Goal: Task Accomplishment & Management: Use online tool/utility

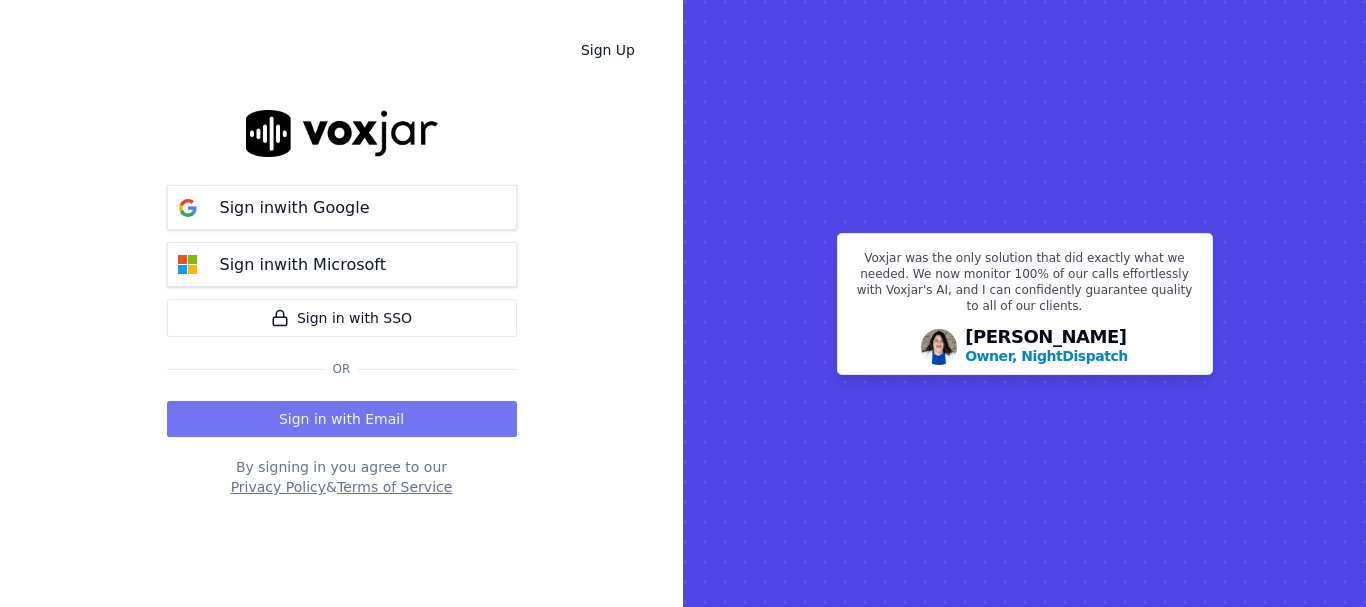
click at [291, 401] on button "Sign in with Email" at bounding box center [342, 419] width 350 height 36
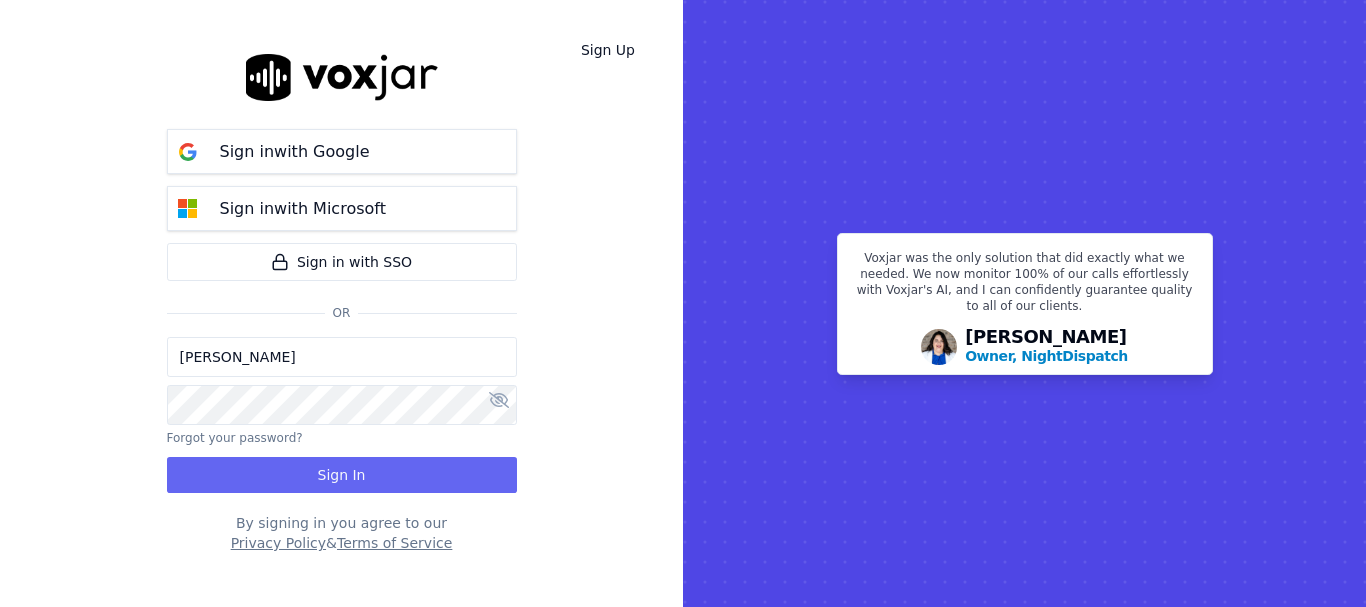
click at [364, 363] on input "[PERSON_NAME]" at bounding box center [342, 357] width 350 height 40
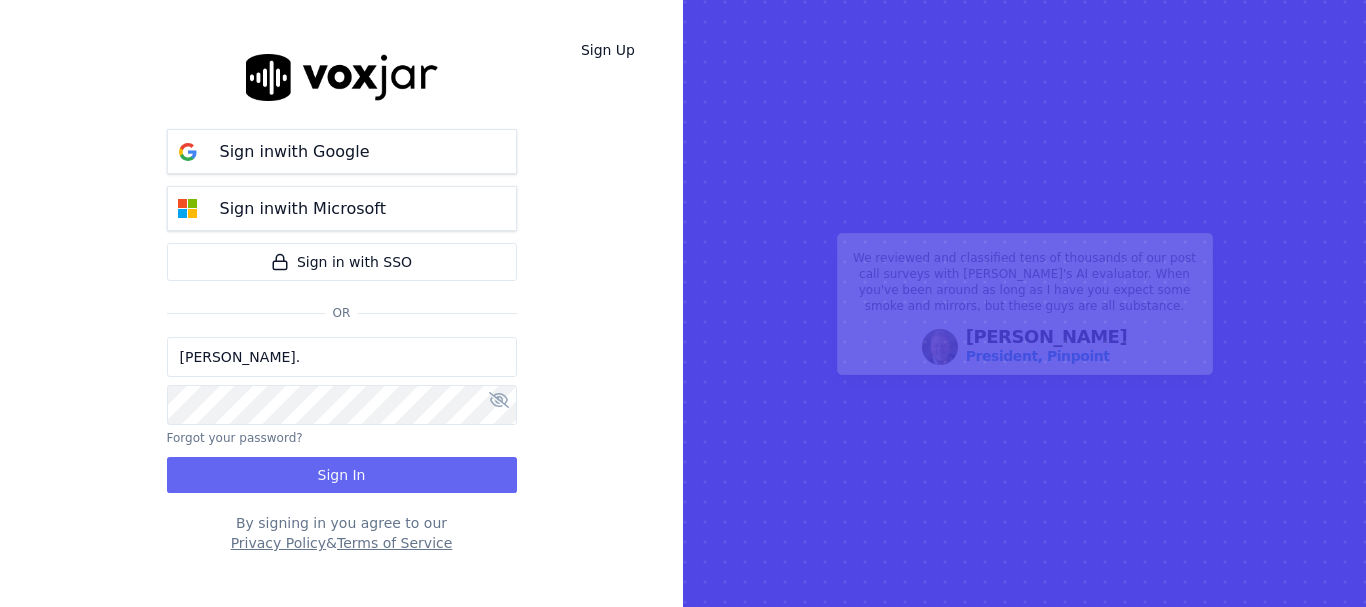
click at [296, 358] on input "Sukhwinder." at bounding box center [342, 357] width 350 height 40
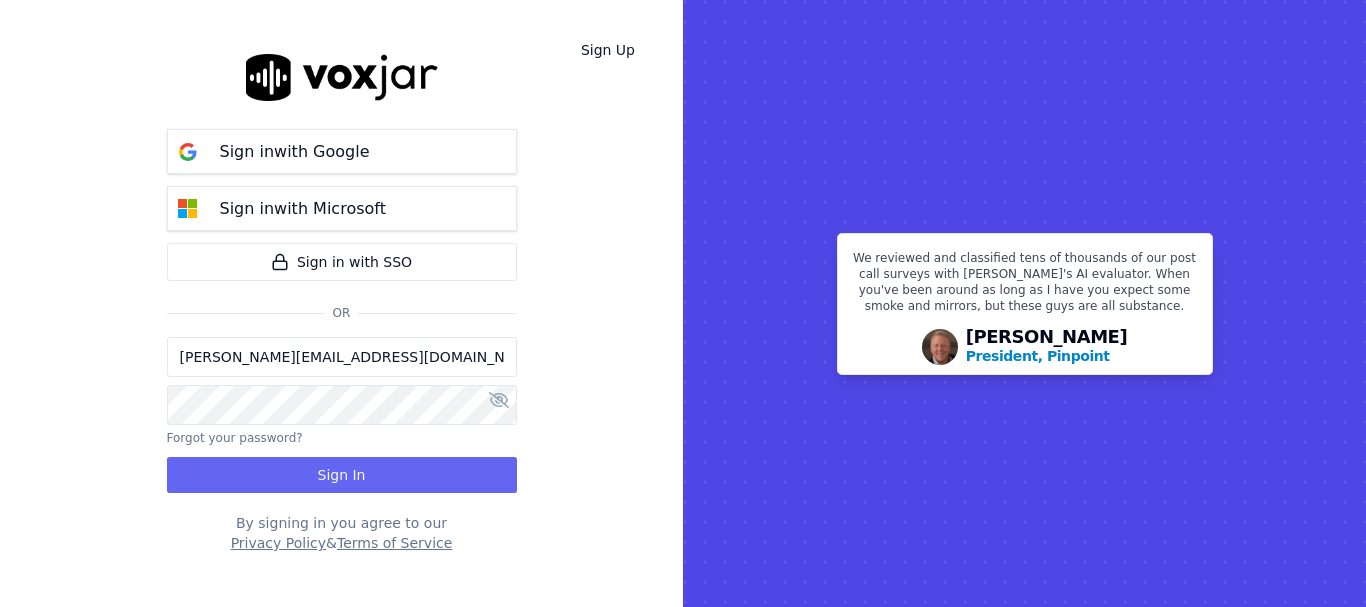
click at [255, 358] on input "sukhwinder.paygeek@gmail.com" at bounding box center [342, 357] width 350 height 40
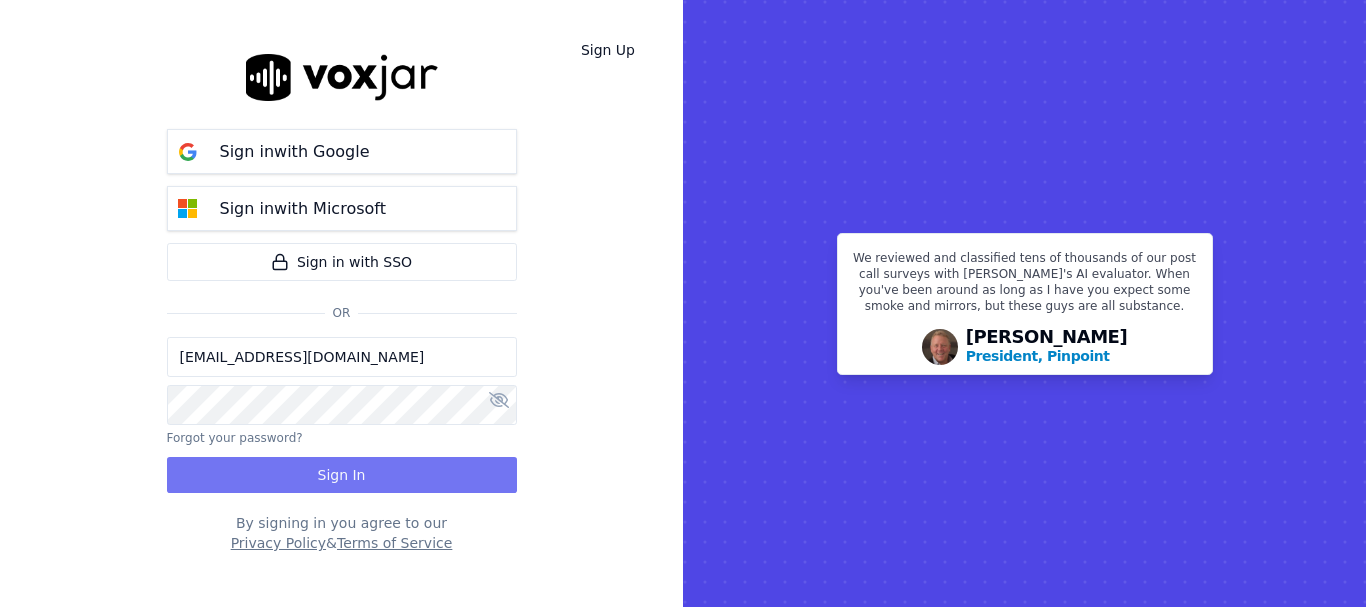
type input "sukhwinderpaygeek@gmail.com"
click at [278, 463] on button "Sign In" at bounding box center [342, 475] width 350 height 36
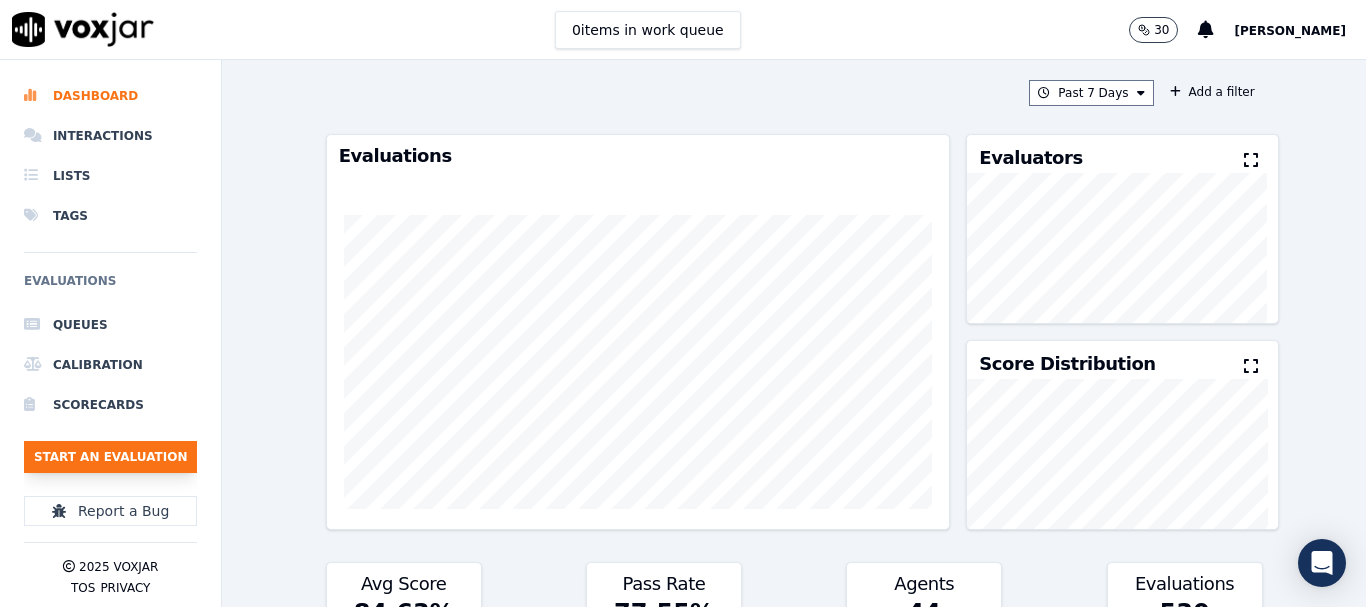
click at [106, 453] on button "Start an Evaluation" at bounding box center [110, 457] width 173 height 32
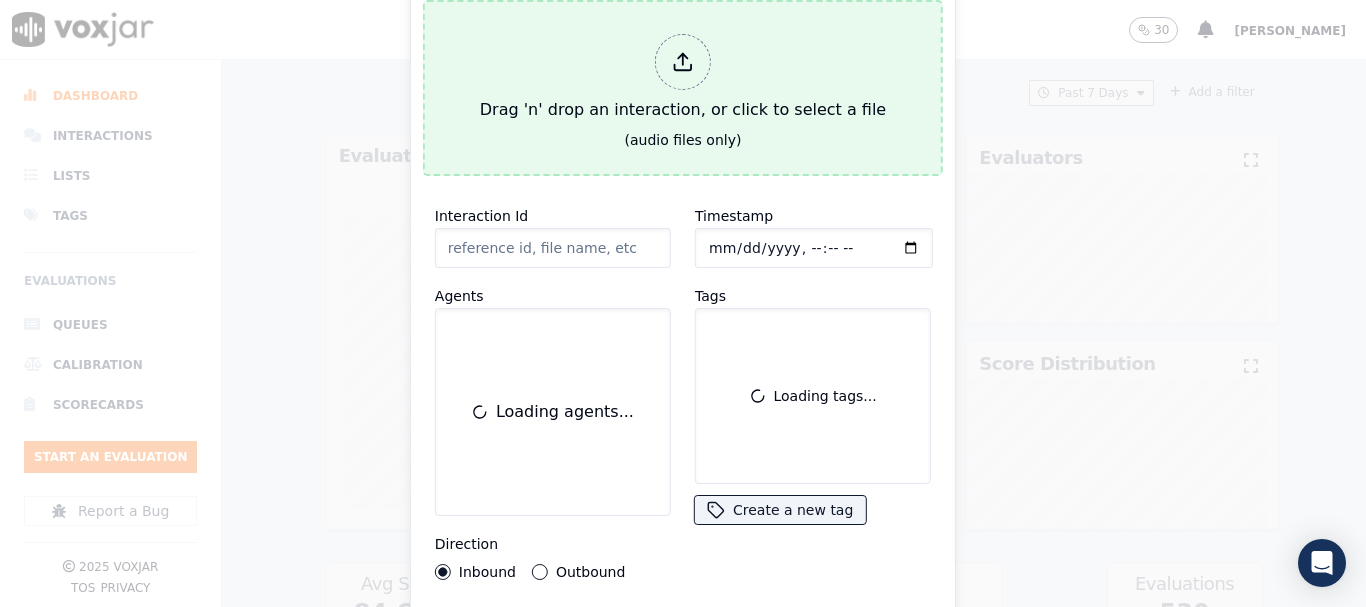
click at [599, 44] on div "Drag 'n' drop an interaction, or click to select a file" at bounding box center [683, 78] width 422 height 104
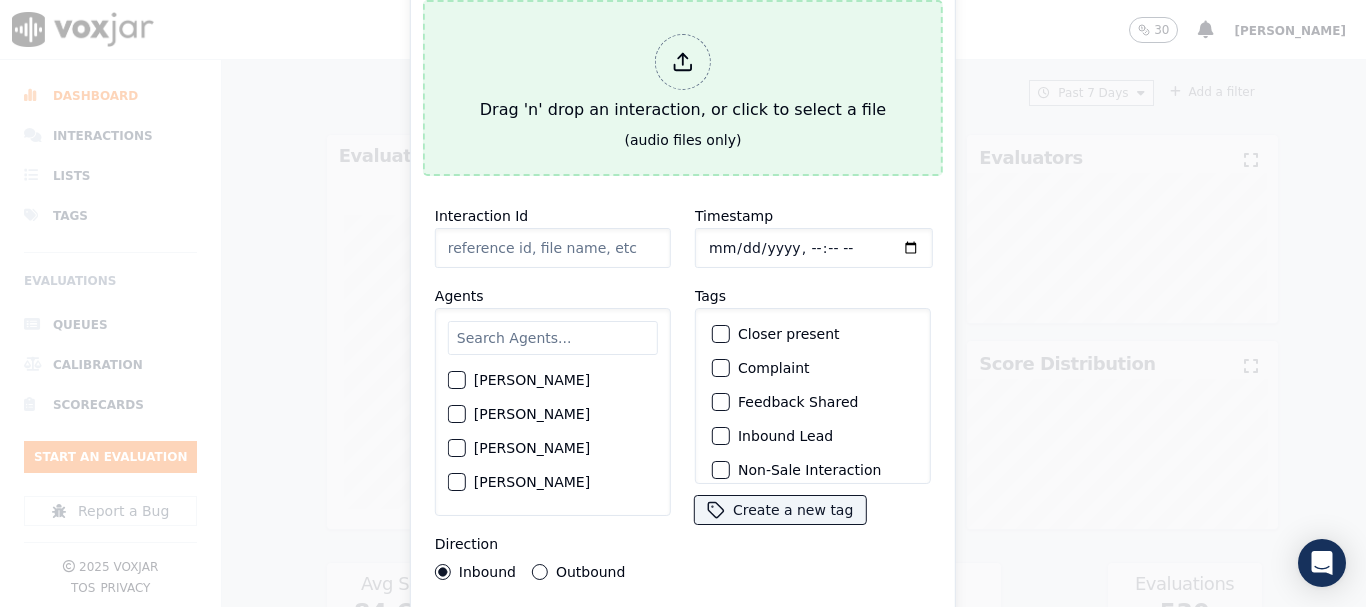
type input "20250909-161216_4706215600-all.mp3"
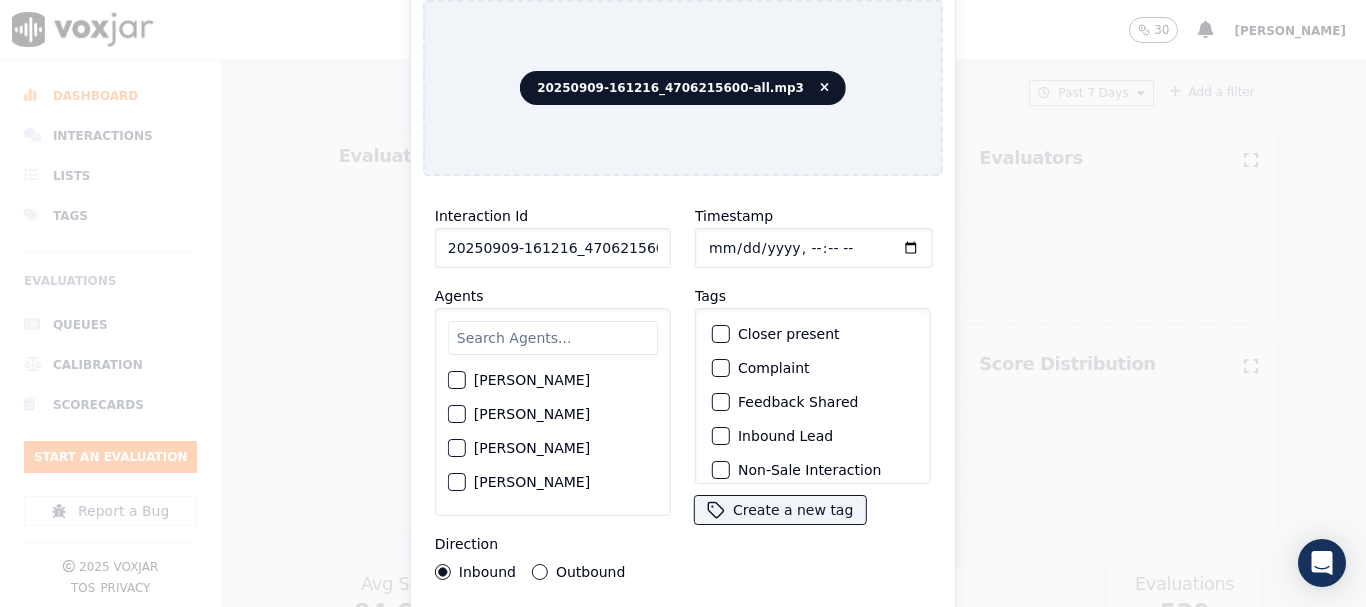
click at [530, 336] on input "text" at bounding box center [553, 338] width 210 height 34
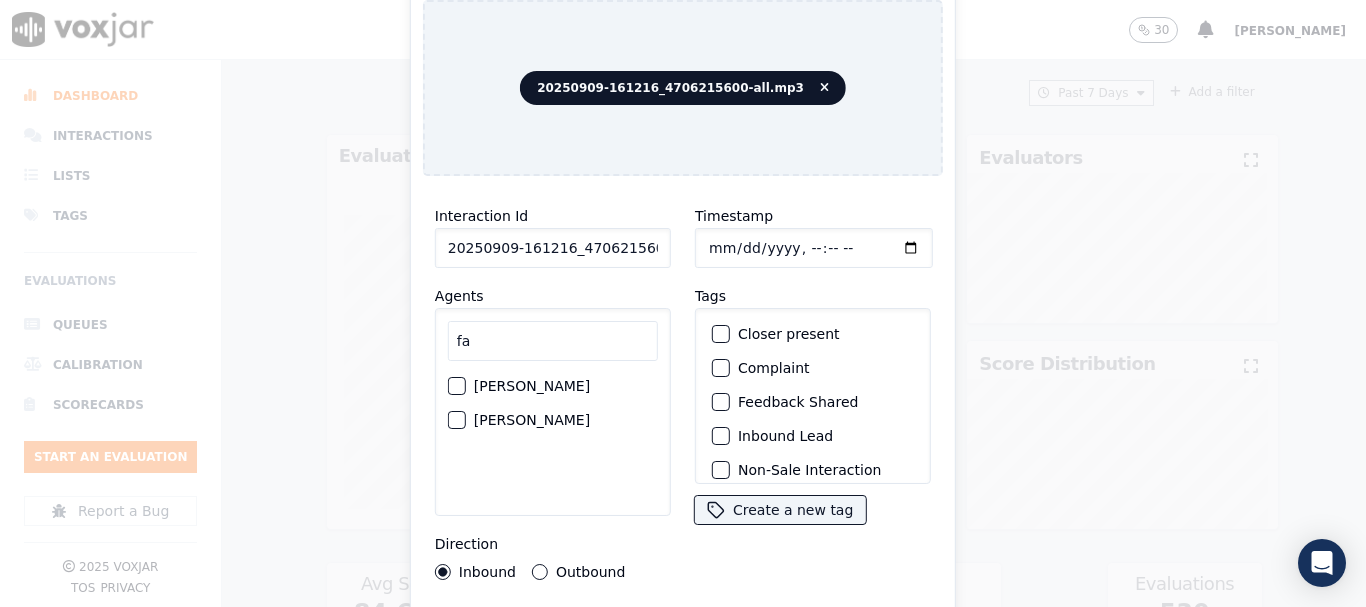
type input "fa"
click at [501, 415] on label "[PERSON_NAME]" at bounding box center [532, 420] width 116 height 14
click at [466, 415] on button "[PERSON_NAME]" at bounding box center [457, 420] width 18 height 18
click at [711, 241] on input "Timestamp" at bounding box center [814, 248] width 238 height 40
type input "[DATE]T13:16"
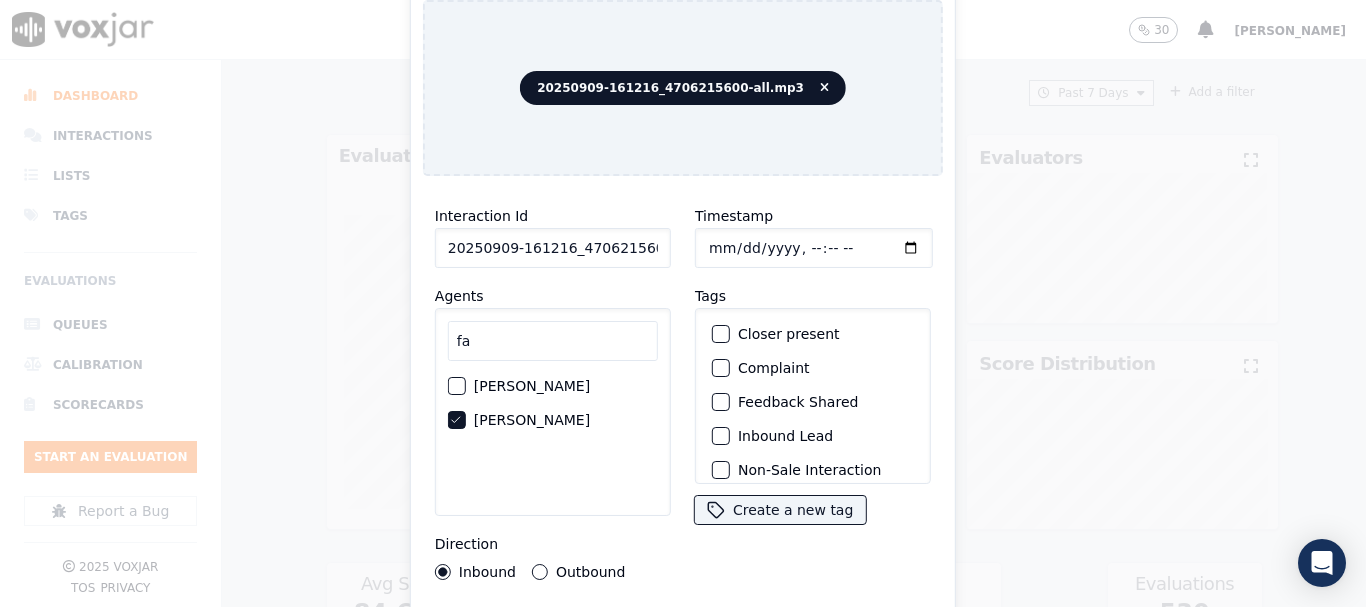
scroll to position [175, 0]
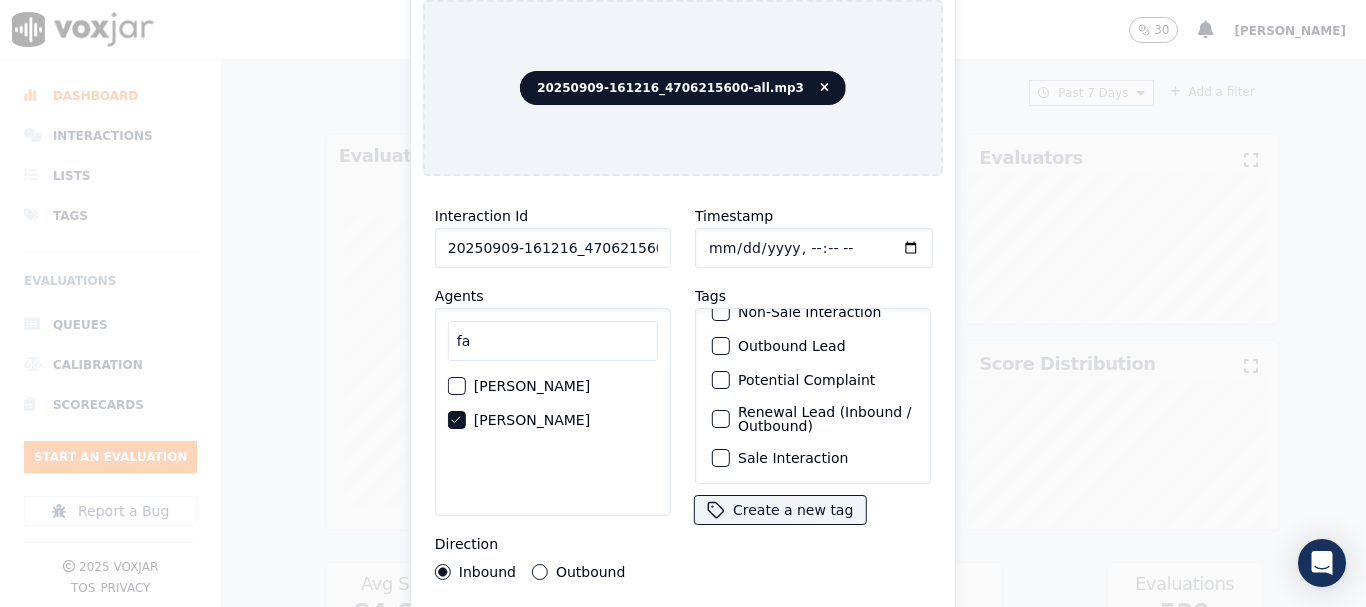
click at [788, 451] on label "Sale Interaction" at bounding box center [793, 458] width 110 height 14
click at [730, 449] on button "Sale Interaction" at bounding box center [721, 458] width 18 height 18
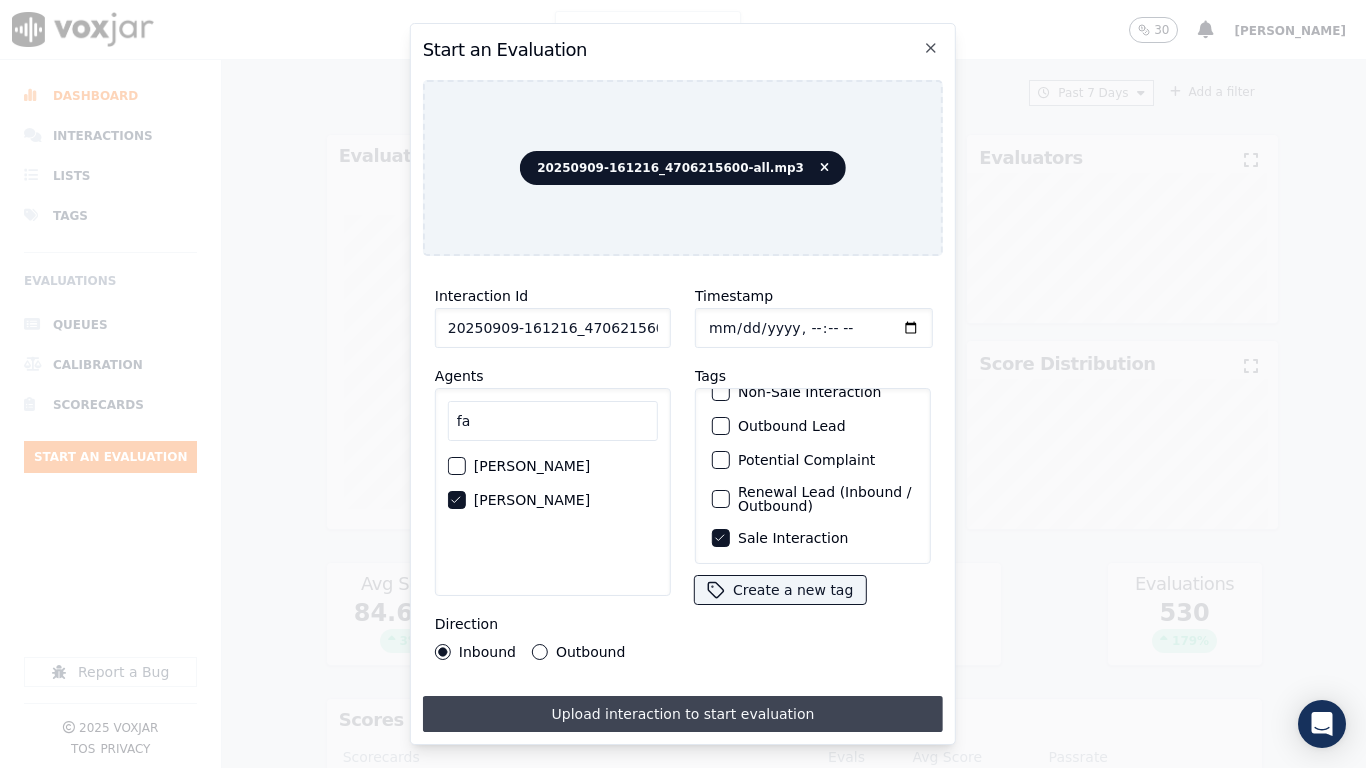
click at [758, 606] on button "Upload interaction to start evaluation" at bounding box center [683, 714] width 520 height 36
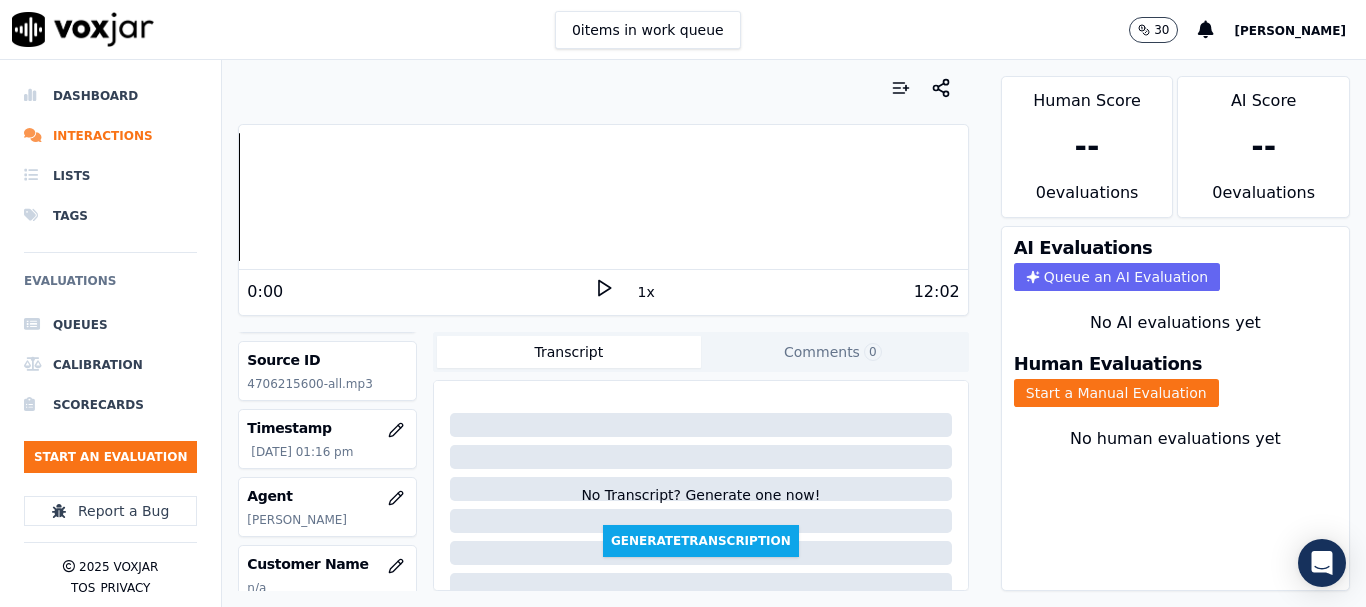
scroll to position [300, 0]
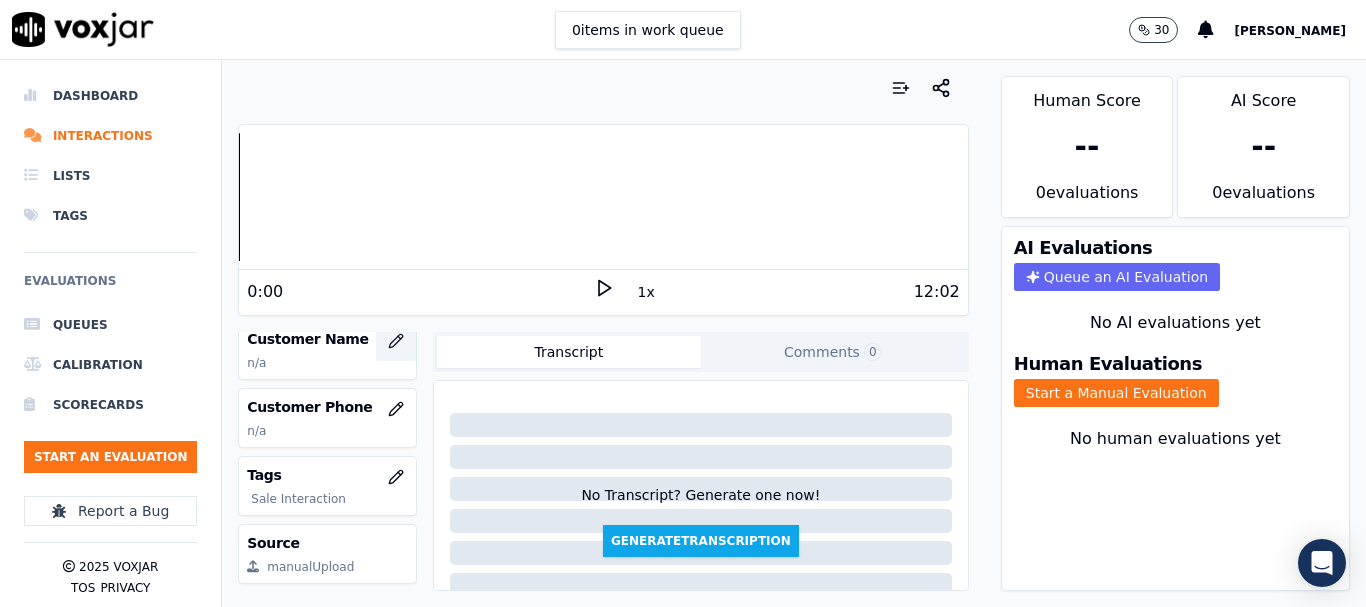
click at [388, 343] on icon "button" at bounding box center [396, 341] width 16 height 16
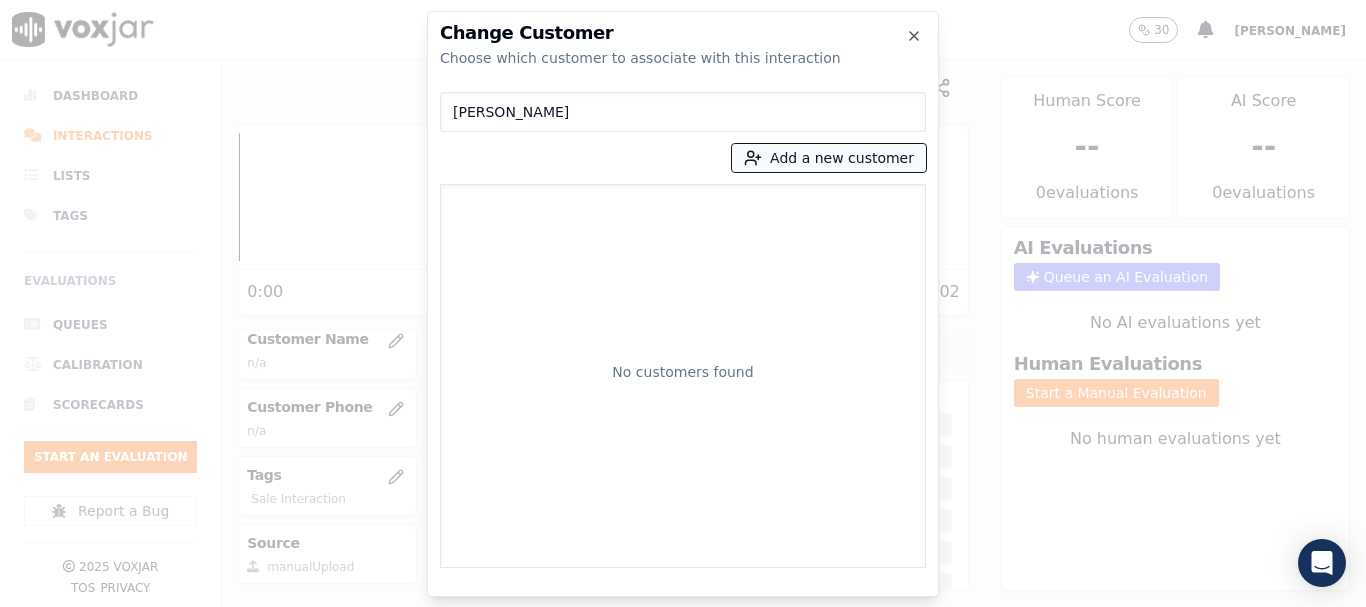
type input "[PERSON_NAME]"
click at [791, 165] on button "Add a new customer" at bounding box center [829, 158] width 194 height 28
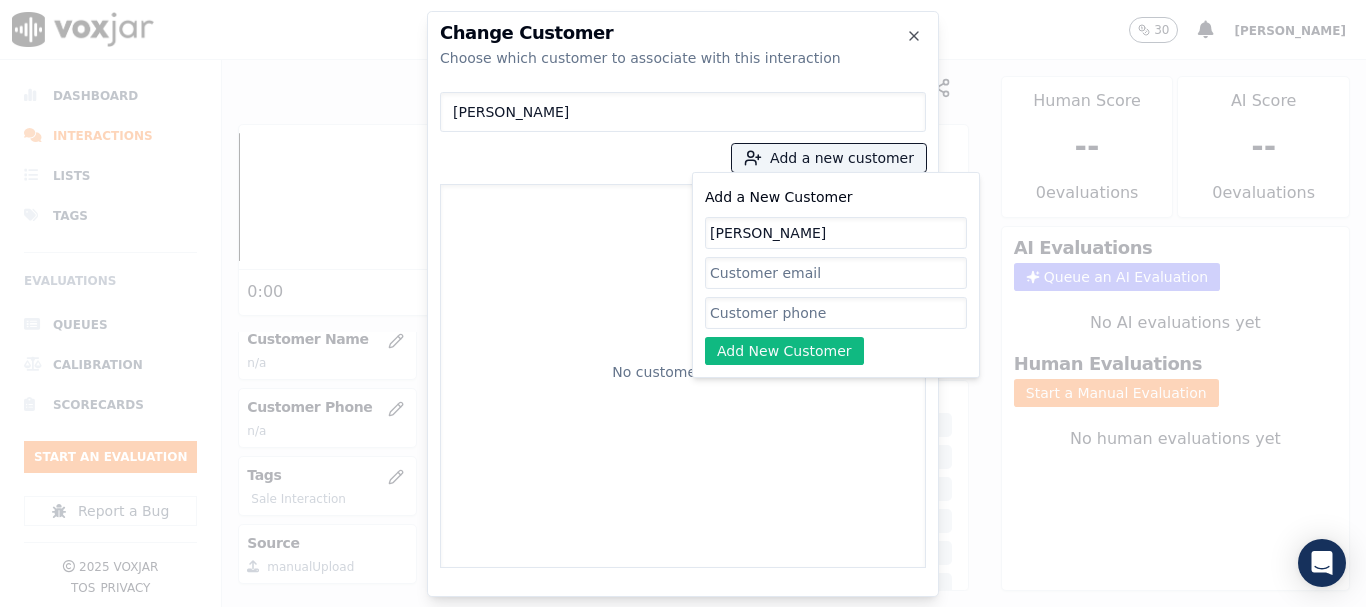
type input "[PERSON_NAME]"
drag, startPoint x: 762, startPoint y: 306, endPoint x: 758, endPoint y: 333, distance: 27.3
click at [762, 306] on input "Add a New Customer" at bounding box center [836, 313] width 262 height 32
paste input "[PERSON_NAME]"
type input "[PERSON_NAME]"
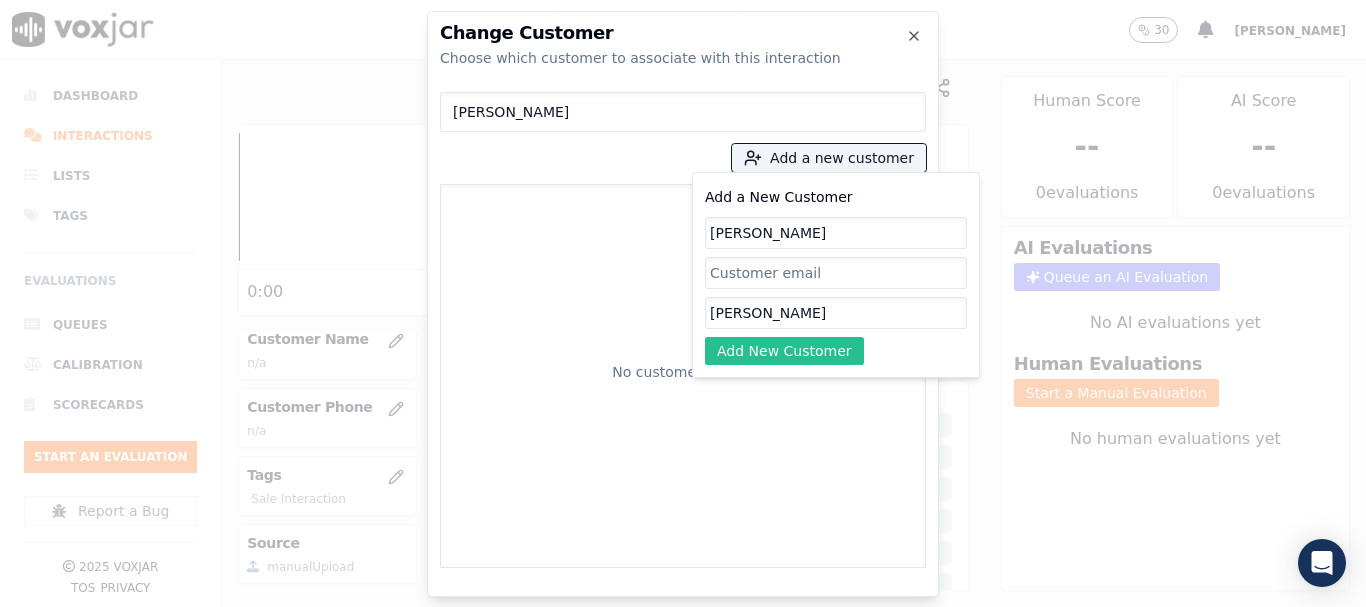
click at [743, 346] on button "Add New Customer" at bounding box center [784, 351] width 159 height 28
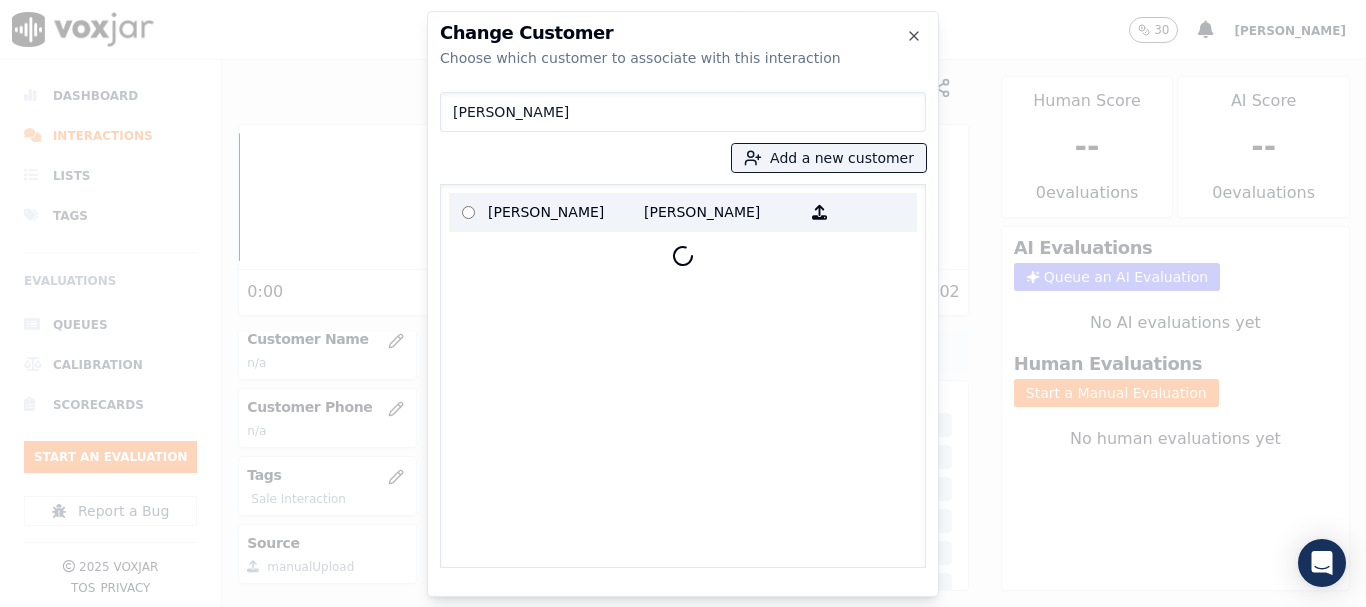
click at [530, 209] on p "[PERSON_NAME]" at bounding box center [566, 212] width 156 height 31
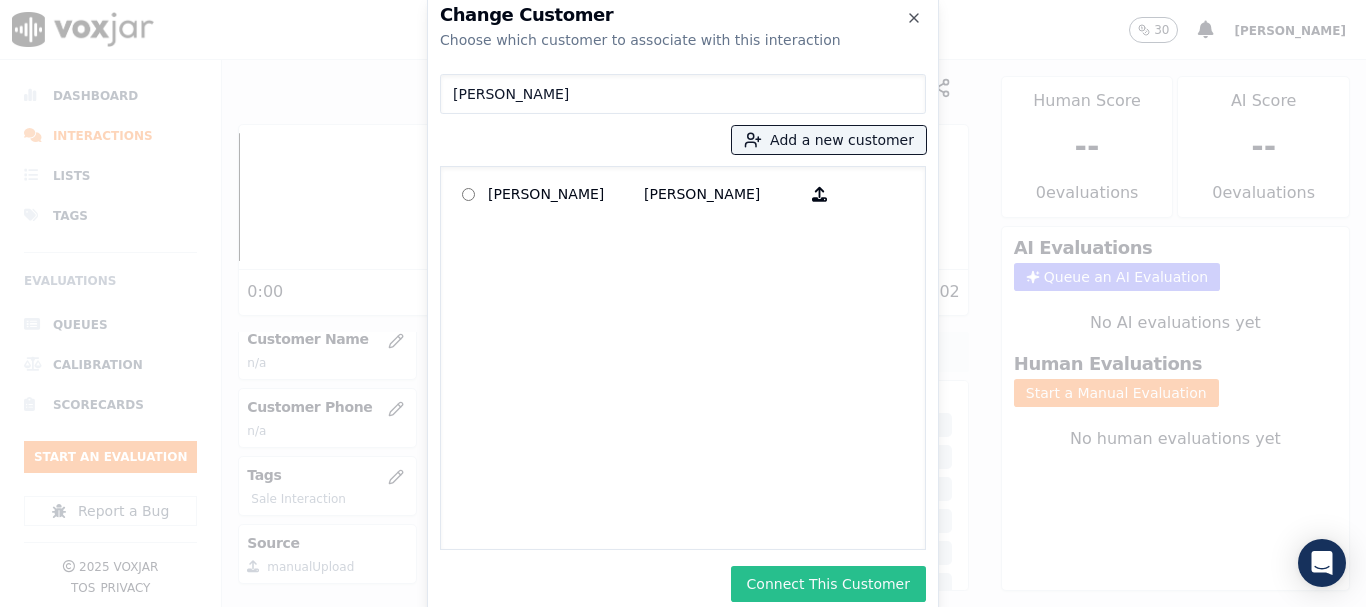
click at [836, 578] on button "Connect This Customer" at bounding box center [828, 584] width 195 height 36
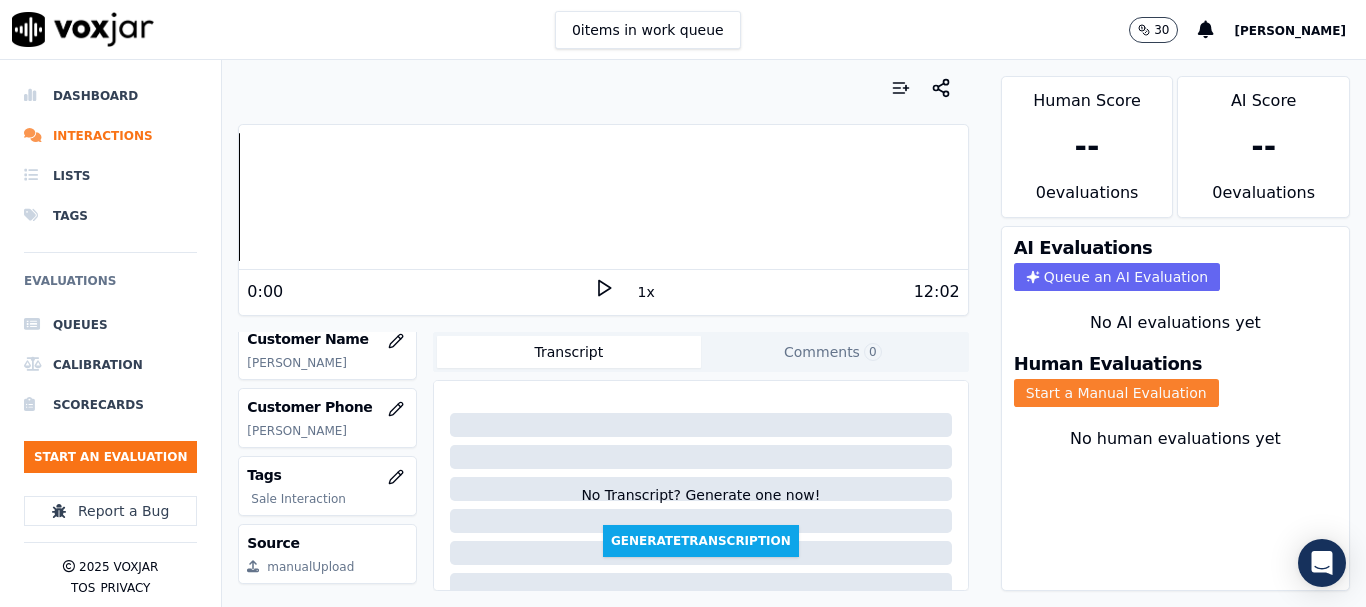
click at [1071, 388] on button "Start a Manual Evaluation" at bounding box center [1116, 393] width 205 height 28
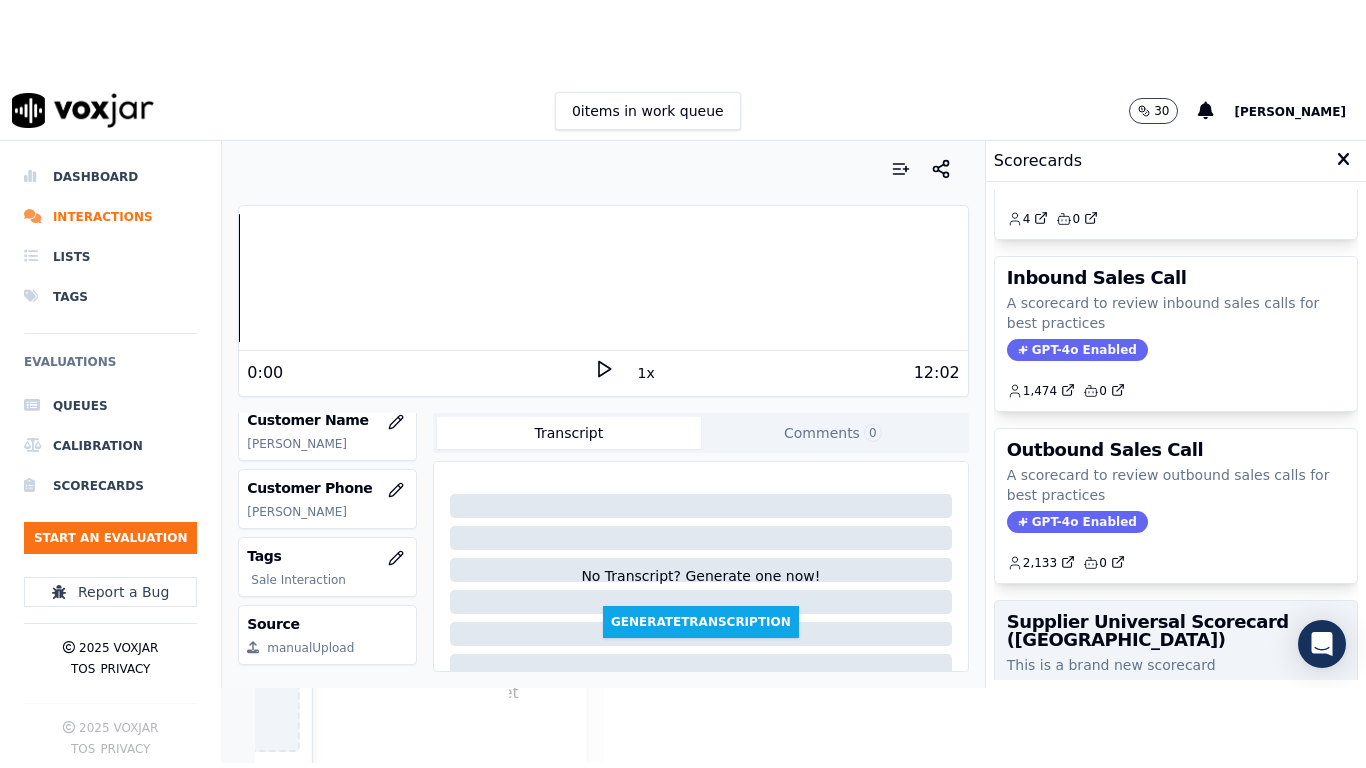
scroll to position [200, 0]
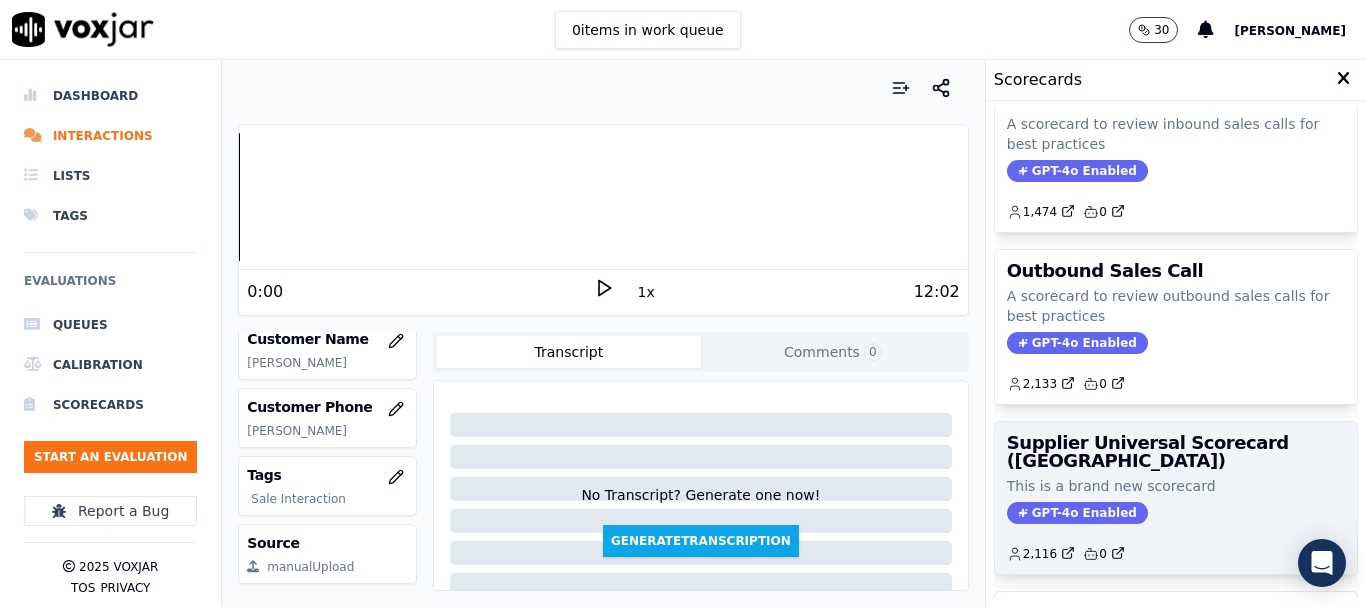
click at [1097, 484] on p "This is a brand new scorecard" at bounding box center [1176, 486] width 338 height 20
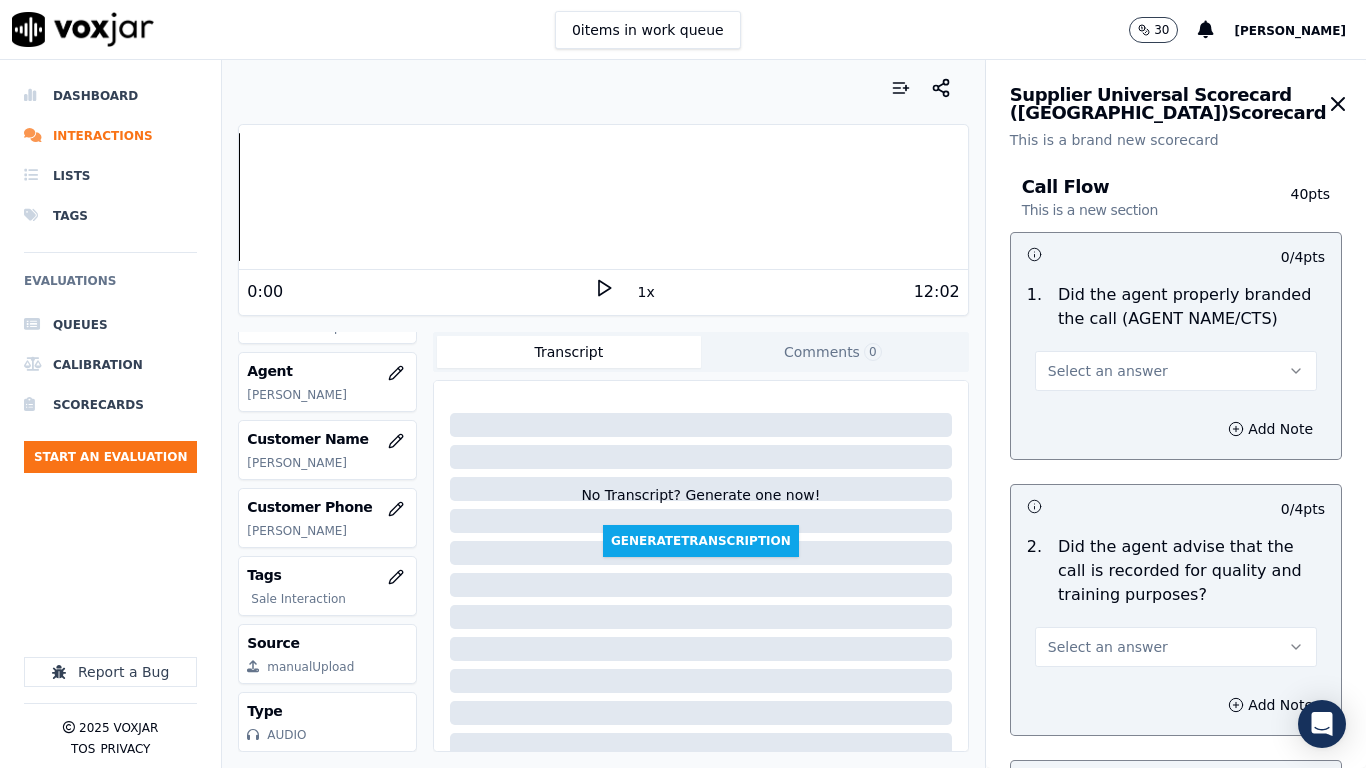
scroll to position [100, 0]
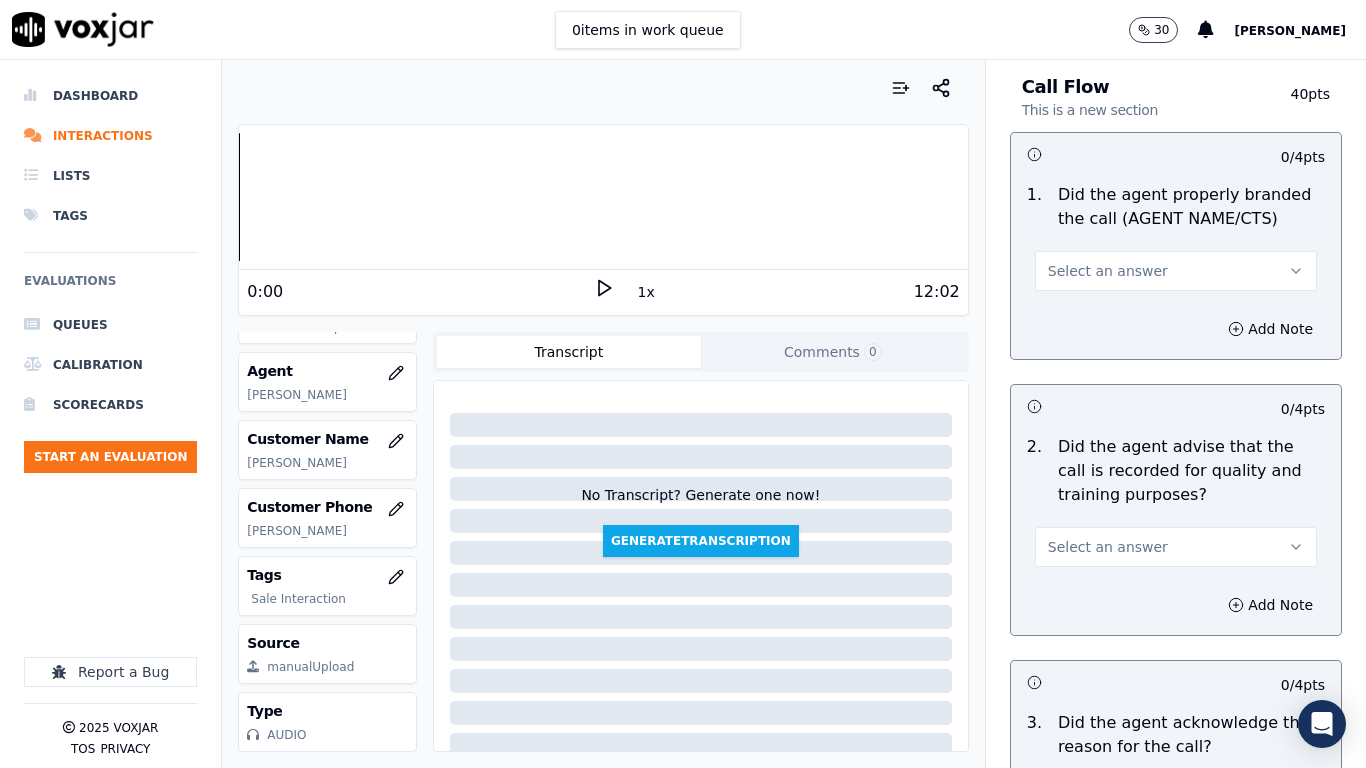
click at [1075, 269] on span "Select an answer" at bounding box center [1108, 271] width 120 height 20
click at [1078, 311] on div "Yes" at bounding box center [1139, 316] width 244 height 32
click at [1121, 535] on button "Select an answer" at bounding box center [1176, 547] width 282 height 40
click at [1105, 585] on div "Yes" at bounding box center [1139, 592] width 244 height 32
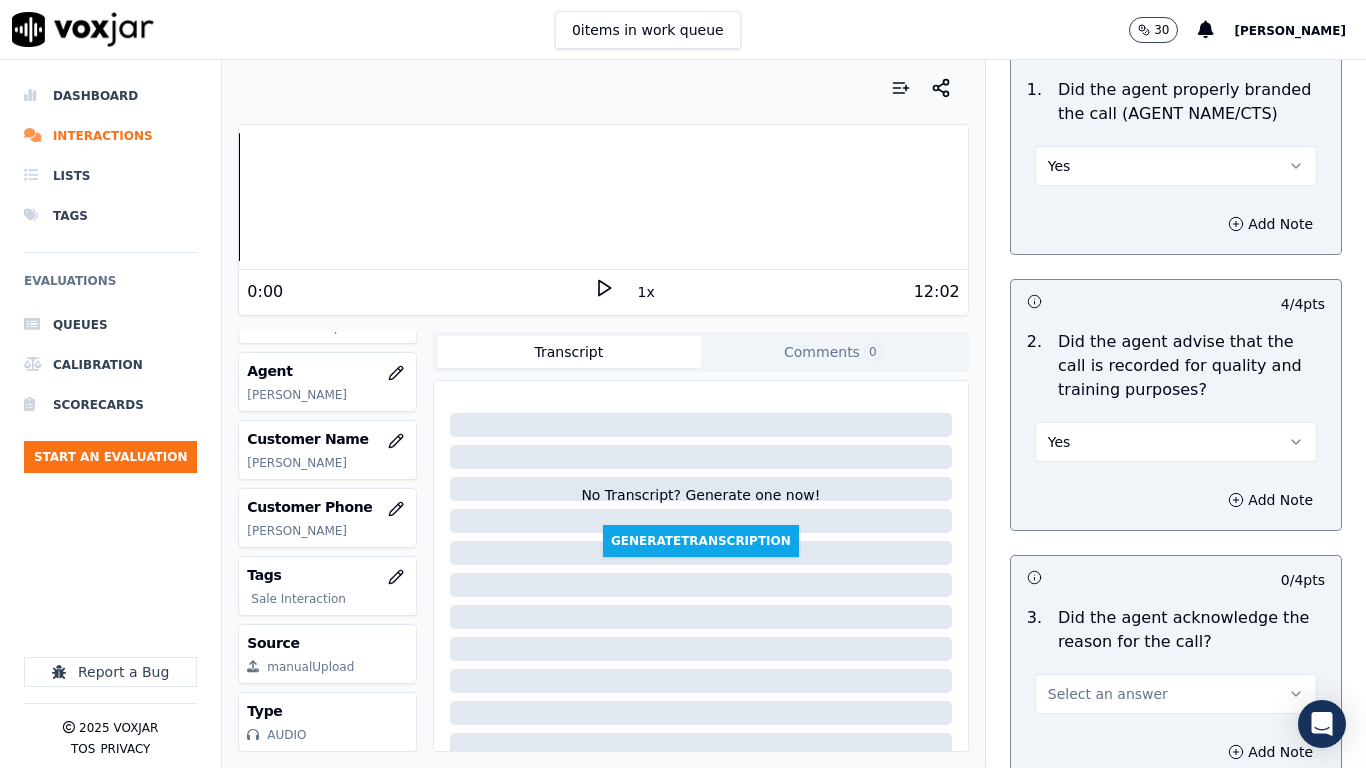
scroll to position [700, 0]
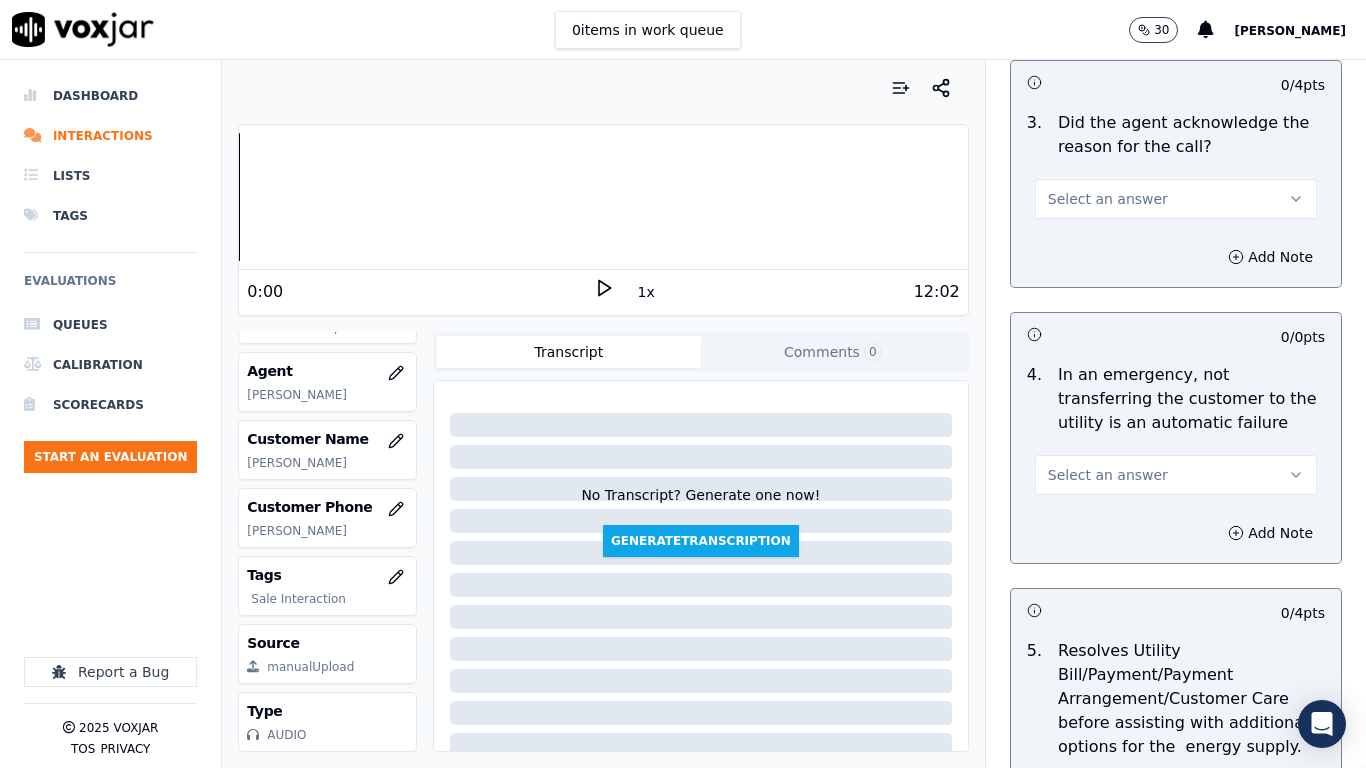
click at [1062, 197] on span "Select an answer" at bounding box center [1108, 199] width 120 height 20
click at [1075, 236] on div "Yes" at bounding box center [1139, 244] width 244 height 32
click at [1099, 473] on span "Select an answer" at bounding box center [1108, 475] width 120 height 20
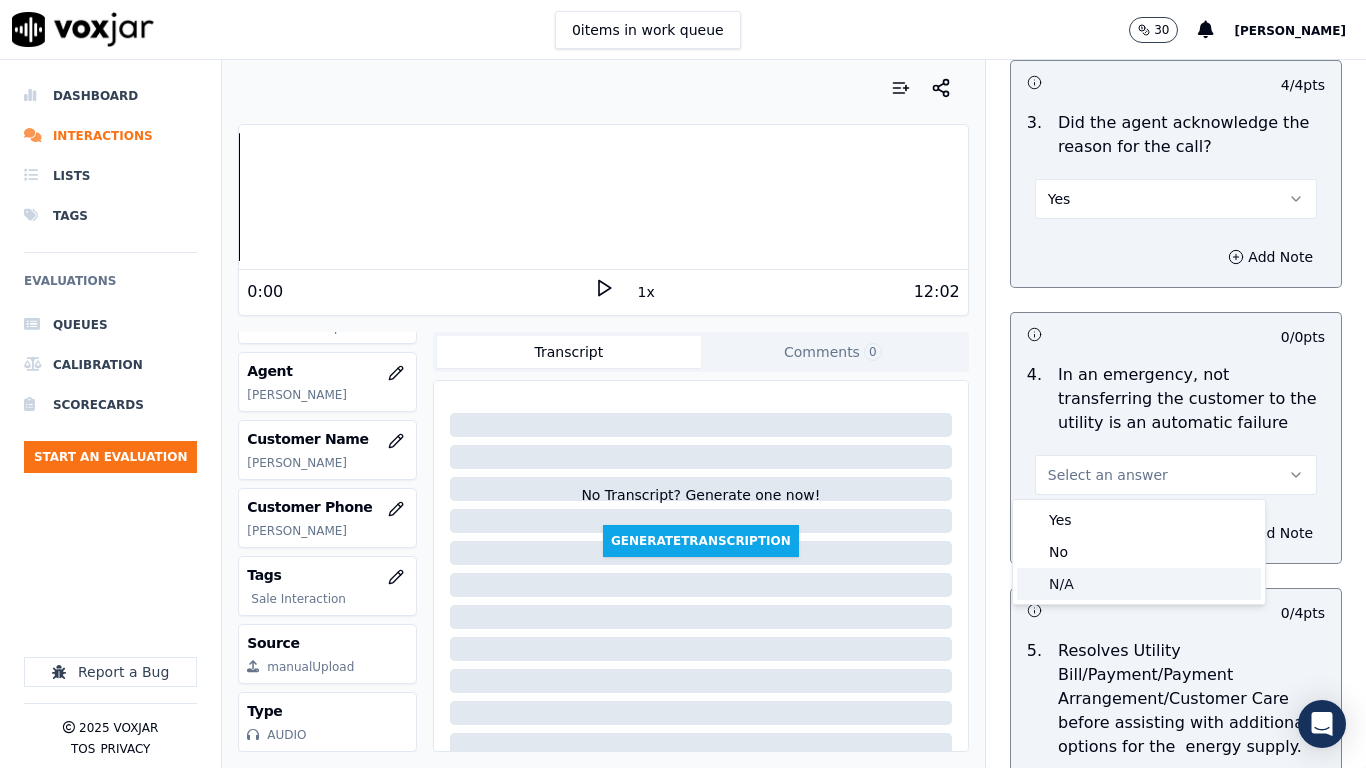
click at [1092, 574] on div "N/A" at bounding box center [1139, 584] width 244 height 32
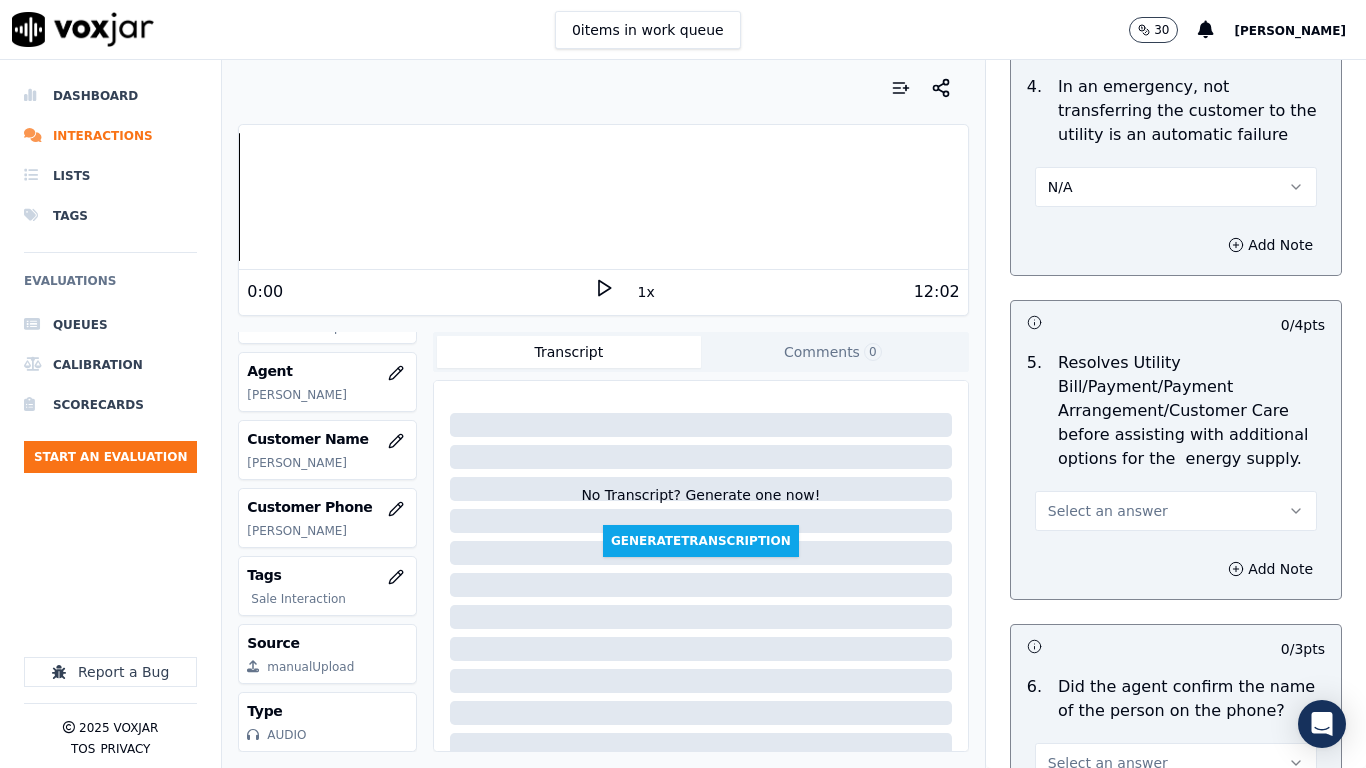
scroll to position [1200, 0]
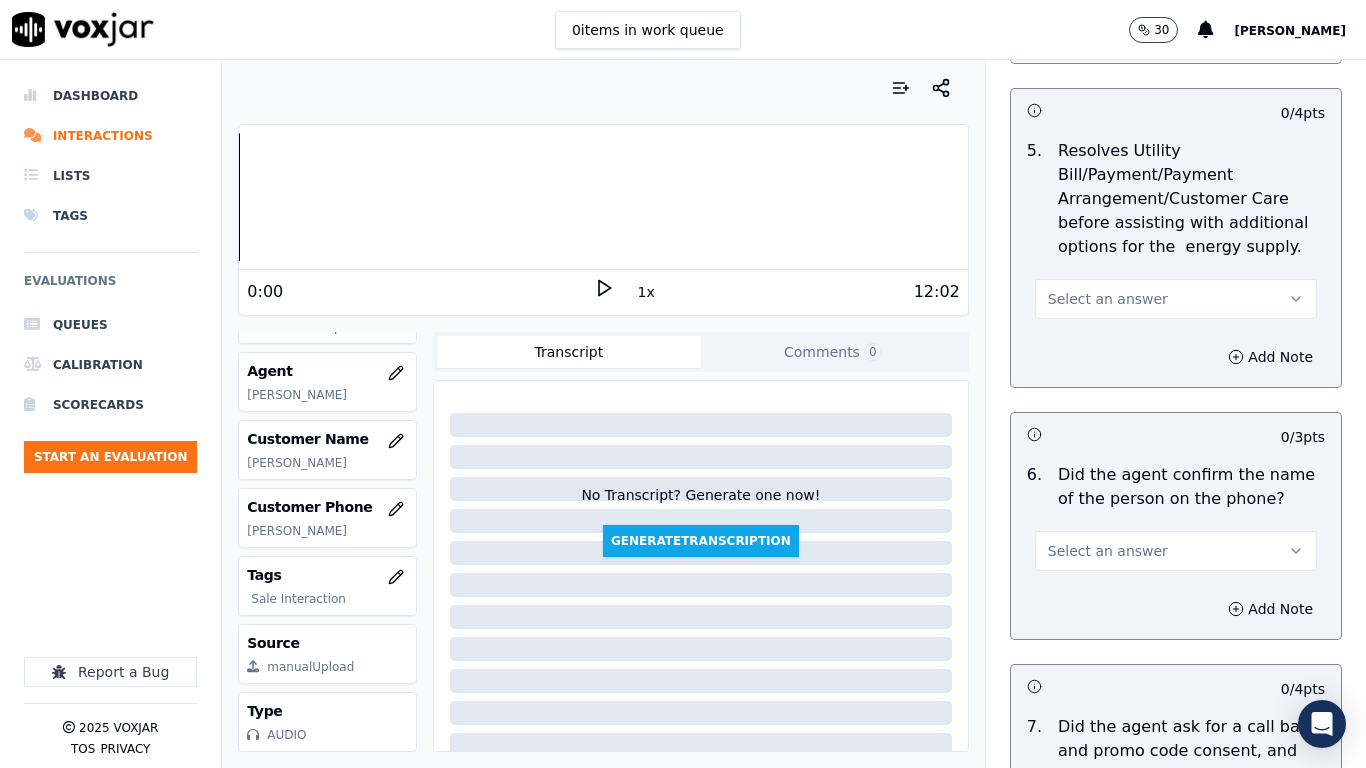
click at [1073, 293] on span "Select an answer" at bounding box center [1108, 299] width 120 height 20
click at [1097, 415] on div "N/A" at bounding box center [1139, 408] width 244 height 32
click at [1103, 543] on span "Select an answer" at bounding box center [1108, 551] width 120 height 20
click at [1098, 600] on div "Yes" at bounding box center [1139, 596] width 244 height 32
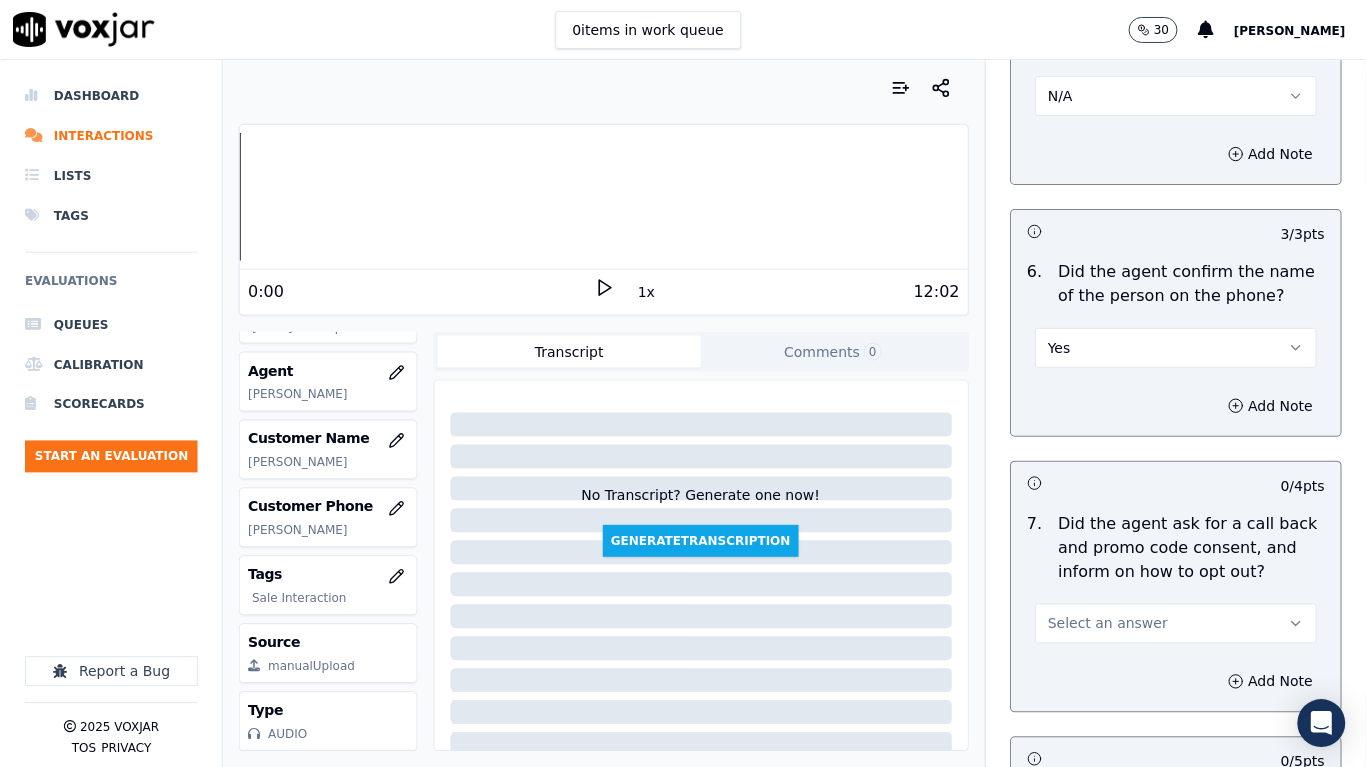
scroll to position [1900, 0]
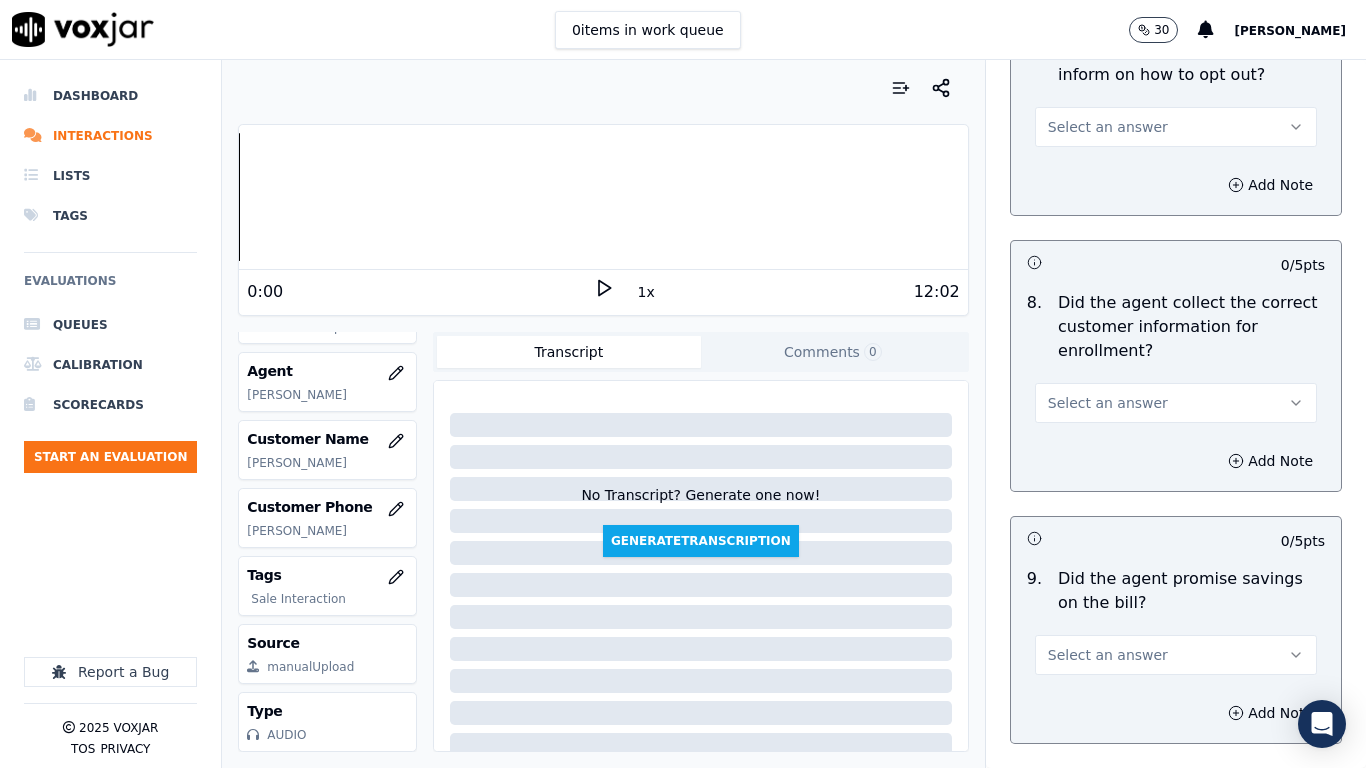
click at [1055, 129] on span "Select an answer" at bounding box center [1108, 127] width 120 height 20
click at [1069, 175] on div "Yes" at bounding box center [1139, 172] width 244 height 32
click at [1144, 400] on button "Select an answer" at bounding box center [1176, 403] width 282 height 40
click at [1109, 472] on div "No" at bounding box center [1139, 480] width 244 height 32
click at [1228, 462] on icon "button" at bounding box center [1236, 461] width 16 height 16
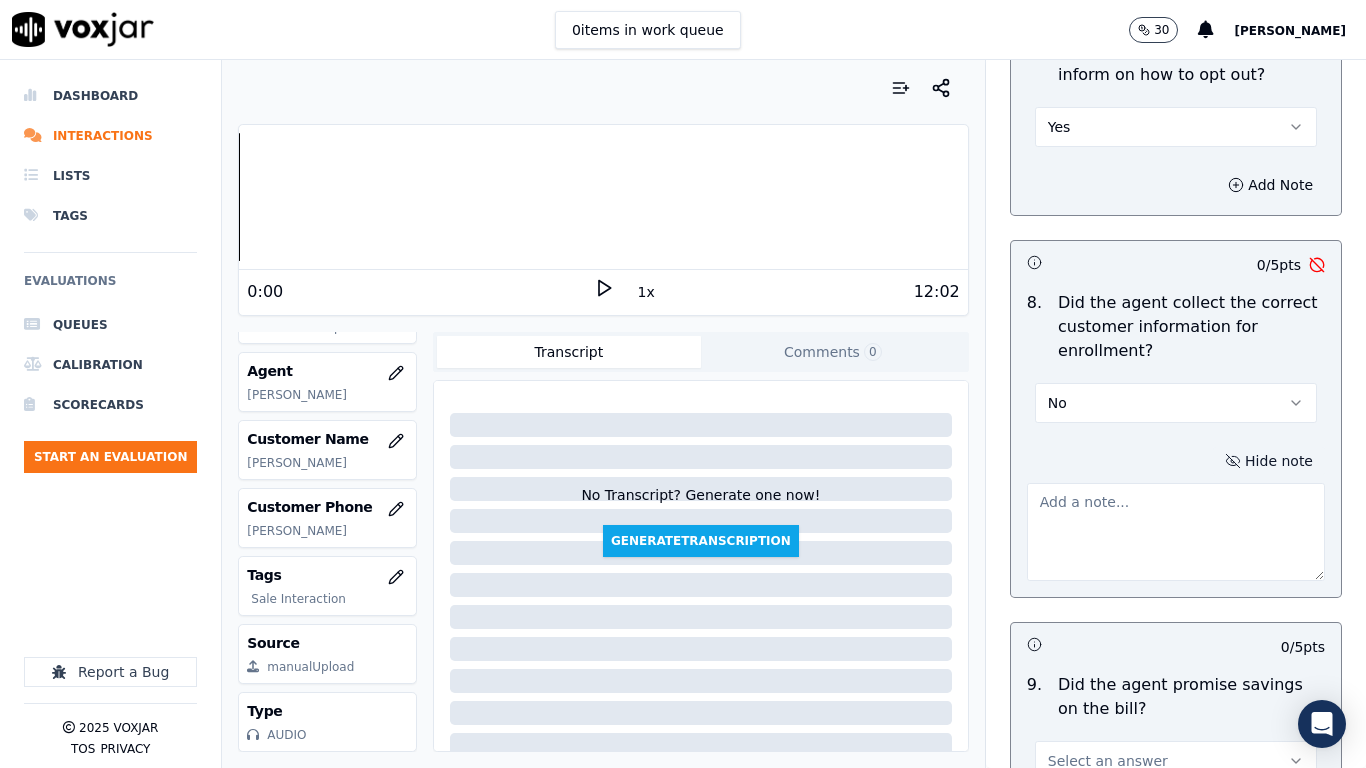
click at [1064, 550] on textarea at bounding box center [1176, 532] width 298 height 98
paste textarea "7.20sec Agent failed to take complete service address from CX"
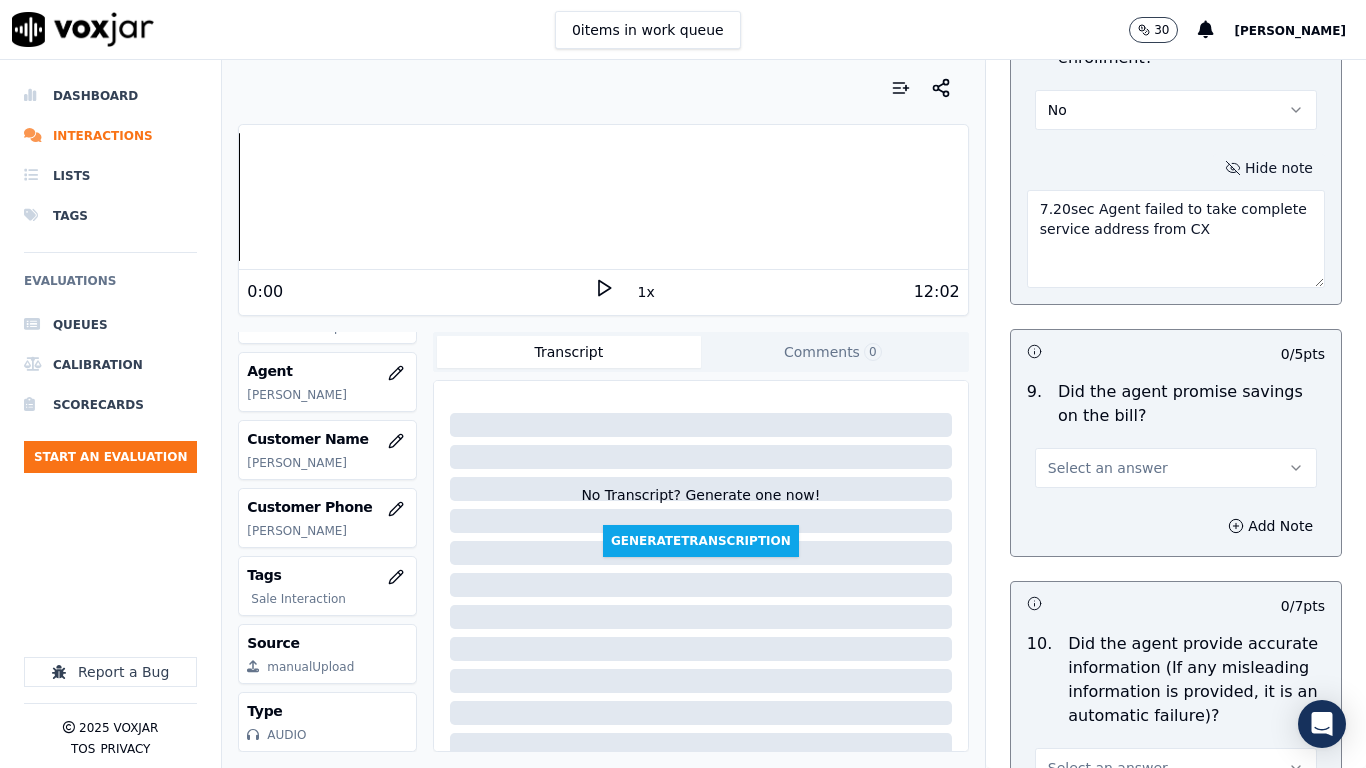
scroll to position [2200, 0]
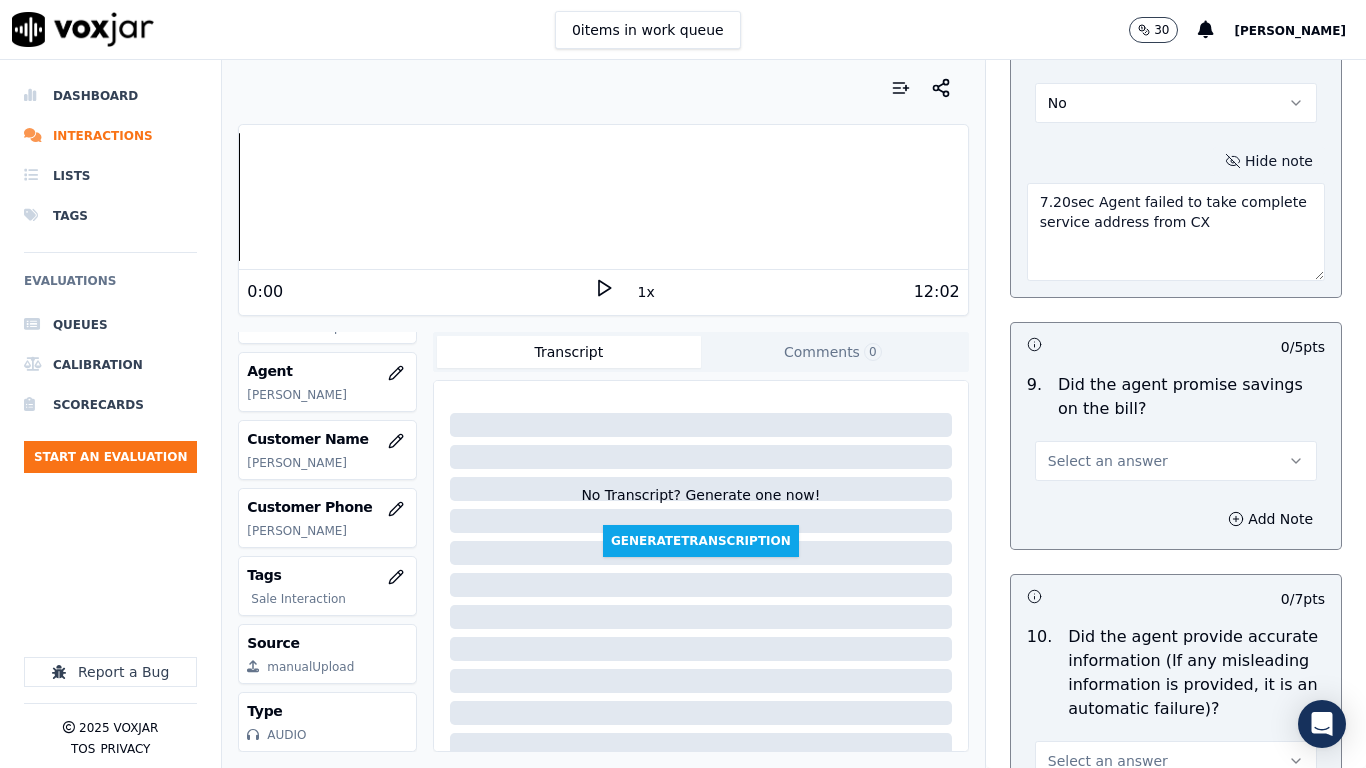
type textarea "7.20sec Agent failed to take complete service address from CX"
click at [1107, 463] on span "Select an answer" at bounding box center [1108, 461] width 120 height 20
click at [1109, 516] on div "Yes" at bounding box center [1139, 506] width 244 height 32
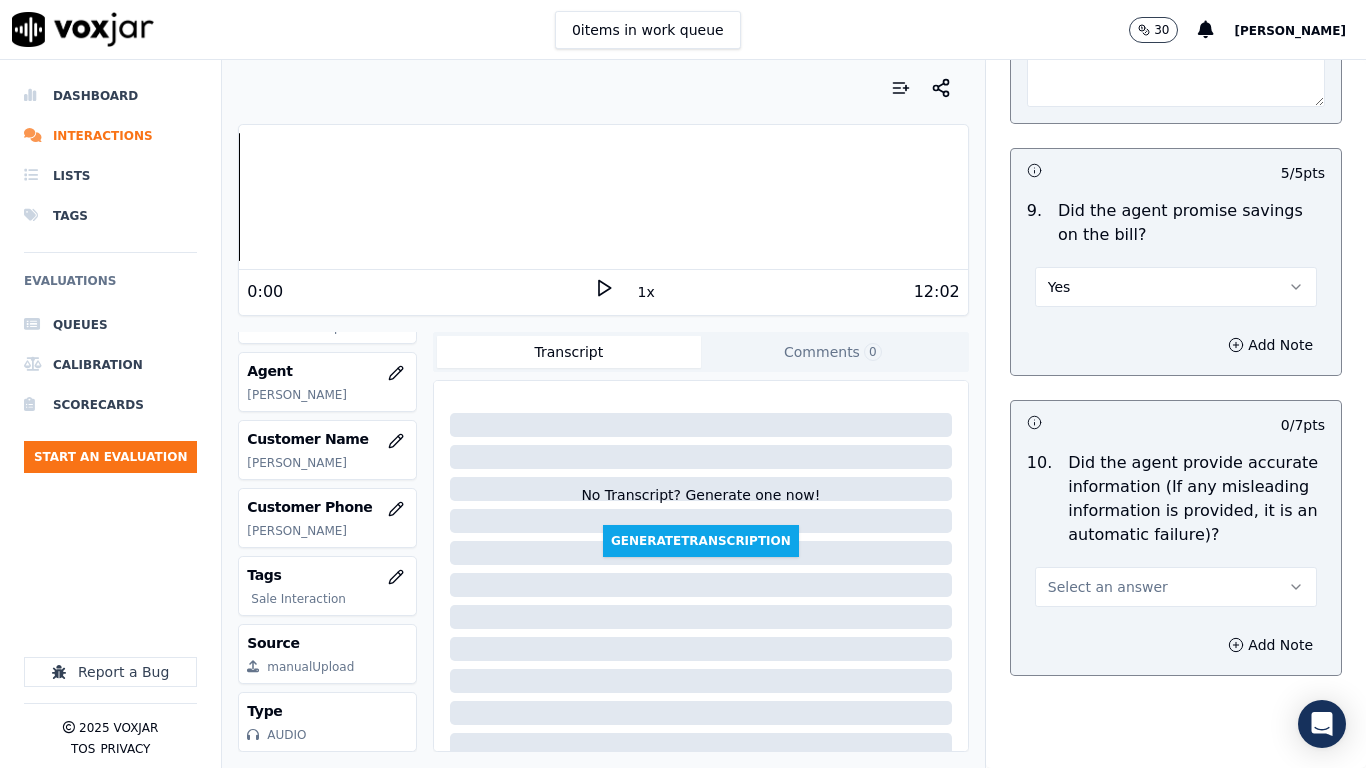
scroll to position [2700, 0]
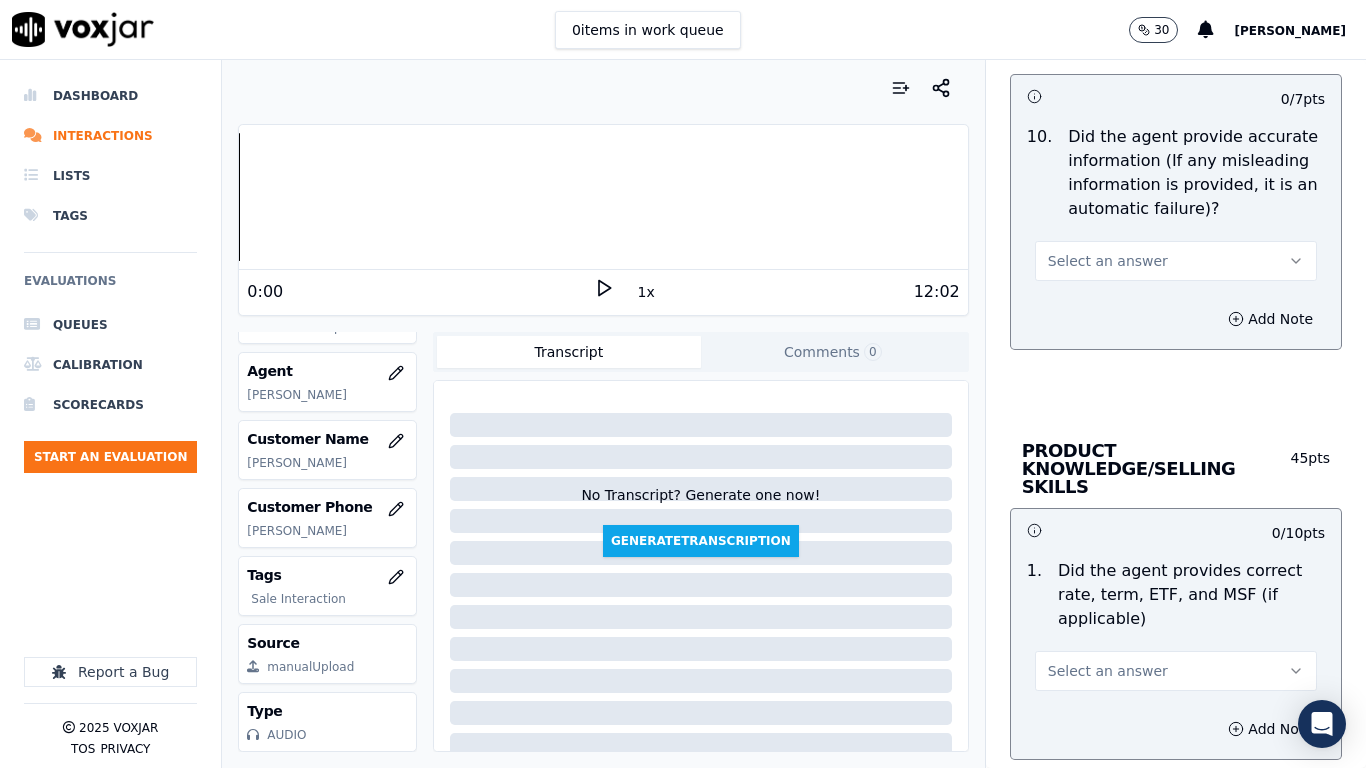
click at [1081, 255] on span "Select an answer" at bounding box center [1108, 261] width 120 height 20
click at [1081, 306] on div "Yes" at bounding box center [1139, 306] width 244 height 32
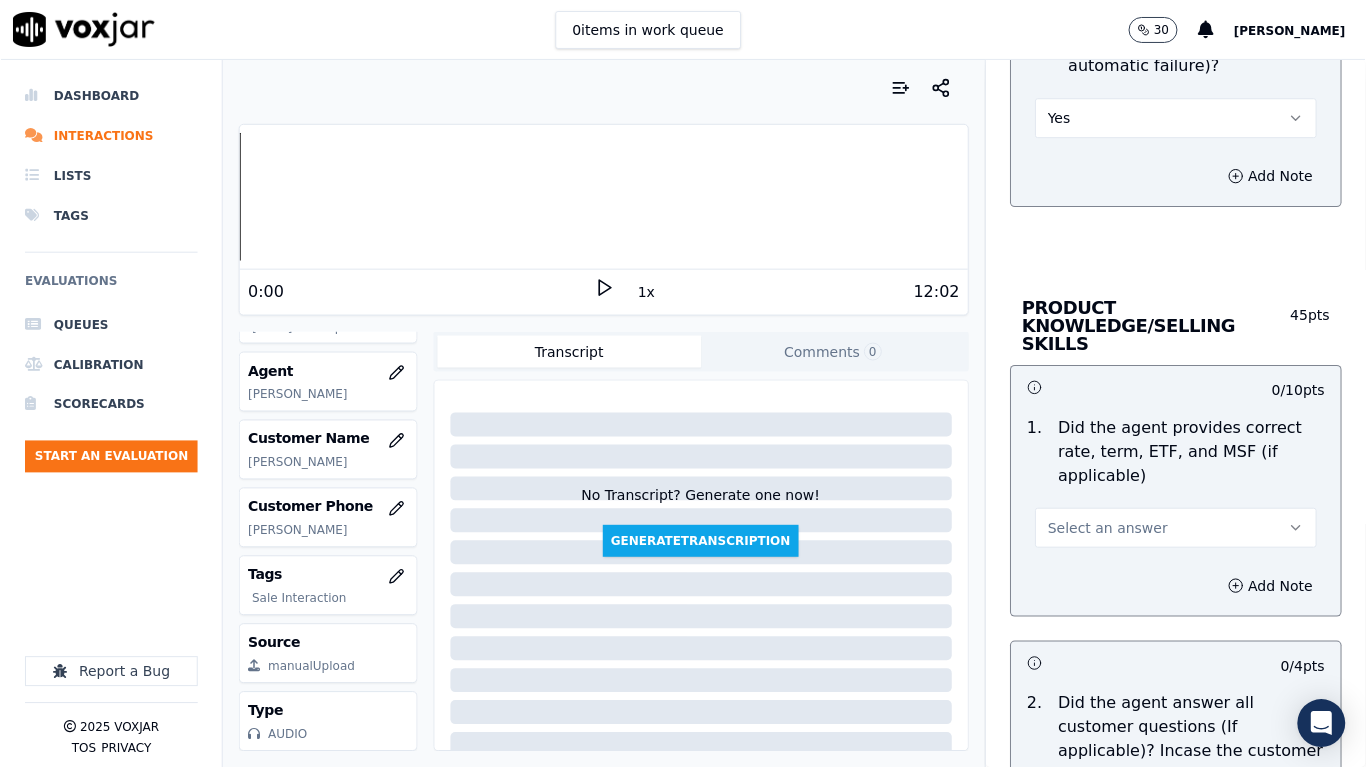
scroll to position [3099, 0]
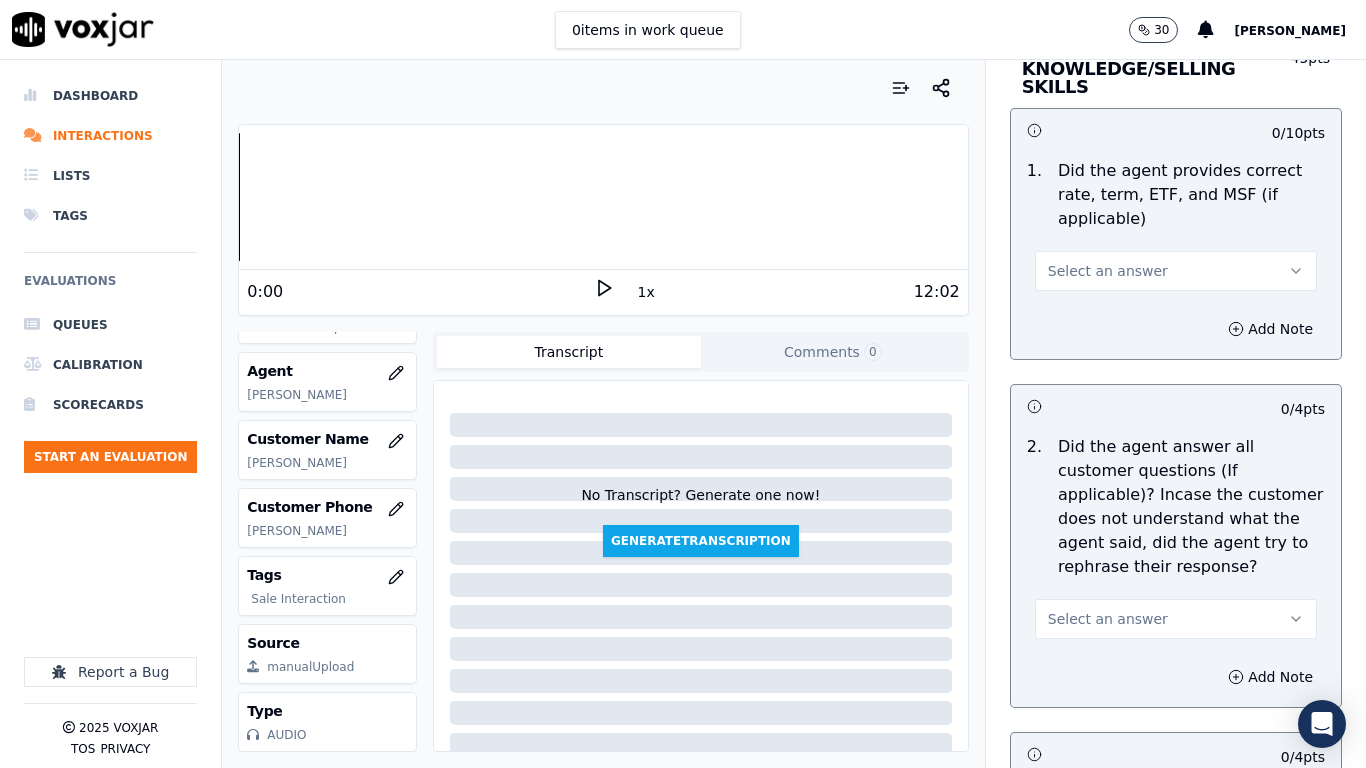
click at [1106, 261] on span "Select an answer" at bounding box center [1108, 271] width 120 height 20
click at [1099, 317] on div "No" at bounding box center [1139, 330] width 244 height 32
click at [1226, 315] on button "Add Note" at bounding box center [1270, 329] width 109 height 28
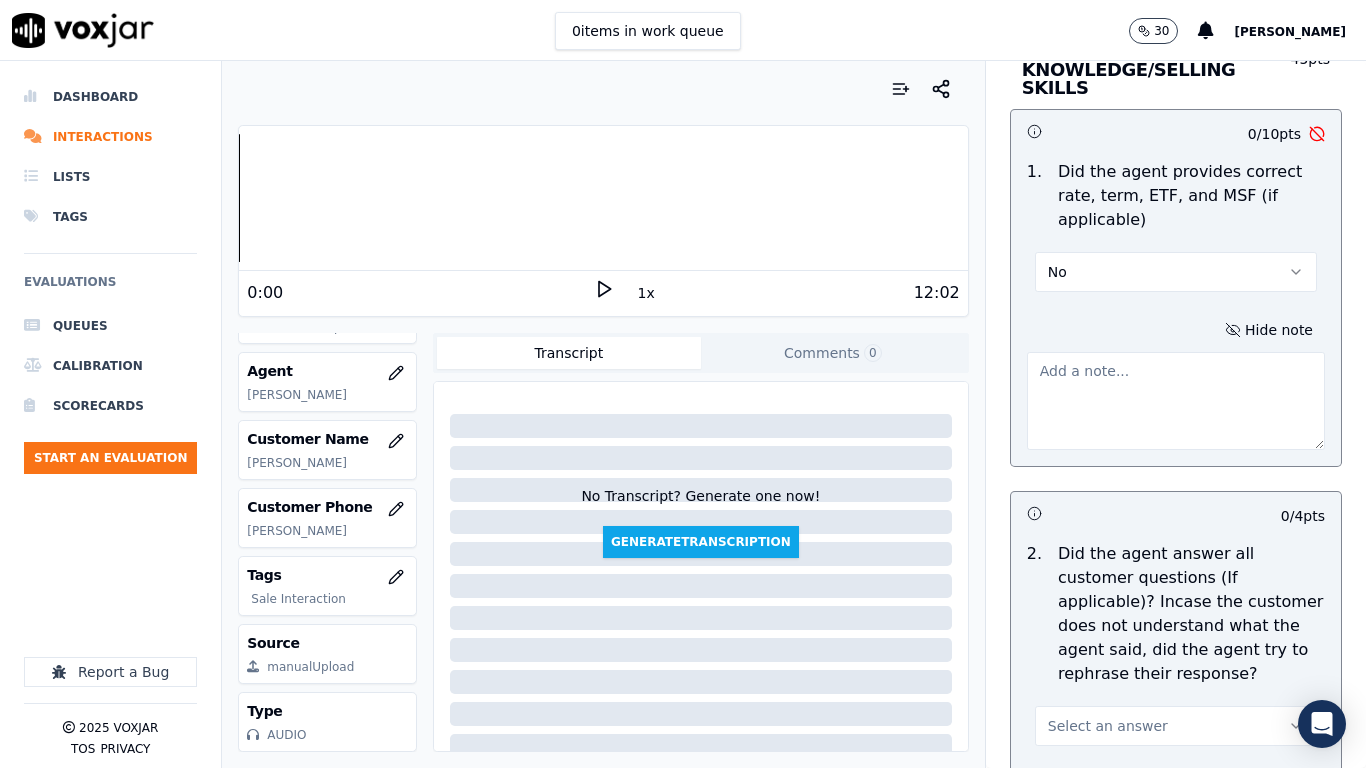
scroll to position [251, 0]
click at [1073, 351] on textarea at bounding box center [1176, 400] width 298 height 98
paste textarea "5.08sec Gave incorrect rate to CX of 13.335c/Kwh whereas the correct rate is 13…"
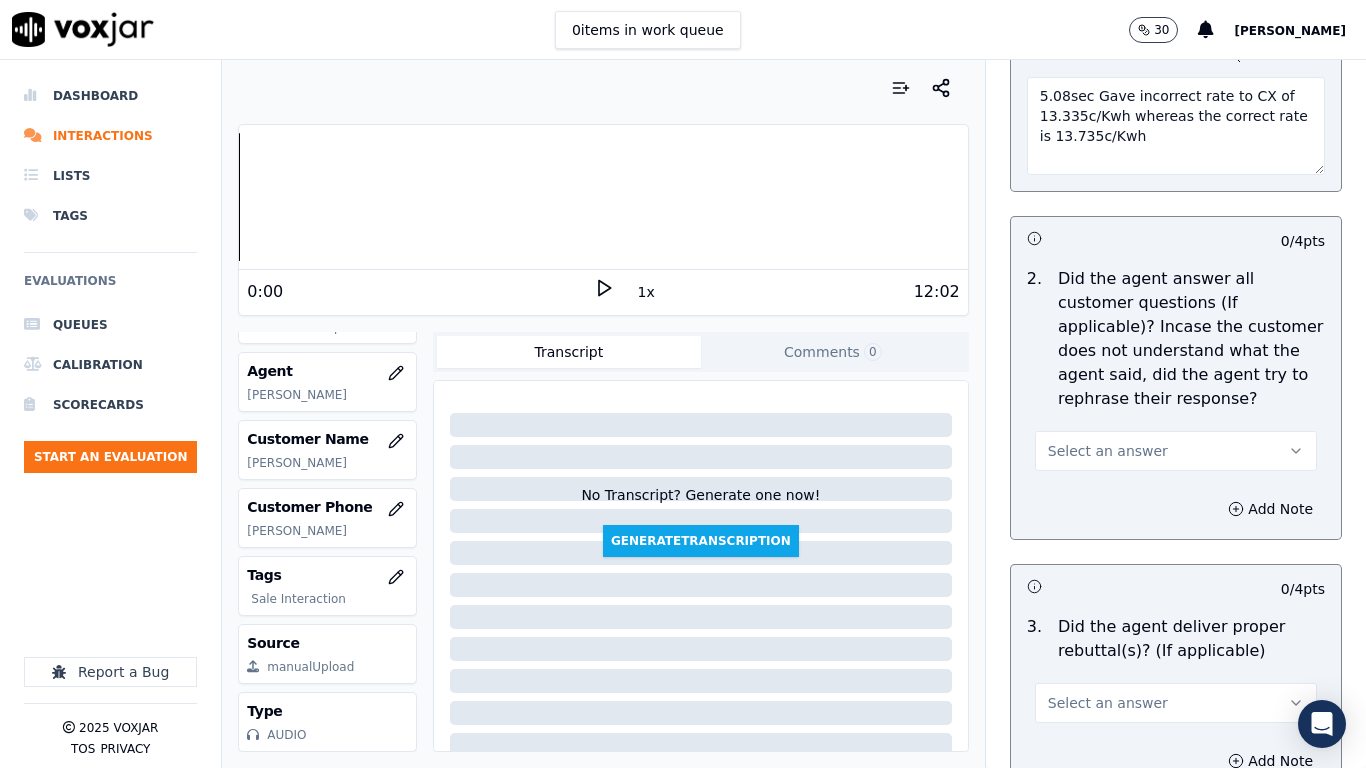
scroll to position [3399, 0]
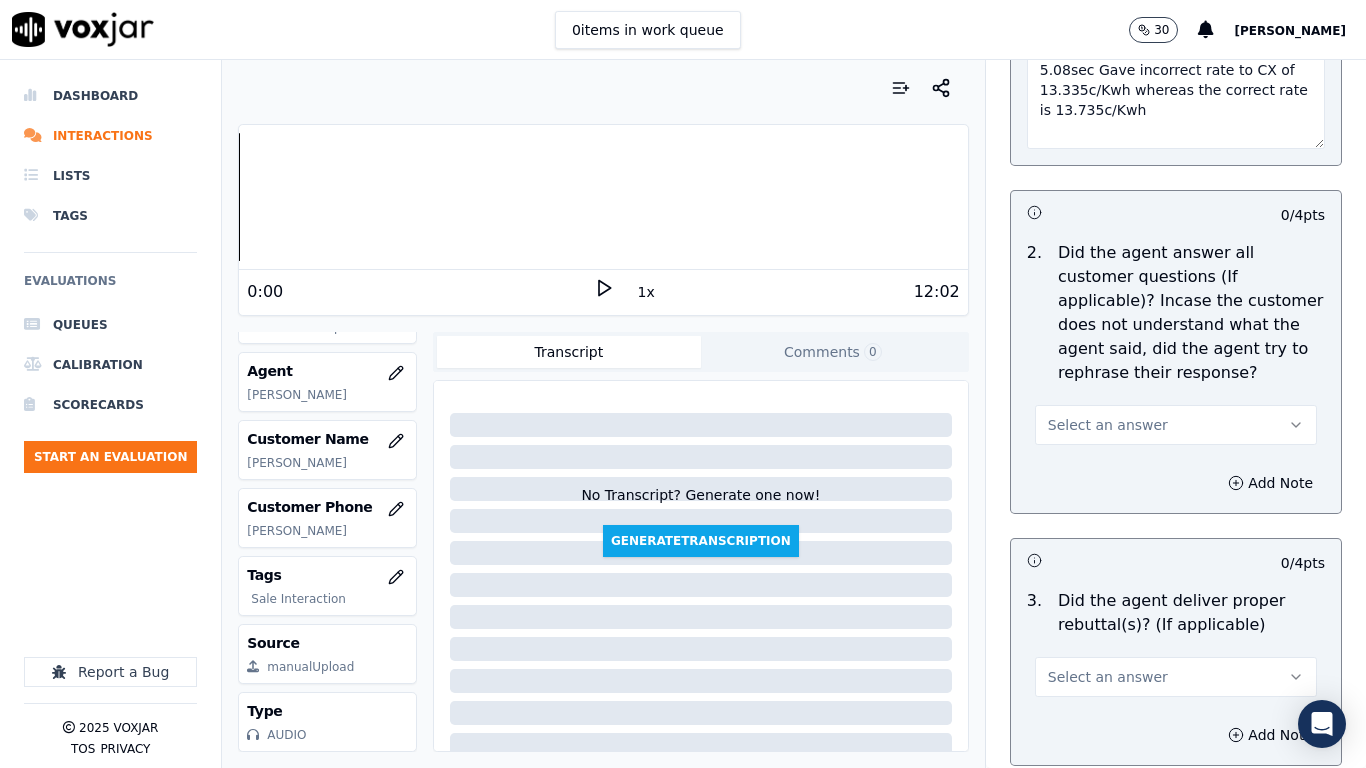
type textarea "5.08sec Gave incorrect rate to CX of 13.335c/Kwh whereas the correct rate is 13…"
click at [1069, 415] on span "Select an answer" at bounding box center [1108, 425] width 120 height 20
click at [1096, 456] on div "Yes" at bounding box center [1139, 452] width 244 height 32
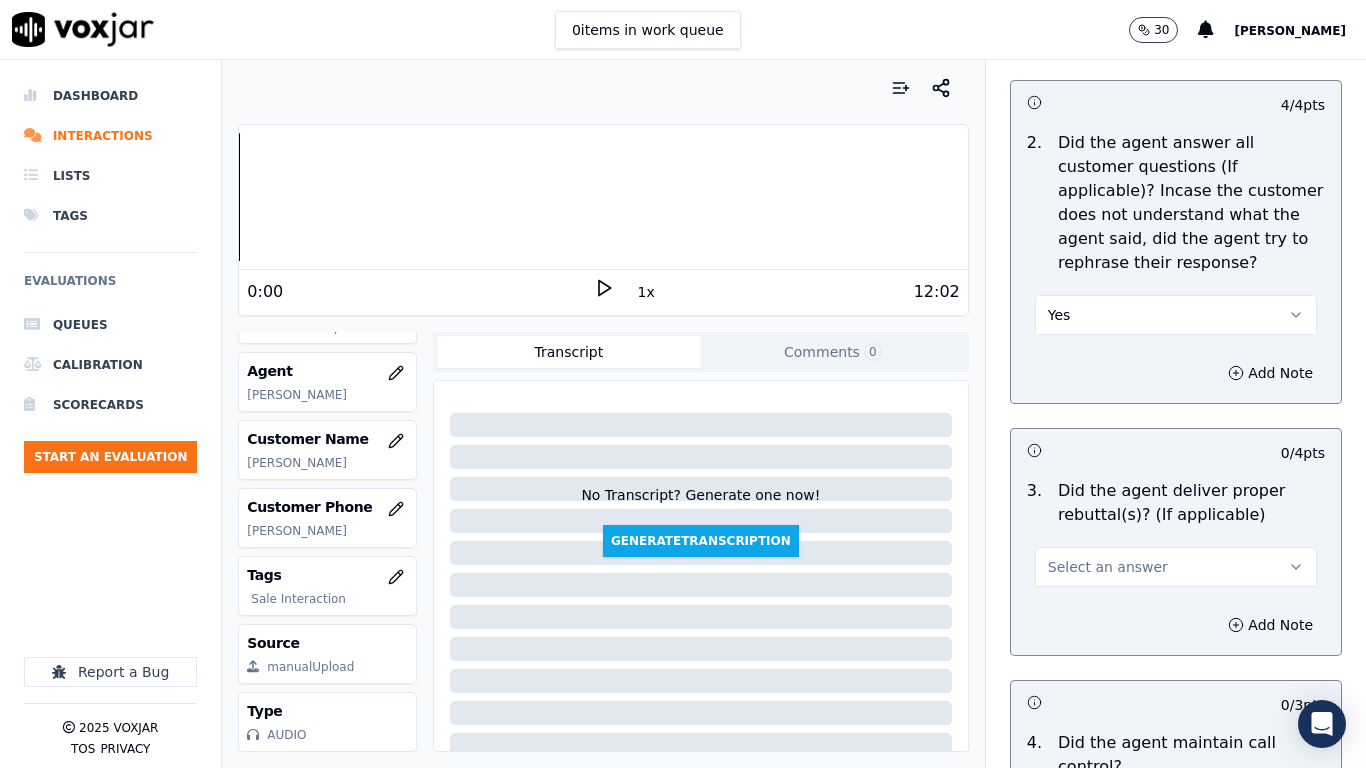
scroll to position [3699, 0]
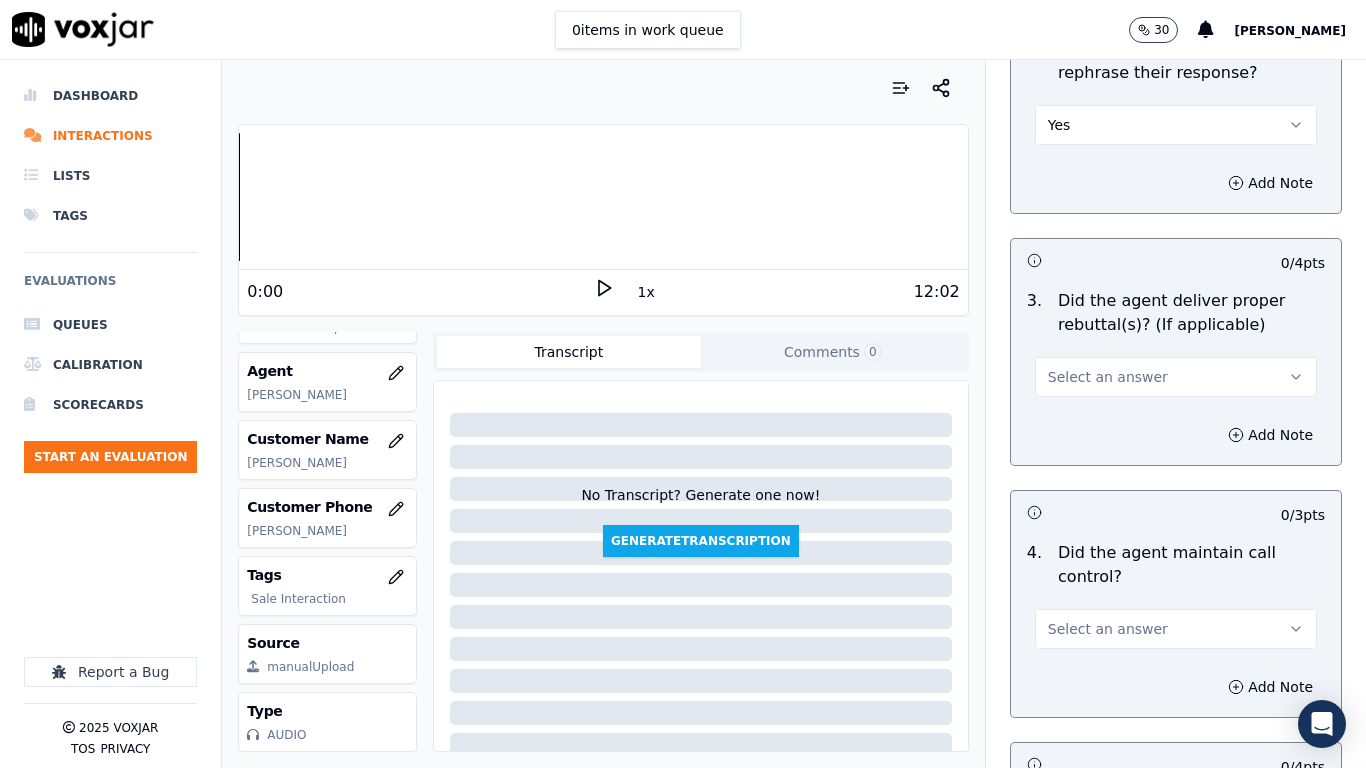
click at [1105, 367] on span "Select an answer" at bounding box center [1108, 377] width 120 height 20
click at [1103, 411] on div "Yes" at bounding box center [1139, 404] width 244 height 32
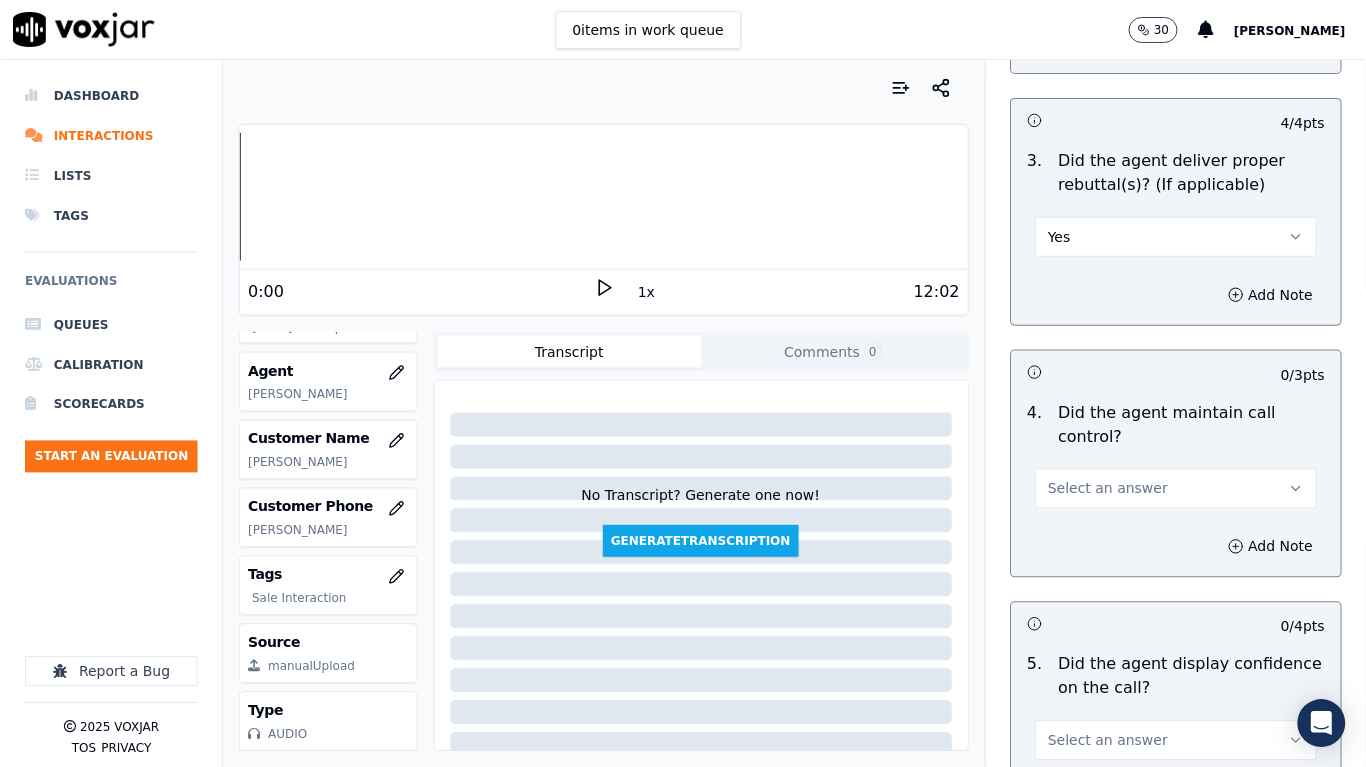
scroll to position [4099, 0]
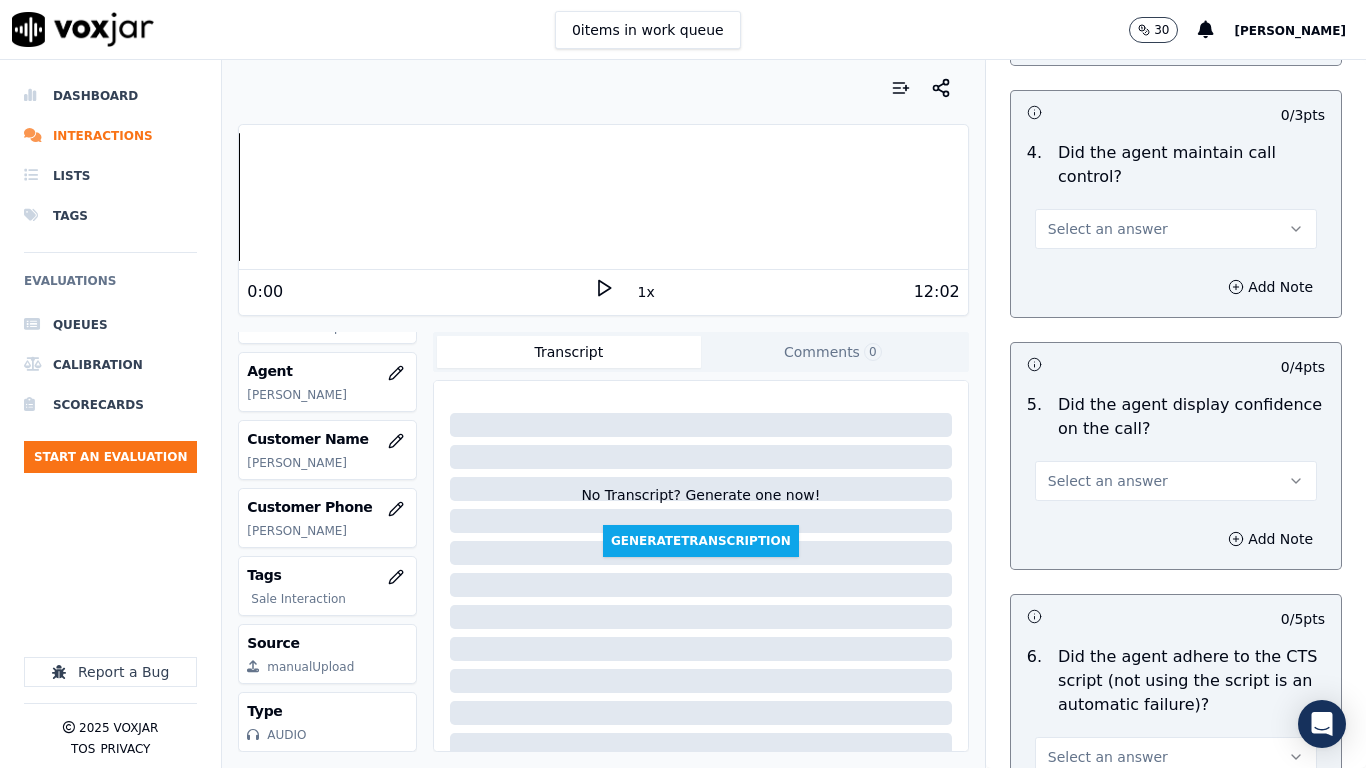
click at [1057, 219] on span "Select an answer" at bounding box center [1108, 229] width 120 height 20
click at [1092, 286] on div "No" at bounding box center [1139, 288] width 244 height 32
click at [1113, 461] on button "Select an answer" at bounding box center [1176, 481] width 282 height 40
click at [1070, 528] on div "No" at bounding box center [1139, 540] width 244 height 32
click at [1220, 525] on button "Add Note" at bounding box center [1270, 539] width 109 height 28
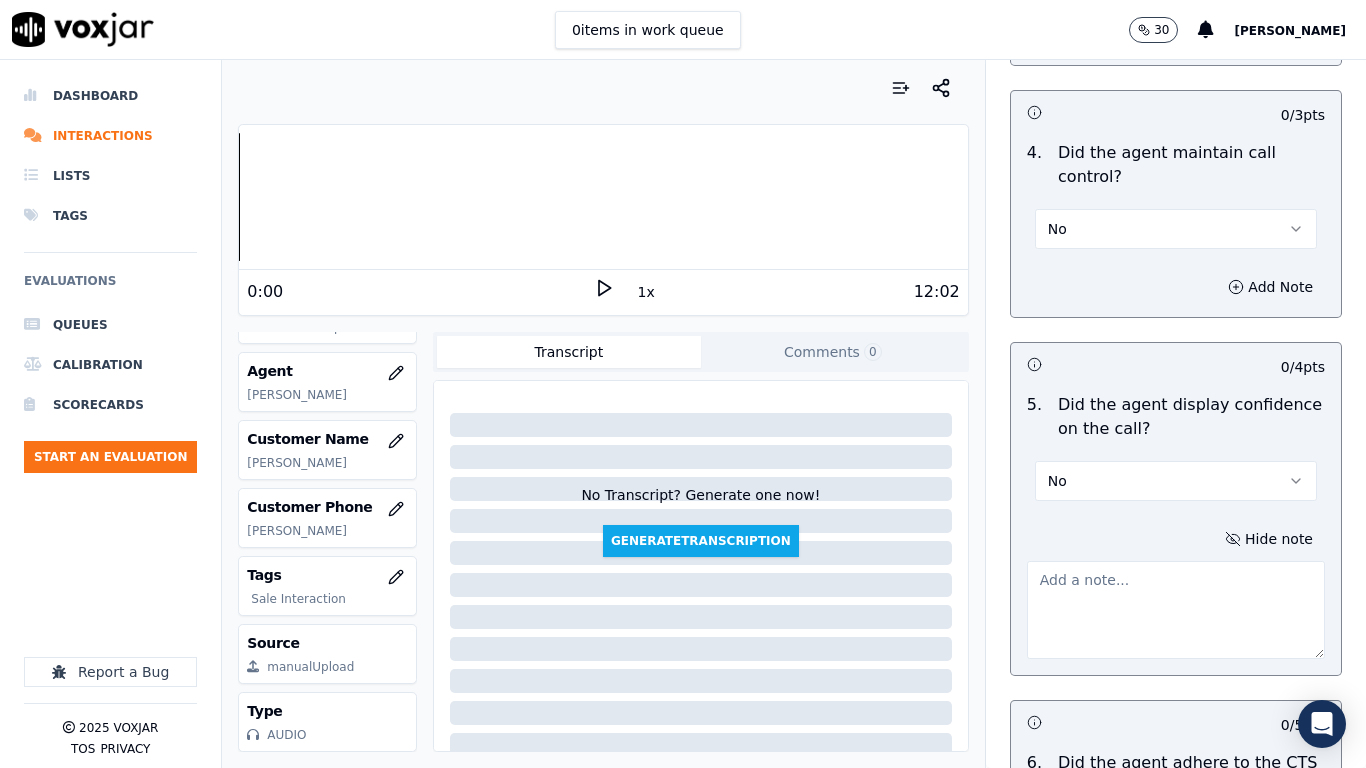
click at [1107, 573] on textarea at bounding box center [1176, 610] width 298 height 98
paste textarea "6.07sec Only agent can understand what she said here"
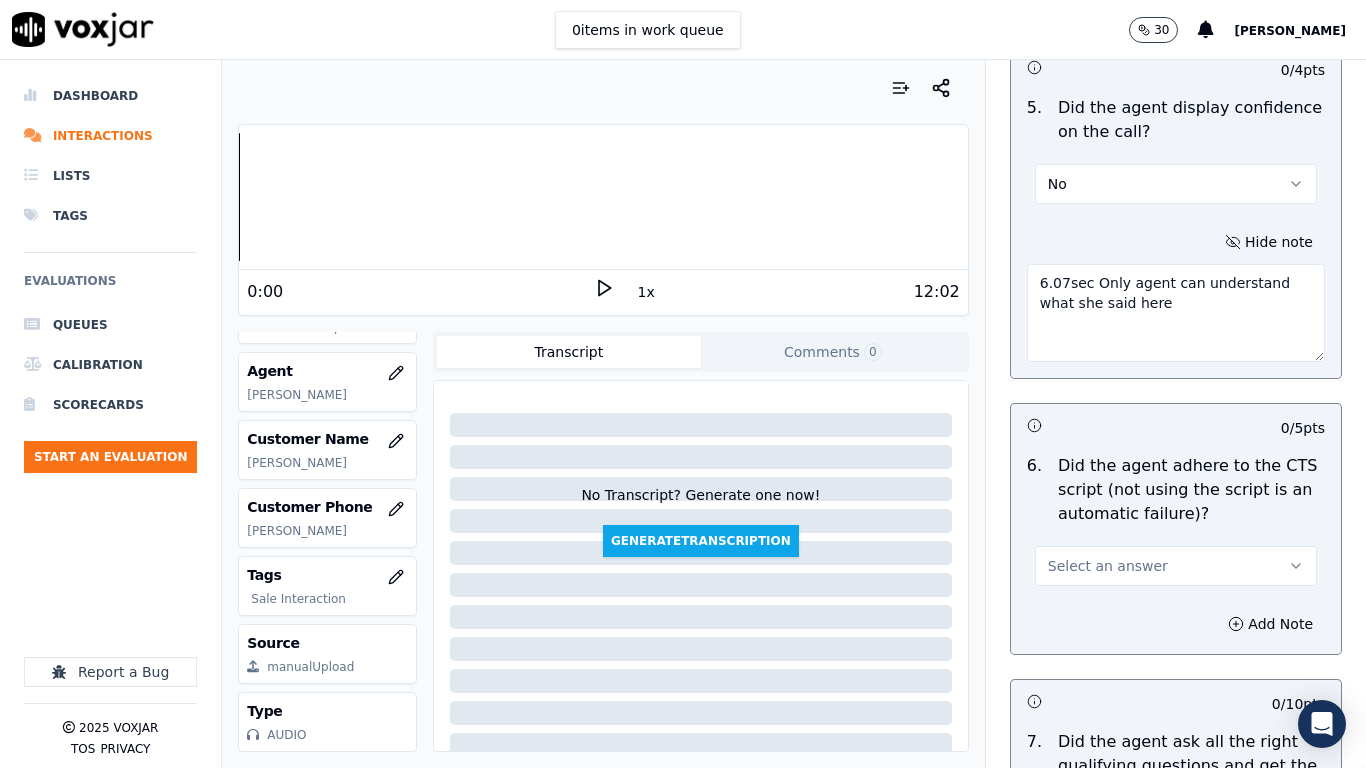
scroll to position [4399, 0]
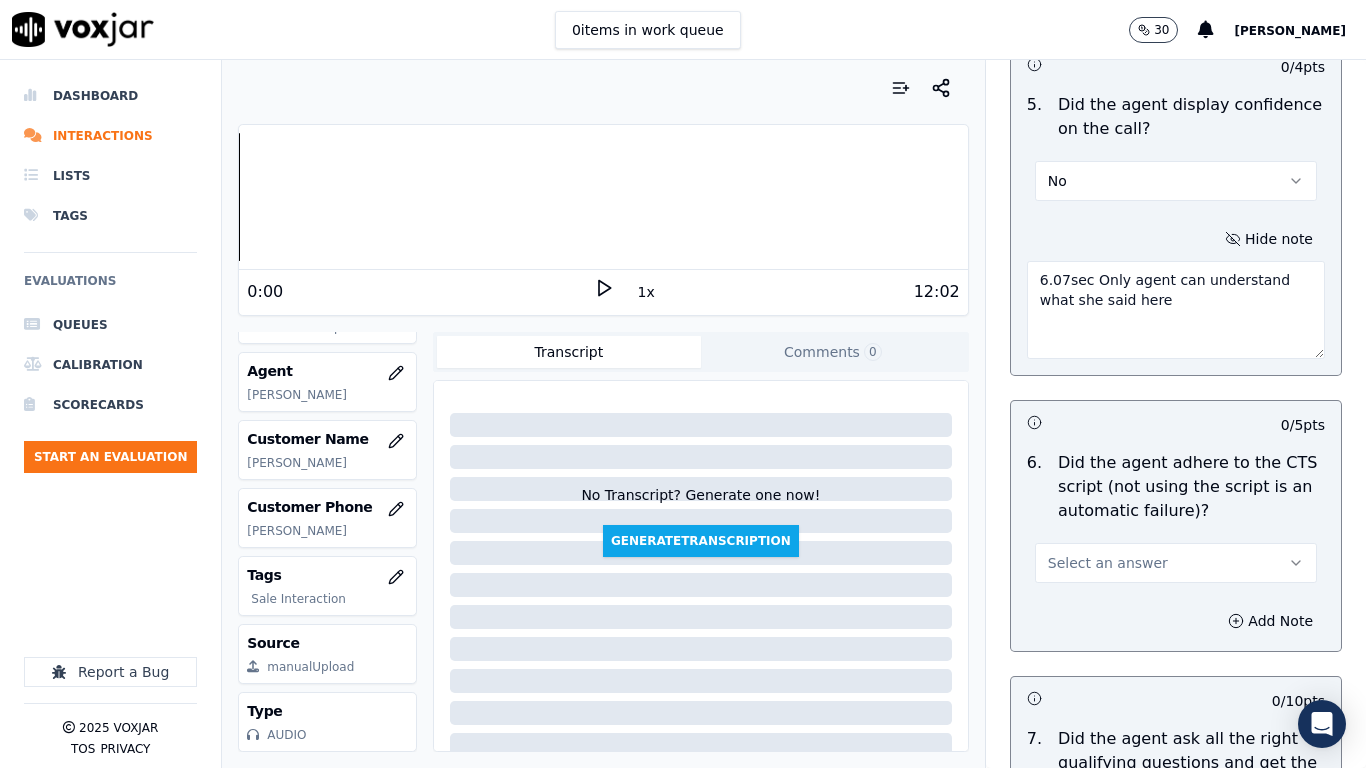
type textarea "6.07sec Only agent can understand what she said here"
click at [1117, 543] on button "Select an answer" at bounding box center [1176, 563] width 282 height 40
click at [1105, 606] on div "No" at bounding box center [1139, 622] width 244 height 32
click at [1236, 606] on button "Add Note" at bounding box center [1270, 621] width 109 height 28
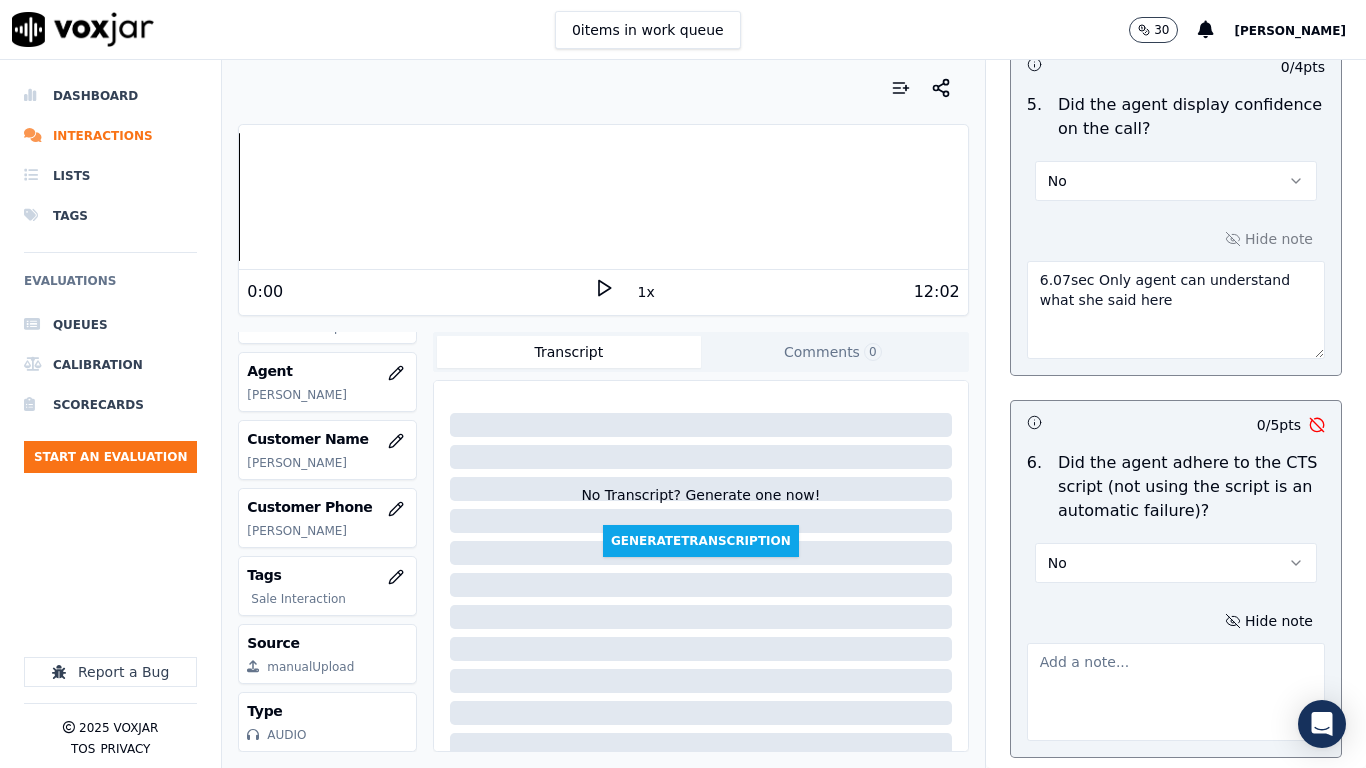
click at [1092, 606] on textarea at bounding box center [1176, 692] width 298 height 98
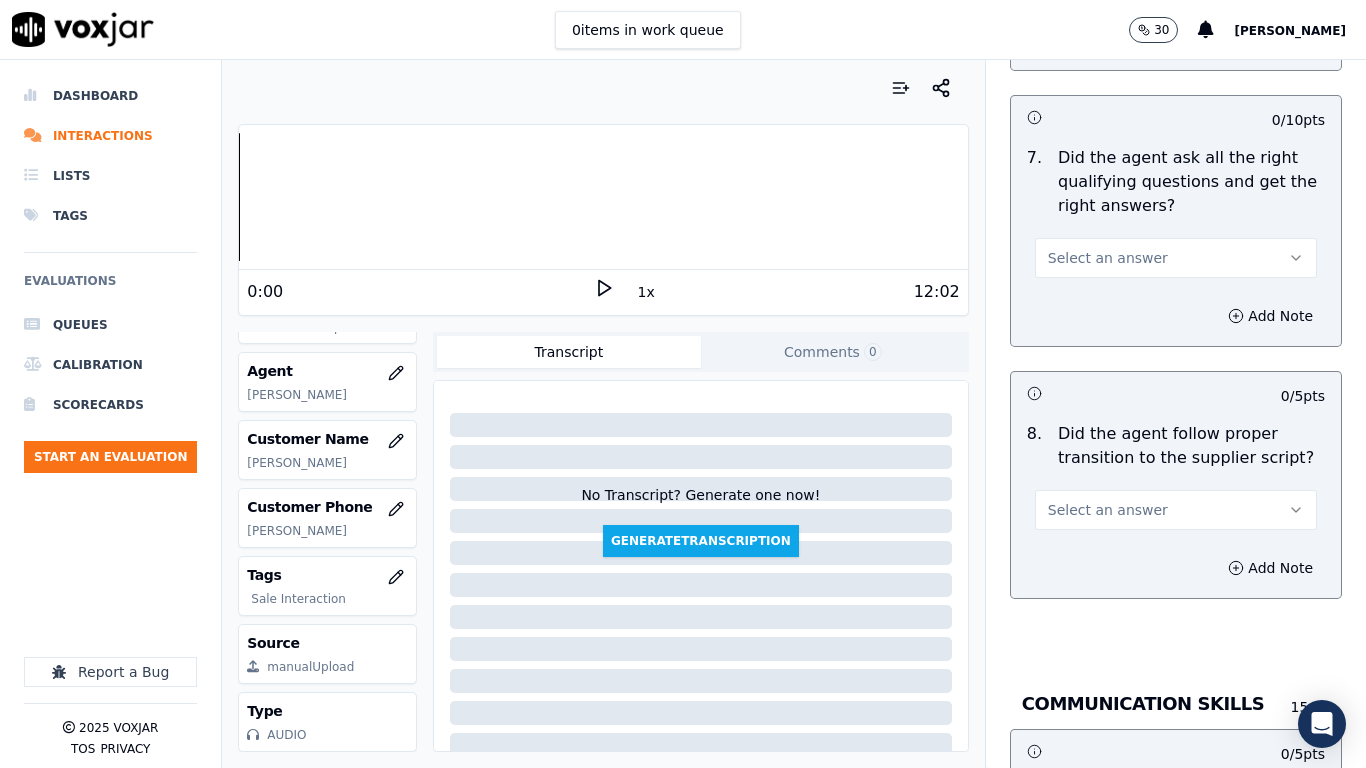
scroll to position [5099, 0]
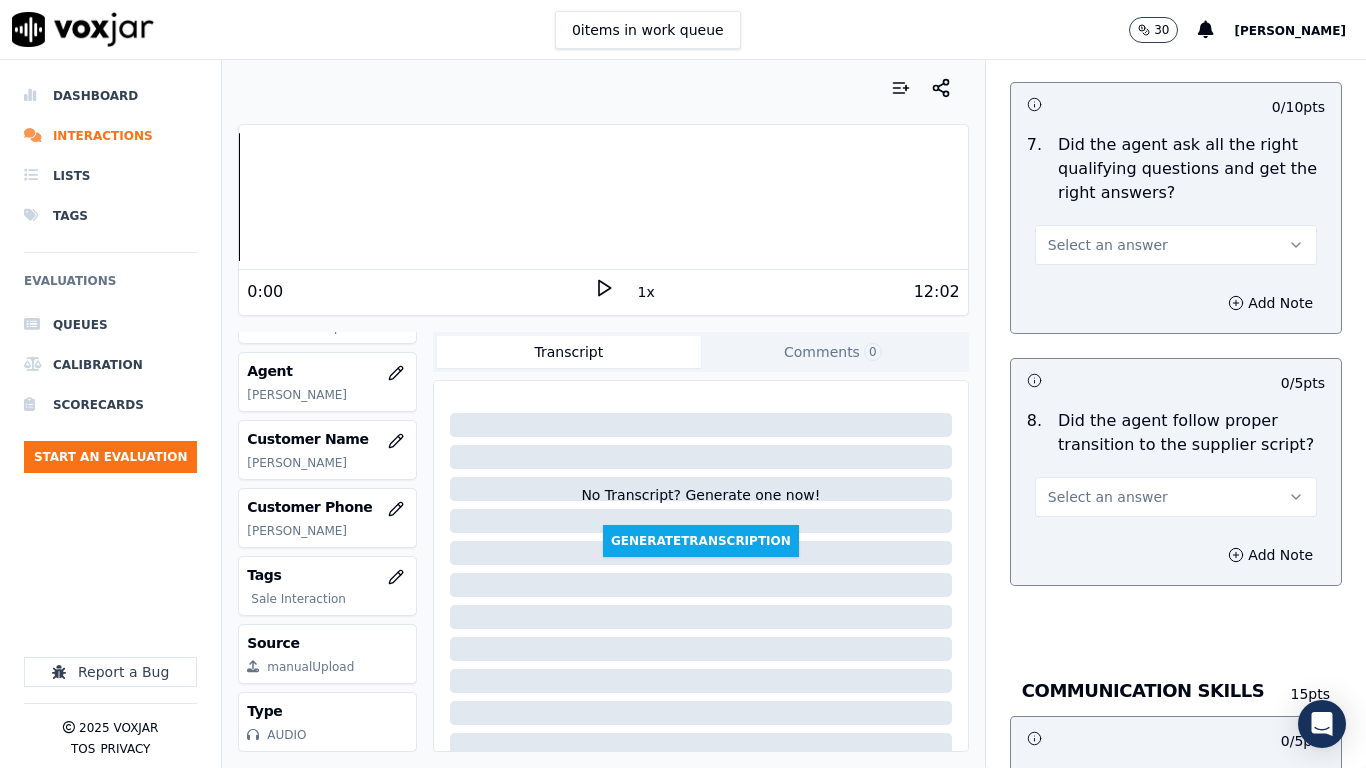
type textarea "Did not ask the CX how does she wants to receive the paperwork's via email or P…"
click at [1058, 235] on span "Select an answer" at bounding box center [1108, 245] width 120 height 20
click at [1090, 273] on div "Yes" at bounding box center [1139, 272] width 244 height 32
click at [1128, 477] on button "Select an answer" at bounding box center [1176, 497] width 282 height 40
click at [1091, 534] on div "Yes" at bounding box center [1139, 524] width 244 height 32
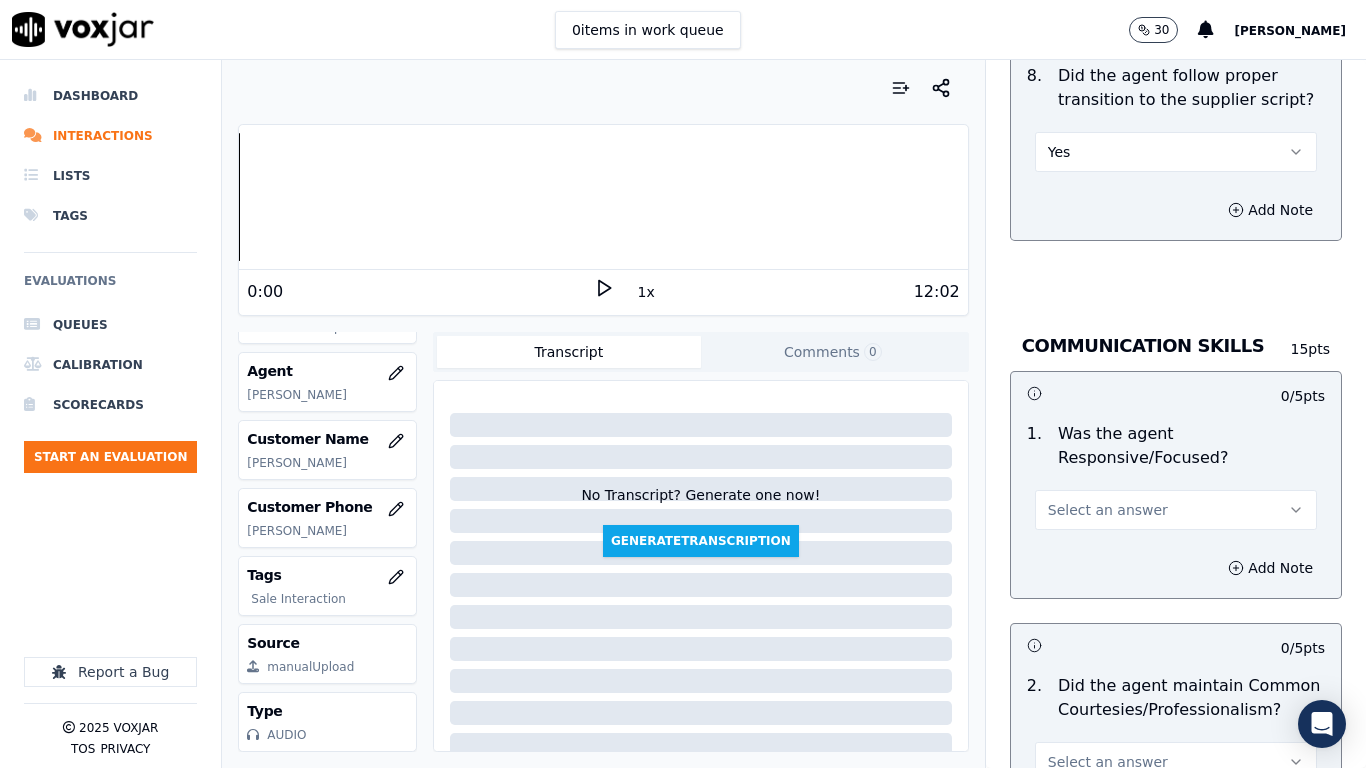
scroll to position [5699, 0]
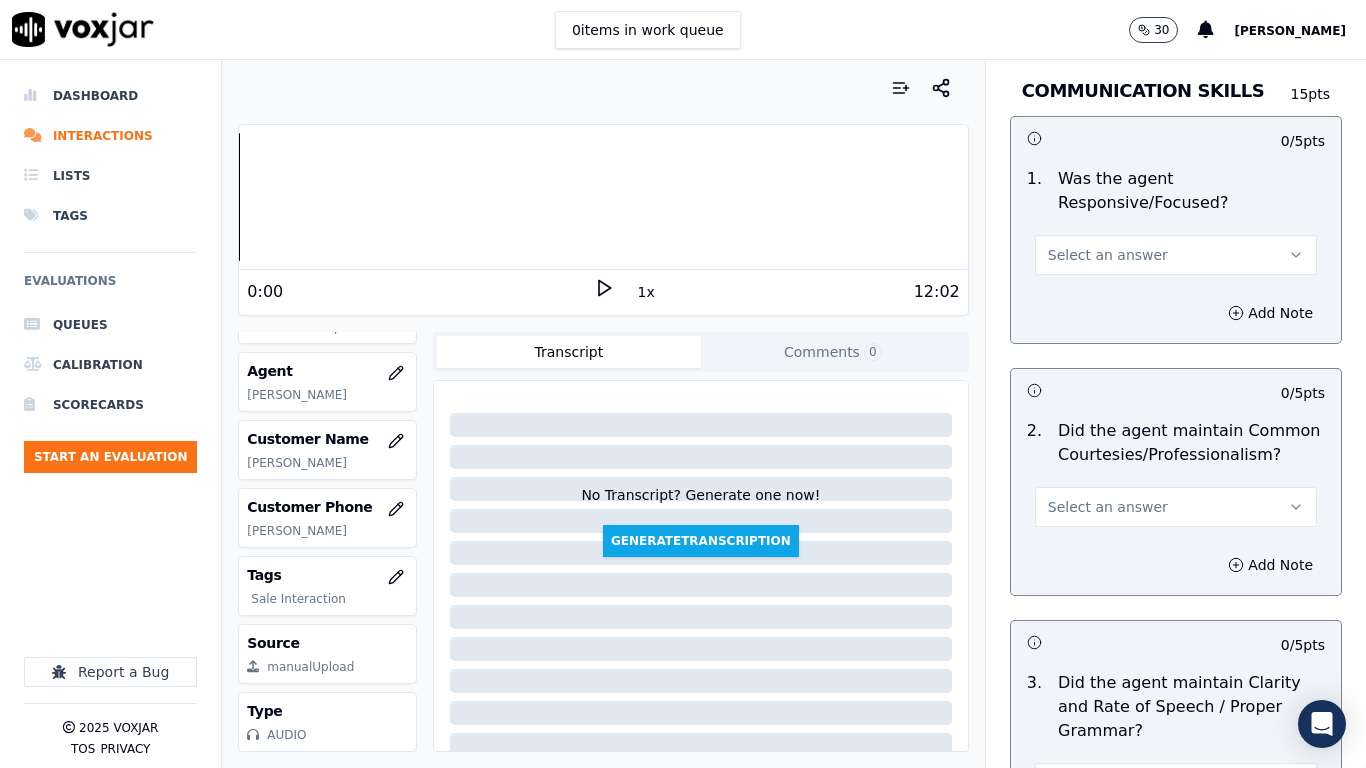
click at [1077, 245] on span "Select an answer" at bounding box center [1108, 255] width 120 height 20
click at [1094, 273] on div "Yes" at bounding box center [1139, 282] width 244 height 32
click at [1097, 487] on button "Select an answer" at bounding box center [1176, 507] width 282 height 40
click at [1096, 524] on div "Yes" at bounding box center [1139, 534] width 244 height 32
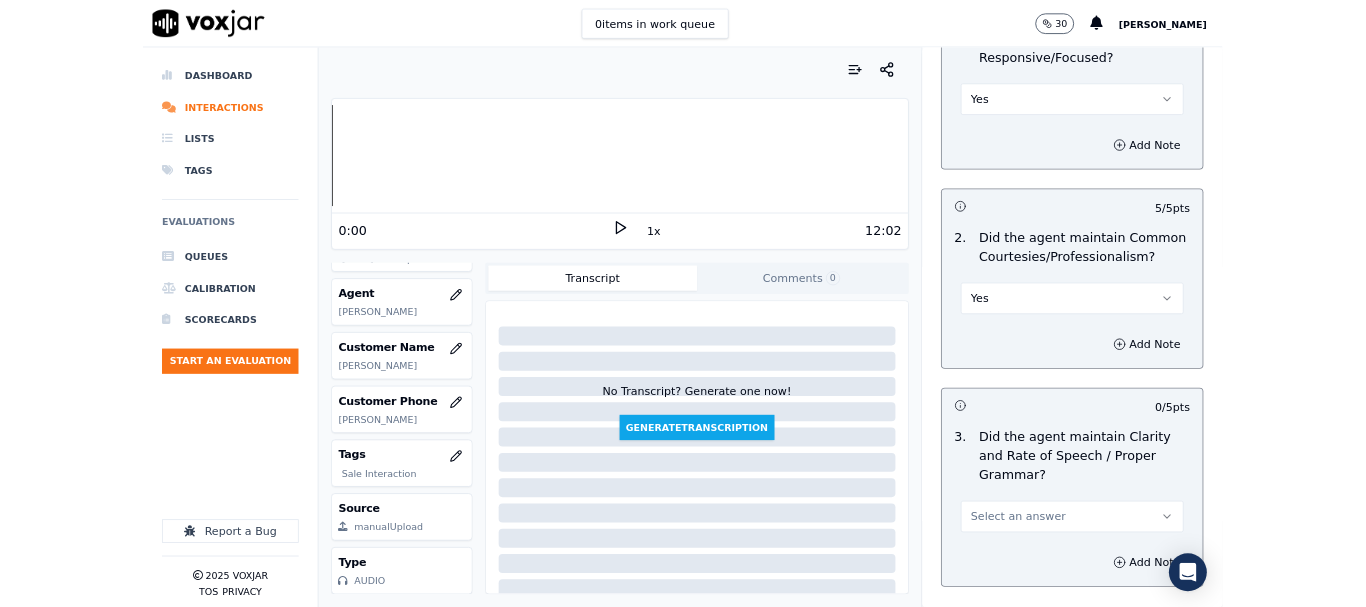
scroll to position [5956, 0]
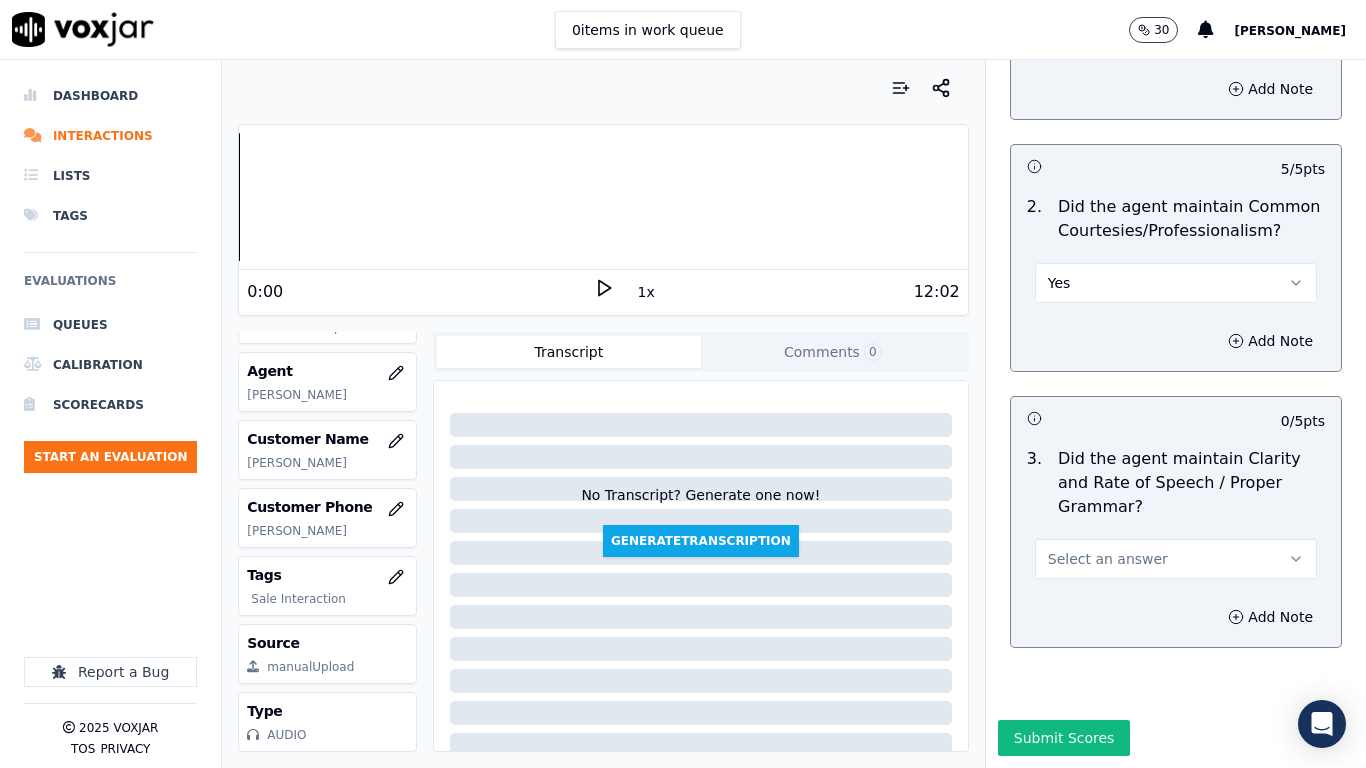
click at [1073, 549] on span "Select an answer" at bounding box center [1108, 559] width 120 height 20
click at [1100, 580] on div "No" at bounding box center [1139, 585] width 244 height 32
click at [1068, 606] on button "Submit Scores" at bounding box center [1064, 738] width 133 height 36
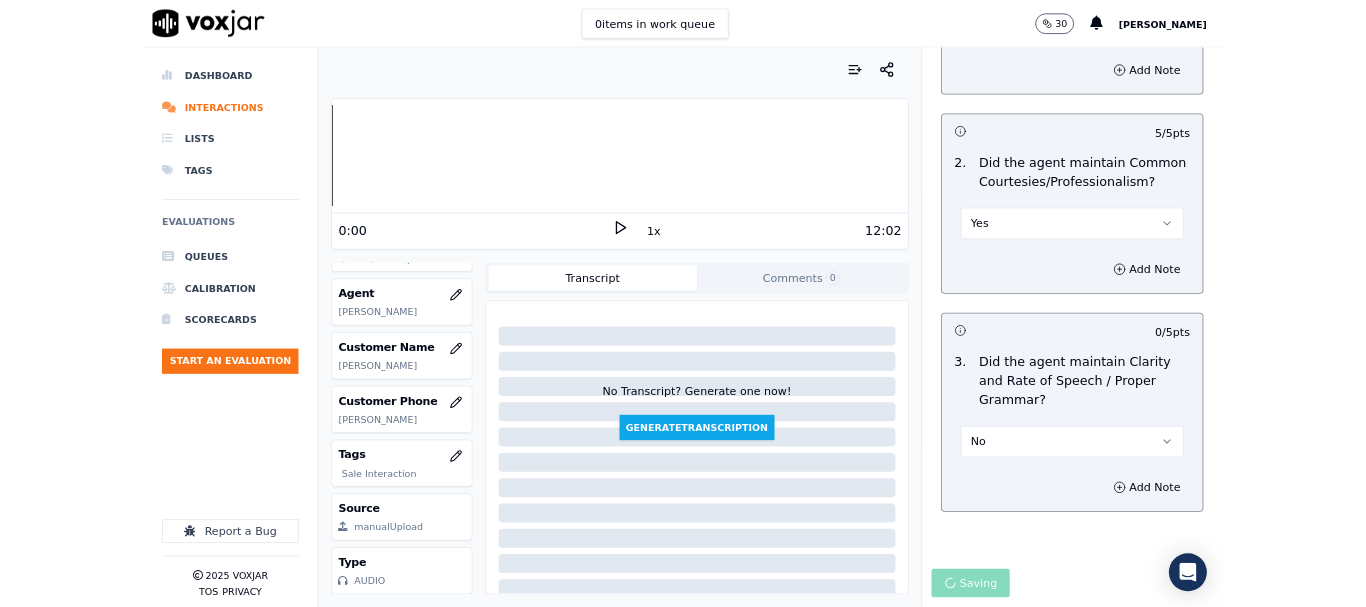
scroll to position [300, 0]
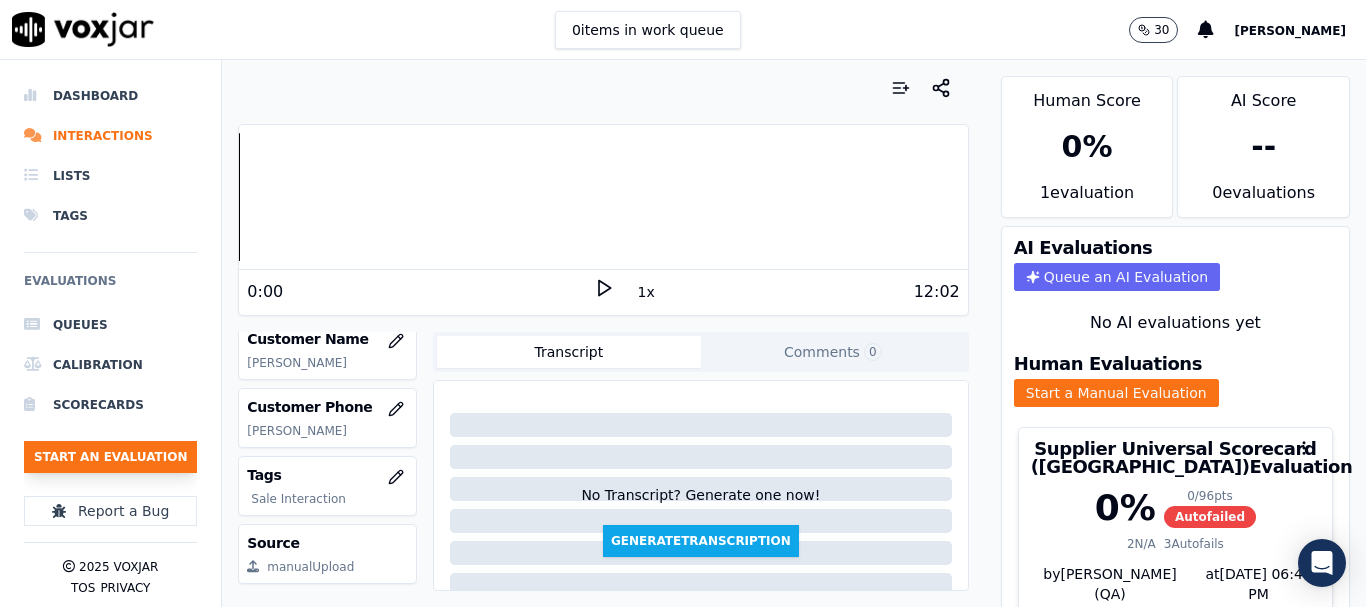
click at [117, 456] on button "Start an Evaluation" at bounding box center [110, 457] width 173 height 32
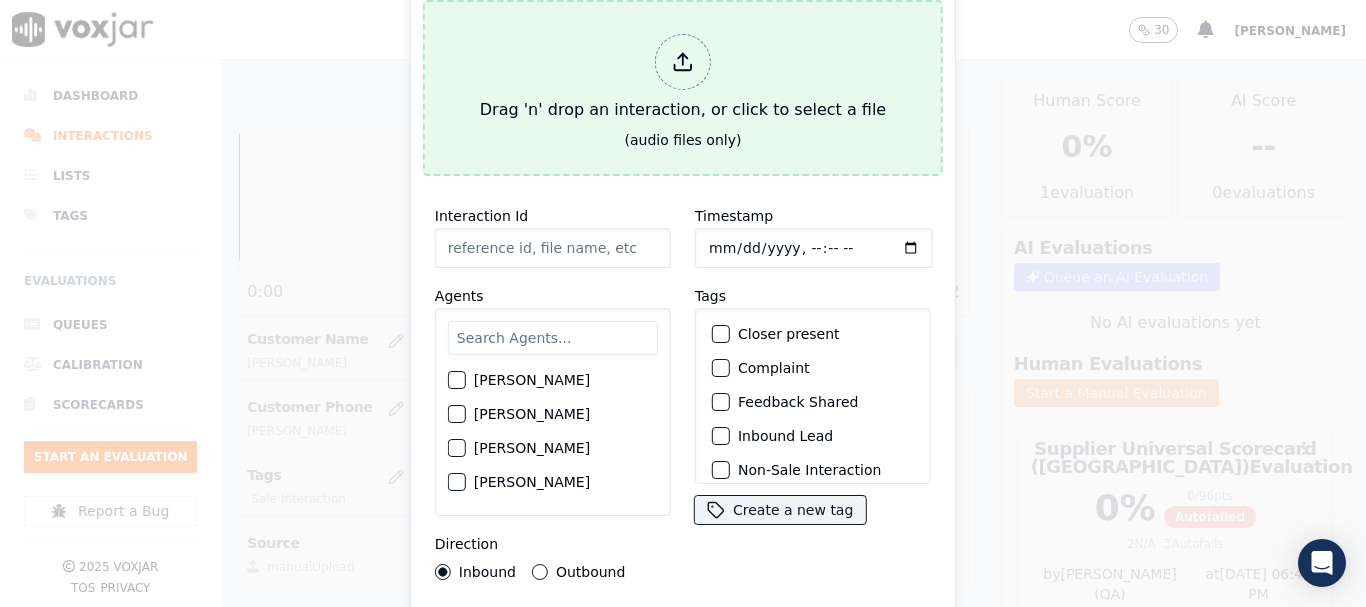
click at [670, 105] on div "Drag 'n' drop an interaction, or click to select a file" at bounding box center [683, 78] width 422 height 104
type input "20250909-163428_4706215600-all.mp3"
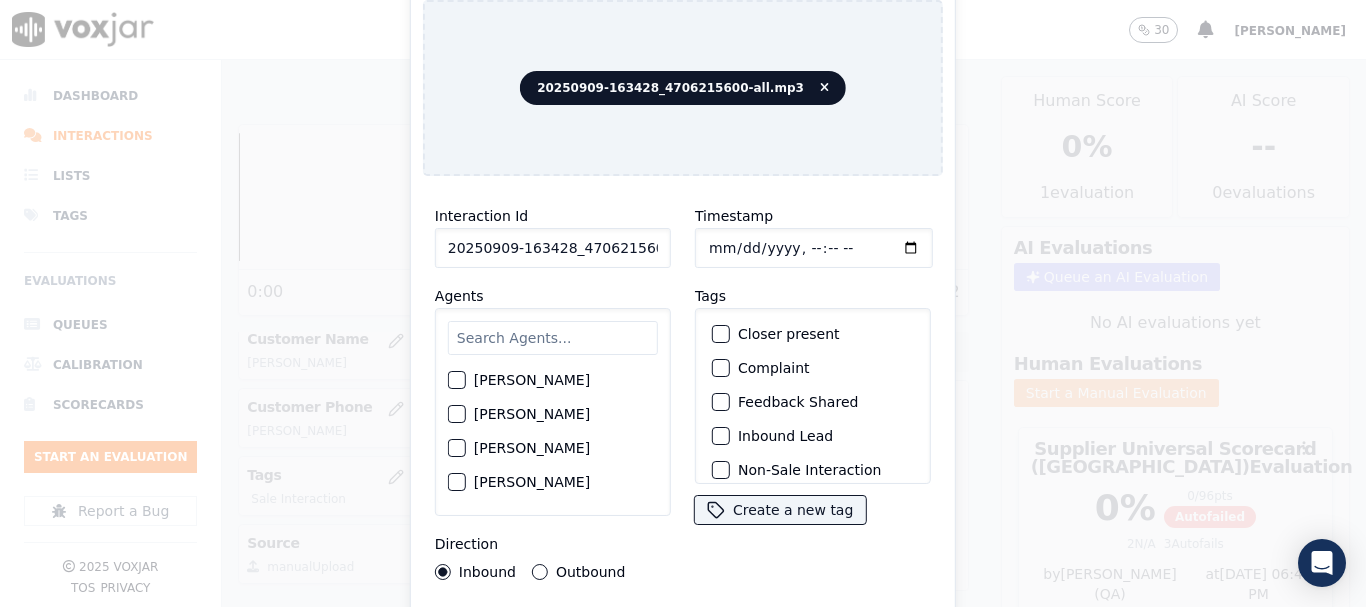
click at [513, 342] on input "text" at bounding box center [553, 338] width 210 height 34
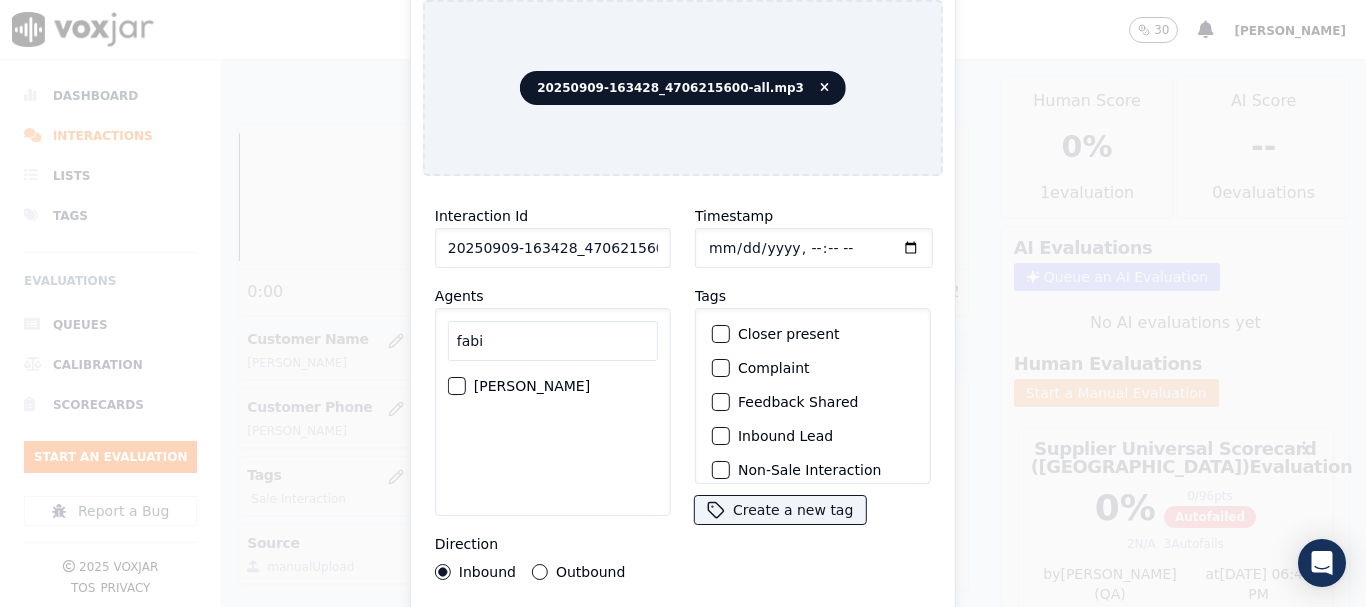
type input "fabi"
click at [536, 379] on label "[PERSON_NAME]" at bounding box center [532, 386] width 116 height 14
click at [466, 379] on button "[PERSON_NAME]" at bounding box center [457, 386] width 18 height 18
click at [717, 238] on input "Timestamp" at bounding box center [814, 248] width 238 height 40
type input "[DATE]T13:41"
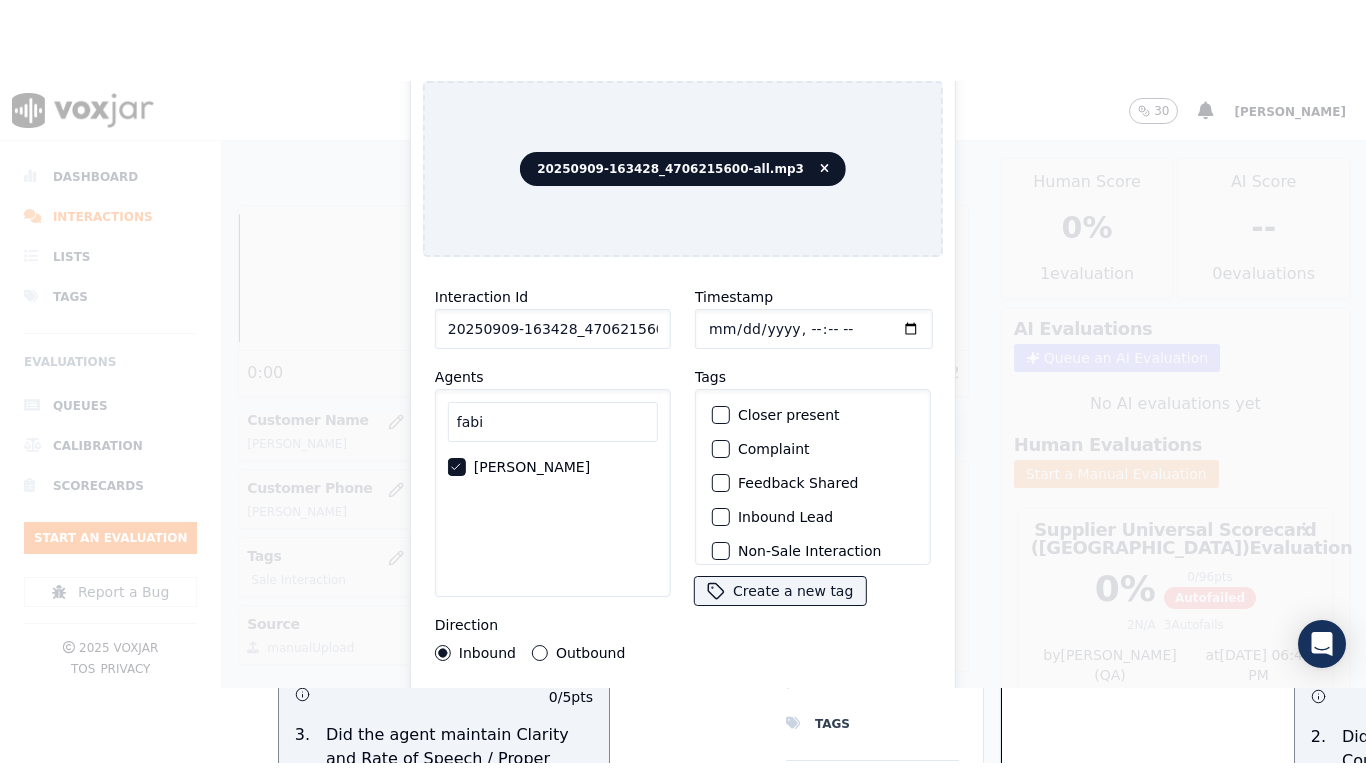
scroll to position [175, 0]
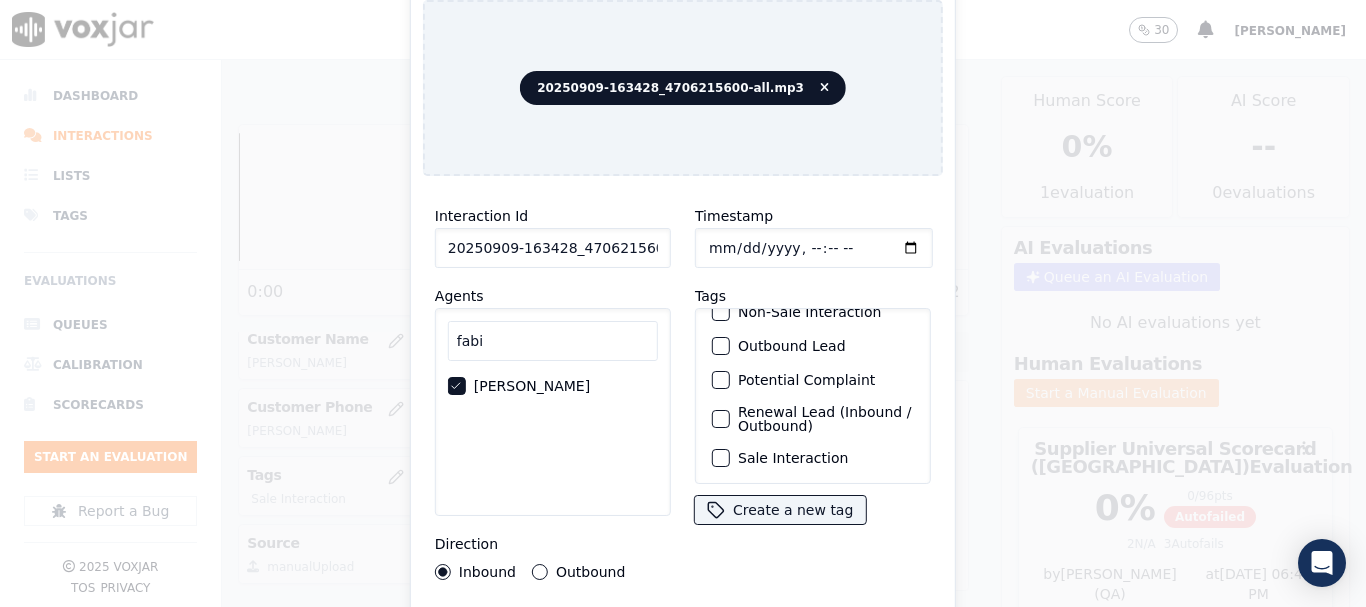
click at [805, 451] on label "Sale Interaction" at bounding box center [793, 458] width 110 height 14
click at [730, 449] on button "Sale Interaction" at bounding box center [721, 458] width 18 height 18
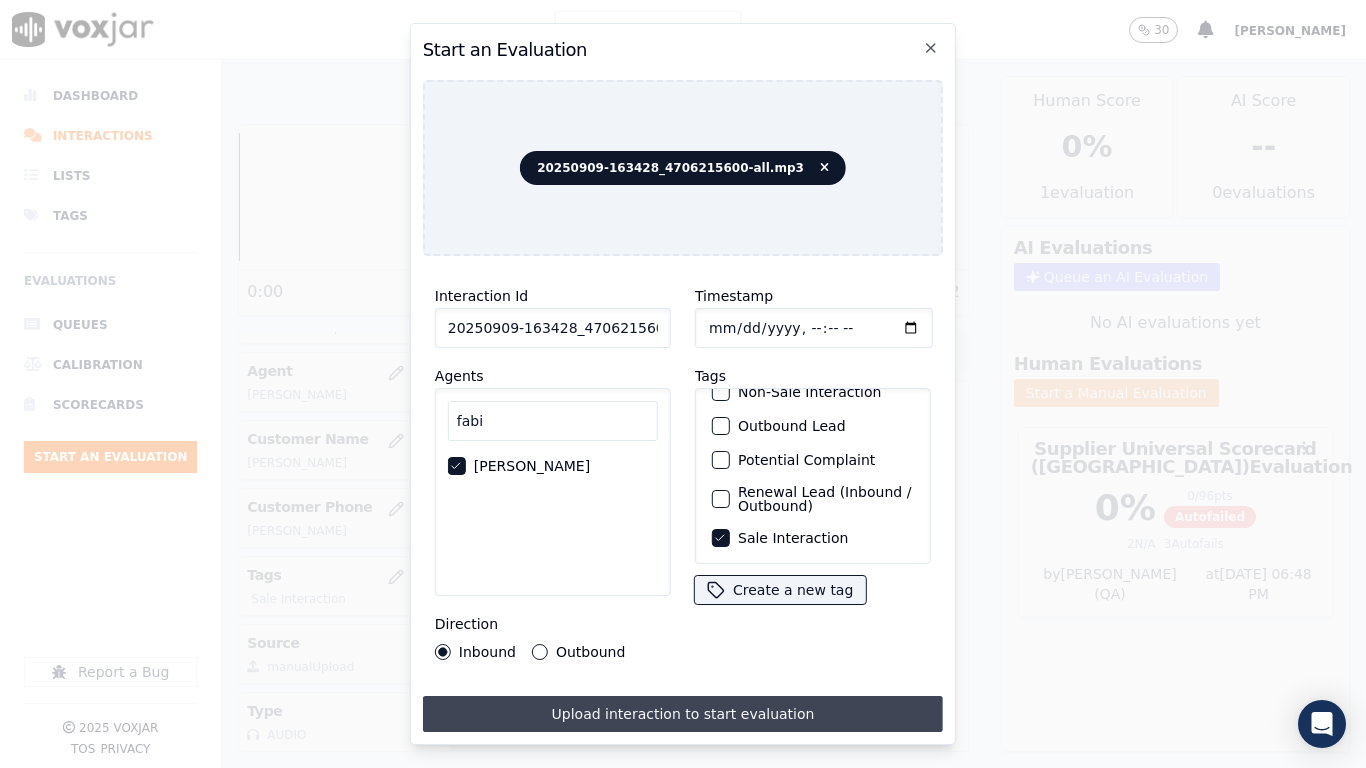
click at [756, 606] on button "Upload interaction to start evaluation" at bounding box center [683, 714] width 520 height 36
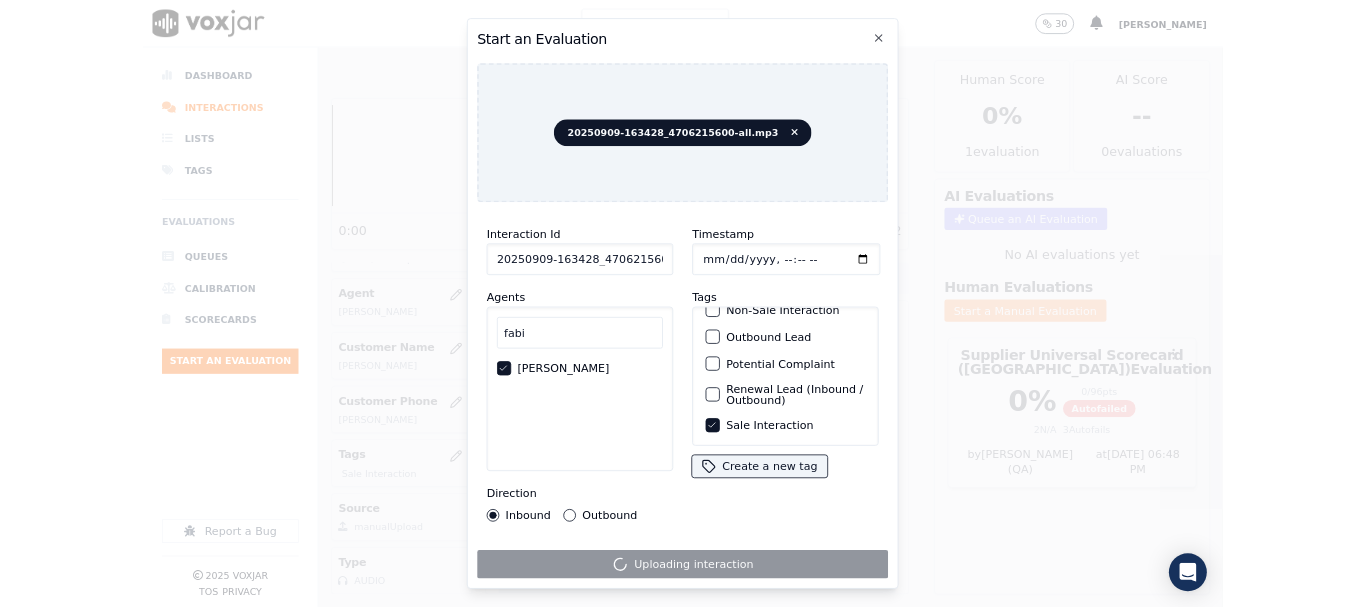
scroll to position [300, 0]
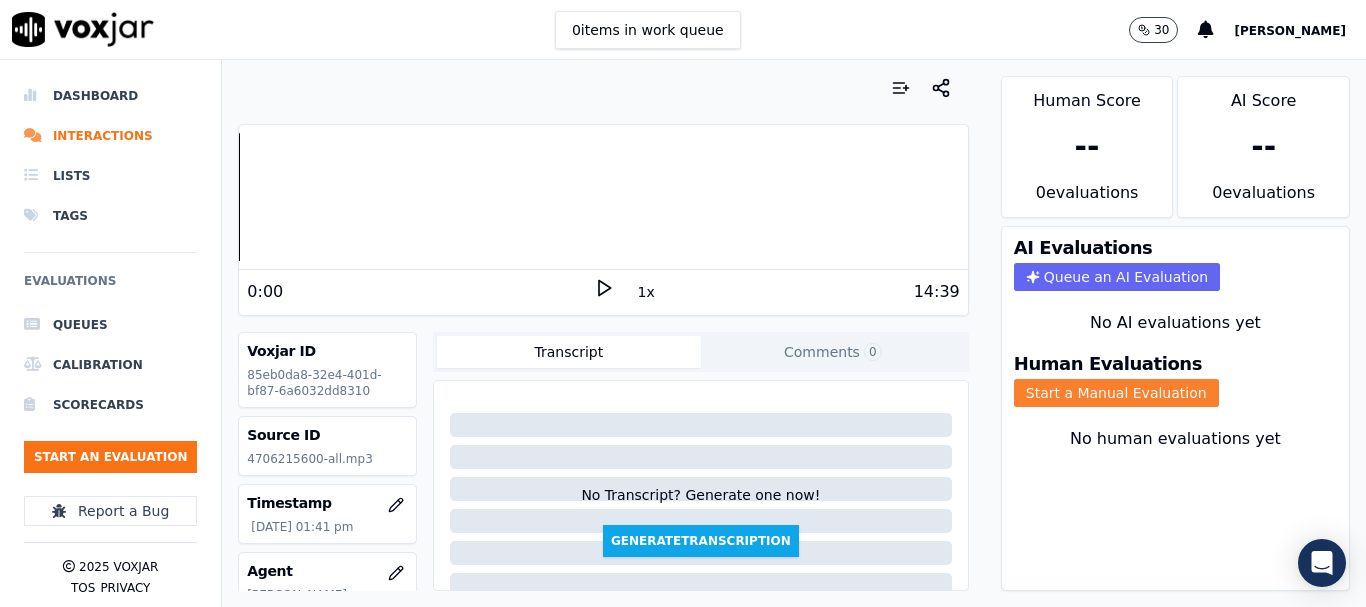
click at [1116, 388] on button "Start a Manual Evaluation" at bounding box center [1116, 393] width 205 height 28
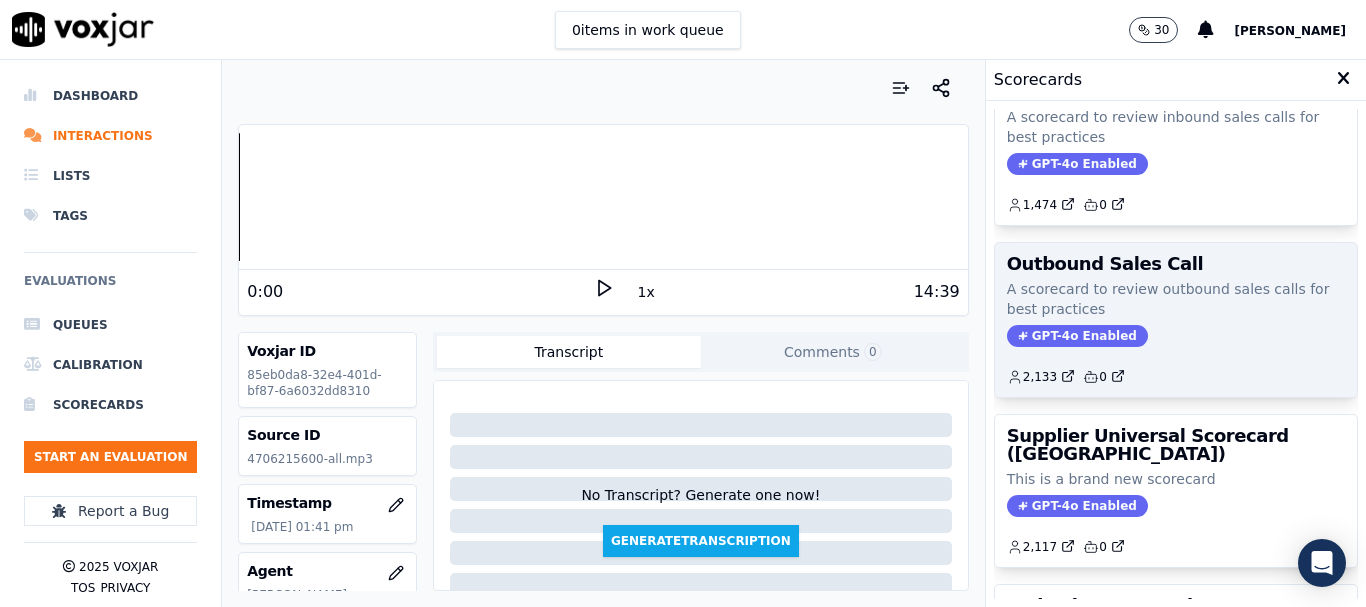
scroll to position [400, 0]
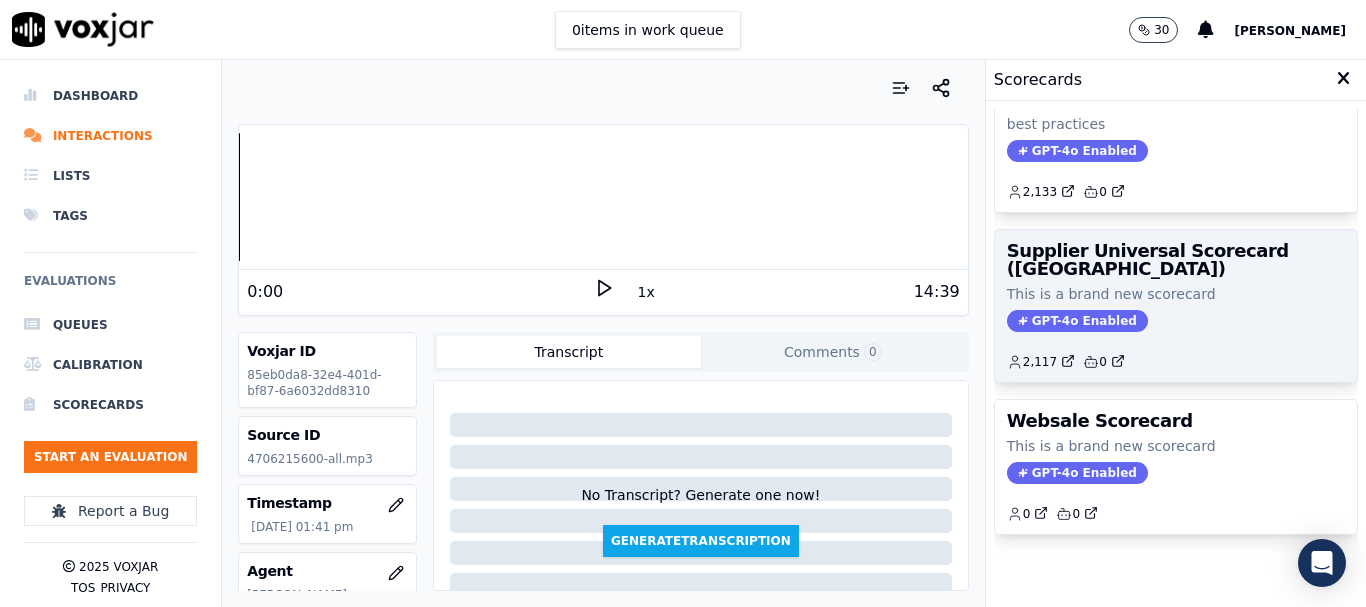
click at [1095, 297] on div "Supplier Universal Scorecard ([GEOGRAPHIC_DATA]) This is a brand new scorecard …" at bounding box center [1176, 306] width 362 height 152
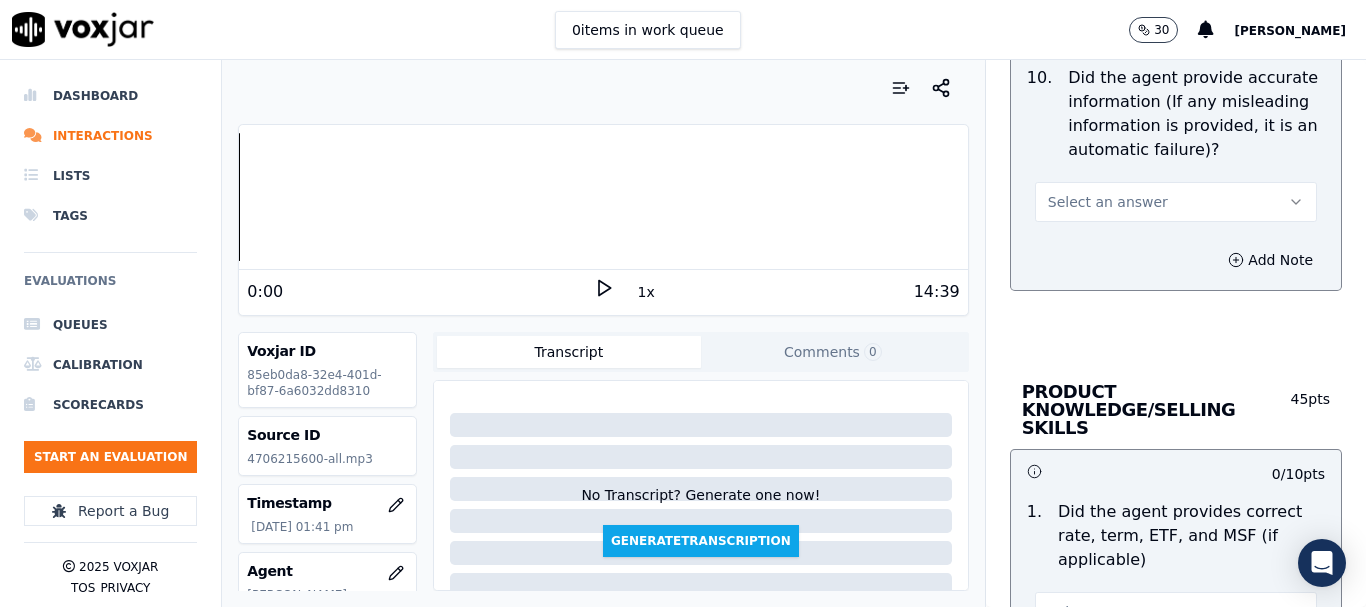
scroll to position [2987, 0]
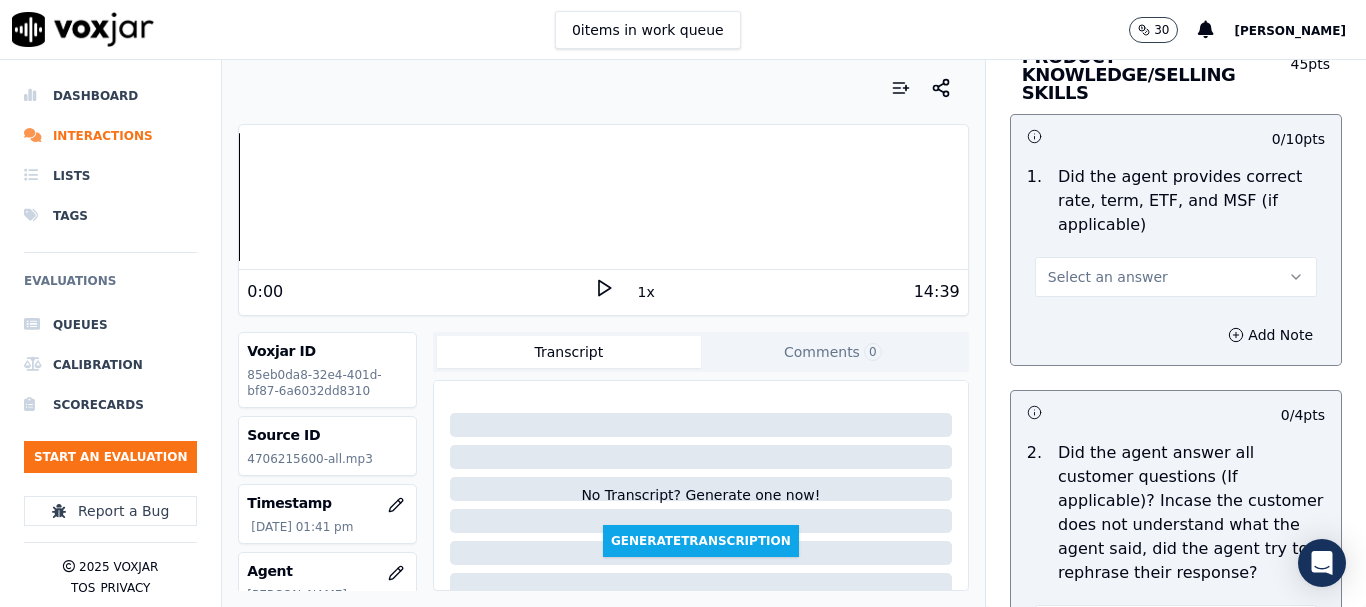
click at [1070, 267] on span "Select an answer" at bounding box center [1108, 277] width 120 height 20
click at [1082, 334] on div "No" at bounding box center [1139, 336] width 244 height 32
click at [1219, 321] on button "Add Note" at bounding box center [1270, 335] width 109 height 28
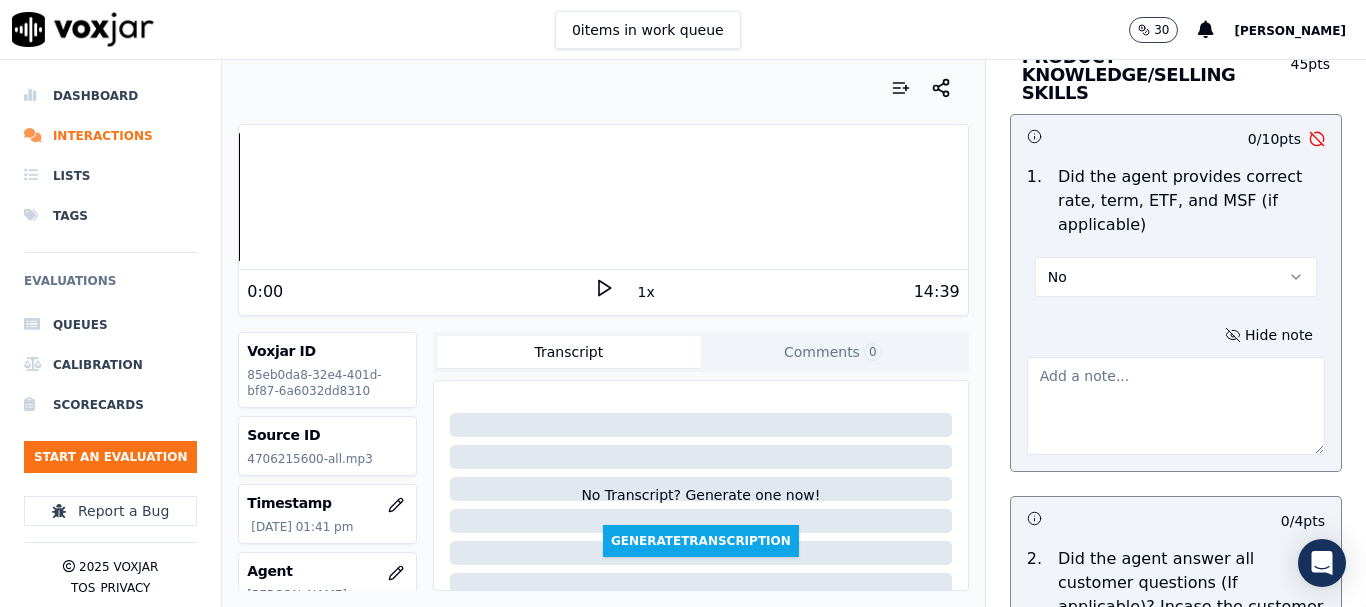
click at [1055, 365] on textarea at bounding box center [1176, 406] width 298 height 98
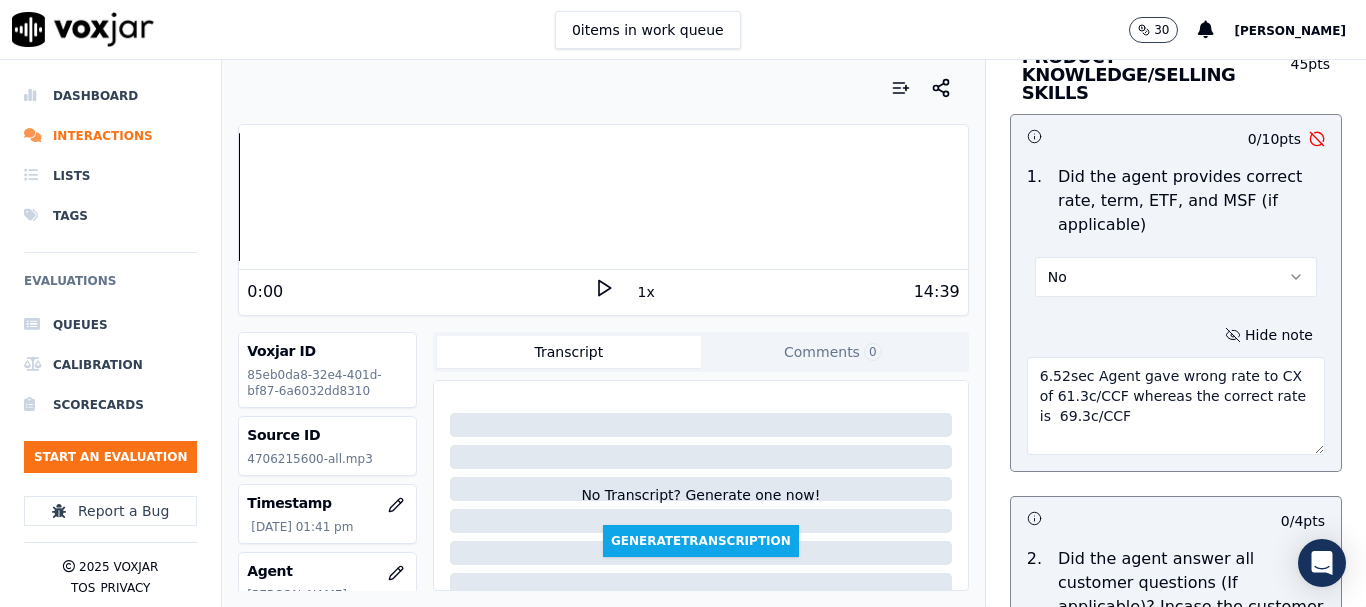
type textarea "6.52sec Agent gave wrong rate to CX of 61.3c/CCF whereas the correct rate is 69…"
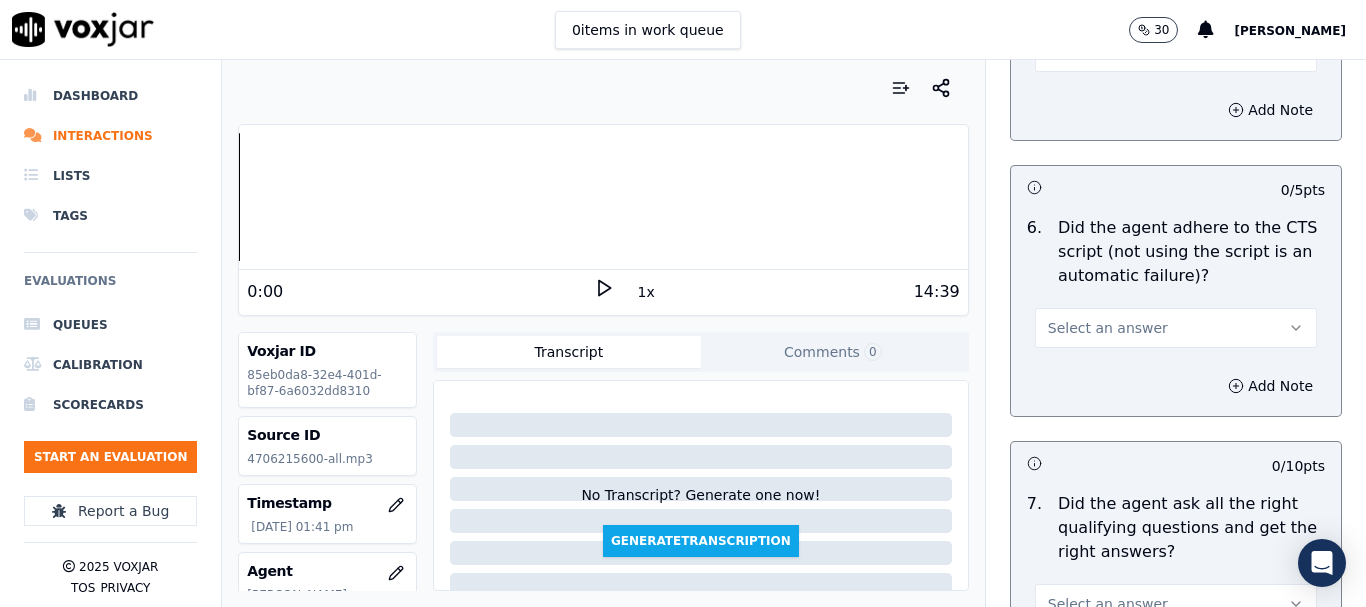
scroll to position [4487, 0]
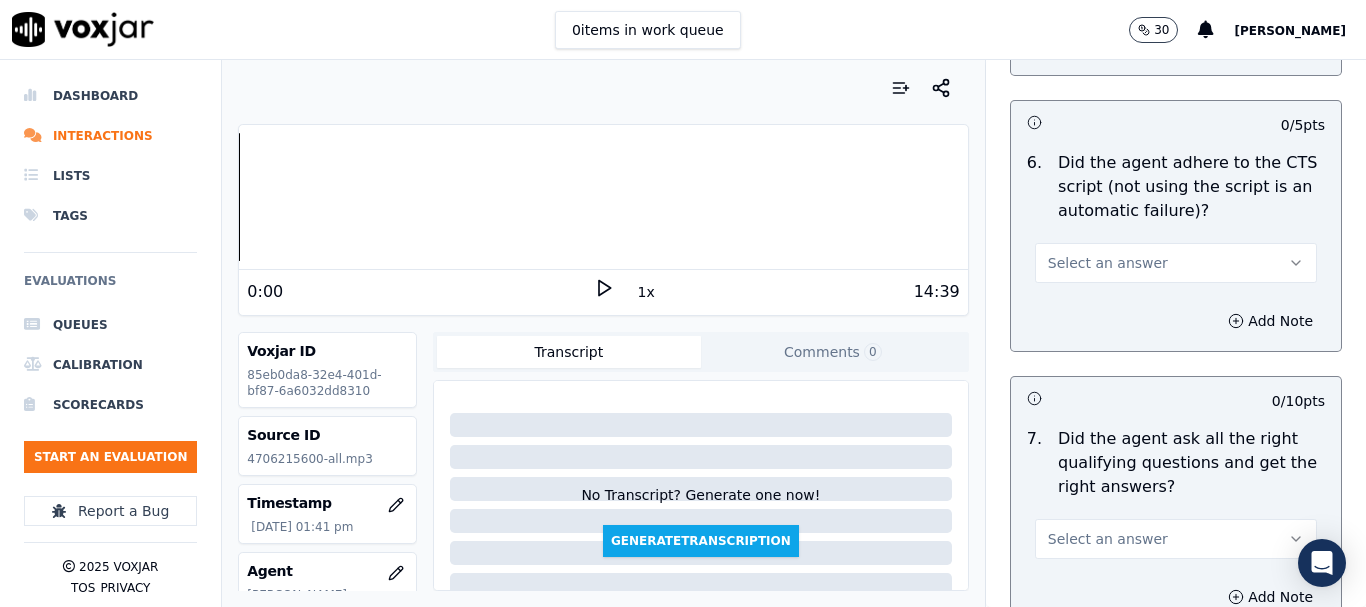
click at [1120, 253] on span "Select an answer" at bounding box center [1108, 263] width 120 height 20
click at [1126, 323] on div "No" at bounding box center [1139, 322] width 244 height 32
click at [1216, 307] on button "Add Note" at bounding box center [1270, 321] width 109 height 28
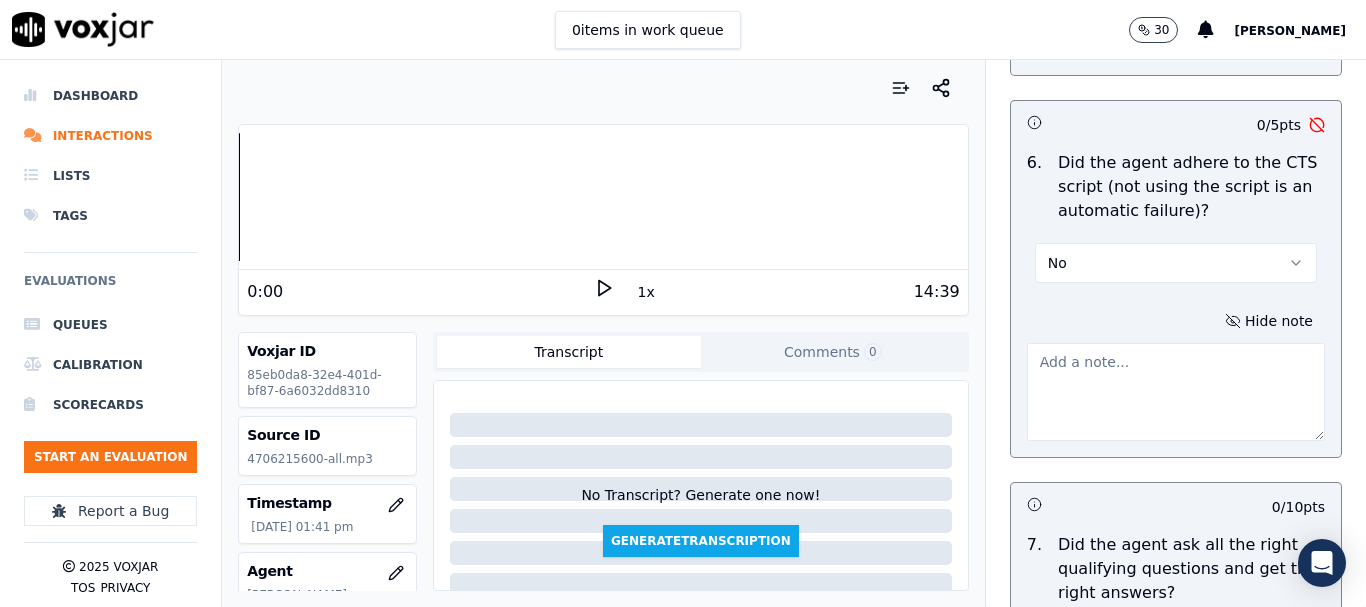
click at [1075, 382] on textarea at bounding box center [1176, 392] width 298 height 98
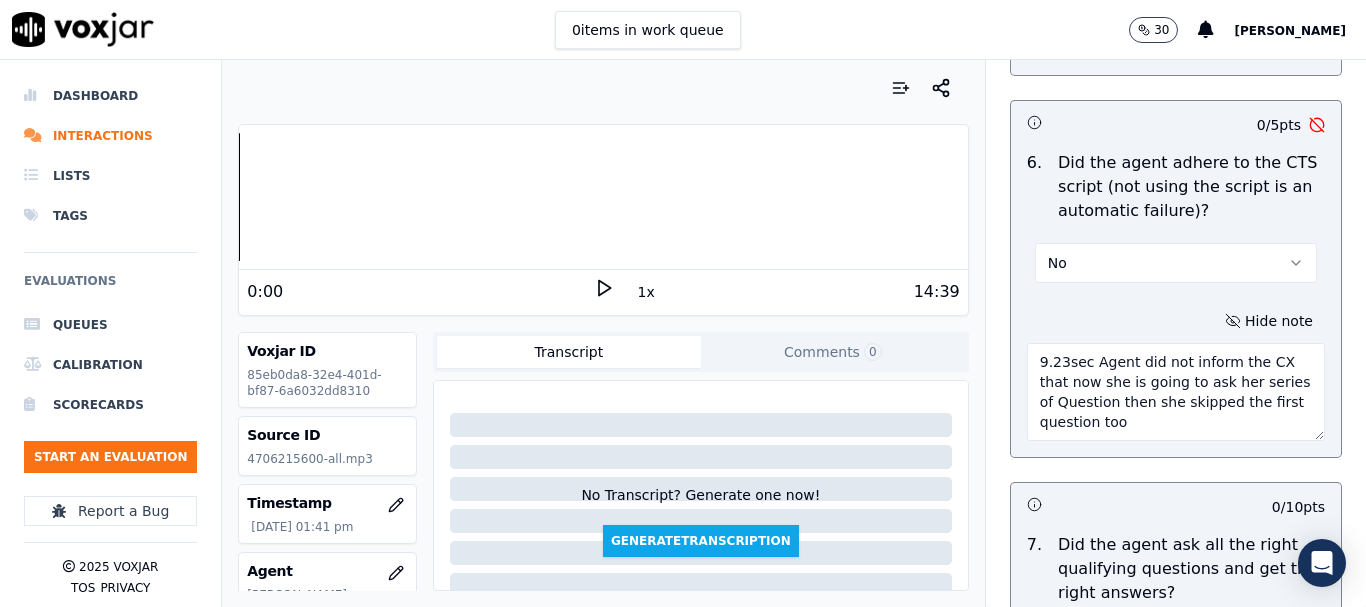
type textarea "9.23sec Agent did not inform the CX that now she is going to ask her series of …"
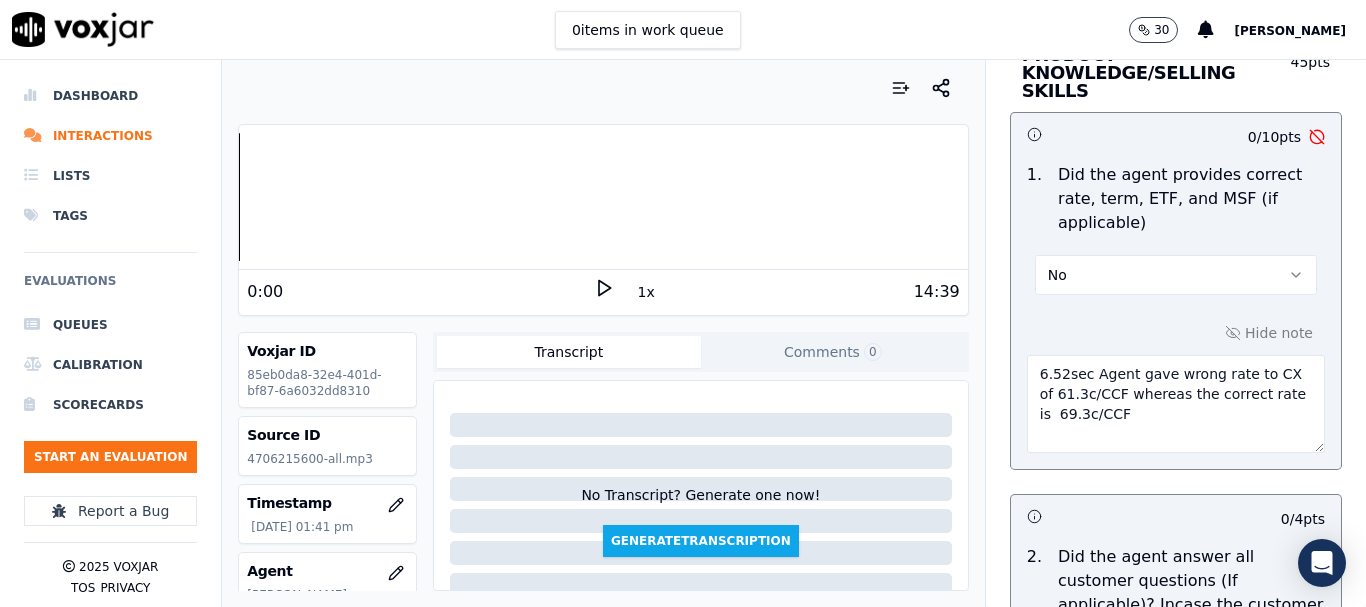
scroll to position [3059, 0]
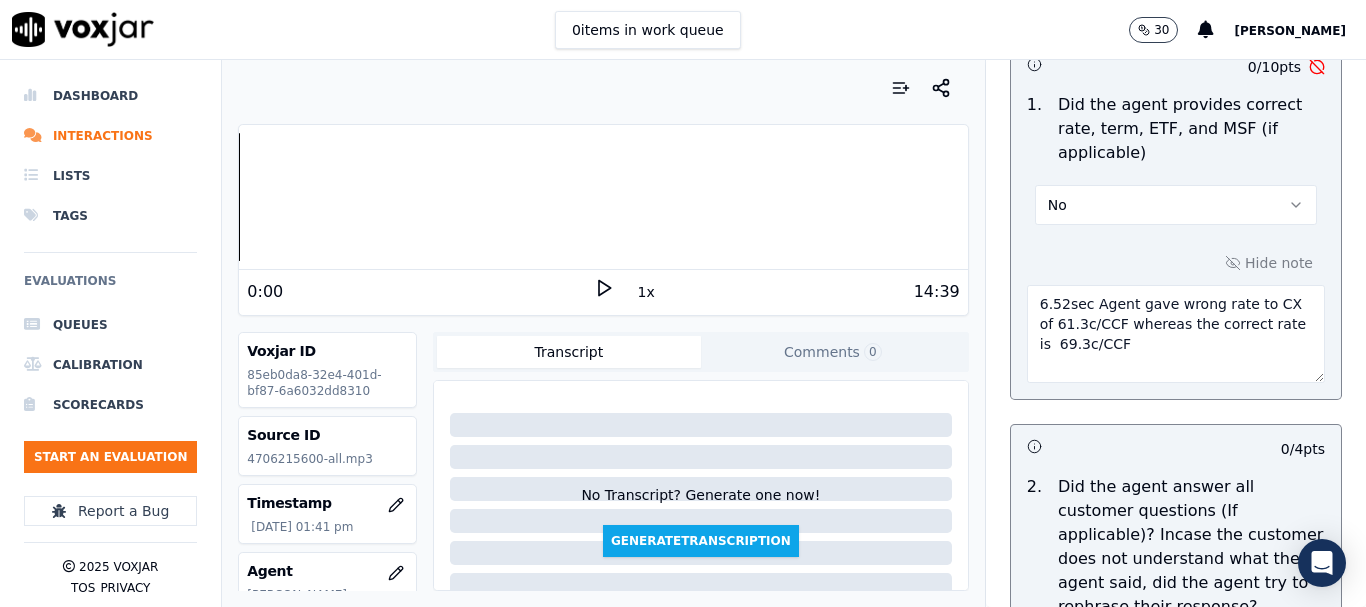
click at [1110, 327] on textarea "6.52sec Agent gave wrong rate to CX of 61.3c/CCF whereas the correct rate is 69…" at bounding box center [1176, 334] width 298 height 98
type textarea "6.52sec Agent gave wrong rate to CX of 61.3c/CCF whereas the correct rate is 69…"
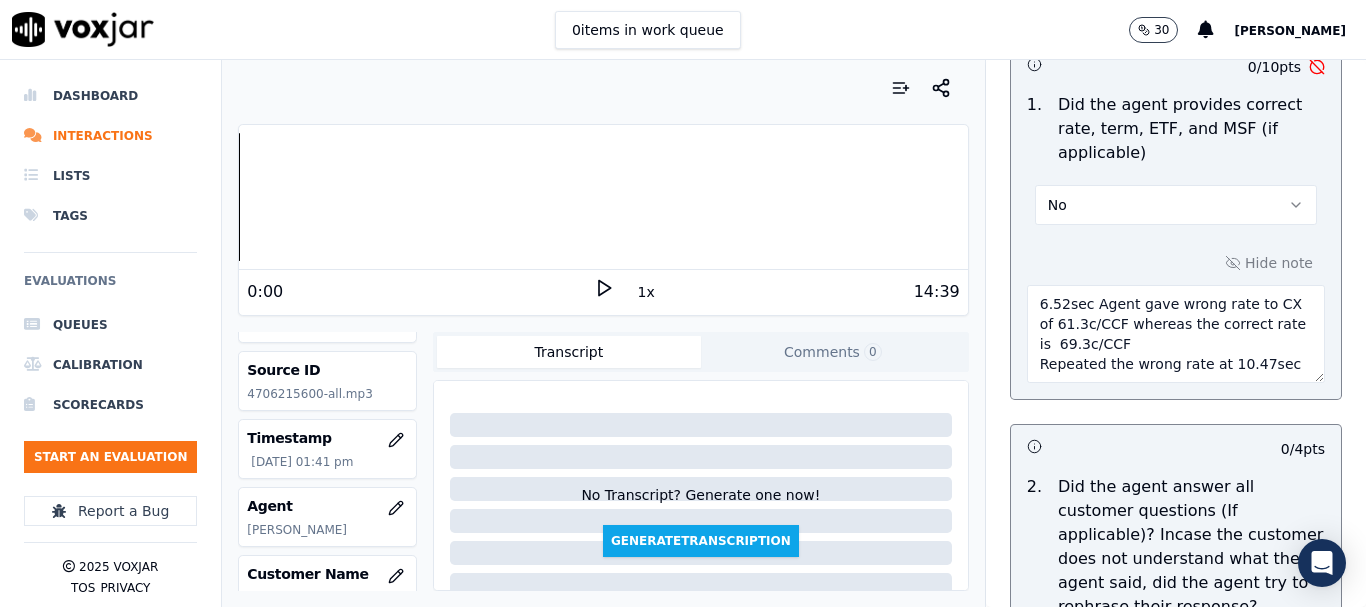
scroll to position [100, 0]
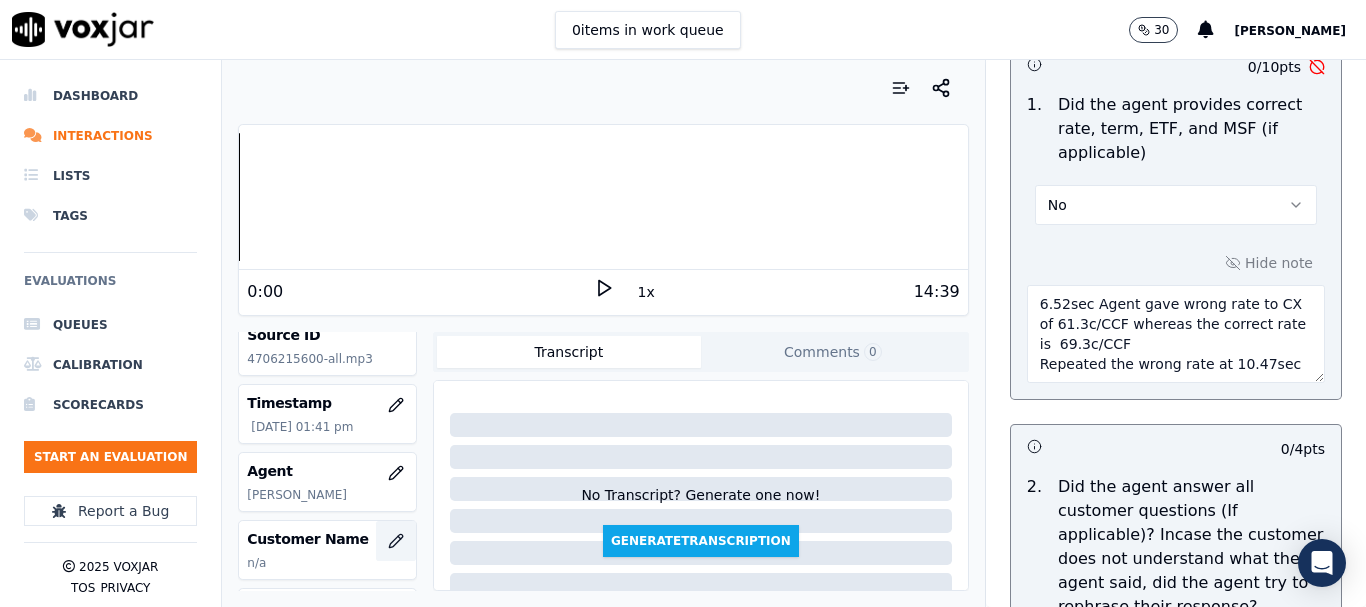
click at [376, 531] on button "button" at bounding box center [396, 541] width 40 height 40
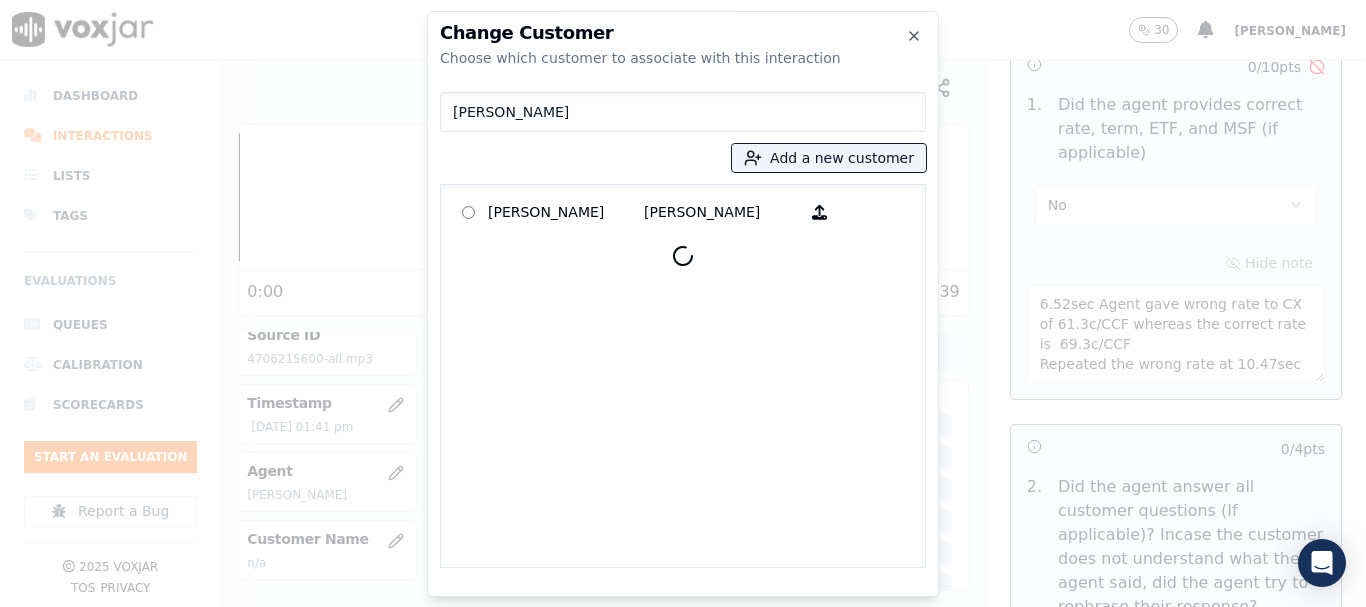
type input "[PERSON_NAME]"
click at [508, 212] on p "[PERSON_NAME]" at bounding box center [566, 212] width 156 height 31
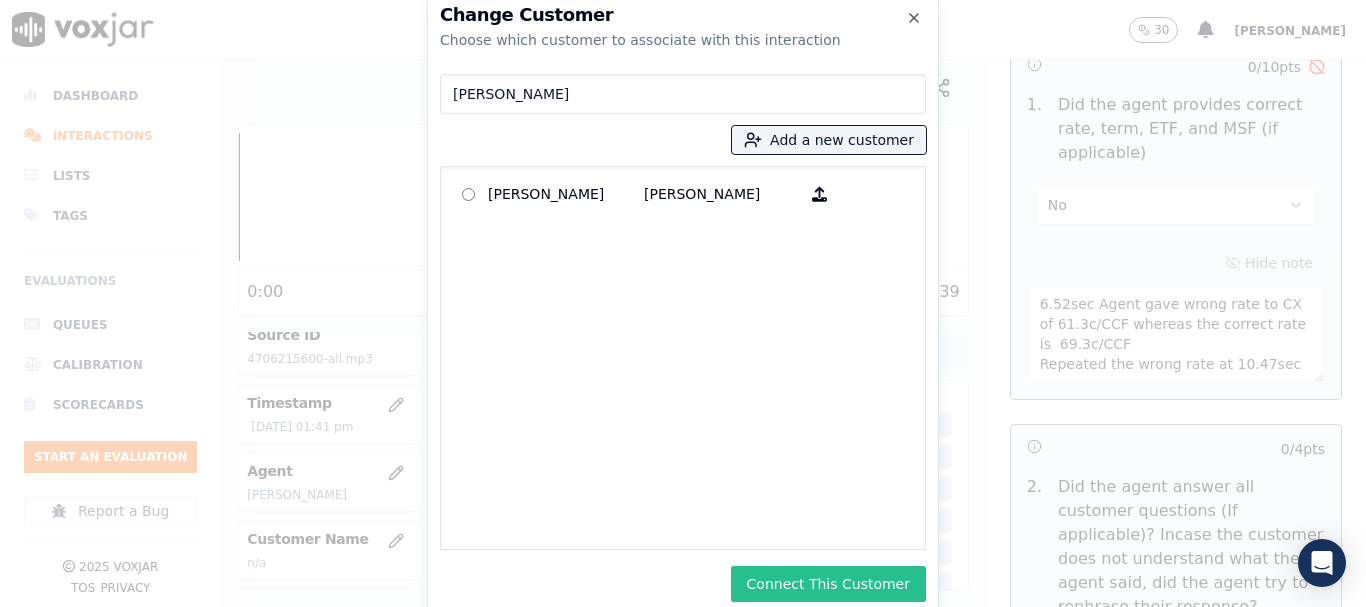
click at [846, 576] on button "Connect This Customer" at bounding box center [828, 584] width 195 height 36
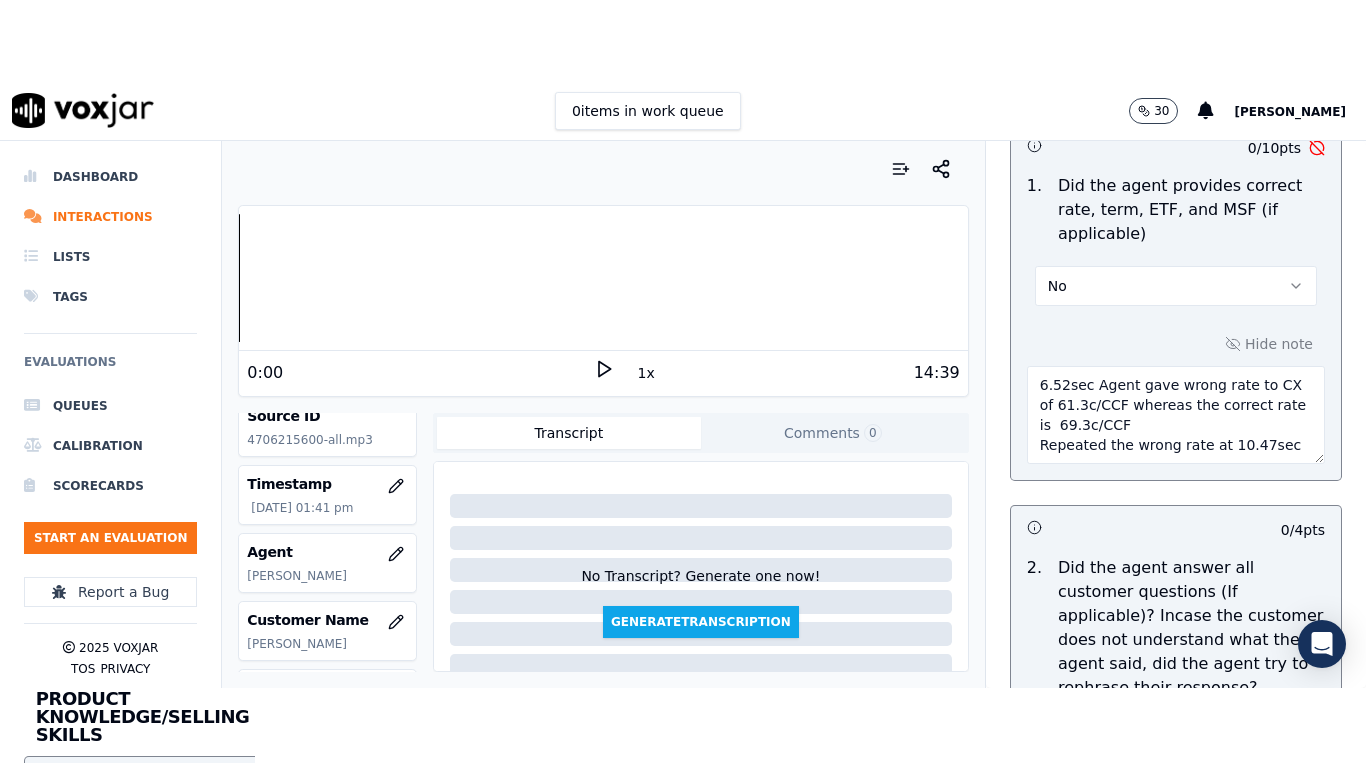
scroll to position [0, 0]
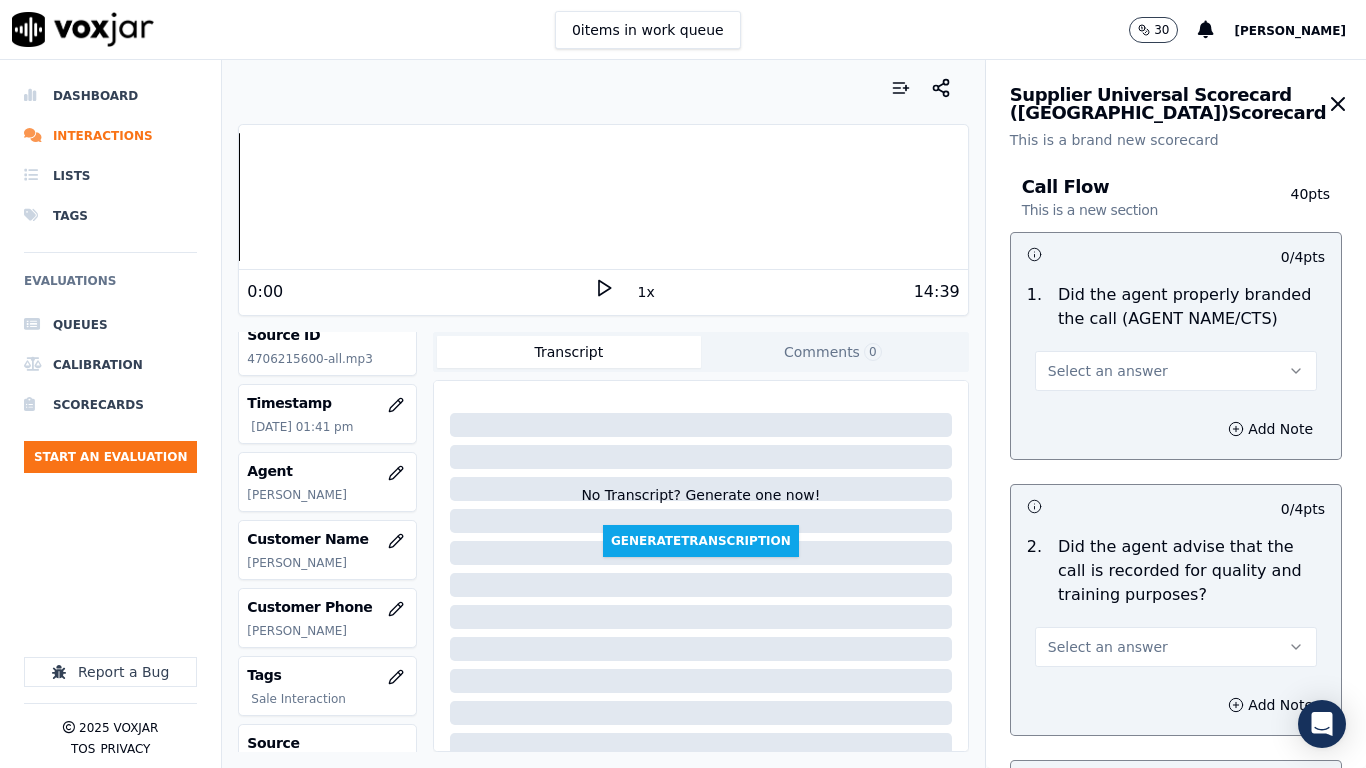
drag, startPoint x: 1065, startPoint y: 369, endPoint x: 1065, endPoint y: 386, distance: 17.0
click at [1065, 369] on span "Select an answer" at bounding box center [1108, 371] width 120 height 20
click at [1062, 423] on div "Yes" at bounding box center [1139, 416] width 244 height 32
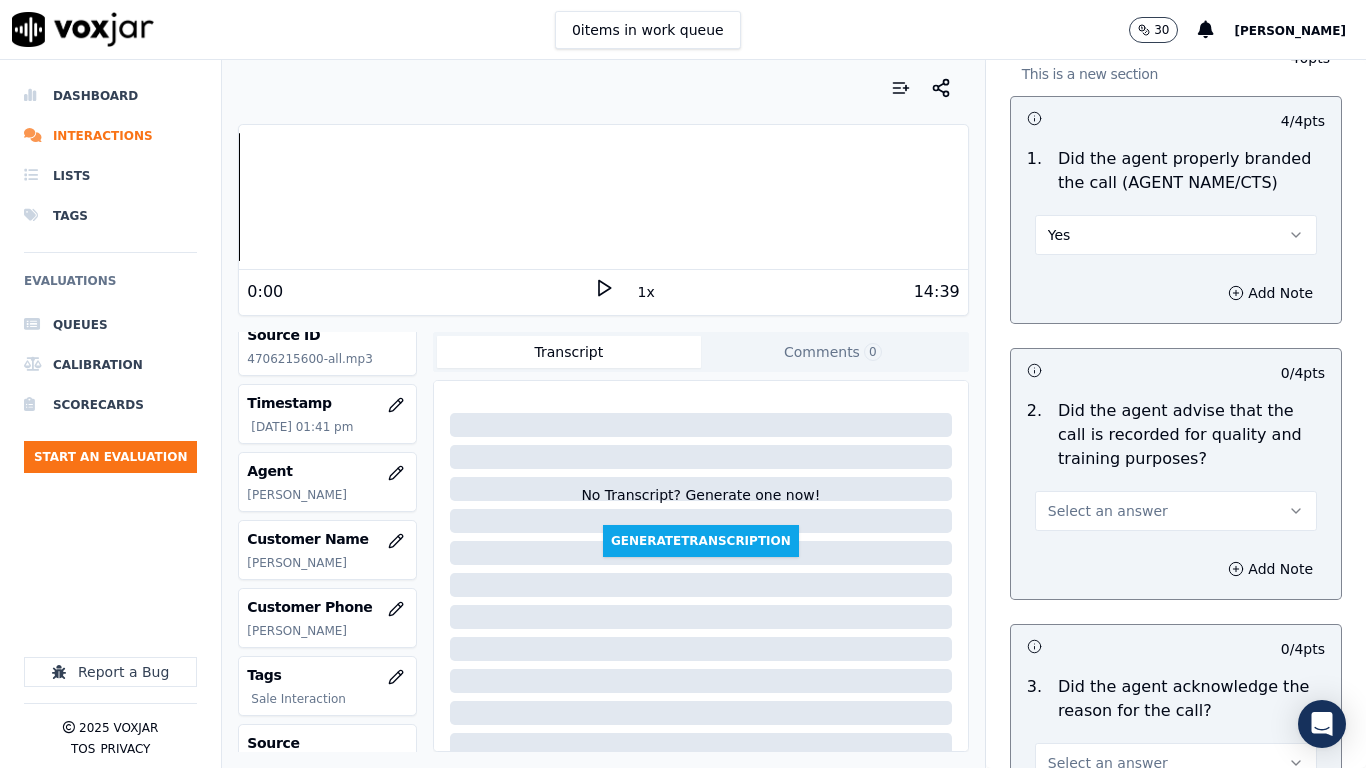
scroll to position [400, 0]
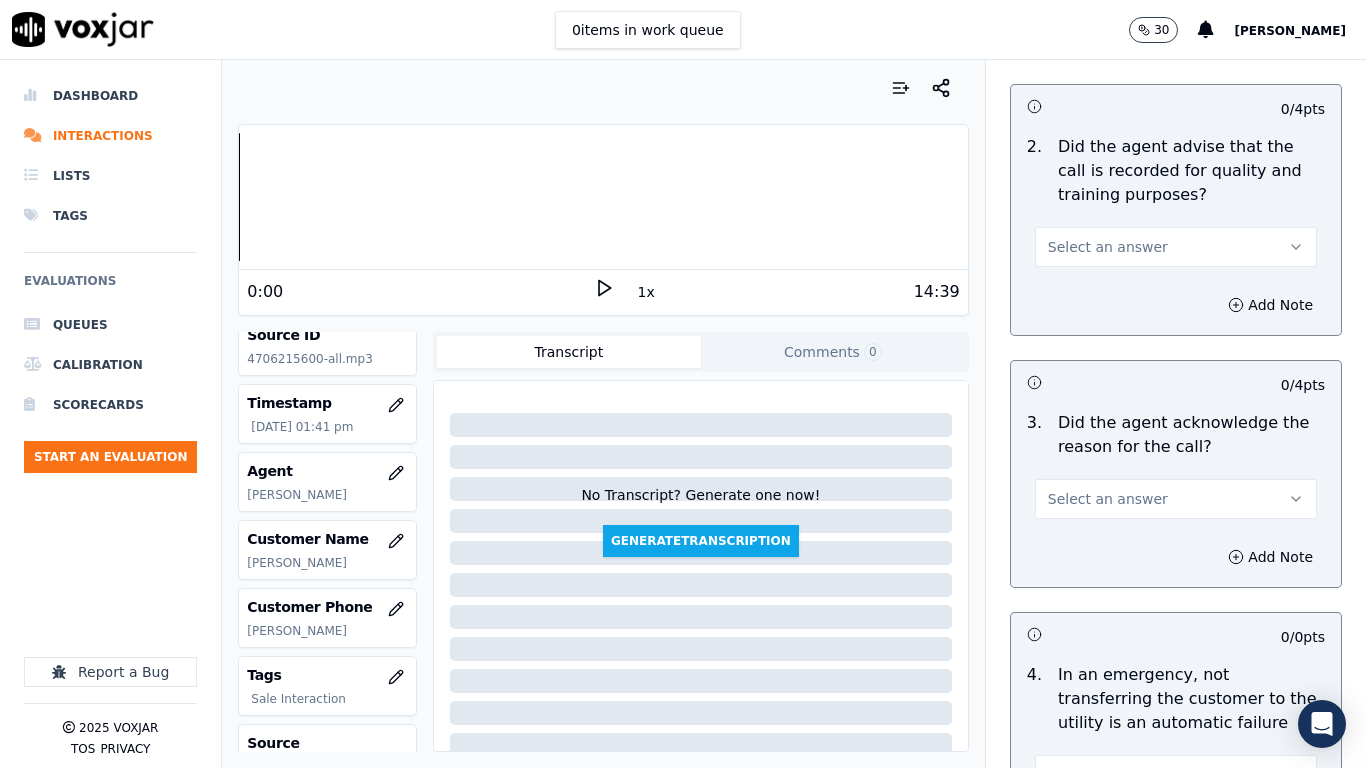
click at [1082, 246] on span "Select an answer" at bounding box center [1108, 247] width 120 height 20
click at [1072, 295] on div "Yes" at bounding box center [1139, 292] width 244 height 32
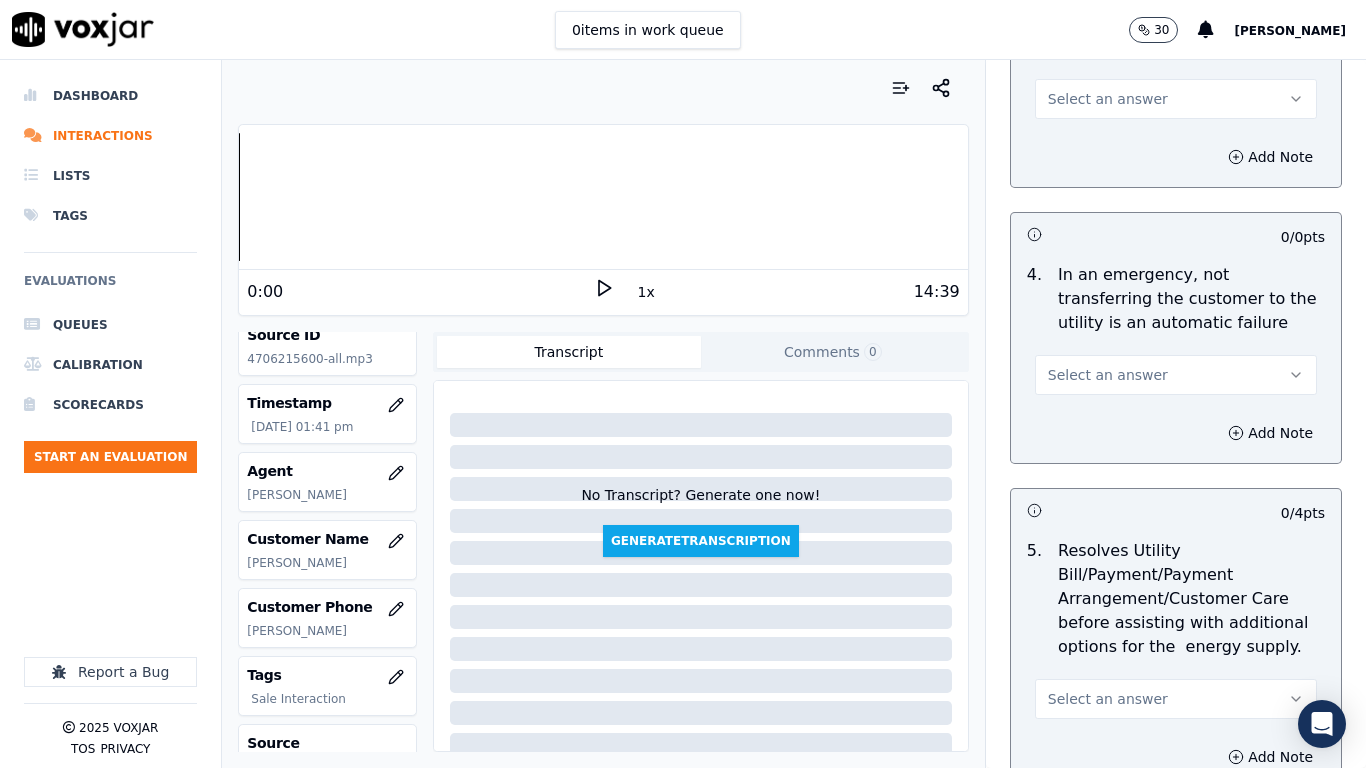
click at [1084, 102] on span "Select an answer" at bounding box center [1108, 99] width 120 height 20
click at [1087, 153] on div "Yes" at bounding box center [1139, 144] width 244 height 32
click at [1097, 383] on span "Select an answer" at bounding box center [1108, 375] width 120 height 20
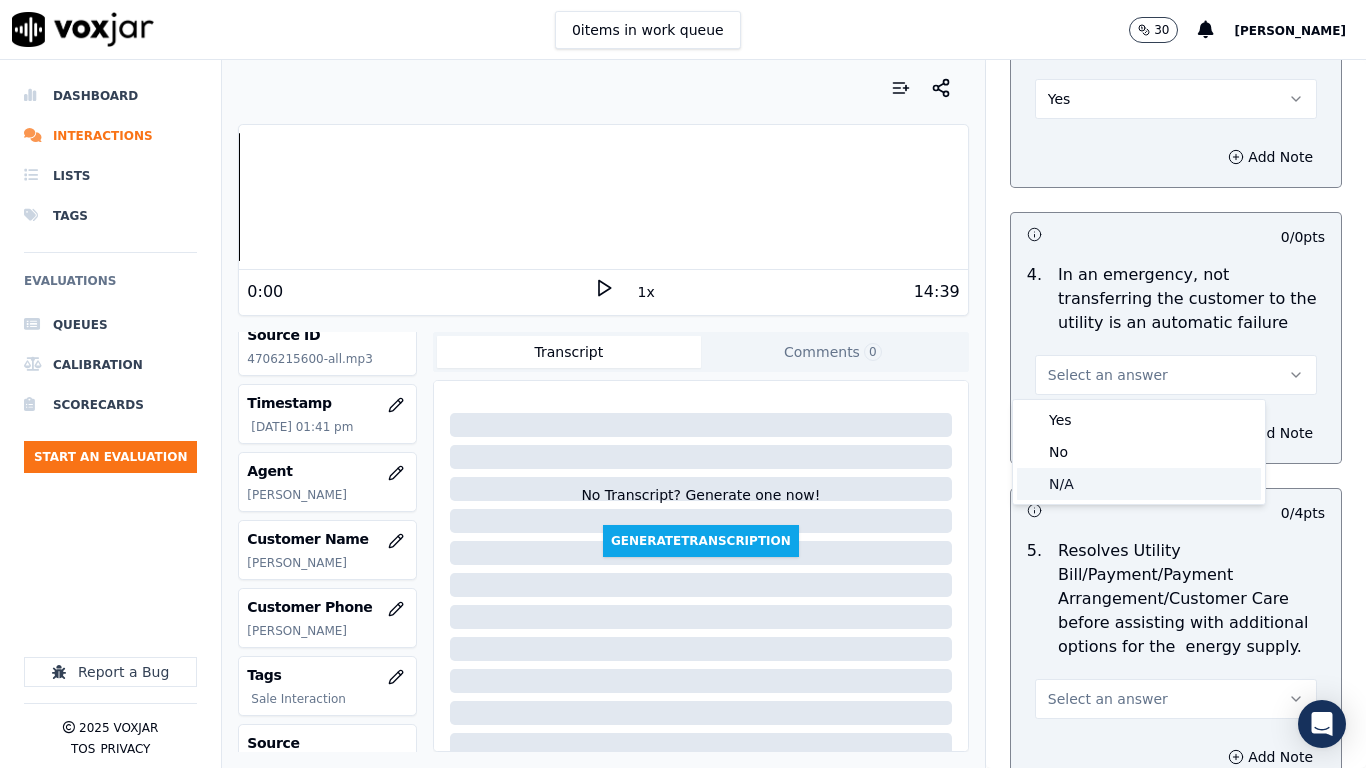
click at [1091, 485] on div "N/A" at bounding box center [1139, 484] width 244 height 32
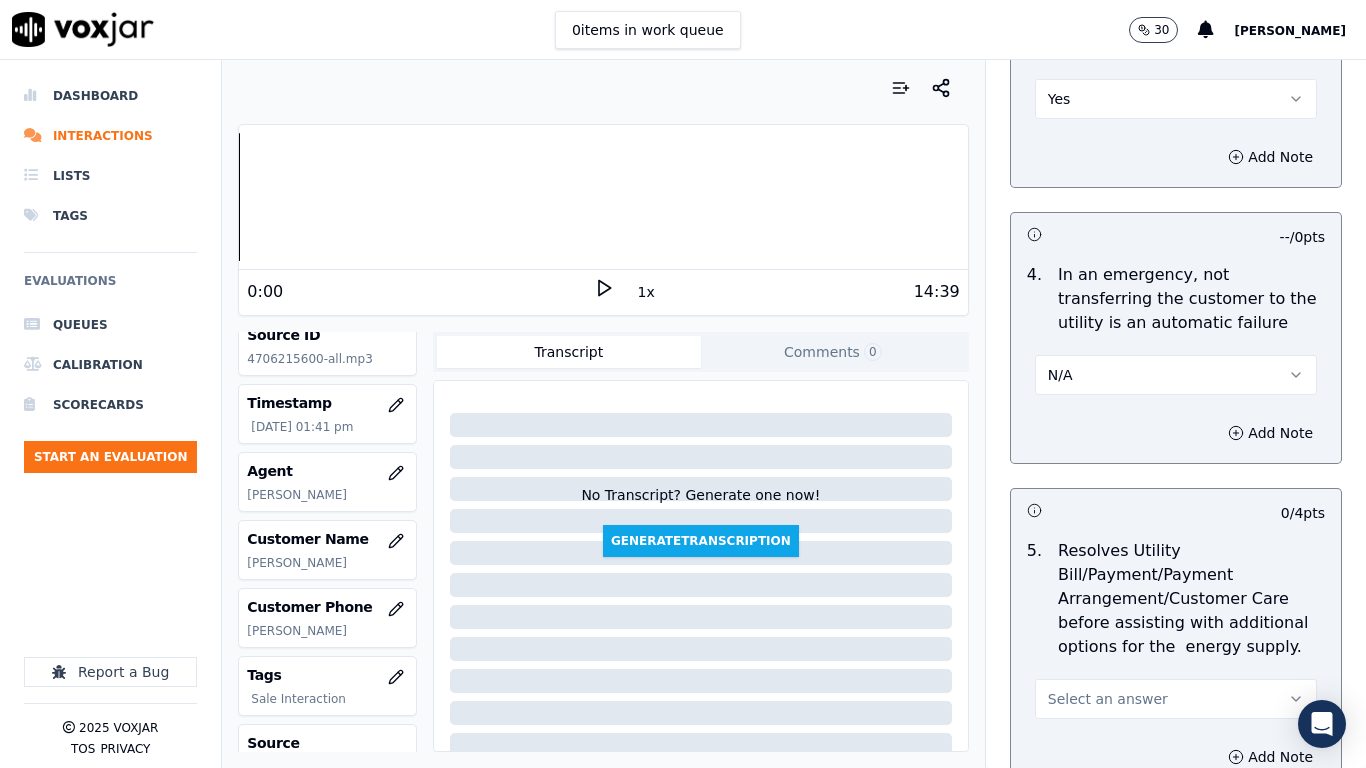
scroll to position [1300, 0]
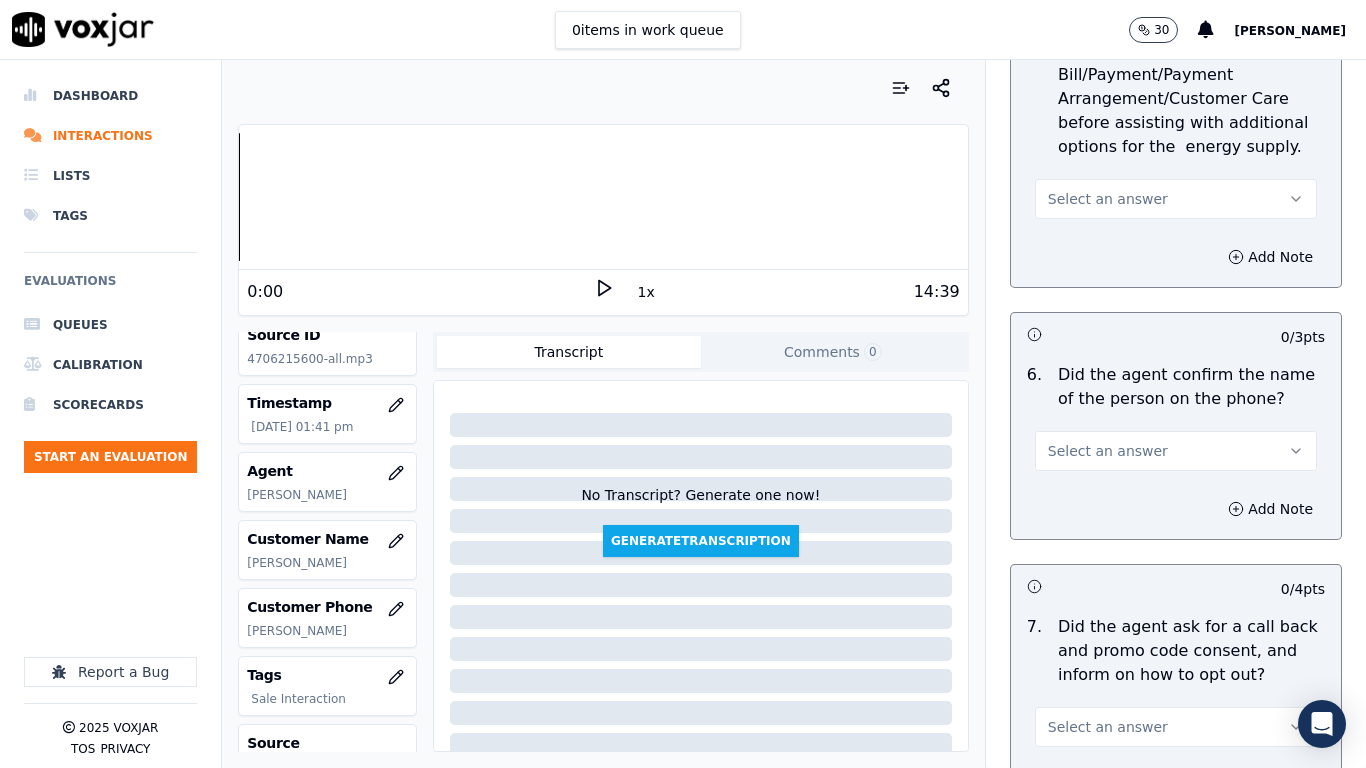
click at [1091, 203] on span "Select an answer" at bounding box center [1108, 199] width 120 height 20
click at [1083, 303] on div "N/A" at bounding box center [1139, 308] width 244 height 32
click at [1101, 451] on span "Select an answer" at bounding box center [1108, 451] width 120 height 20
click at [1086, 498] on div "Yes" at bounding box center [1139, 496] width 244 height 32
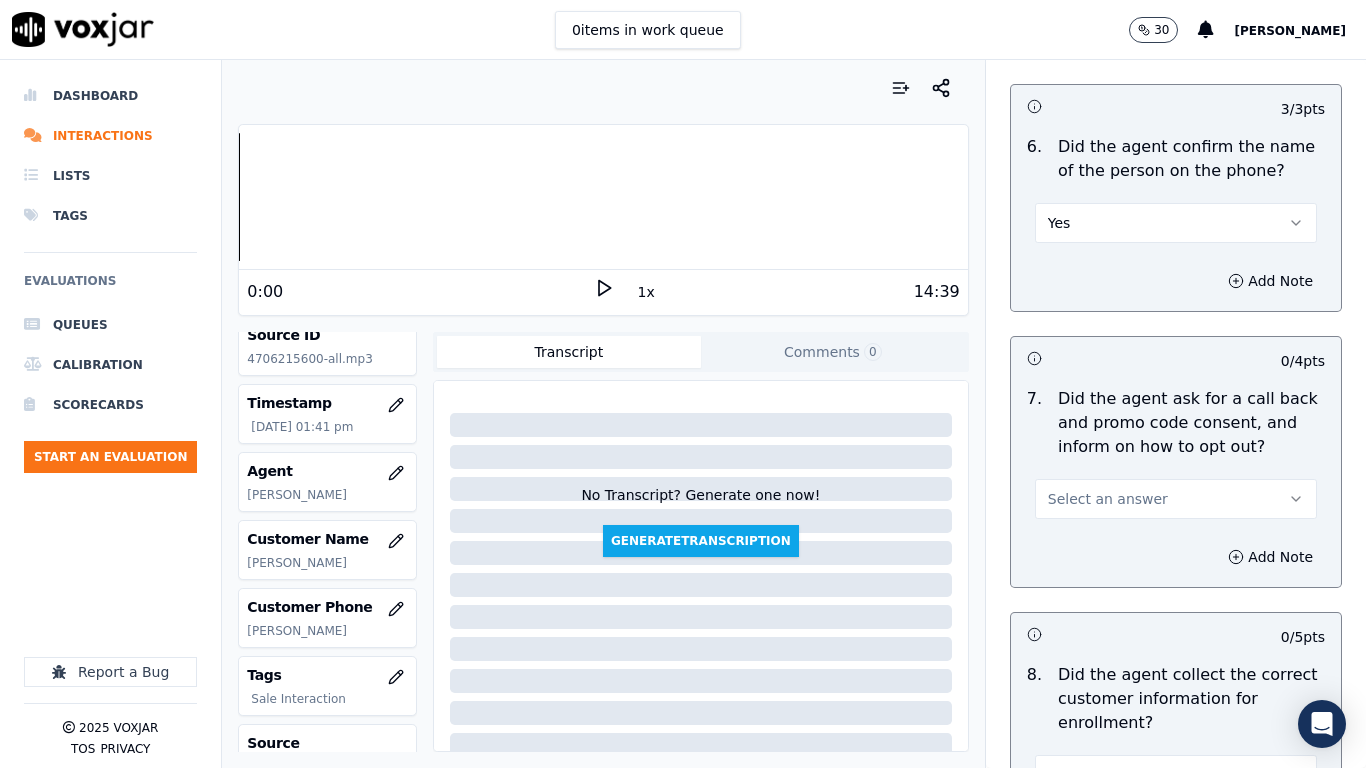
scroll to position [1800, 0]
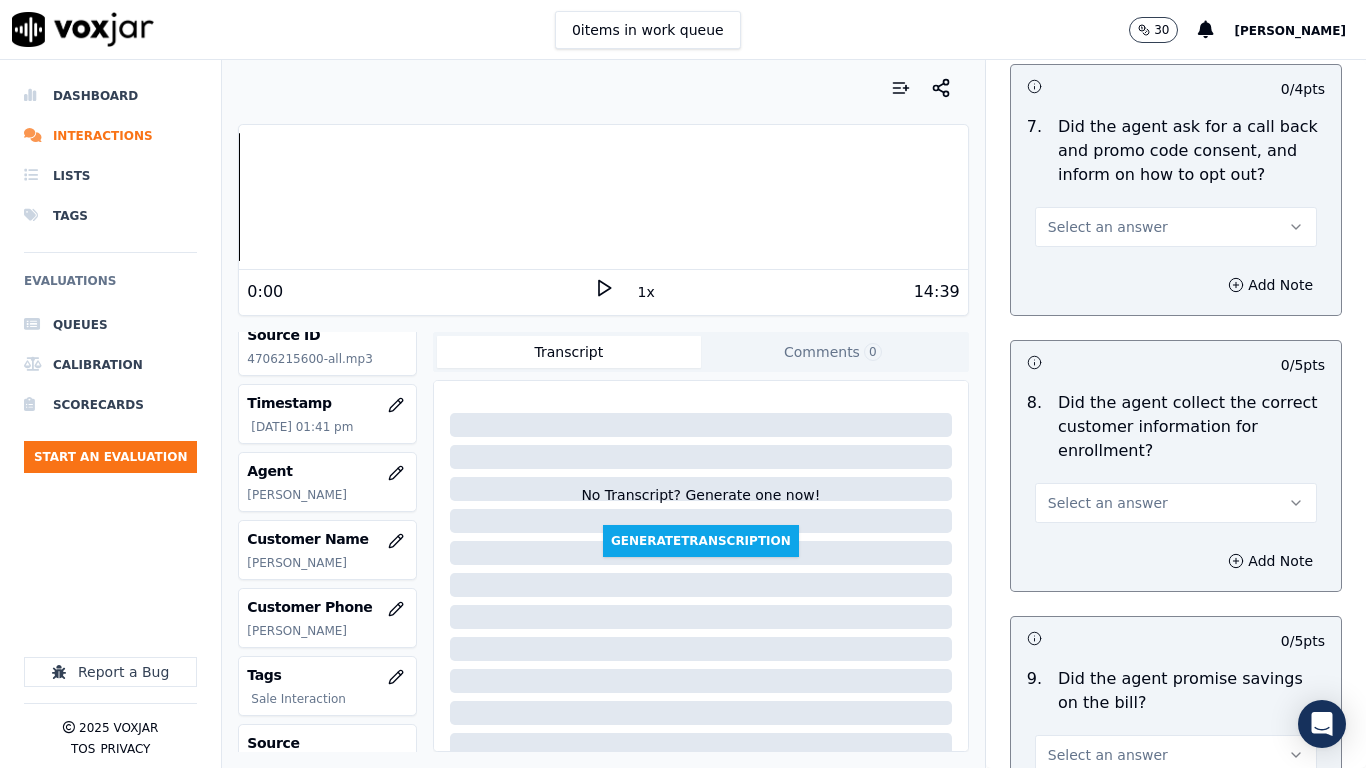
click at [1083, 222] on span "Select an answer" at bounding box center [1108, 227] width 120 height 20
click at [1084, 276] on div "Yes" at bounding box center [1139, 272] width 244 height 32
click at [1112, 495] on span "Select an answer" at bounding box center [1108, 503] width 120 height 20
click at [1103, 550] on div "Yes" at bounding box center [1139, 548] width 244 height 32
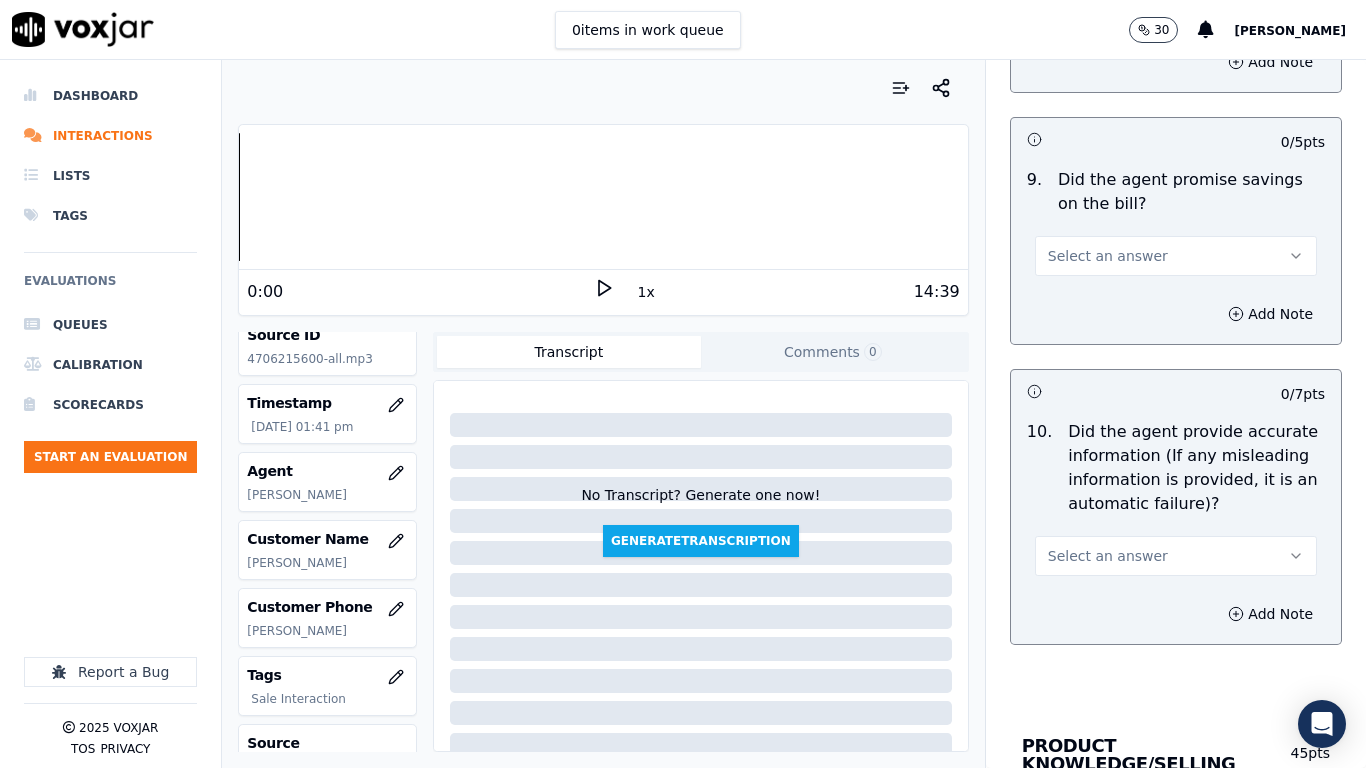
scroll to position [2300, 0]
click at [1087, 258] on span "Select an answer" at bounding box center [1108, 255] width 120 height 20
click at [1083, 303] on div "Yes" at bounding box center [1139, 300] width 244 height 32
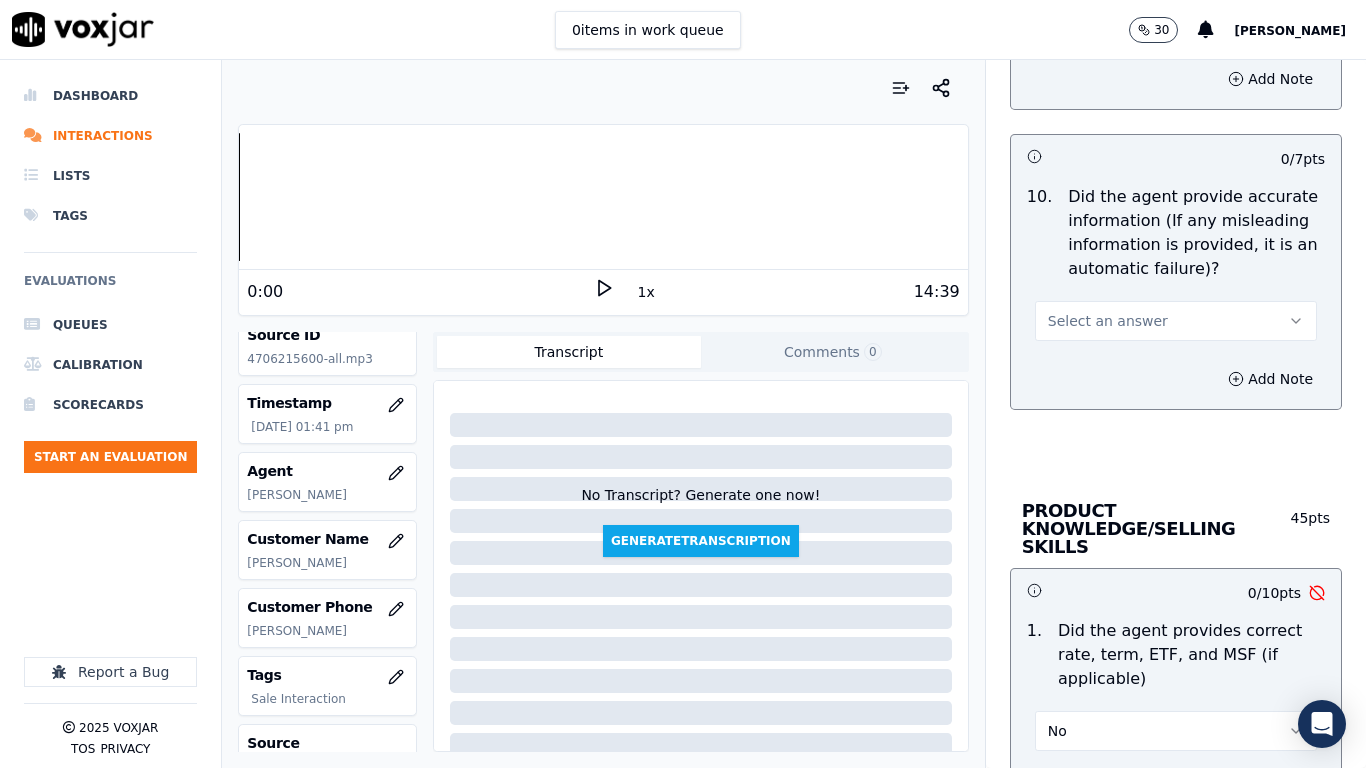
scroll to position [2600, 0]
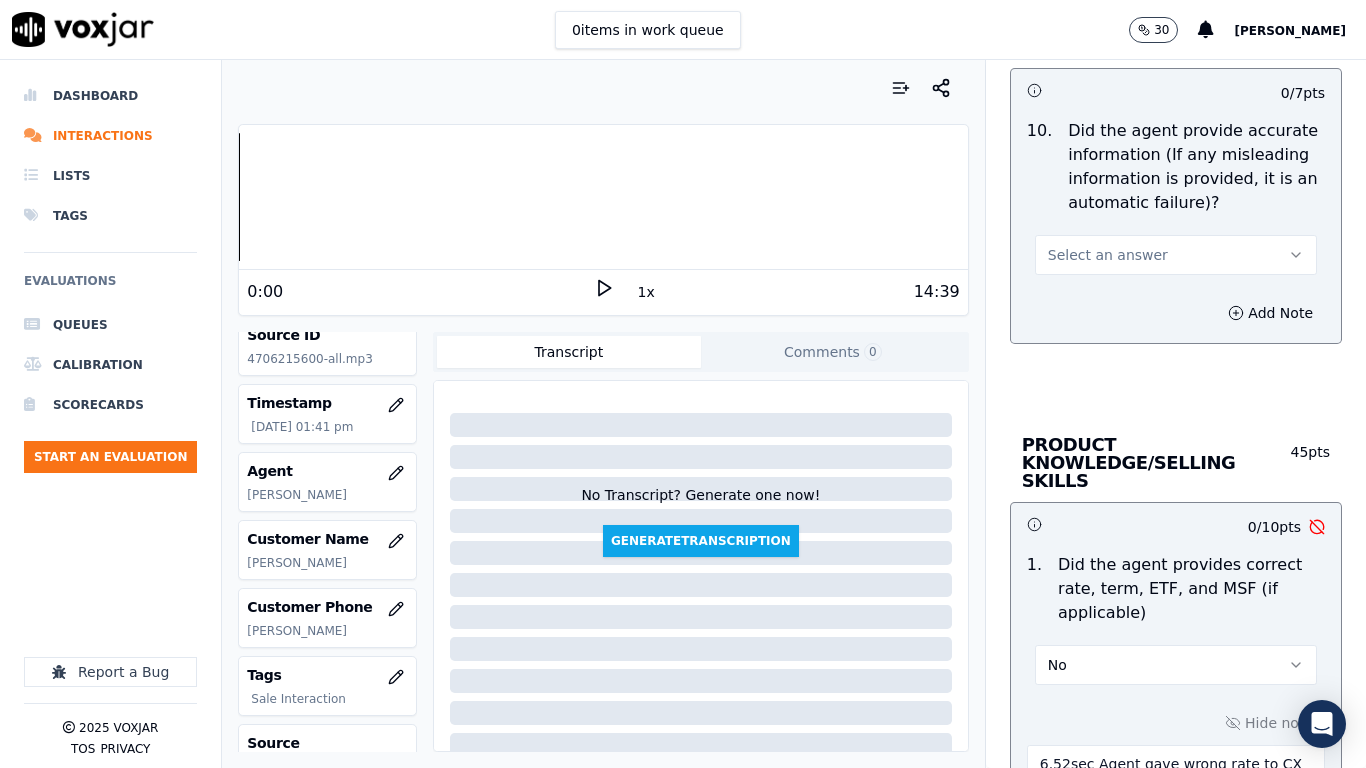
click at [1085, 244] on button "Select an answer" at bounding box center [1176, 255] width 282 height 40
click at [1084, 296] on div "Yes" at bounding box center [1139, 300] width 244 height 32
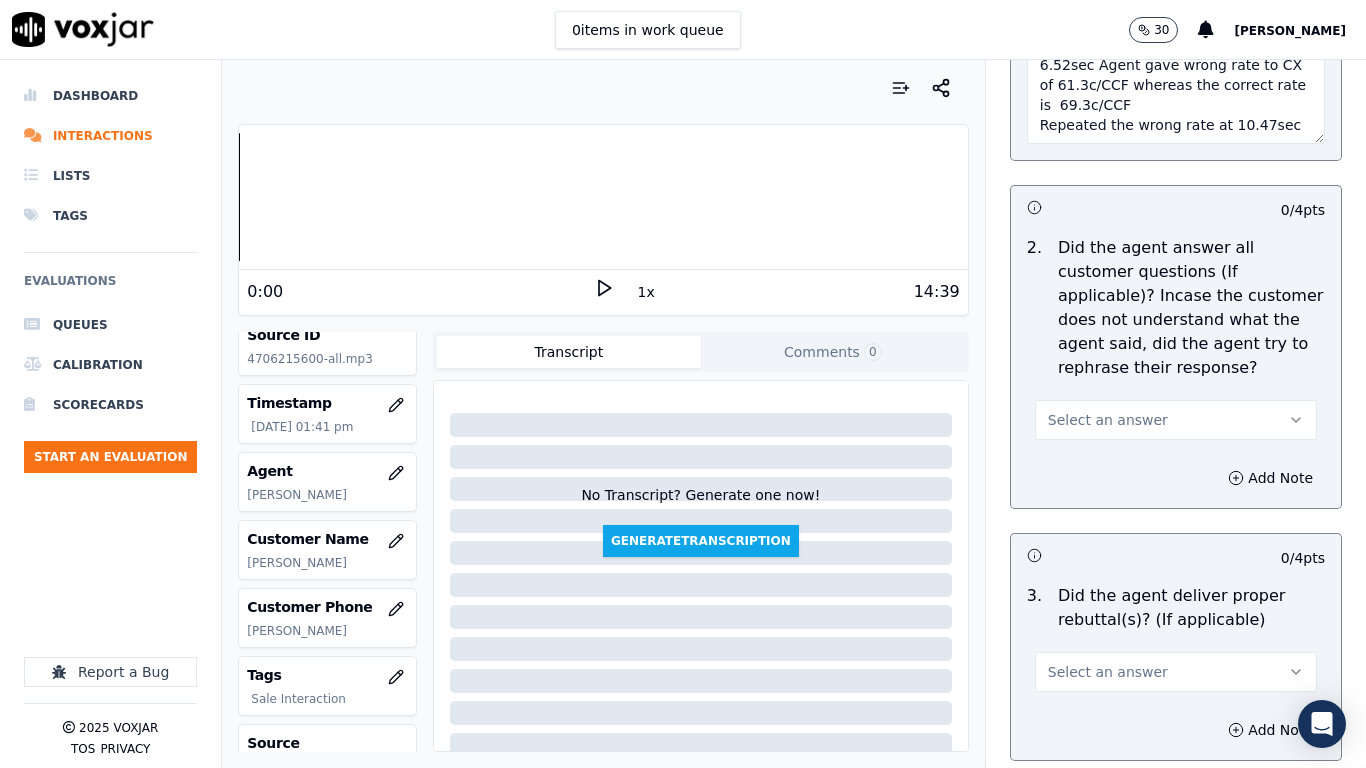
scroll to position [3299, 0]
click at [1093, 399] on button "Select an answer" at bounding box center [1176, 419] width 282 height 40
click at [1104, 430] on div "Yes" at bounding box center [1139, 446] width 244 height 32
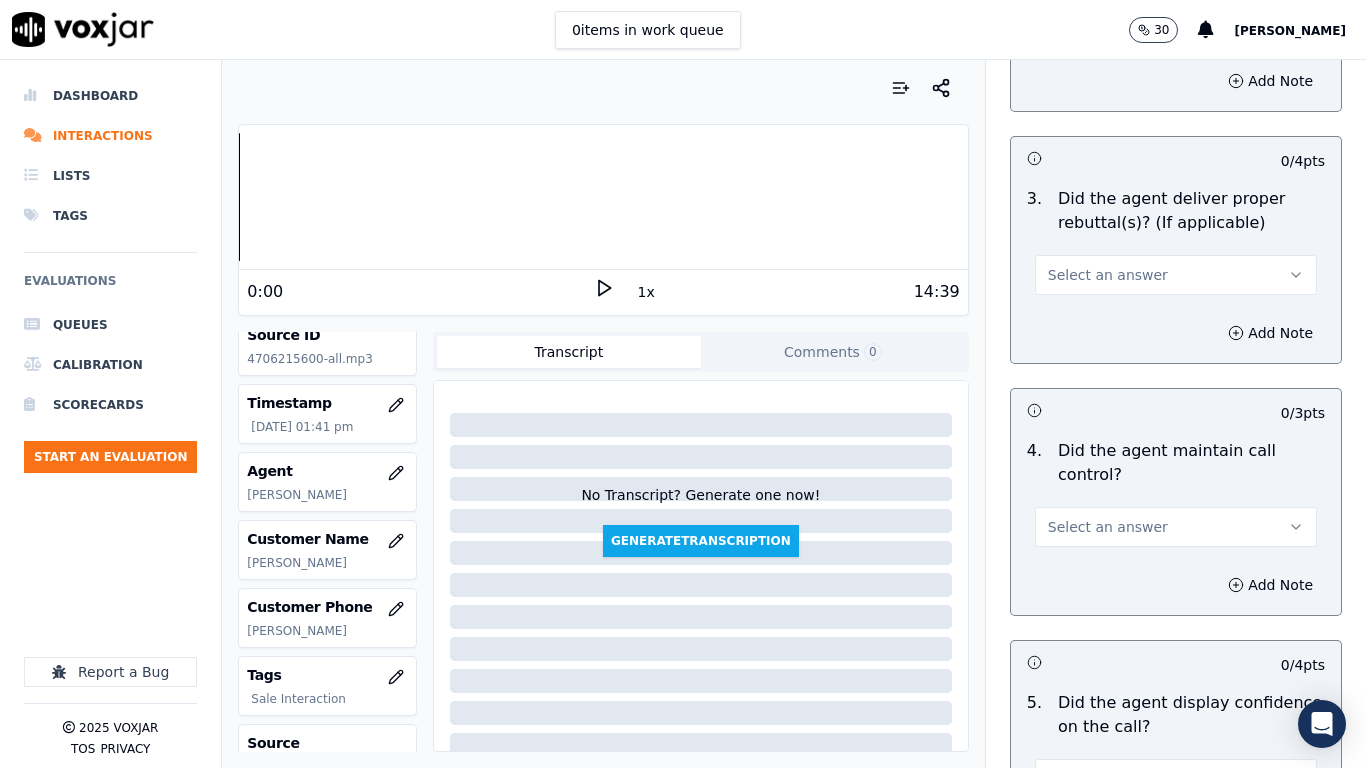
scroll to position [3699, 0]
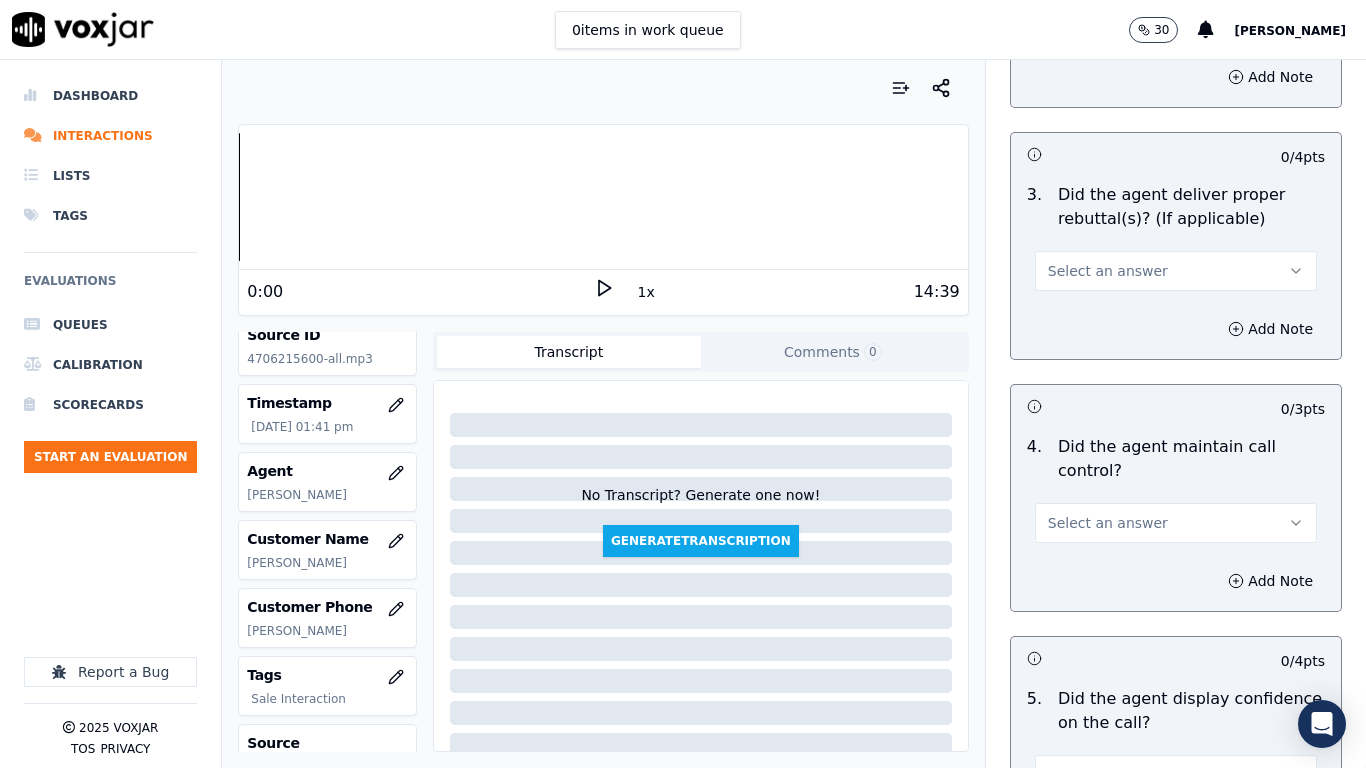
click at [1078, 261] on span "Select an answer" at bounding box center [1108, 271] width 120 height 20
click at [1080, 293] on div "Yes" at bounding box center [1139, 298] width 244 height 32
click at [1102, 513] on span "Select an answer" at bounding box center [1108, 523] width 120 height 20
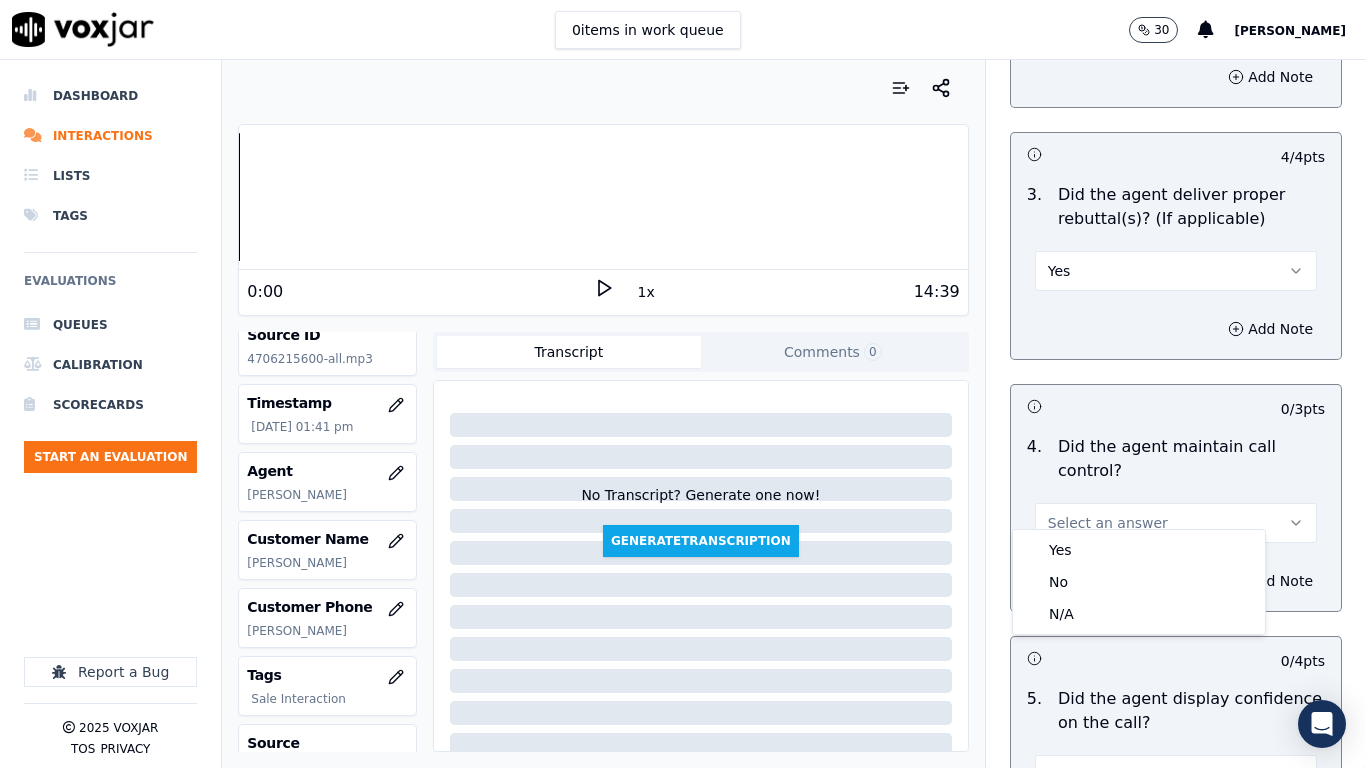
click at [1106, 533] on div "Yes No N/A" at bounding box center [1139, 582] width 252 height 104
click at [1104, 544] on div "Yes" at bounding box center [1139, 550] width 244 height 32
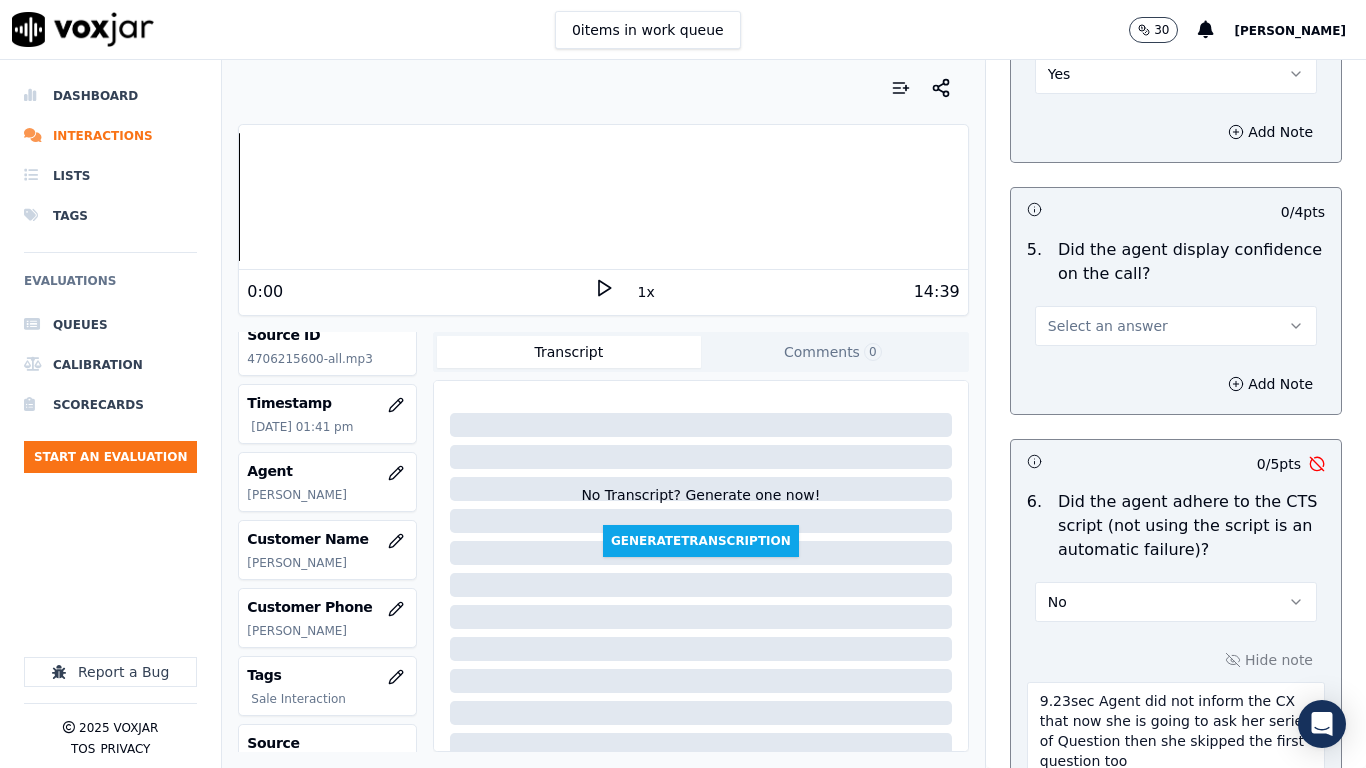
scroll to position [4199, 0]
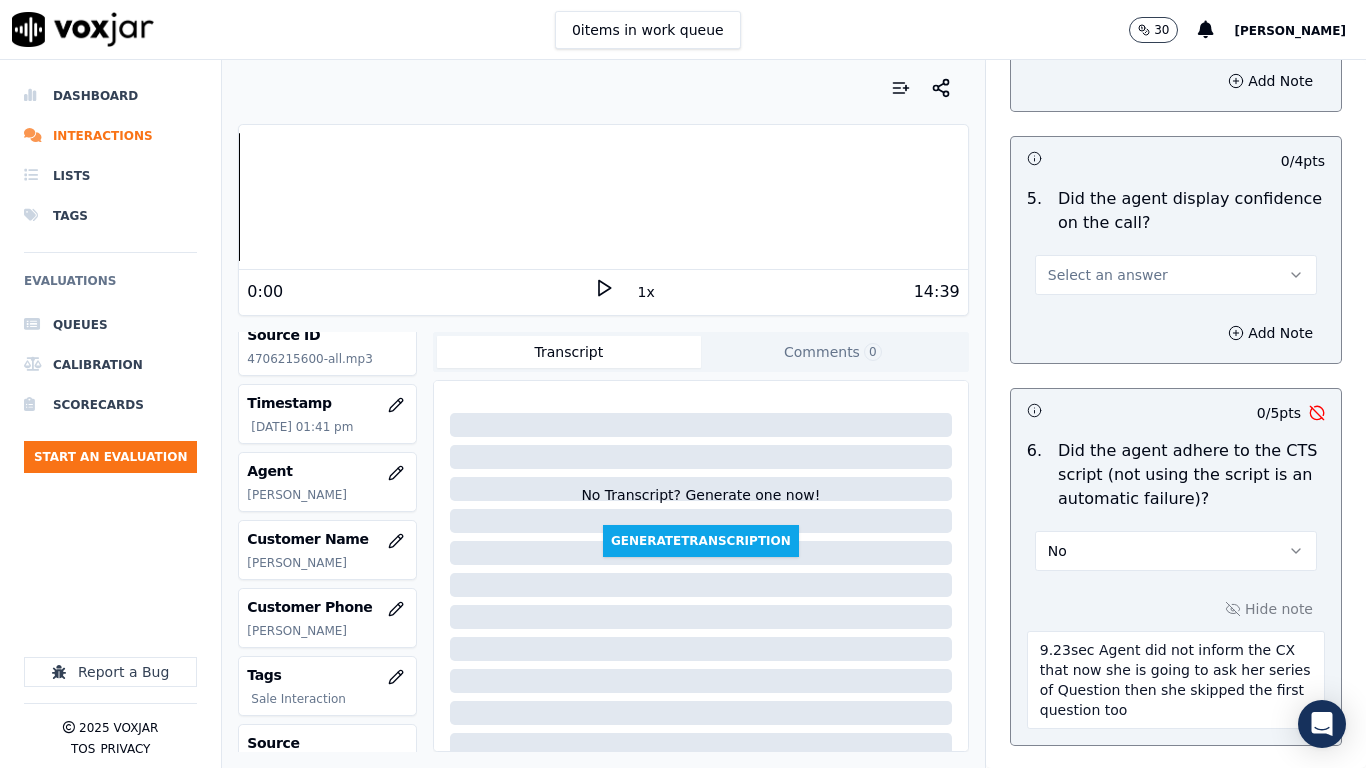
click at [1070, 265] on span "Select an answer" at bounding box center [1108, 275] width 120 height 20
click at [1072, 289] on div "Yes" at bounding box center [1139, 302] width 244 height 32
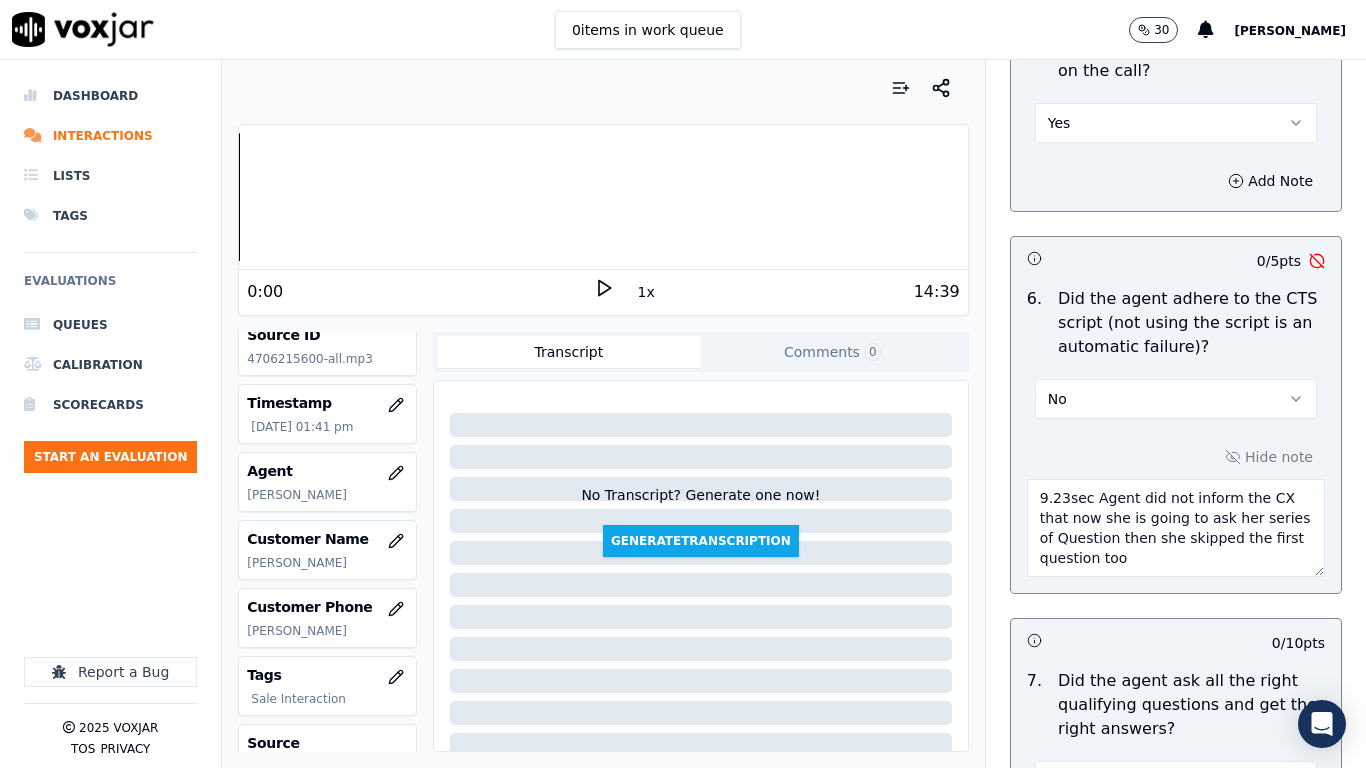
scroll to position [4599, 0]
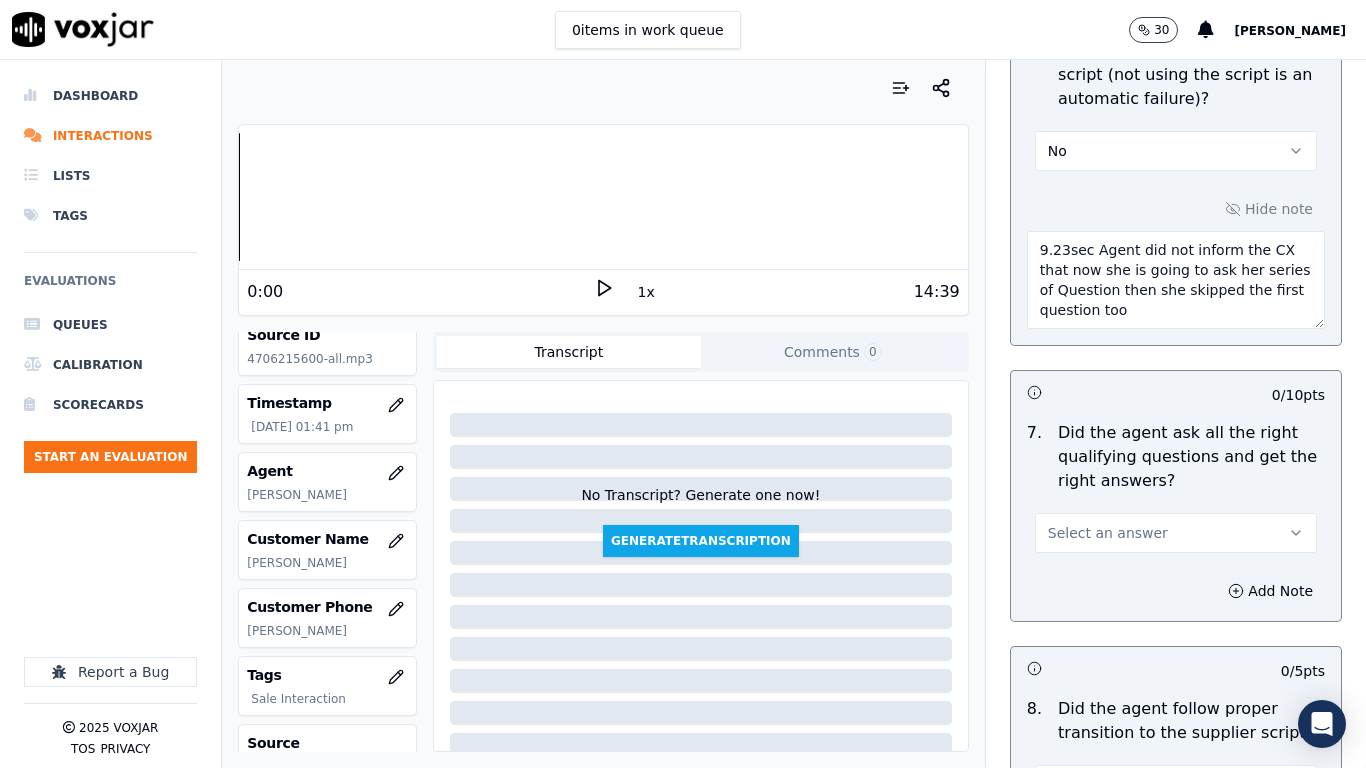
click at [1113, 523] on span "Select an answer" at bounding box center [1108, 533] width 120 height 20
click at [1104, 564] on div "Yes" at bounding box center [1139, 560] width 244 height 32
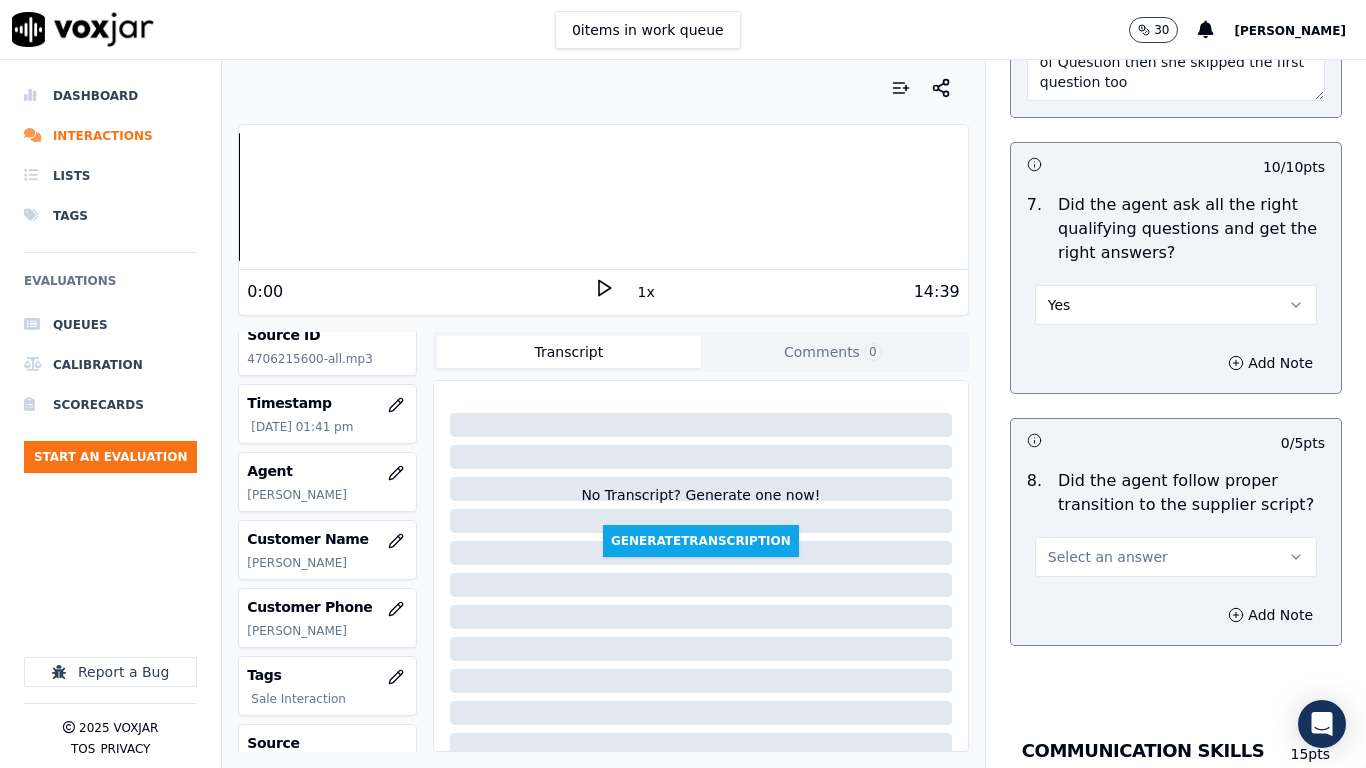
scroll to position [5199, 0]
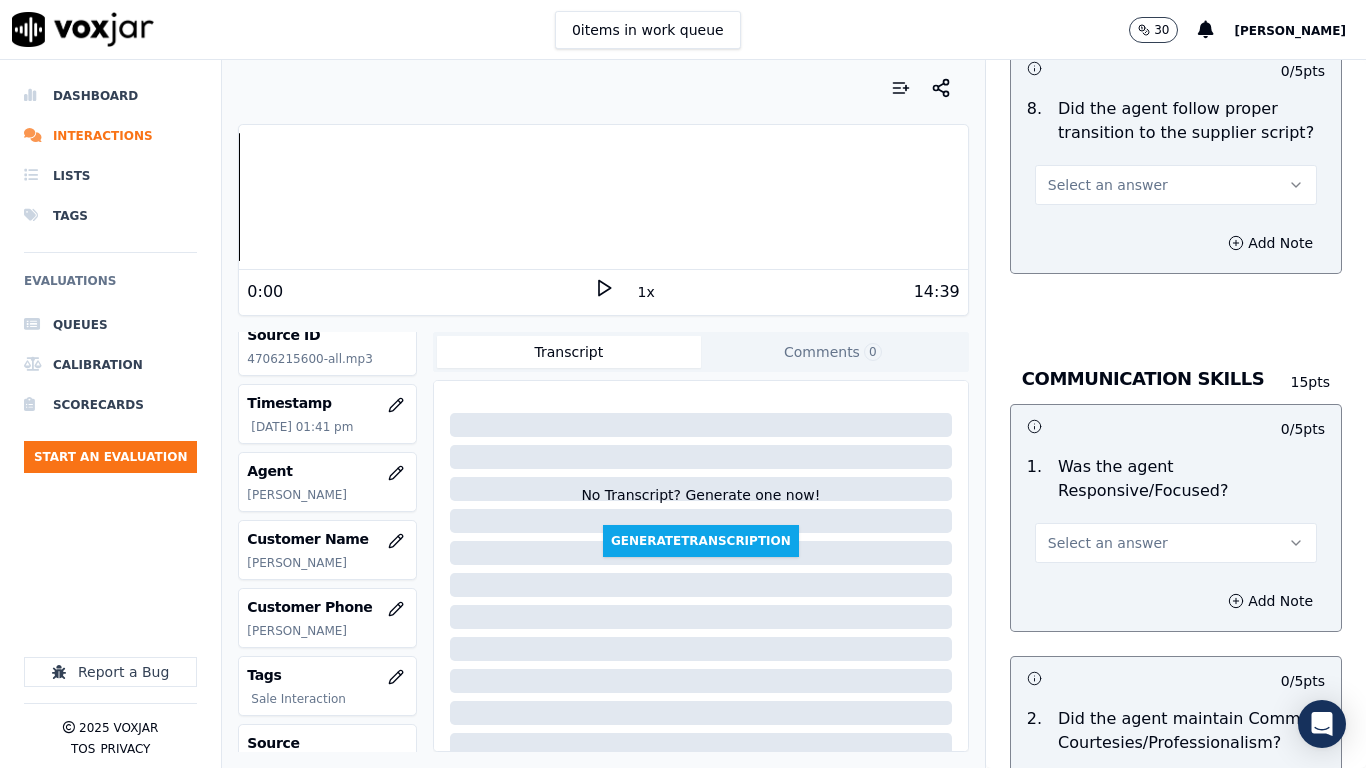
click at [1053, 175] on span "Select an answer" at bounding box center [1108, 185] width 120 height 20
click at [1055, 207] on div "Yes" at bounding box center [1139, 212] width 244 height 32
click at [1064, 533] on span "Select an answer" at bounding box center [1108, 543] width 120 height 20
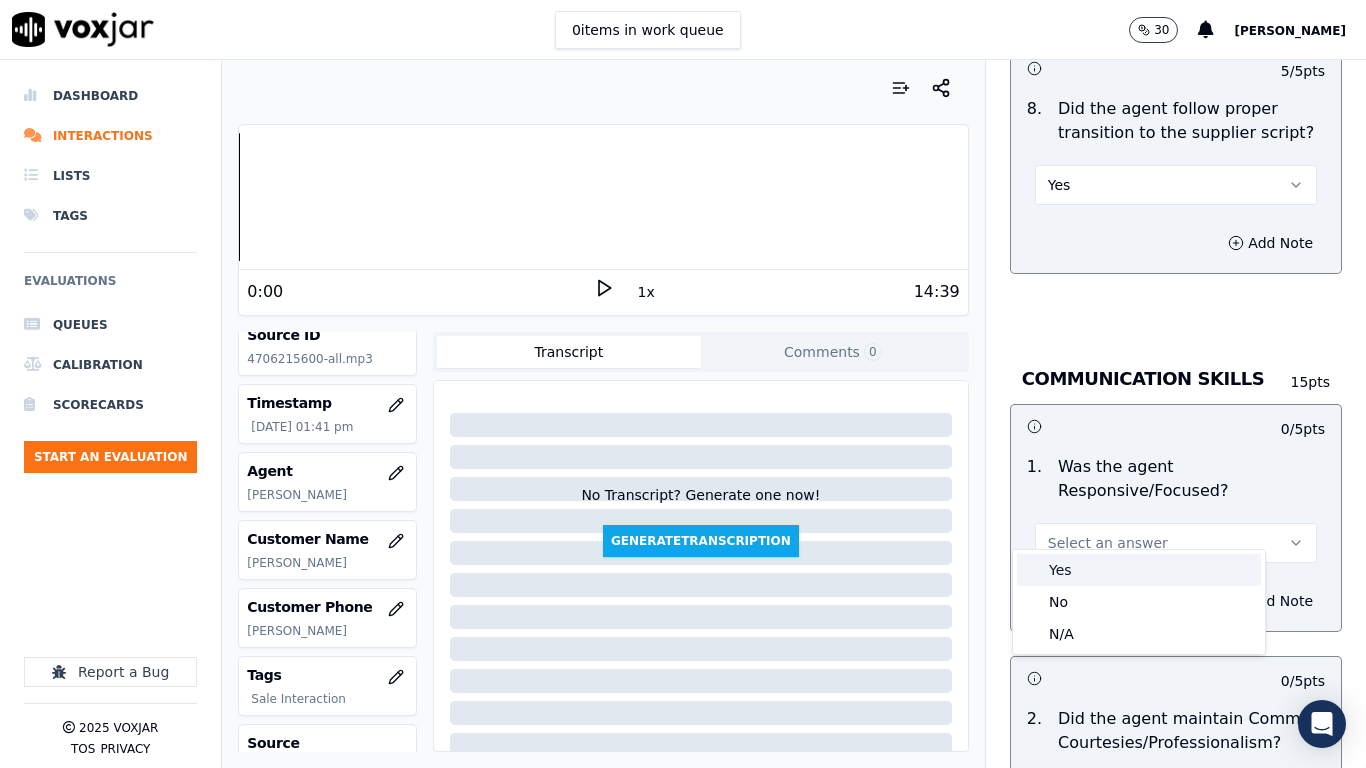
click at [1071, 569] on div "Yes" at bounding box center [1139, 570] width 244 height 32
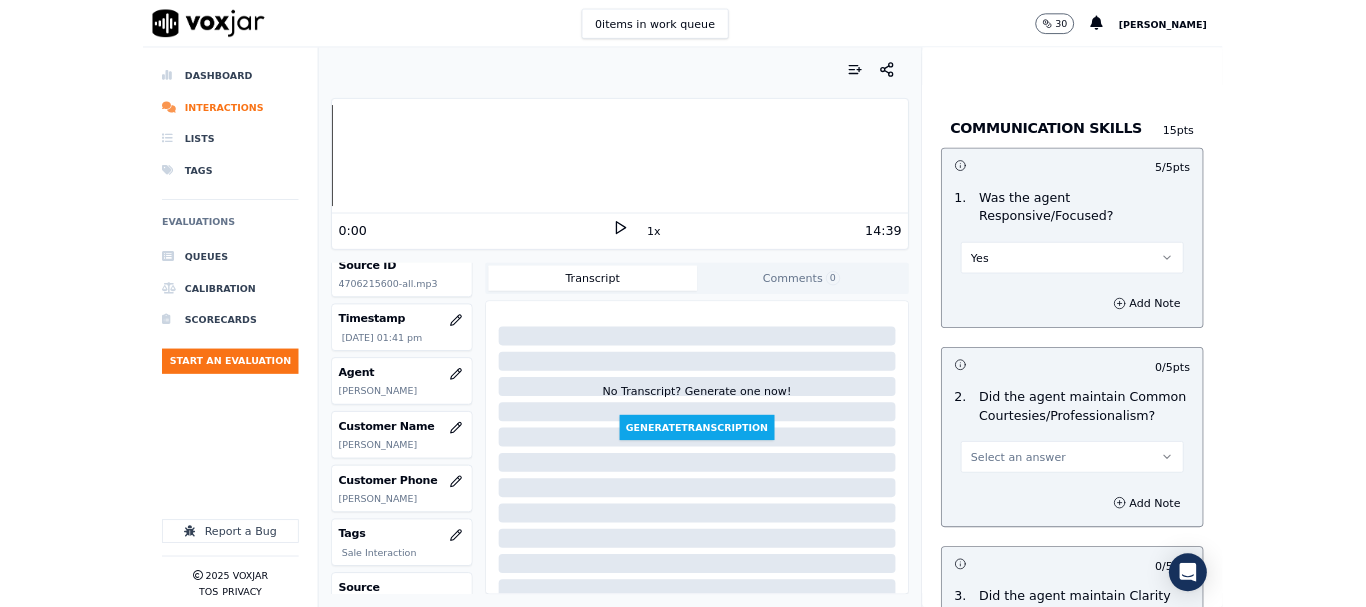
scroll to position [5744, 0]
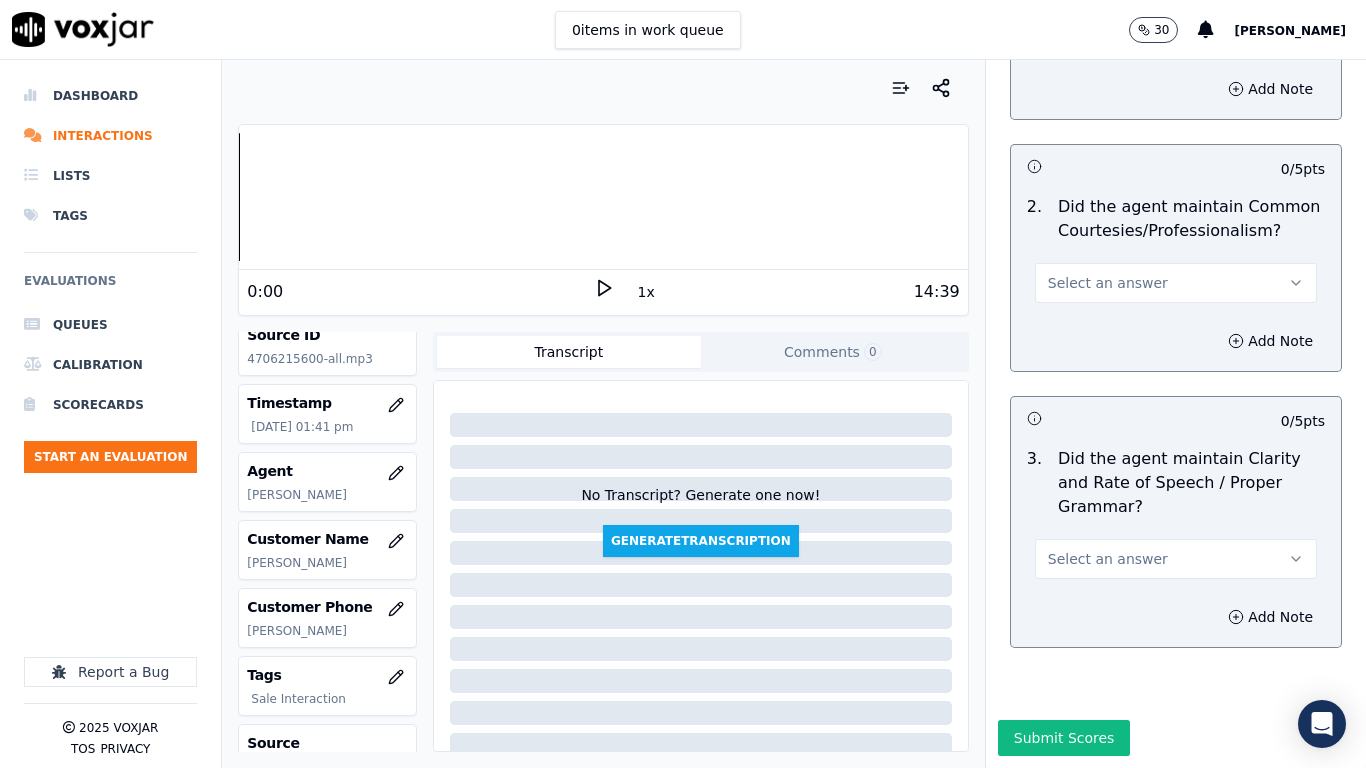
click at [1095, 273] on span "Select an answer" at bounding box center [1108, 283] width 120 height 20
click at [1096, 284] on div "Yes" at bounding box center [1139, 277] width 244 height 32
click at [1096, 549] on span "Select an answer" at bounding box center [1108, 559] width 120 height 20
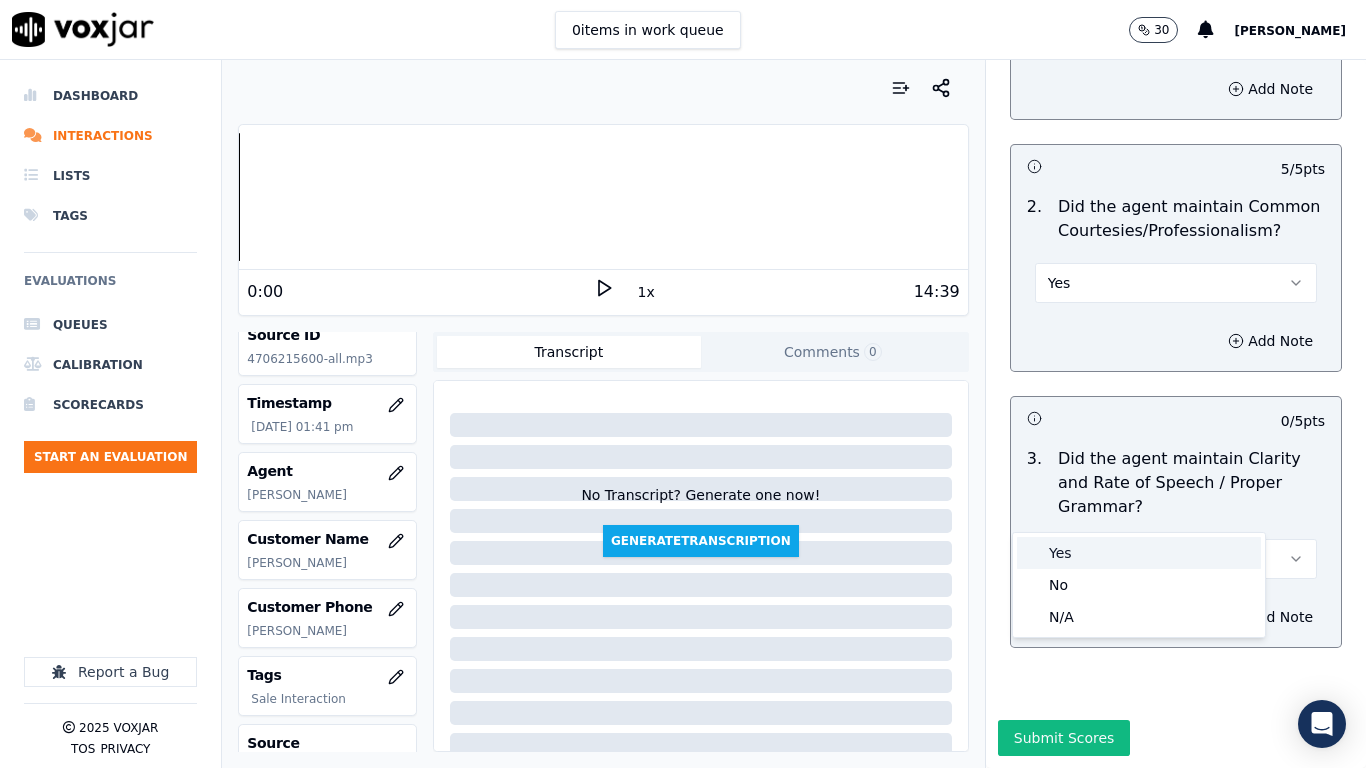
click at [1093, 549] on div "Yes" at bounding box center [1139, 553] width 244 height 32
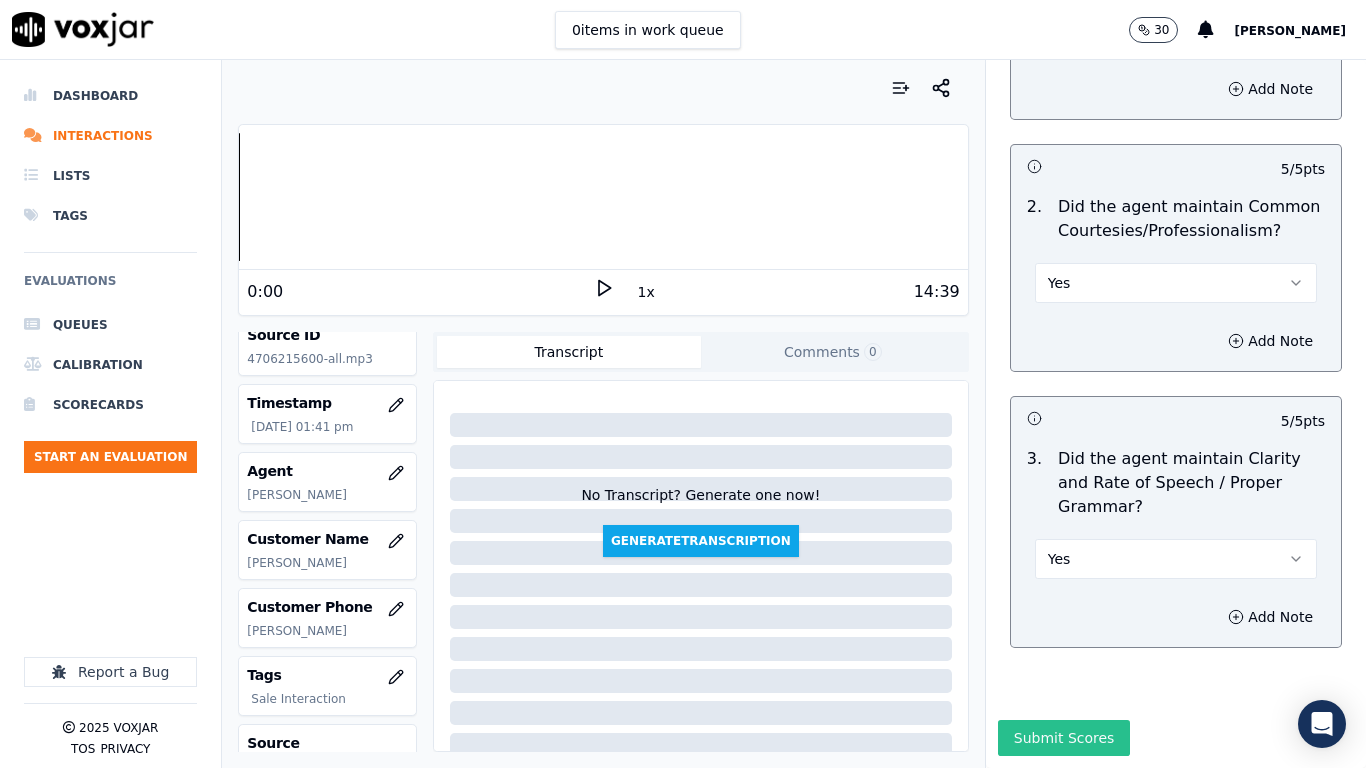
click at [1054, 606] on button "Submit Scores" at bounding box center [1064, 738] width 133 height 36
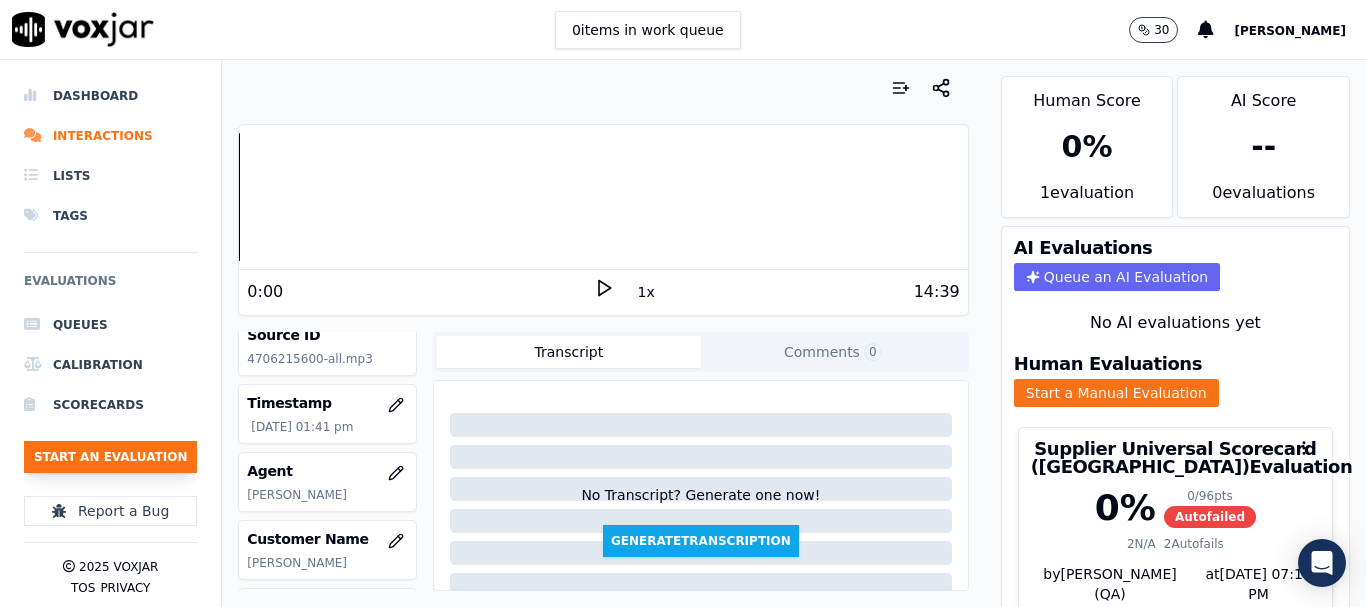
click at [137, 460] on button "Start an Evaluation" at bounding box center [110, 457] width 173 height 32
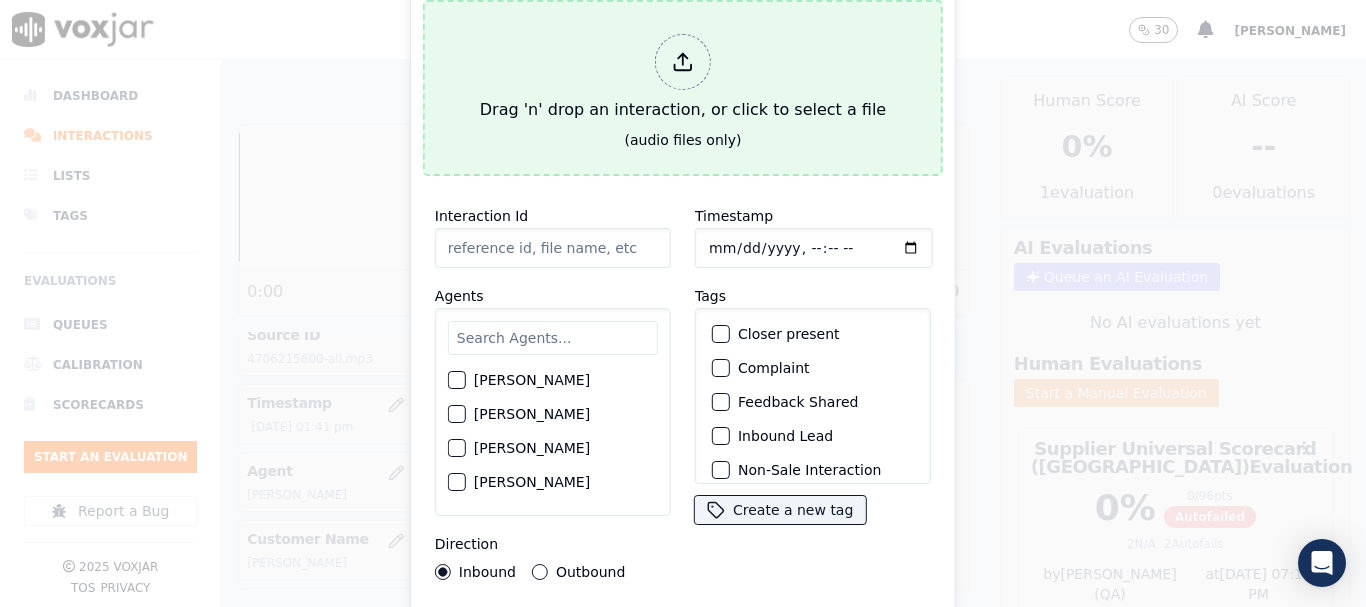
click at [683, 108] on div "Drag 'n' drop an interaction, or click to select a file" at bounding box center [683, 78] width 422 height 104
type input "20250909-174807_8352126091-all.mp3"
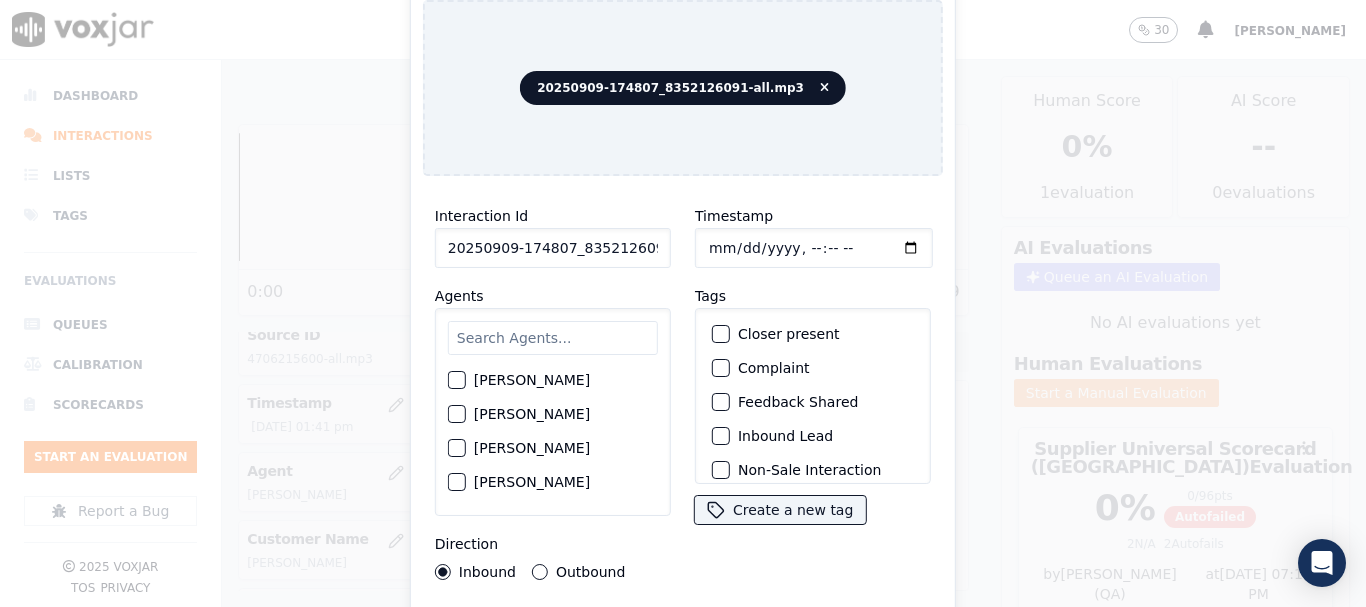
click at [543, 323] on input "text" at bounding box center [553, 338] width 210 height 34
type input "mi"
click at [543, 442] on label "[PERSON_NAME]" at bounding box center [532, 449] width 116 height 14
click at [466, 441] on button "[PERSON_NAME]" at bounding box center [457, 449] width 18 height 18
click at [711, 239] on input "Timestamp" at bounding box center [814, 248] width 238 height 40
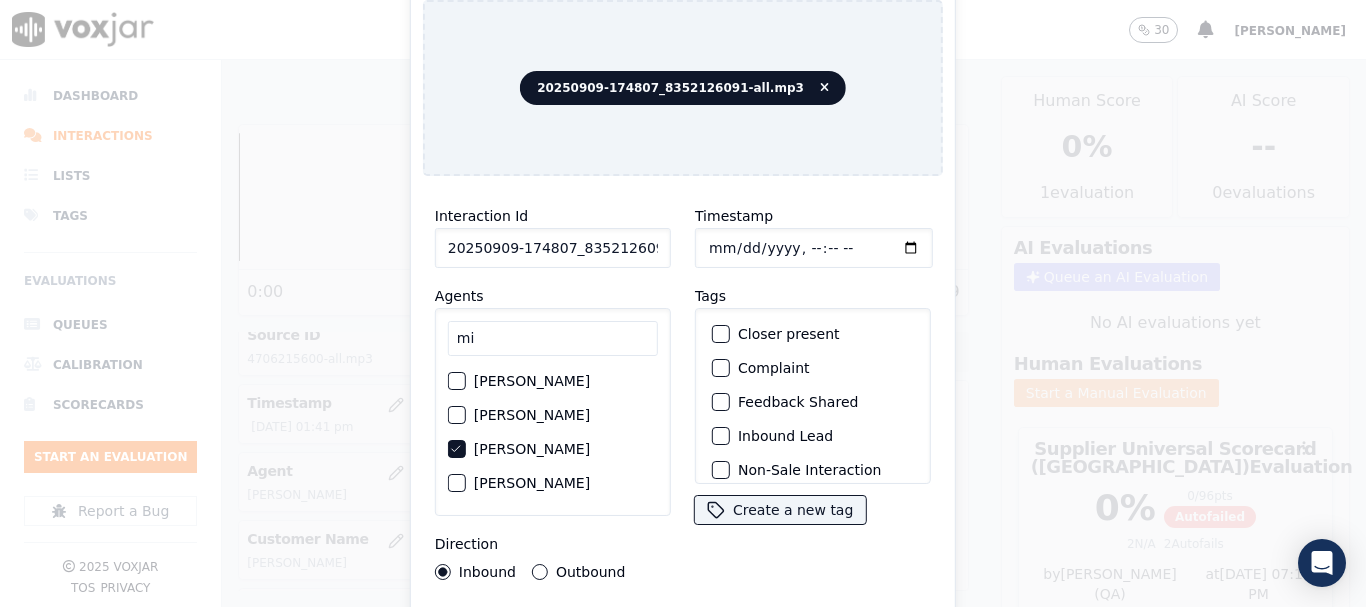
type input "[DATE]T14:03"
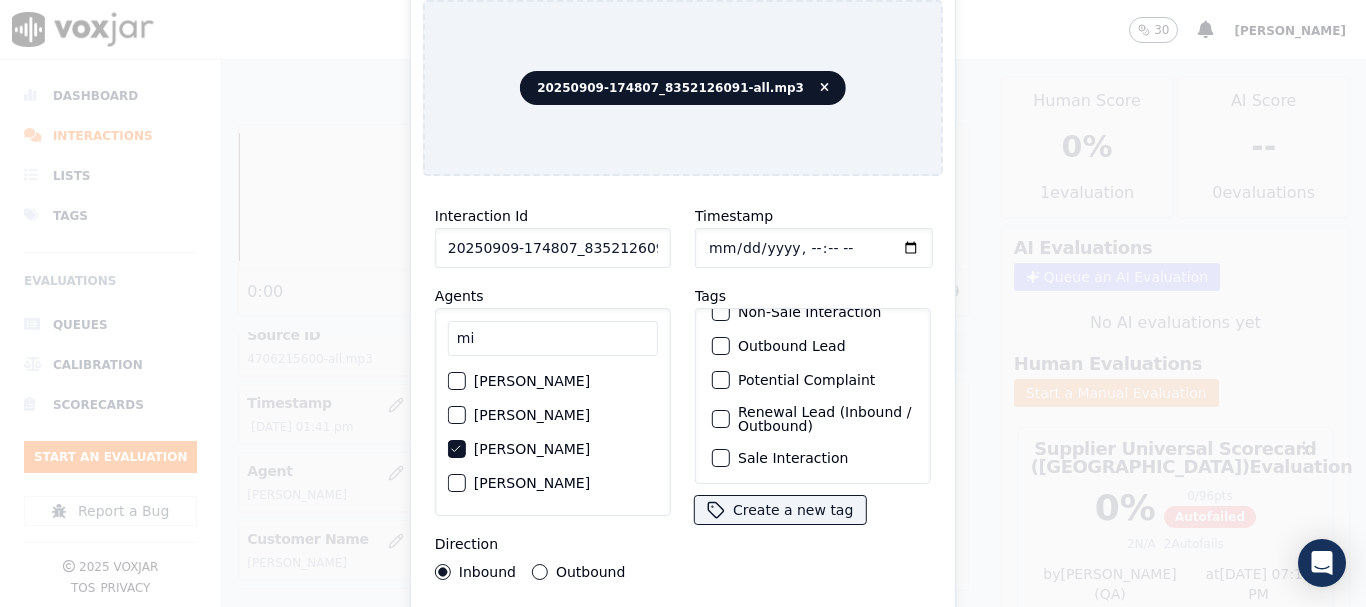
click at [807, 451] on label "Sale Interaction" at bounding box center [793, 458] width 110 height 14
click at [730, 449] on button "Sale Interaction" at bounding box center [721, 458] width 18 height 18
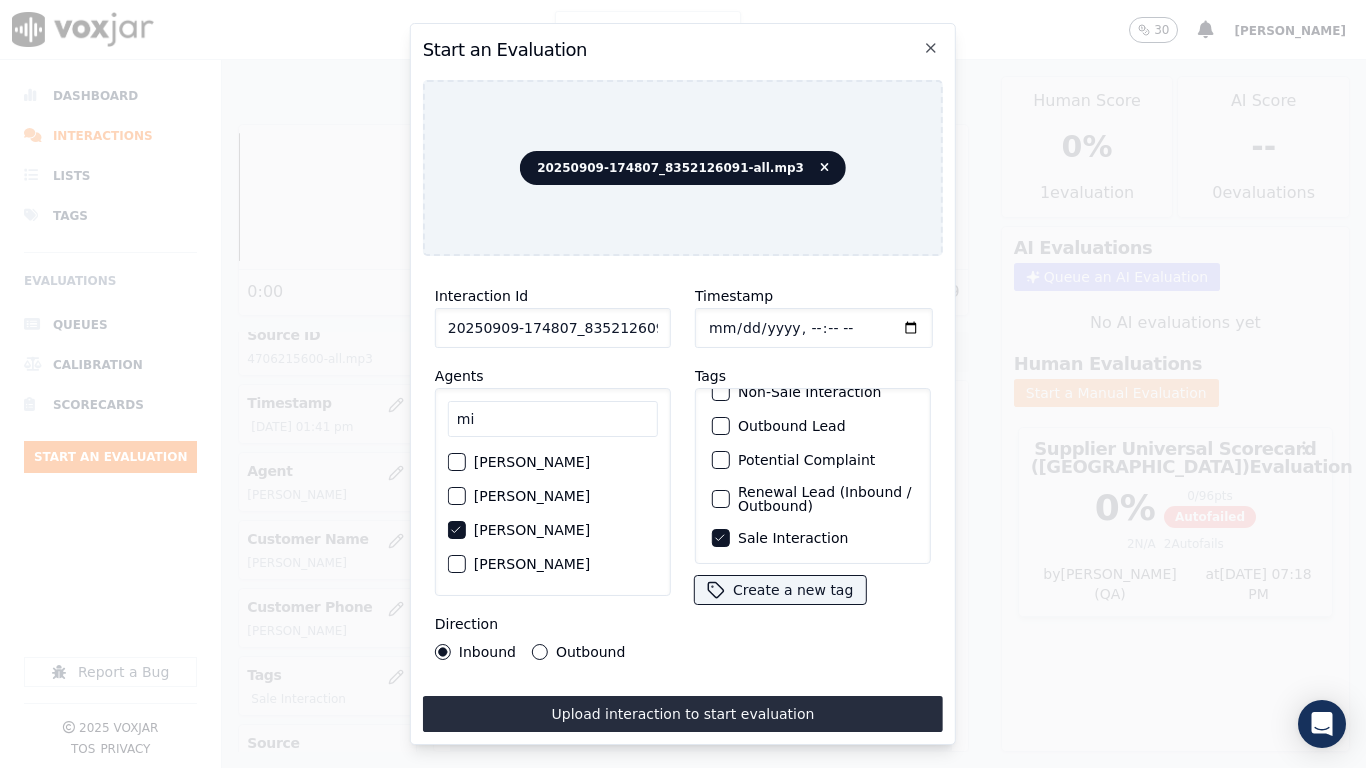
click at [729, 606] on button "Upload interaction to start evaluation" at bounding box center [683, 714] width 520 height 36
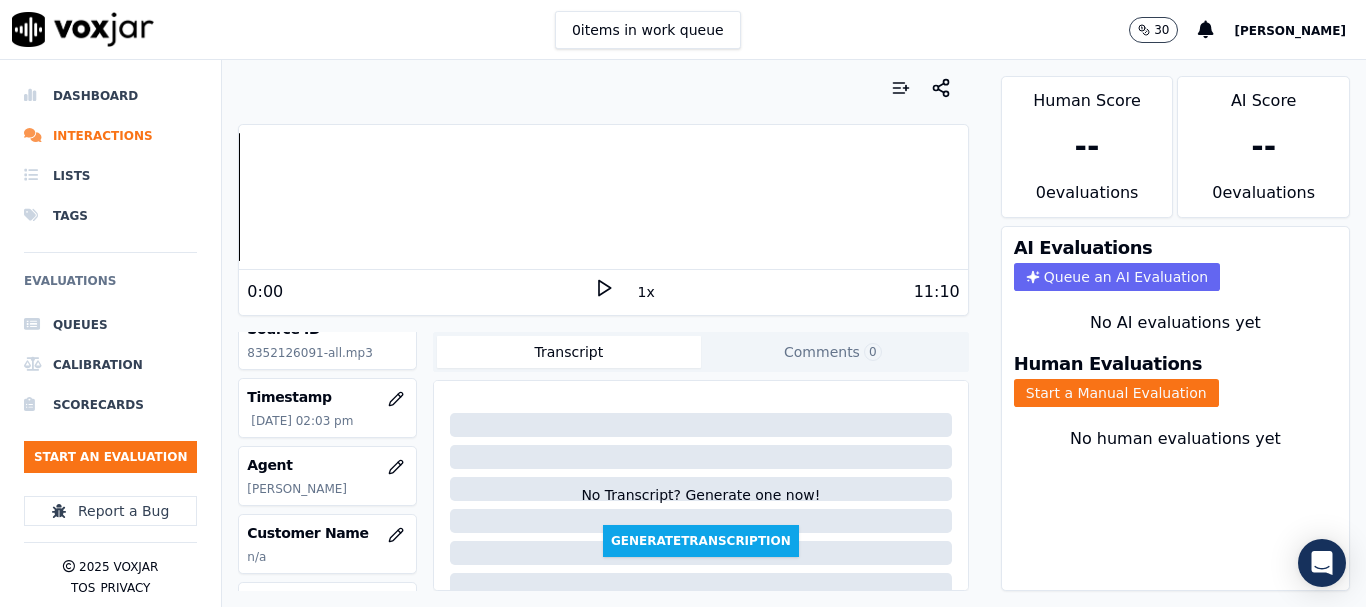
scroll to position [300, 0]
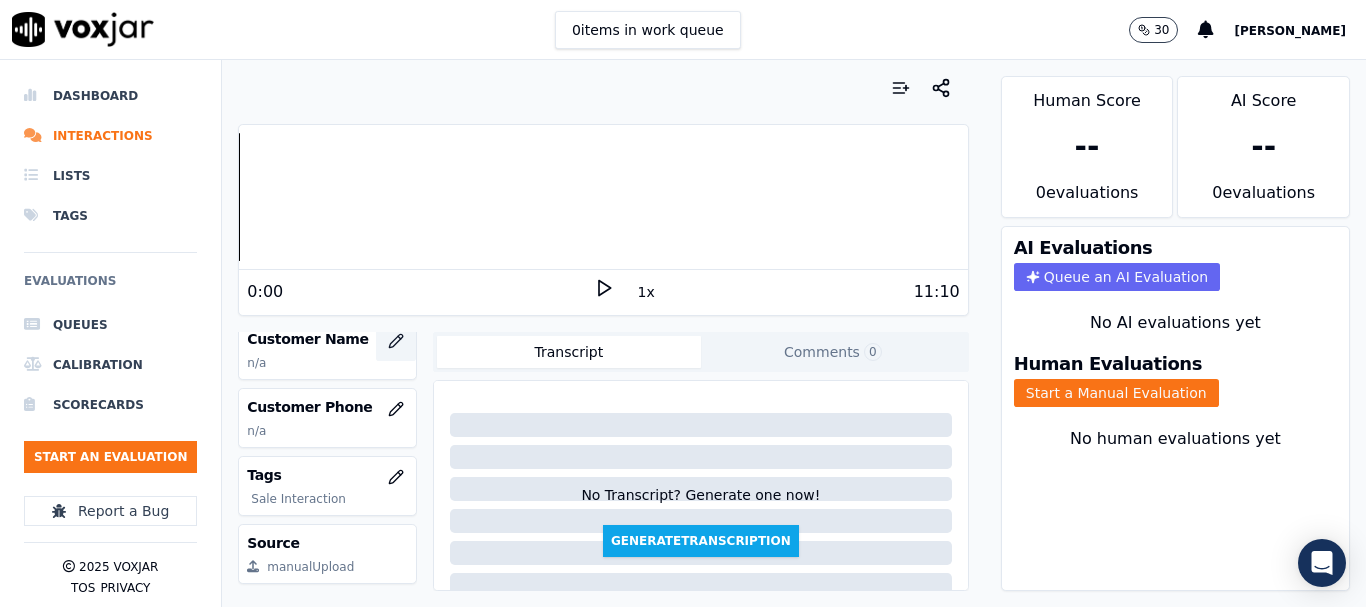
click at [383, 332] on button "button" at bounding box center [396, 341] width 40 height 40
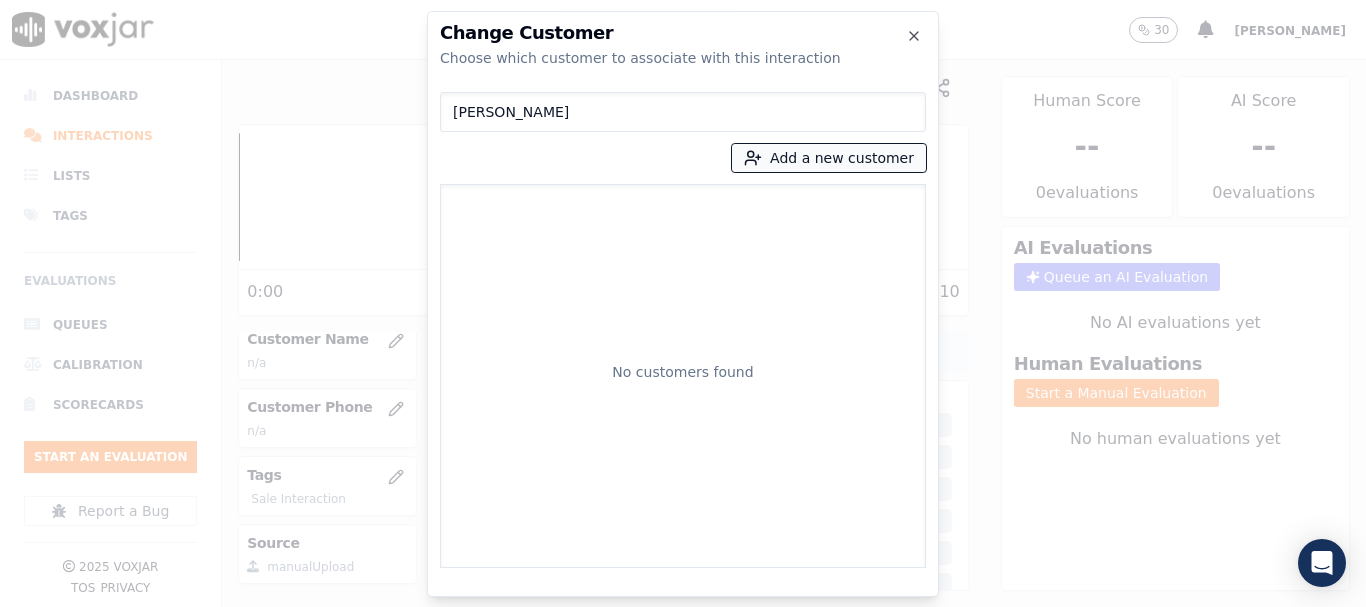
type input "[PERSON_NAME]"
click at [798, 158] on button "Add a new customer" at bounding box center [829, 158] width 194 height 28
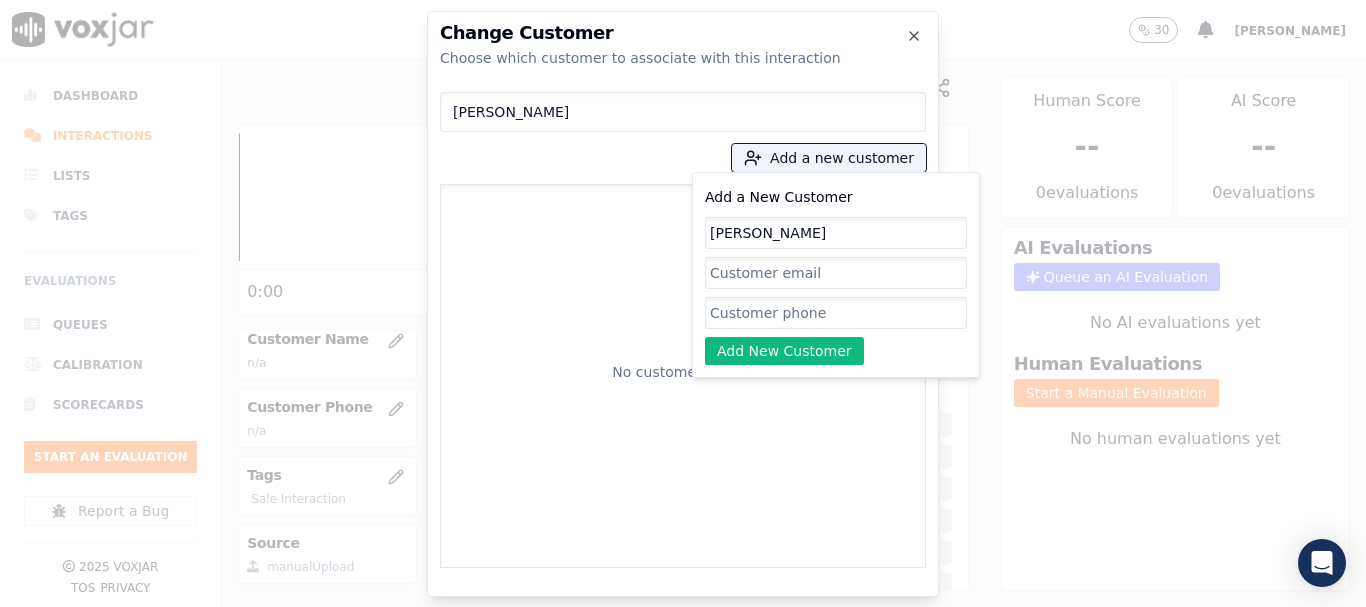
type input "[PERSON_NAME]"
drag, startPoint x: 809, startPoint y: 314, endPoint x: 806, endPoint y: 327, distance: 13.3
click at [809, 314] on input "Add a New Customer" at bounding box center [836, 313] width 262 height 32
paste input "8352126091"
type input "8352126091"
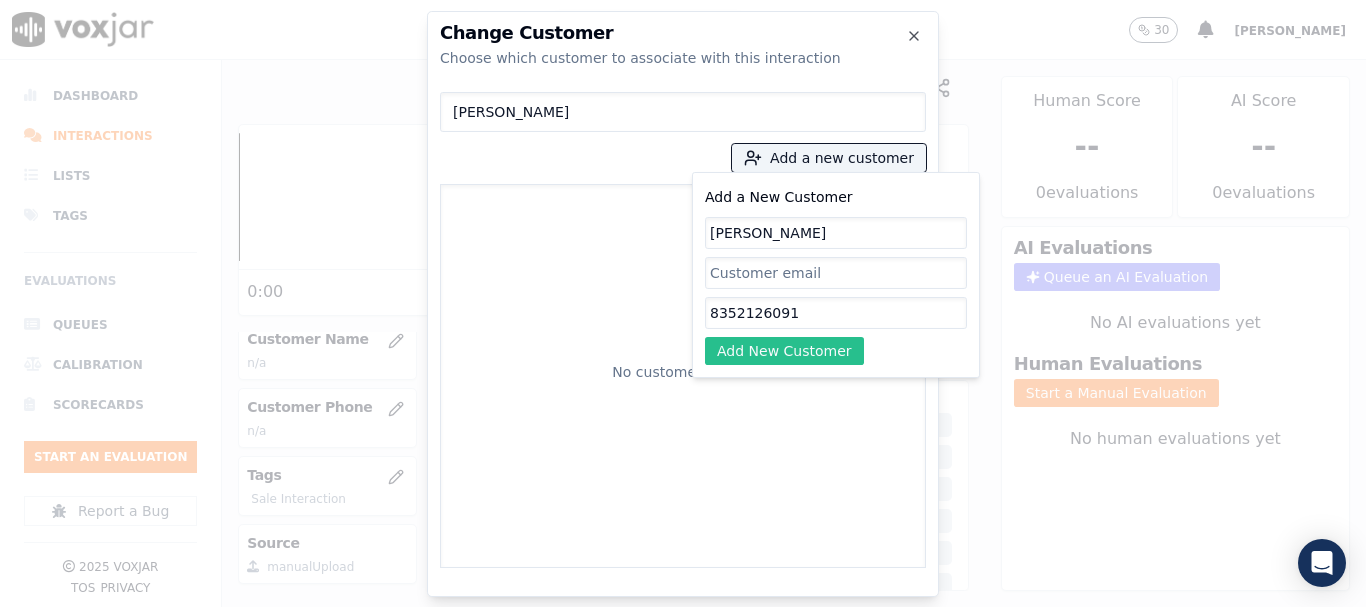
click at [759, 353] on button "Add New Customer" at bounding box center [784, 351] width 159 height 28
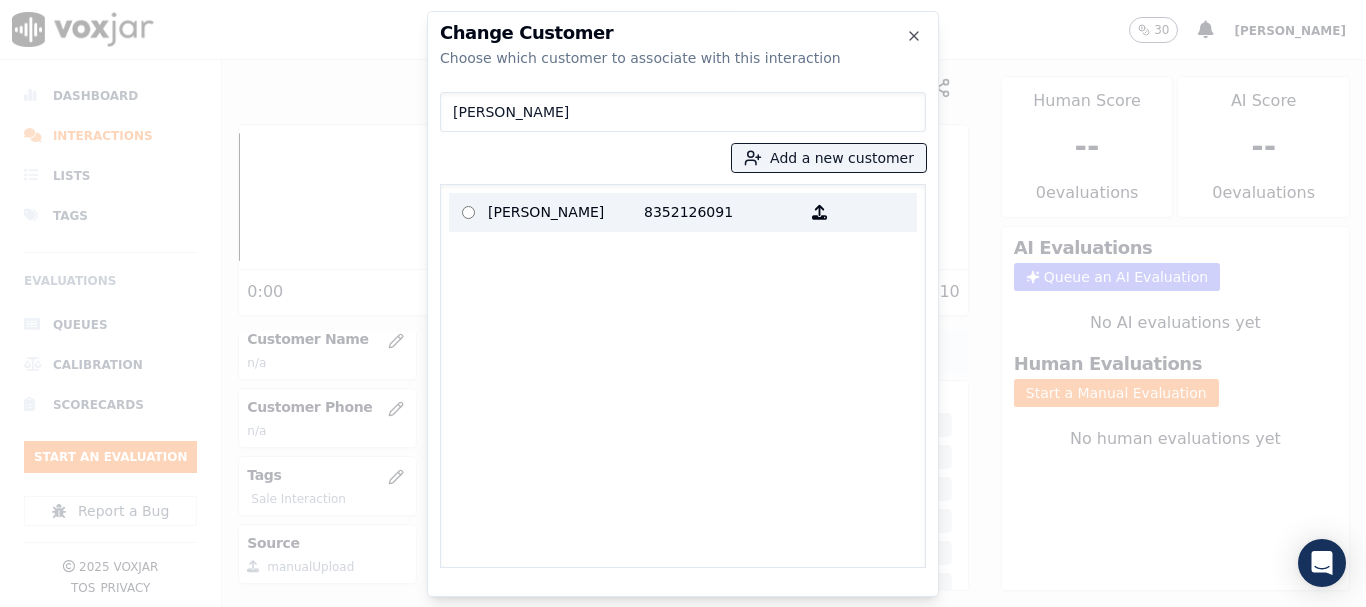
click at [586, 216] on p "[PERSON_NAME]" at bounding box center [566, 212] width 156 height 31
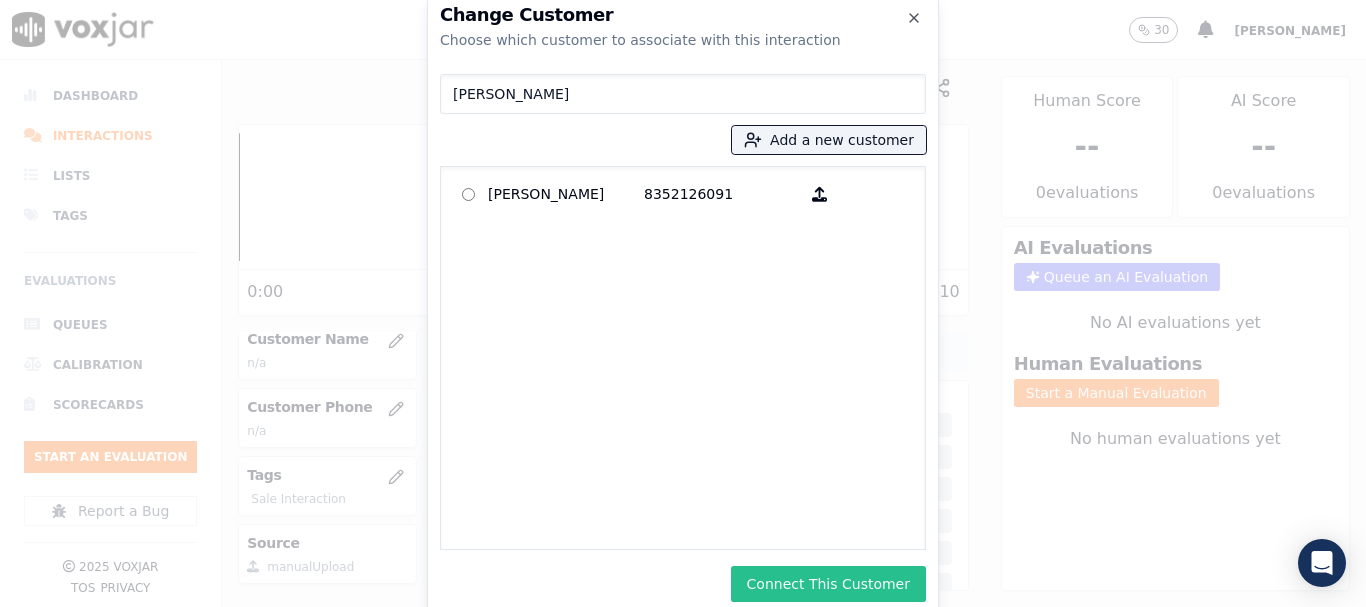
click at [829, 575] on button "Connect This Customer" at bounding box center [828, 584] width 195 height 36
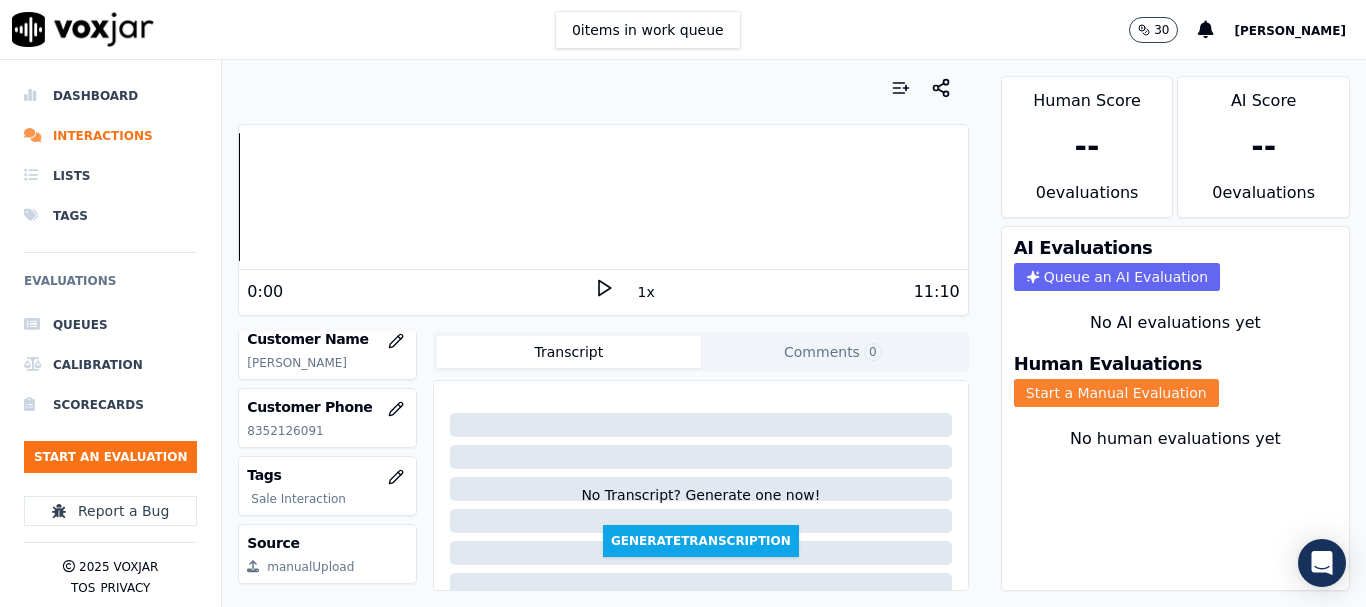
click at [1136, 406] on button "Start a Manual Evaluation" at bounding box center [1116, 393] width 205 height 28
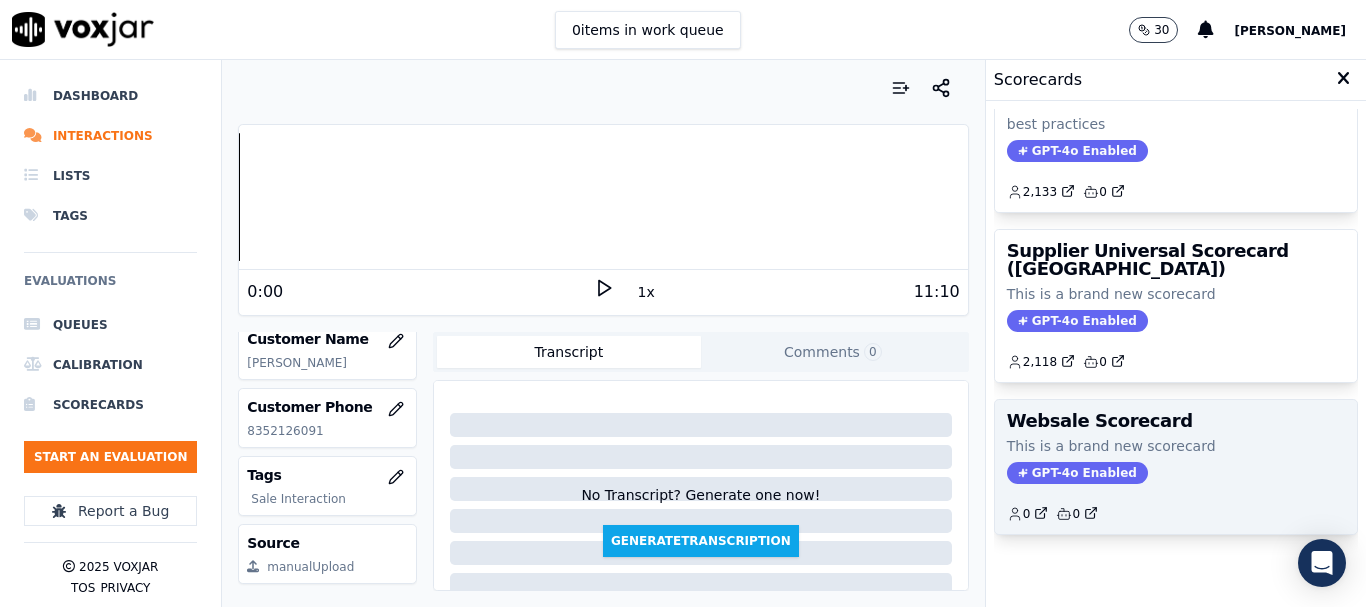
scroll to position [400, 0]
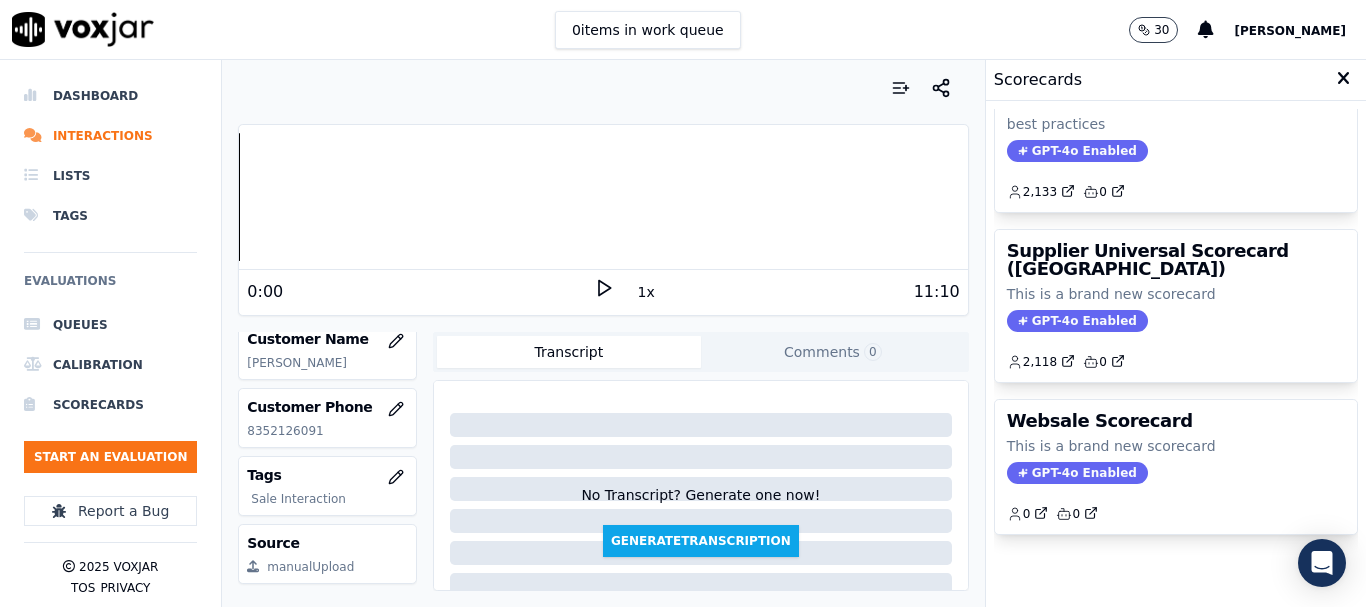
drag, startPoint x: 1113, startPoint y: 290, endPoint x: 1030, endPoint y: 31, distance: 271.9
click at [1112, 289] on p "This is a brand new scorecard" at bounding box center [1176, 294] width 338 height 20
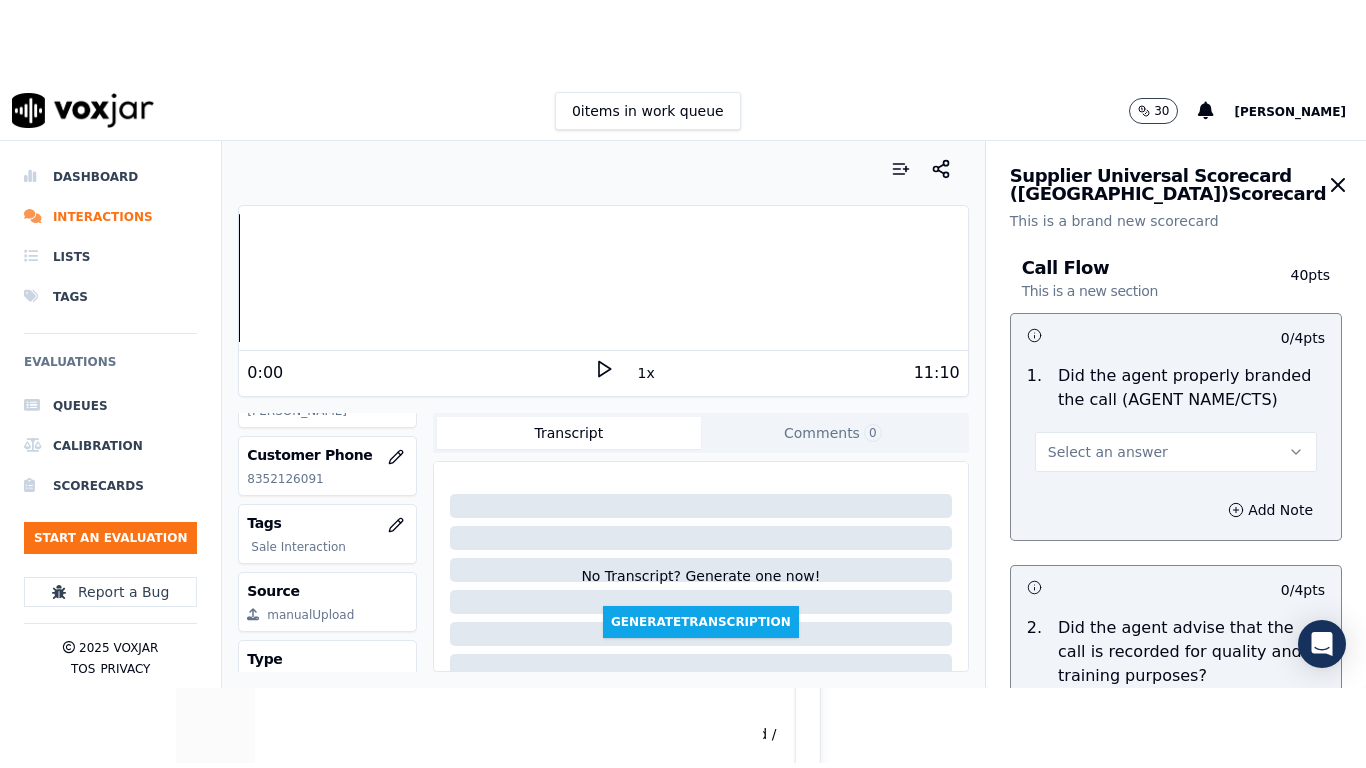
scroll to position [212, 0]
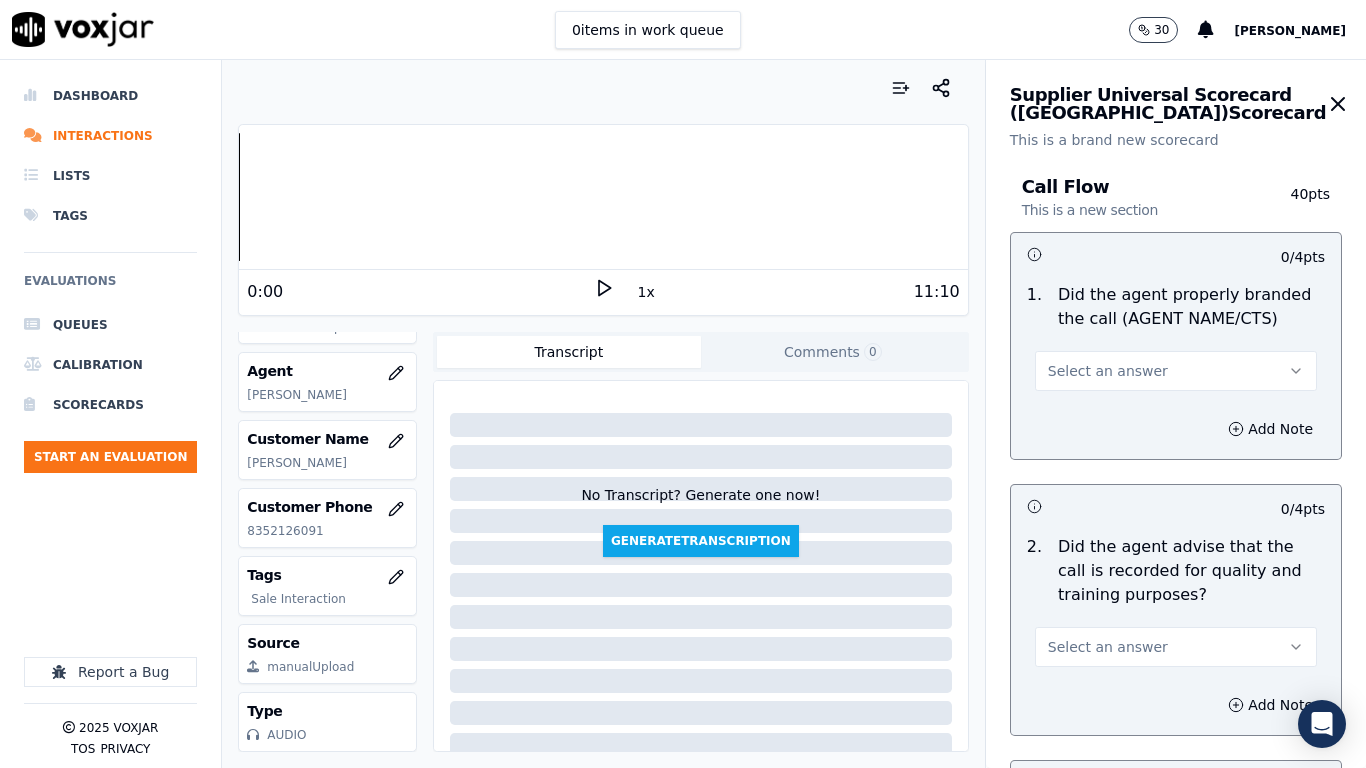
click at [1154, 380] on button "Select an answer" at bounding box center [1176, 371] width 282 height 40
click at [1097, 420] on div "Yes" at bounding box center [1139, 416] width 244 height 32
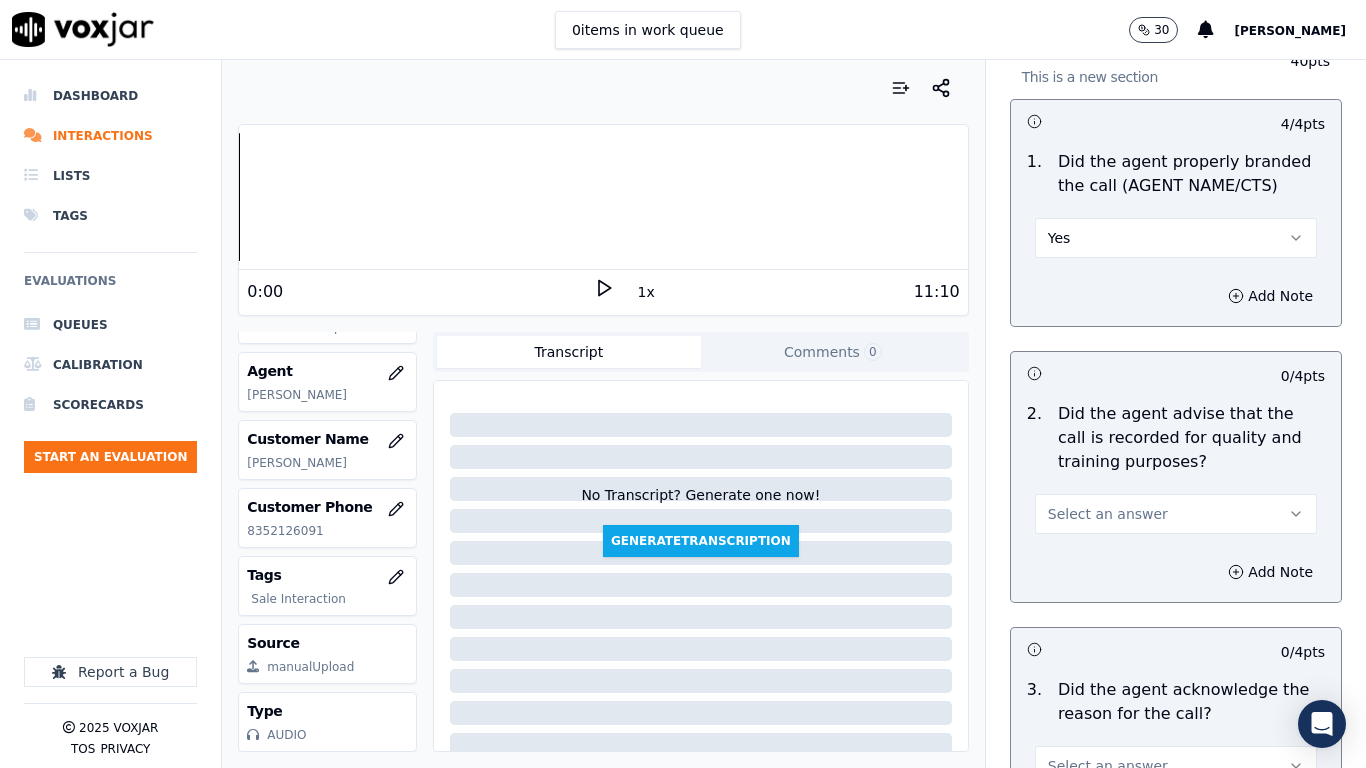
scroll to position [300, 0]
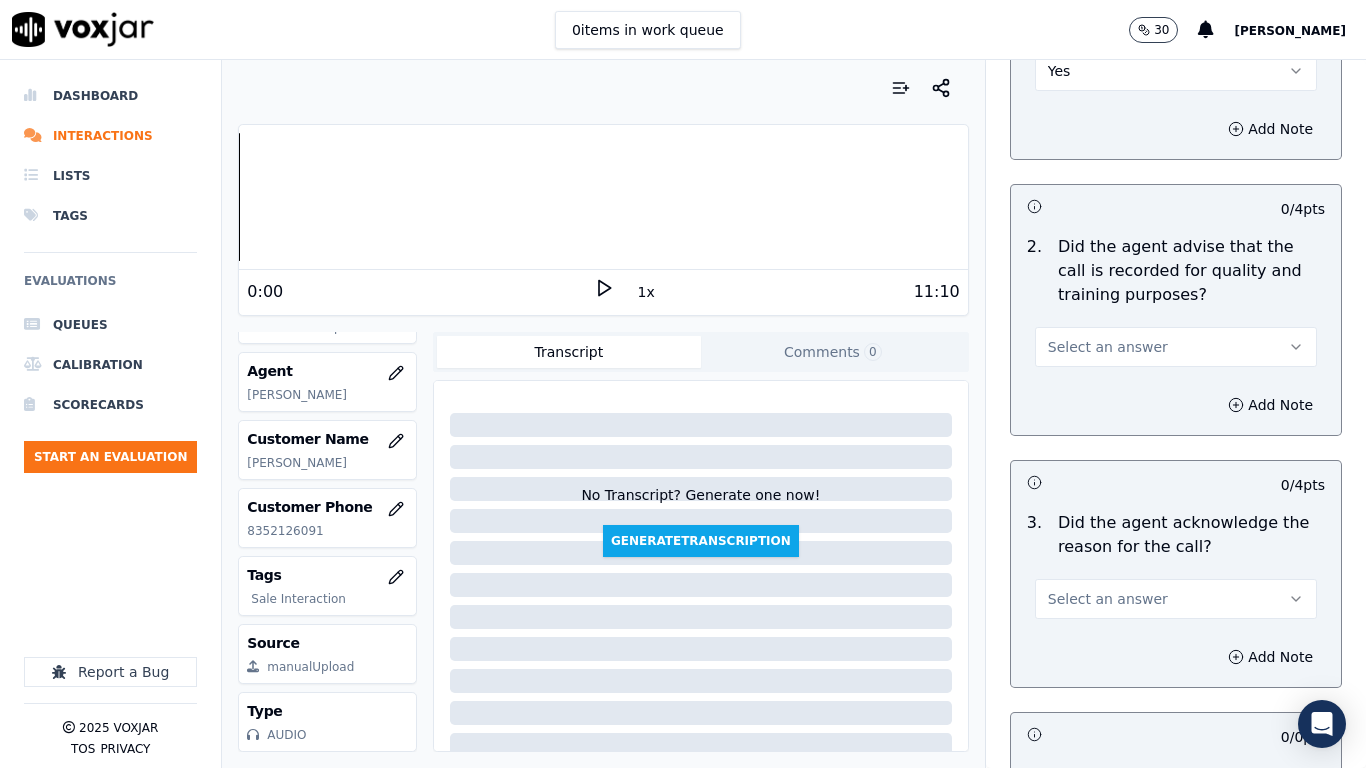
click at [1094, 349] on span "Select an answer" at bounding box center [1108, 347] width 120 height 20
click at [1091, 395] on div "Yes" at bounding box center [1139, 392] width 244 height 32
click at [1073, 592] on span "Select an answer" at bounding box center [1108, 599] width 120 height 20
drag, startPoint x: 1074, startPoint y: 607, endPoint x: 1075, endPoint y: 645, distance: 38.0
click at [1076, 606] on div "Yes" at bounding box center [1139, 644] width 244 height 32
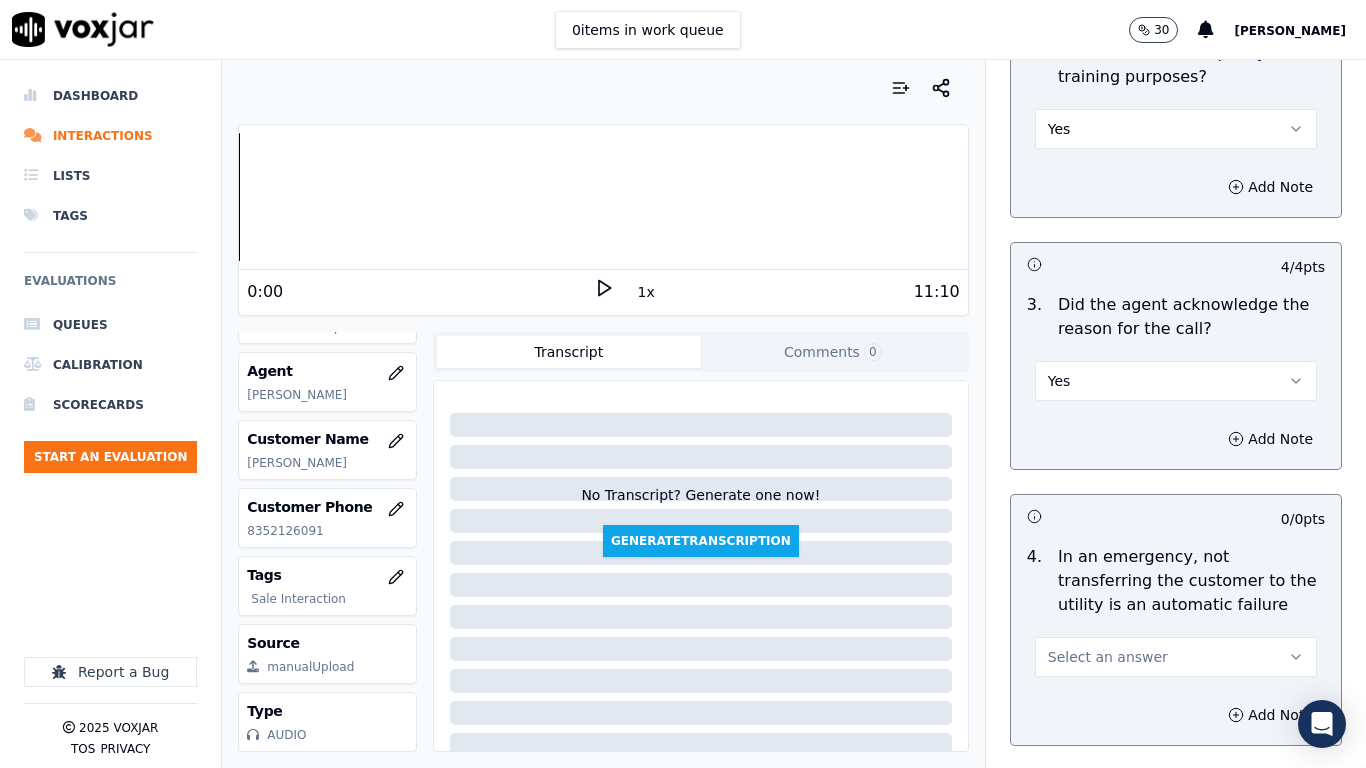
scroll to position [1100, 0]
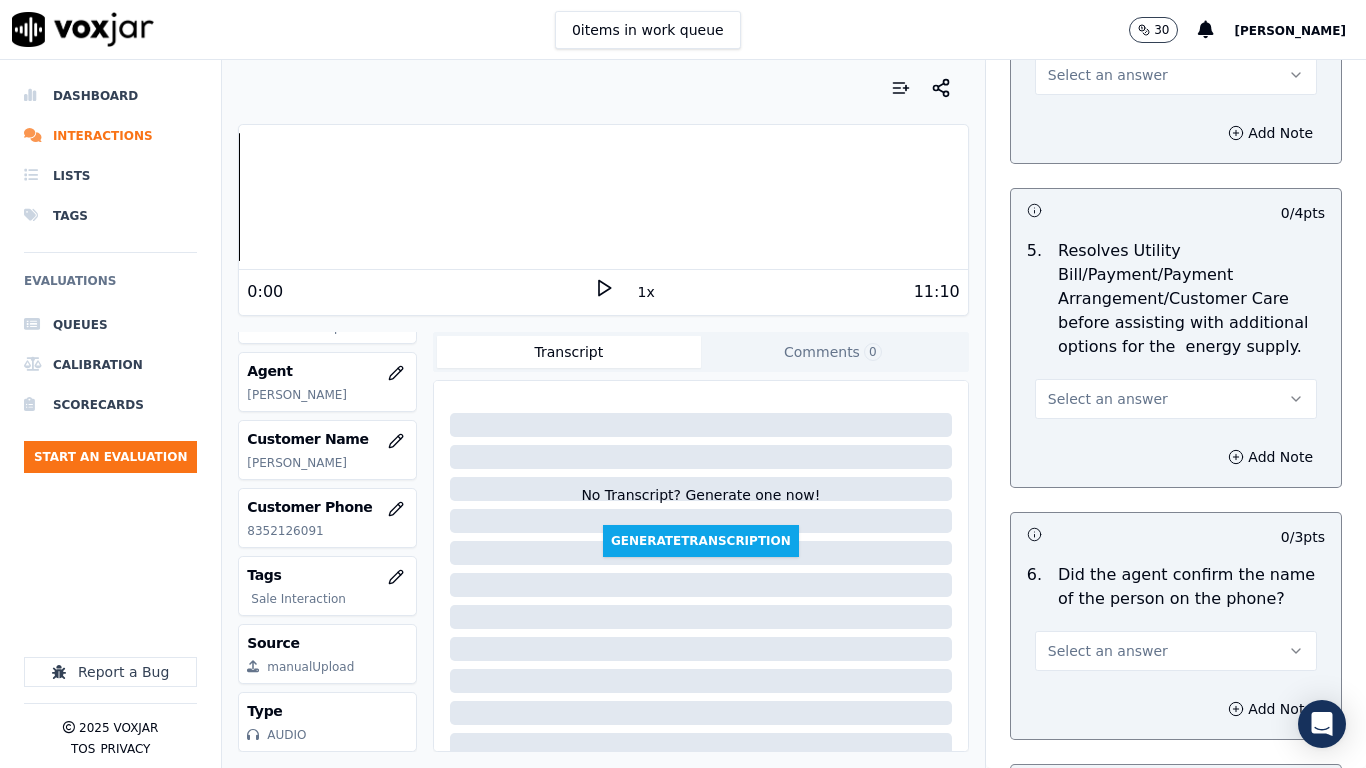
click at [1035, 84] on button "Select an answer" at bounding box center [1176, 75] width 282 height 40
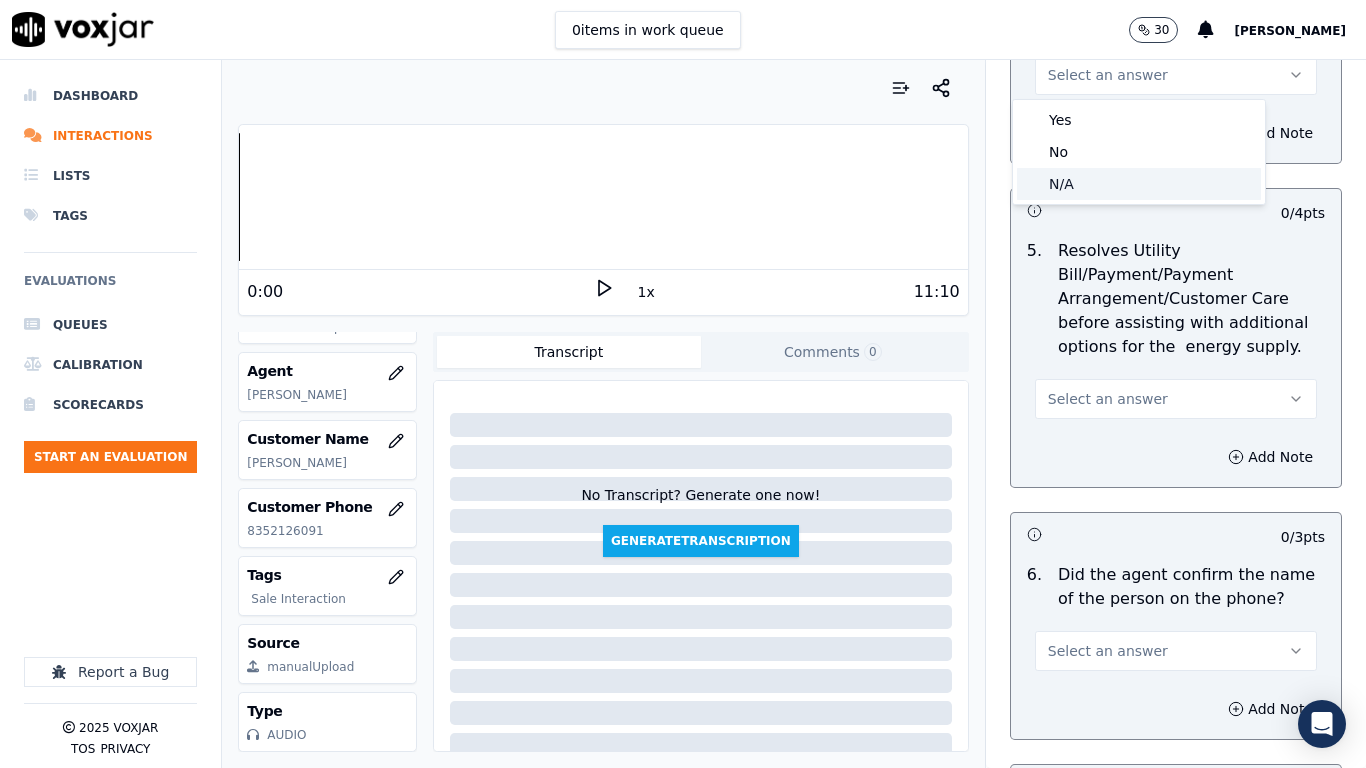
click at [1070, 178] on div "N/A" at bounding box center [1139, 184] width 244 height 32
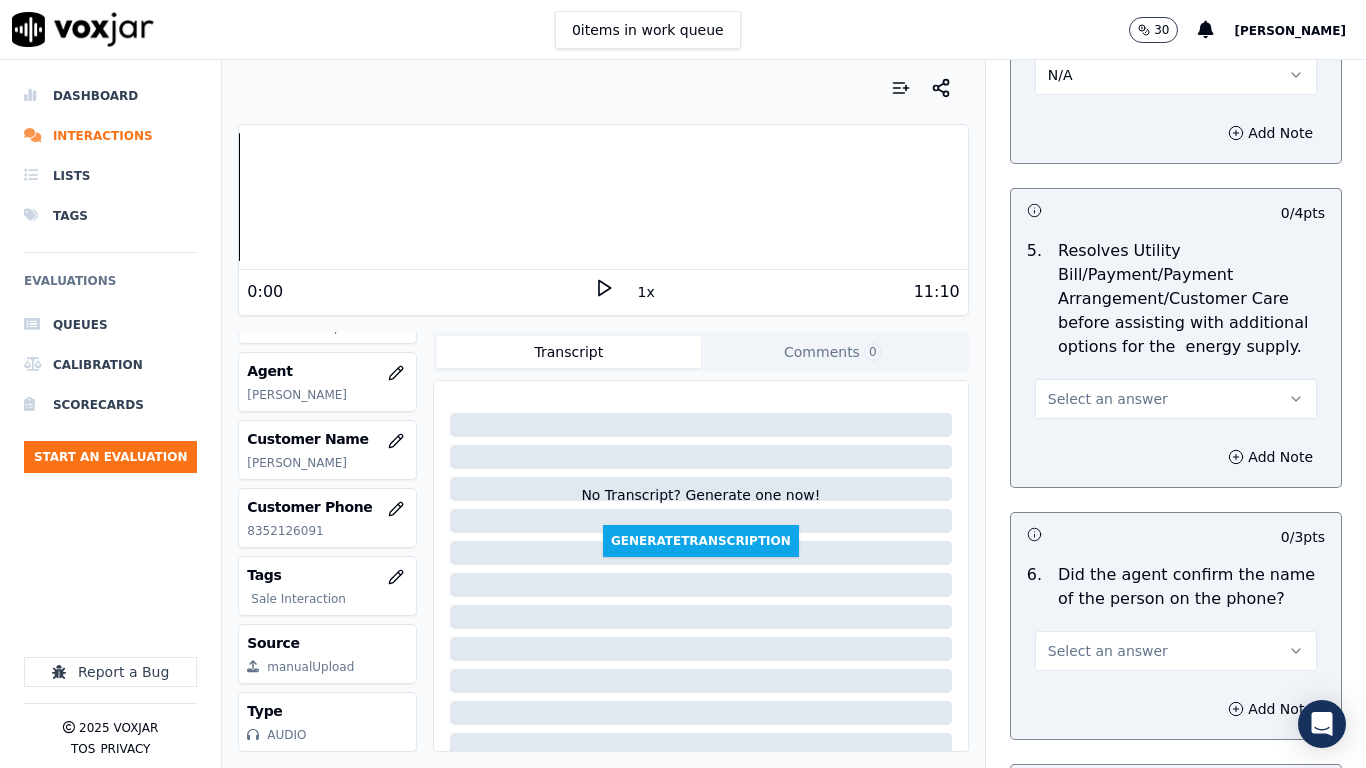
drag, startPoint x: 1116, startPoint y: 387, endPoint x: 1116, endPoint y: 398, distance: 11.0
click at [1116, 398] on button "Select an answer" at bounding box center [1176, 399] width 282 height 40
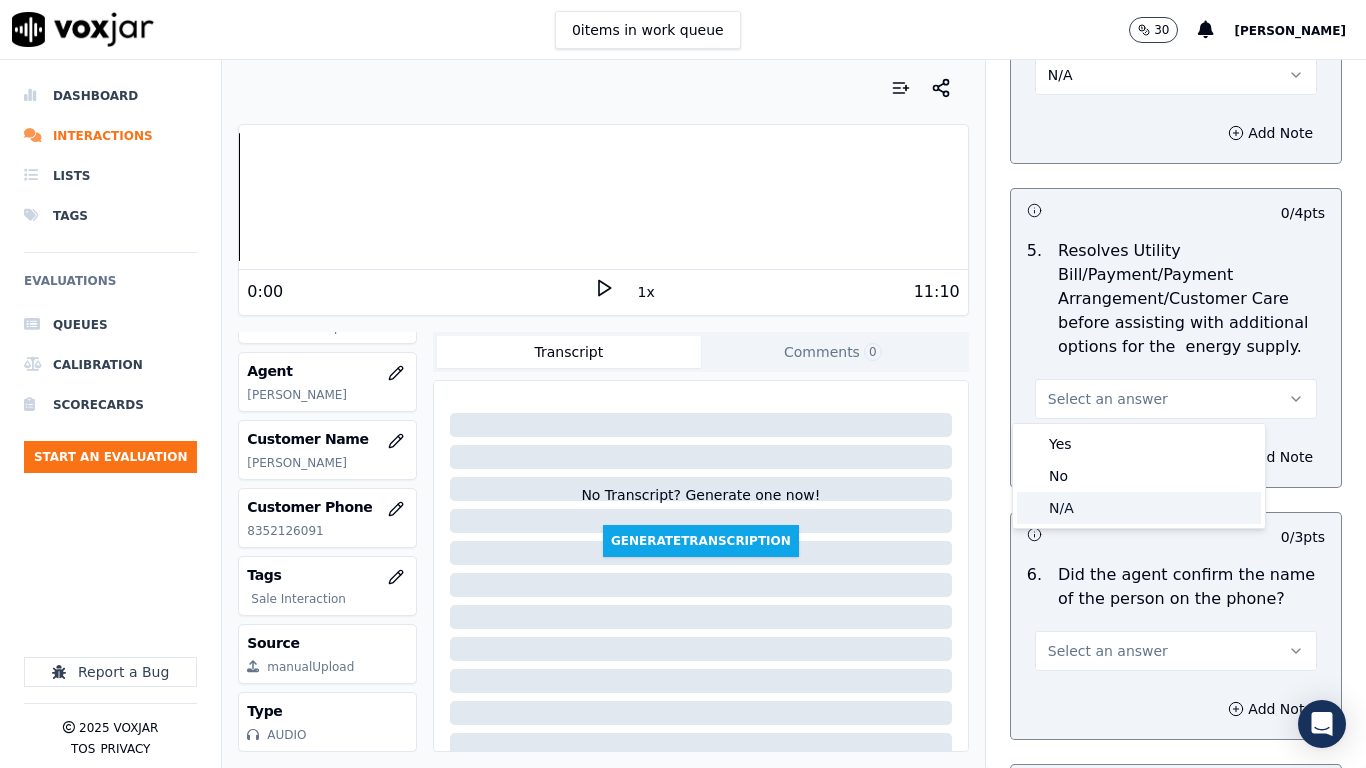
click at [1119, 515] on div "N/A" at bounding box center [1139, 508] width 244 height 32
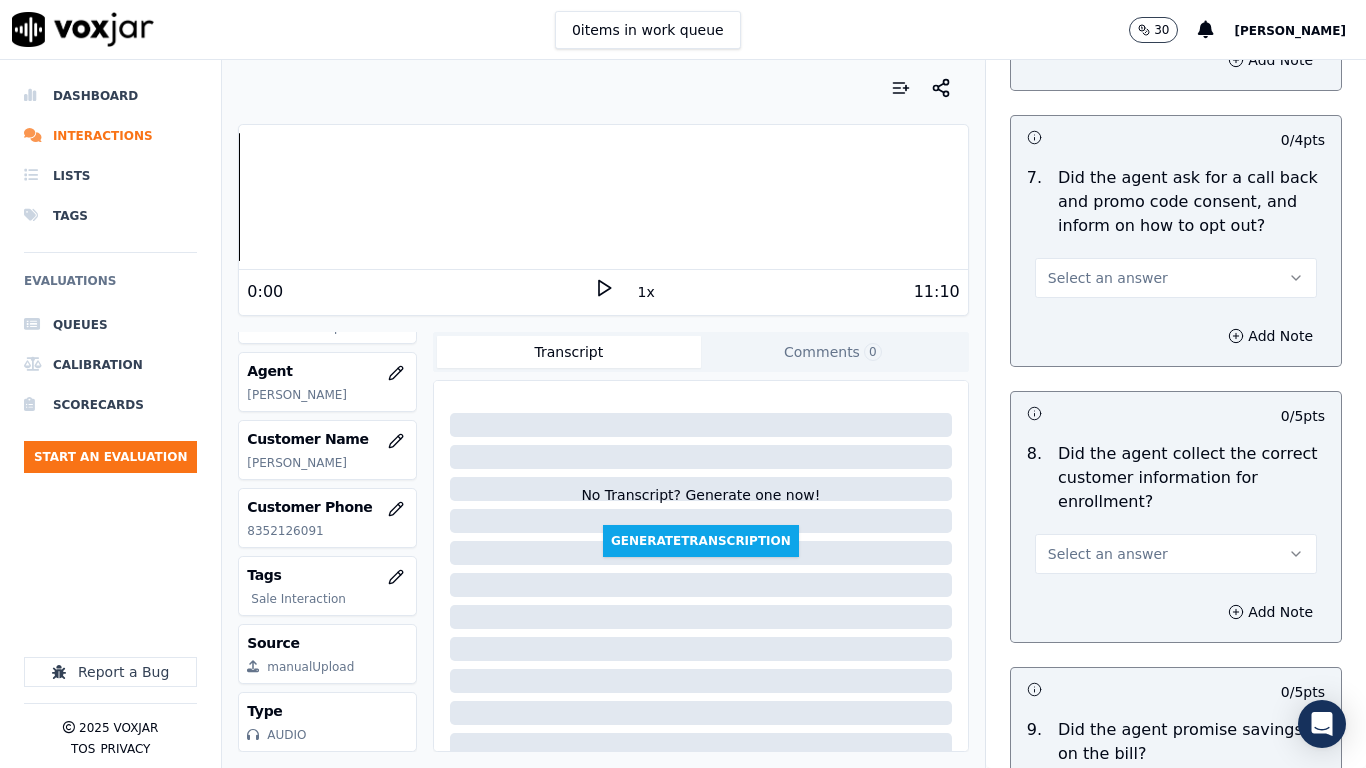
scroll to position [1700, 0]
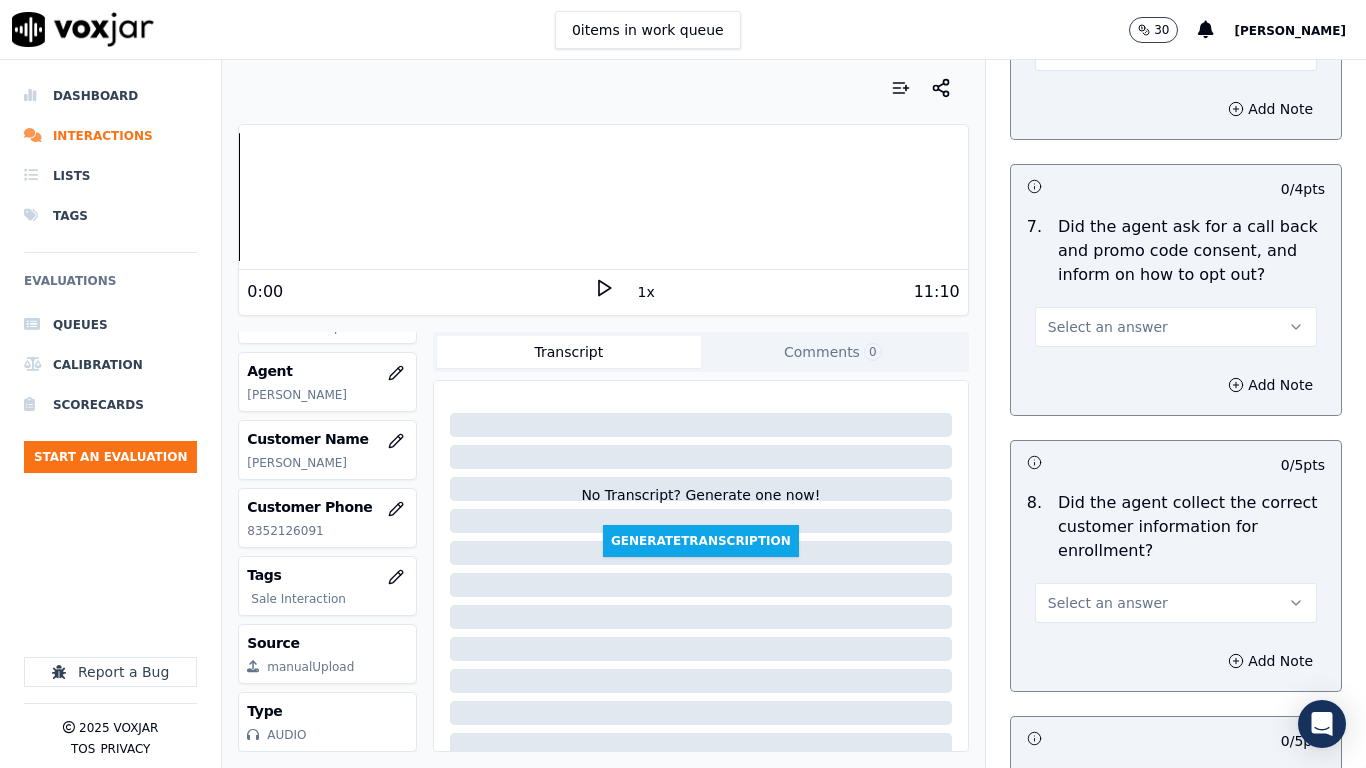
click at [1071, 62] on button "Select an answer" at bounding box center [1176, 51] width 282 height 40
click at [1088, 105] on div "Yes" at bounding box center [1139, 96] width 244 height 32
click at [1128, 310] on button "Select an answer" at bounding box center [1176, 327] width 282 height 40
click at [1103, 377] on div "Yes" at bounding box center [1139, 372] width 244 height 32
click at [1105, 606] on span "Select an answer" at bounding box center [1108, 603] width 120 height 20
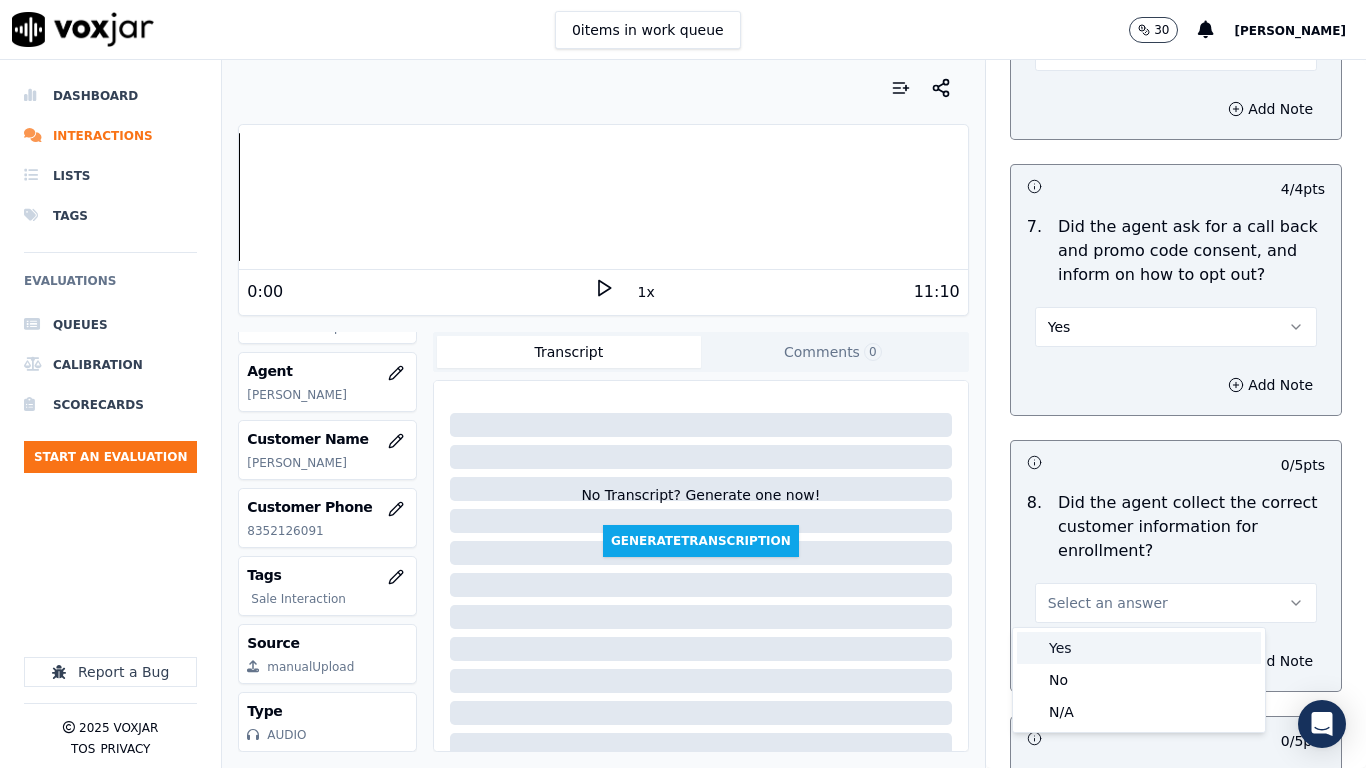
click at [1092, 606] on div "Yes" at bounding box center [1139, 648] width 244 height 32
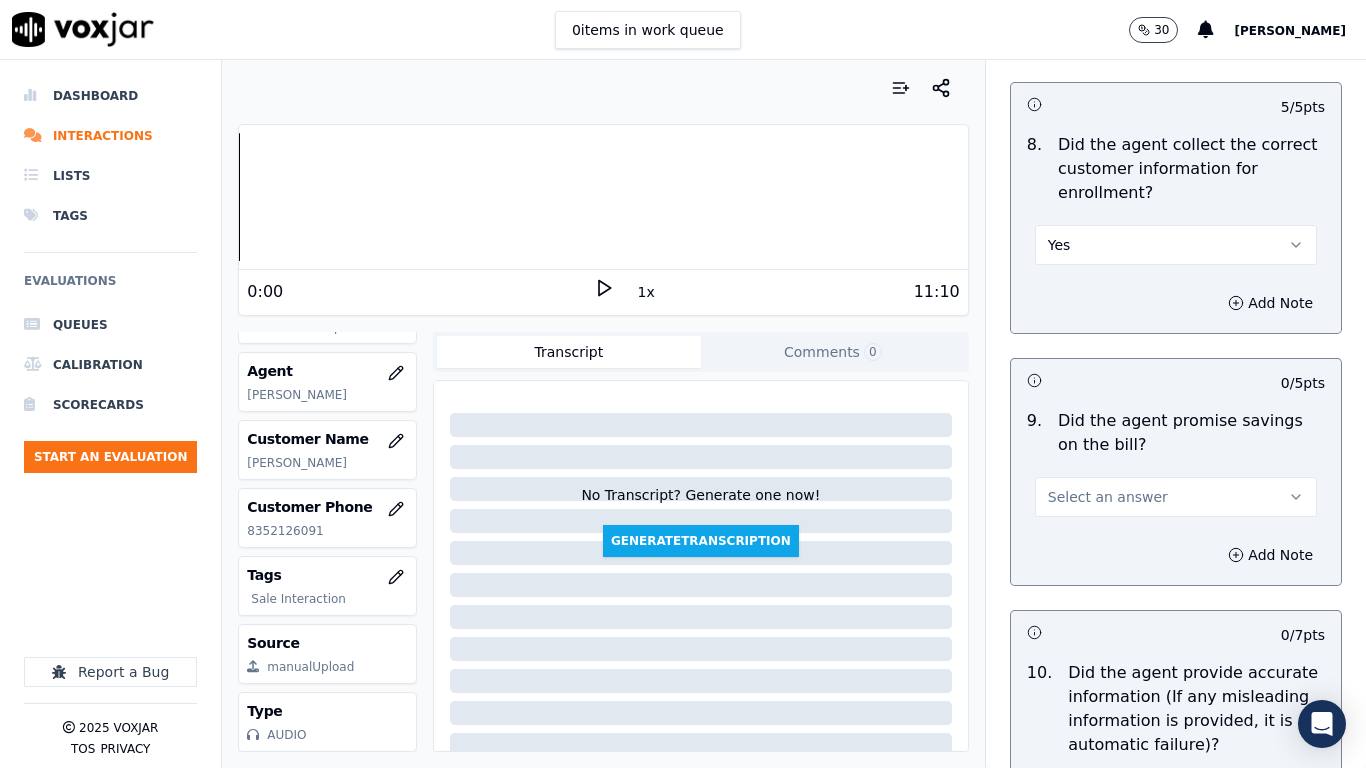
scroll to position [2500, 0]
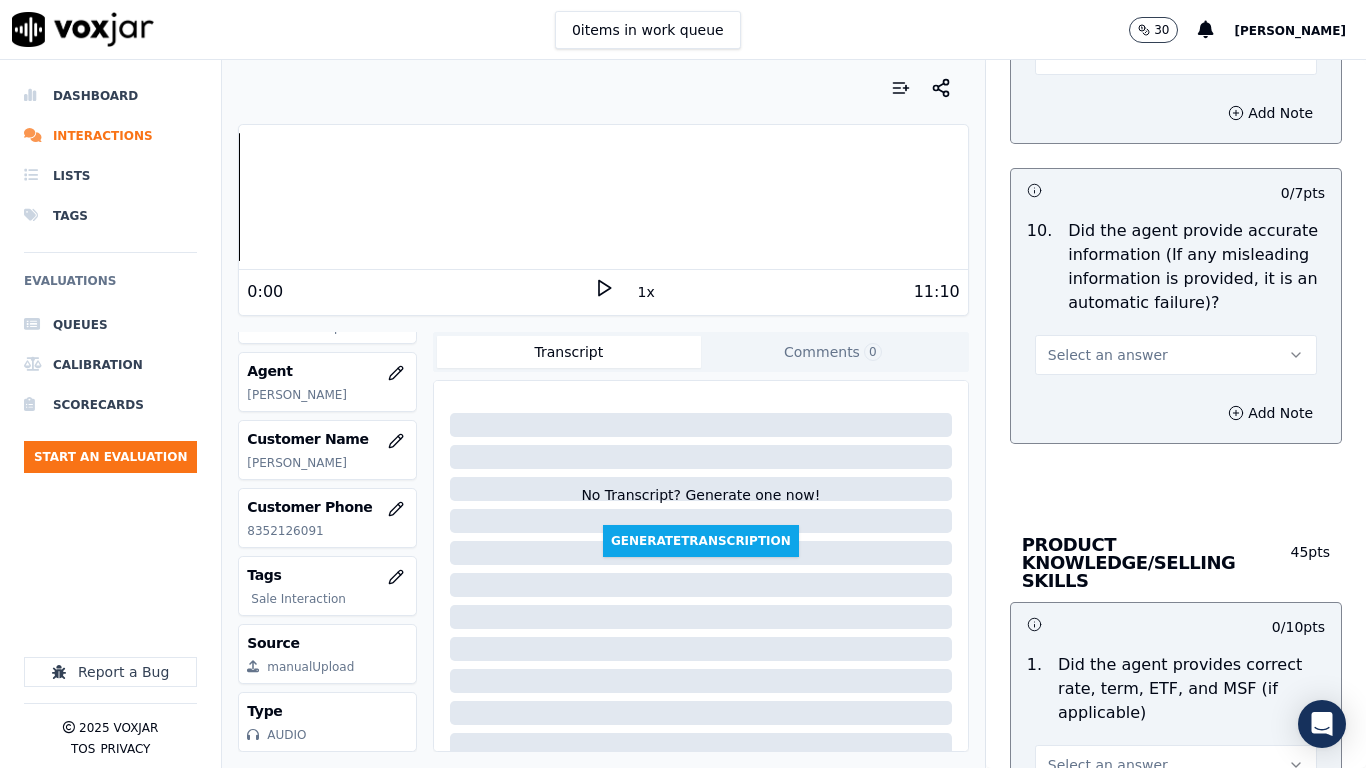
click at [1063, 65] on button "Select an answer" at bounding box center [1176, 55] width 282 height 40
click at [1074, 100] on div "Yes" at bounding box center [1139, 100] width 244 height 32
click at [1098, 345] on span "Select an answer" at bounding box center [1108, 355] width 120 height 20
click at [1102, 393] on div "Yes" at bounding box center [1139, 400] width 244 height 32
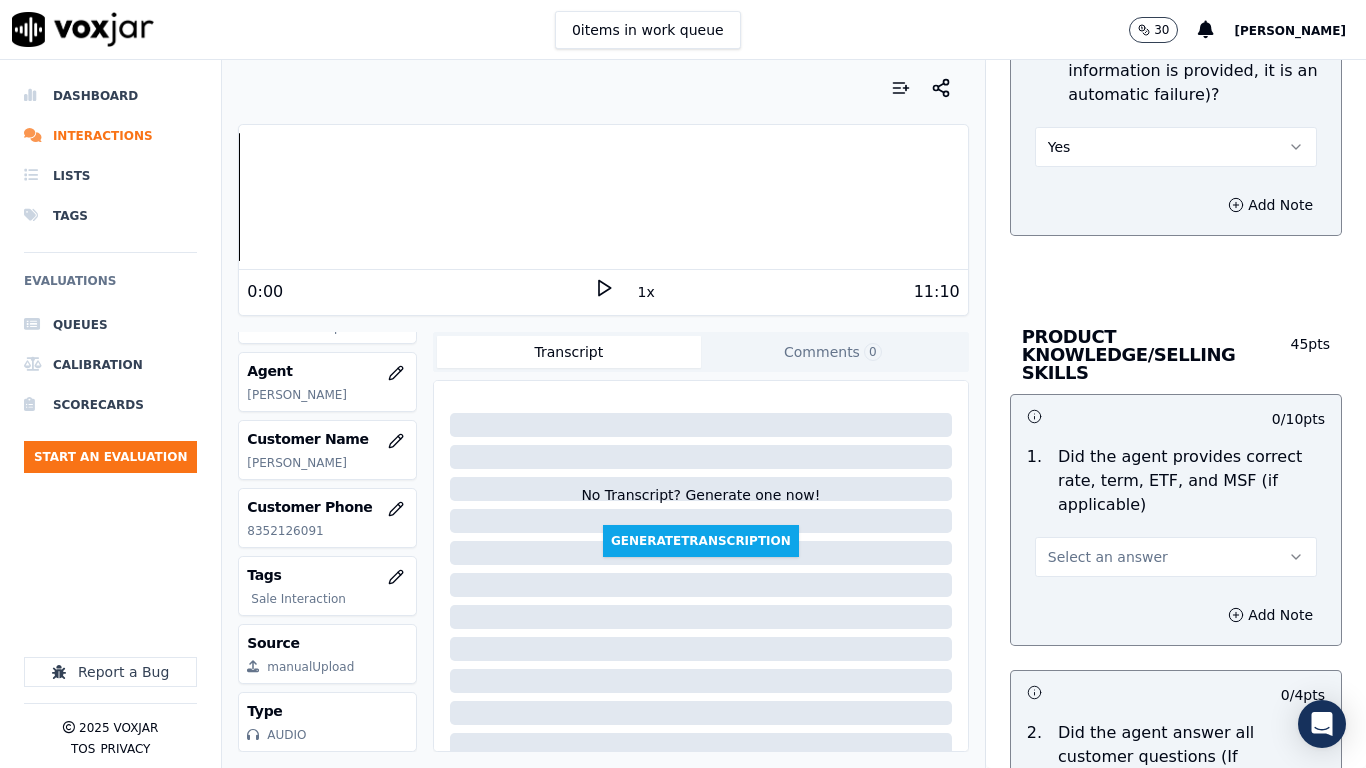
scroll to position [3099, 0]
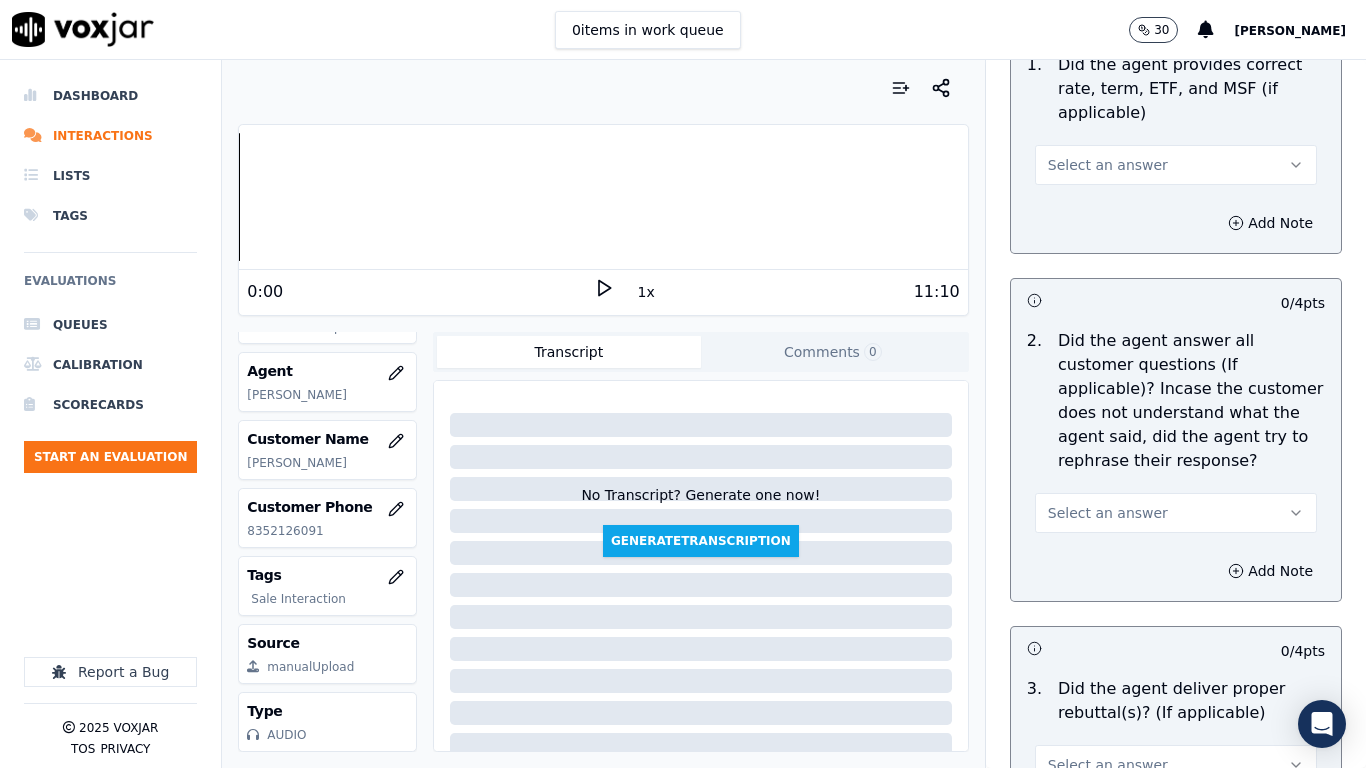
click at [1071, 155] on span "Select an answer" at bounding box center [1108, 165] width 120 height 20
click at [1075, 190] on div "Yes" at bounding box center [1139, 192] width 244 height 32
click at [1097, 503] on span "Select an answer" at bounding box center [1108, 513] width 120 height 20
click at [1095, 536] on div "Yes" at bounding box center [1139, 540] width 244 height 32
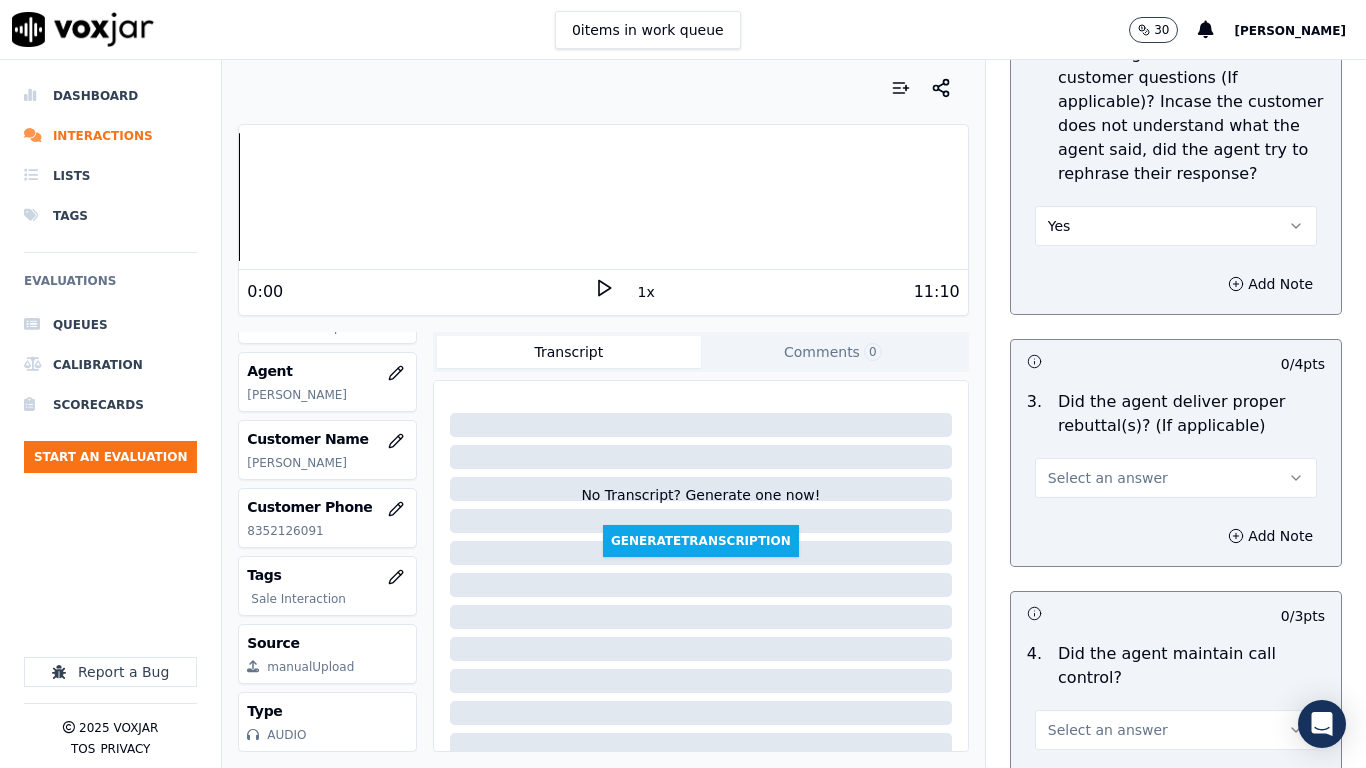
scroll to position [3699, 0]
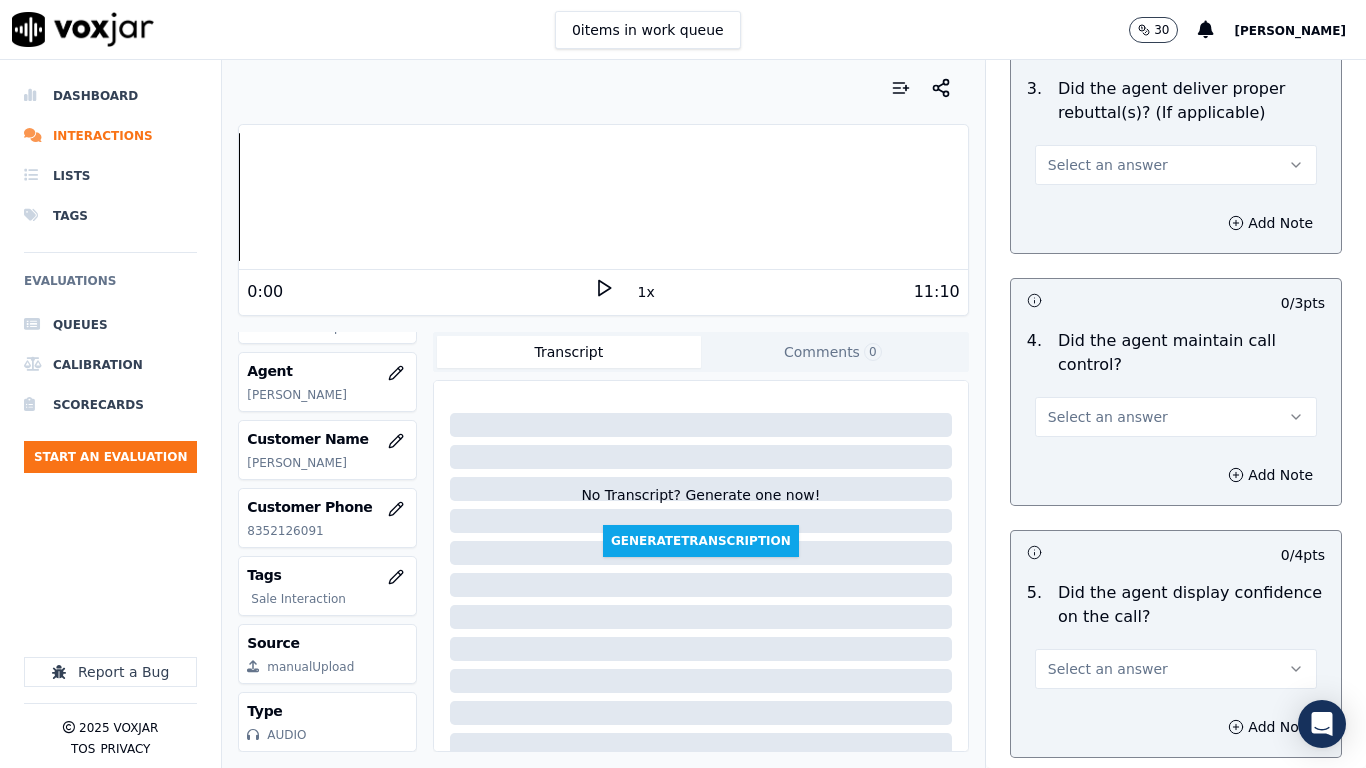
click at [1099, 155] on span "Select an answer" at bounding box center [1108, 165] width 120 height 20
click at [1105, 197] on div "Yes" at bounding box center [1139, 192] width 244 height 32
click at [1073, 407] on span "Select an answer" at bounding box center [1108, 417] width 120 height 20
click at [1055, 449] on div "Yes" at bounding box center [1139, 444] width 244 height 32
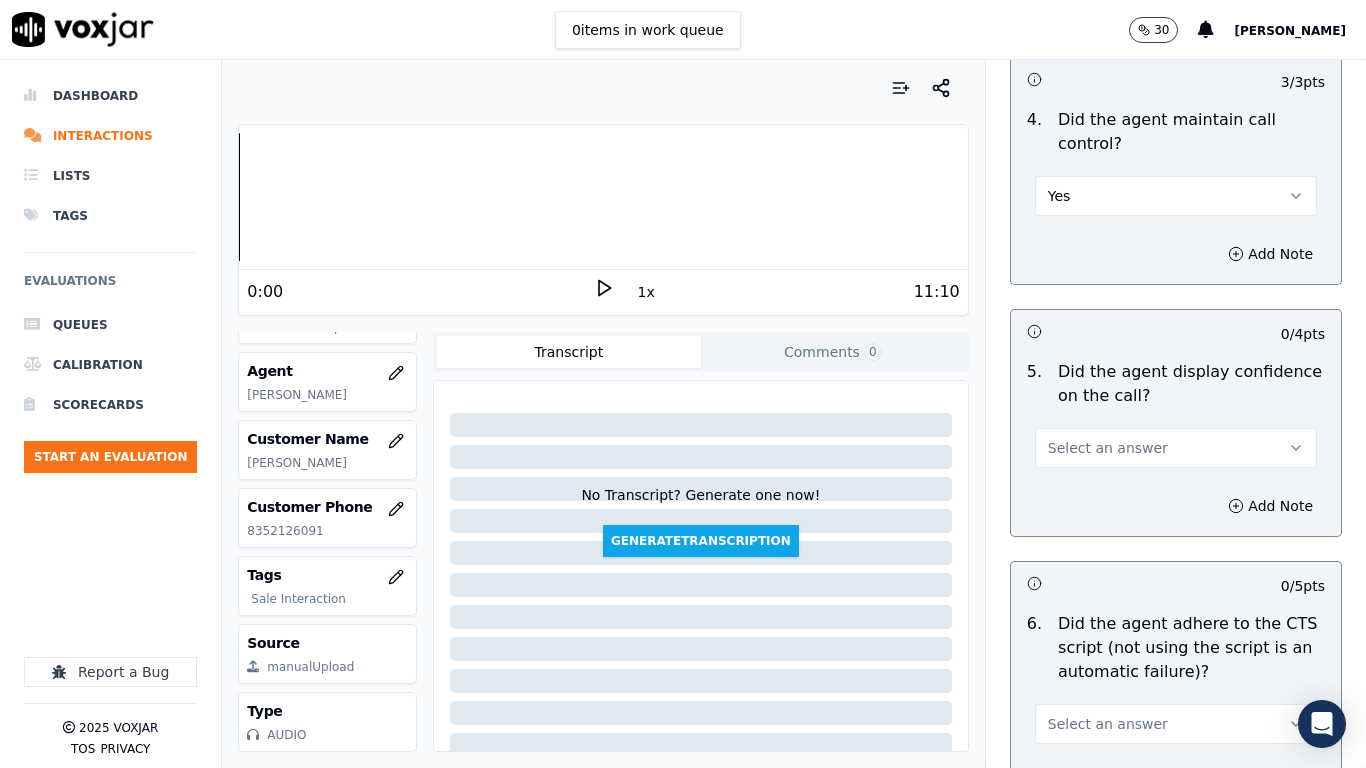
scroll to position [4199, 0]
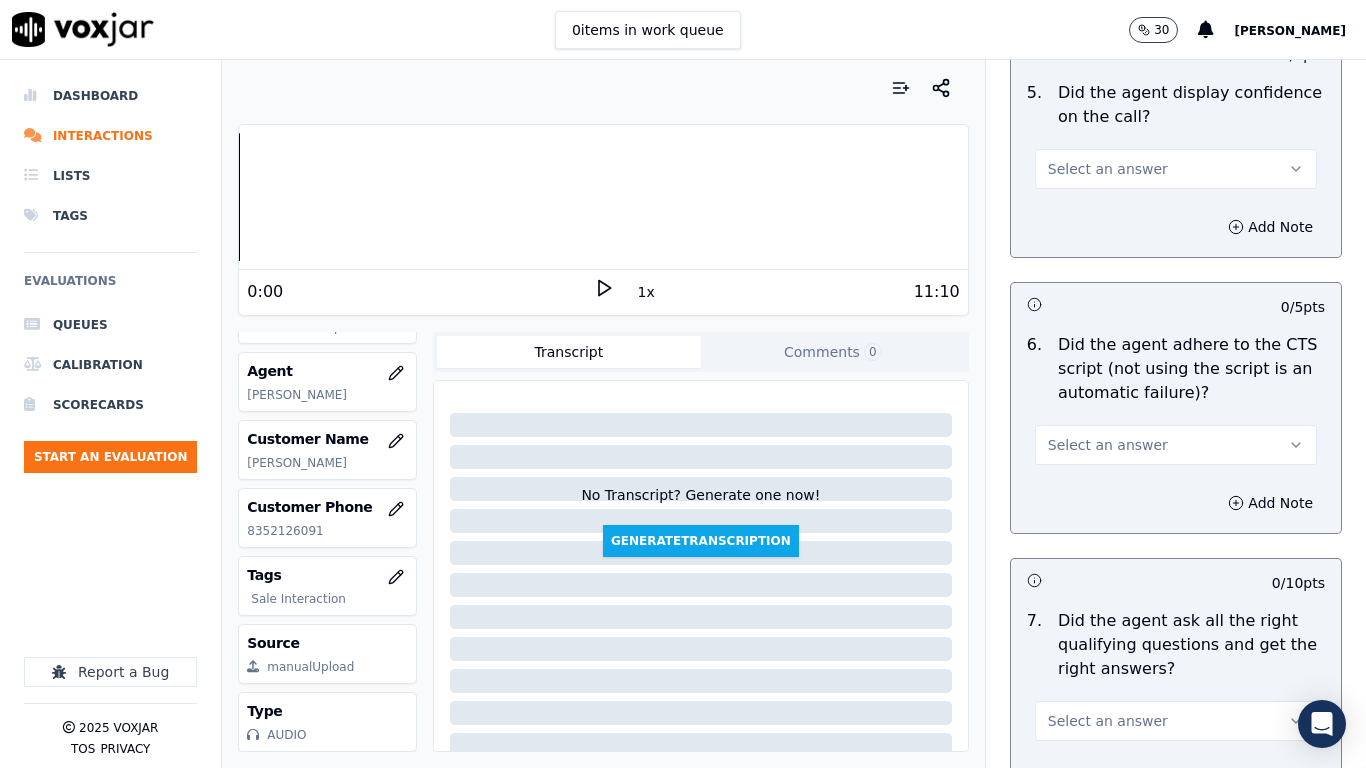
click at [1077, 159] on span "Select an answer" at bounding box center [1108, 169] width 120 height 20
click at [1093, 195] on div "Yes" at bounding box center [1139, 196] width 244 height 32
click at [1099, 425] on button "Select an answer" at bounding box center [1176, 445] width 282 height 40
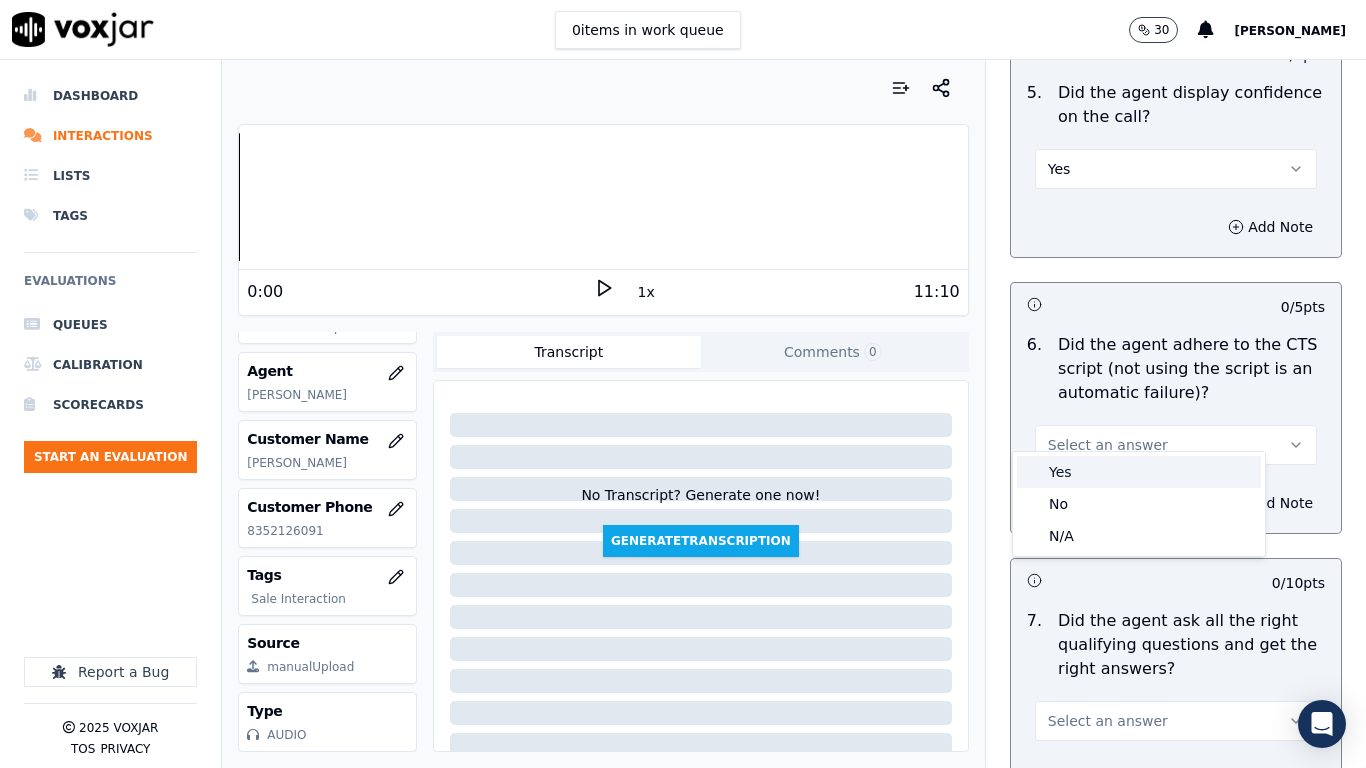
click at [1102, 477] on div "Yes" at bounding box center [1139, 472] width 244 height 32
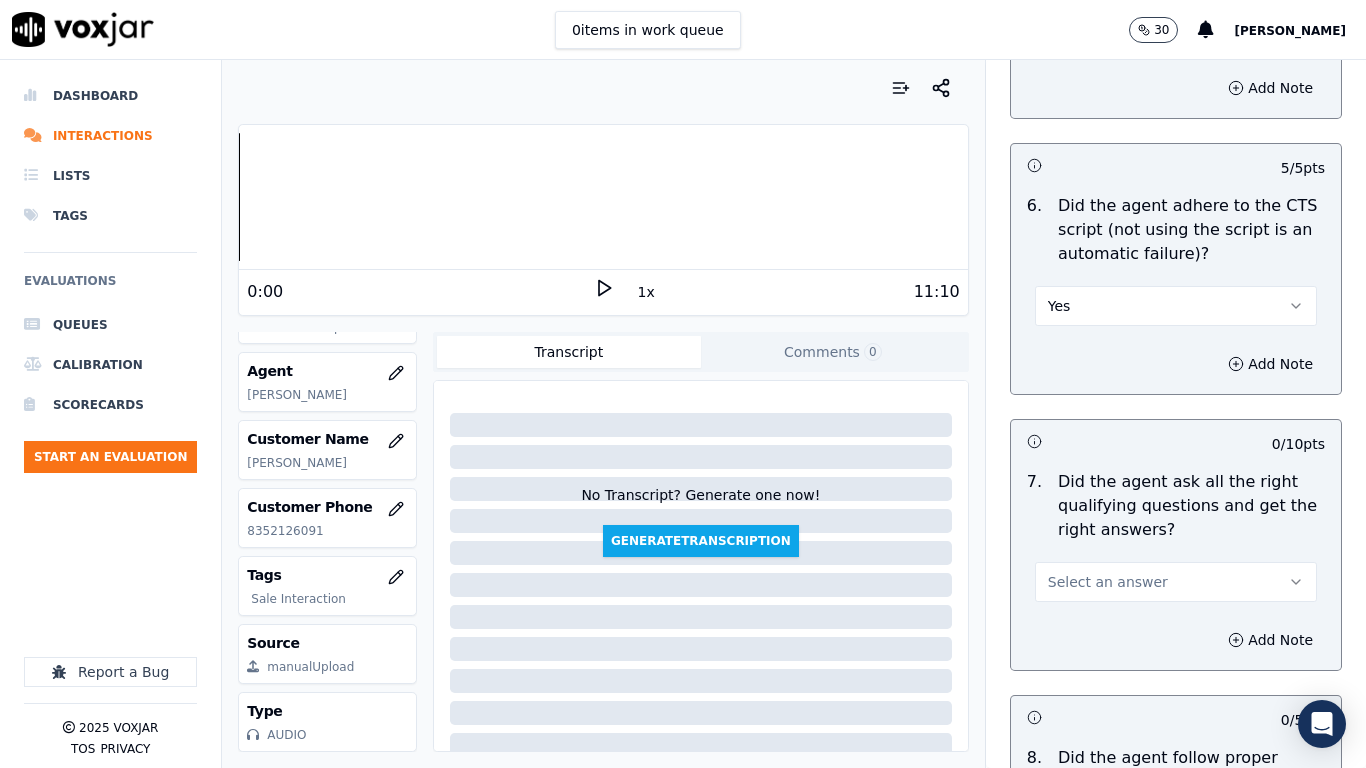
scroll to position [4699, 0]
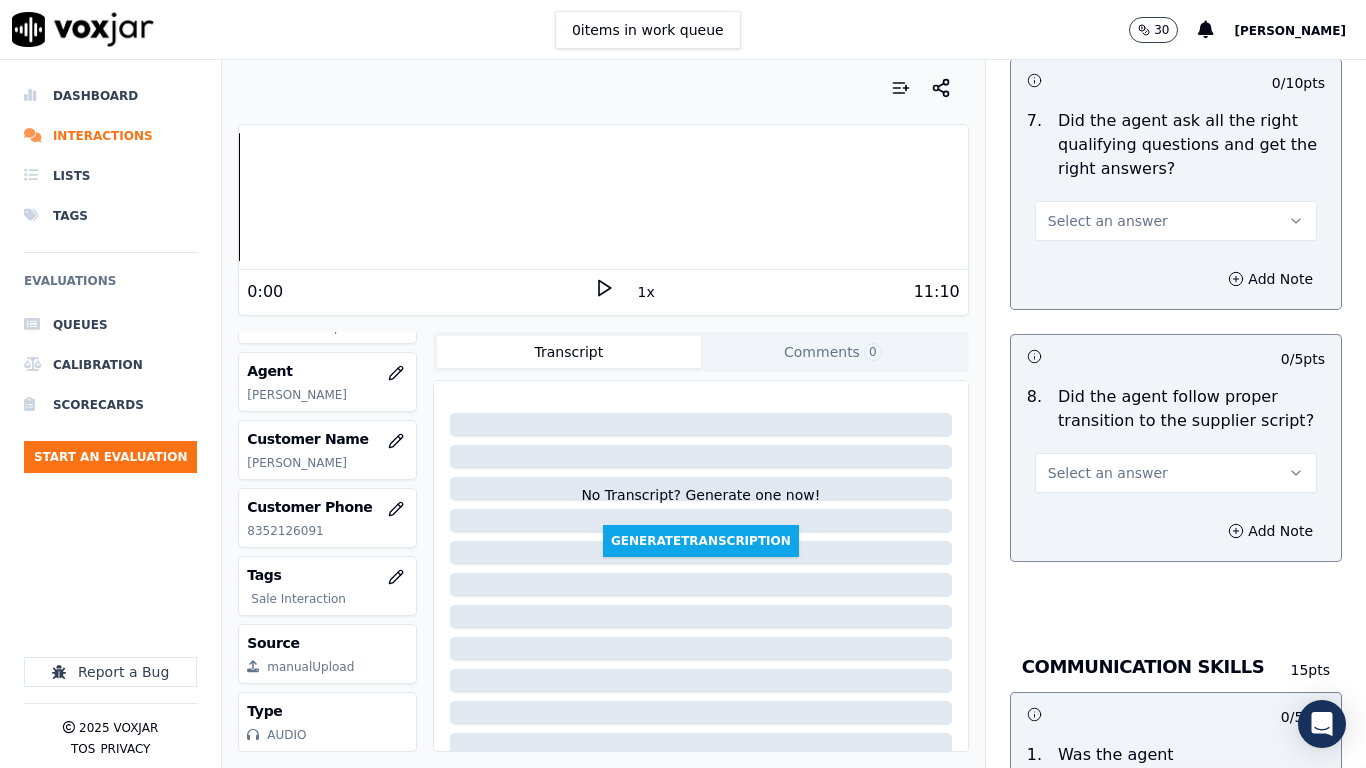
click at [1082, 211] on span "Select an answer" at bounding box center [1108, 221] width 120 height 20
click at [1086, 253] on div "Yes" at bounding box center [1139, 248] width 244 height 32
click at [1085, 463] on span "Select an answer" at bounding box center [1108, 473] width 120 height 20
click at [1087, 492] on div "Yes" at bounding box center [1139, 500] width 244 height 32
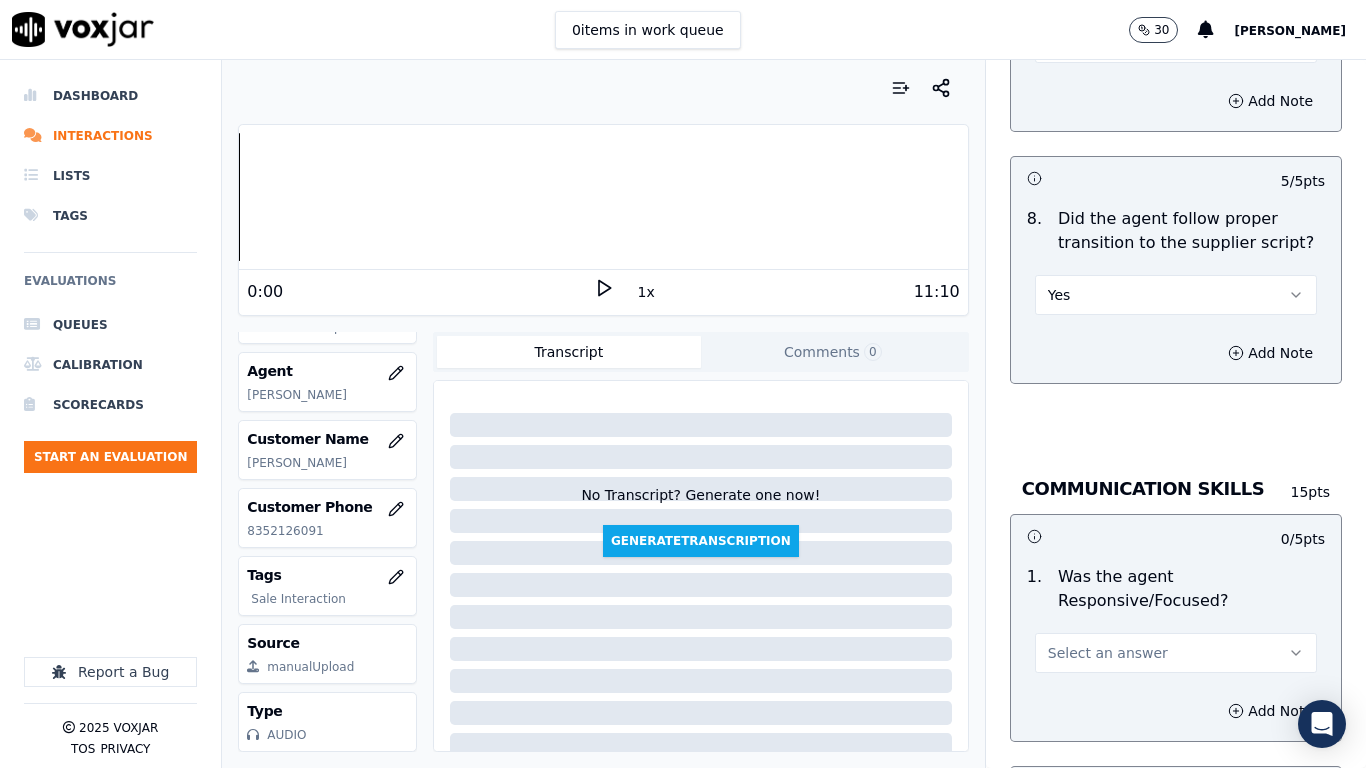
scroll to position [5299, 0]
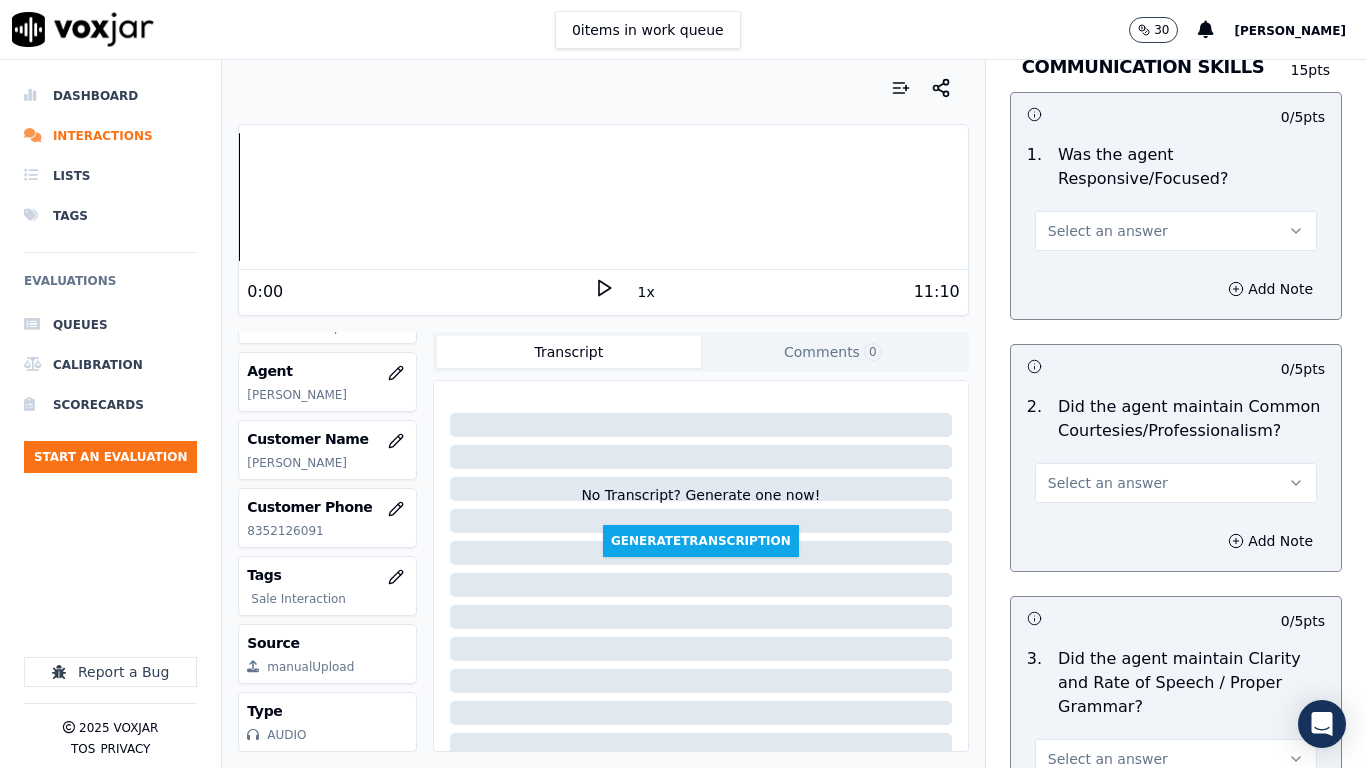
click at [1075, 221] on span "Select an answer" at bounding box center [1108, 231] width 120 height 20
click at [1090, 262] on div "Yes" at bounding box center [1139, 258] width 244 height 32
click at [1108, 473] on span "Select an answer" at bounding box center [1108, 483] width 120 height 20
click at [1114, 514] on div "Yes" at bounding box center [1139, 510] width 244 height 32
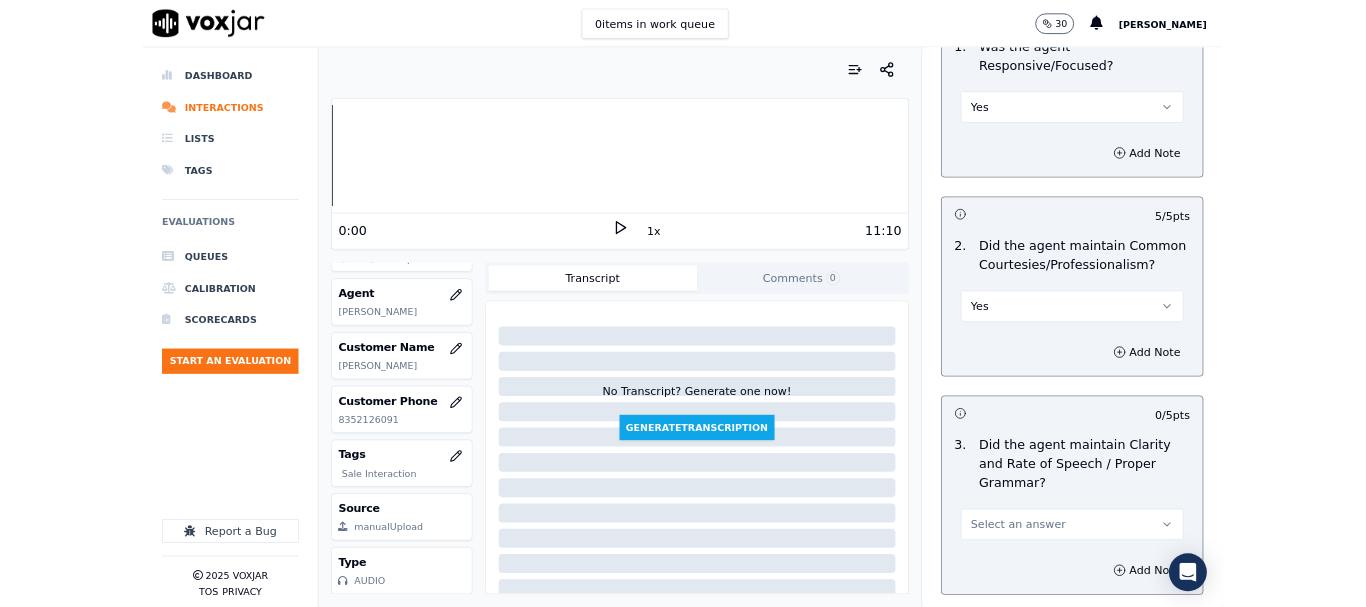
scroll to position [5532, 0]
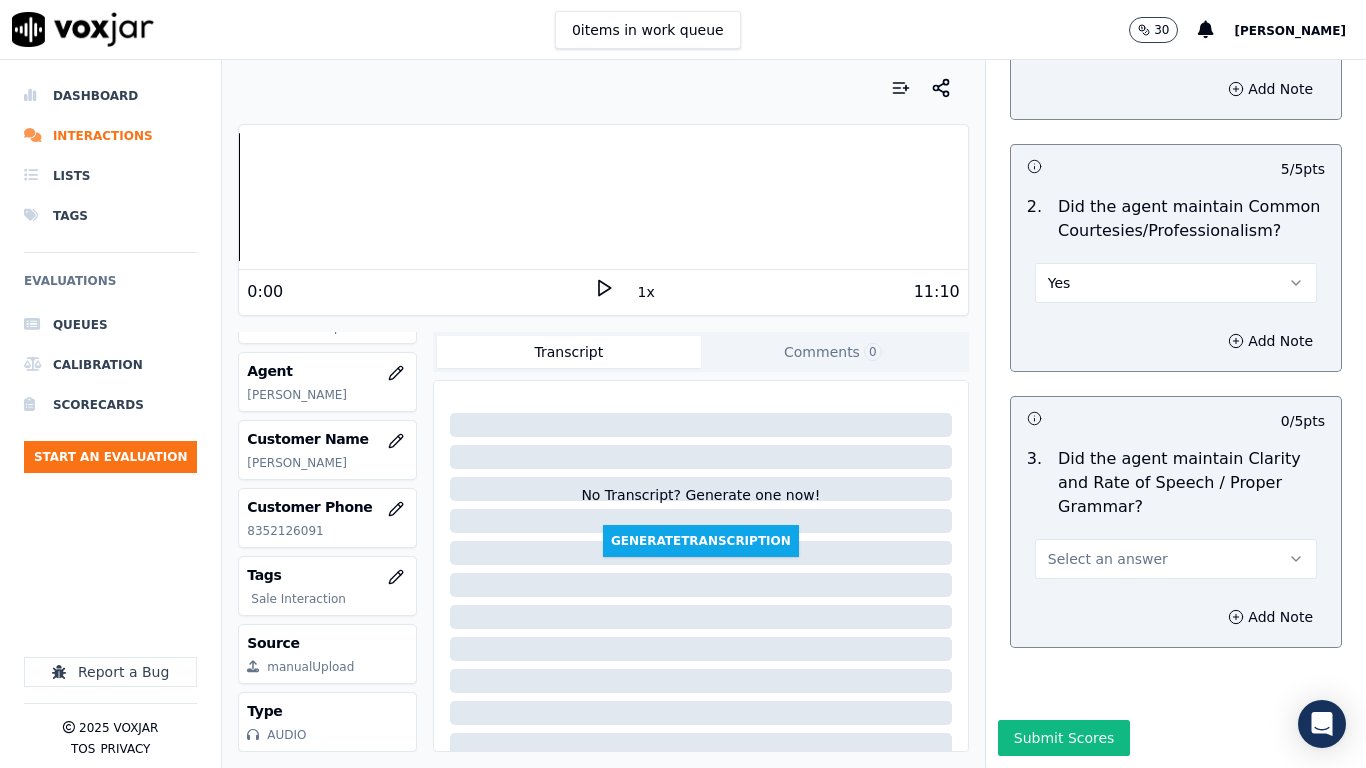
click at [1092, 549] on span "Select an answer" at bounding box center [1108, 559] width 120 height 20
click at [1112, 563] on div "Yes" at bounding box center [1139, 553] width 244 height 32
click at [1051, 606] on button "Submit Scores" at bounding box center [1064, 738] width 133 height 36
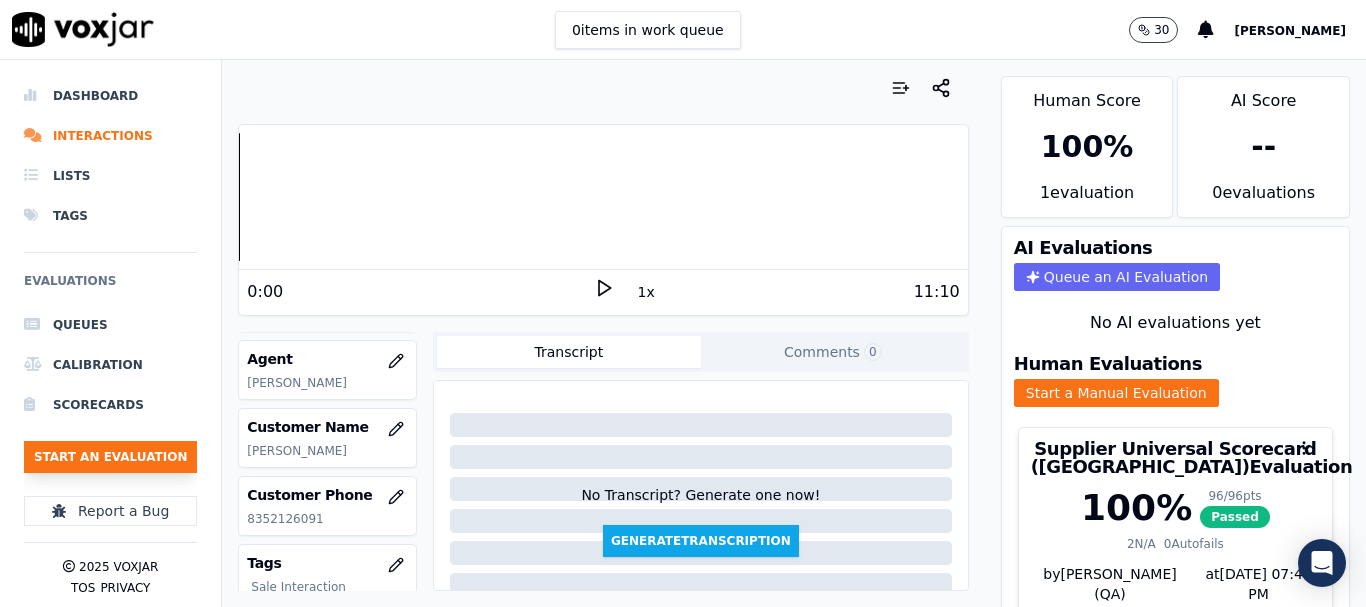
click at [150, 453] on button "Start an Evaluation" at bounding box center [110, 457] width 173 height 32
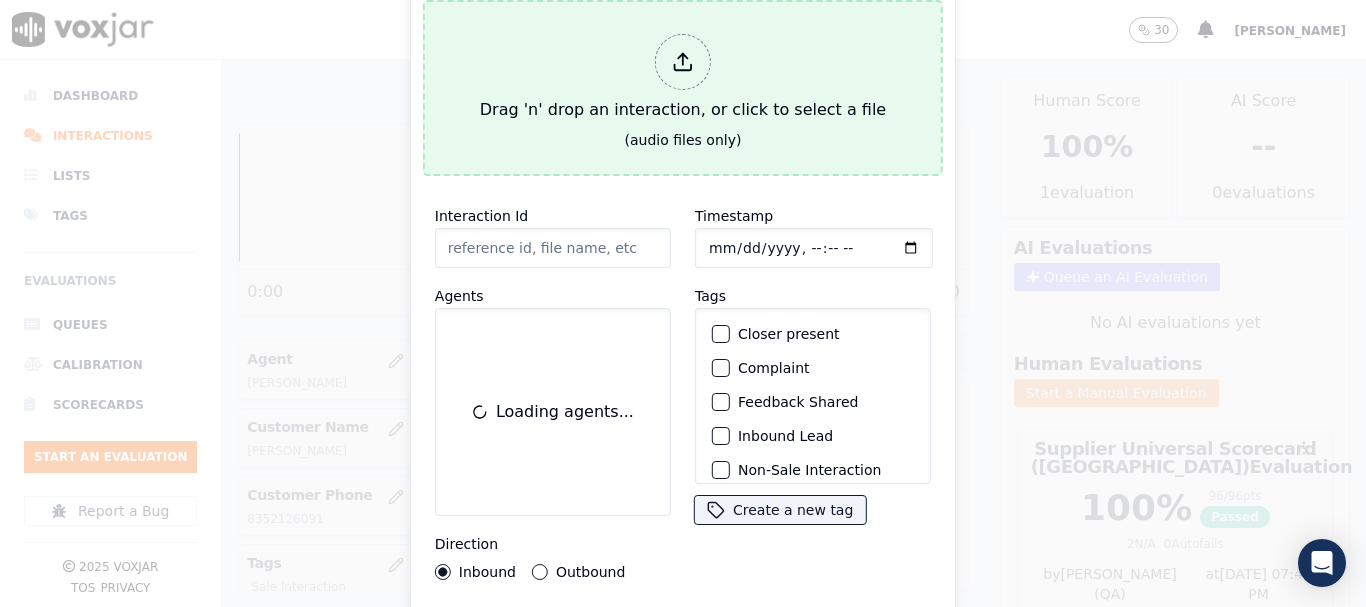
click at [678, 90] on div "Drag 'n' drop an interaction, or click to select a file" at bounding box center [683, 78] width 422 height 104
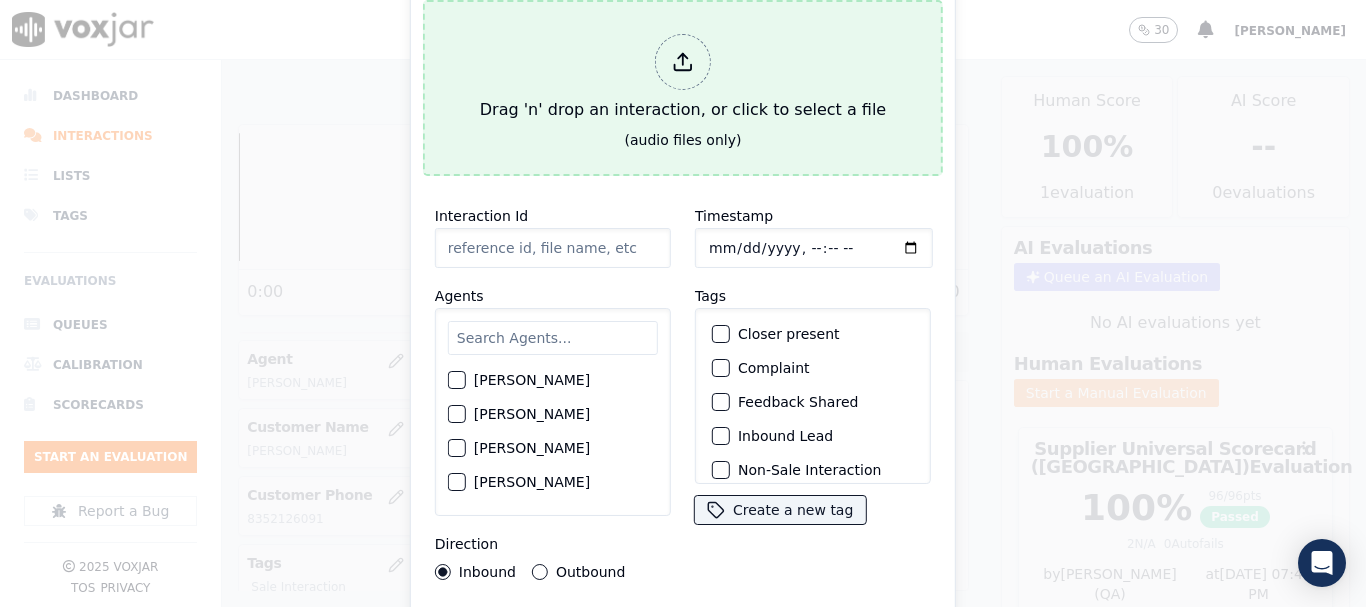
type input "20250909-135405_2675498184-all.mp3"
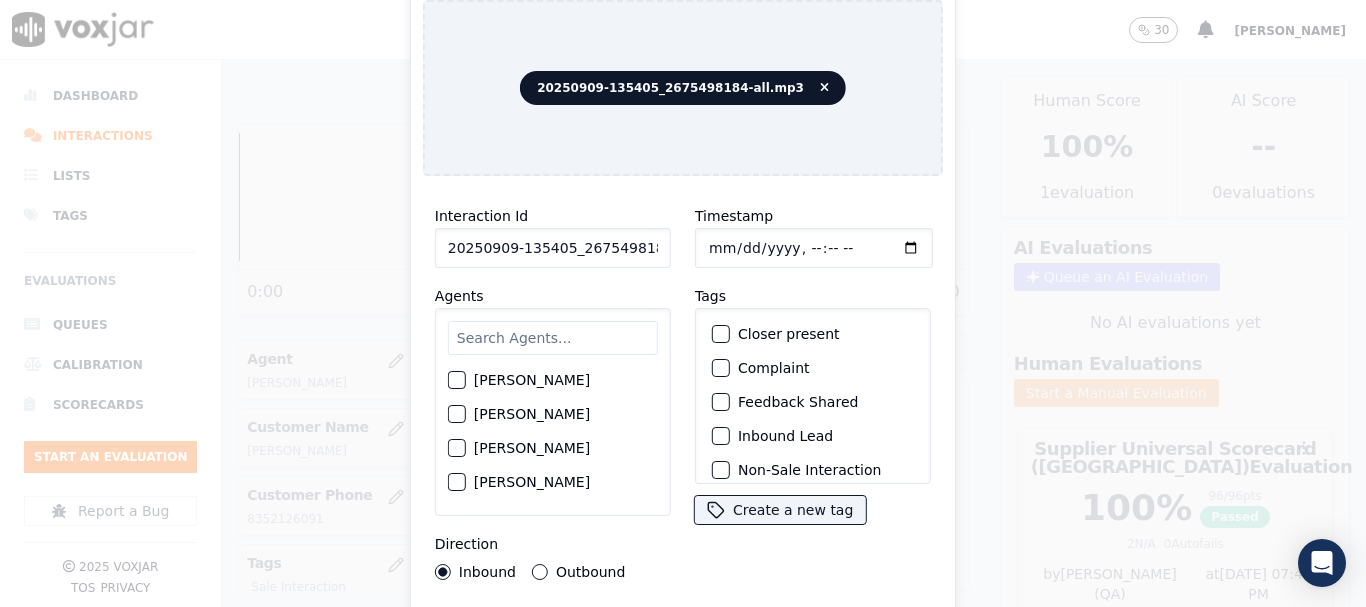
click at [542, 327] on input "text" at bounding box center [553, 338] width 210 height 34
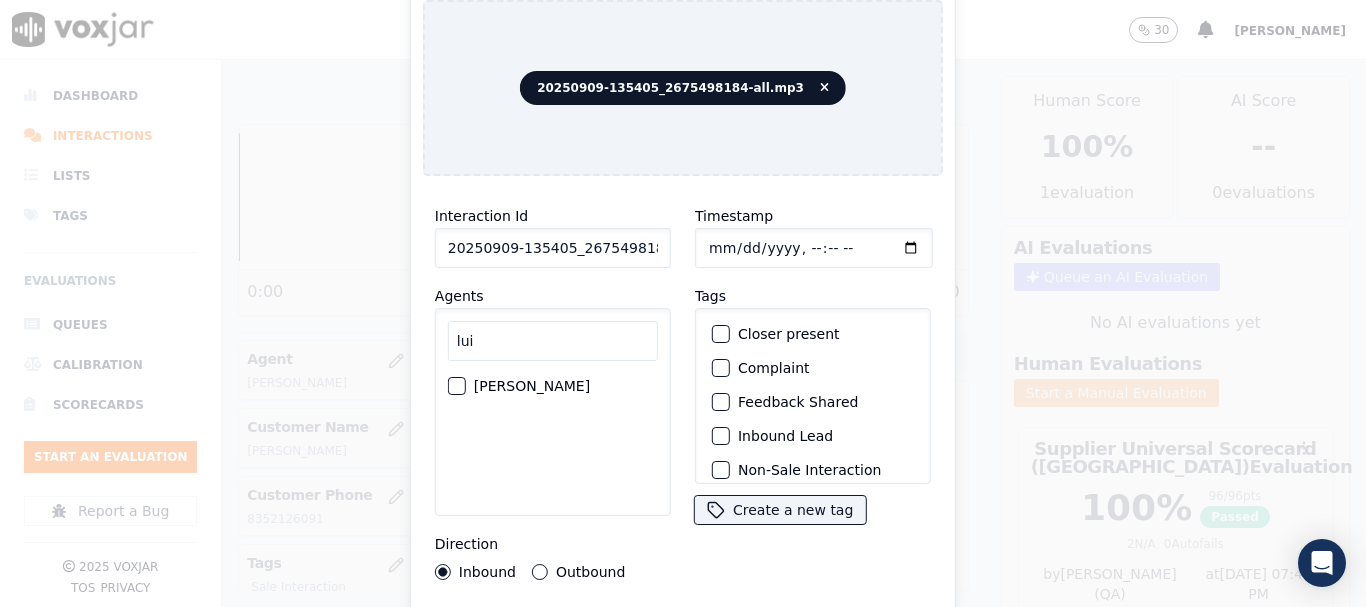
type input "lui"
click at [521, 379] on label "[PERSON_NAME]" at bounding box center [532, 386] width 116 height 14
click at [466, 377] on button "[PERSON_NAME]" at bounding box center [457, 386] width 18 height 18
click at [711, 239] on input "Timestamp" at bounding box center [814, 248] width 238 height 40
type input "[DATE]T14:24"
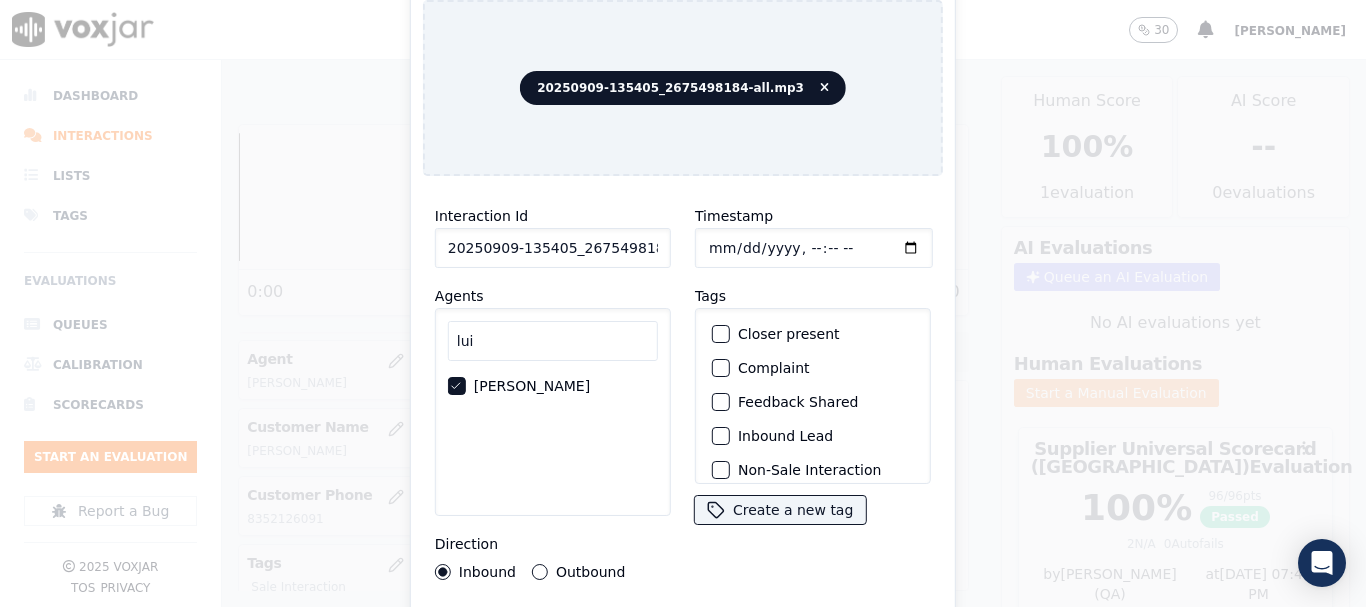
scroll to position [175, 0]
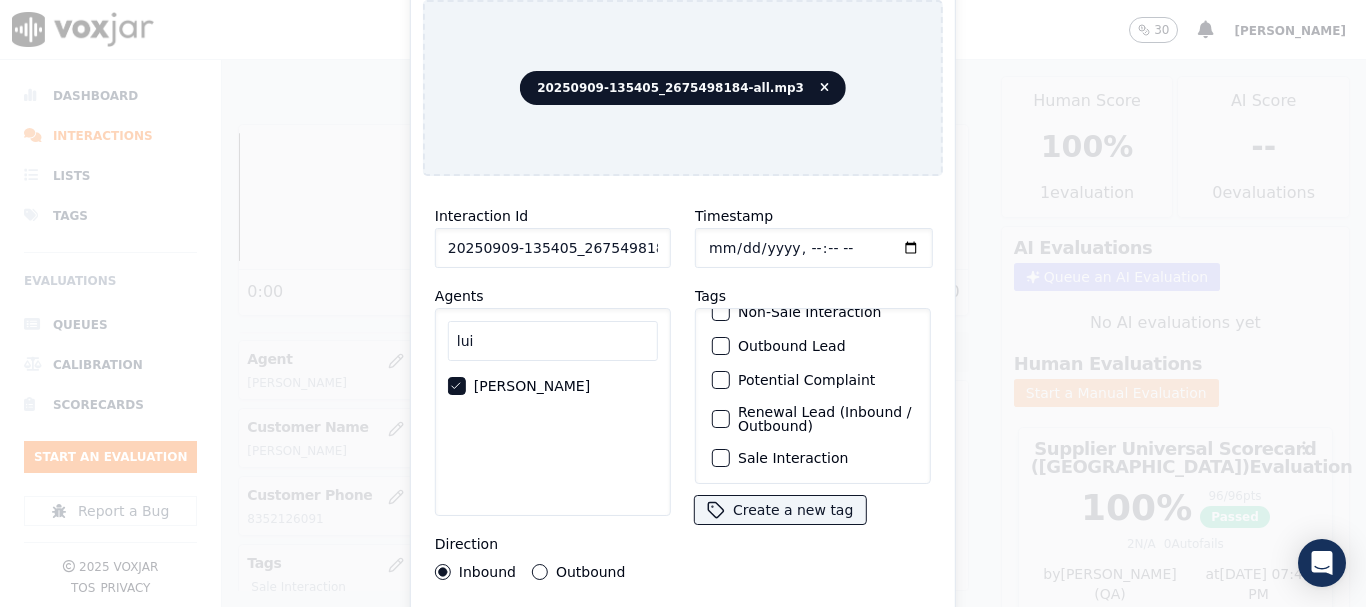
click at [792, 451] on label "Sale Interaction" at bounding box center [793, 458] width 110 height 14
click at [730, 449] on button "Sale Interaction" at bounding box center [721, 458] width 18 height 18
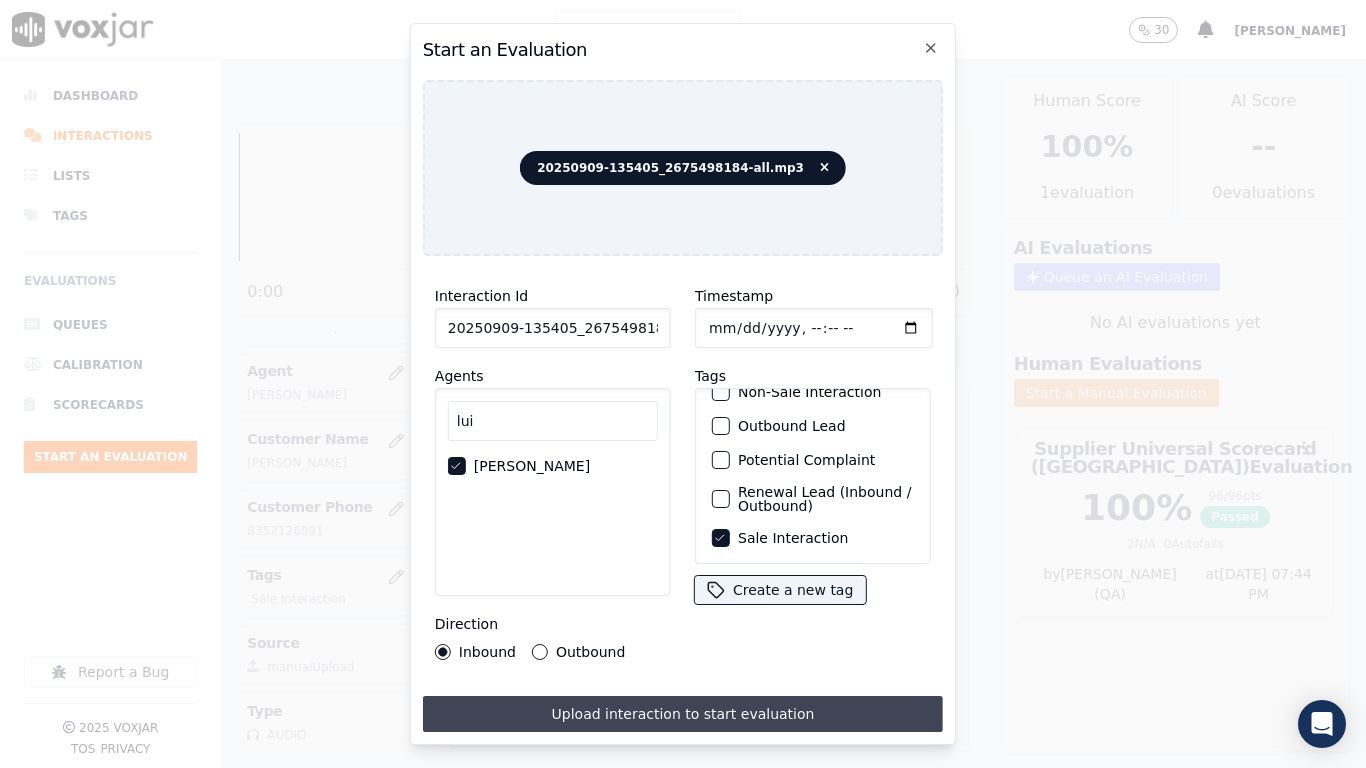
click at [707, 606] on button "Upload interaction to start evaluation" at bounding box center [683, 714] width 520 height 36
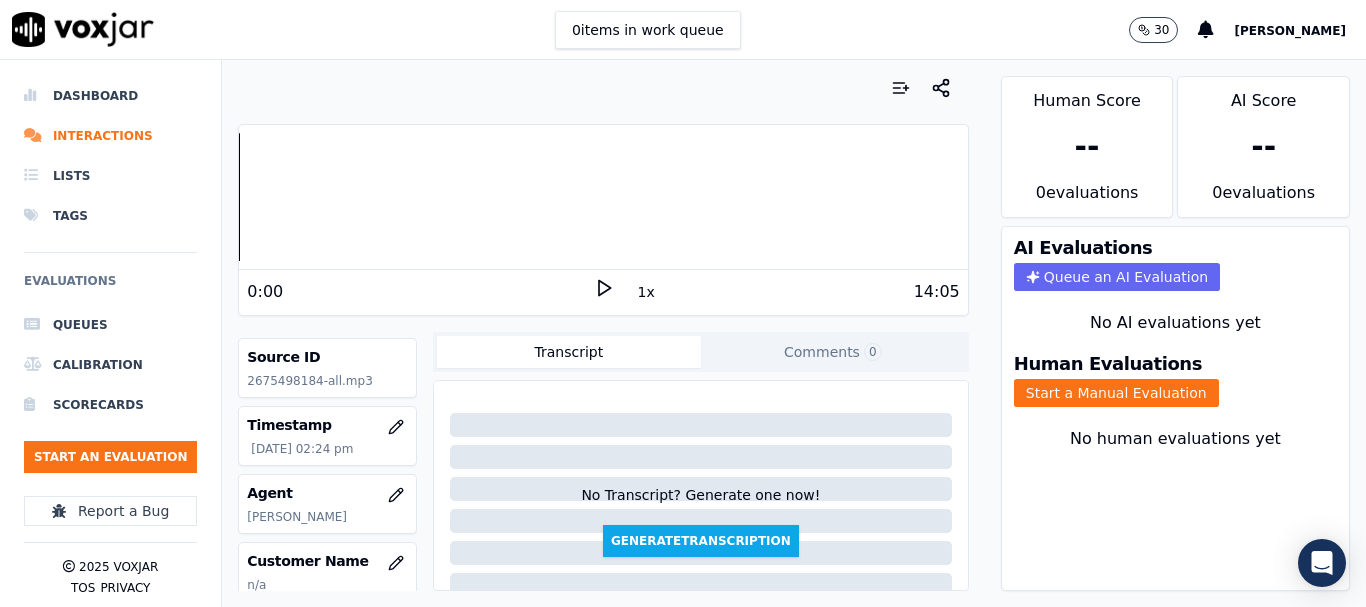
scroll to position [300, 0]
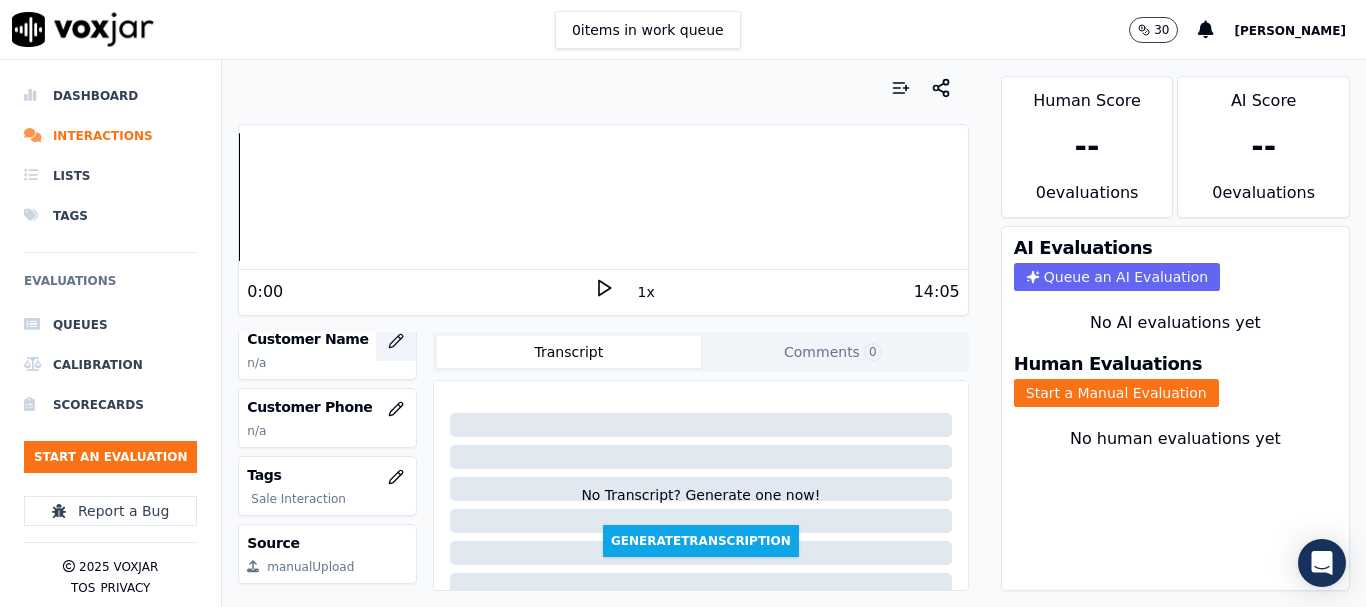
click at [388, 338] on icon "button" at bounding box center [396, 341] width 16 height 16
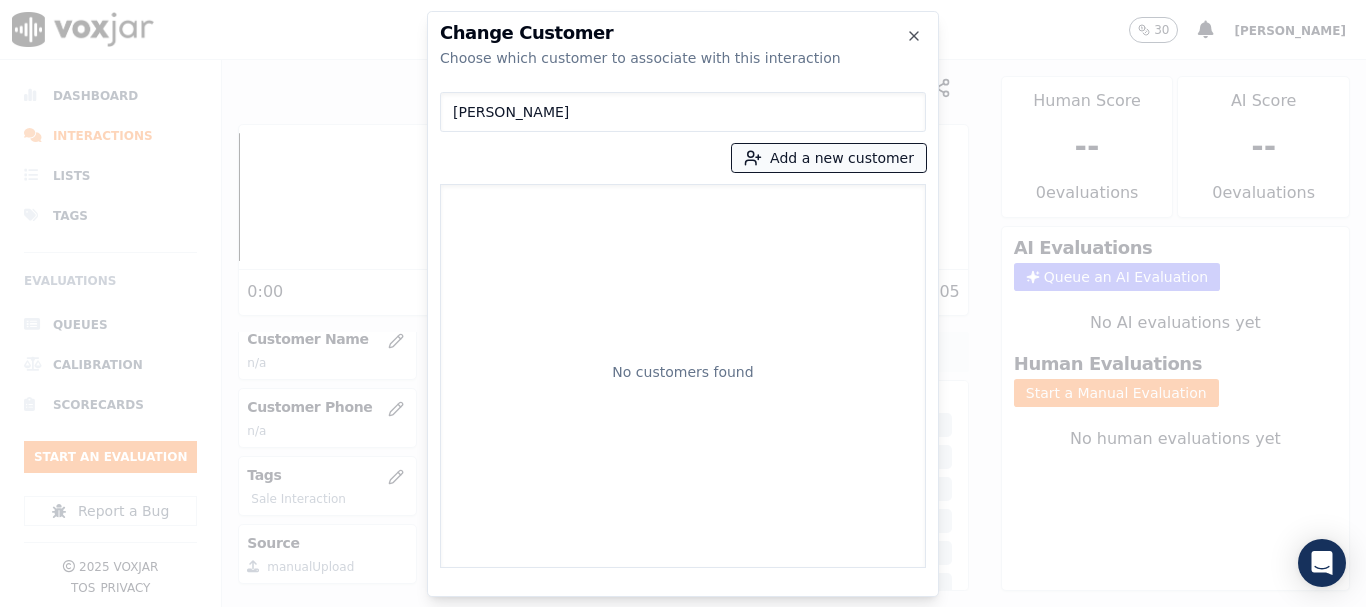
type input "[PERSON_NAME]"
click at [832, 158] on button "Add a new customer" at bounding box center [829, 158] width 194 height 28
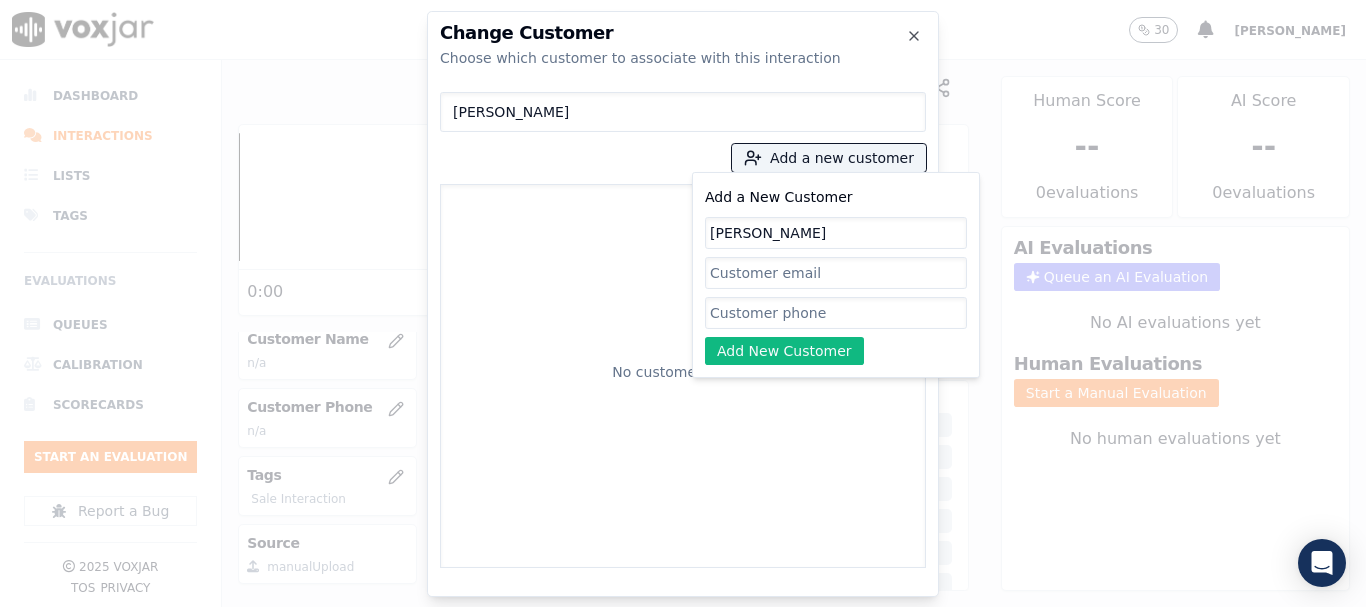
type input "[PERSON_NAME]"
click at [739, 321] on input "Add a New Customer" at bounding box center [836, 313] width 262 height 32
paste input "2675498184"
type input "2675498184"
click at [753, 356] on button "Add New Customer" at bounding box center [784, 351] width 159 height 28
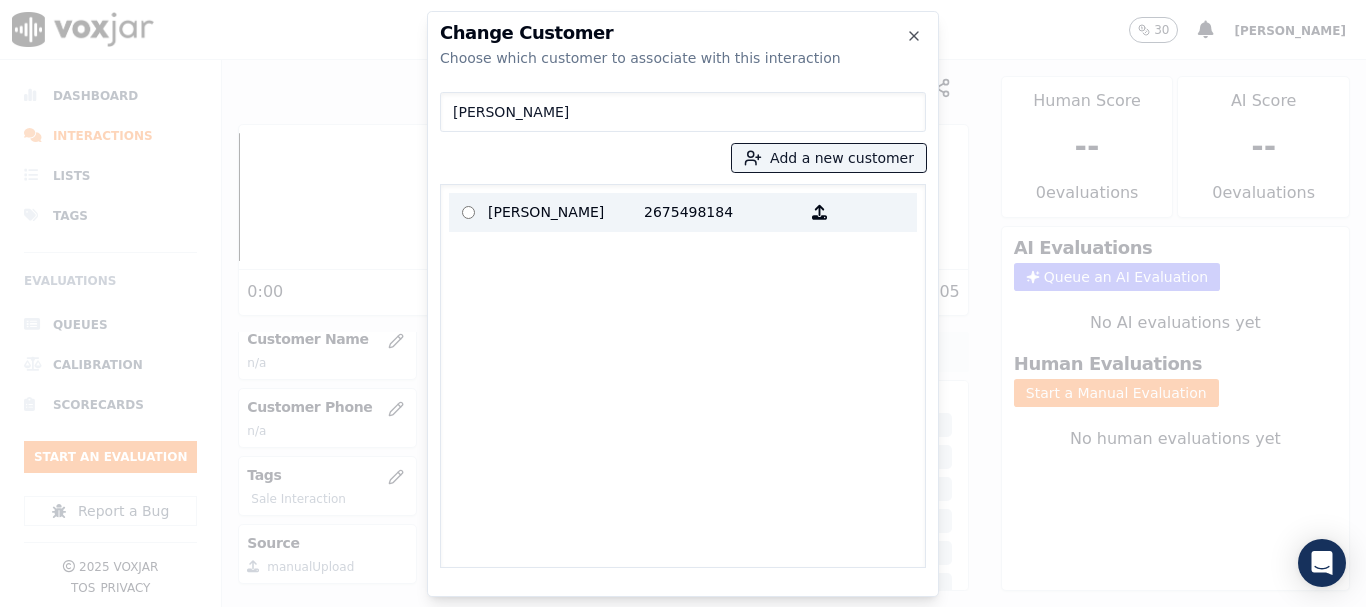
click at [569, 218] on p "[PERSON_NAME]" at bounding box center [566, 212] width 156 height 31
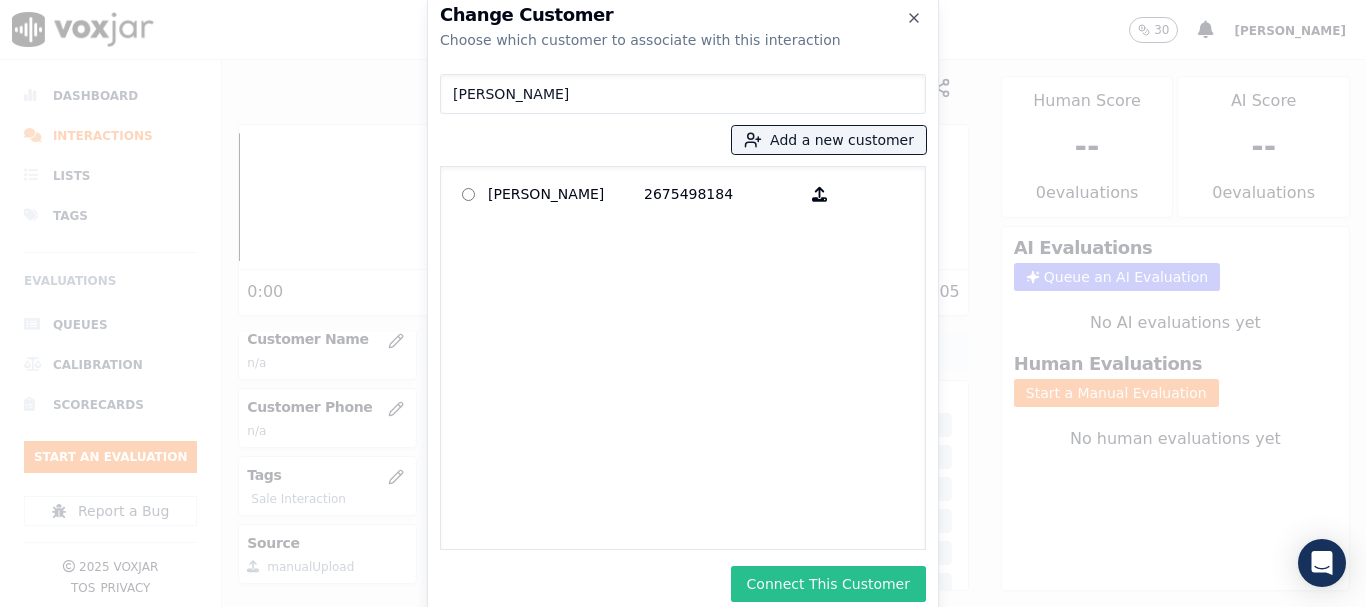
click at [828, 581] on button "Connect This Customer" at bounding box center [828, 584] width 195 height 36
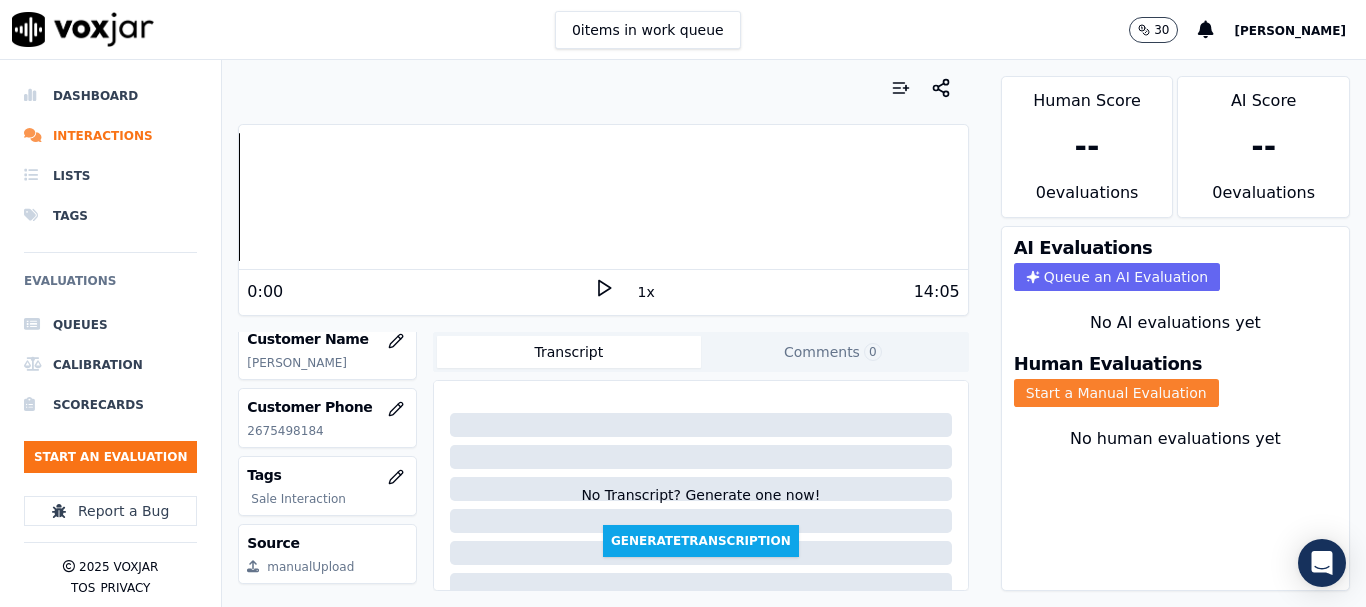
click at [1129, 390] on button "Start a Manual Evaluation" at bounding box center [1116, 393] width 205 height 28
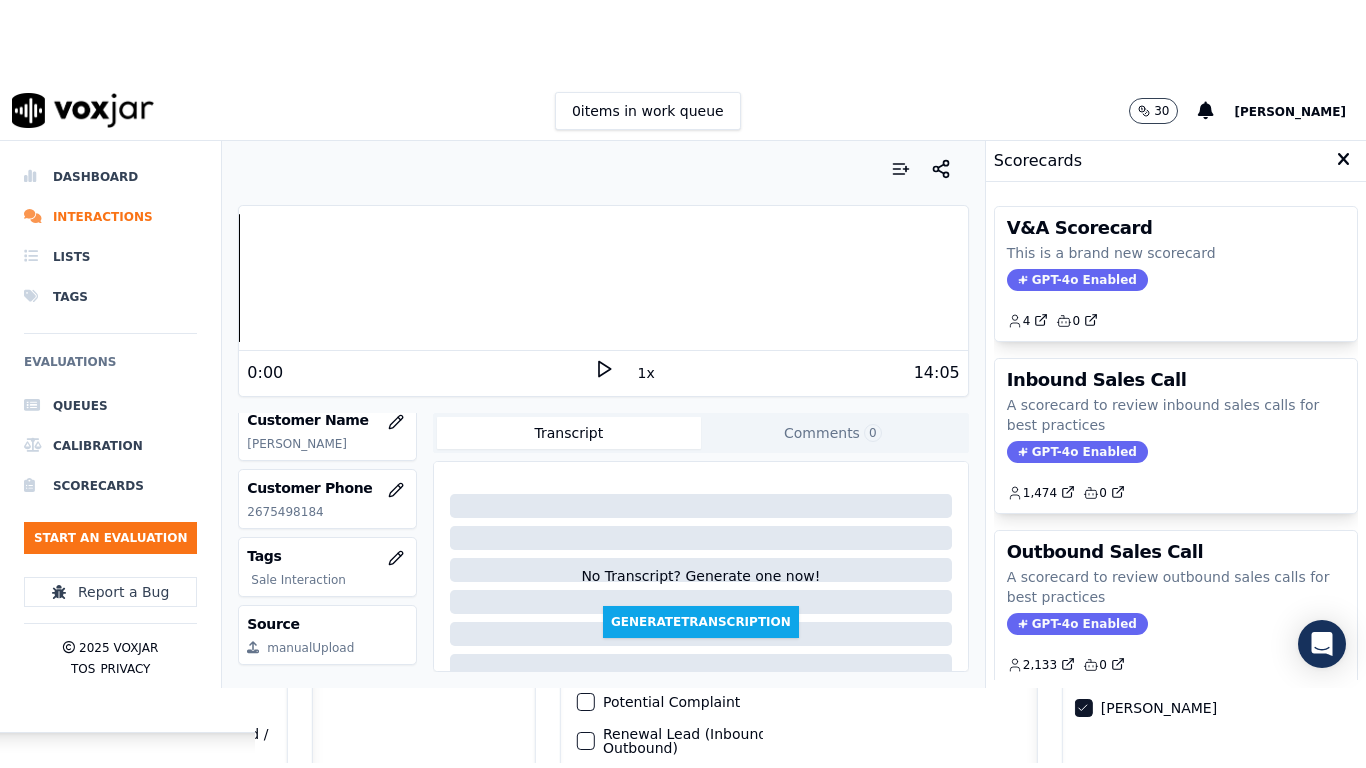
scroll to position [297, 0]
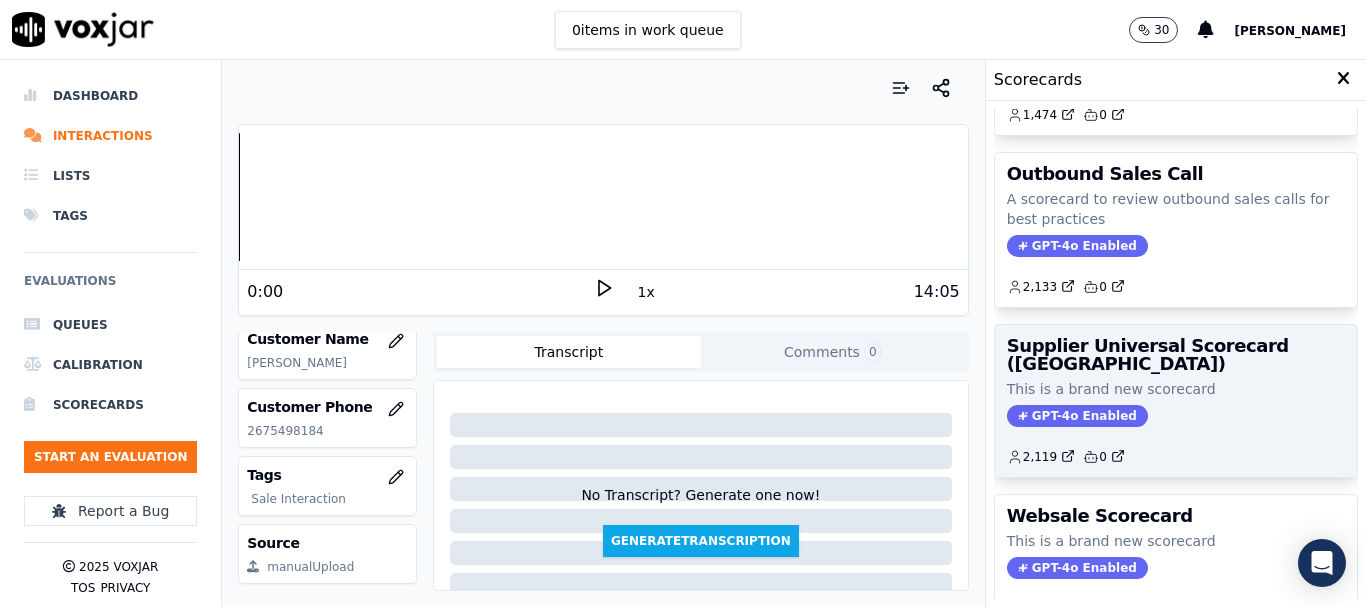
click at [1125, 376] on div "Supplier Universal Scorecard ([GEOGRAPHIC_DATA]) This is a brand new scorecard …" at bounding box center [1176, 401] width 362 height 152
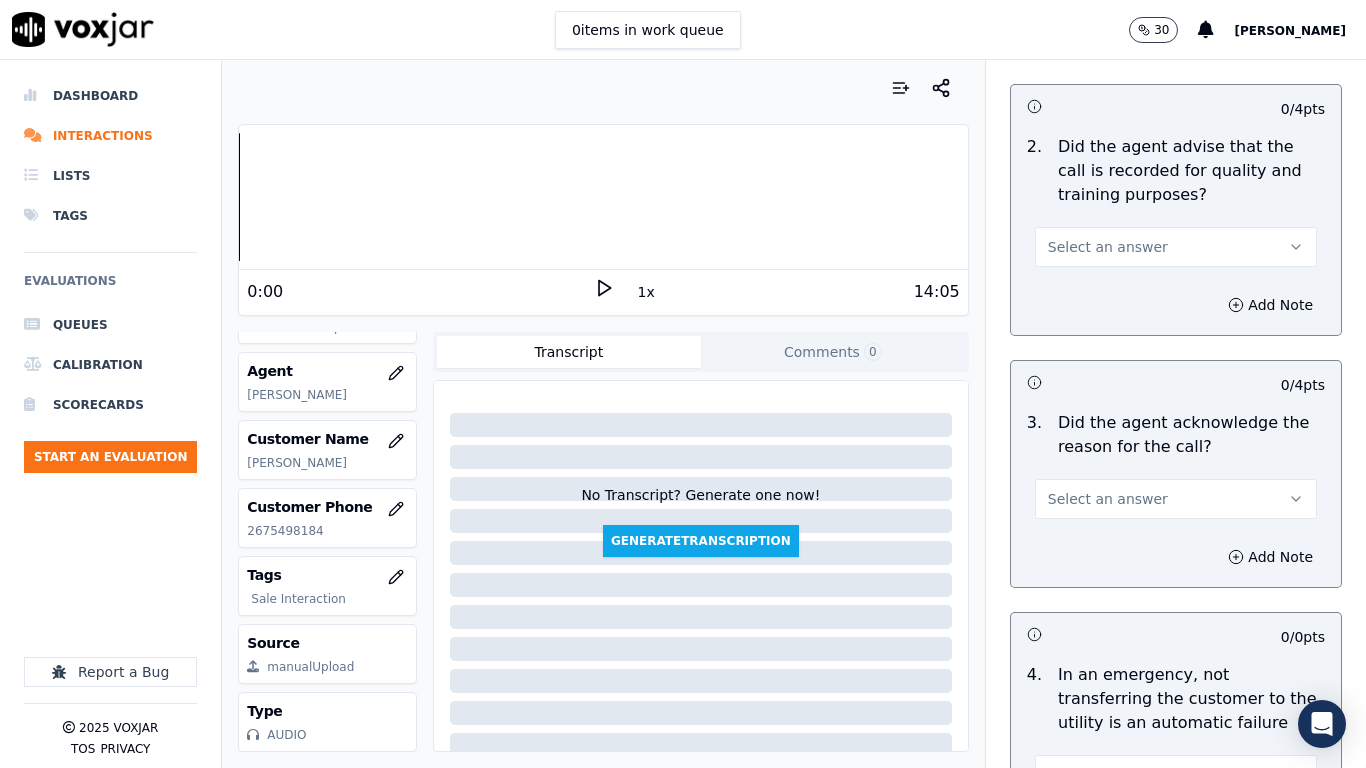
scroll to position [300, 0]
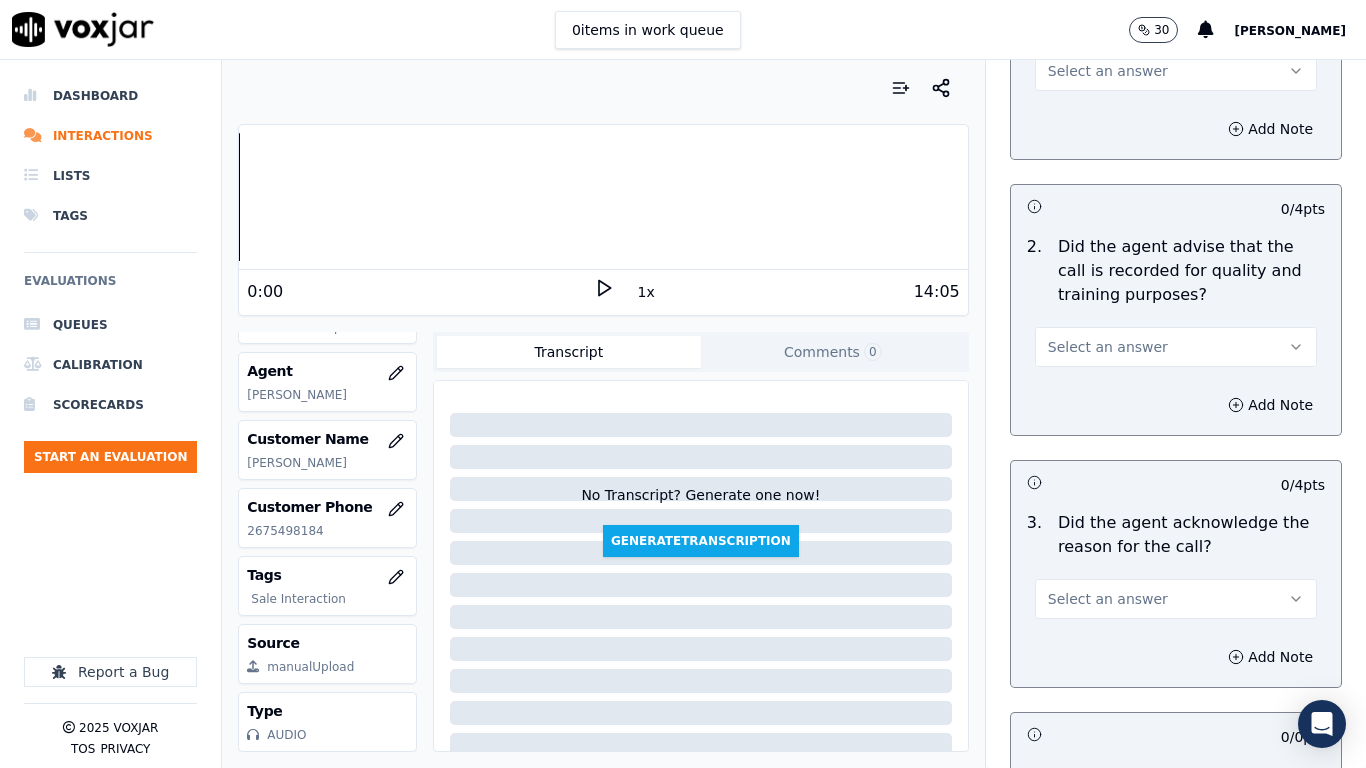
click at [1071, 76] on span "Select an answer" at bounding box center [1108, 71] width 120 height 20
click at [1080, 120] on div "Yes" at bounding box center [1139, 116] width 244 height 32
click at [1129, 332] on button "Select an answer" at bounding box center [1176, 347] width 282 height 40
click at [1099, 386] on div "Yes" at bounding box center [1139, 392] width 244 height 32
click at [1096, 600] on span "Select an answer" at bounding box center [1108, 599] width 120 height 20
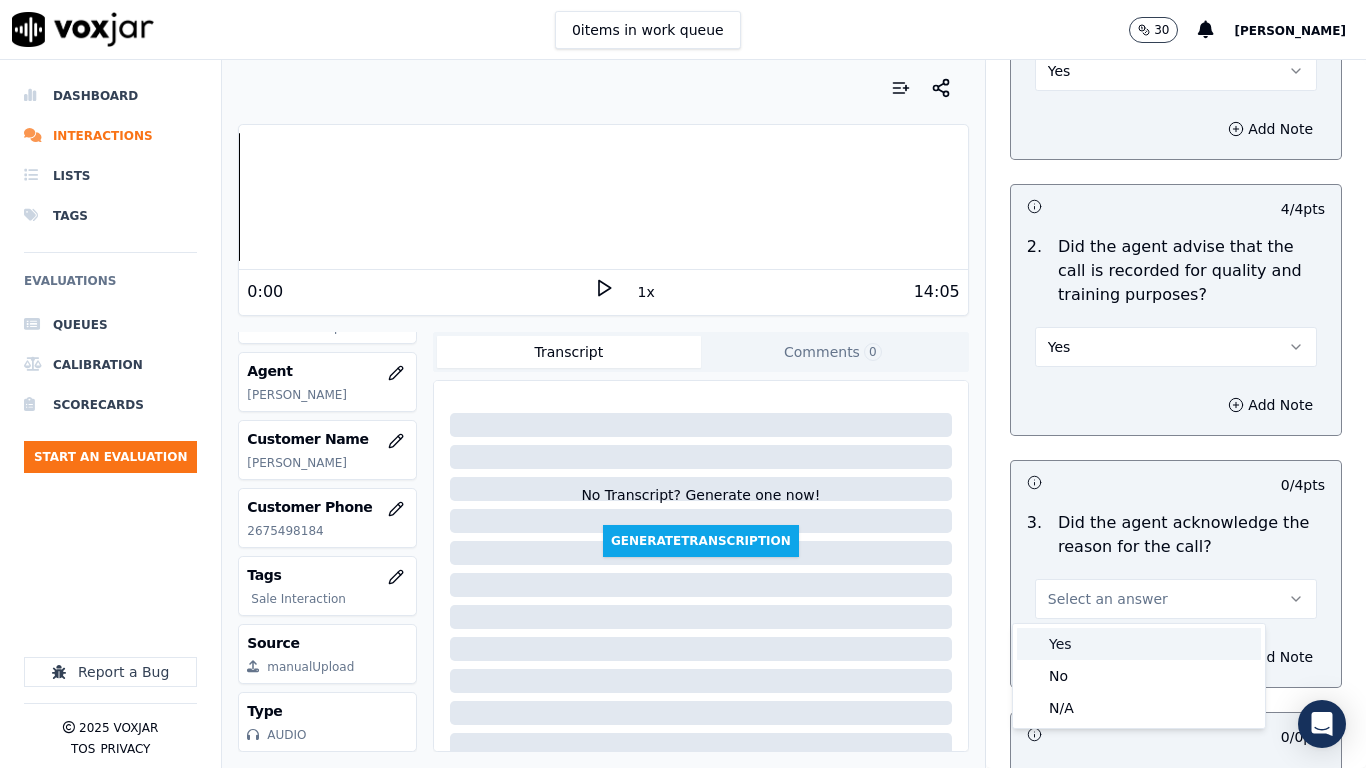
click at [1075, 606] on div "Yes" at bounding box center [1139, 644] width 244 height 32
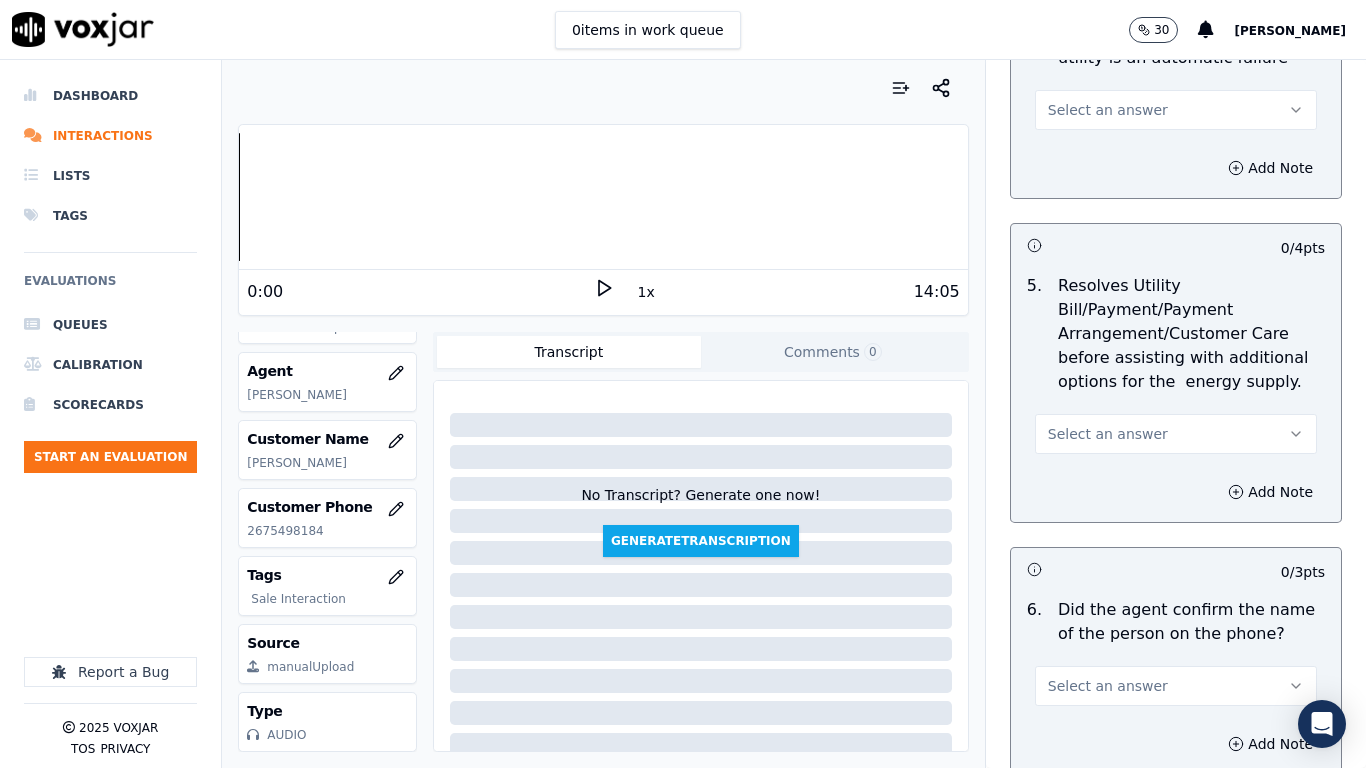
scroll to position [1100, 0]
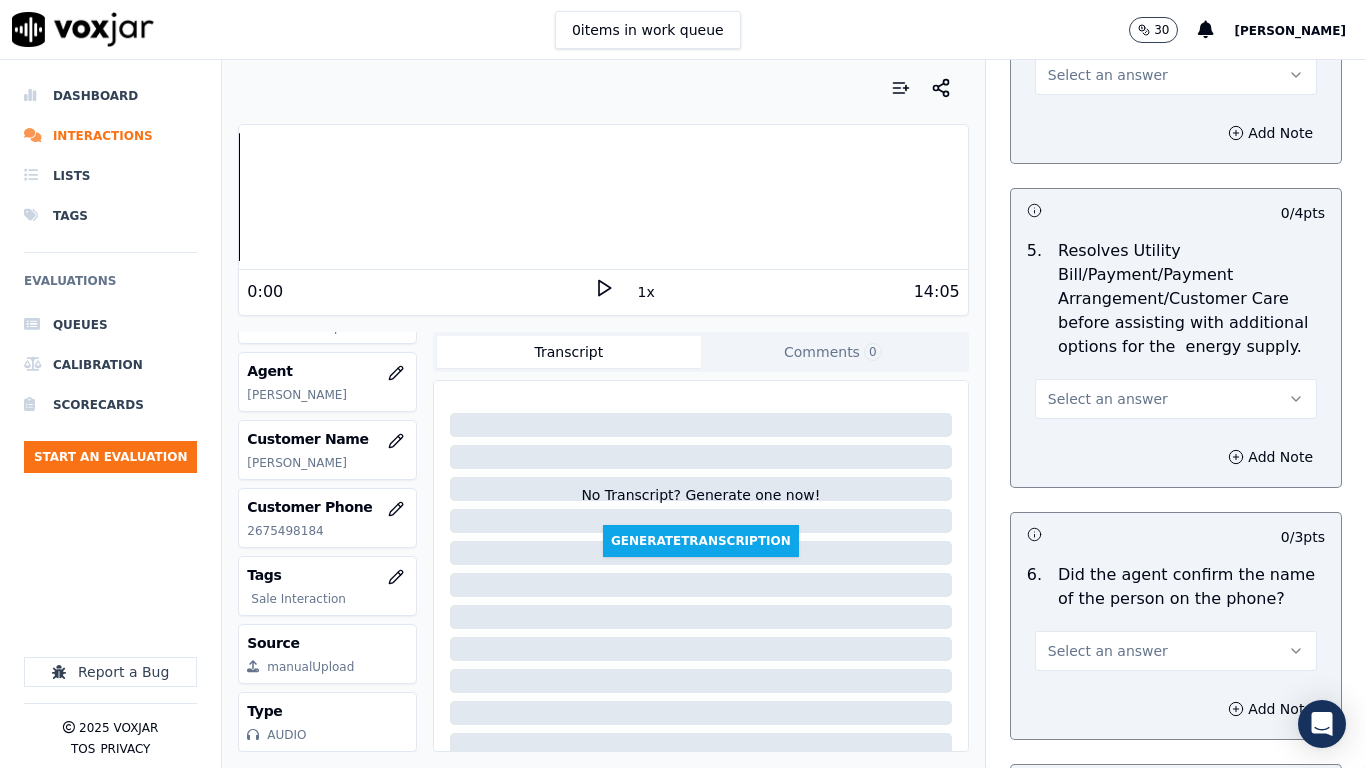
click at [1070, 76] on span "Select an answer" at bounding box center [1108, 75] width 120 height 20
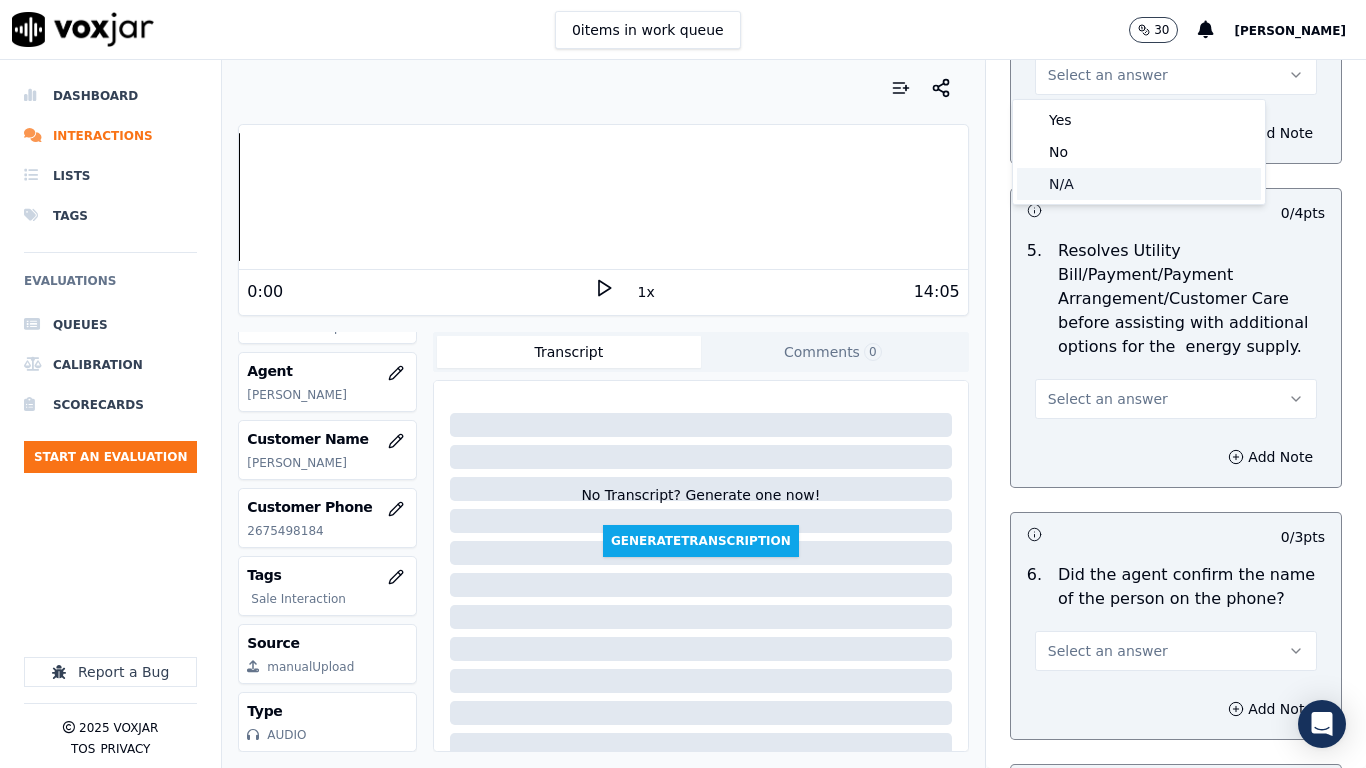
click at [1081, 174] on div "N/A" at bounding box center [1139, 184] width 244 height 32
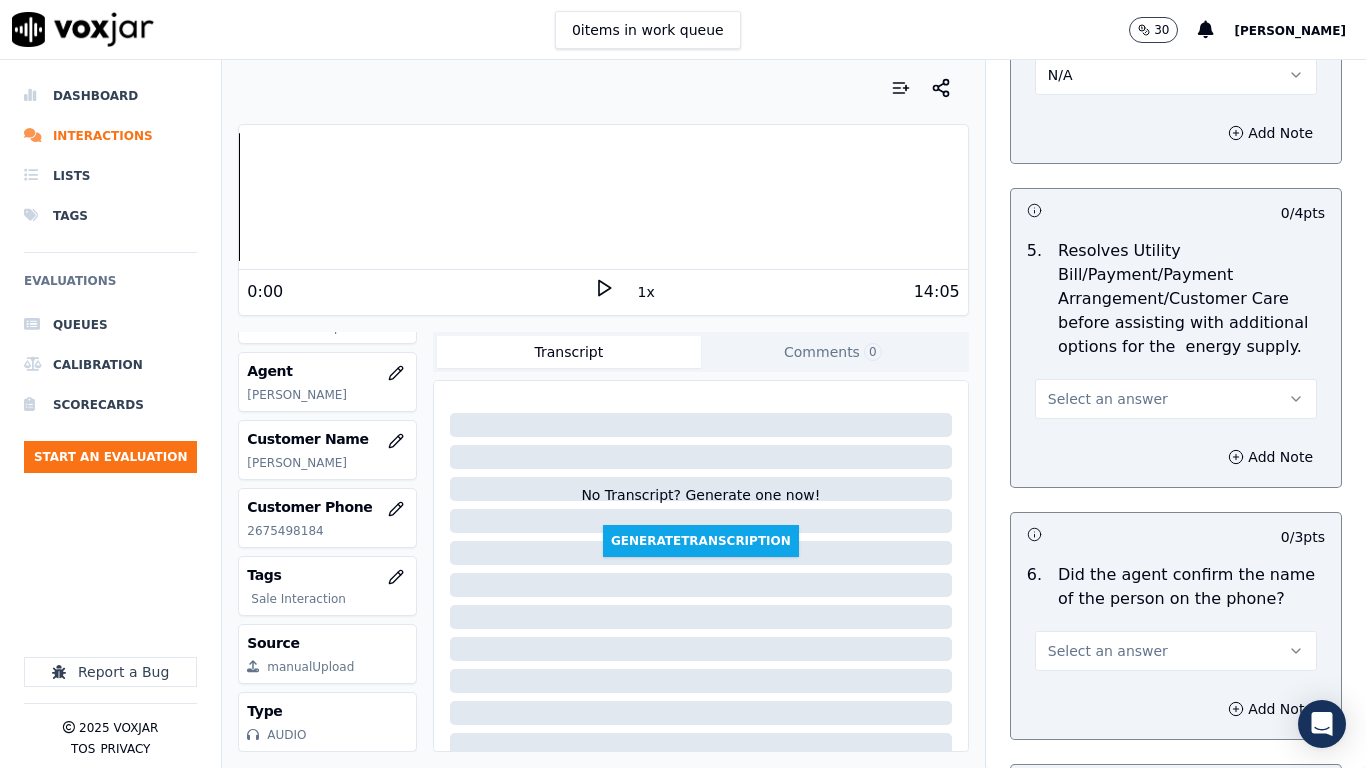
click at [1093, 401] on span "Select an answer" at bounding box center [1108, 399] width 120 height 20
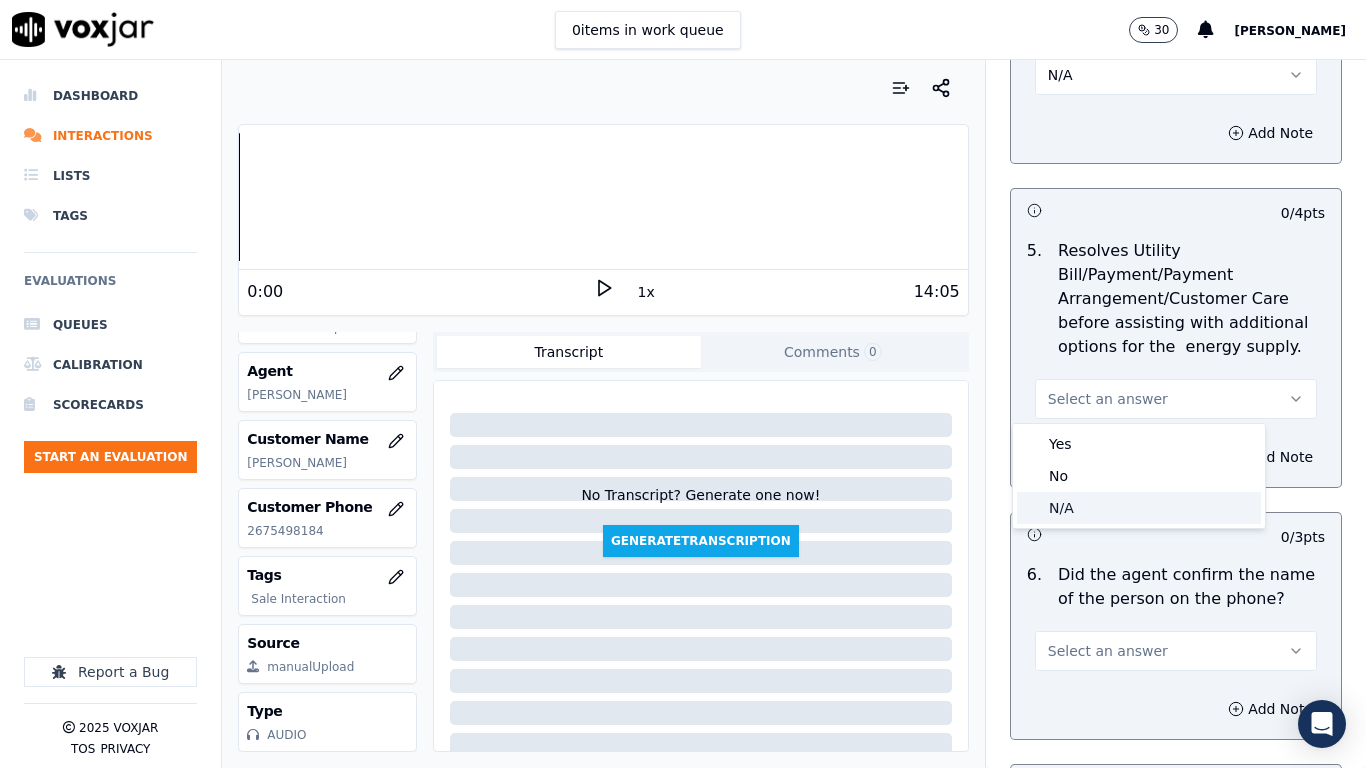
click at [1101, 512] on div "N/A" at bounding box center [1139, 508] width 244 height 32
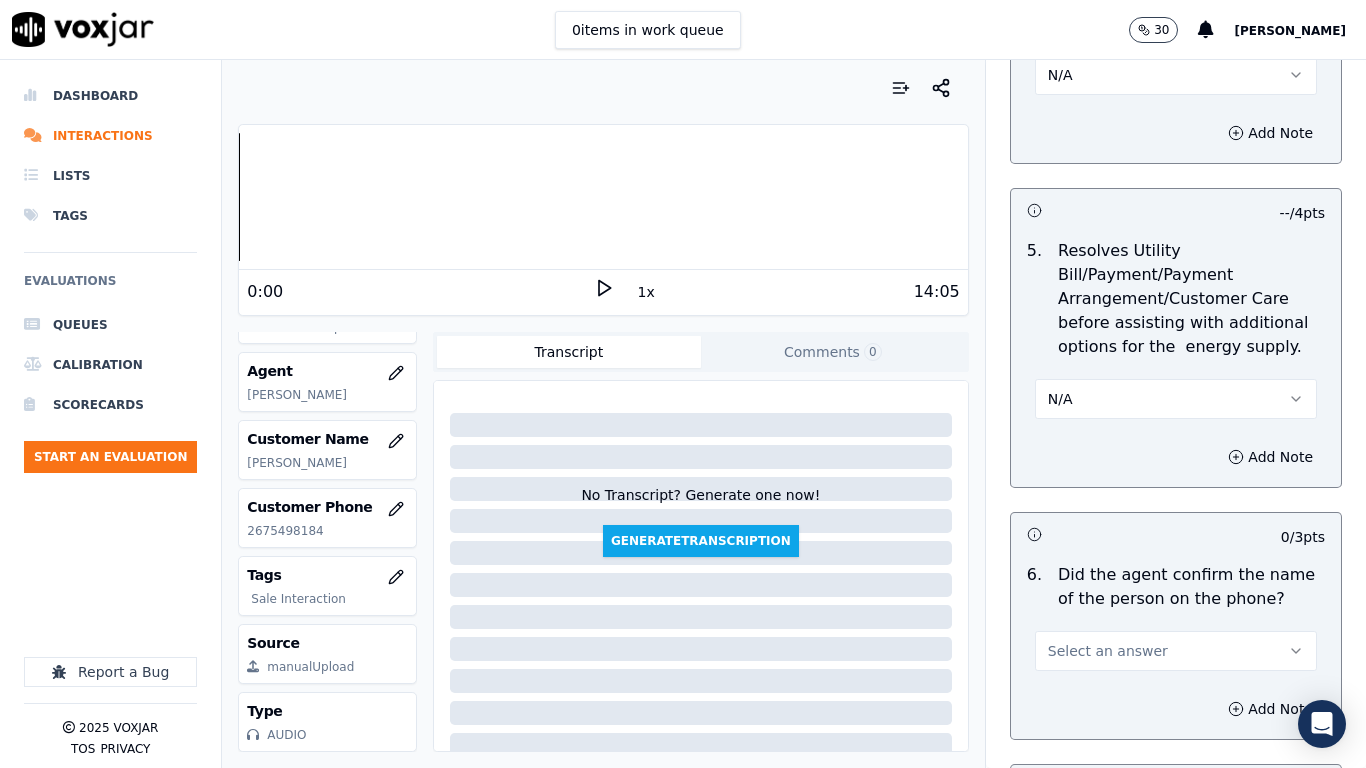
click at [1094, 606] on button "Select an answer" at bounding box center [1176, 651] width 282 height 40
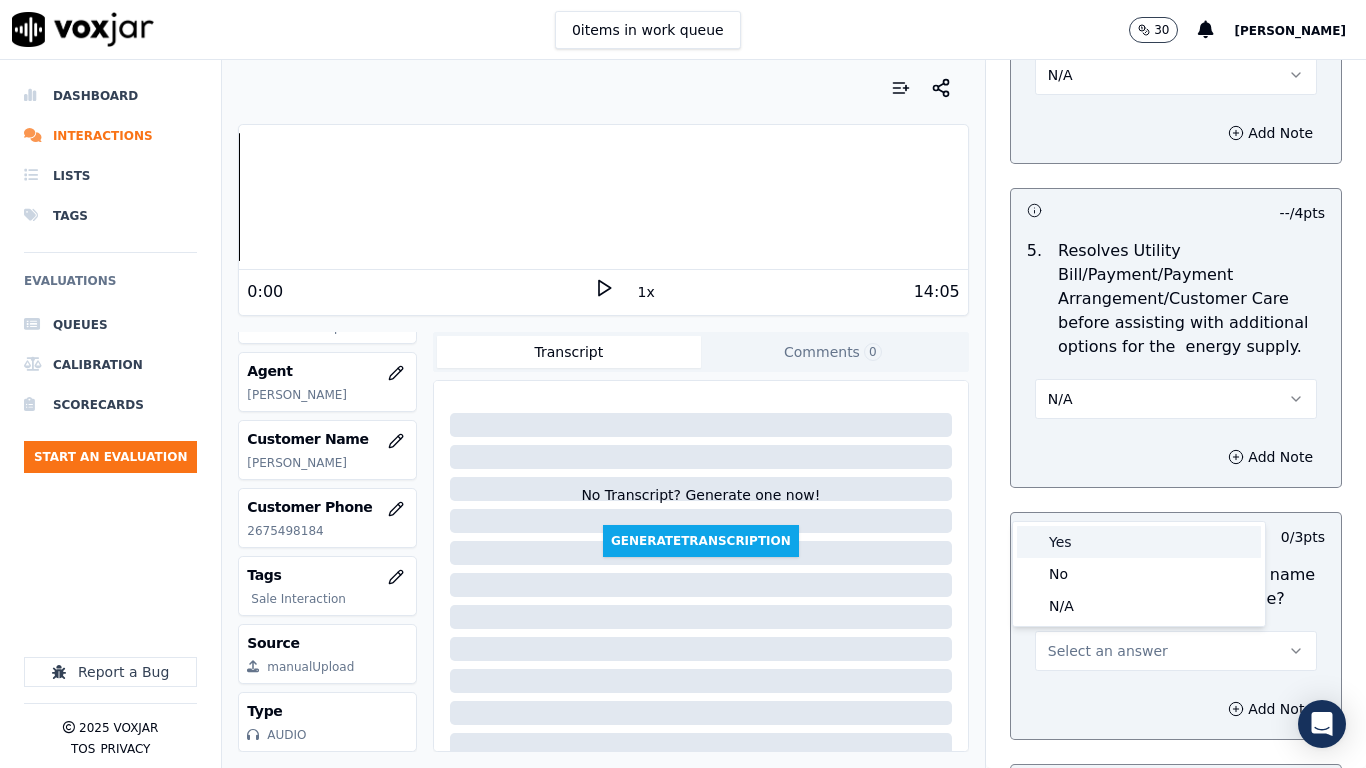
click at [1063, 543] on div "Yes" at bounding box center [1139, 542] width 244 height 32
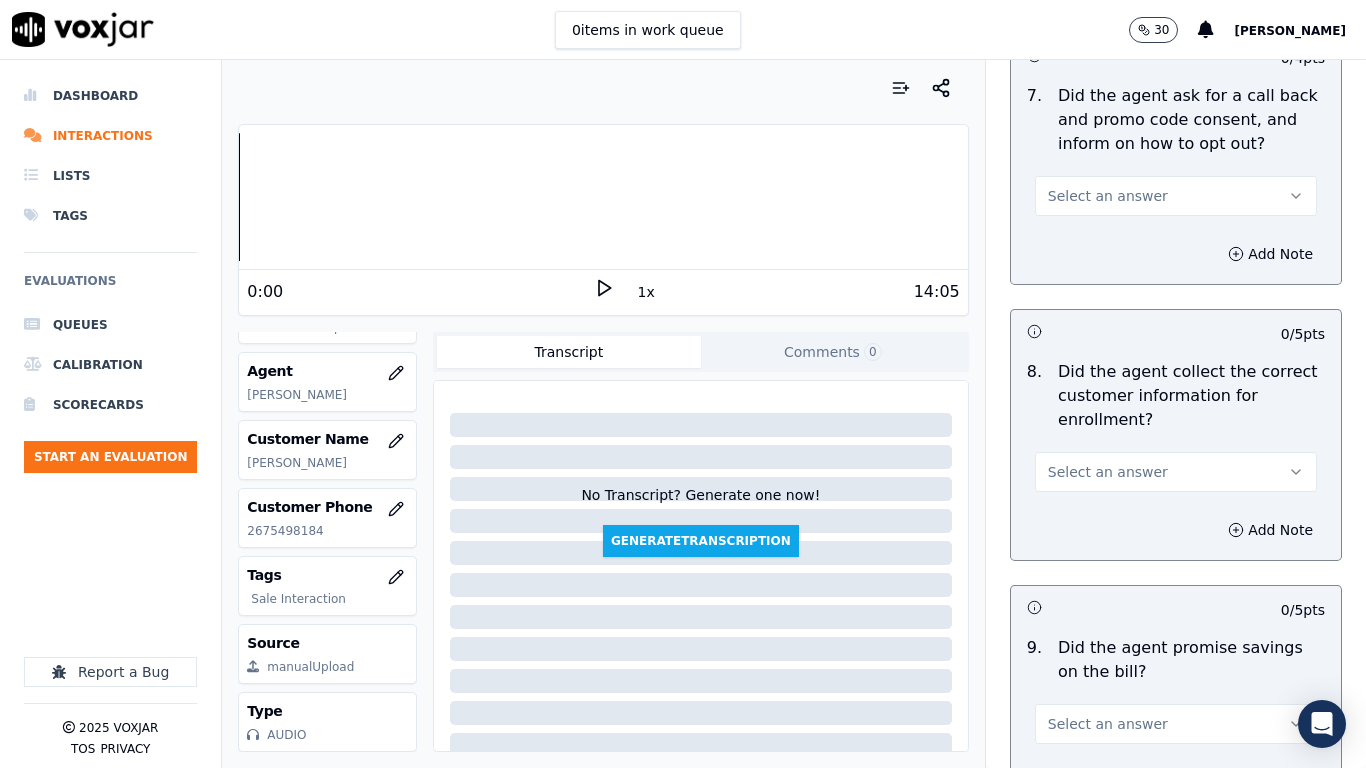
scroll to position [1900, 0]
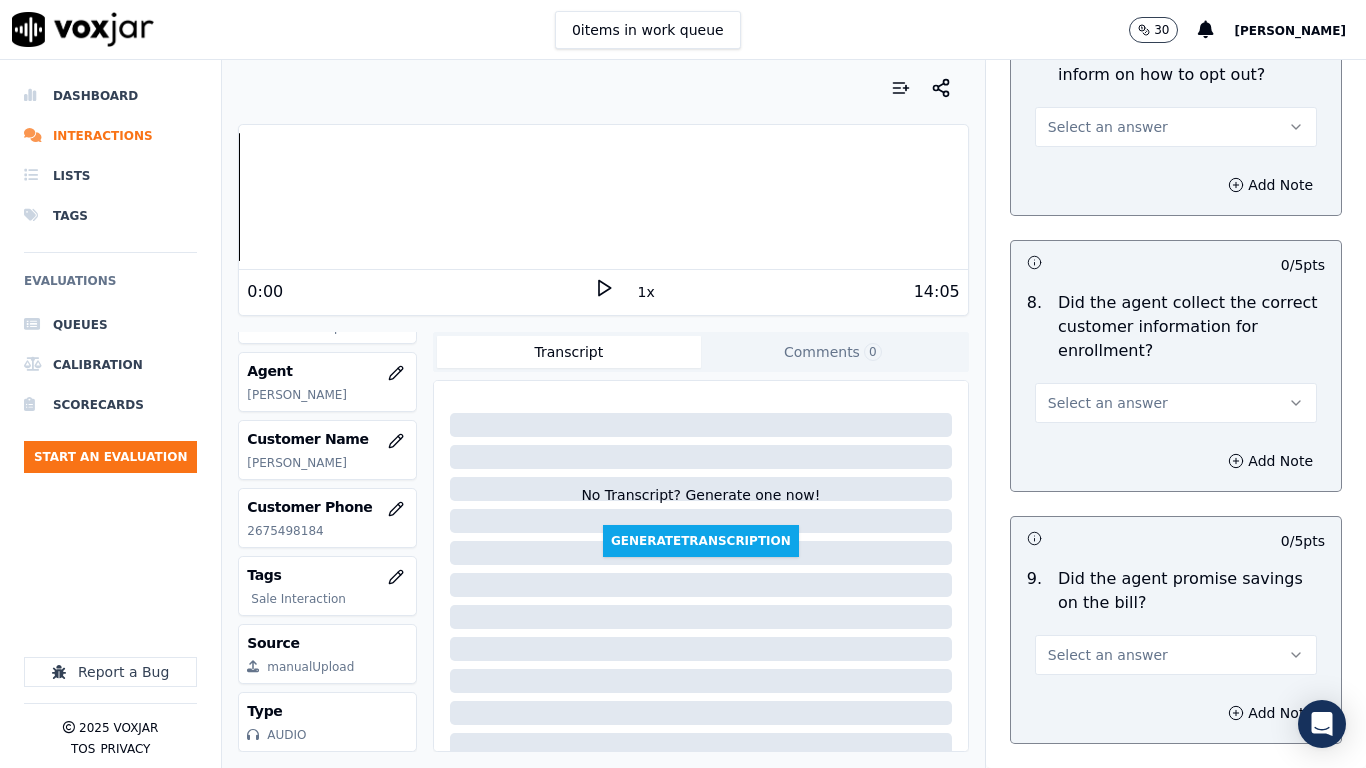
click at [1065, 119] on span "Select an answer" at bounding box center [1108, 127] width 120 height 20
click at [1064, 159] on div "Yes" at bounding box center [1139, 172] width 244 height 32
click at [1108, 404] on span "Select an answer" at bounding box center [1108, 403] width 120 height 20
click at [1086, 449] on div "Yes" at bounding box center [1139, 448] width 244 height 32
click at [1101, 606] on span "Select an answer" at bounding box center [1108, 655] width 120 height 20
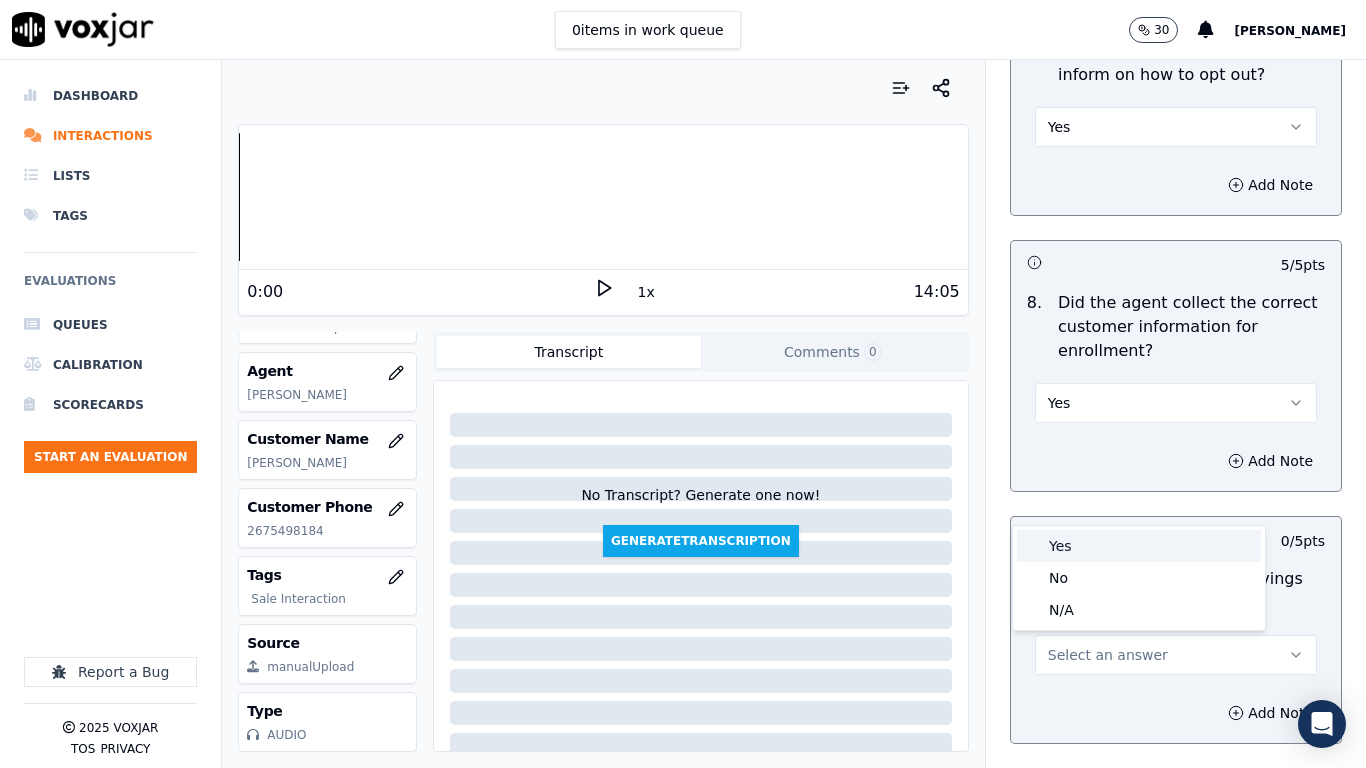
click at [1082, 552] on div "Yes" at bounding box center [1139, 546] width 244 height 32
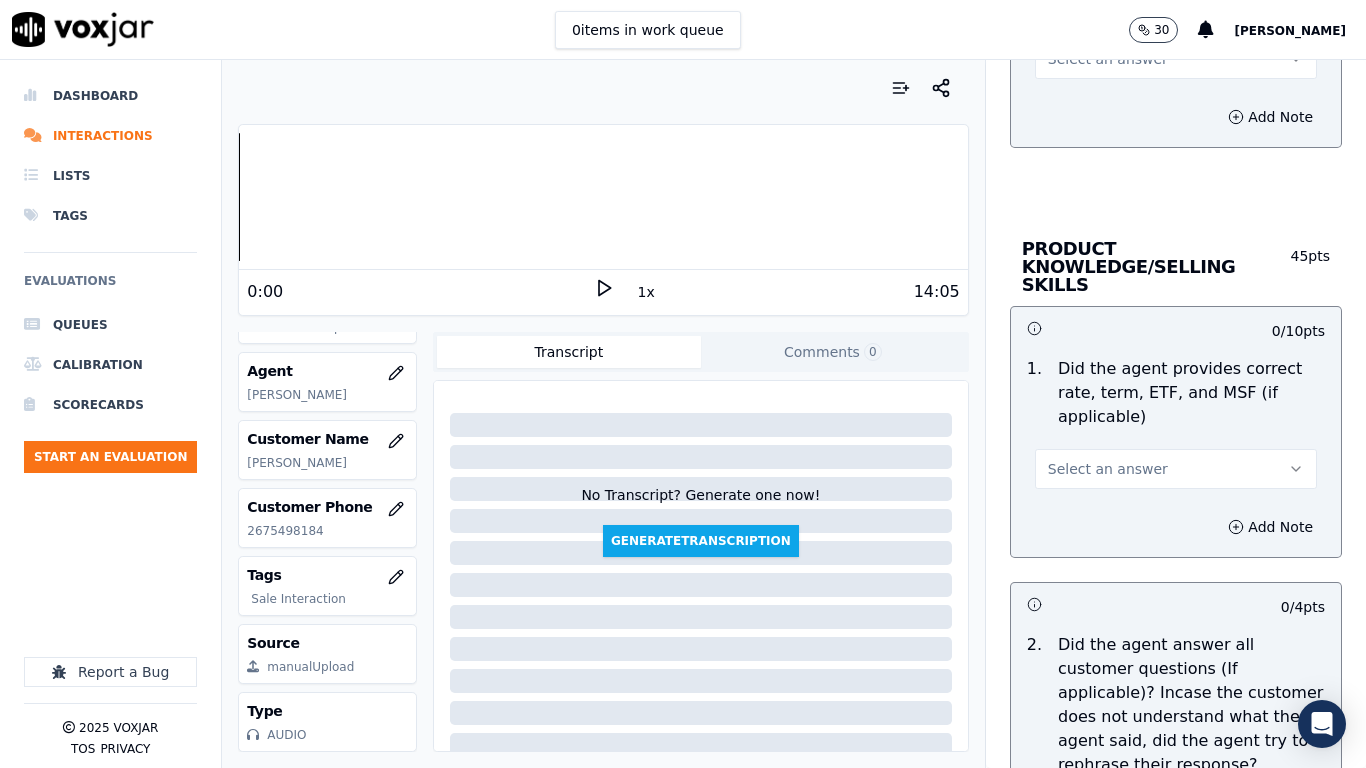
scroll to position [2800, 0]
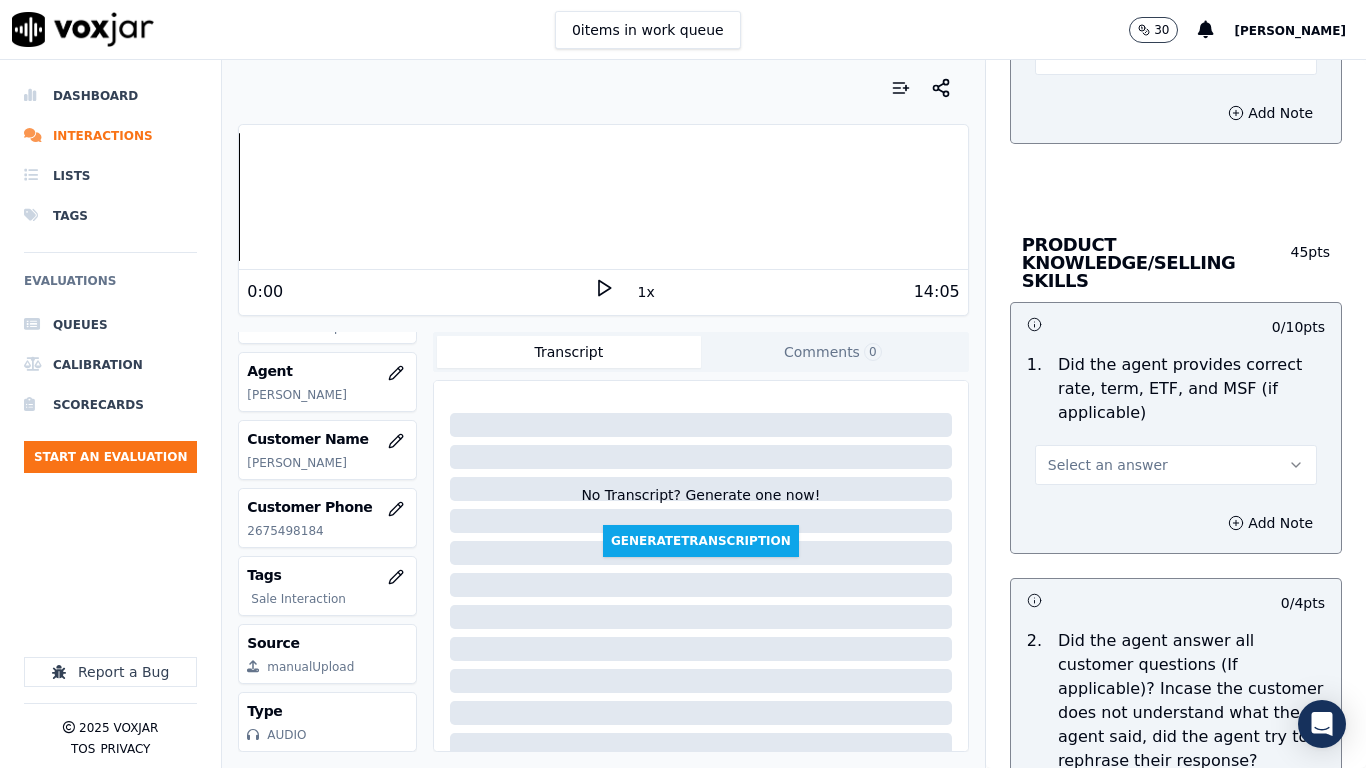
click at [1071, 62] on span "Select an answer" at bounding box center [1108, 55] width 120 height 20
click at [1077, 98] on div "Yes" at bounding box center [1139, 100] width 244 height 32
click at [1085, 455] on span "Select an answer" at bounding box center [1108, 465] width 120 height 20
click at [1082, 486] on div "Yes" at bounding box center [1139, 492] width 244 height 32
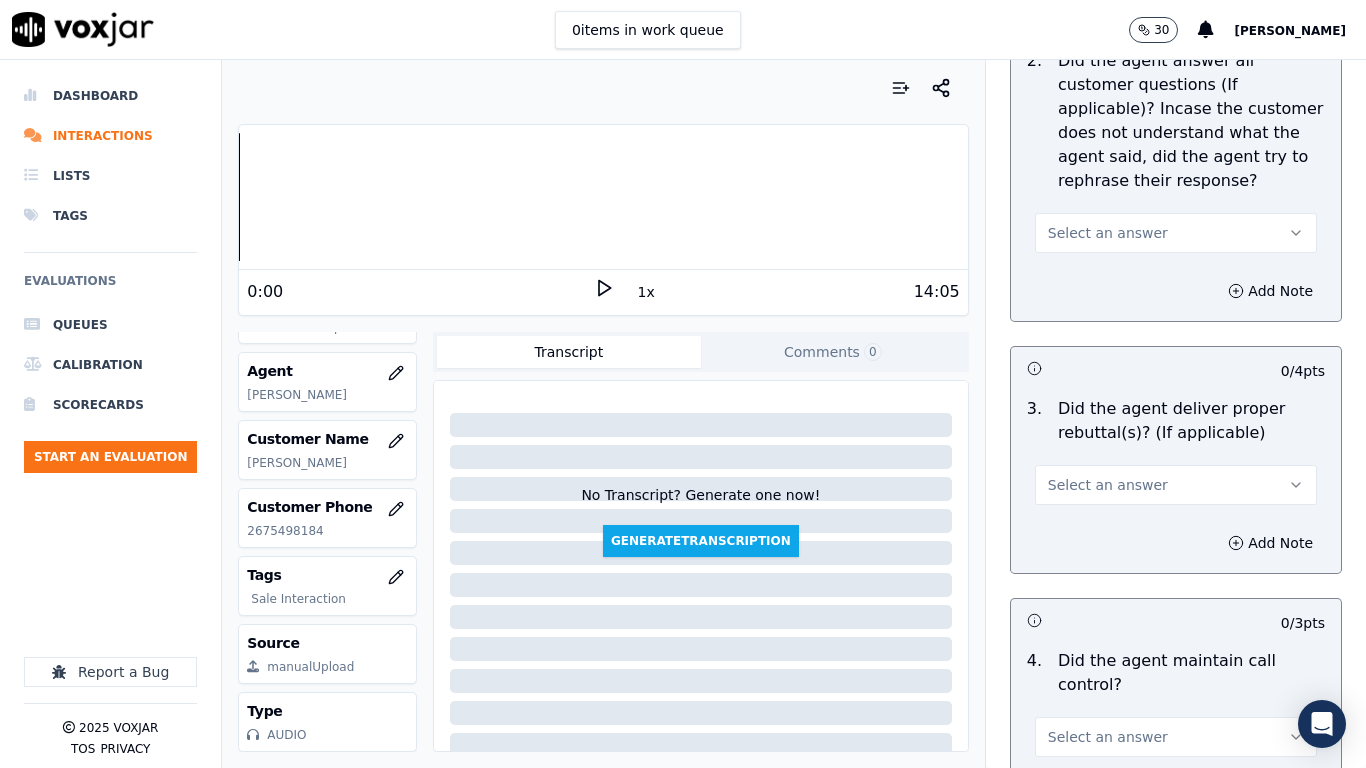
scroll to position [3399, 0]
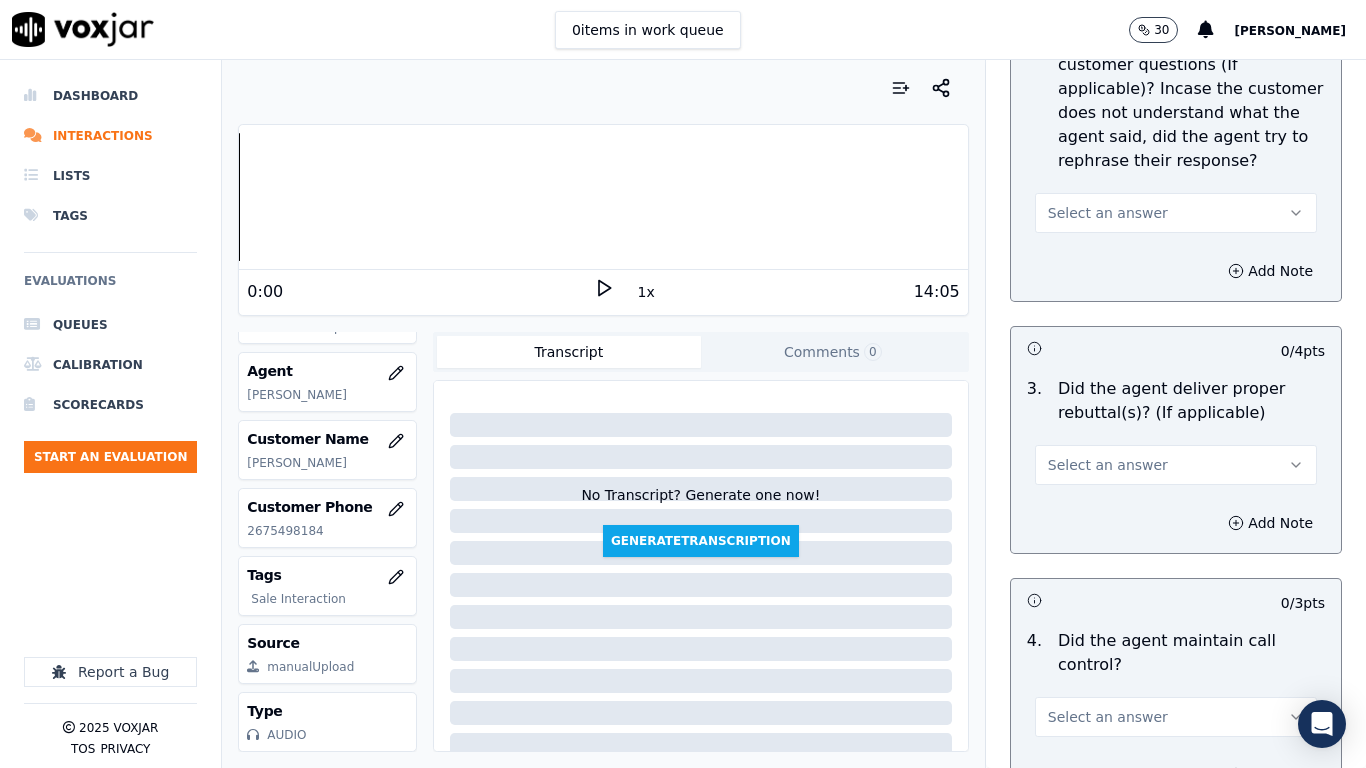
click at [1092, 203] on span "Select an answer" at bounding box center [1108, 213] width 120 height 20
click at [1086, 241] on div "Yes" at bounding box center [1139, 240] width 244 height 32
click at [1092, 445] on button "Select an answer" at bounding box center [1176, 465] width 282 height 40
click at [1084, 489] on div "Yes" at bounding box center [1139, 492] width 244 height 32
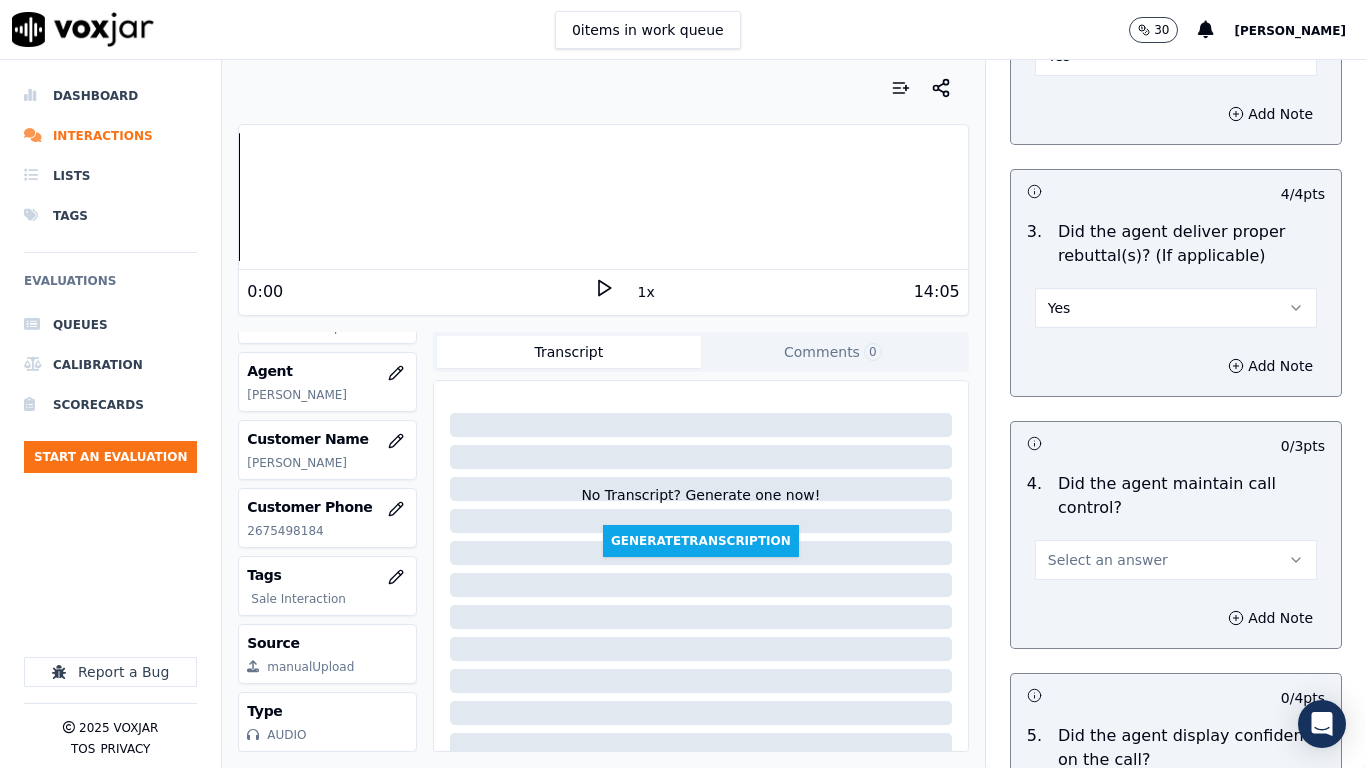
scroll to position [3899, 0]
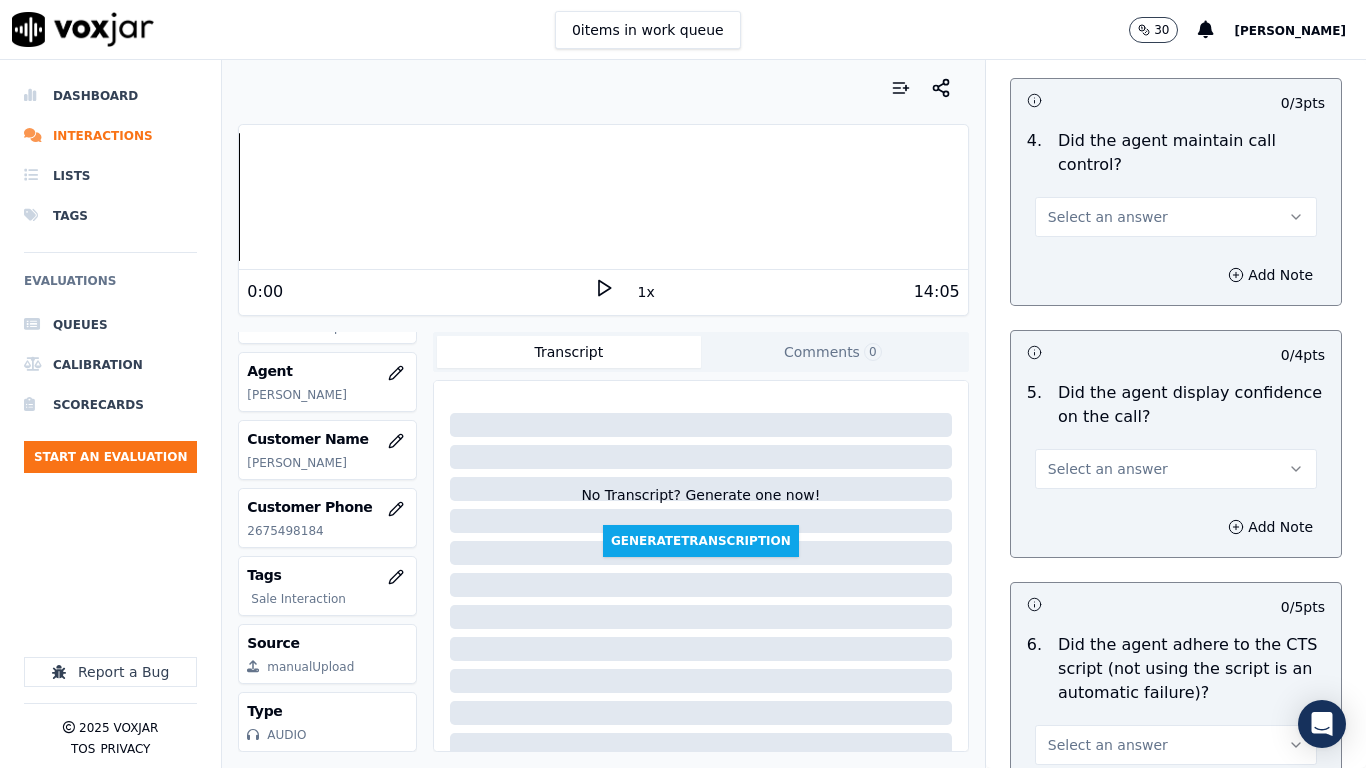
click at [1084, 207] on span "Select an answer" at bounding box center [1108, 217] width 120 height 20
click at [1096, 241] on div "Yes" at bounding box center [1139, 244] width 244 height 32
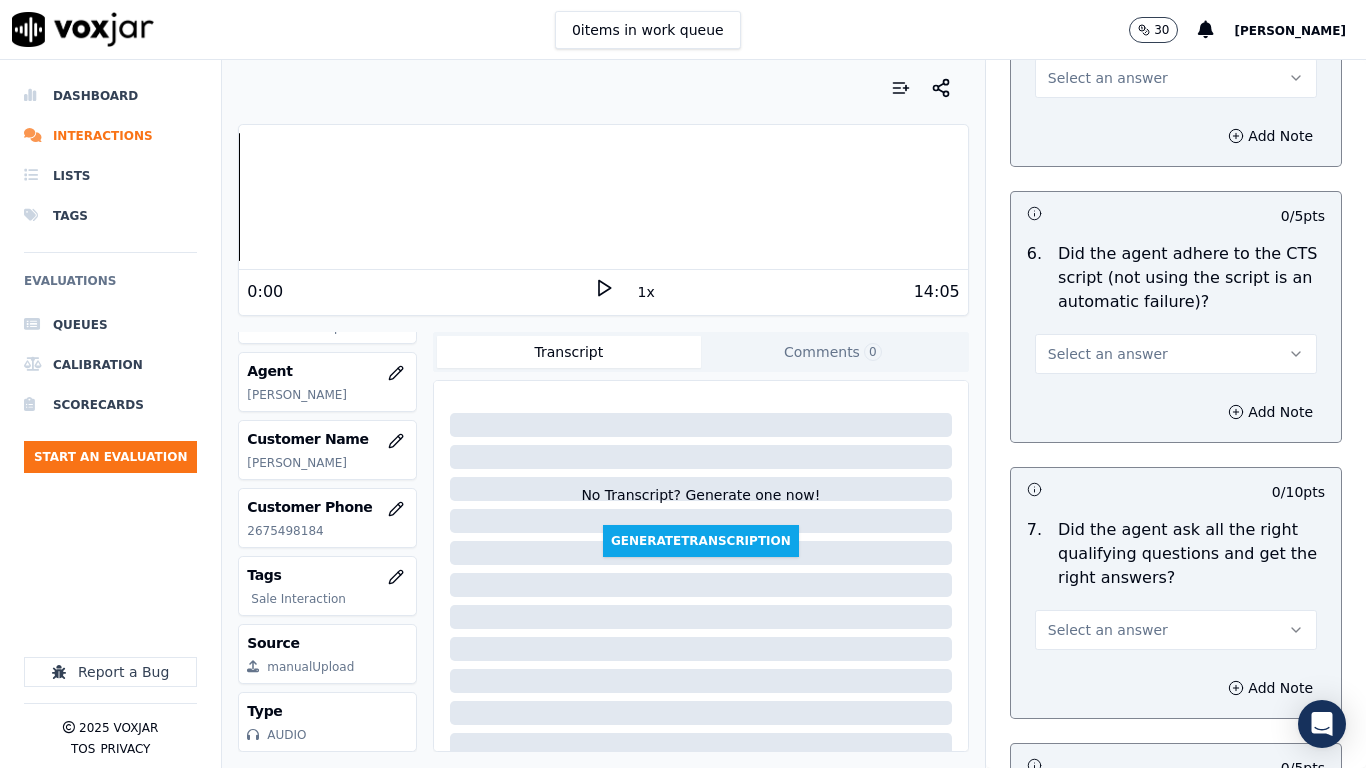
scroll to position [4299, 0]
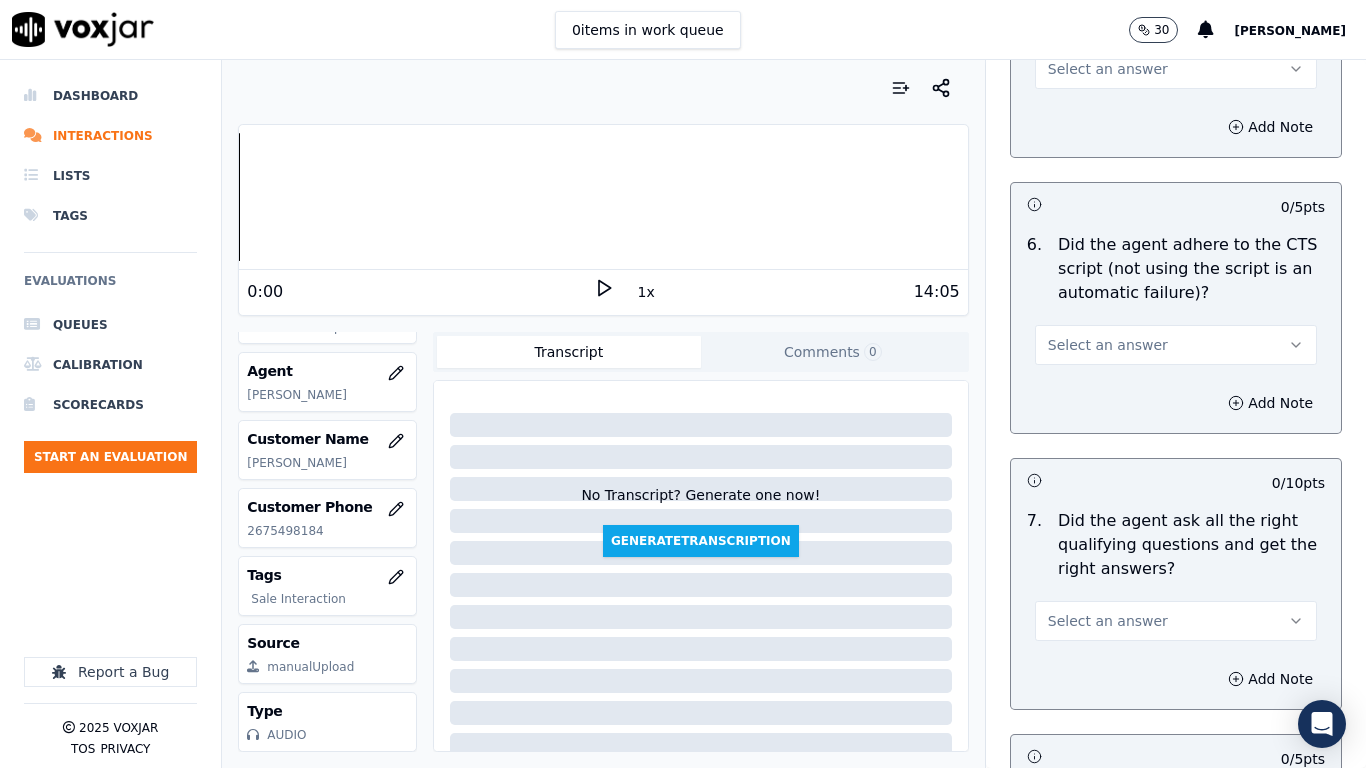
click at [1061, 57] on div "0 items in work queue 30 [PERSON_NAME]" at bounding box center [683, 30] width 1366 height 60
click at [1062, 61] on button "Select an answer" at bounding box center [1176, 69] width 282 height 40
click at [1074, 88] on div "Yes" at bounding box center [1139, 96] width 244 height 32
click at [1089, 335] on span "Select an answer" at bounding box center [1108, 345] width 120 height 20
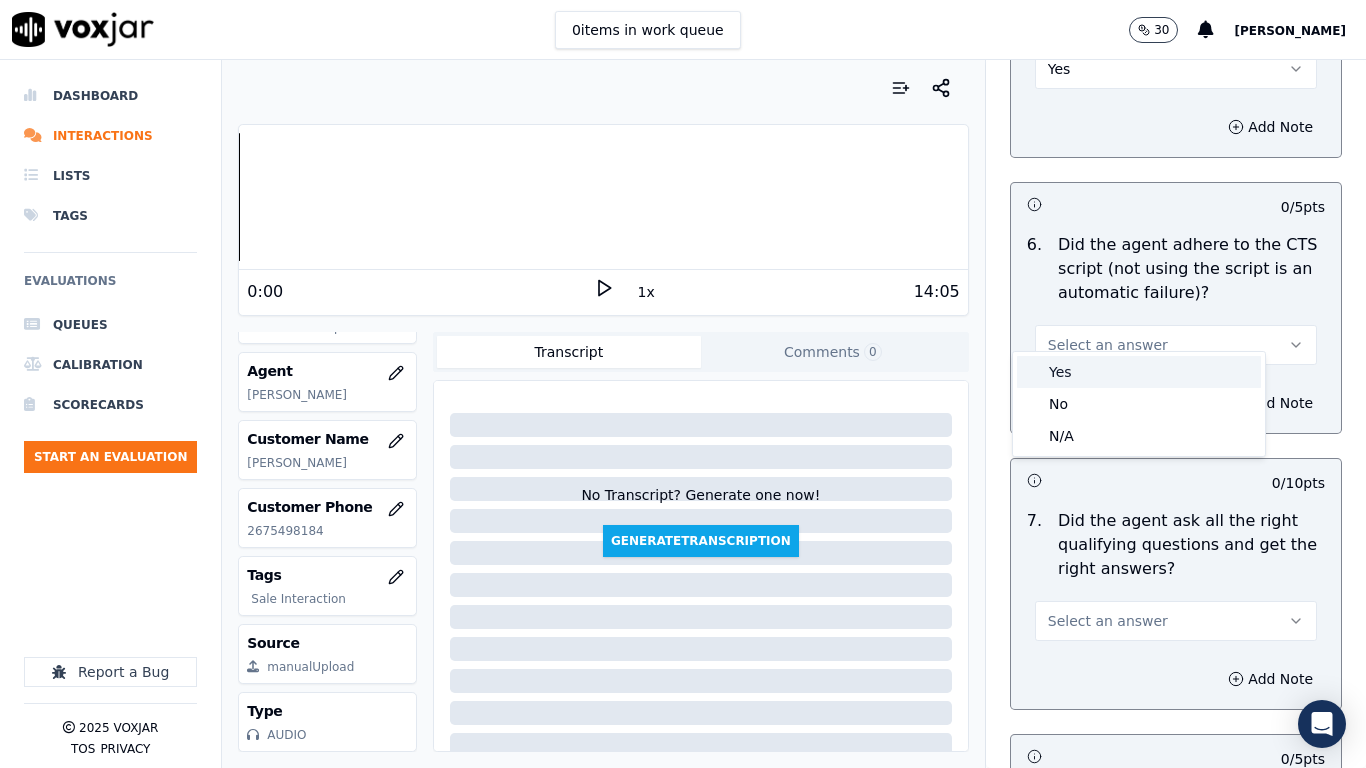
click at [1085, 367] on div "Yes" at bounding box center [1139, 372] width 244 height 32
click at [1123, 606] on span "Select an answer" at bounding box center [1108, 621] width 120 height 20
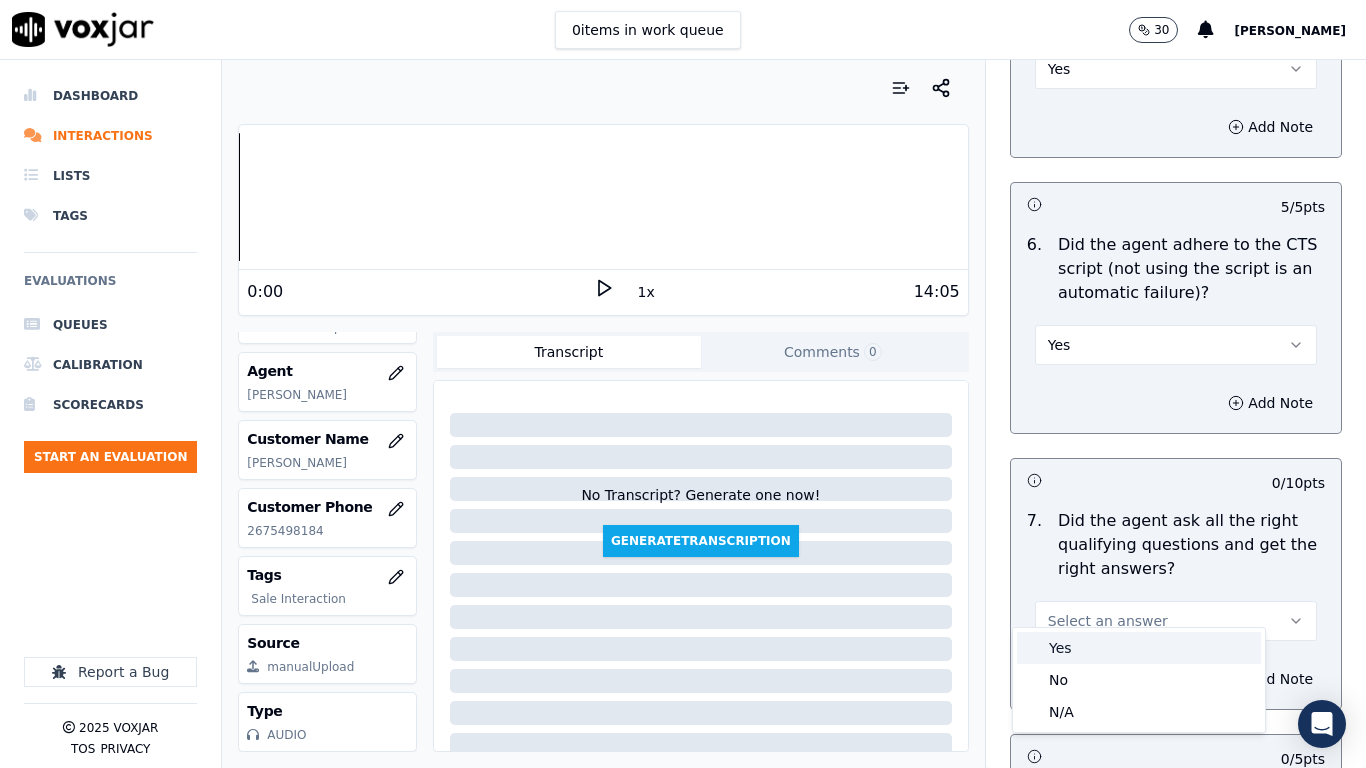
click at [1101, 606] on div "Yes" at bounding box center [1139, 648] width 244 height 32
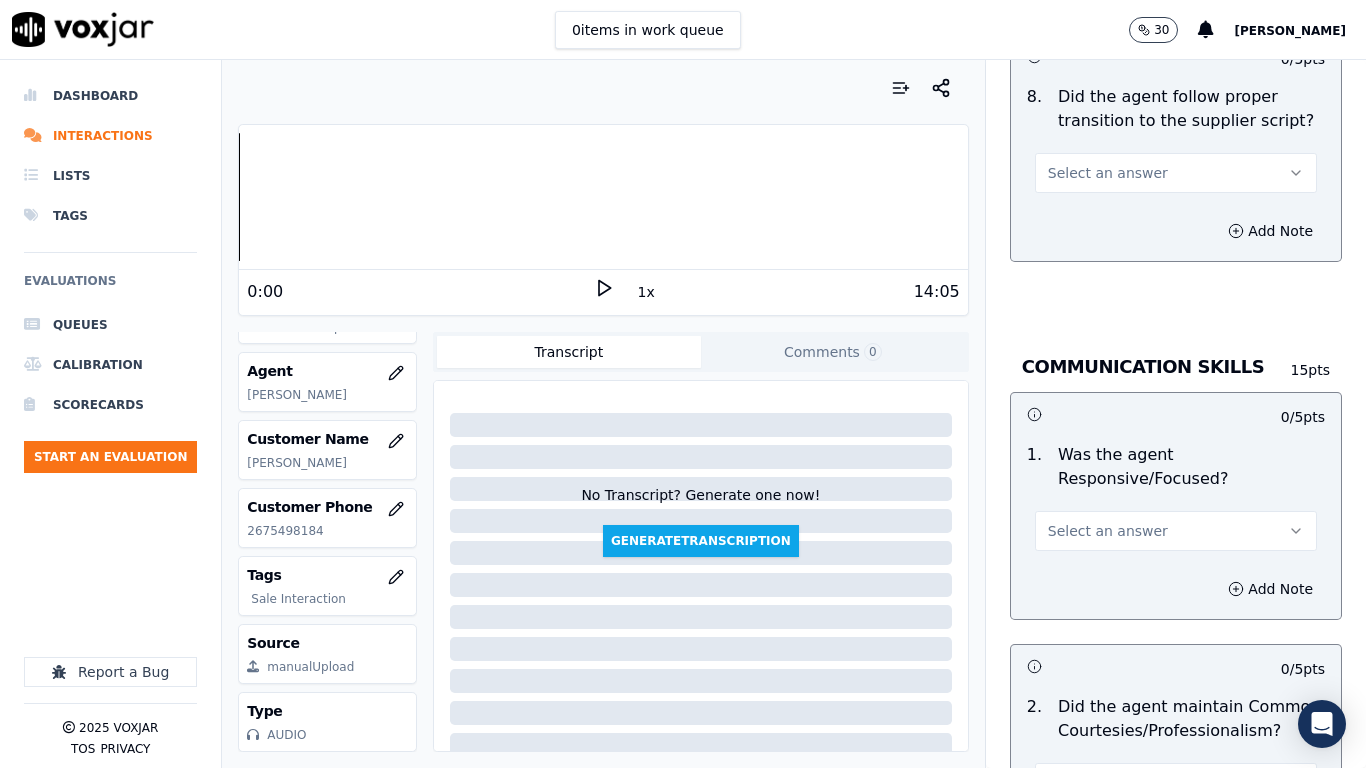
scroll to position [5099, 0]
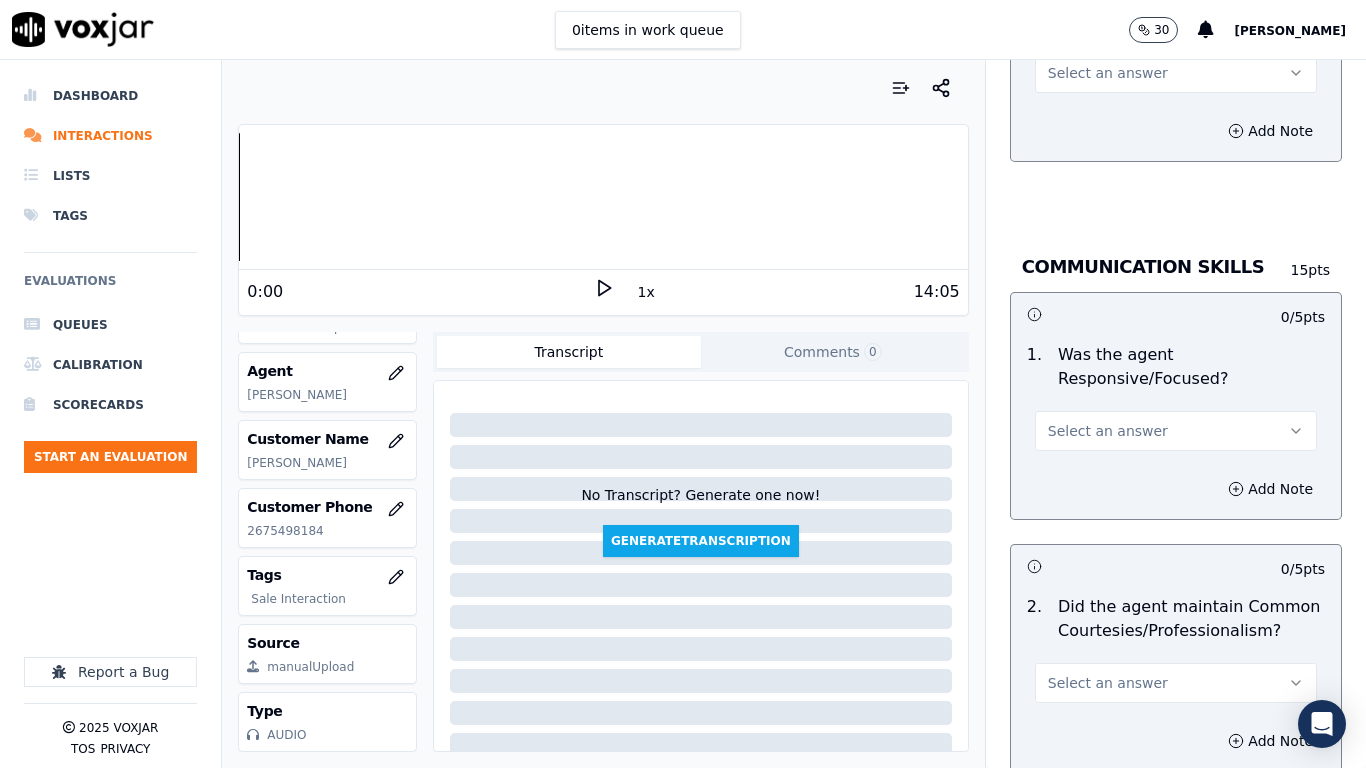
click at [1064, 65] on button "Select an answer" at bounding box center [1176, 73] width 282 height 40
click at [1068, 99] on div "Yes" at bounding box center [1139, 100] width 244 height 32
drag, startPoint x: 1080, startPoint y: 411, endPoint x: 1067, endPoint y: 427, distance: 20.6
click at [1076, 421] on span "Select an answer" at bounding box center [1108, 431] width 120 height 20
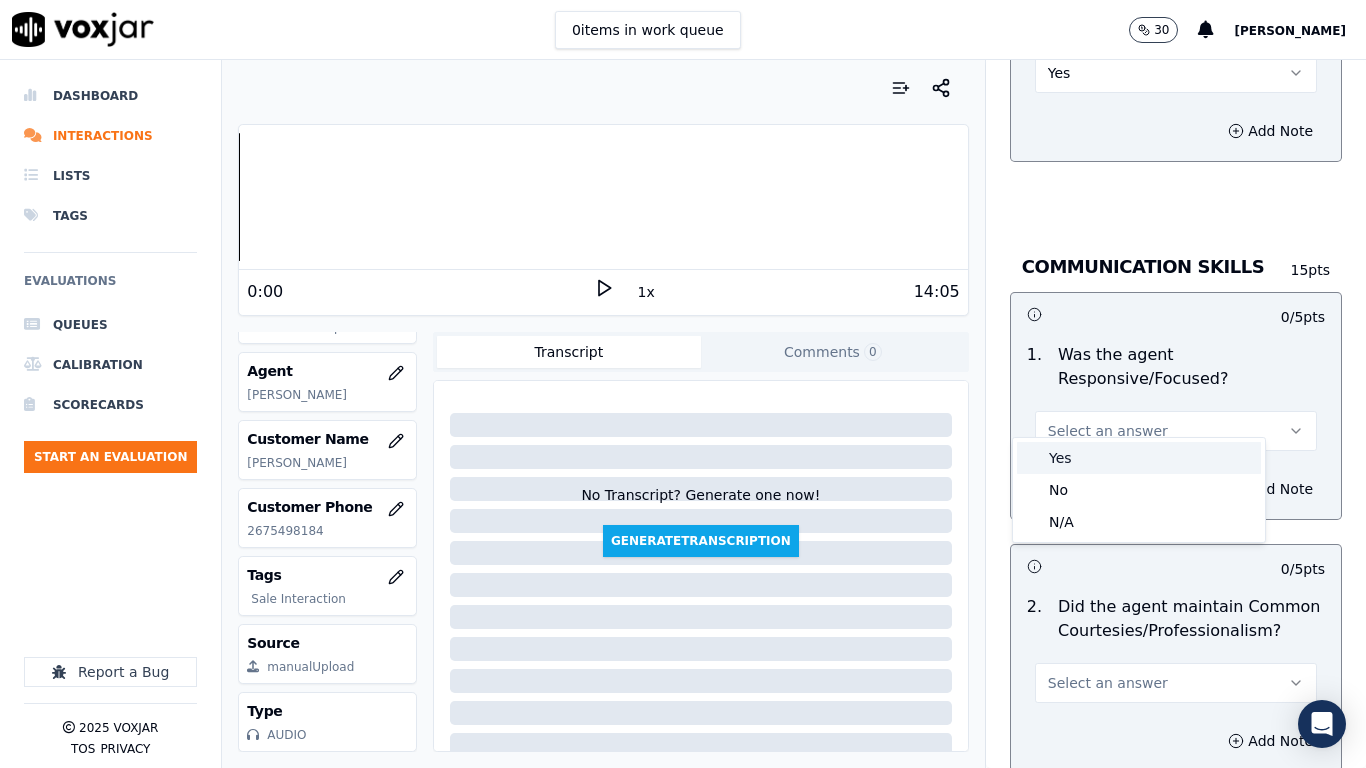
click at [1065, 450] on div "Yes" at bounding box center [1139, 458] width 244 height 32
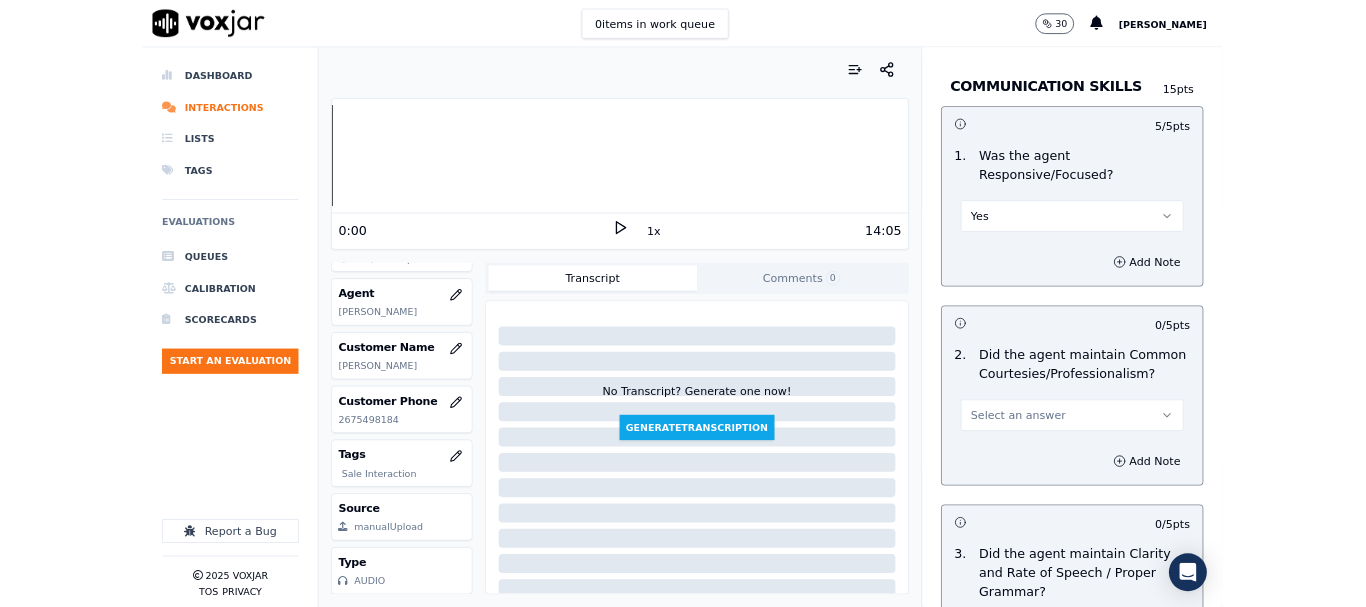
scroll to position [5532, 0]
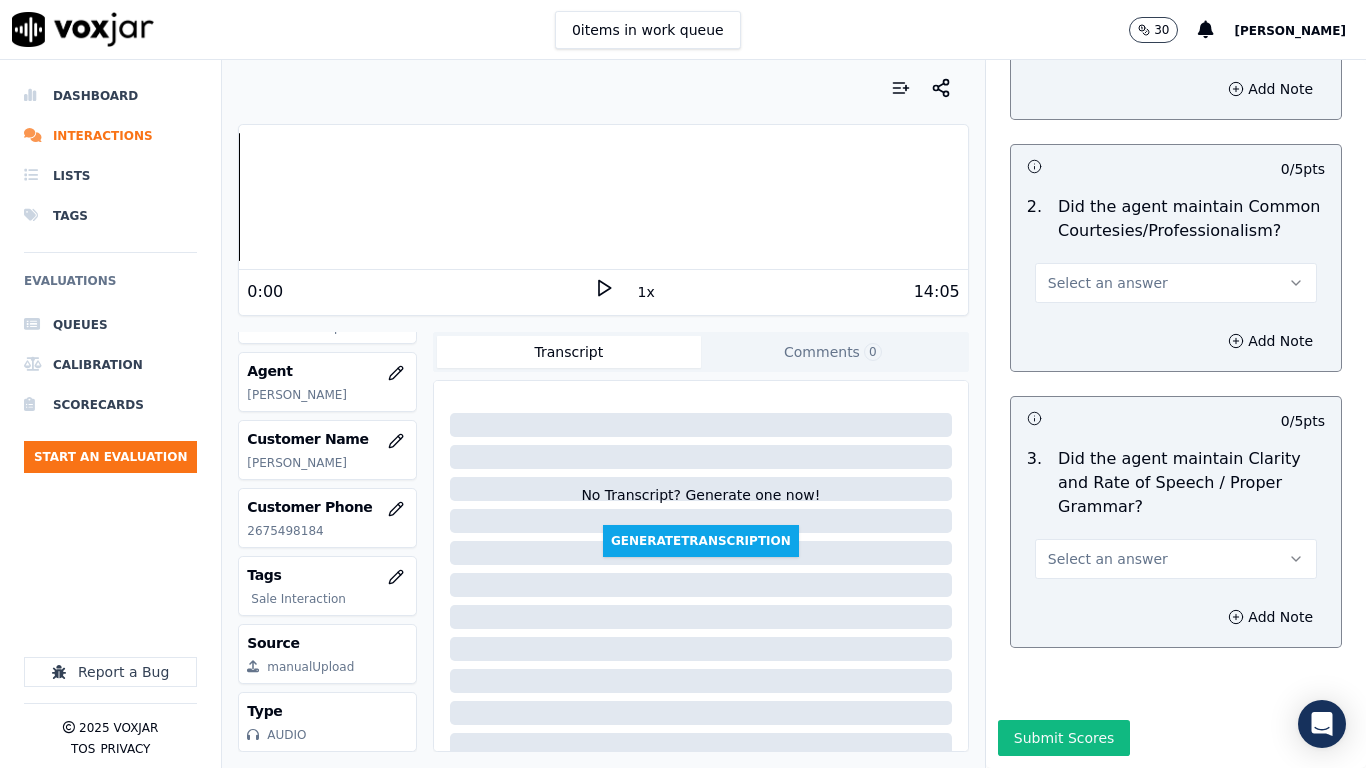
click at [1106, 273] on span "Select an answer" at bounding box center [1108, 283] width 120 height 20
click at [1101, 267] on div "Yes" at bounding box center [1139, 277] width 244 height 32
click at [1104, 549] on span "Select an answer" at bounding box center [1108, 559] width 120 height 20
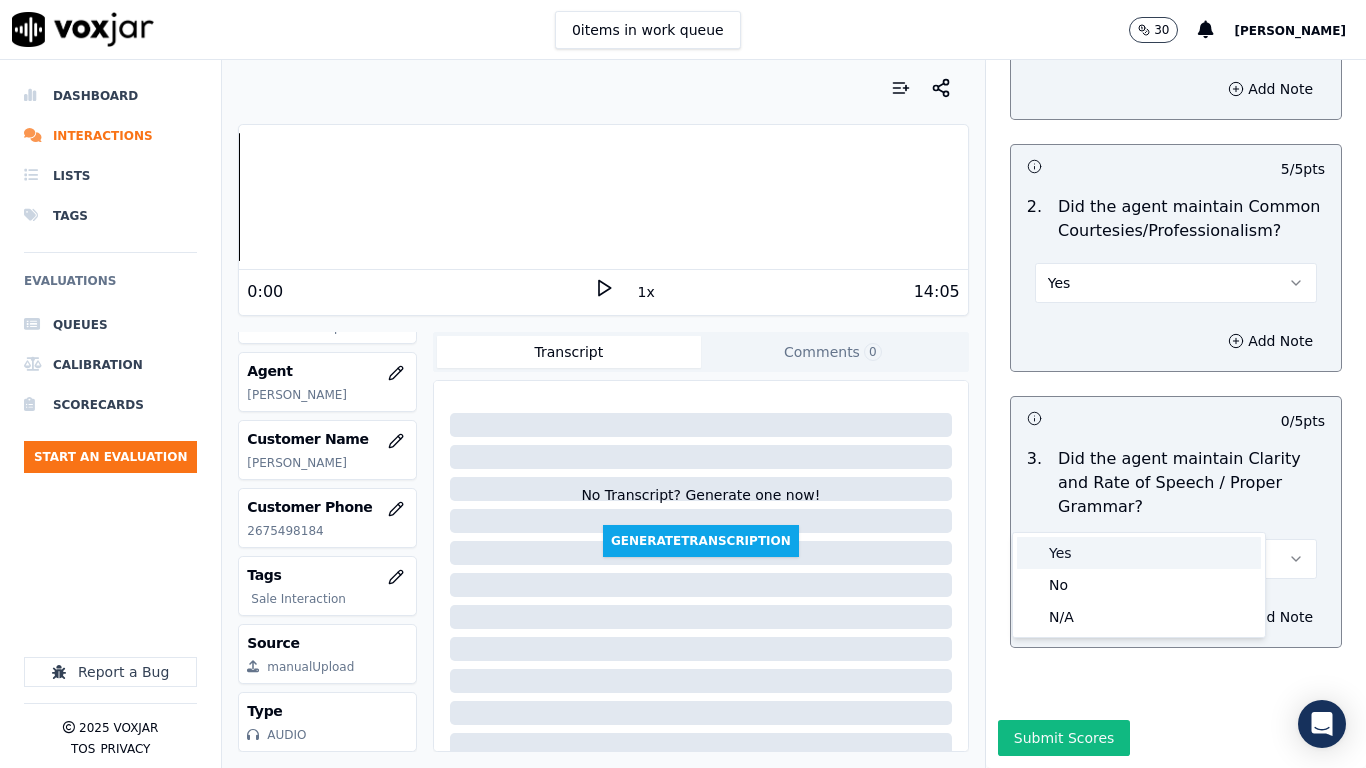
click at [1092, 553] on div "Yes" at bounding box center [1139, 553] width 244 height 32
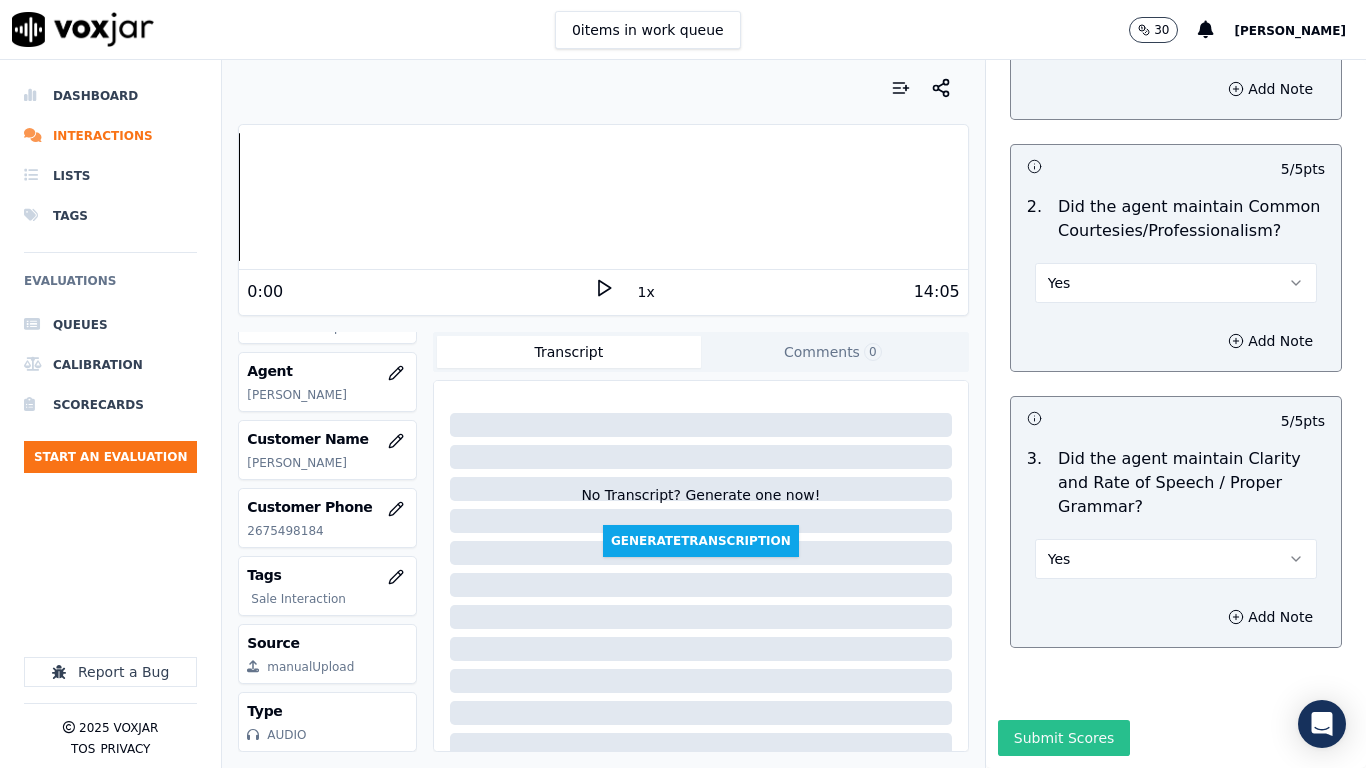
click at [1057, 606] on button "Submit Scores" at bounding box center [1064, 738] width 133 height 36
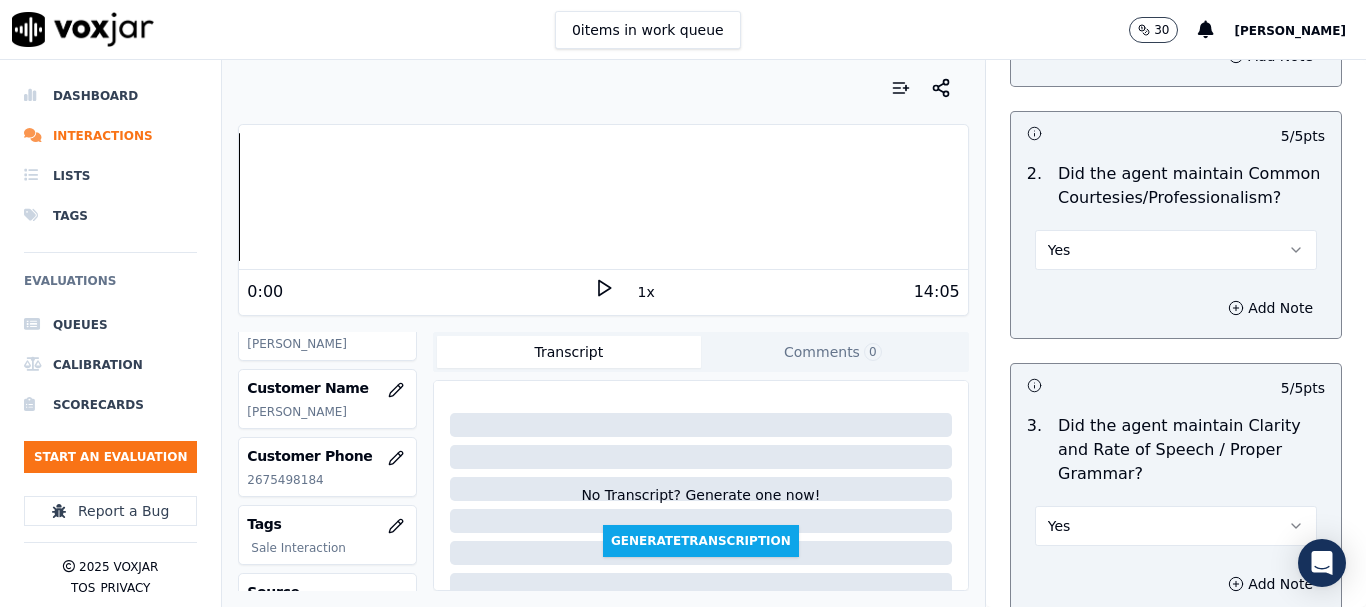
scroll to position [300, 0]
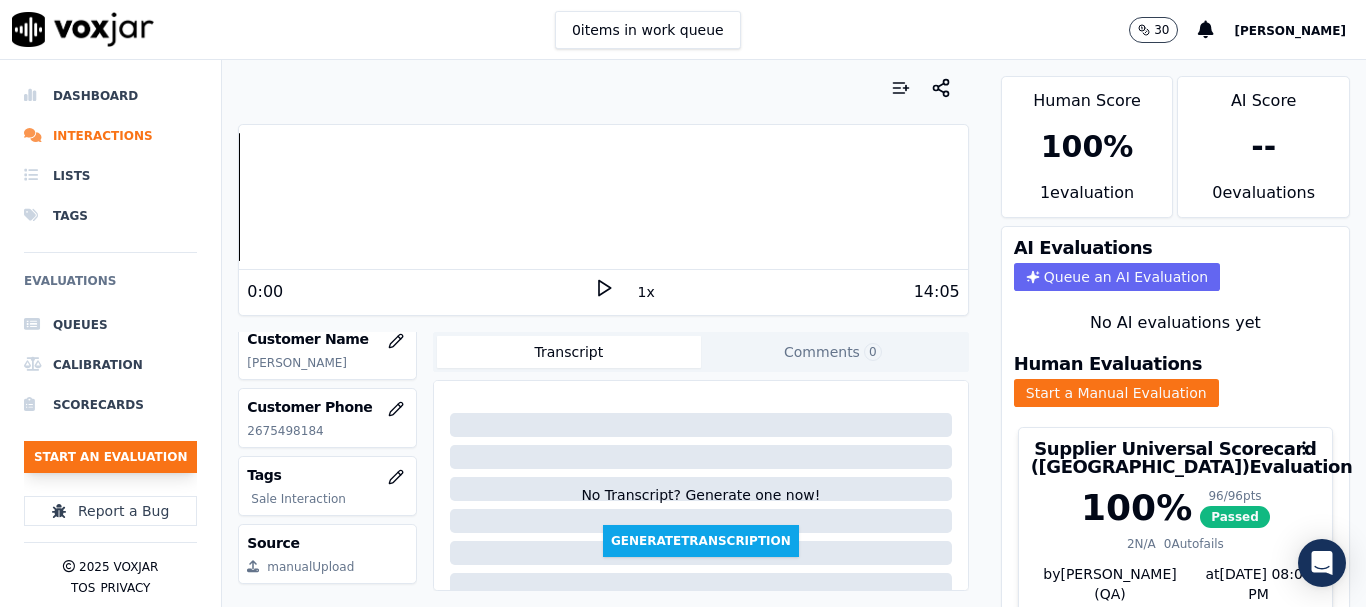
click at [122, 462] on button "Start an Evaluation" at bounding box center [110, 457] width 173 height 32
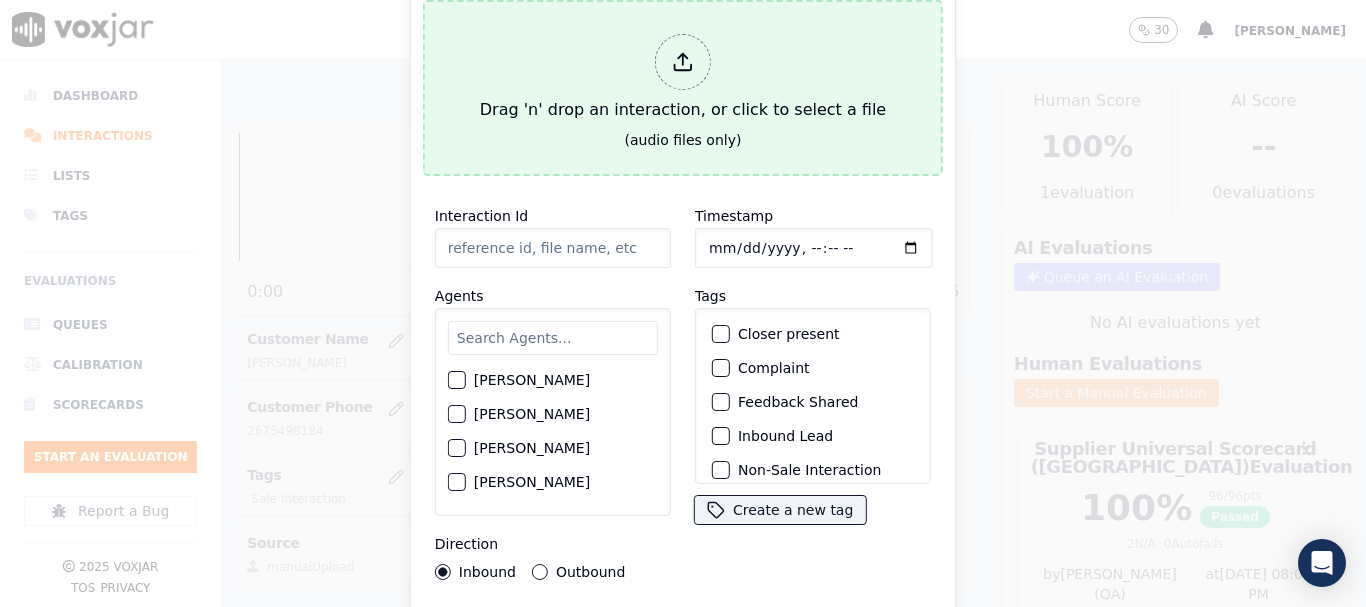
click at [650, 104] on div "Drag 'n' drop an interaction, or click to select a file" at bounding box center [683, 78] width 422 height 104
type input "20250909-180940_5138255405-all.mp3"
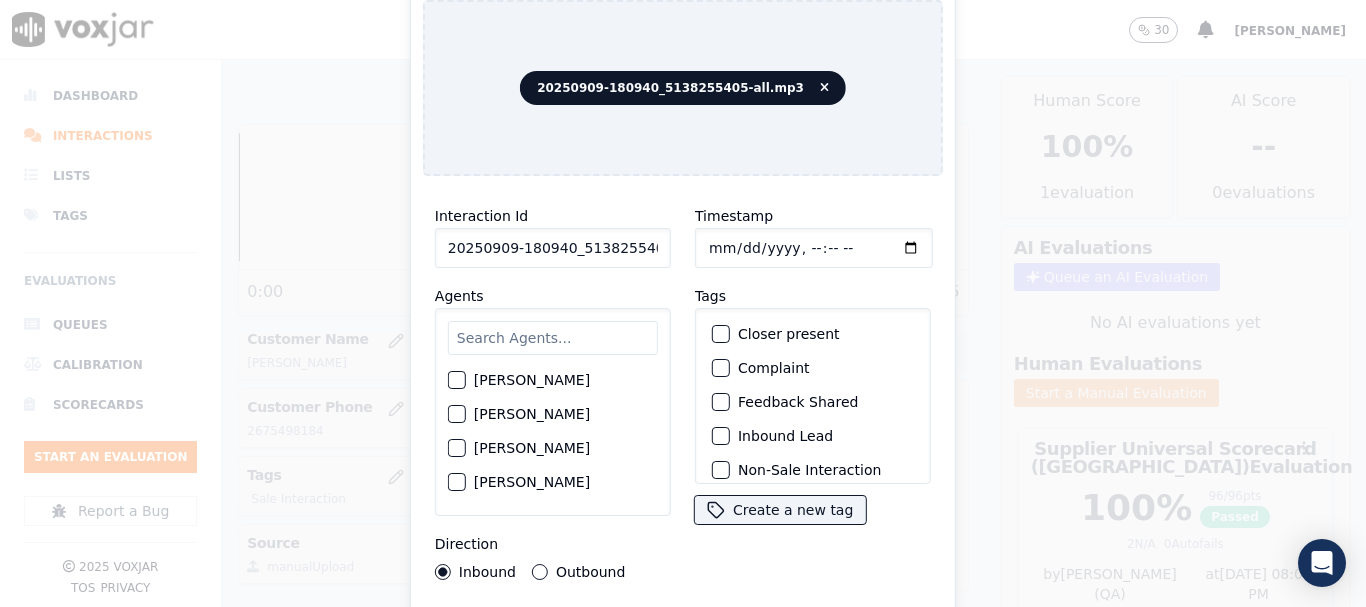
click at [559, 335] on input "text" at bounding box center [553, 338] width 210 height 34
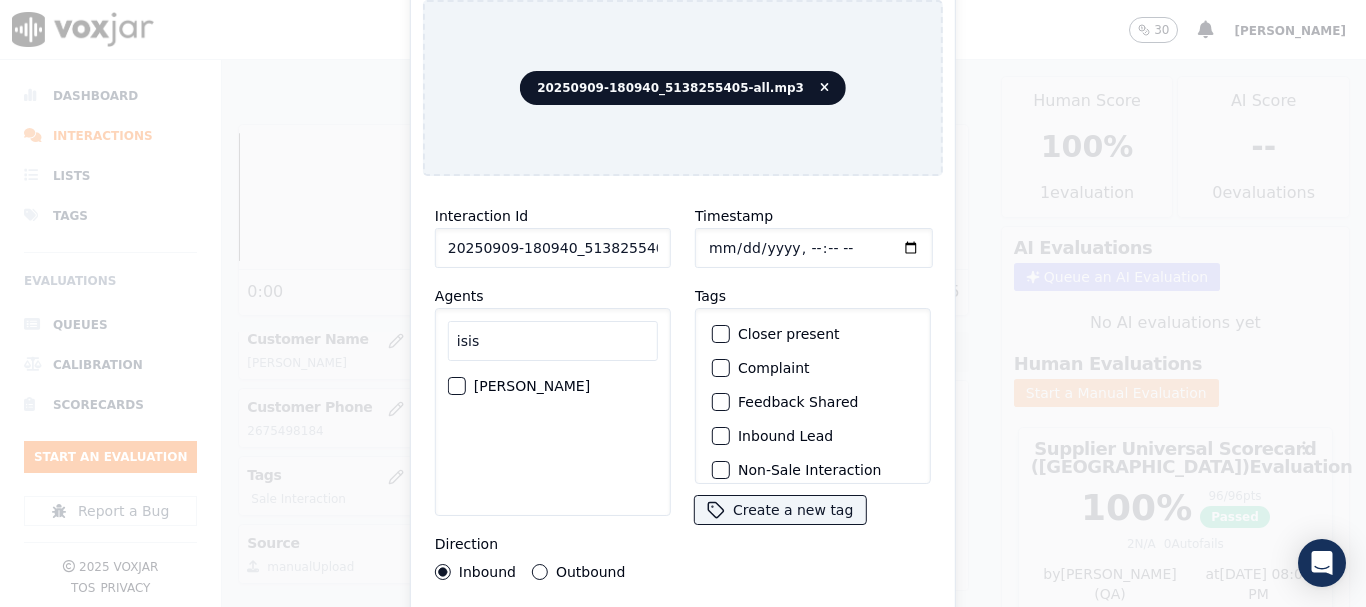
type input "isis"
click at [534, 379] on label "[PERSON_NAME]" at bounding box center [532, 386] width 116 height 14
click at [466, 378] on button "[PERSON_NAME]" at bounding box center [457, 386] width 18 height 18
click at [708, 247] on input "Timestamp" at bounding box center [814, 248] width 238 height 40
type input "[DATE]T14:48"
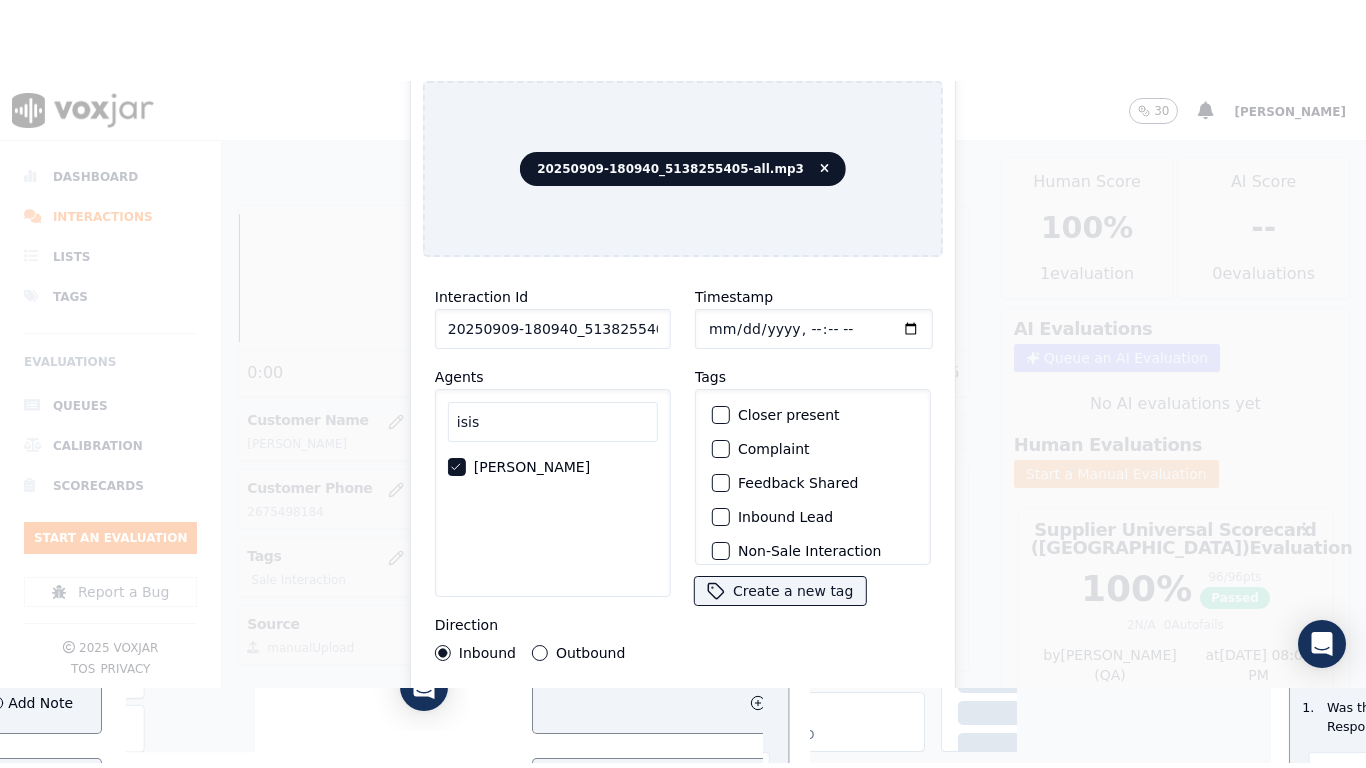
scroll to position [175, 0]
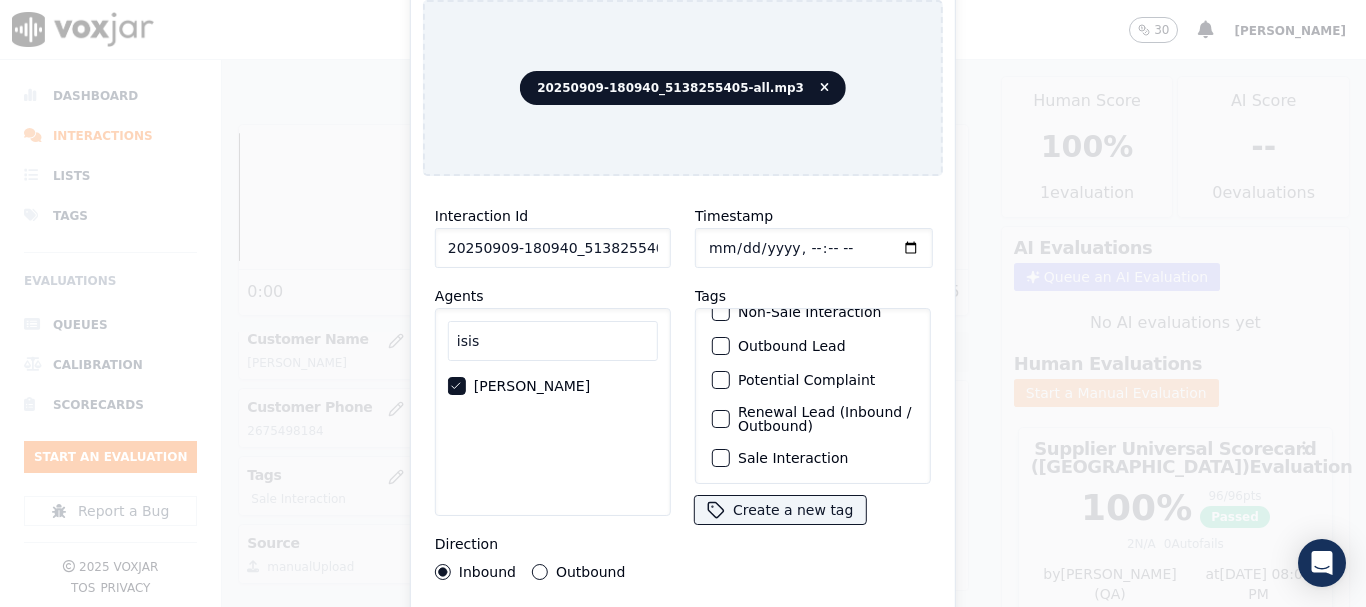
click at [799, 451] on label "Sale Interaction" at bounding box center [793, 458] width 110 height 14
click at [730, 449] on button "Sale Interaction" at bounding box center [721, 458] width 18 height 18
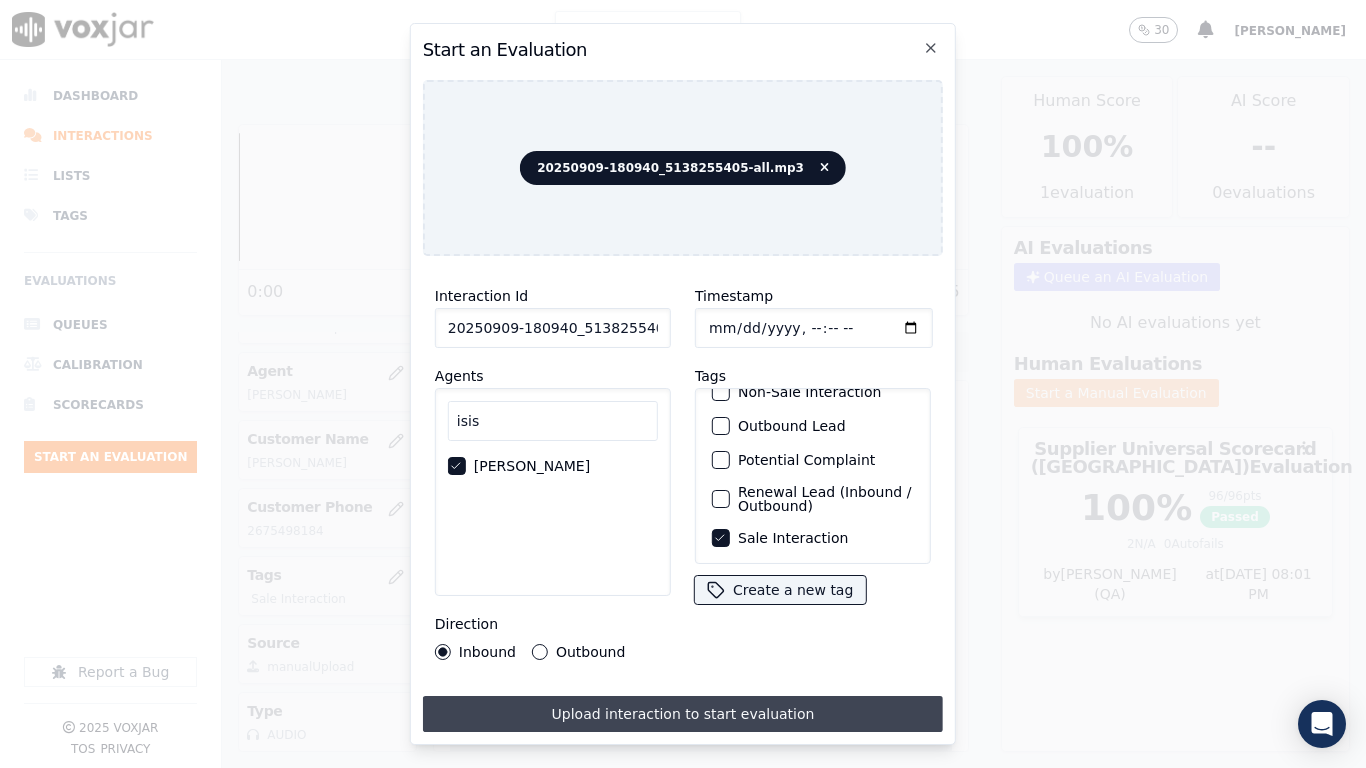
click at [777, 606] on button "Upload interaction to start evaluation" at bounding box center [683, 714] width 520 height 36
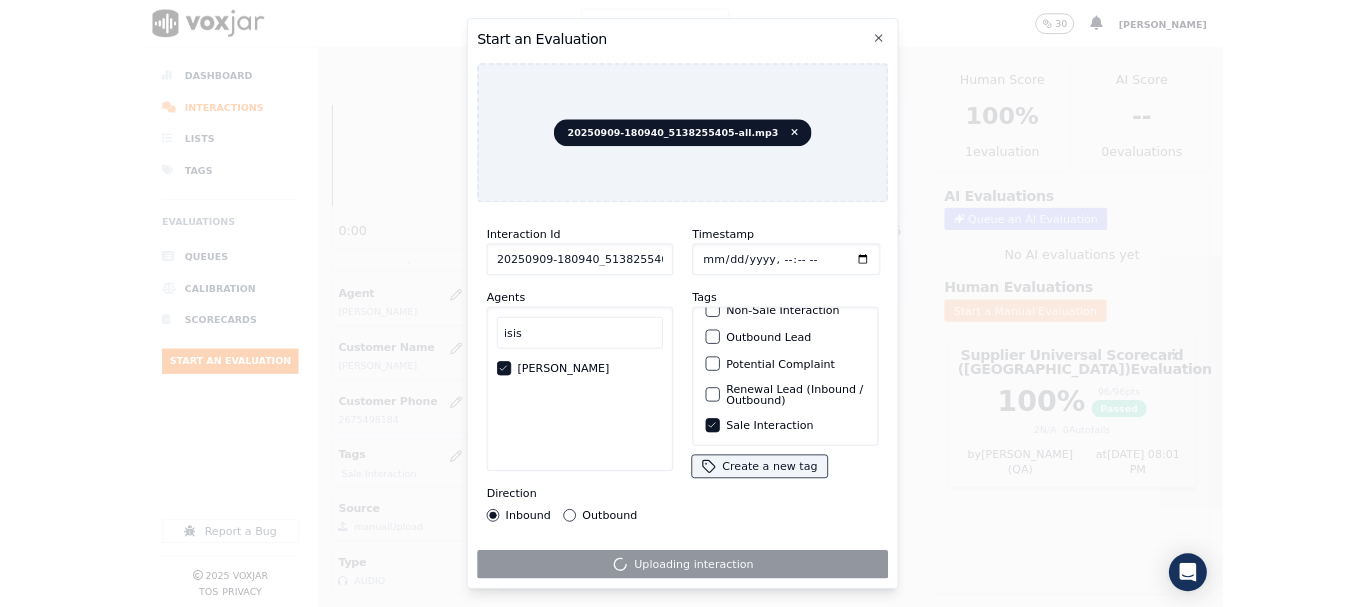
scroll to position [300, 0]
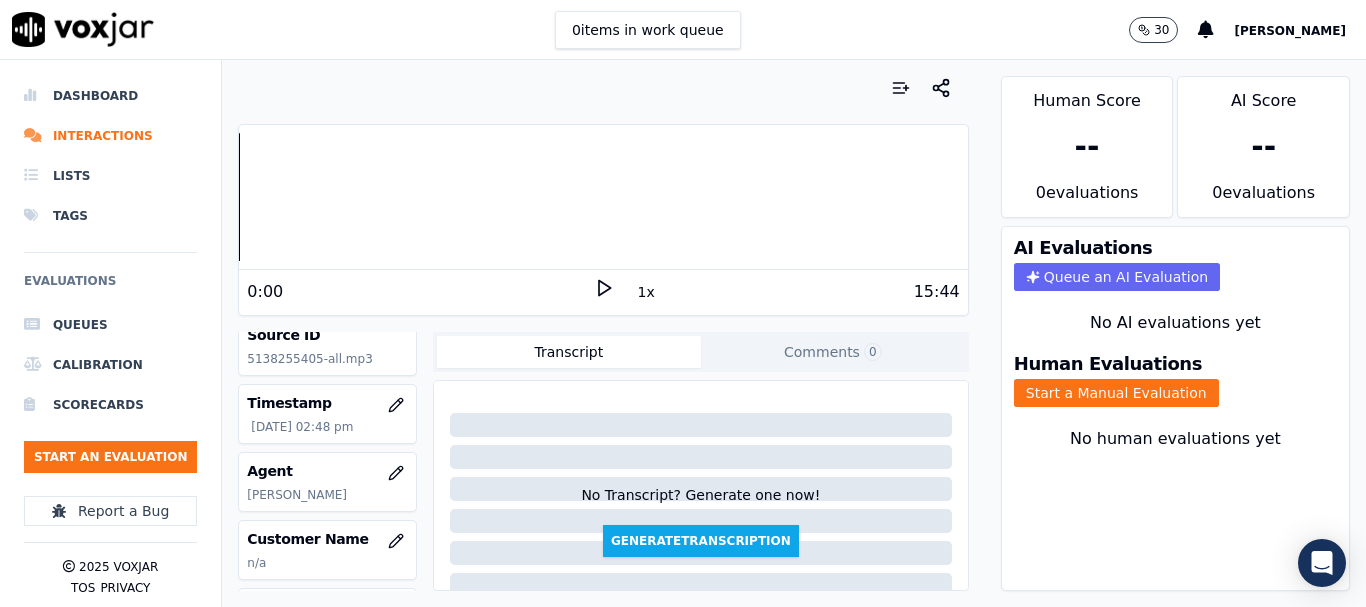
scroll to position [200, 0]
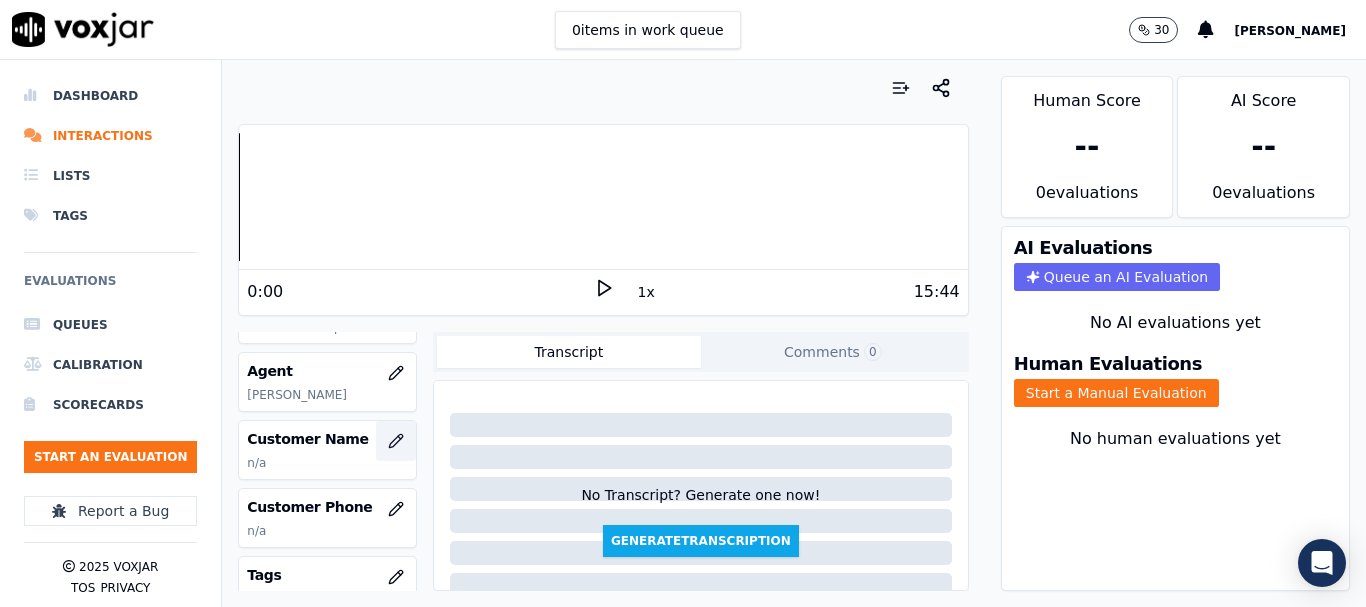
click at [376, 450] on button "button" at bounding box center [396, 441] width 40 height 40
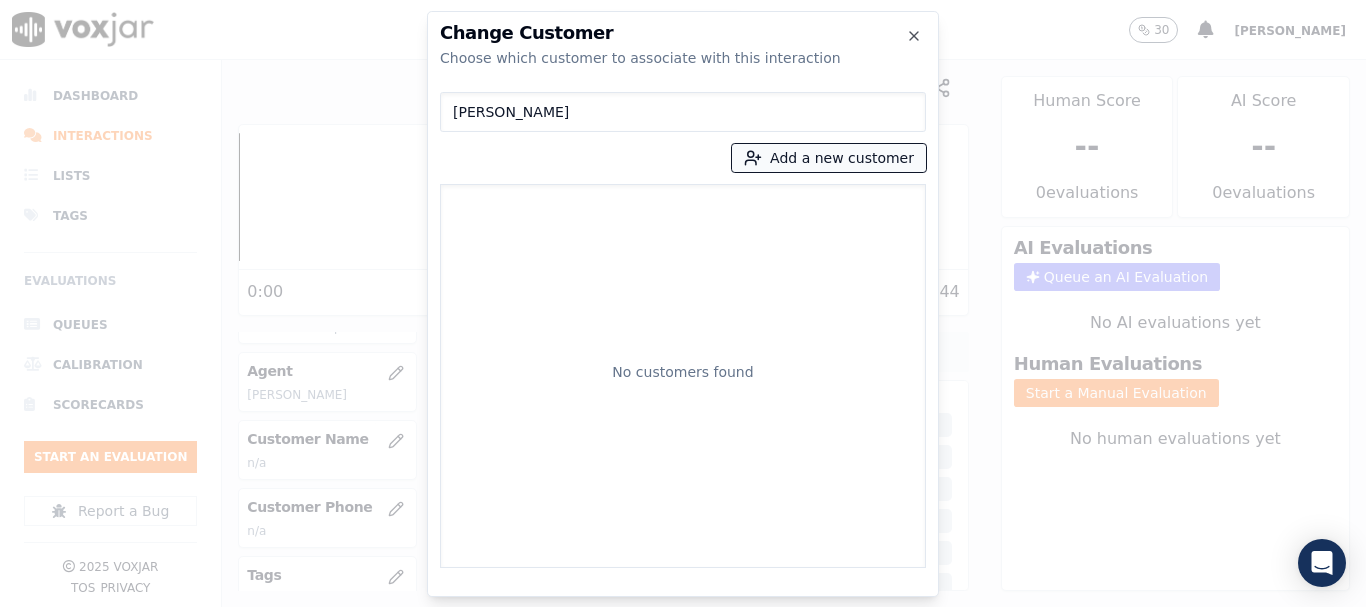
type input "[PERSON_NAME]"
click at [786, 161] on button "Add a new customer" at bounding box center [829, 158] width 194 height 28
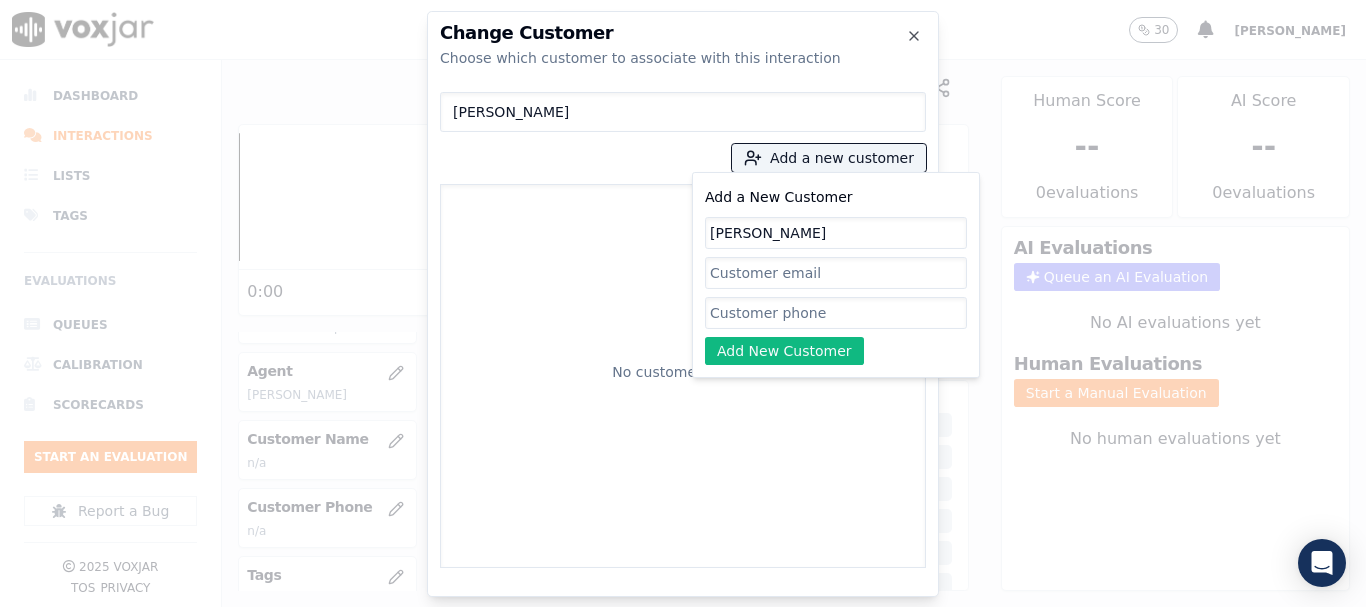
type input "[PERSON_NAME]"
drag, startPoint x: 767, startPoint y: 304, endPoint x: 767, endPoint y: 339, distance: 35.0
click at [767, 304] on input "Add a New Customer" at bounding box center [836, 313] width 262 height 32
paste input "5138255405"
type input "5138255405"
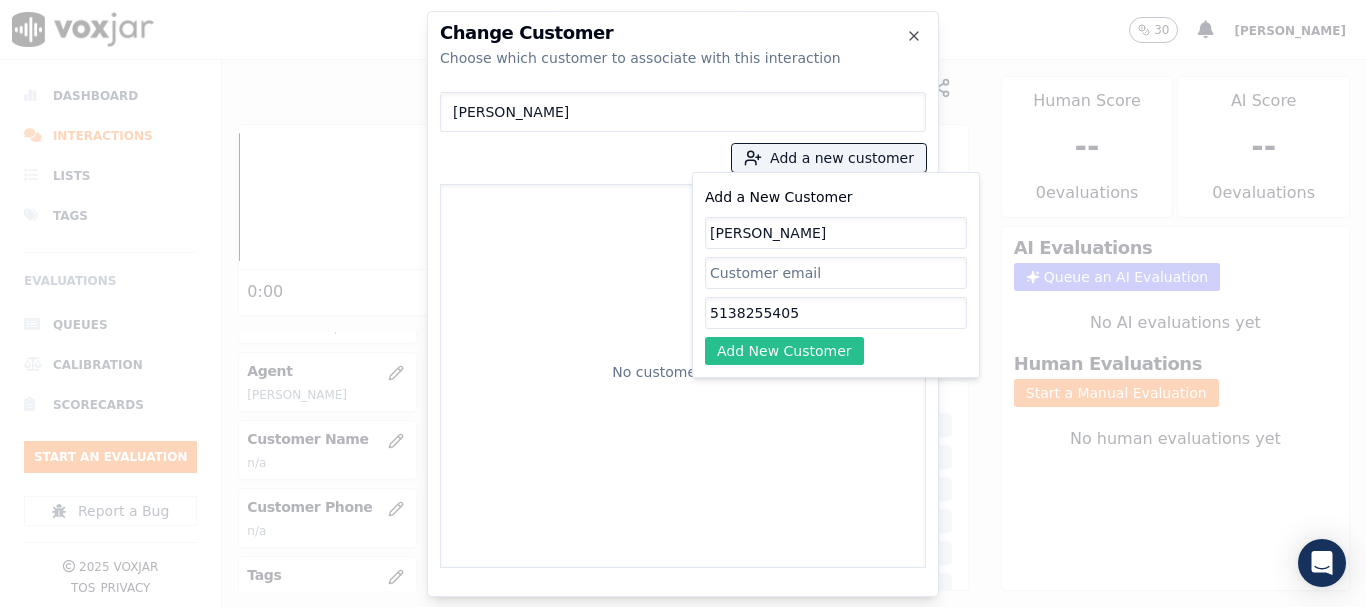
click at [743, 348] on button "Add New Customer" at bounding box center [784, 351] width 159 height 28
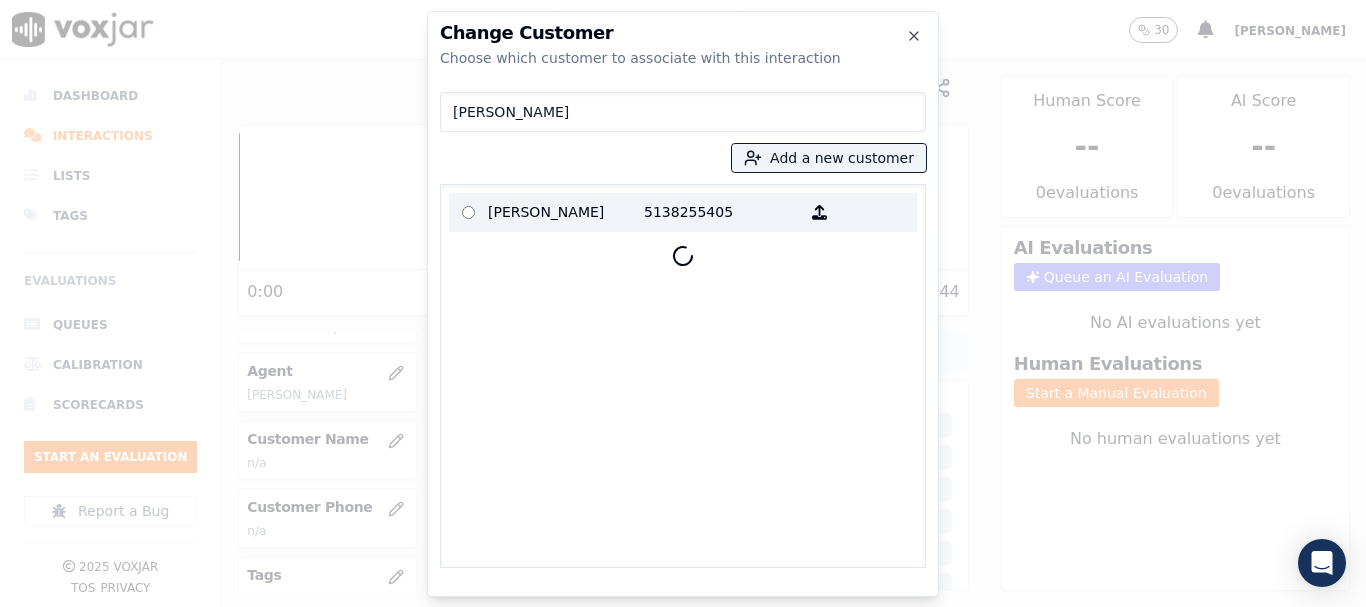
drag, startPoint x: 516, startPoint y: 209, endPoint x: 890, endPoint y: 379, distance: 410.8
click at [515, 209] on p "[PERSON_NAME]" at bounding box center [566, 212] width 156 height 31
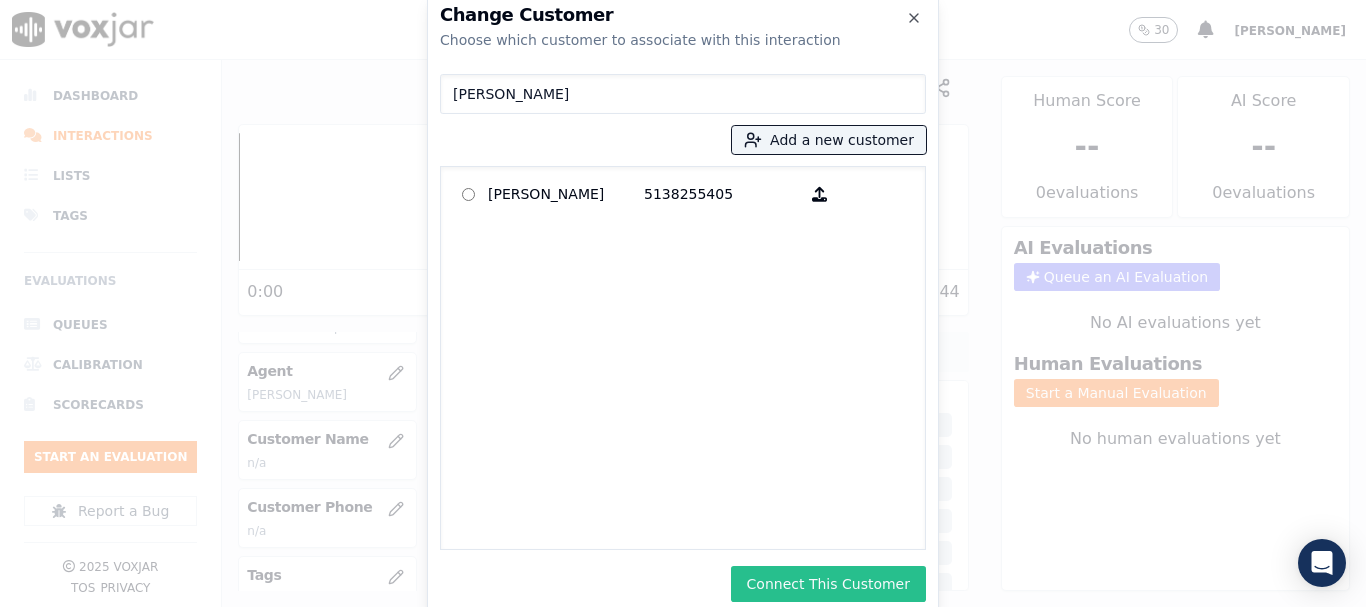
click at [836, 571] on button "Connect This Customer" at bounding box center [828, 584] width 195 height 36
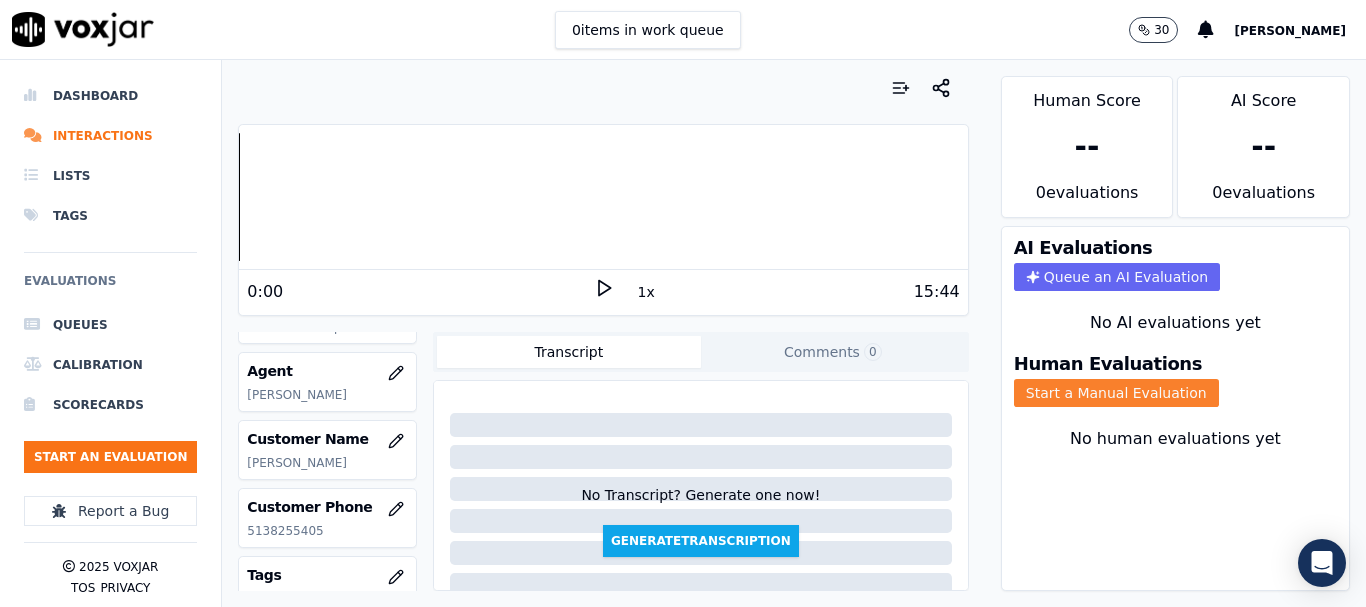
click at [1129, 389] on button "Start a Manual Evaluation" at bounding box center [1116, 393] width 205 height 28
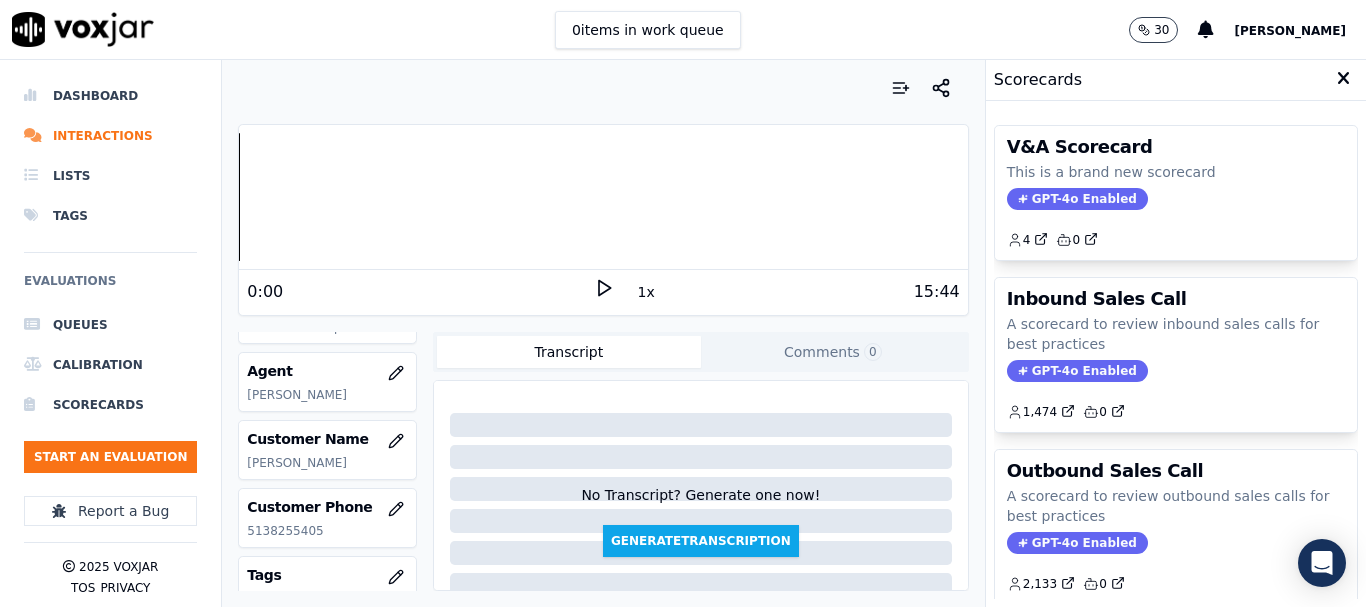
scroll to position [443, 0]
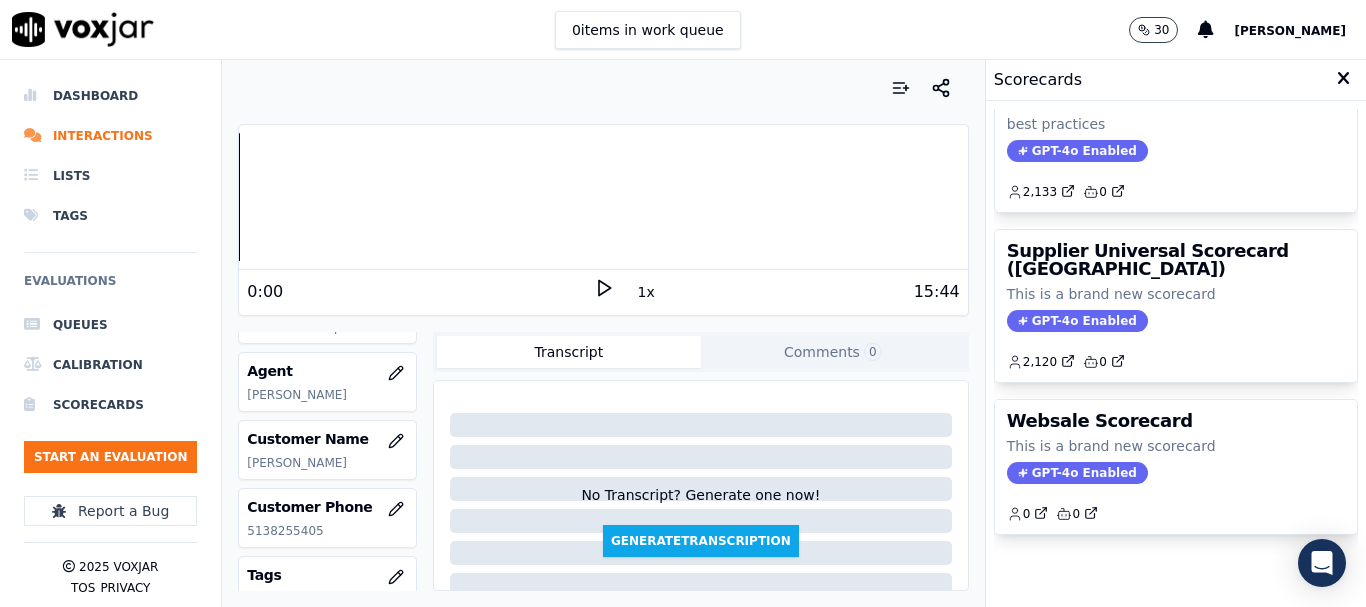
drag, startPoint x: 1130, startPoint y: 228, endPoint x: 1132, endPoint y: 290, distance: 62.0
click at [1130, 233] on div "Supplier Universal Scorecard ([GEOGRAPHIC_DATA]) This is a brand new scorecard …" at bounding box center [1176, 306] width 362 height 152
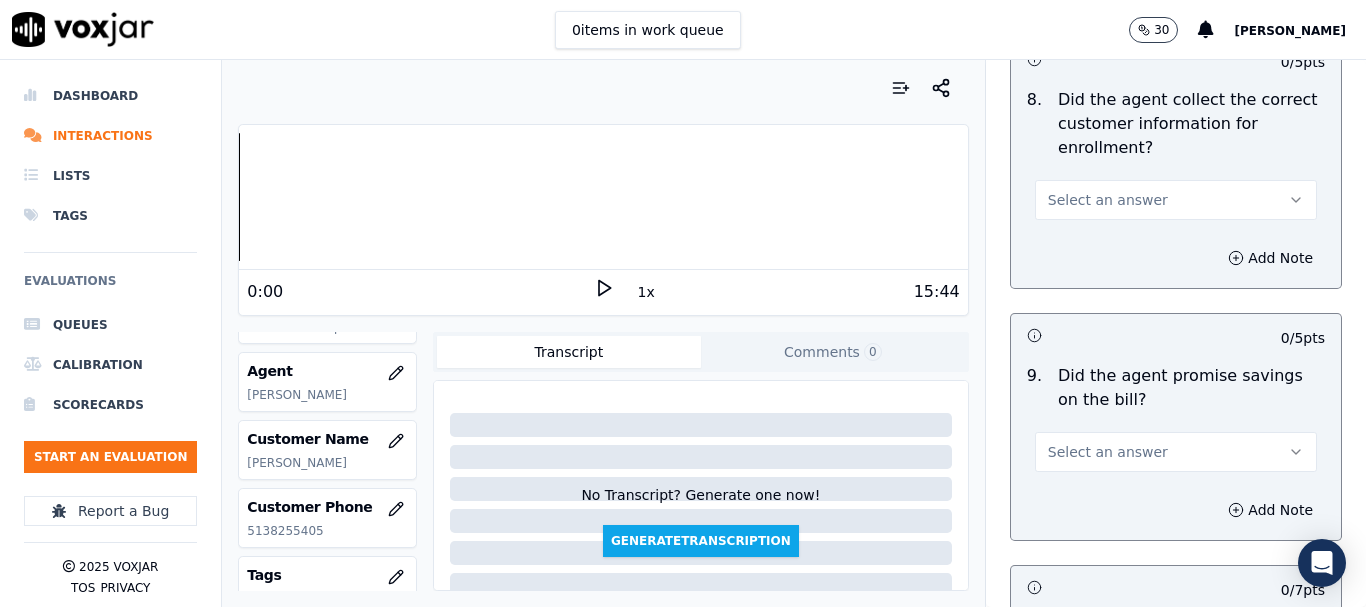
scroll to position [2090, 0]
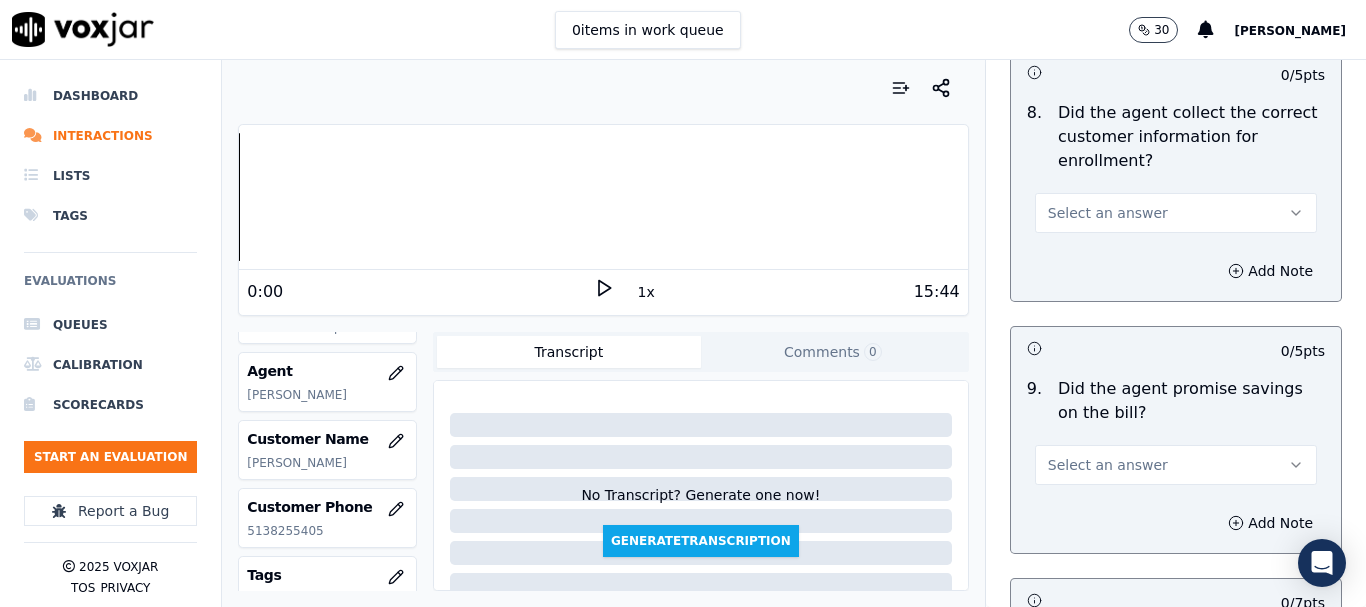
click at [1129, 205] on button "Select an answer" at bounding box center [1176, 213] width 282 height 40
click at [1086, 283] on div "No" at bounding box center [1139, 290] width 244 height 32
drag, startPoint x: 1210, startPoint y: 272, endPoint x: 1197, endPoint y: 283, distance: 17.0
click at [1216, 277] on button "Add Note" at bounding box center [1270, 271] width 109 height 28
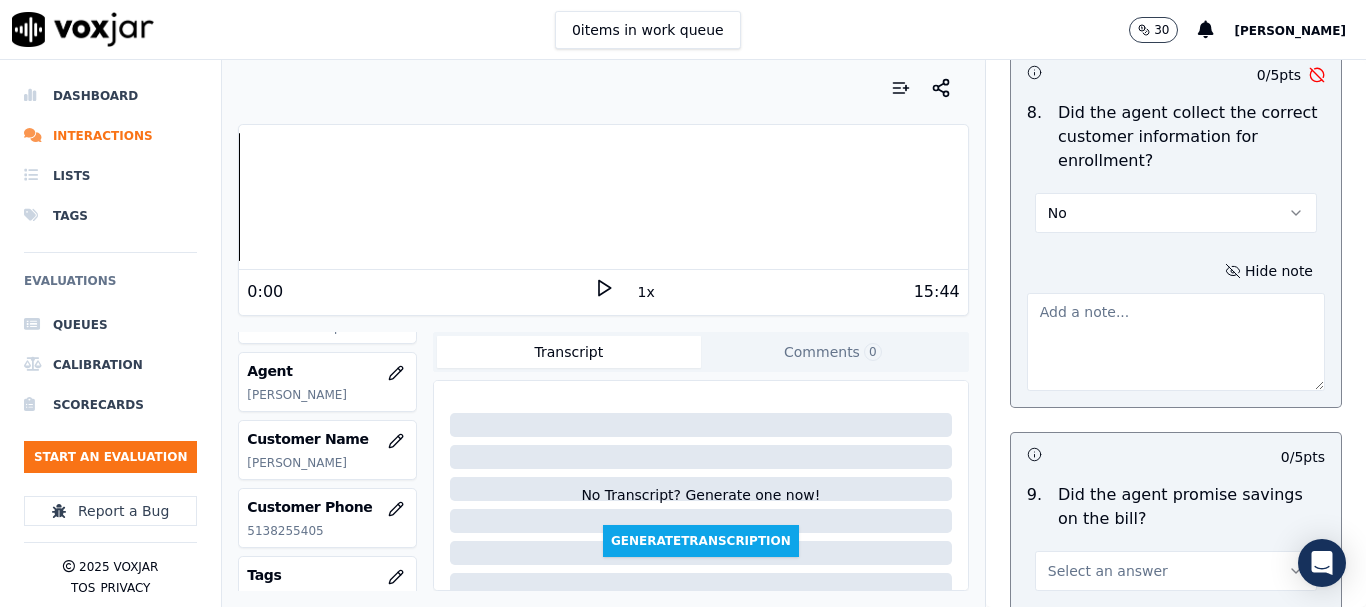
click at [1128, 314] on textarea at bounding box center [1176, 342] width 298 height 98
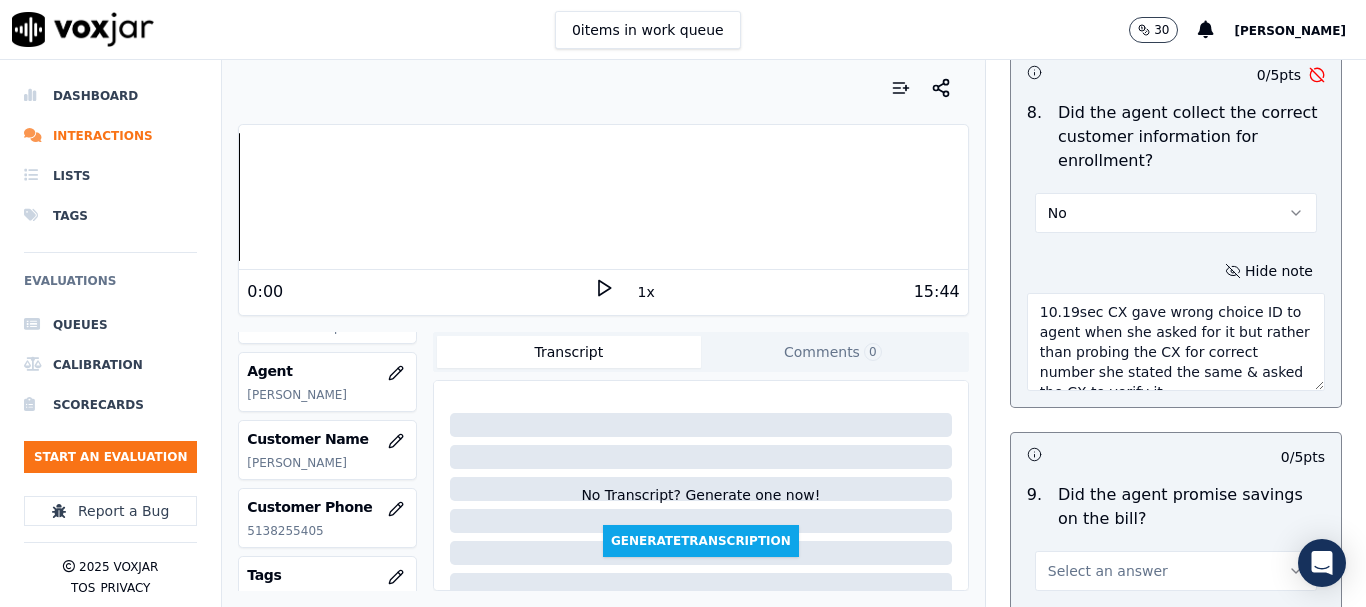
scroll to position [20, 0]
drag, startPoint x: 1076, startPoint y: 303, endPoint x: 1219, endPoint y: 400, distance: 172.8
click at [1219, 400] on div "Hide note 10.19sec CX gave wrong choice ID to agent when she asked for it but r…" at bounding box center [1176, 324] width 330 height 166
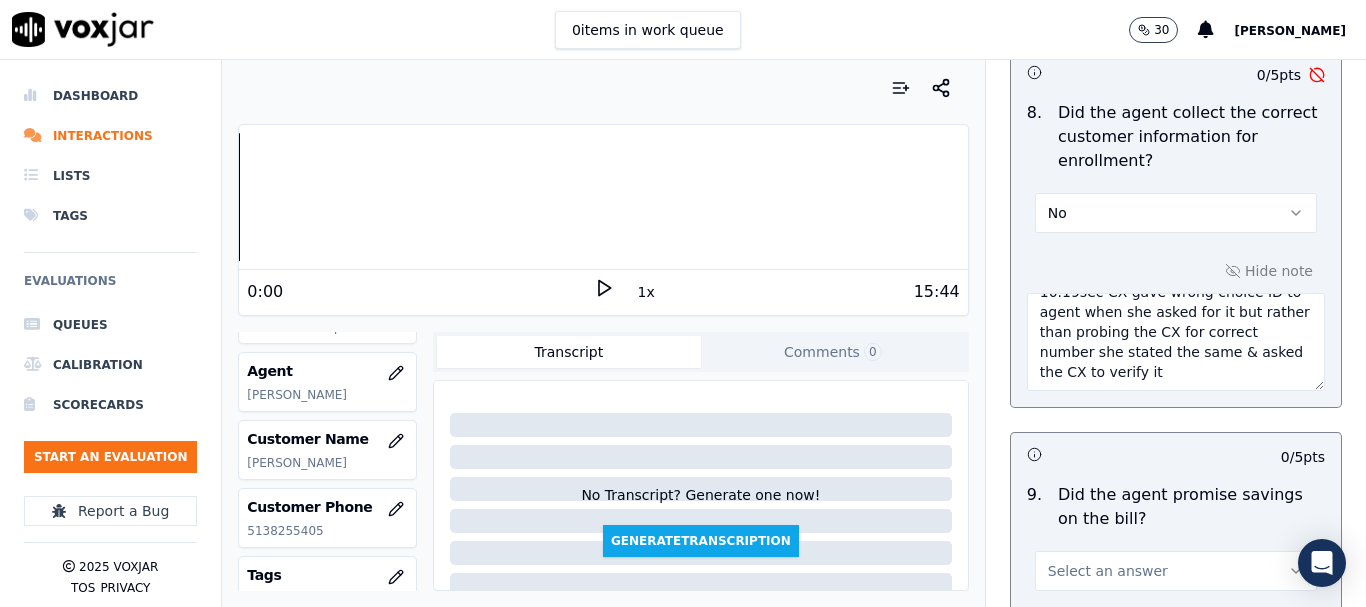
paste textarea "provided an incorrect Choice ID, but instead of probing for the correct number,…"
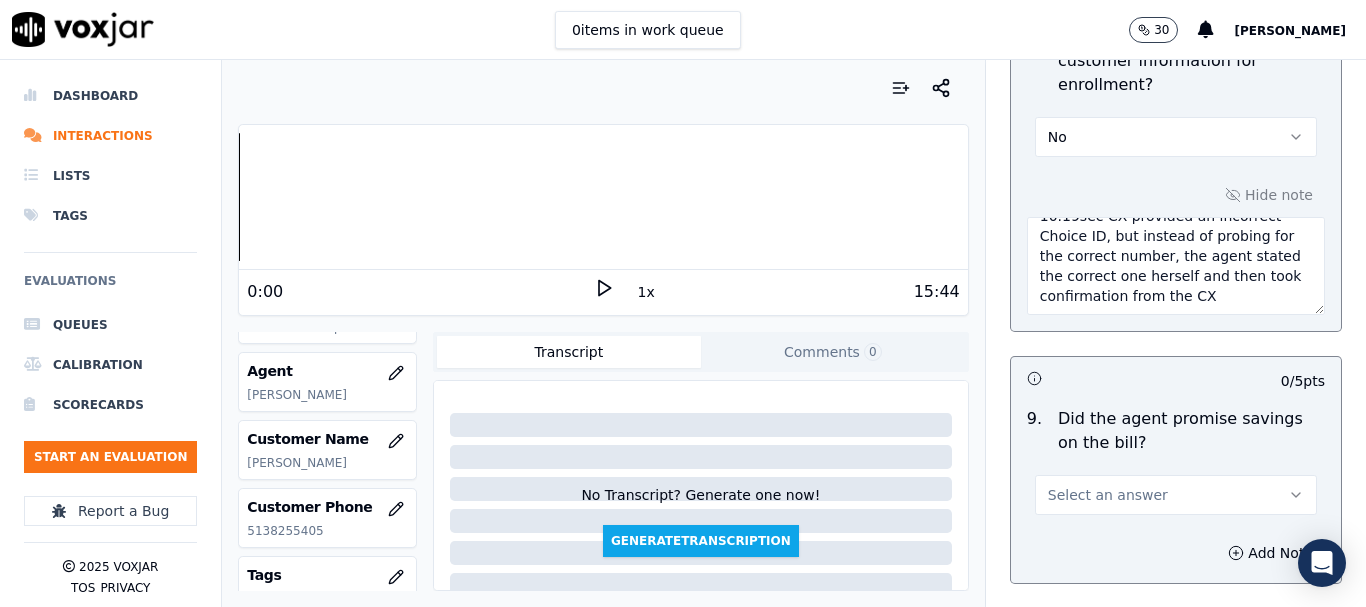
scroll to position [2390, 0]
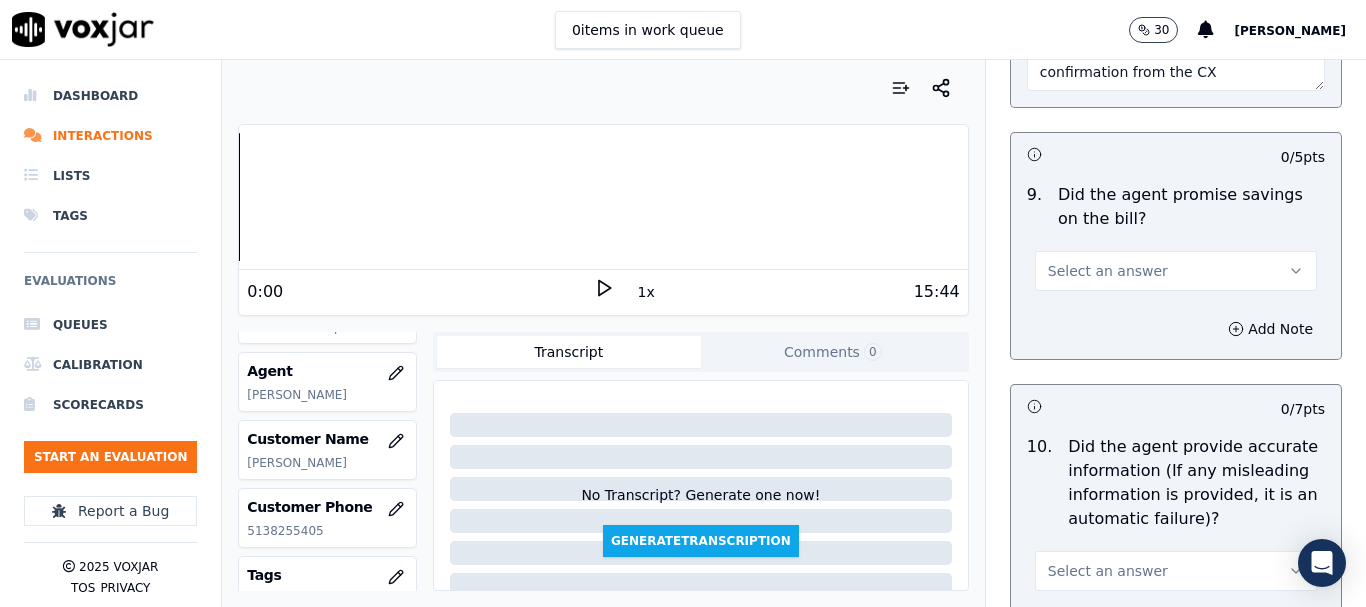
type textarea "10.19sec CX provided an incorrect Choice ID, but instead of probing for the cor…"
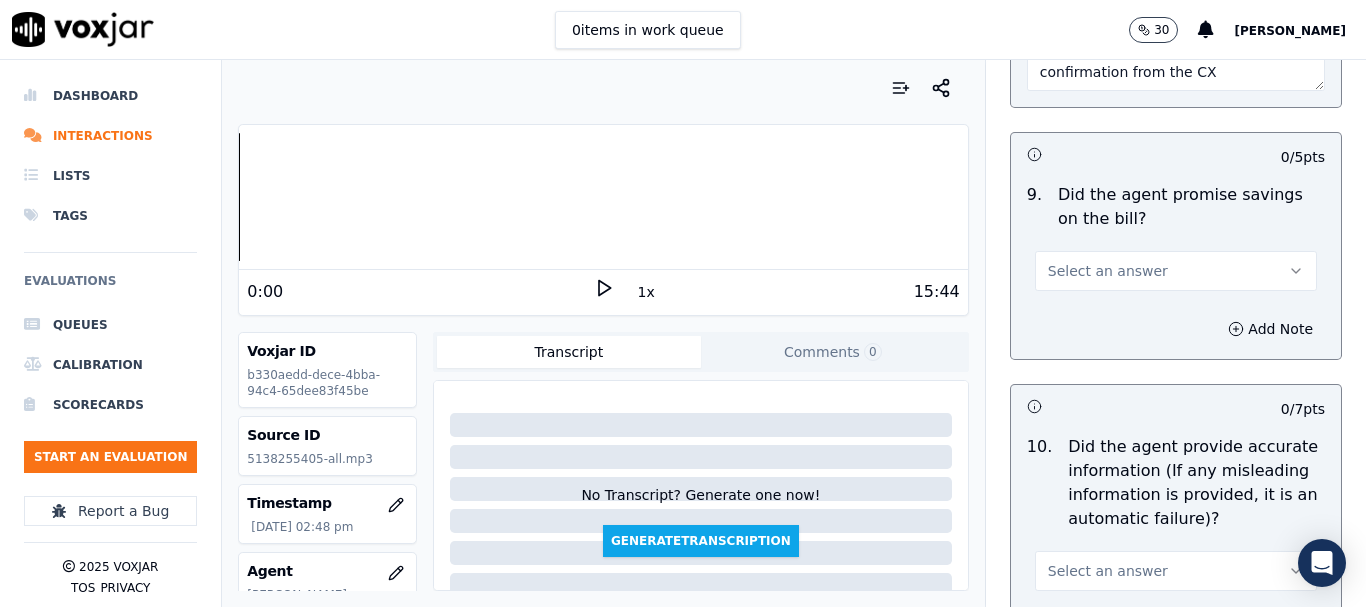
click at [1091, 273] on span "Select an answer" at bounding box center [1108, 271] width 120 height 20
click at [1086, 314] on div "Yes" at bounding box center [1139, 316] width 244 height 32
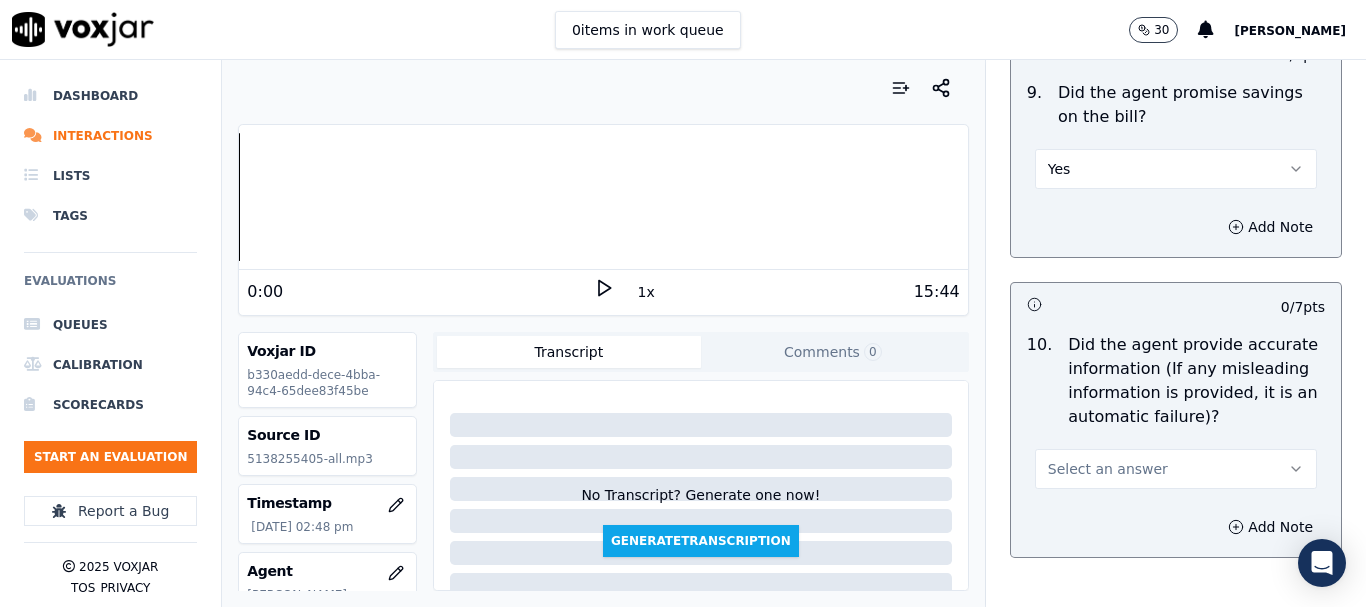
scroll to position [2590, 0]
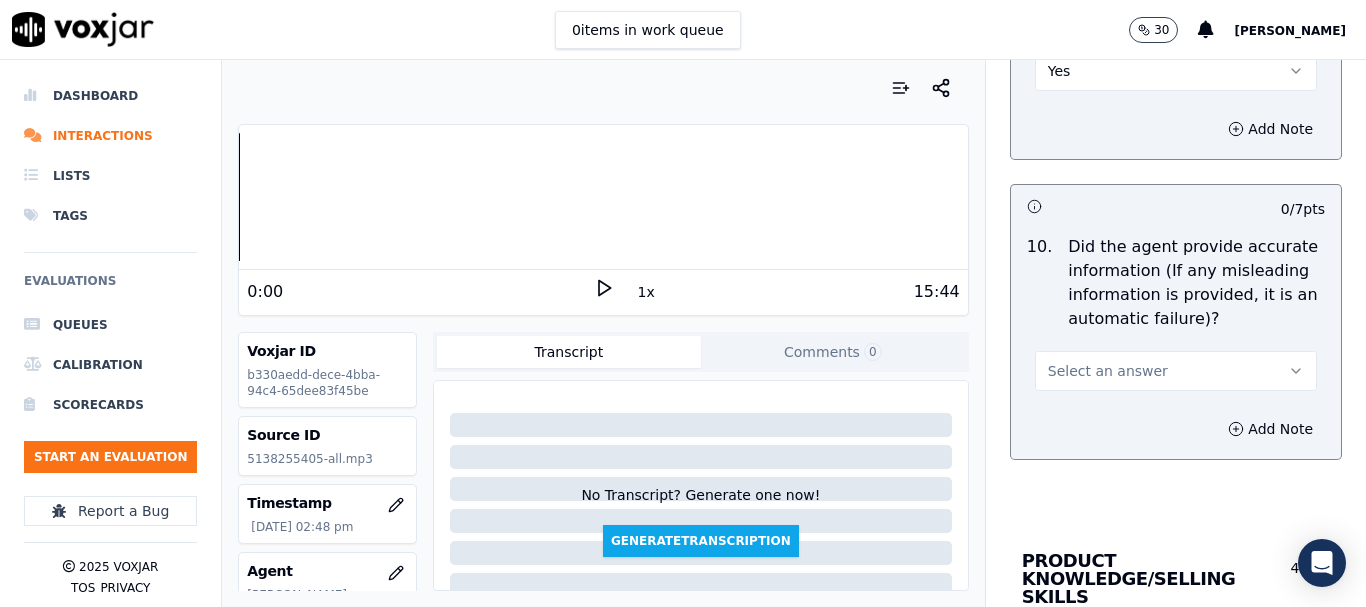
click at [1106, 365] on span "Select an answer" at bounding box center [1108, 371] width 120 height 20
click at [1080, 410] on div "Yes" at bounding box center [1139, 416] width 244 height 32
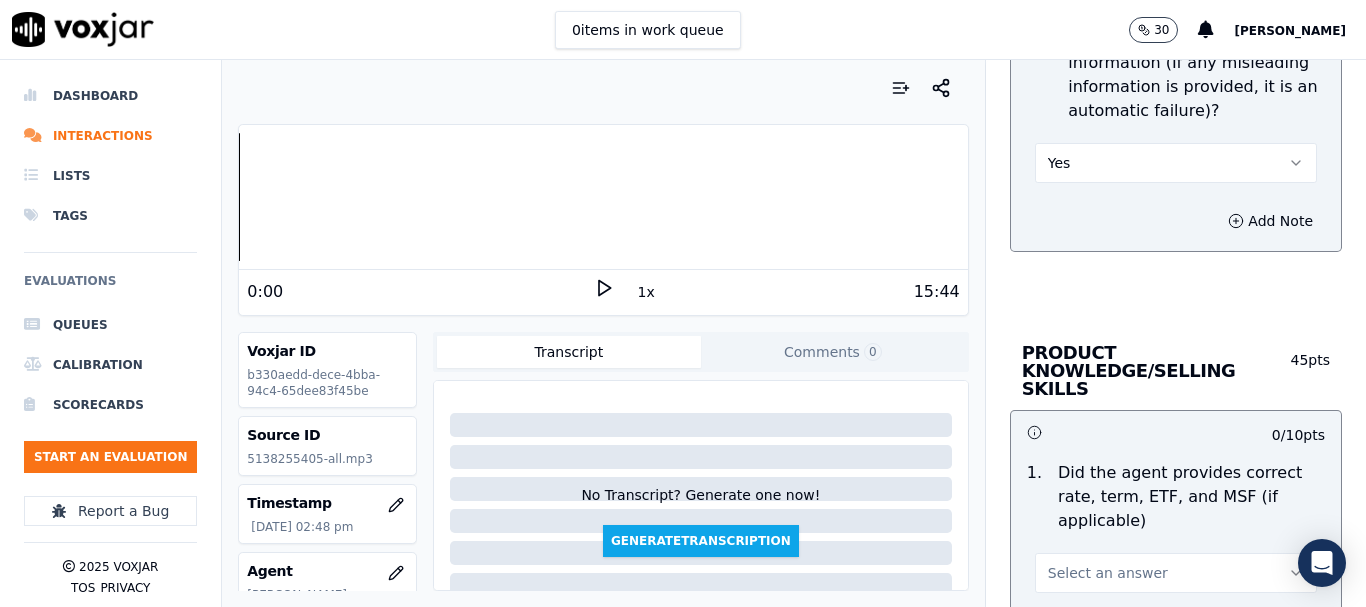
scroll to position [2989, 0]
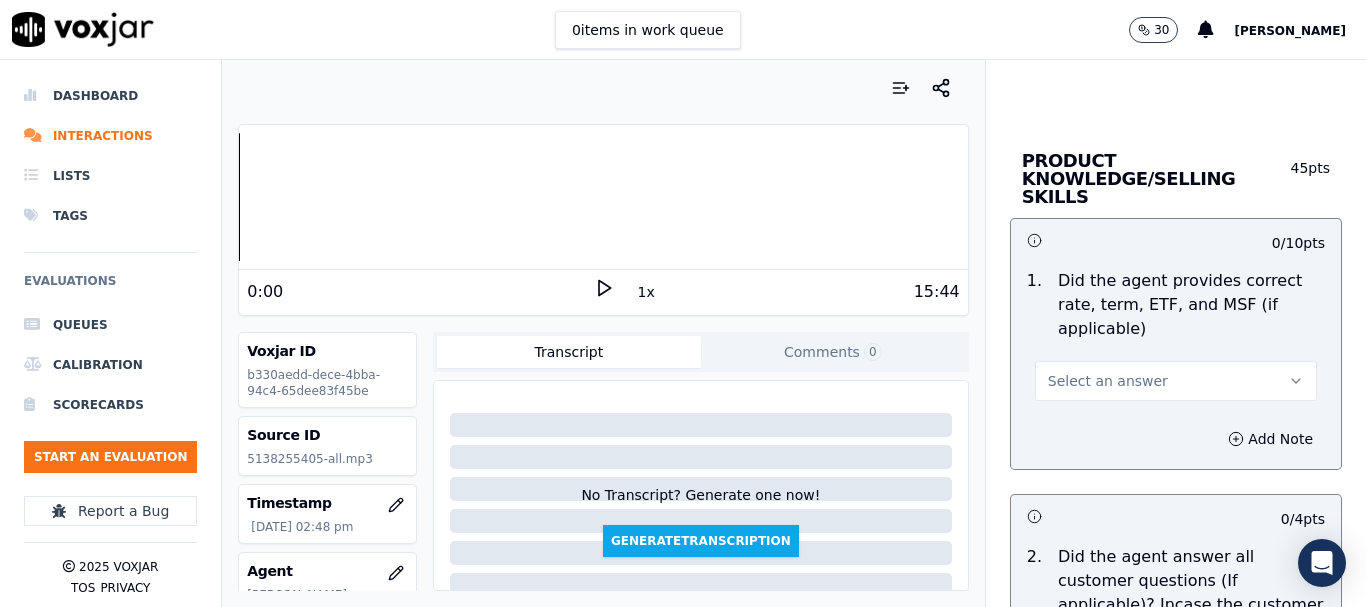
drag, startPoint x: 1096, startPoint y: 354, endPoint x: 1100, endPoint y: 369, distance: 15.5
click at [1096, 371] on span "Select an answer" at bounding box center [1108, 381] width 120 height 20
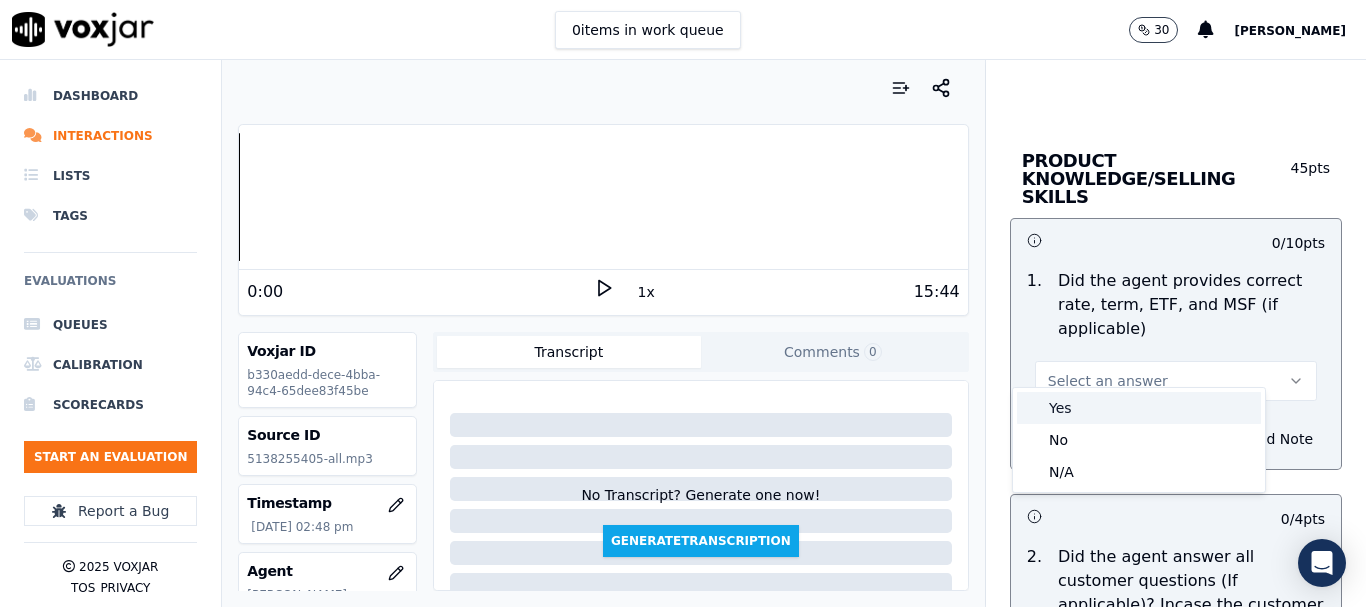
click at [1101, 418] on div "Yes" at bounding box center [1139, 408] width 244 height 32
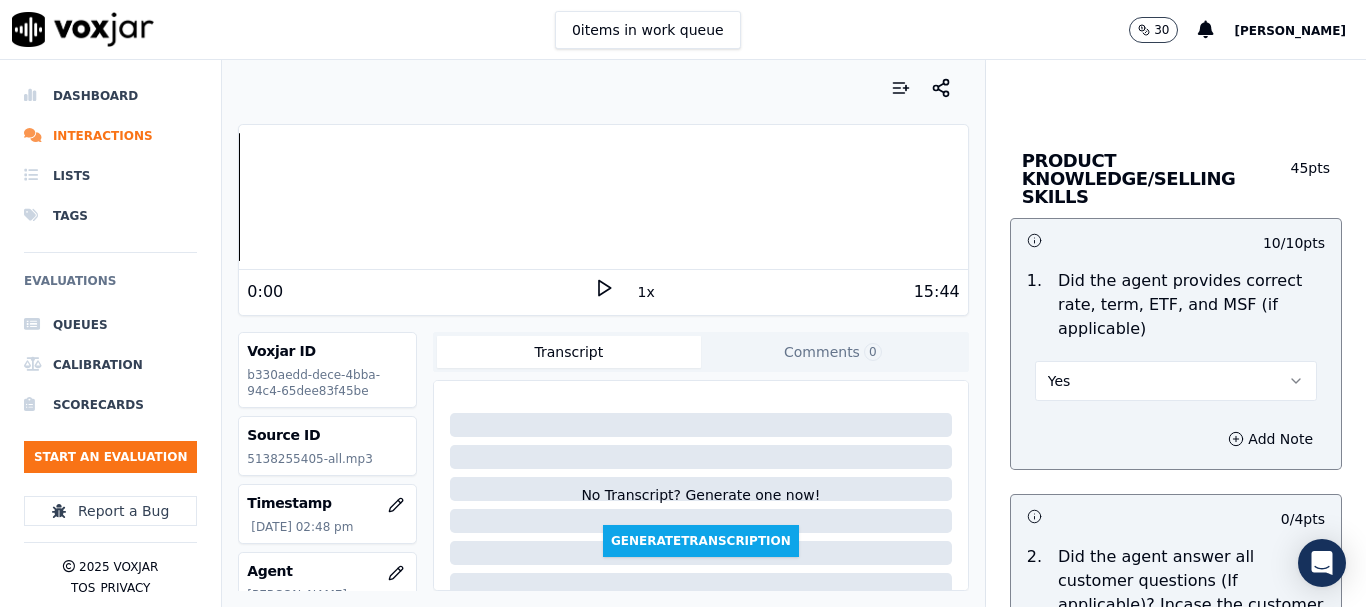
scroll to position [3589, 0]
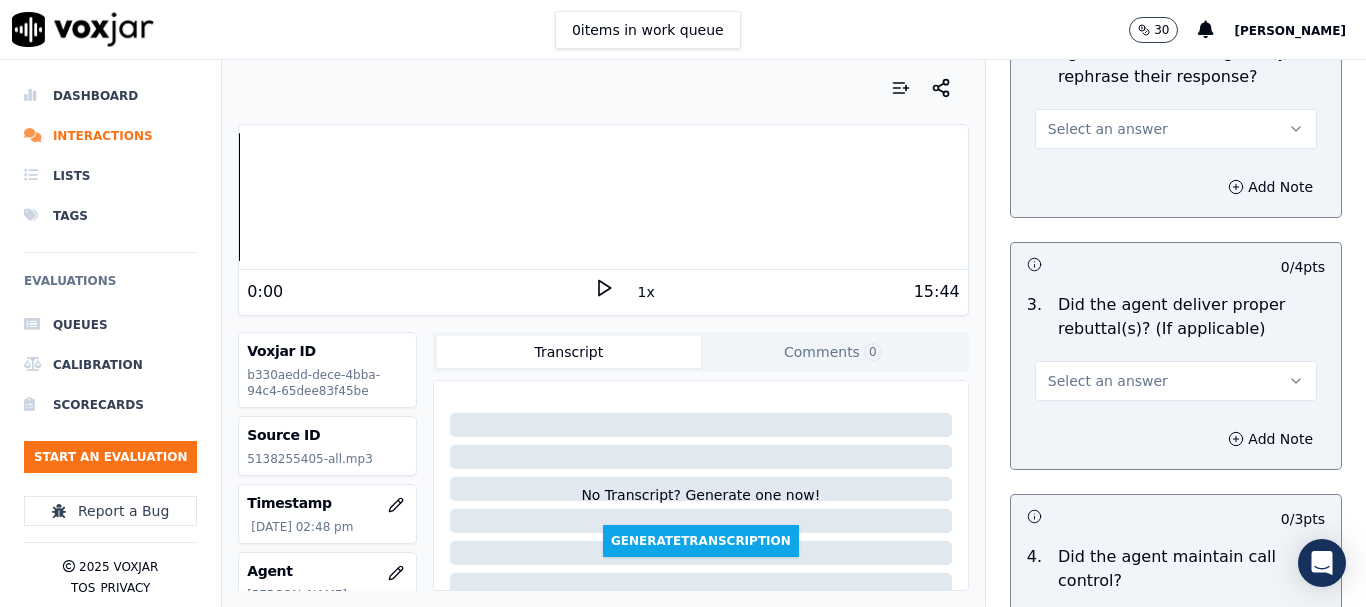
click at [1084, 109] on button "Select an answer" at bounding box center [1176, 129] width 282 height 40
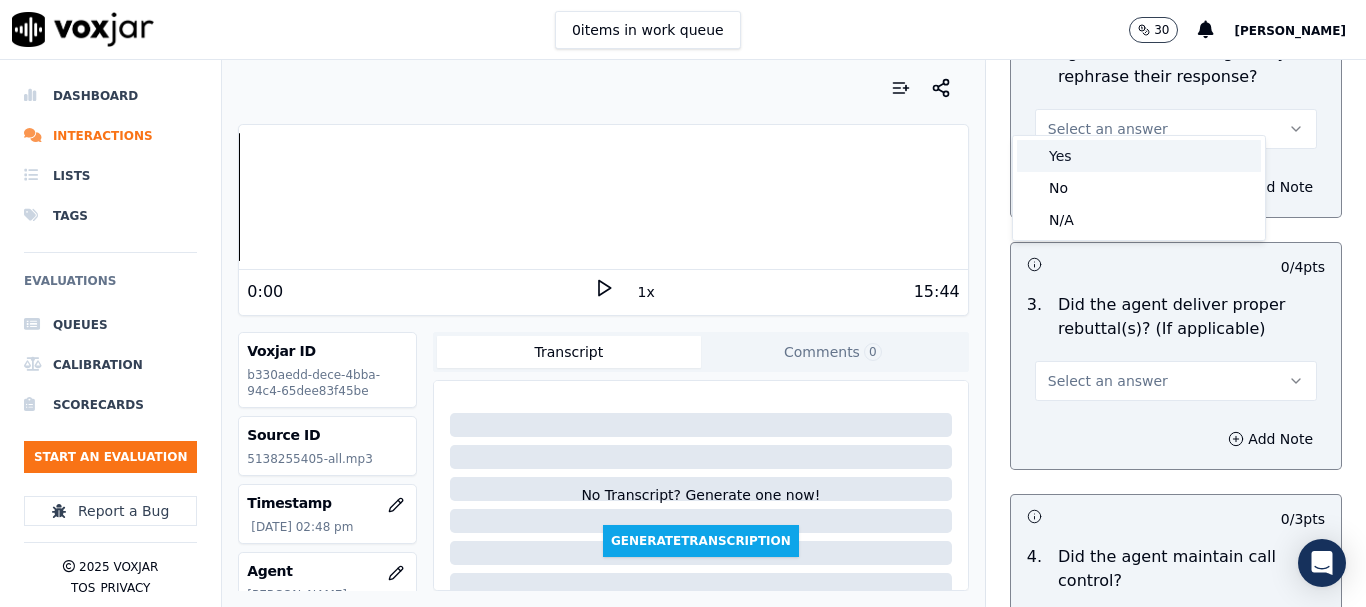
click at [1087, 157] on div "Yes" at bounding box center [1139, 156] width 244 height 32
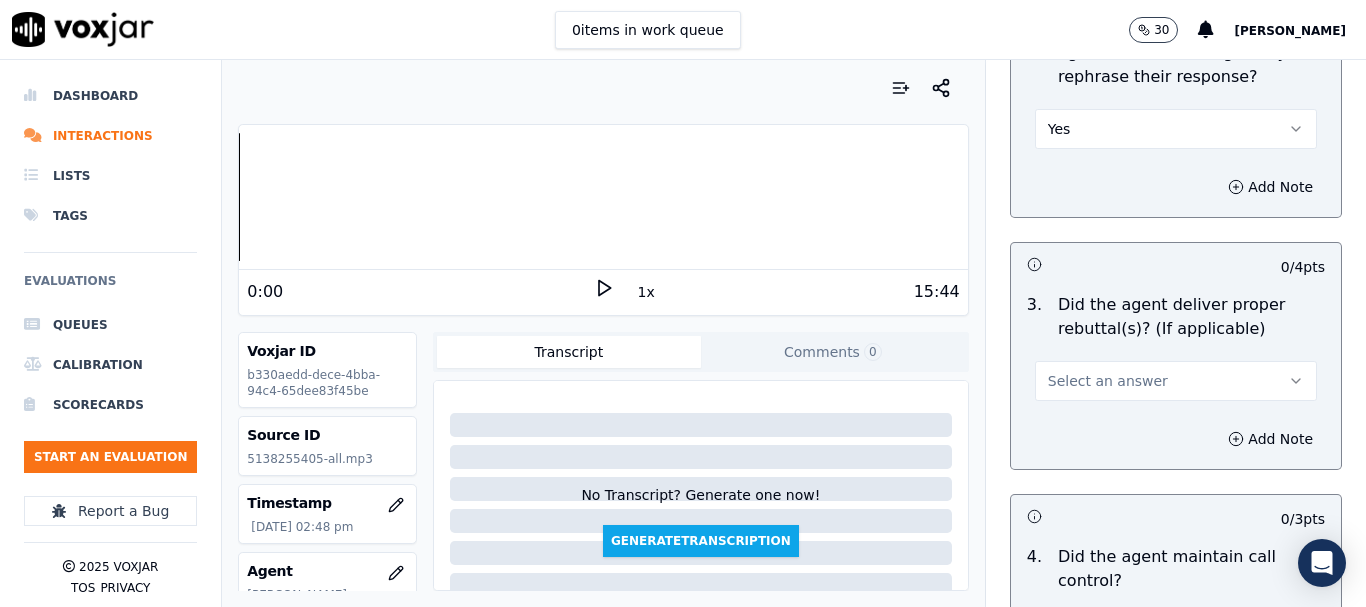
drag, startPoint x: 1124, startPoint y: 369, endPoint x: 1125, endPoint y: 379, distance: 10.0
click at [1124, 371] on span "Select an answer" at bounding box center [1108, 381] width 120 height 20
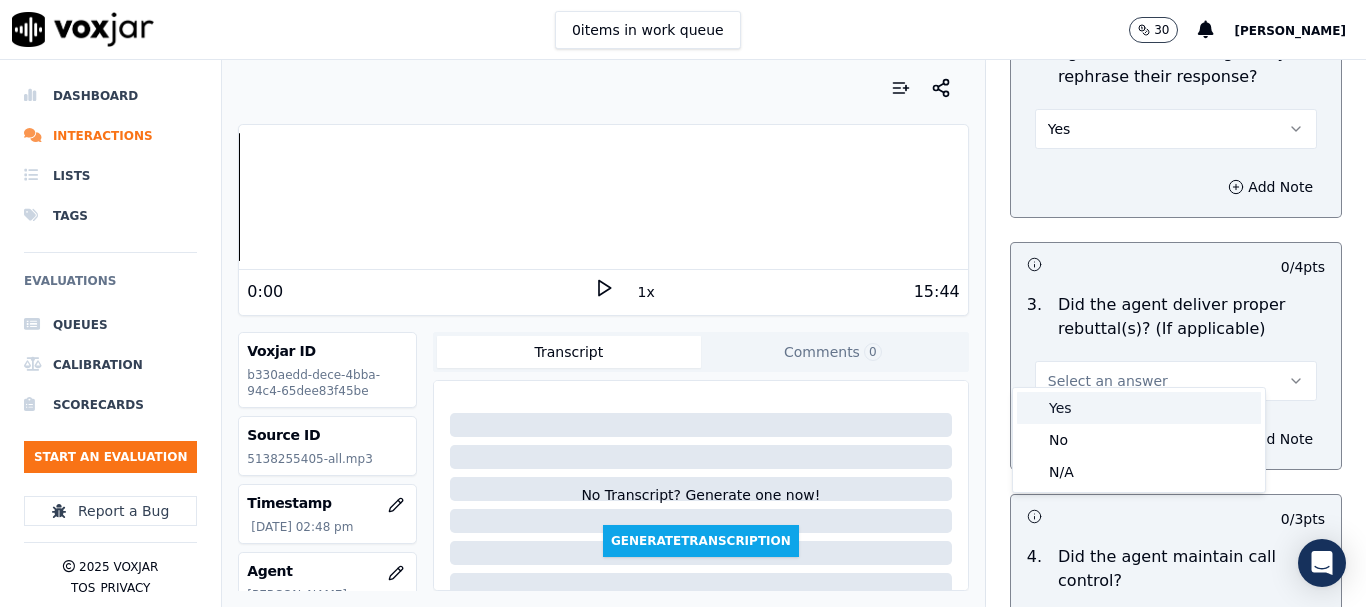
click at [1106, 402] on div "Yes" at bounding box center [1139, 408] width 244 height 32
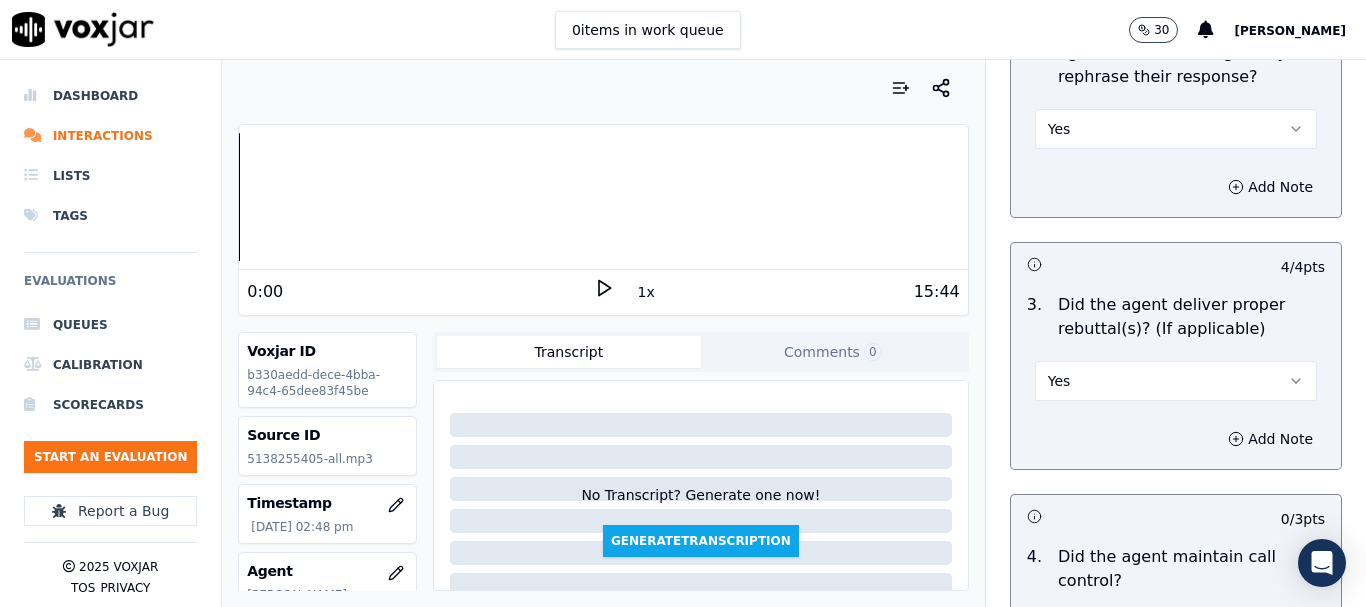
scroll to position [4189, 0]
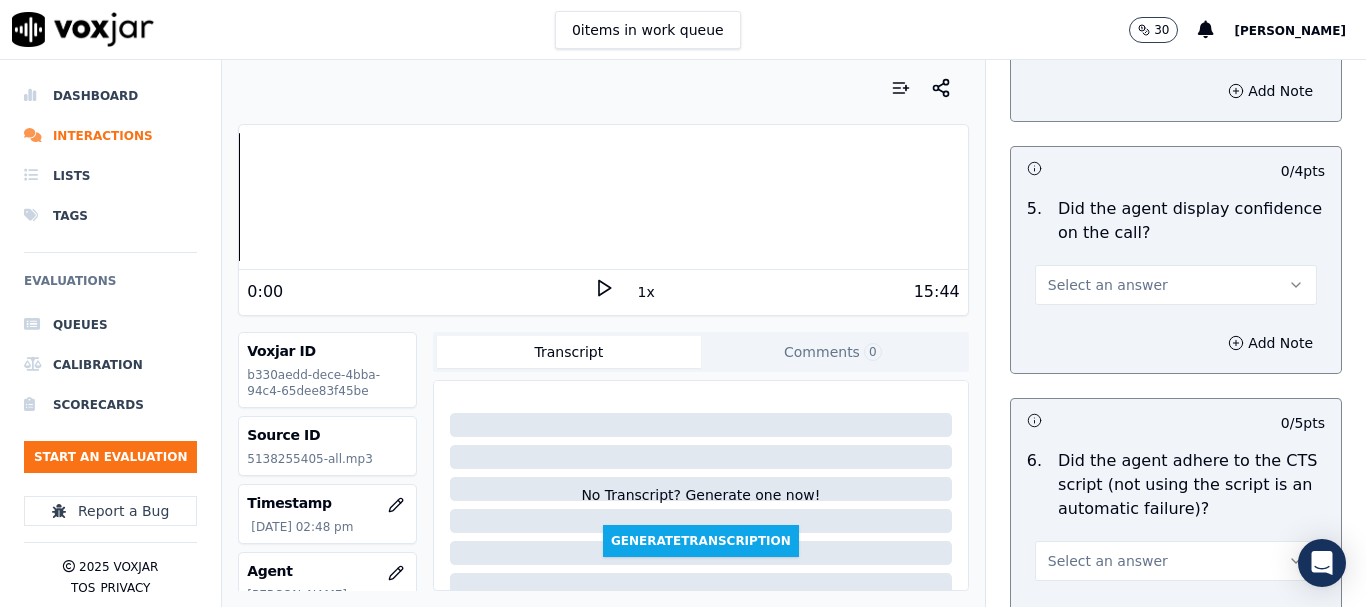
click at [1105, 275] on span "Select an answer" at bounding box center [1108, 285] width 120 height 20
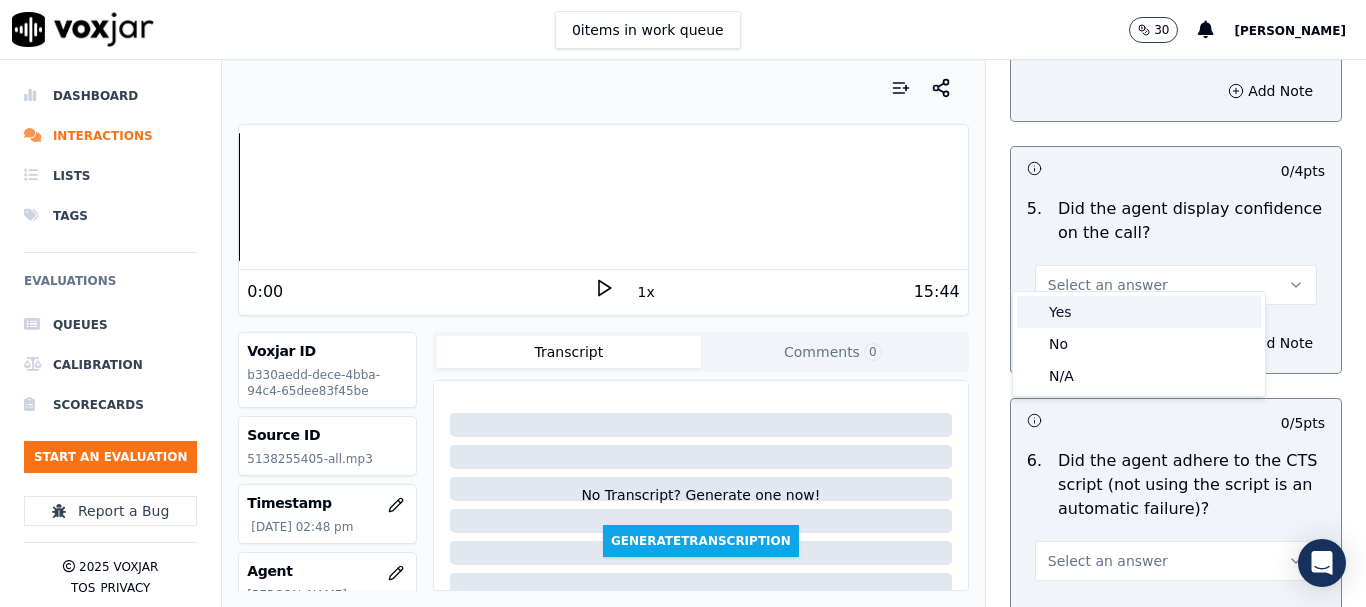
click at [1106, 306] on div "Yes" at bounding box center [1139, 312] width 244 height 32
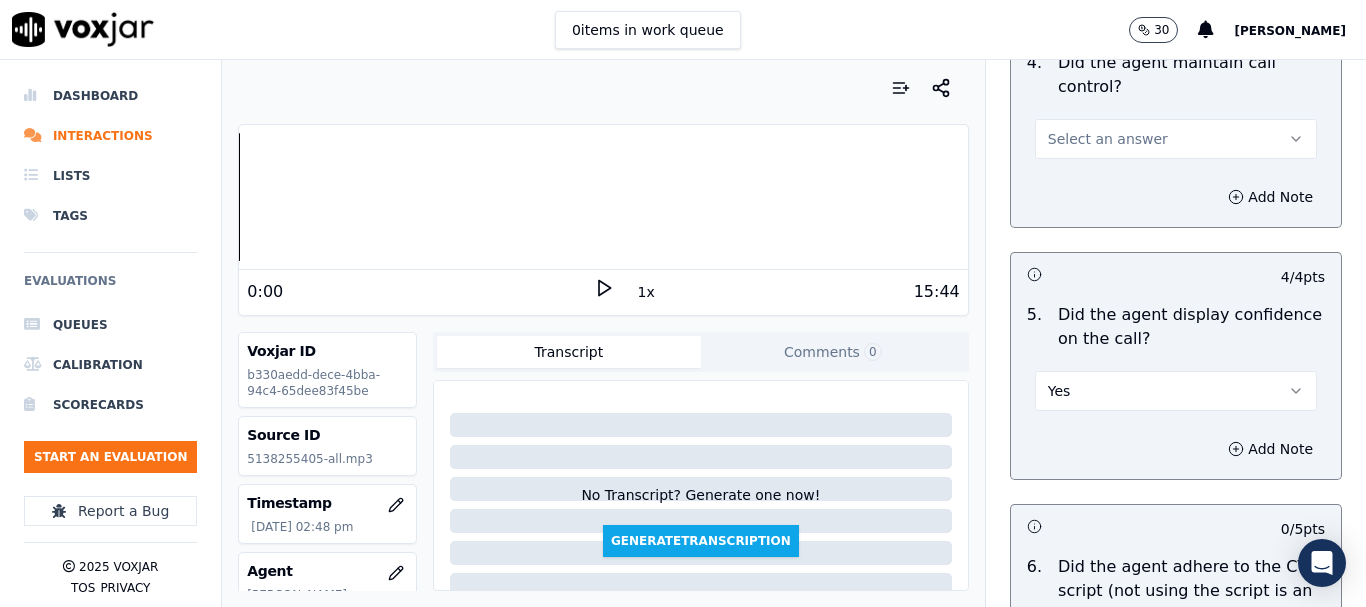
scroll to position [3889, 0]
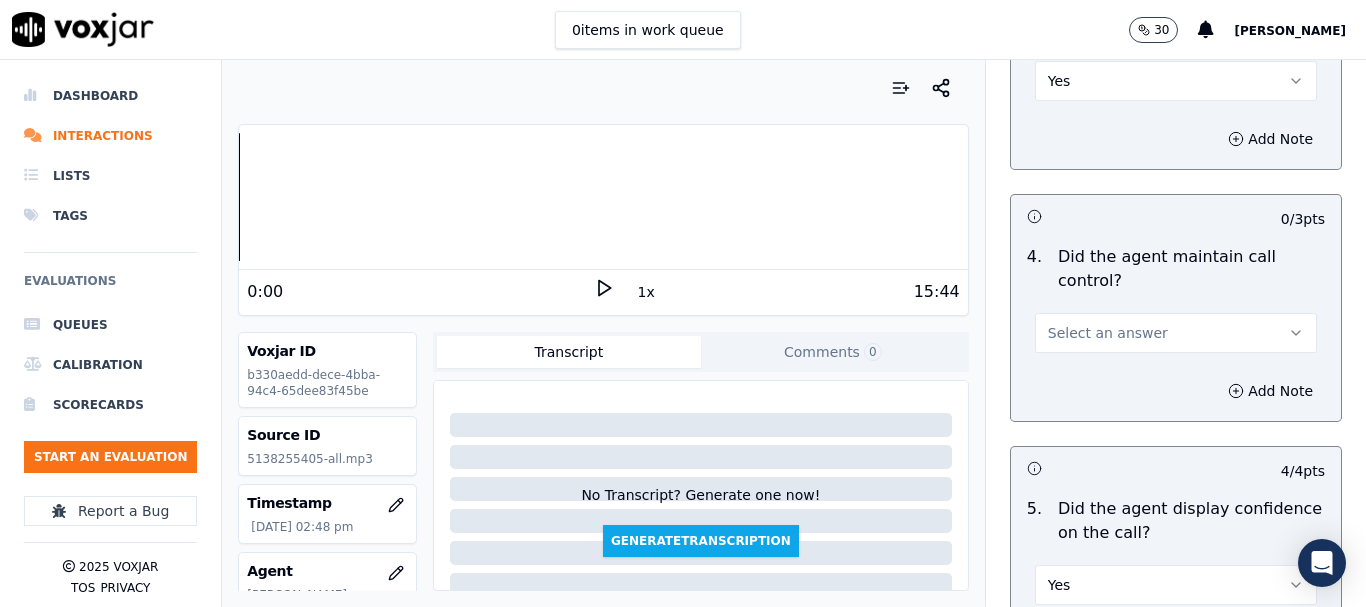
click at [1115, 323] on span "Select an answer" at bounding box center [1108, 333] width 120 height 20
click at [1097, 364] on div "Yes" at bounding box center [1139, 360] width 244 height 32
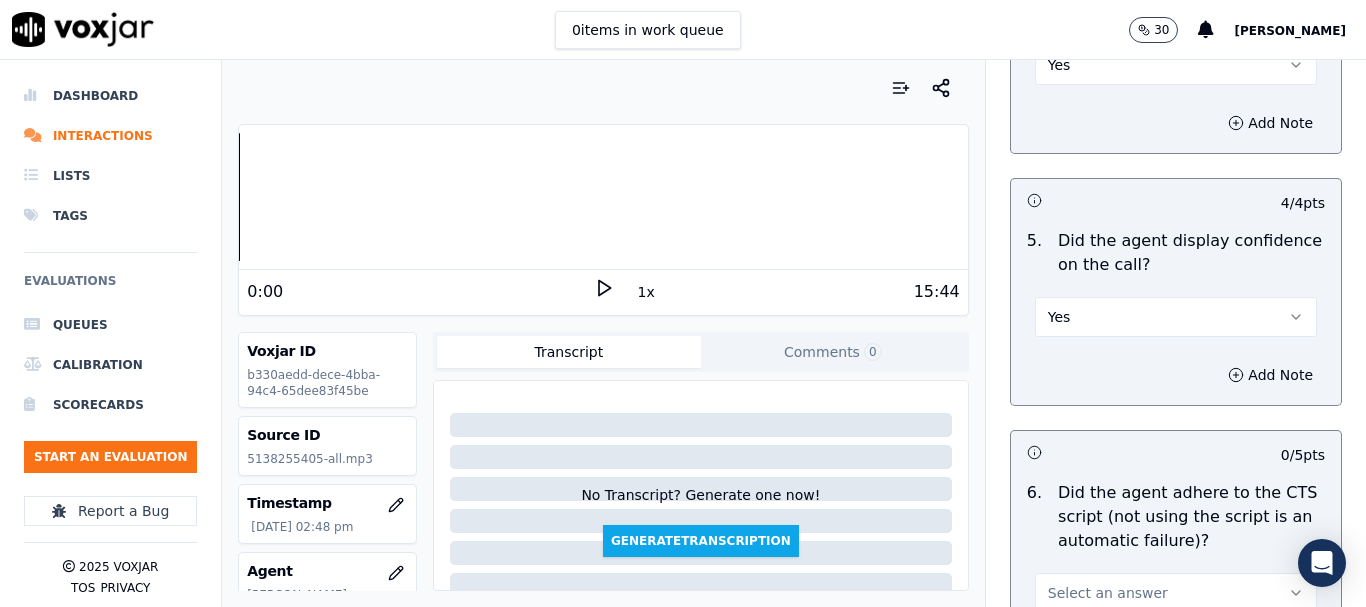
scroll to position [4389, 0]
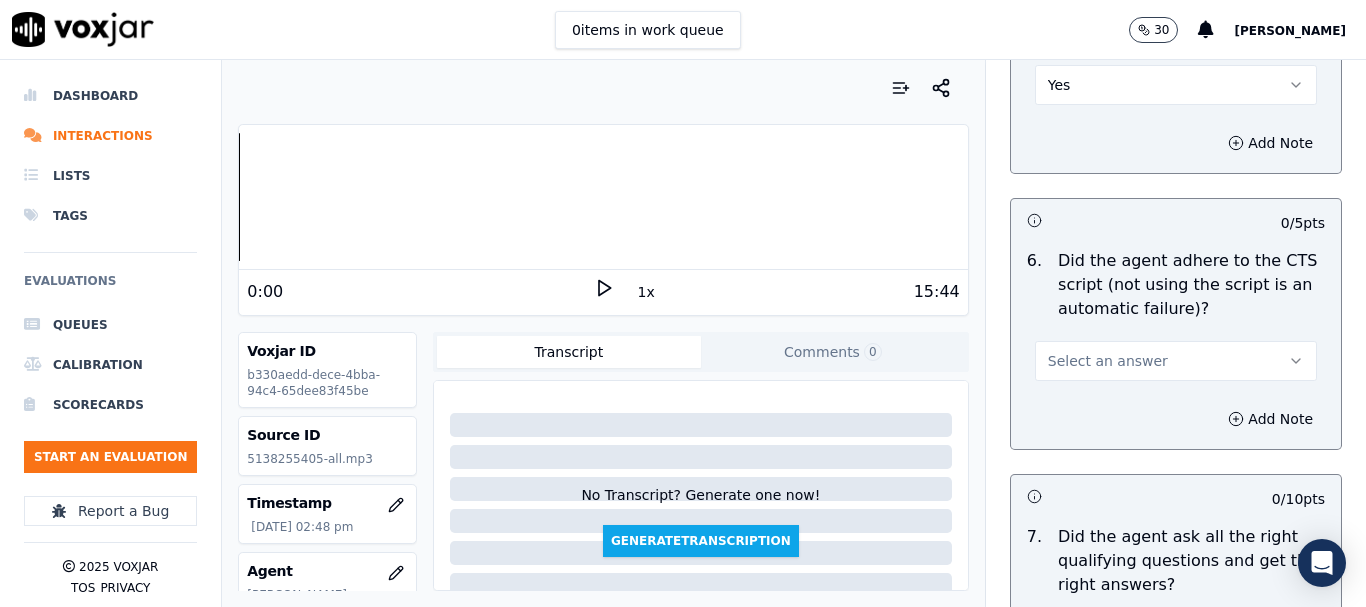
click at [1095, 351] on span "Select an answer" at bounding box center [1108, 361] width 120 height 20
click at [1095, 426] on div "No" at bounding box center [1139, 420] width 244 height 32
click at [1222, 405] on button "Add Note" at bounding box center [1270, 419] width 109 height 28
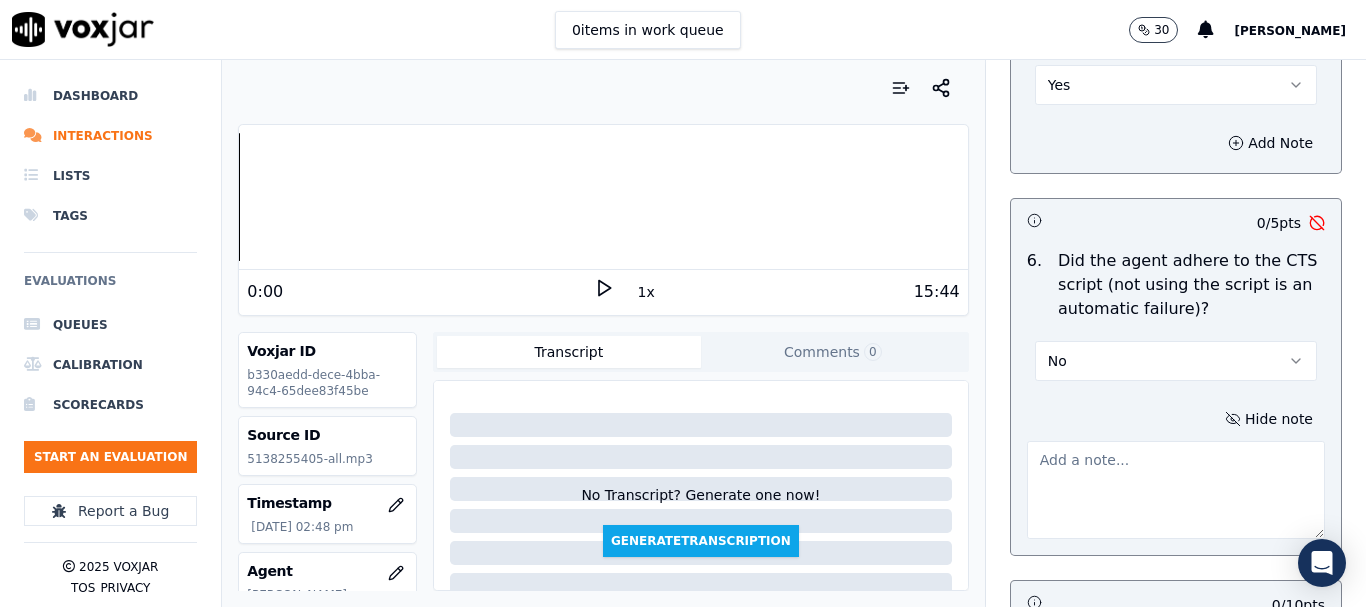
click at [1112, 449] on textarea at bounding box center [1176, 490] width 298 height 98
click at [1069, 341] on button "No" at bounding box center [1176, 361] width 282 height 40
click at [1077, 383] on div "Yes" at bounding box center [1139, 388] width 244 height 32
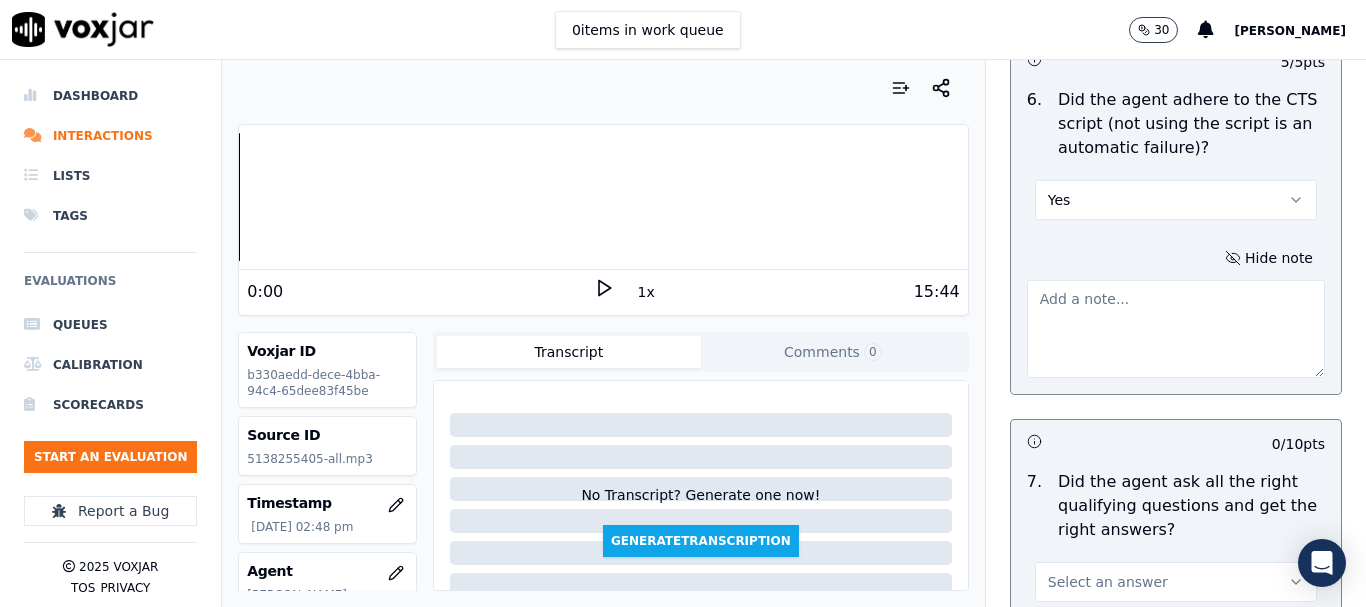
scroll to position [4989, 0]
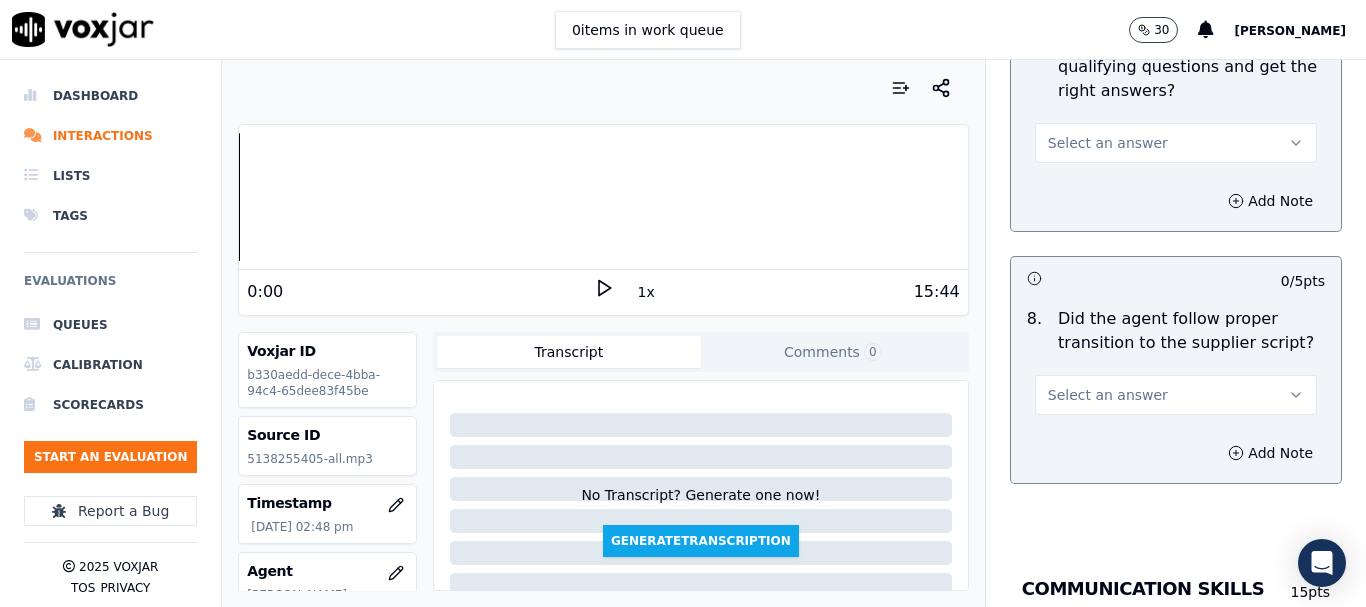
click at [1071, 133] on span "Select an answer" at bounding box center [1108, 143] width 120 height 20
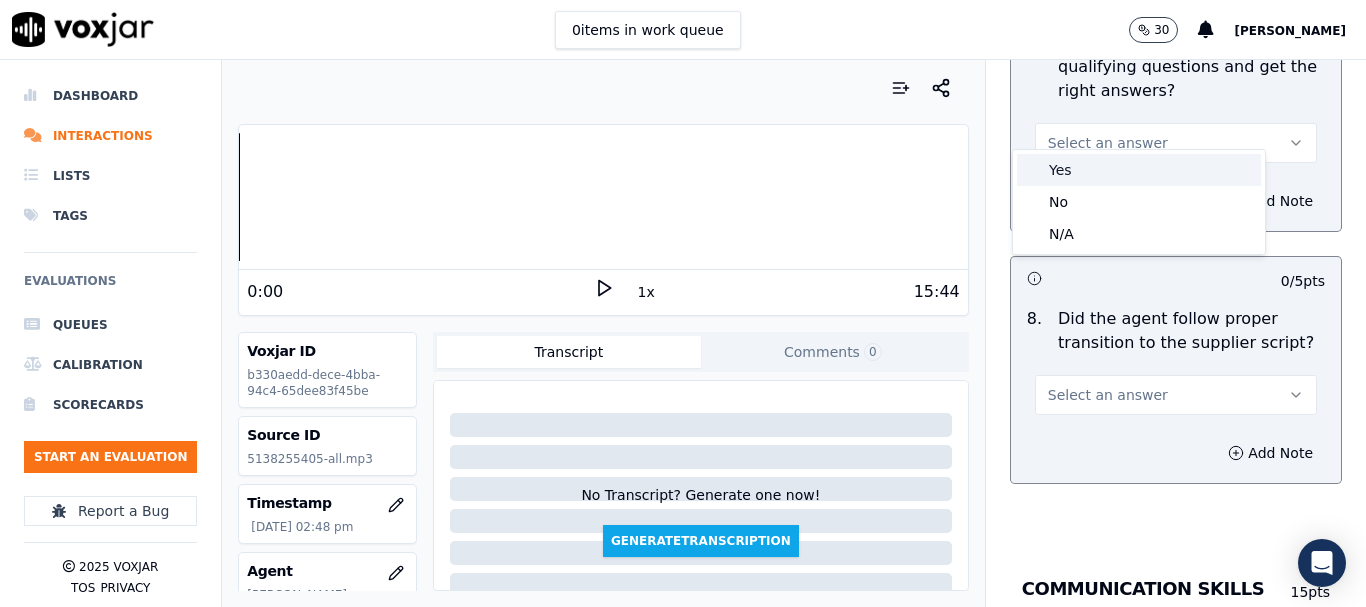
click at [1074, 178] on div "Yes" at bounding box center [1139, 170] width 244 height 32
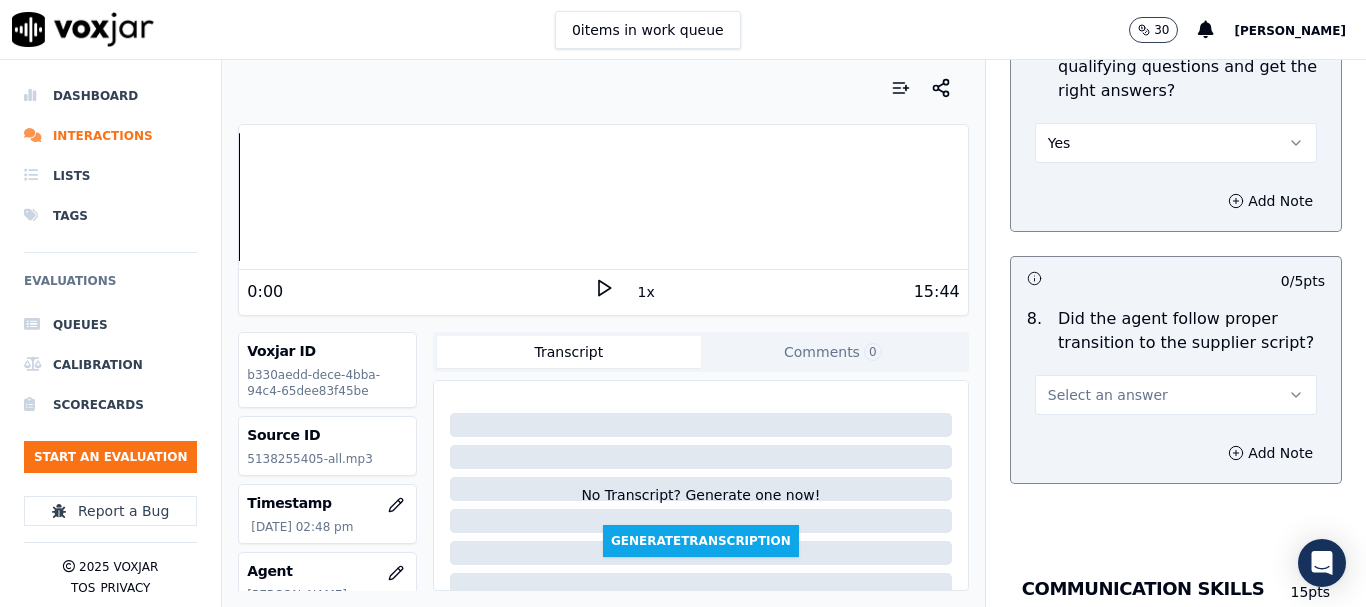
click at [1113, 385] on span "Select an answer" at bounding box center [1108, 395] width 120 height 20
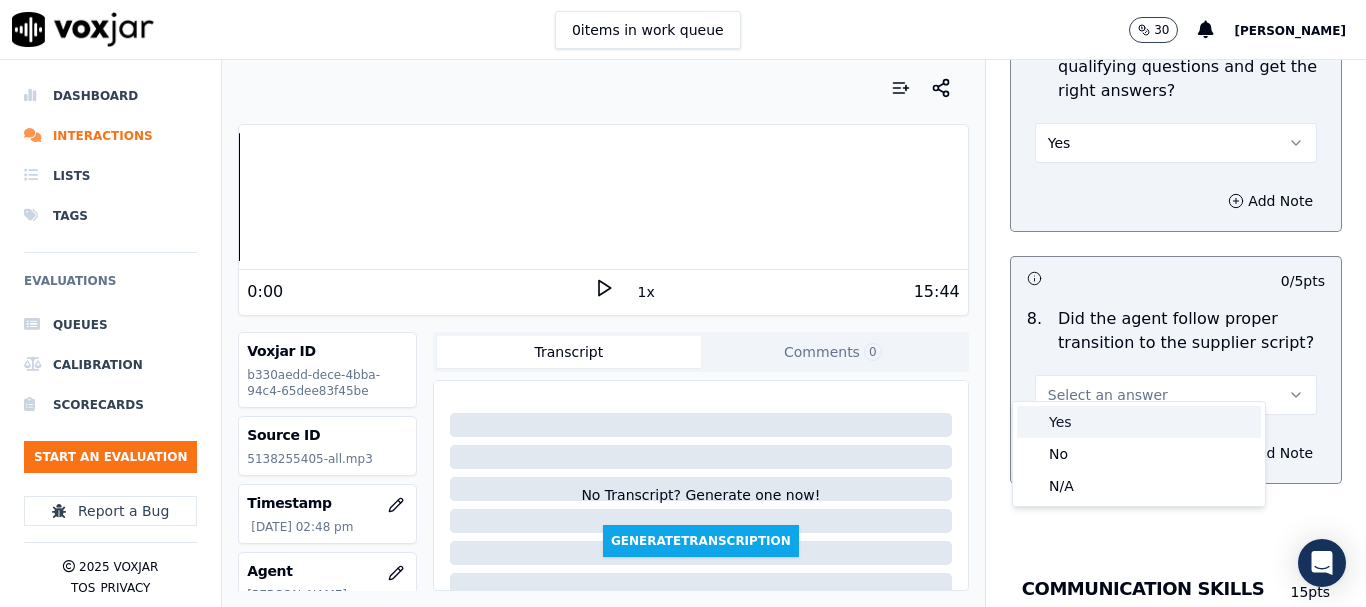
click at [1107, 427] on div "Yes" at bounding box center [1139, 422] width 244 height 32
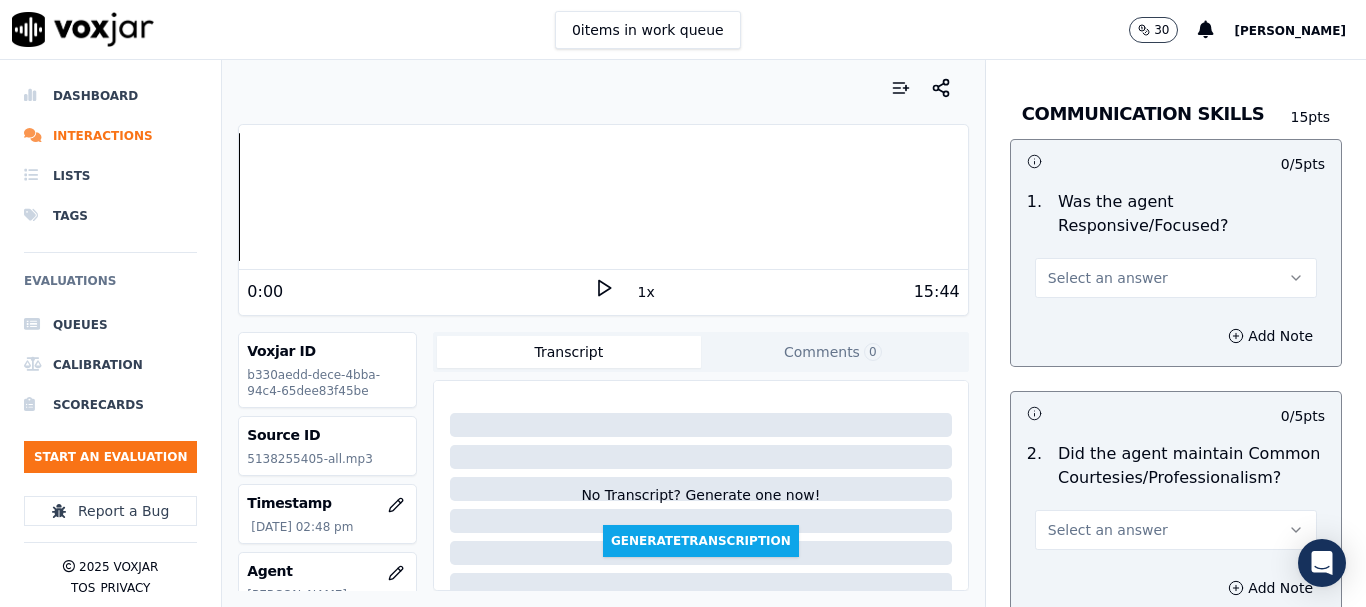
scroll to position [5489, 0]
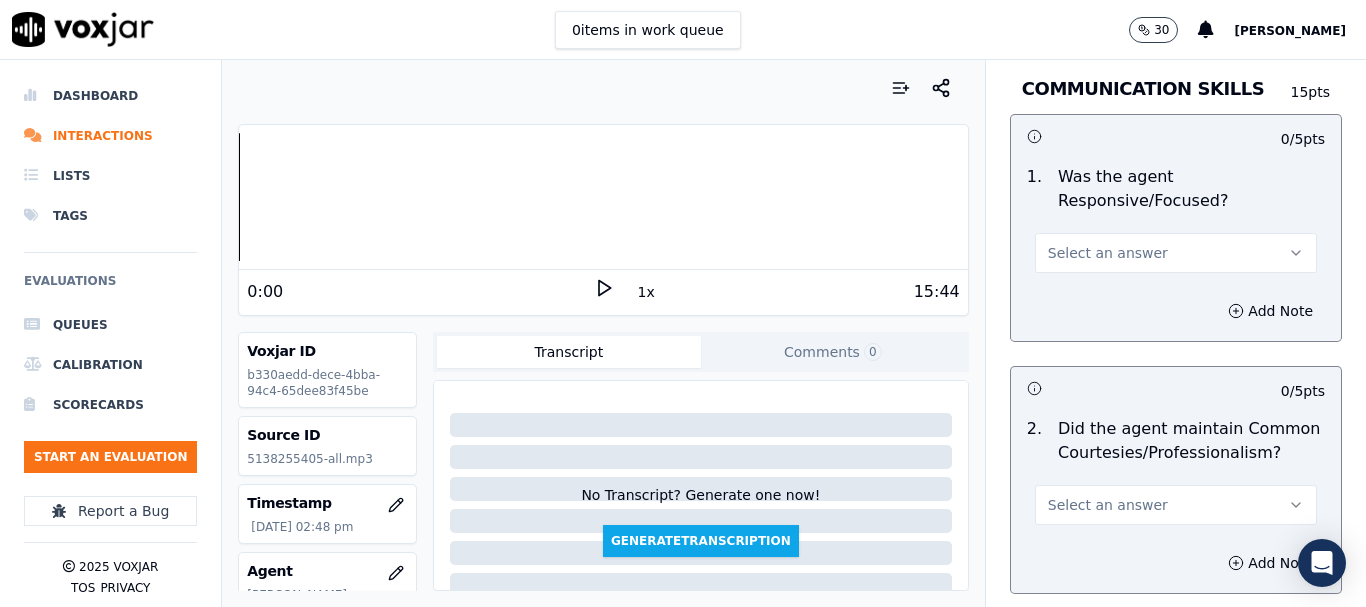
click at [1051, 243] on span "Select an answer" at bounding box center [1108, 253] width 120 height 20
click at [1062, 294] on div "Yes" at bounding box center [1139, 280] width 244 height 32
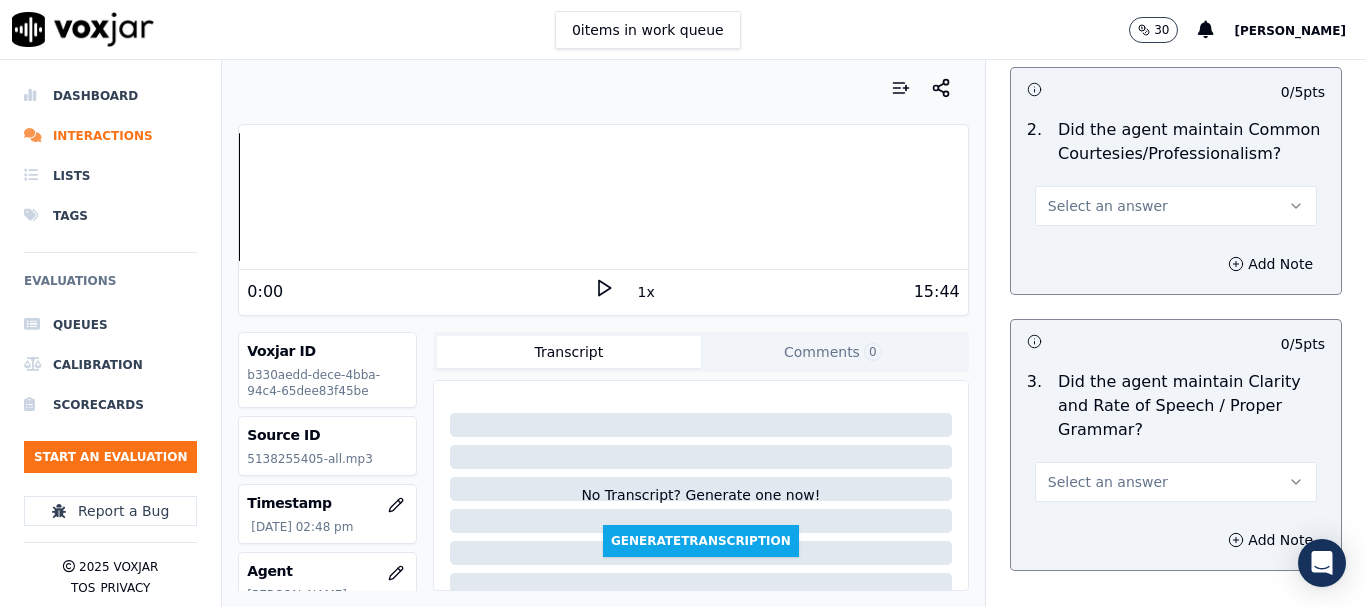
scroll to position [5789, 0]
drag, startPoint x: 1053, startPoint y: 189, endPoint x: 1055, endPoint y: 202, distance: 13.2
click at [1053, 195] on span "Select an answer" at bounding box center [1108, 205] width 120 height 20
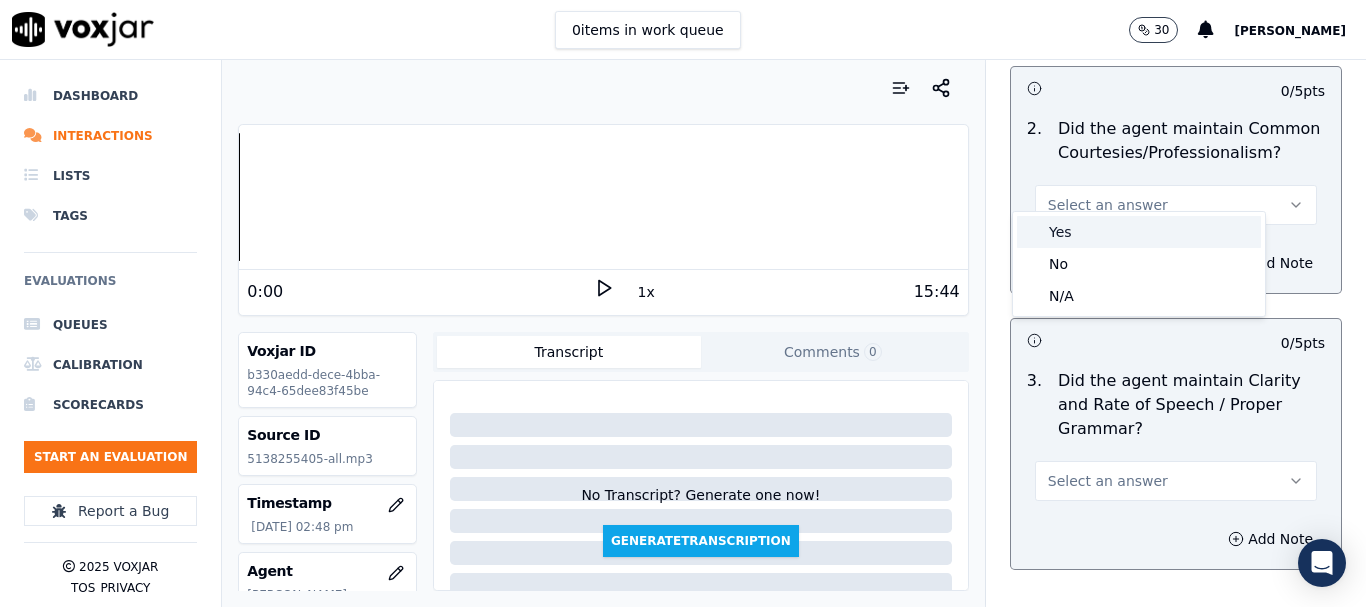
click at [1069, 233] on div "Yes" at bounding box center [1139, 232] width 244 height 32
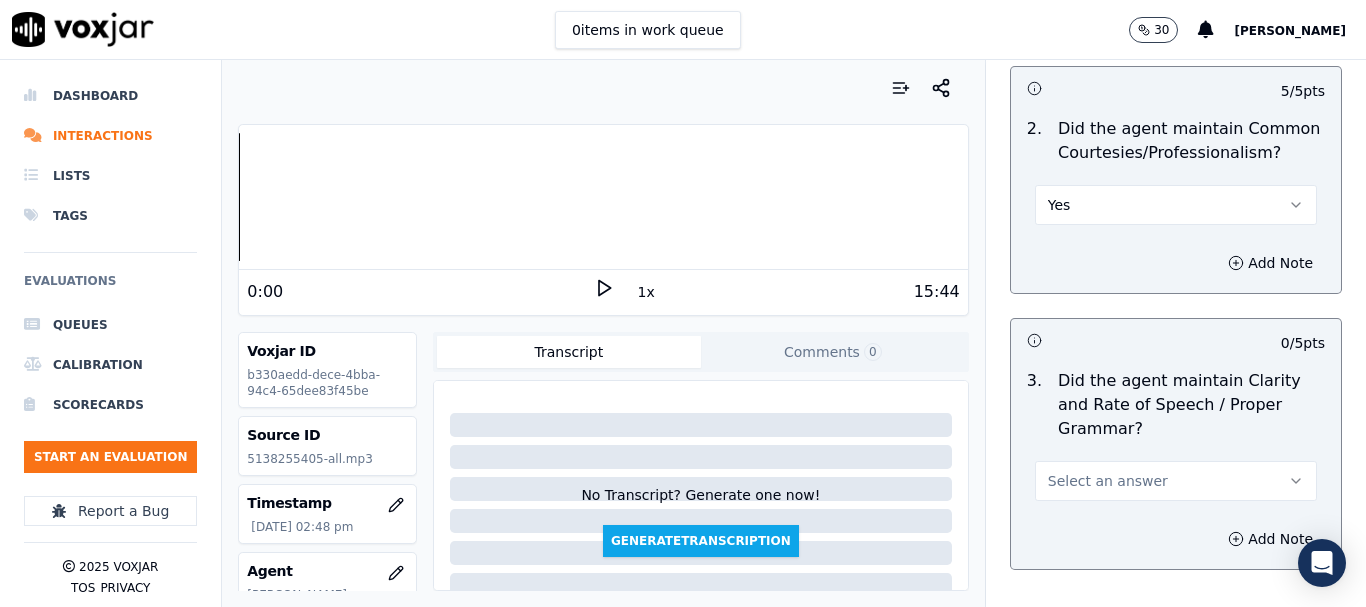
click at [1081, 471] on span "Select an answer" at bounding box center [1108, 481] width 120 height 20
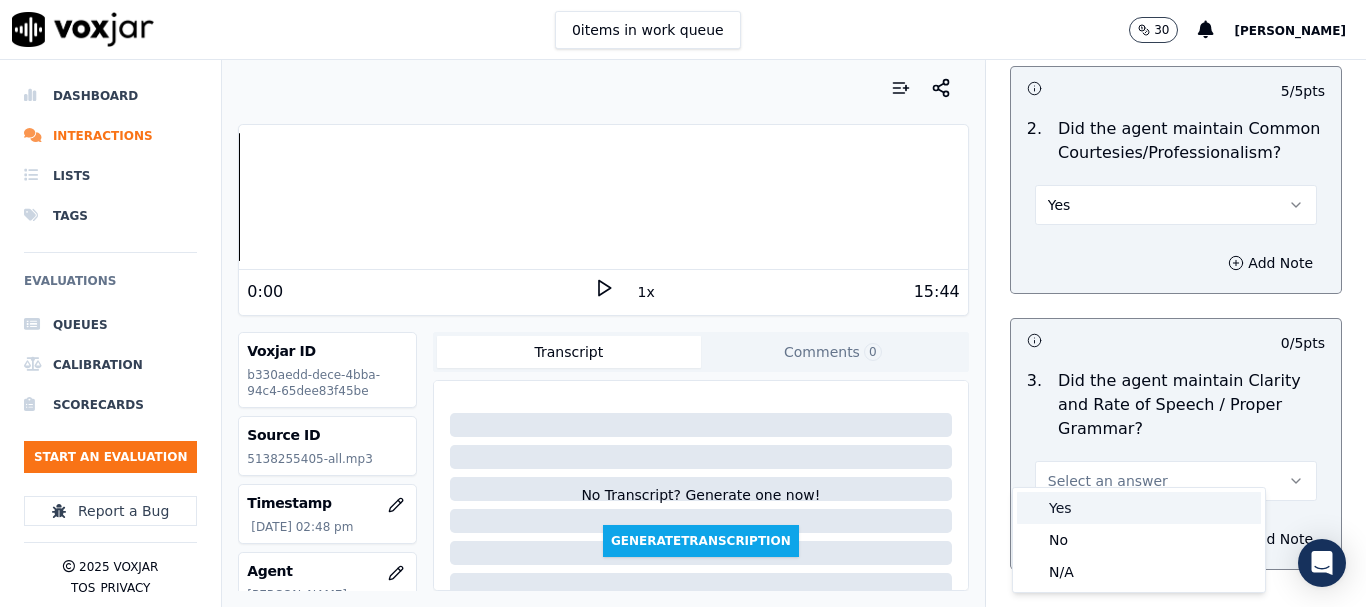
click at [1077, 501] on div "Yes" at bounding box center [1139, 508] width 244 height 32
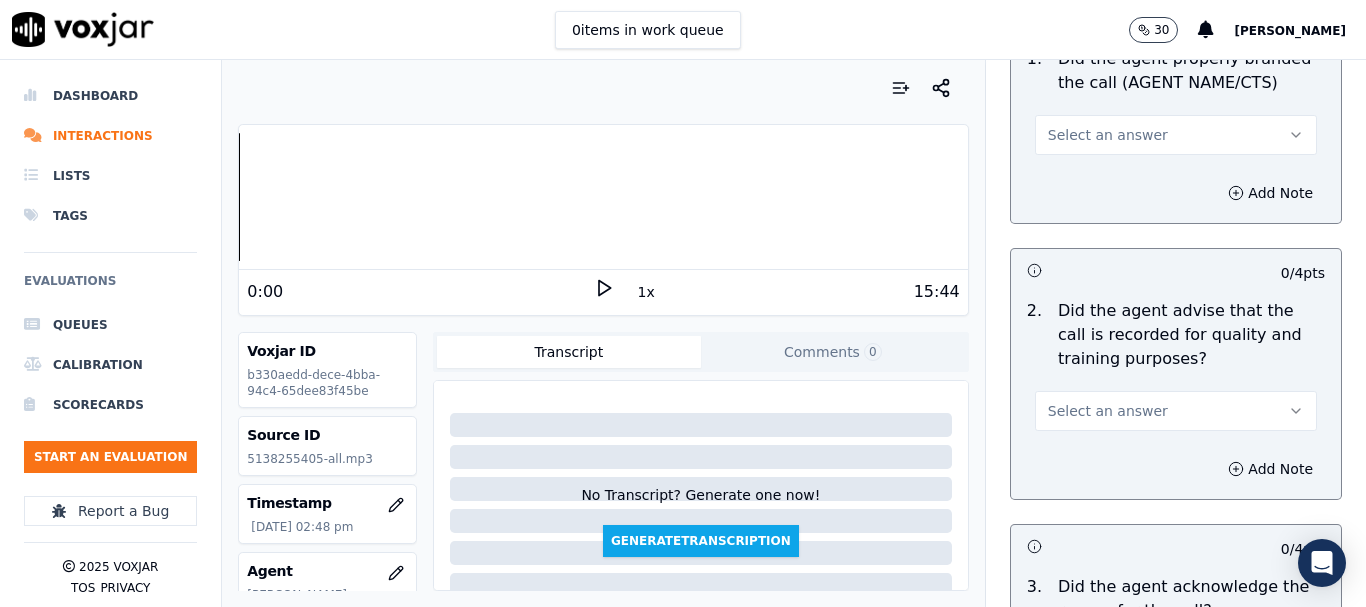
scroll to position [0, 0]
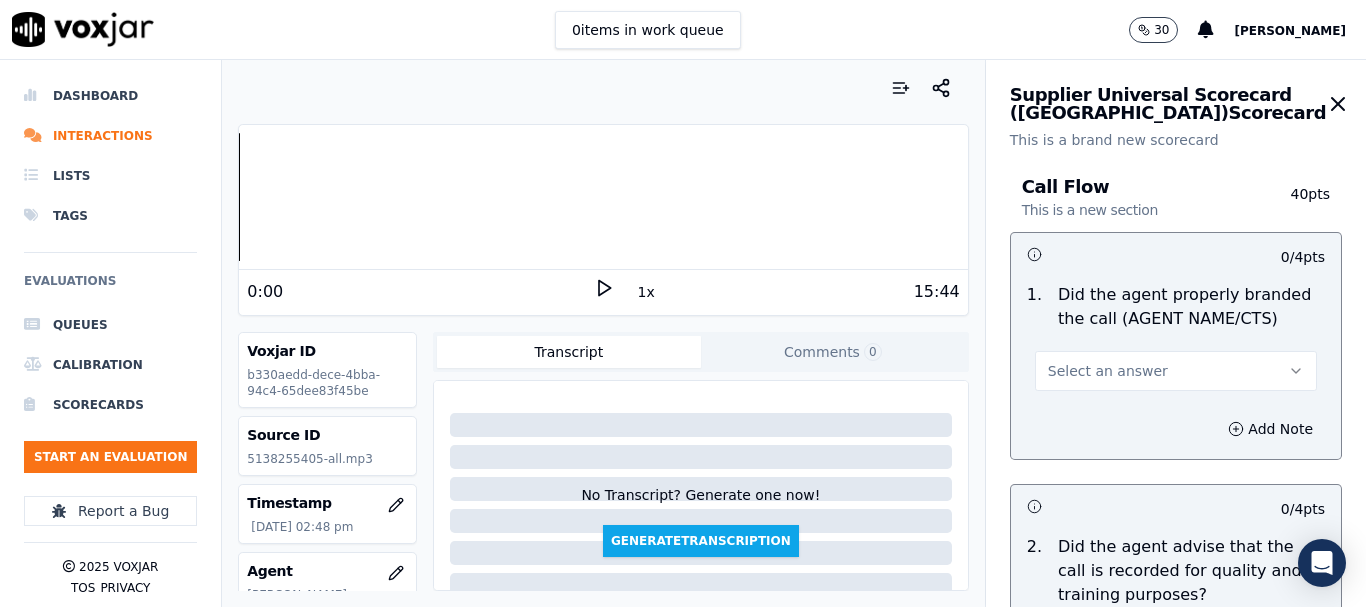
click at [1065, 375] on span "Select an answer" at bounding box center [1108, 371] width 120 height 20
click at [1057, 409] on div "Yes" at bounding box center [1139, 416] width 244 height 32
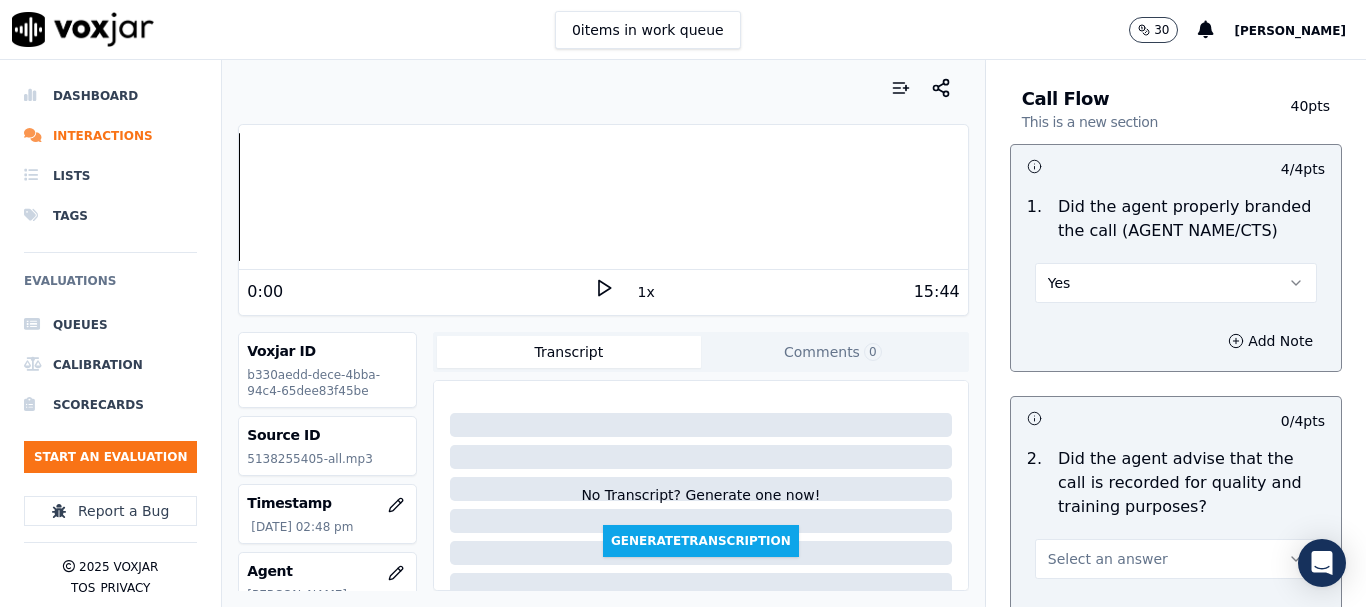
scroll to position [300, 0]
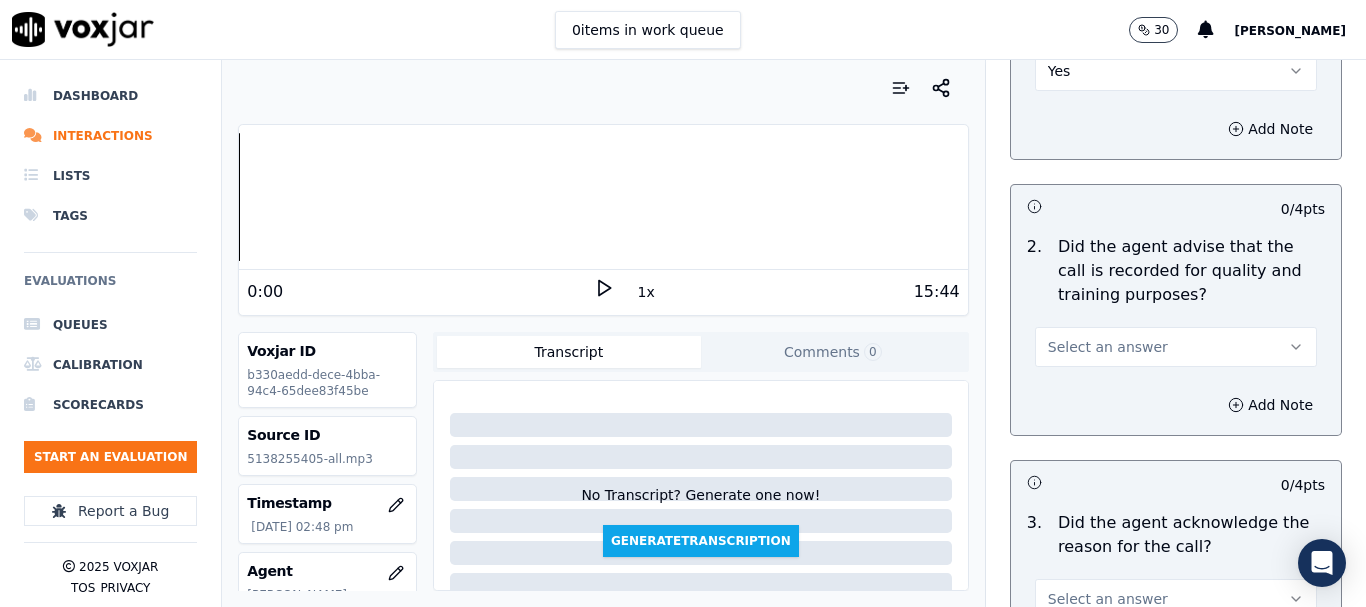
click at [1094, 349] on span "Select an answer" at bounding box center [1108, 347] width 120 height 20
click at [1097, 384] on div "Yes" at bounding box center [1139, 392] width 244 height 32
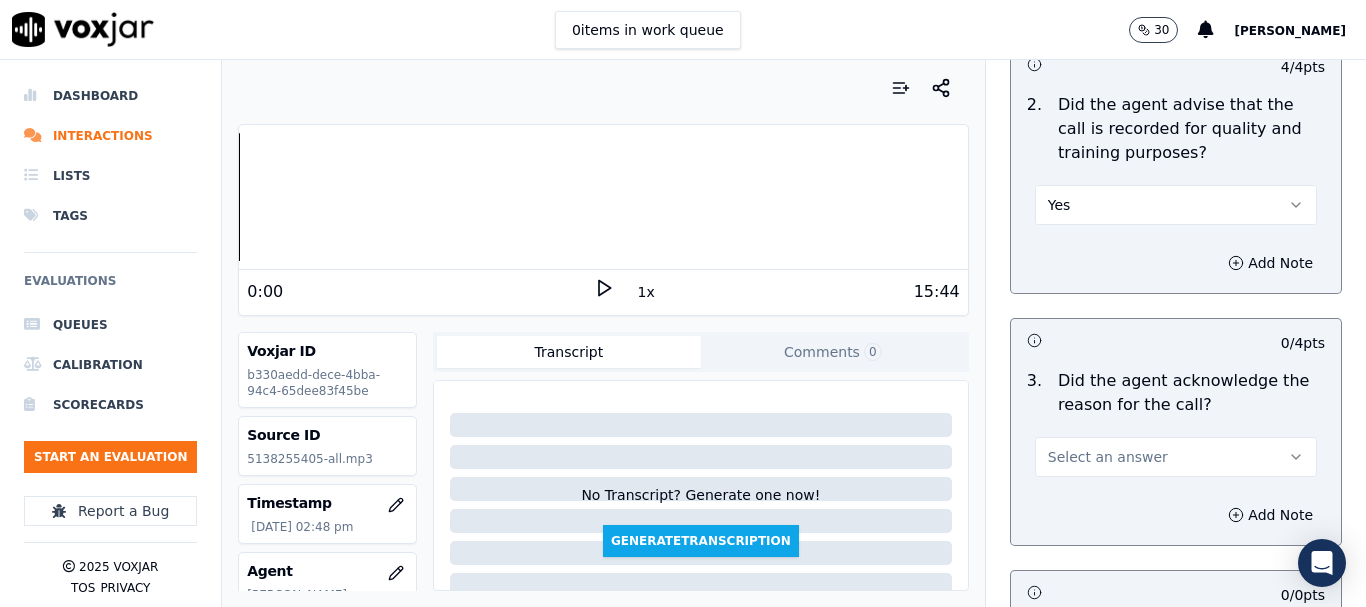
scroll to position [700, 0]
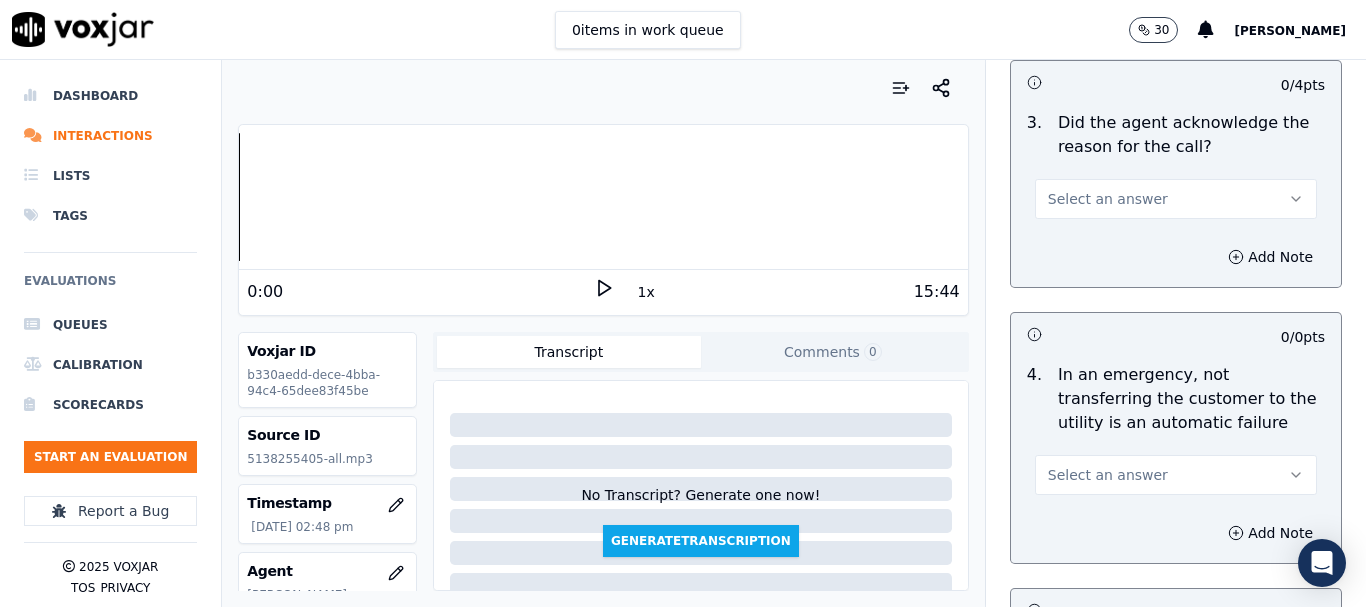
click at [1069, 208] on span "Select an answer" at bounding box center [1108, 199] width 120 height 20
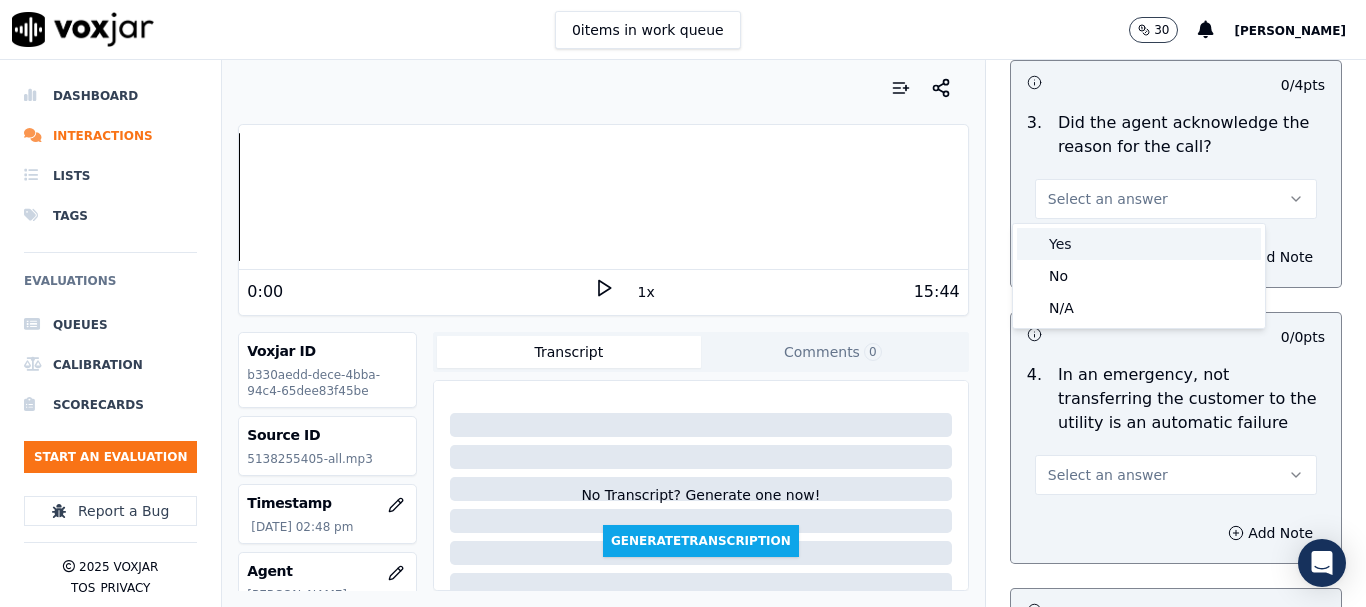
click at [1072, 237] on div "Yes" at bounding box center [1139, 244] width 244 height 32
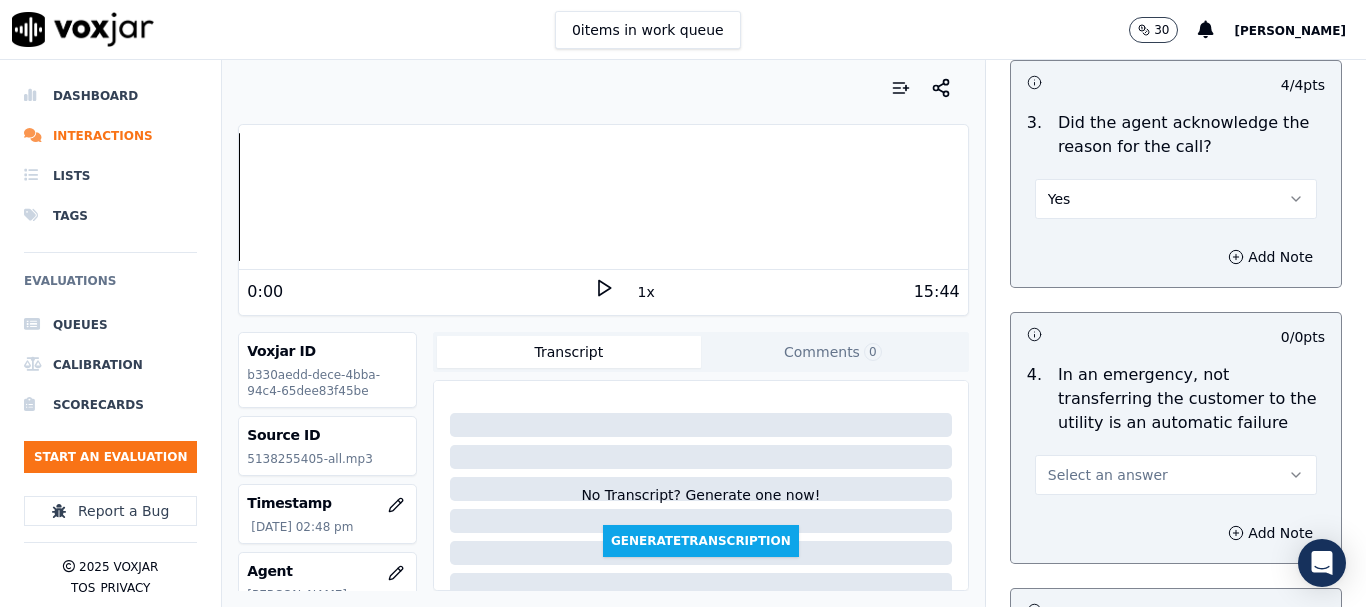
click at [1101, 476] on span "Select an answer" at bounding box center [1108, 475] width 120 height 20
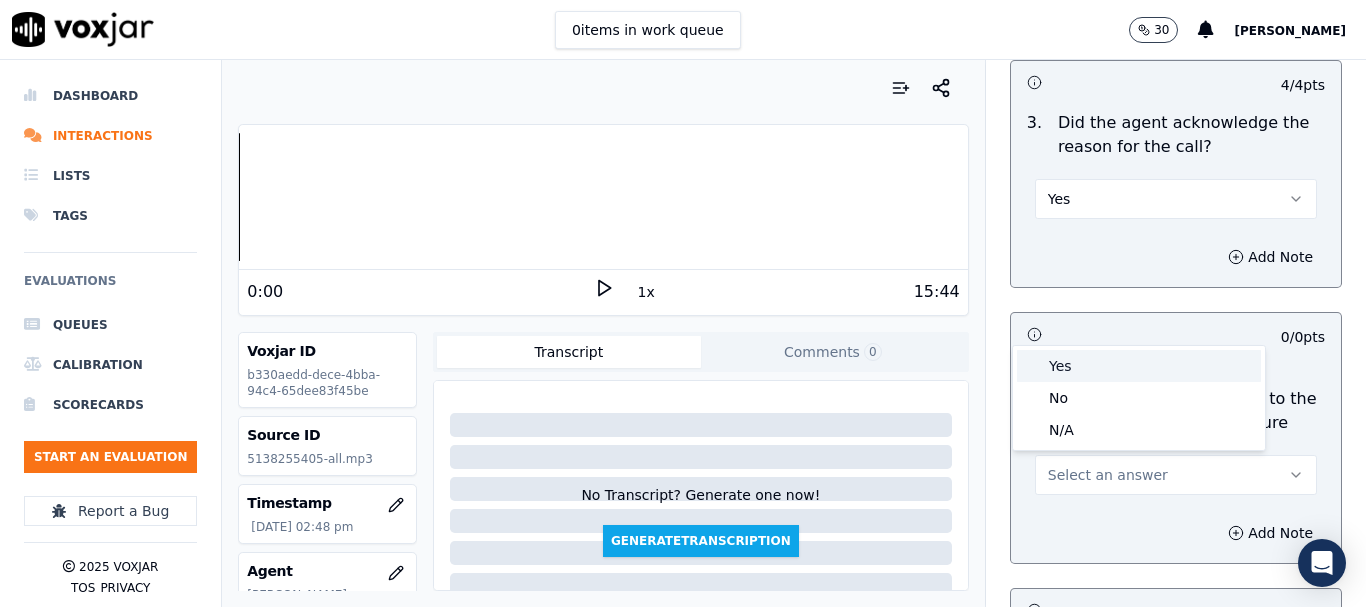
click at [1065, 366] on div "Yes" at bounding box center [1139, 366] width 244 height 32
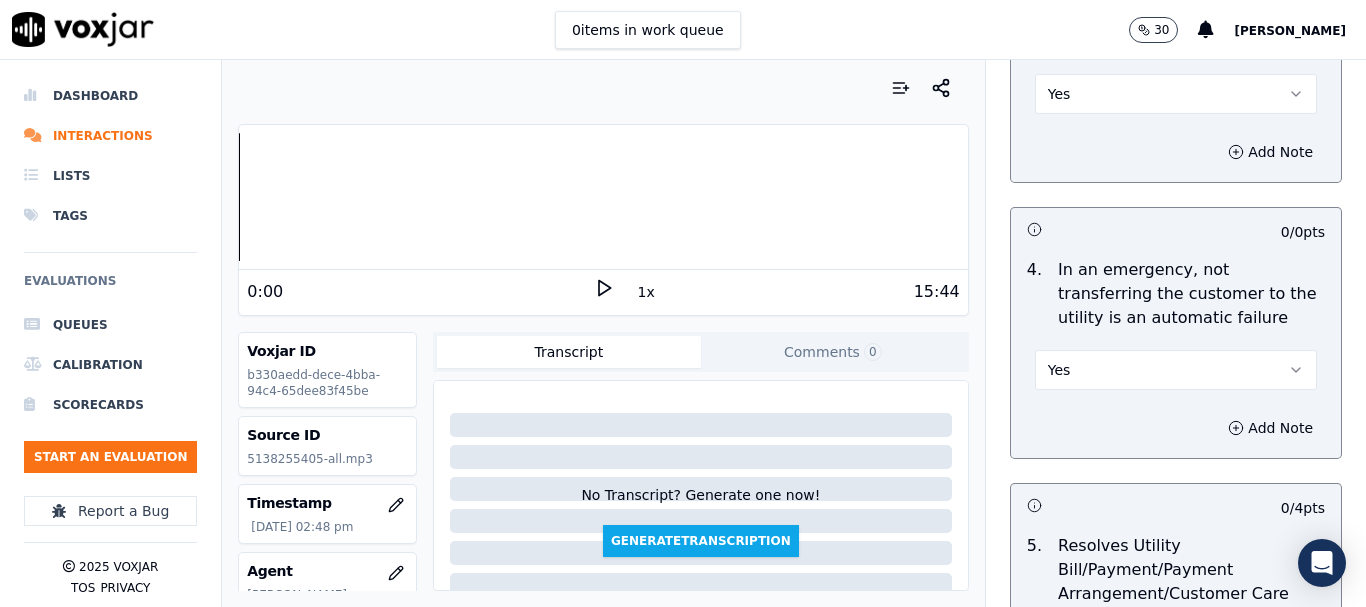
scroll to position [1000, 0]
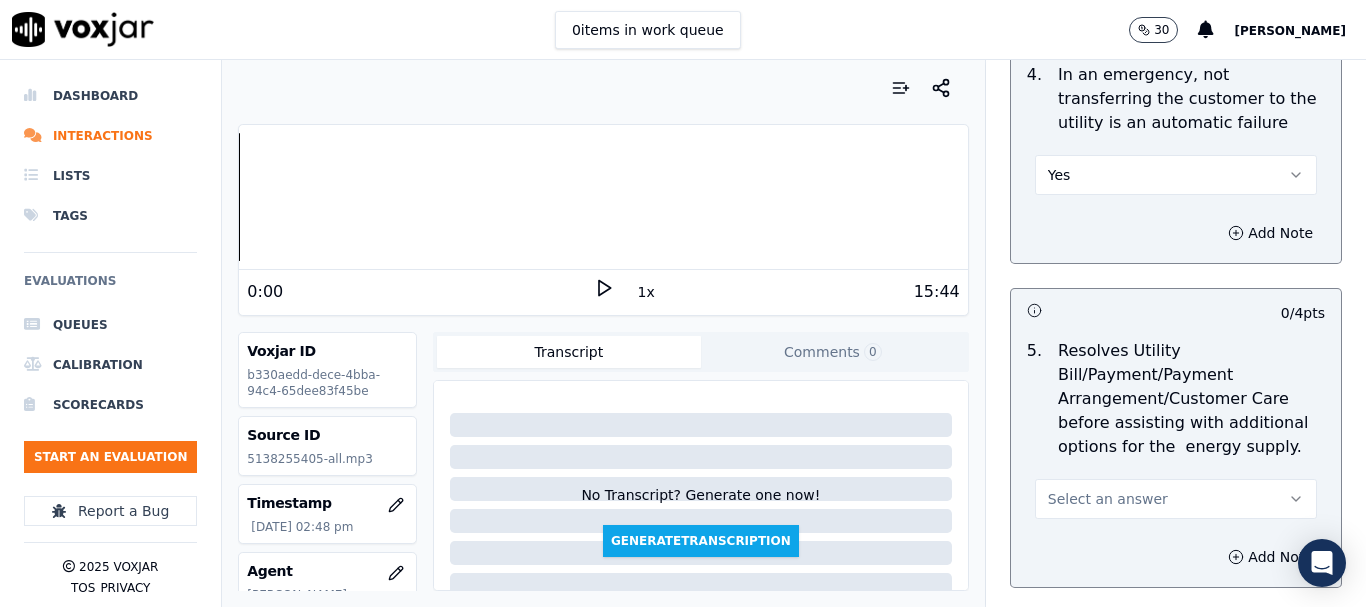
click at [1060, 170] on button "Yes" at bounding box center [1176, 175] width 282 height 40
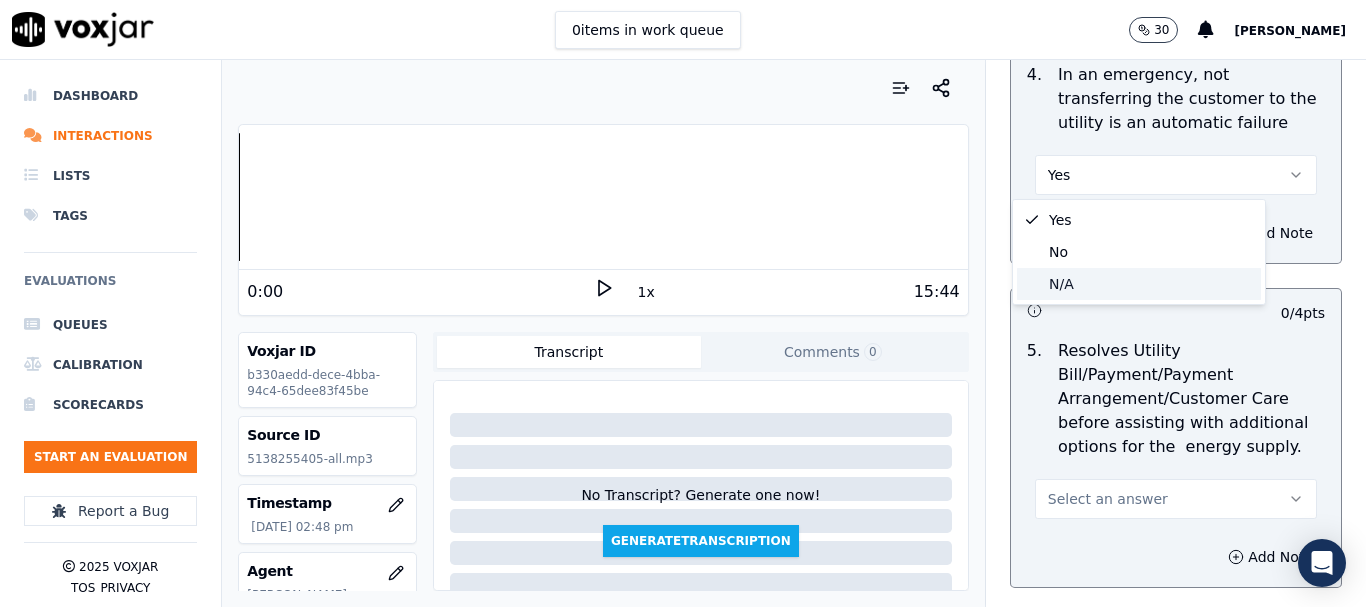
click at [1067, 282] on div "N/A" at bounding box center [1139, 284] width 244 height 32
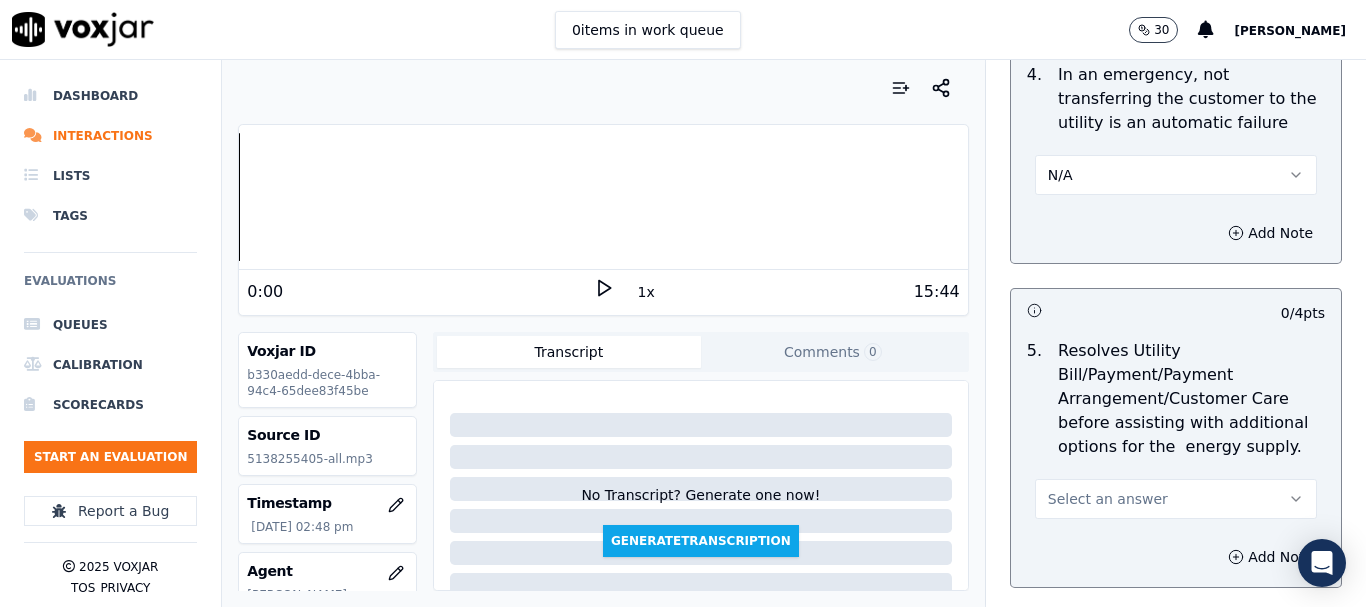
click at [1090, 495] on span "Select an answer" at bounding box center [1108, 499] width 120 height 20
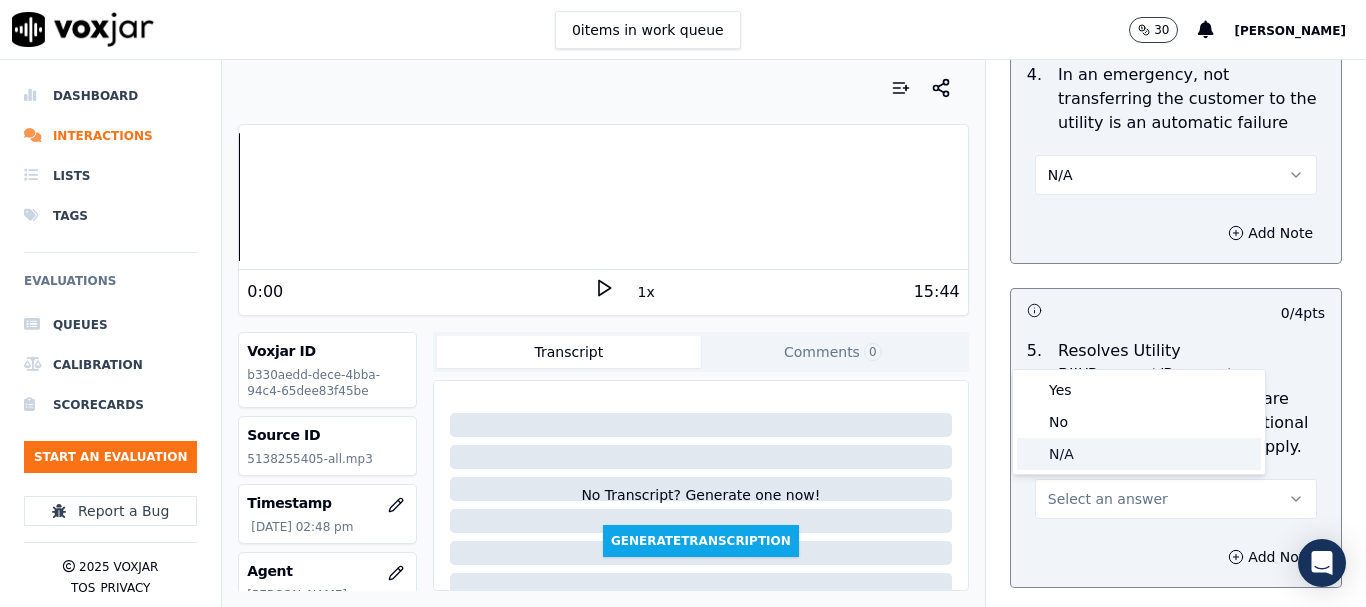
click at [1062, 456] on div "N/A" at bounding box center [1139, 454] width 244 height 32
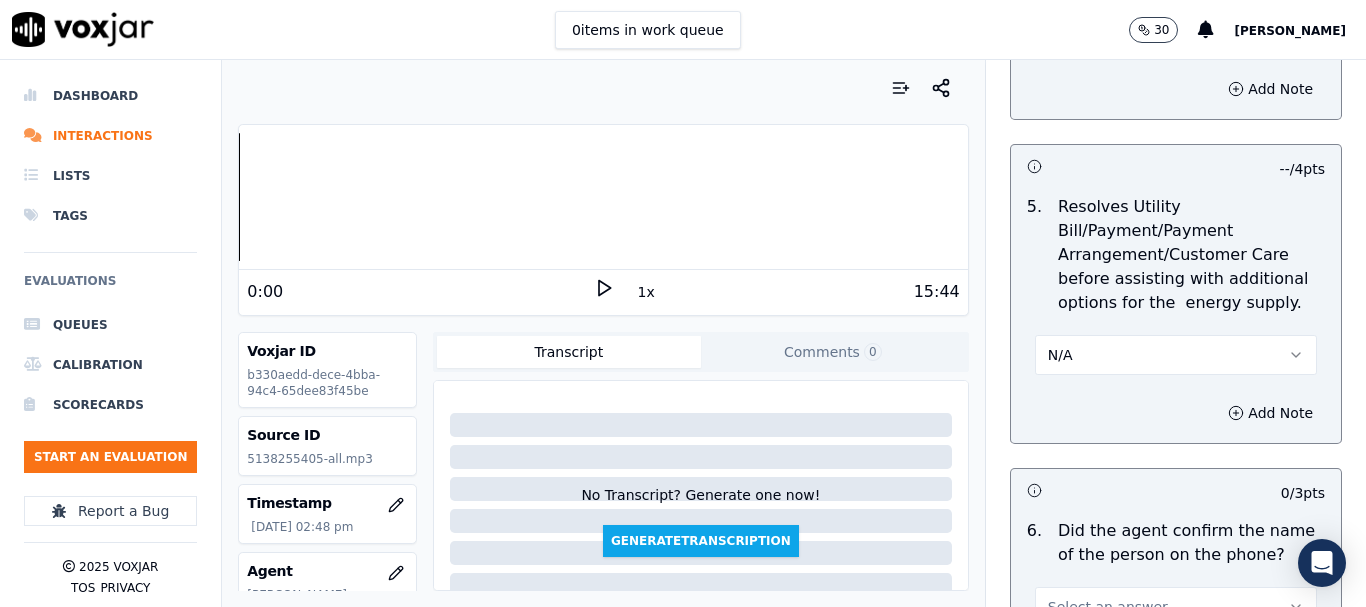
scroll to position [1500, 0]
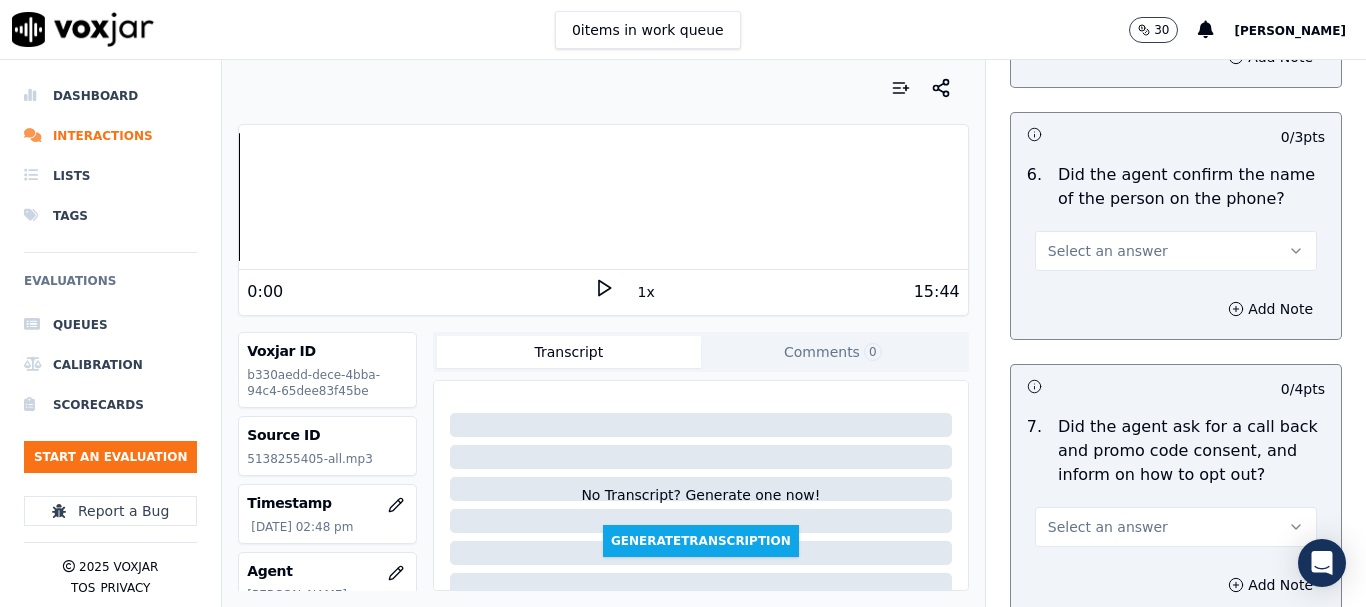
click at [1071, 242] on span "Select an answer" at bounding box center [1108, 251] width 120 height 20
click at [1080, 299] on div "Yes" at bounding box center [1139, 296] width 244 height 32
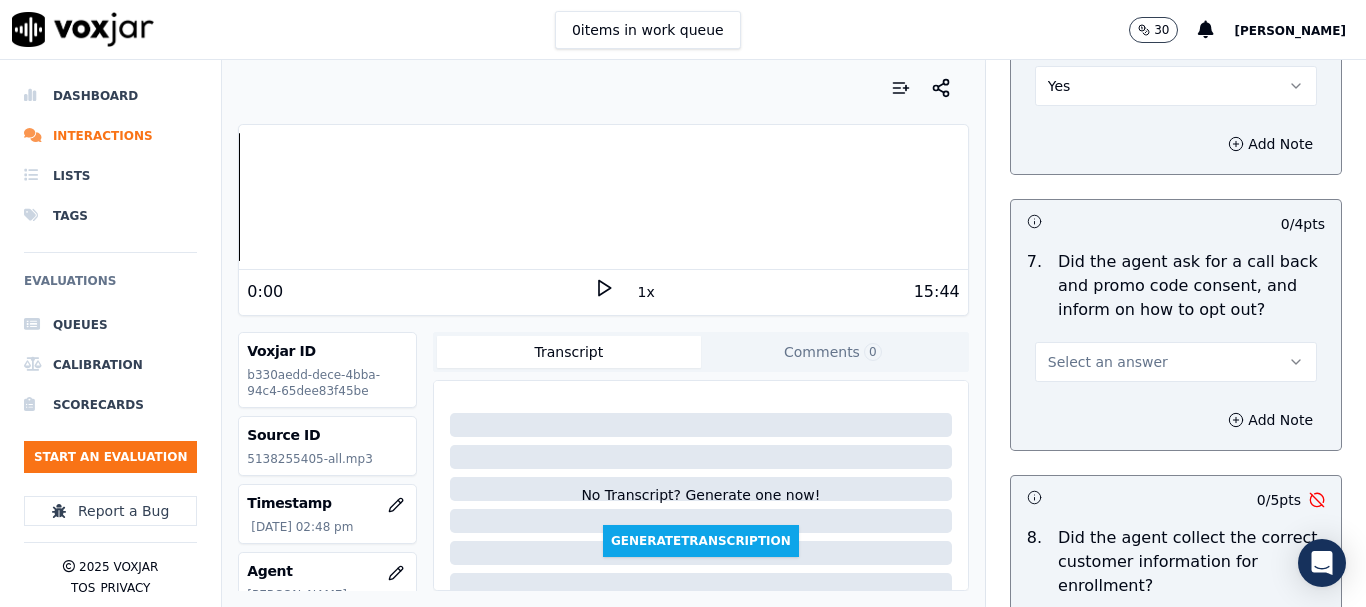
scroll to position [1800, 0]
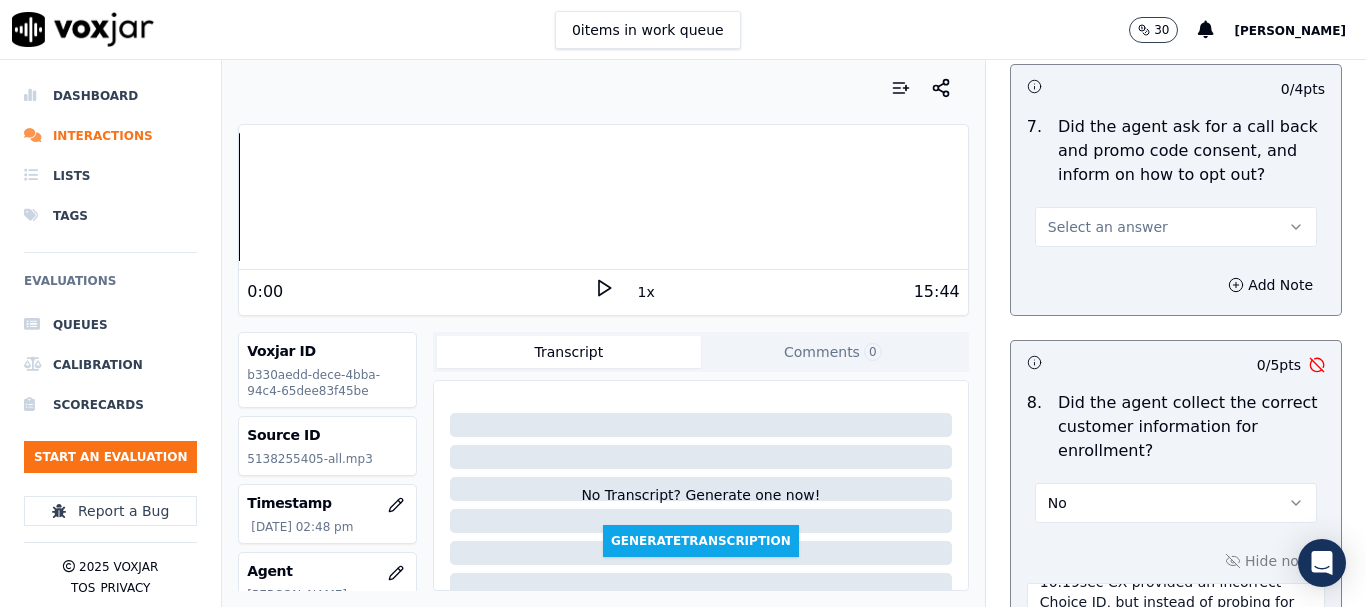
click at [1065, 223] on span "Select an answer" at bounding box center [1108, 227] width 120 height 20
click at [1071, 275] on div "Yes" at bounding box center [1139, 272] width 244 height 32
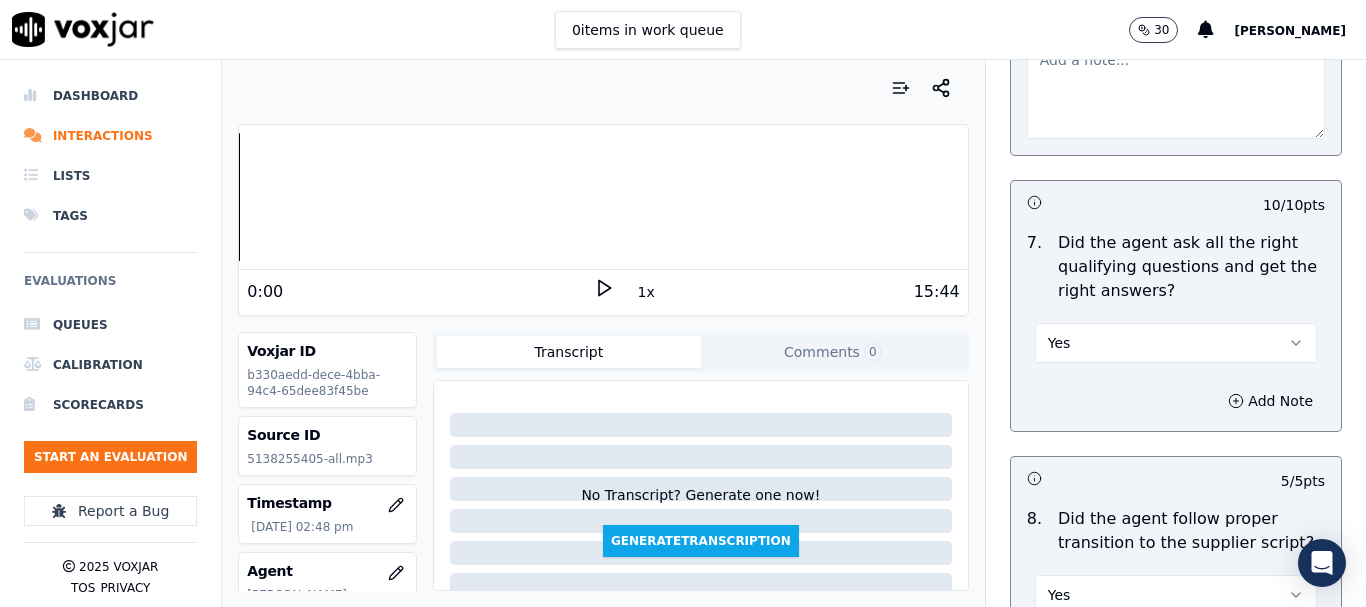
scroll to position [5905, 0]
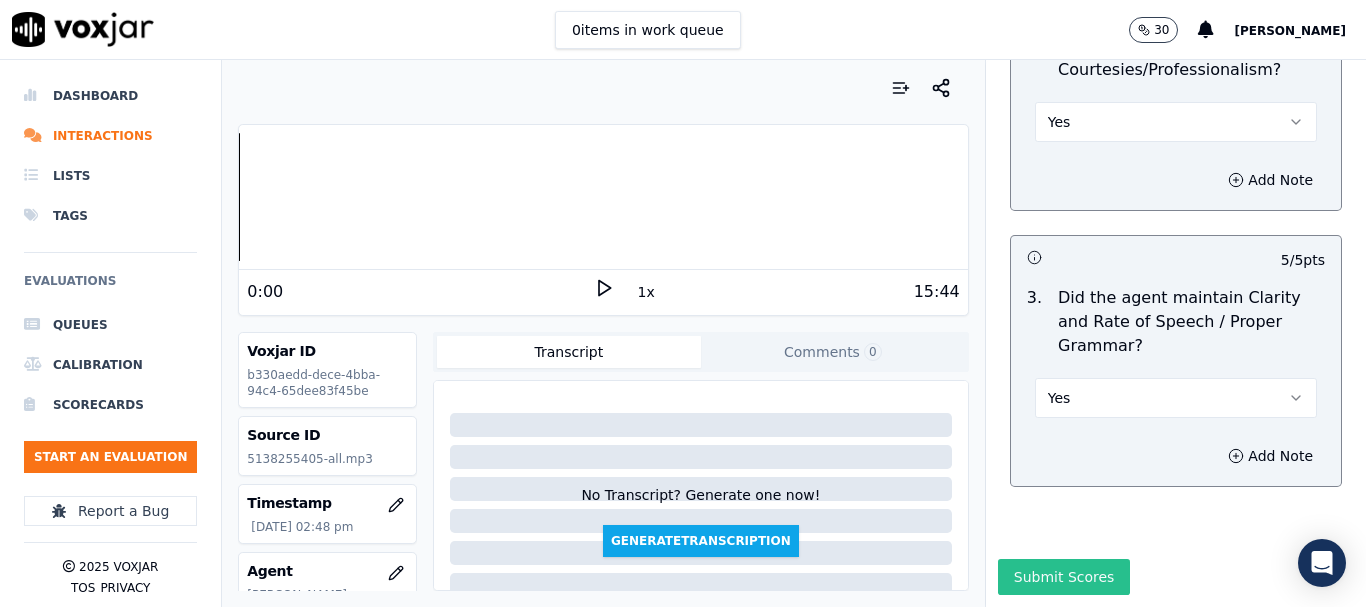
click at [1055, 559] on button "Submit Scores" at bounding box center [1064, 577] width 133 height 36
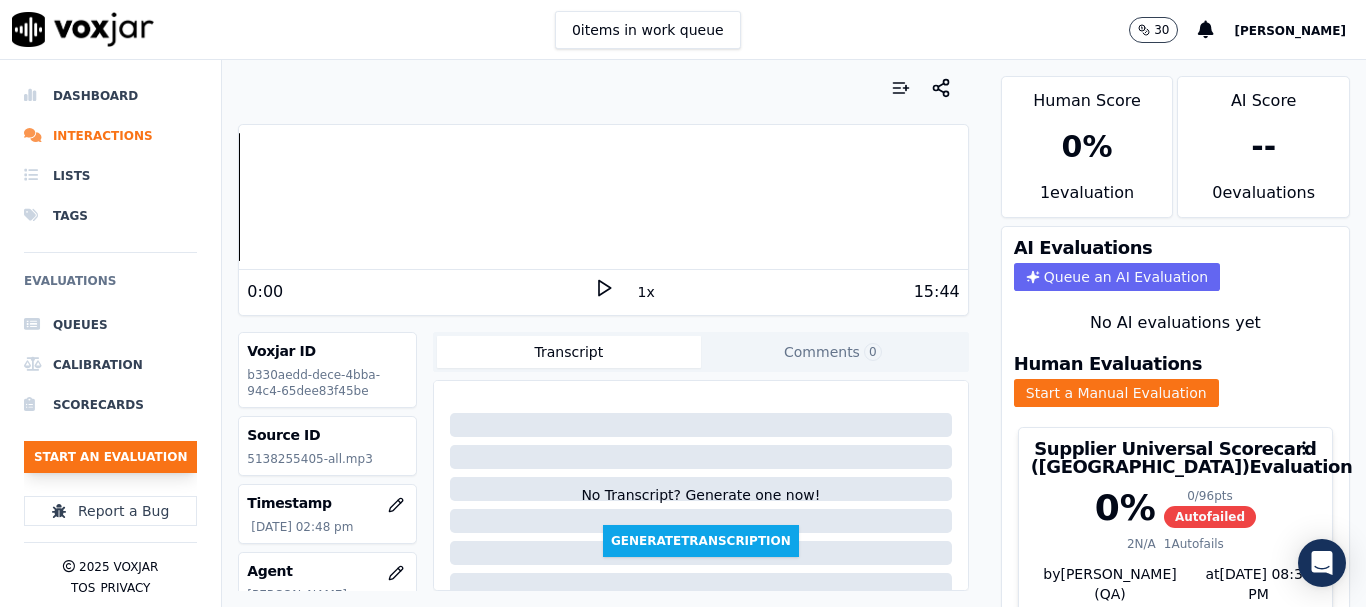
click at [150, 458] on button "Start an Evaluation" at bounding box center [110, 457] width 173 height 32
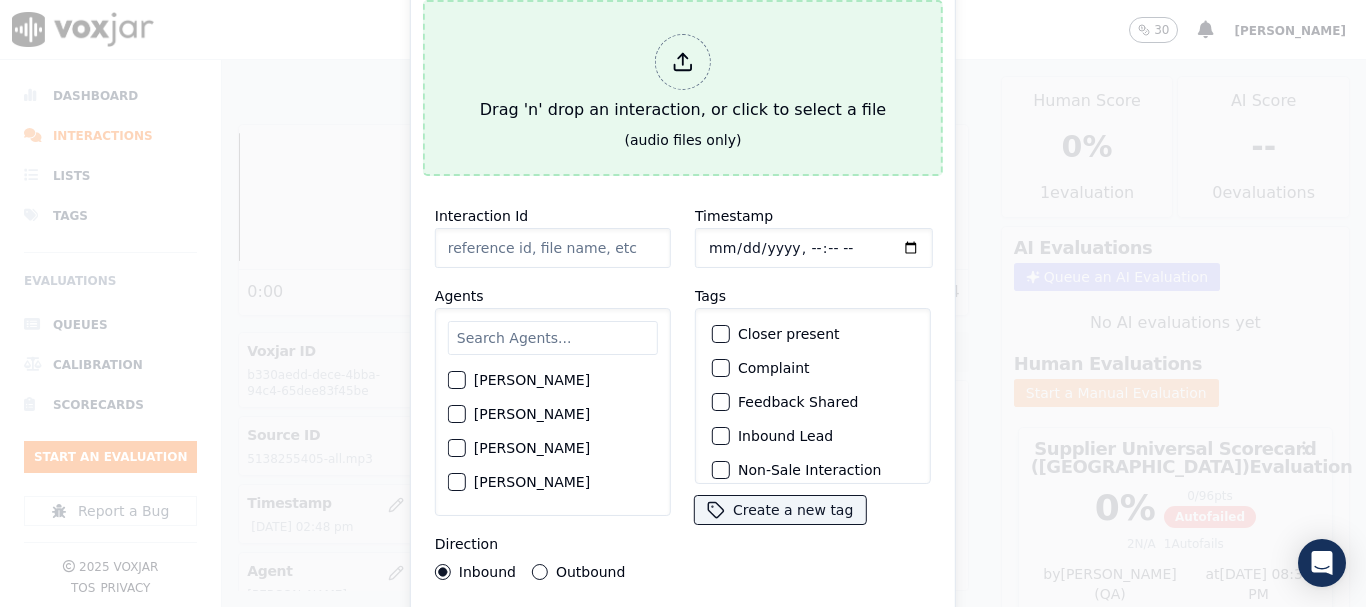
click at [620, 85] on div "Drag 'n' drop an interaction, or click to select a file" at bounding box center [683, 78] width 422 height 104
type input "20250909-195008_2674674932-all.mp3"
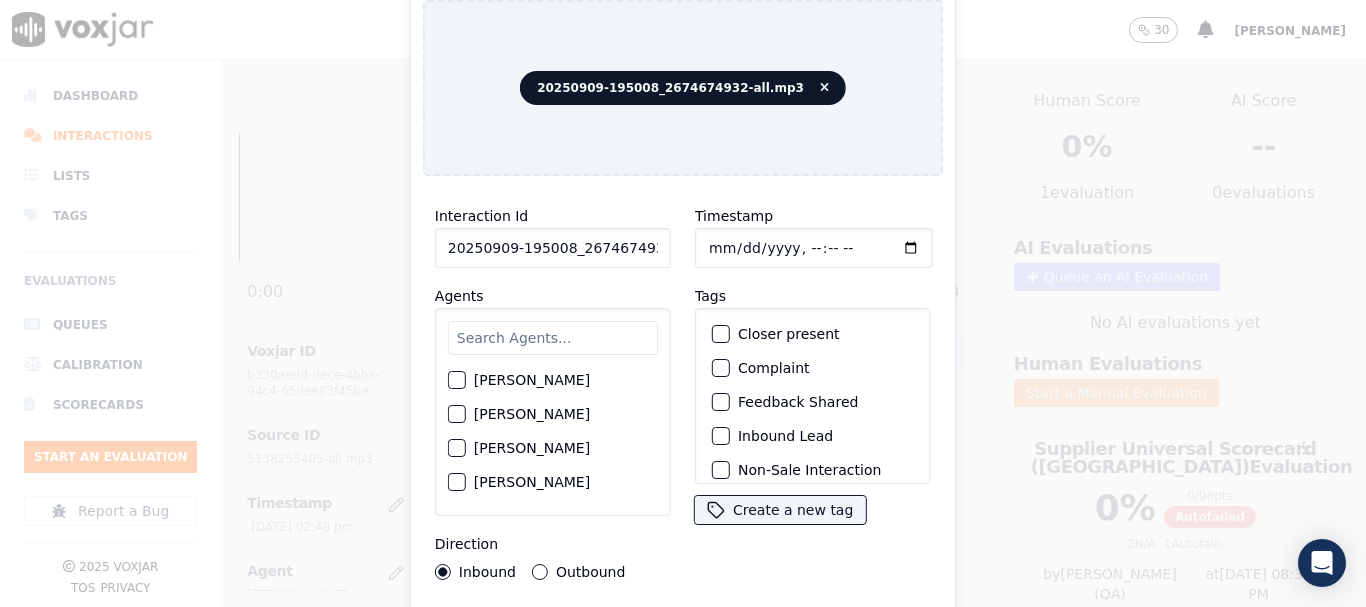
click at [548, 328] on input "text" at bounding box center [553, 338] width 210 height 34
type input "mi"
click at [558, 442] on label "[PERSON_NAME]" at bounding box center [532, 449] width 116 height 14
click at [466, 441] on button "[PERSON_NAME]" at bounding box center [457, 449] width 18 height 18
click at [707, 236] on input "Timestamp" at bounding box center [814, 248] width 238 height 40
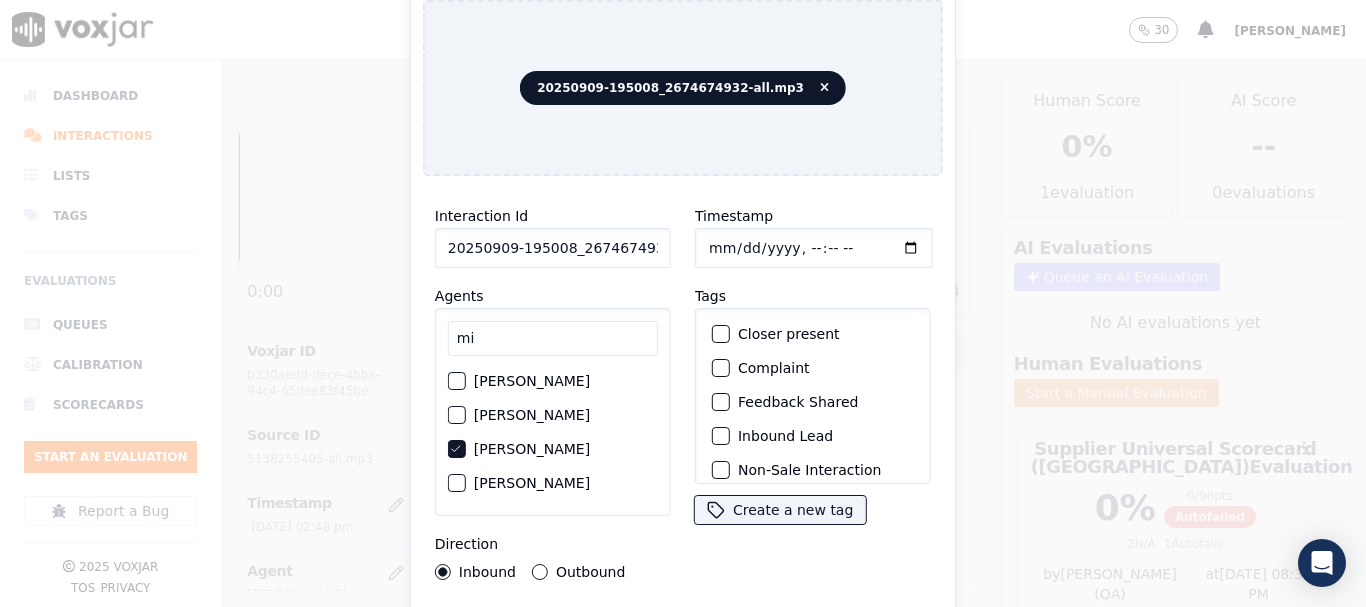
type input "[DATE]T15:17"
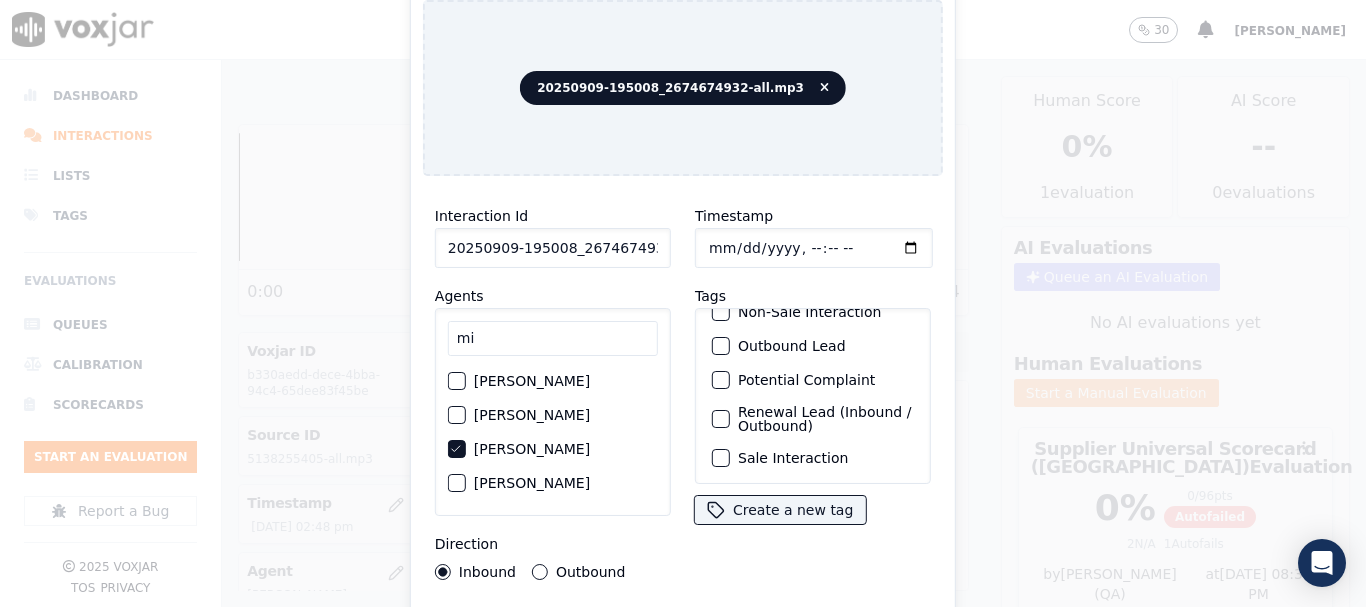
click at [802, 451] on label "Sale Interaction" at bounding box center [793, 458] width 110 height 14
click at [730, 449] on button "Sale Interaction" at bounding box center [721, 458] width 18 height 18
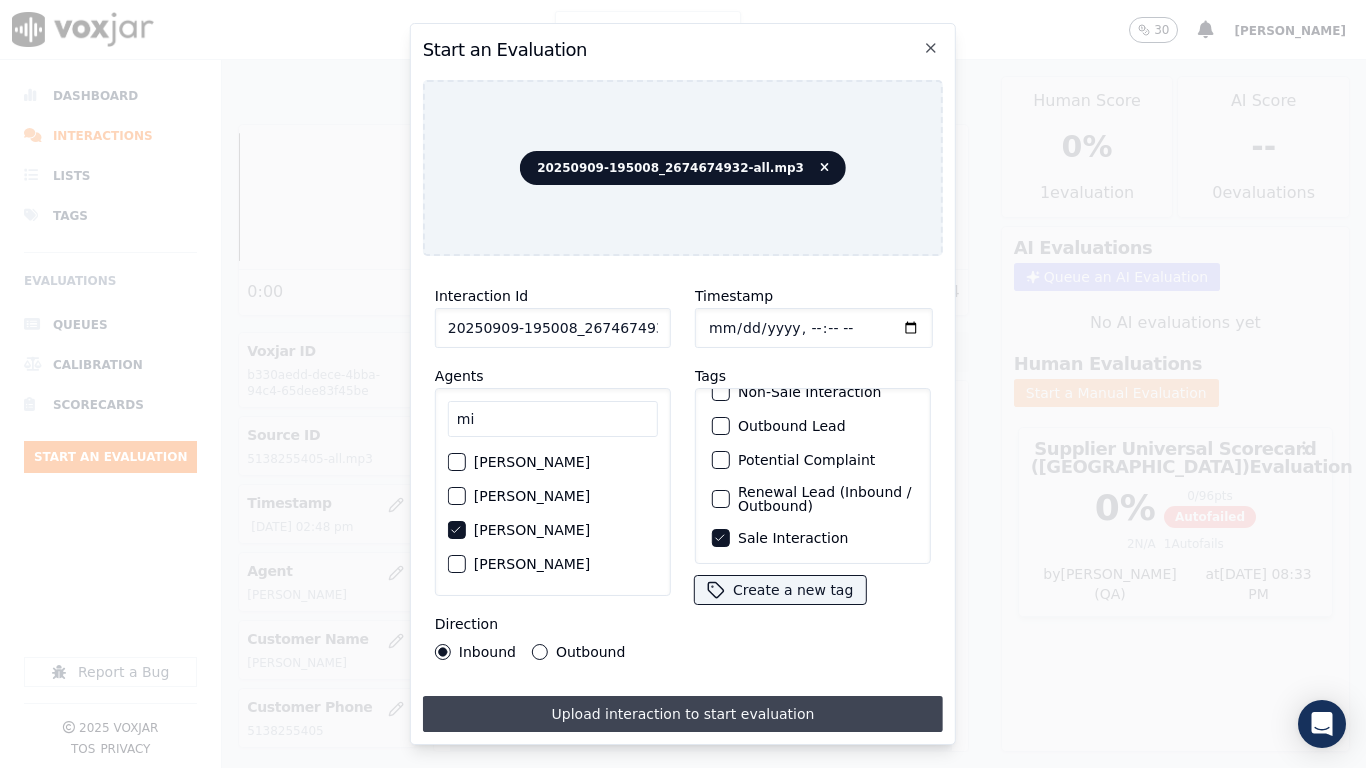
click at [784, 606] on button "Upload interaction to start evaluation" at bounding box center [683, 714] width 520 height 36
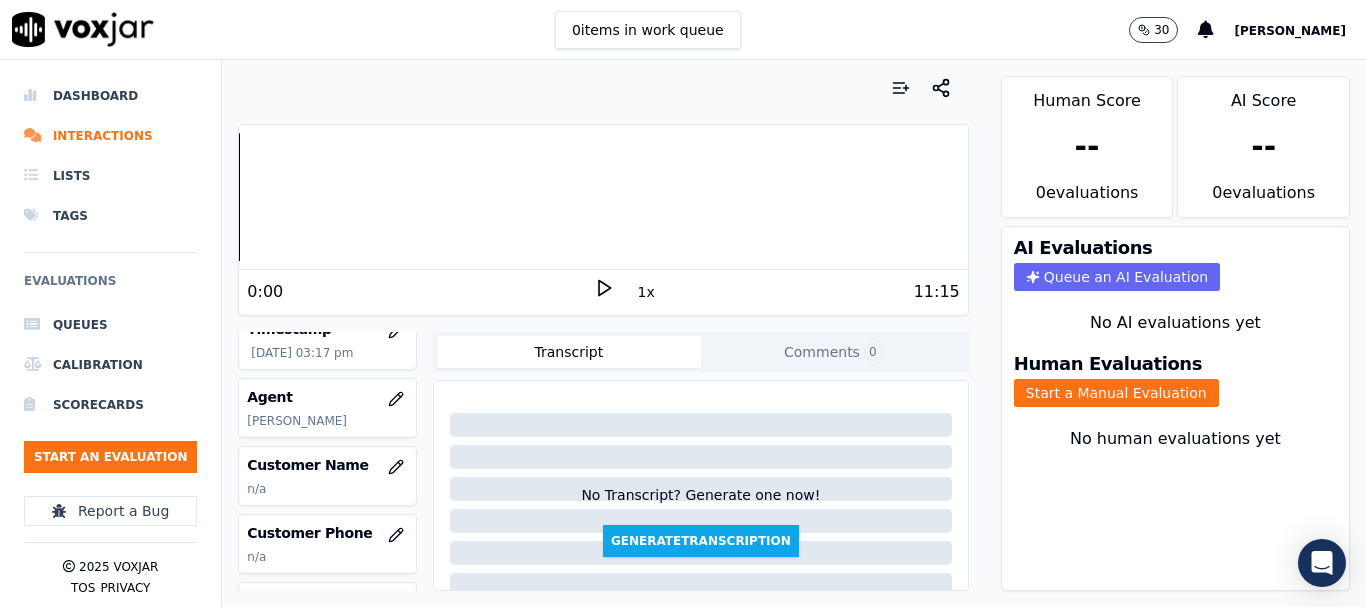
scroll to position [200, 0]
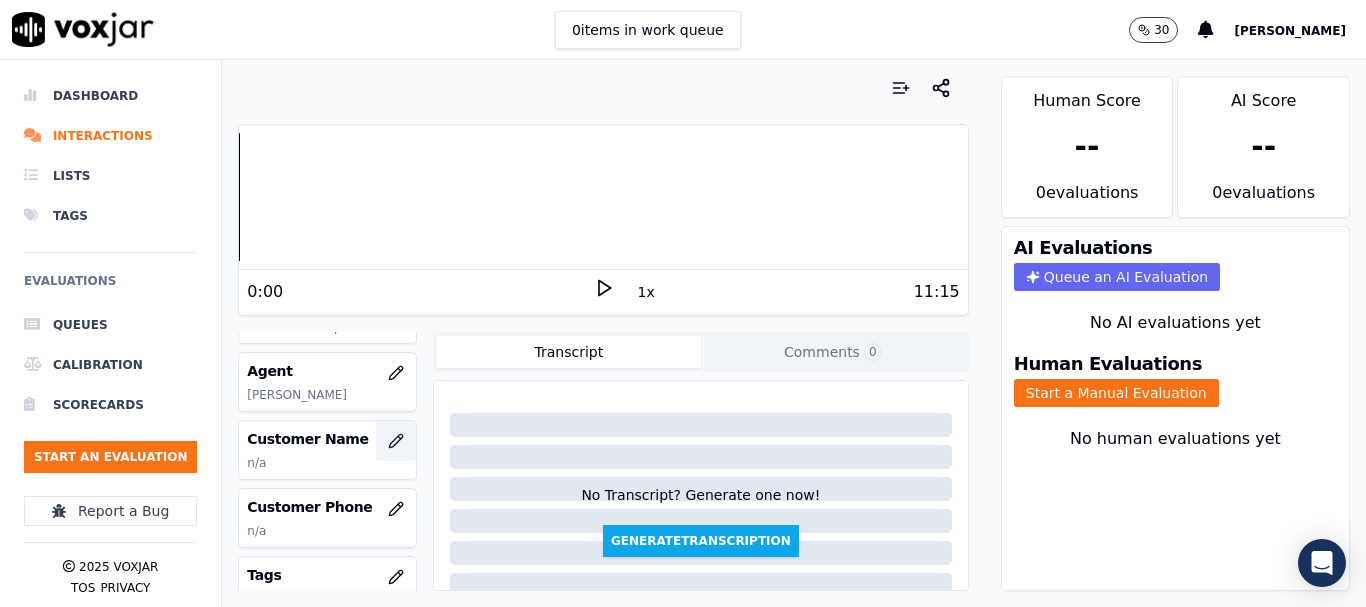
click at [388, 438] on icon "button" at bounding box center [396, 441] width 16 height 16
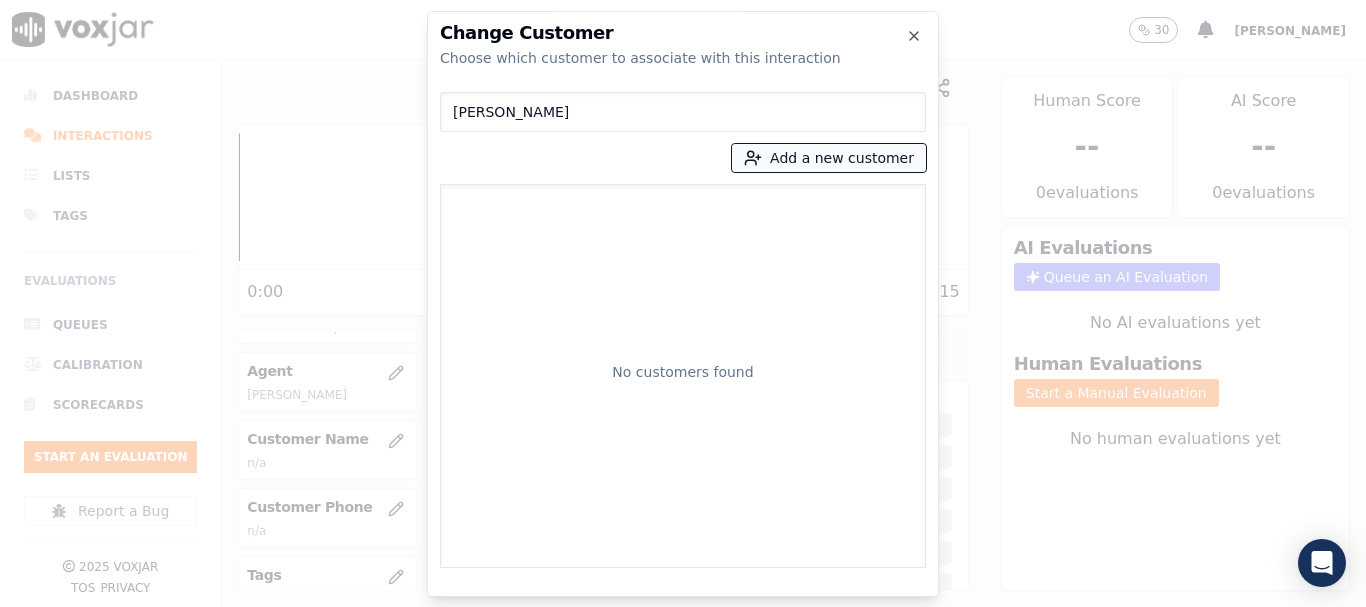
type input "[PERSON_NAME]"
click at [818, 154] on button "Add a new customer" at bounding box center [829, 158] width 194 height 28
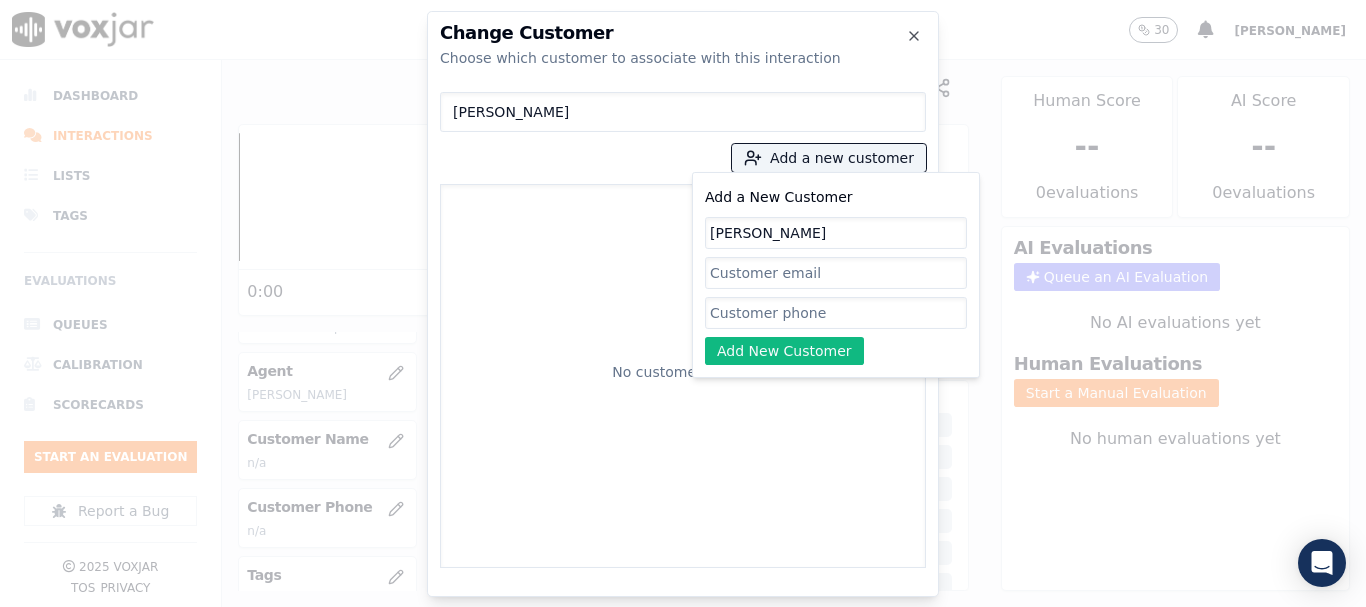
type input "[PERSON_NAME]"
click at [806, 316] on input "Add a New Customer" at bounding box center [836, 313] width 262 height 32
paste input "2674674932"
paste input "2675773699"
type input "2674674932-2675773699"
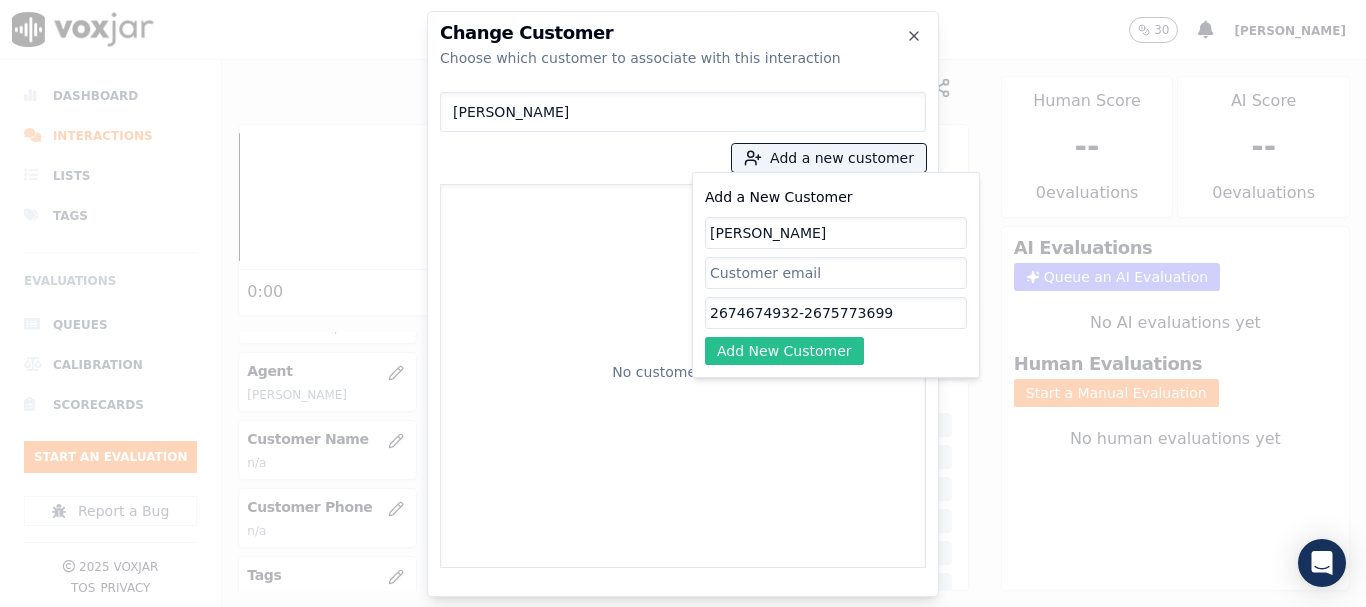
click at [829, 340] on button "Add New Customer" at bounding box center [784, 351] width 159 height 28
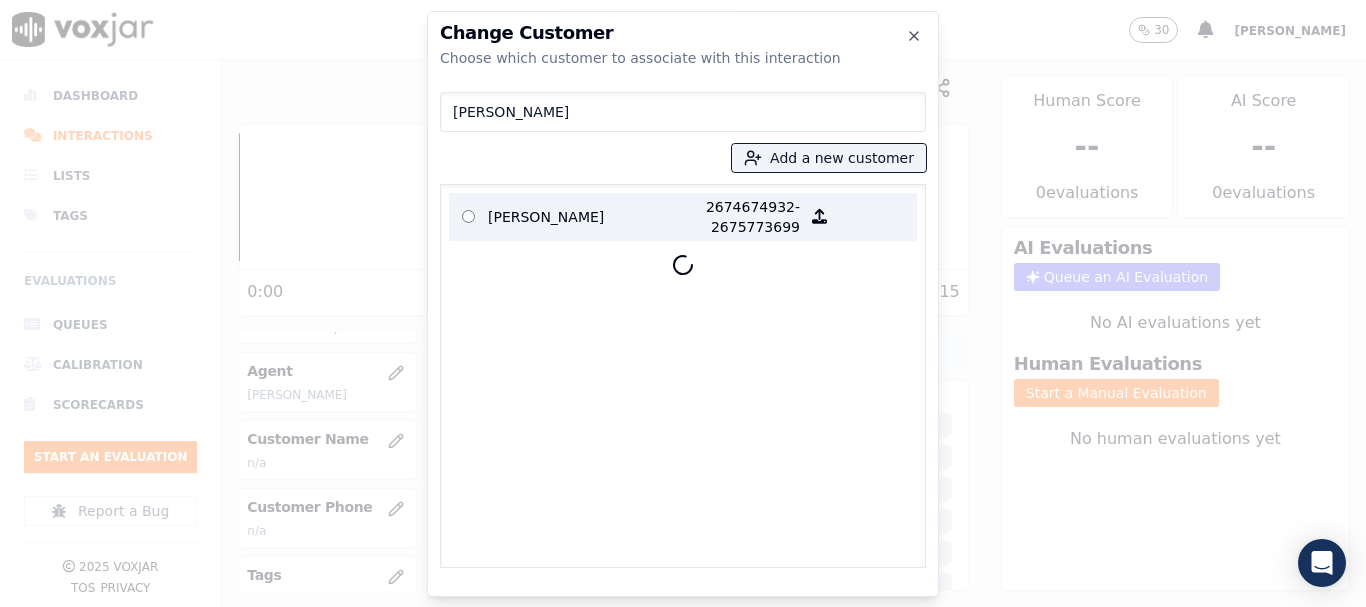
click at [534, 209] on p "[PERSON_NAME]" at bounding box center [566, 217] width 156 height 40
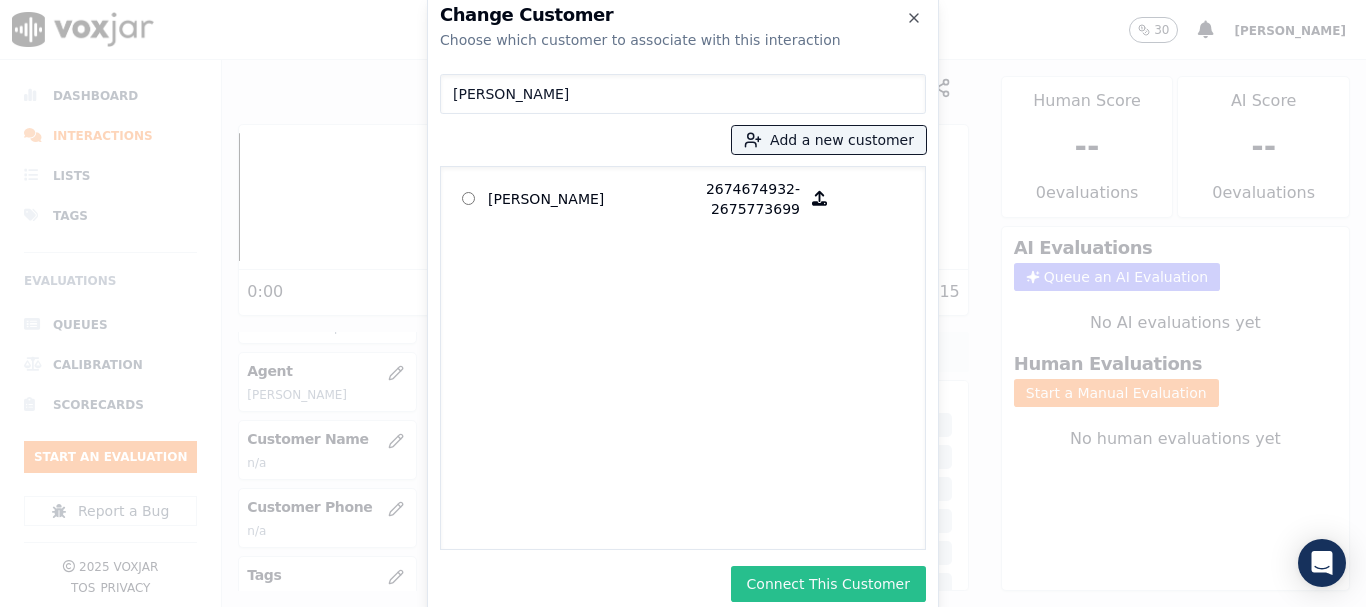
click at [861, 579] on button "Connect This Customer" at bounding box center [828, 584] width 195 height 36
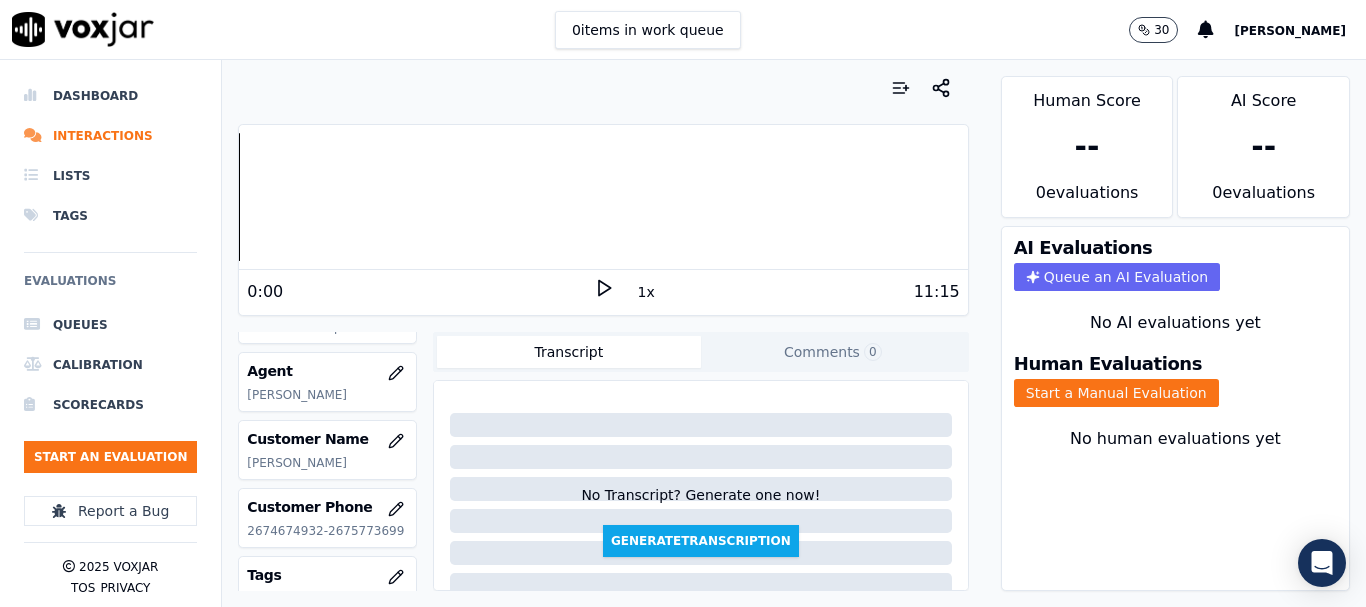
click at [1095, 395] on button "Start a Manual Evaluation" at bounding box center [1116, 393] width 205 height 28
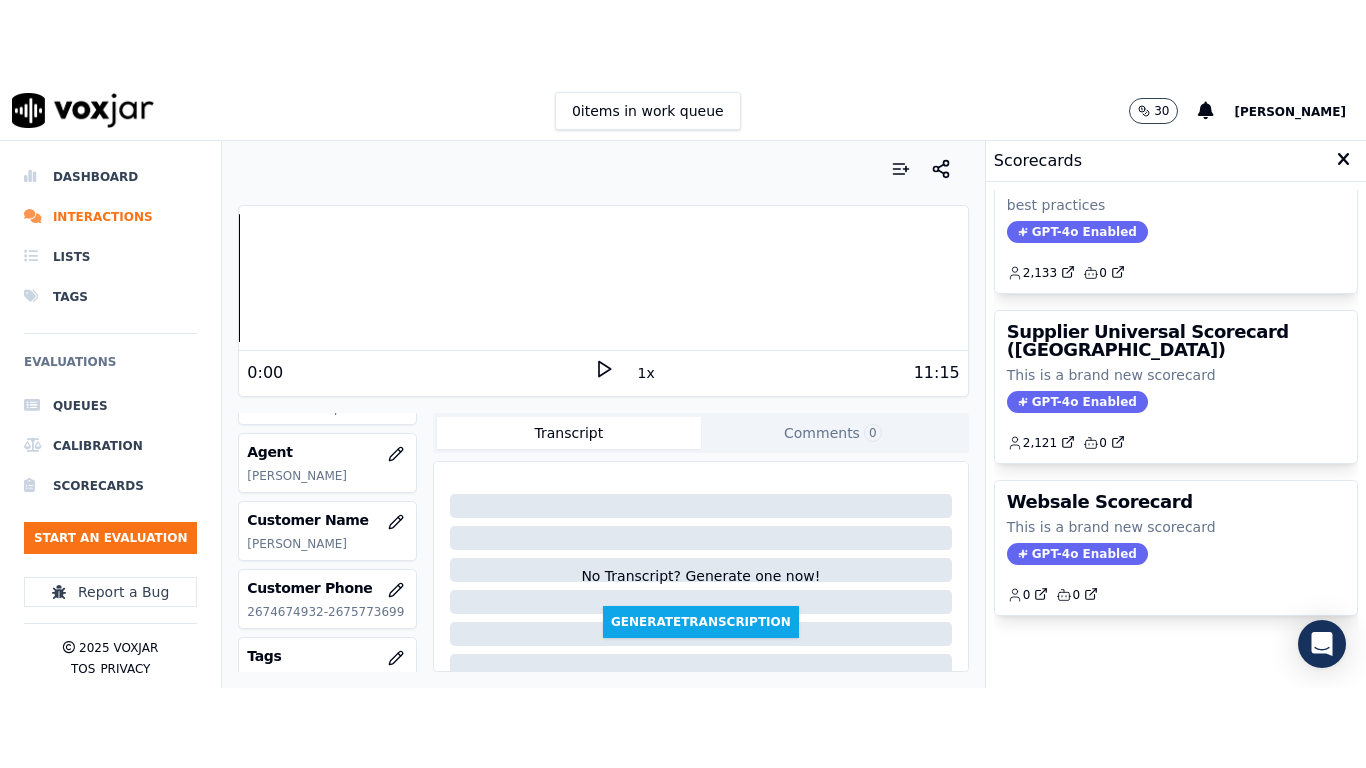
scroll to position [400, 0]
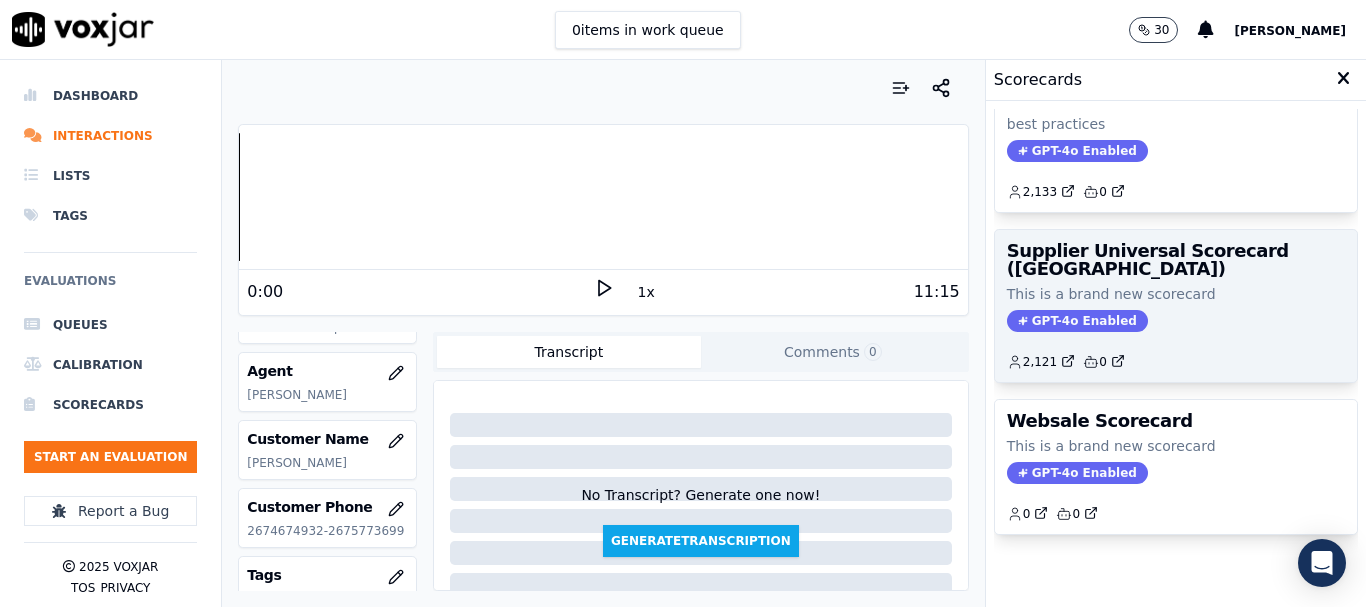
click at [1098, 327] on div "Supplier Universal Scorecard ([GEOGRAPHIC_DATA]) This is a brand new scorecard …" at bounding box center [1176, 306] width 362 height 152
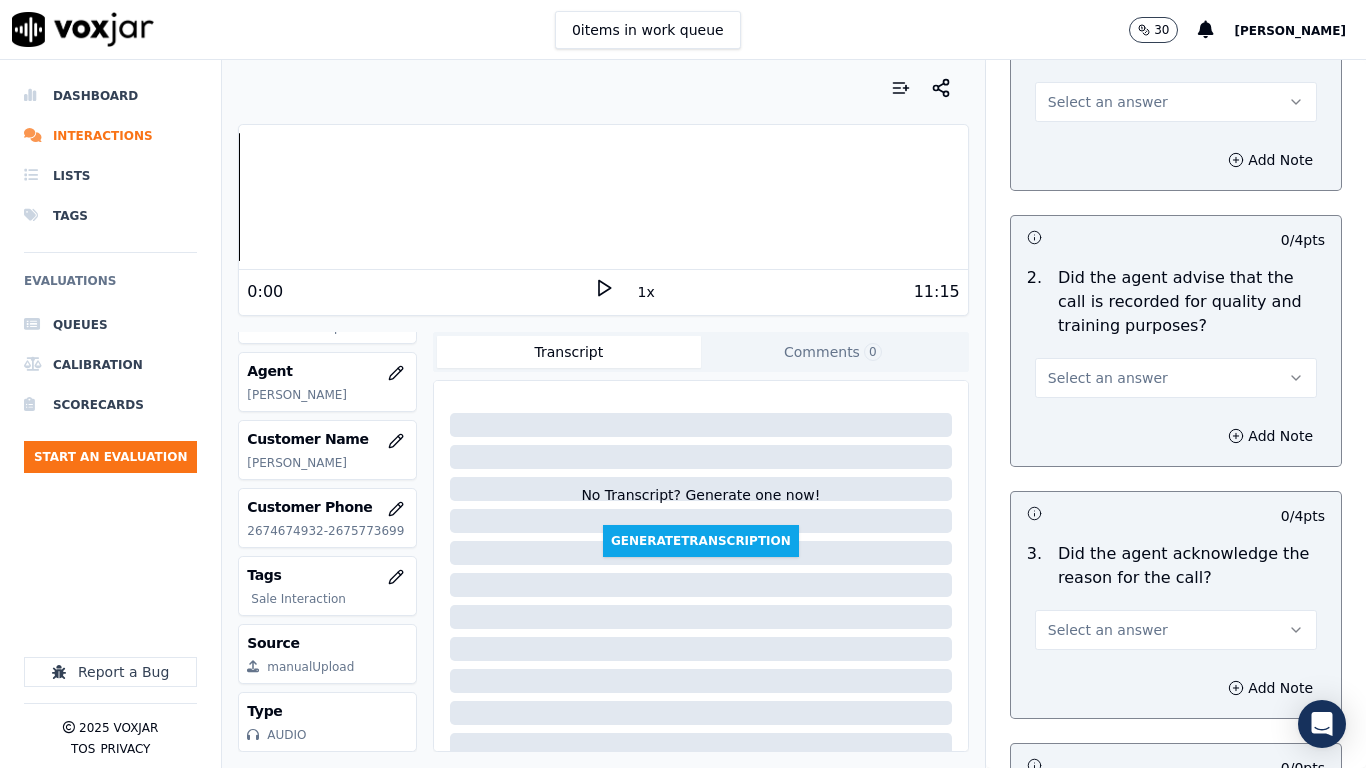
scroll to position [300, 0]
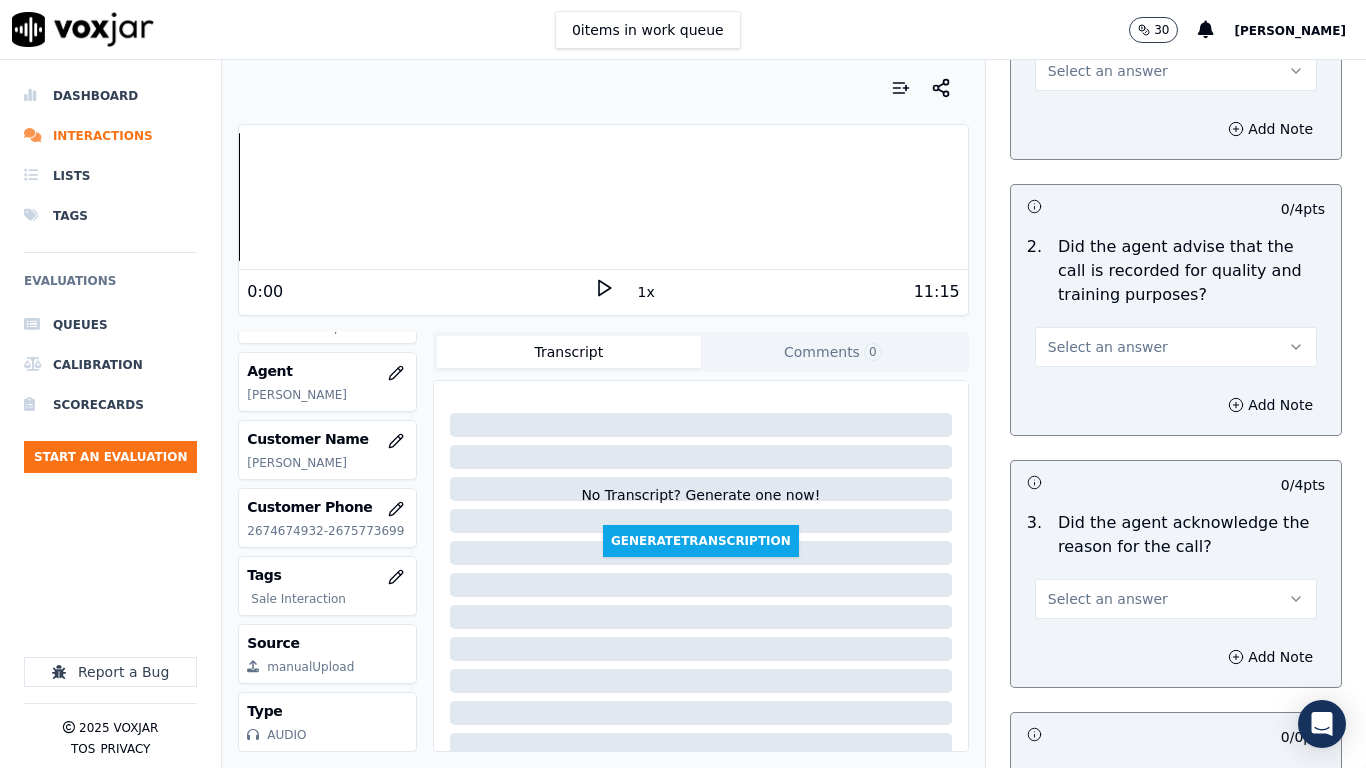
click at [1106, 75] on span "Select an answer" at bounding box center [1108, 71] width 120 height 20
click at [1111, 110] on div "Yes" at bounding box center [1139, 116] width 244 height 32
click at [1108, 350] on span "Select an answer" at bounding box center [1108, 347] width 120 height 20
drag, startPoint x: 1108, startPoint y: 362, endPoint x: 1115, endPoint y: 449, distance: 87.3
click at [1106, 383] on div "Yes" at bounding box center [1139, 392] width 244 height 32
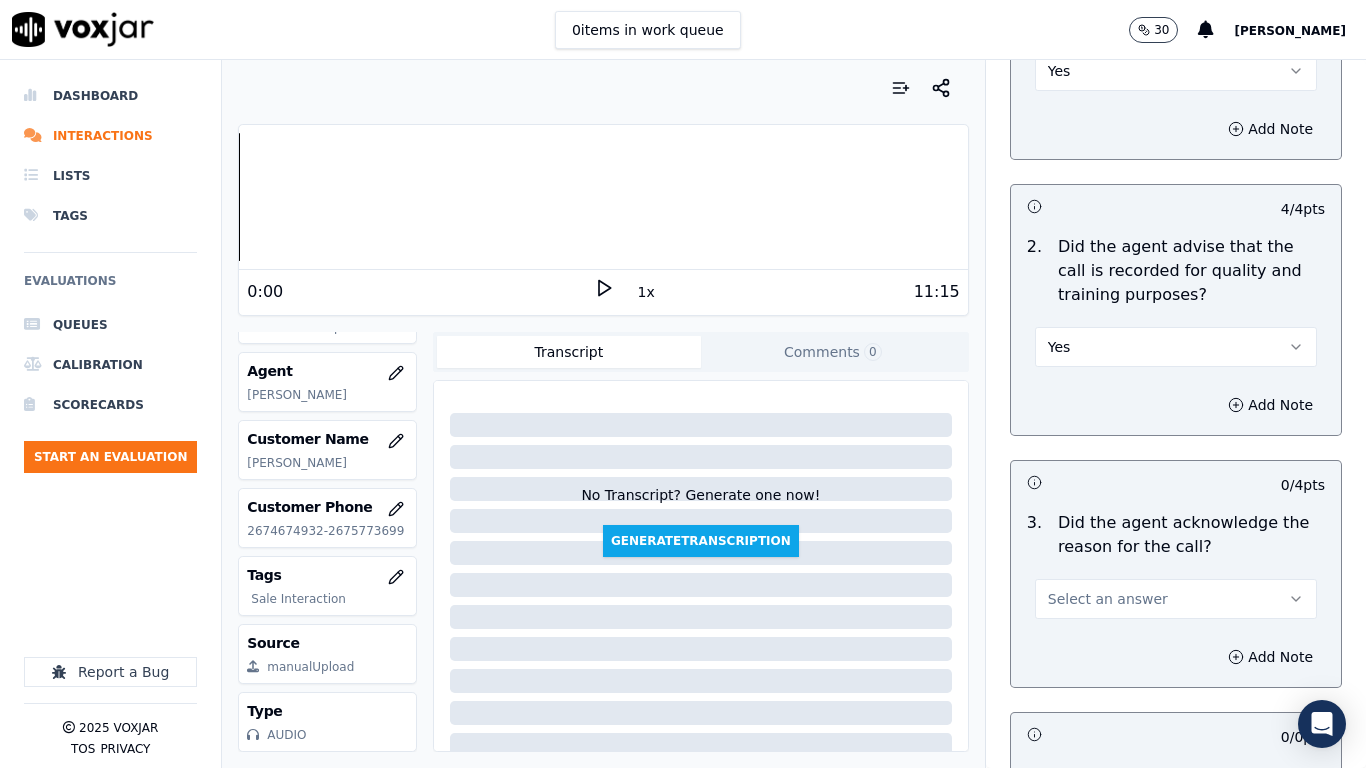
click at [1131, 597] on button "Select an answer" at bounding box center [1176, 599] width 282 height 40
click at [1123, 606] on div "Yes" at bounding box center [1139, 644] width 244 height 32
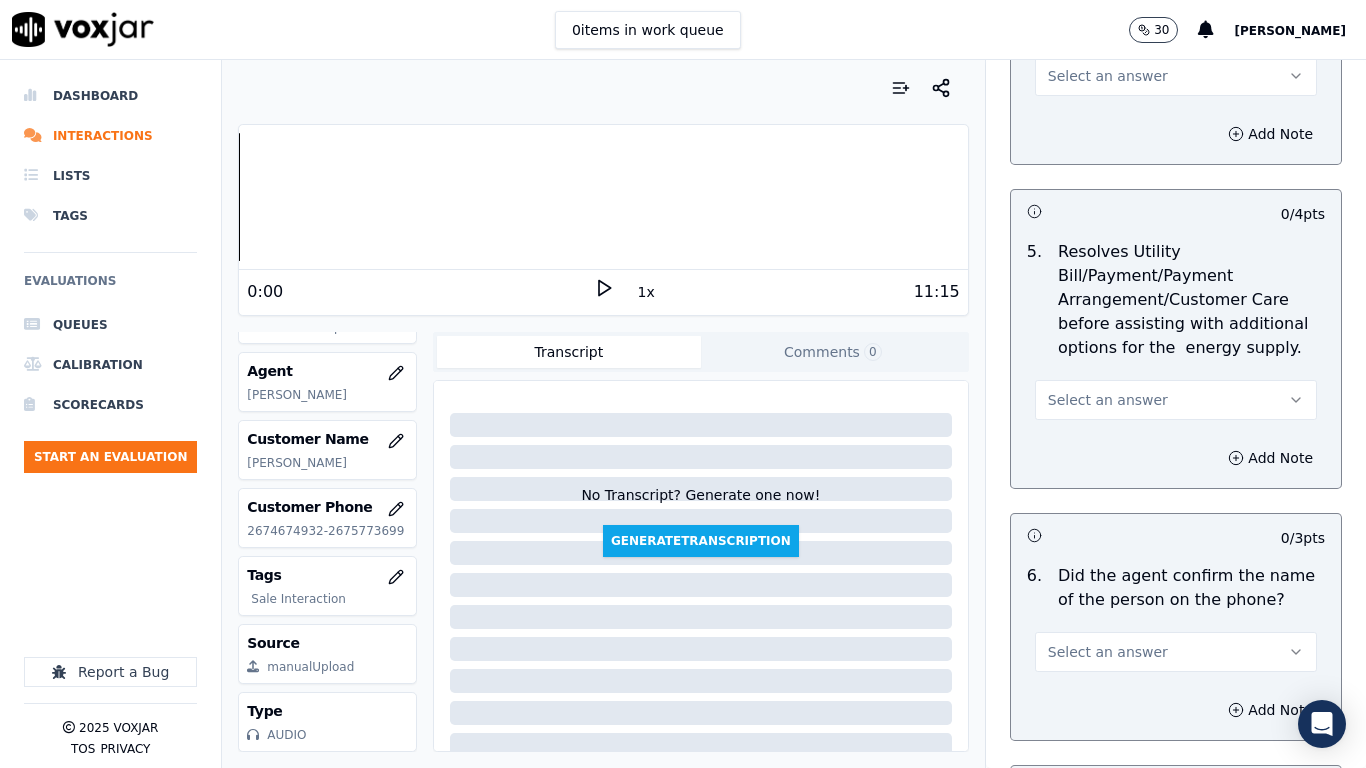
scroll to position [1100, 0]
click at [1112, 71] on span "Select an answer" at bounding box center [1108, 75] width 120 height 20
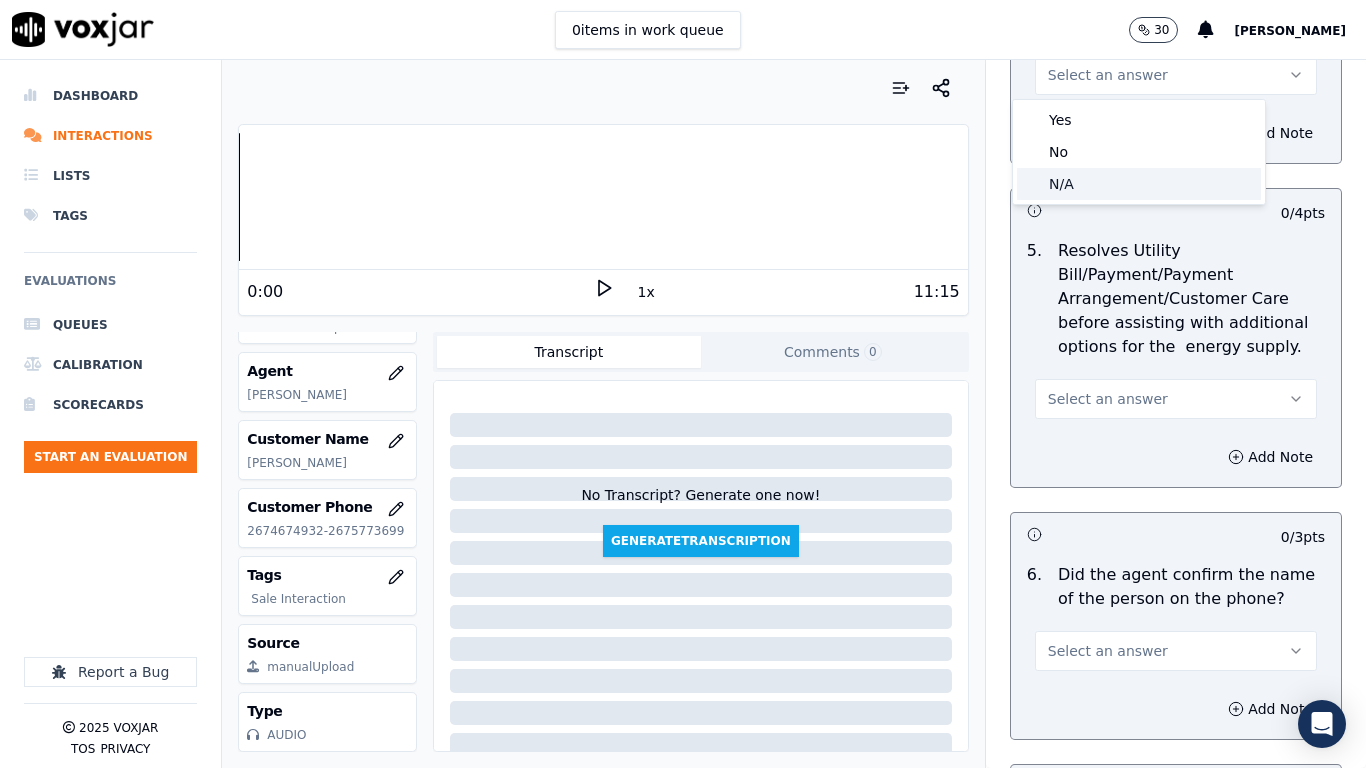
click at [1101, 178] on div "N/A" at bounding box center [1139, 184] width 244 height 32
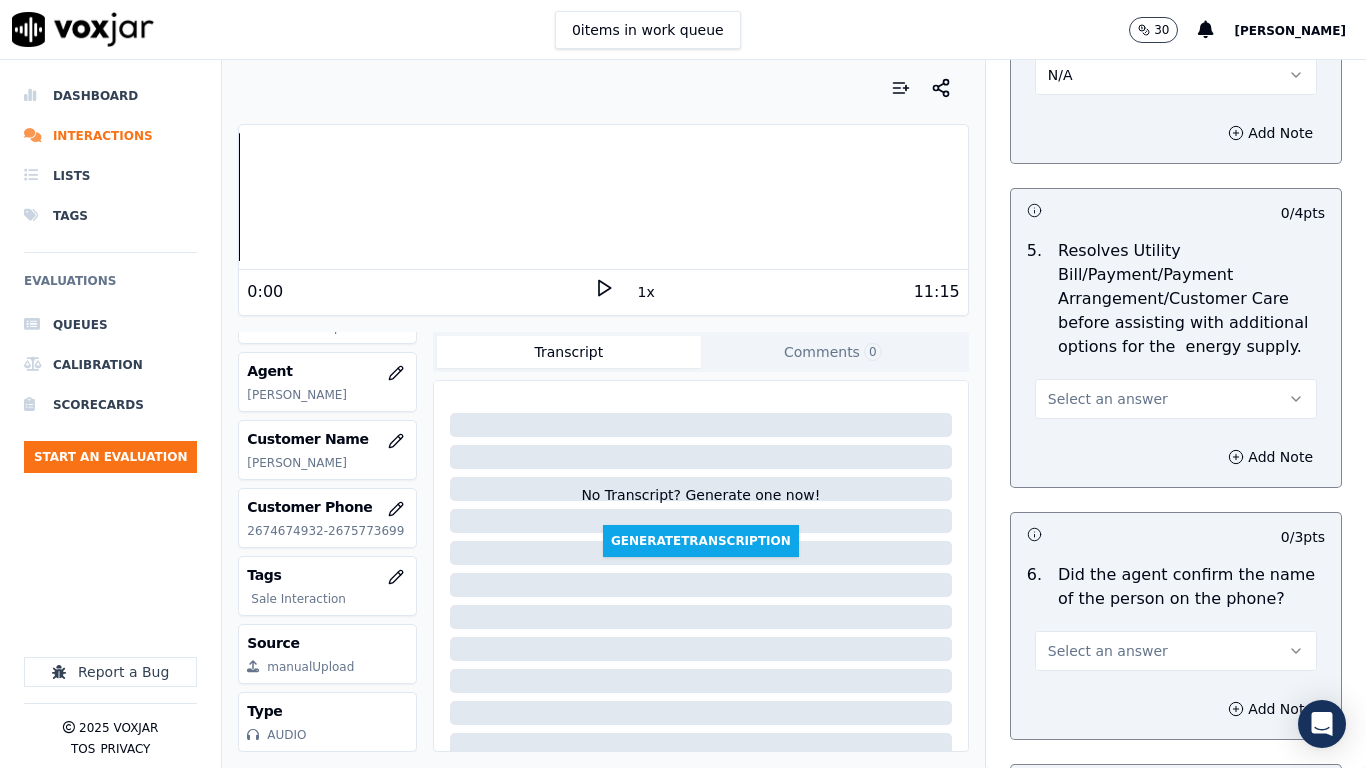
click at [1122, 390] on span "Select an answer" at bounding box center [1108, 399] width 120 height 20
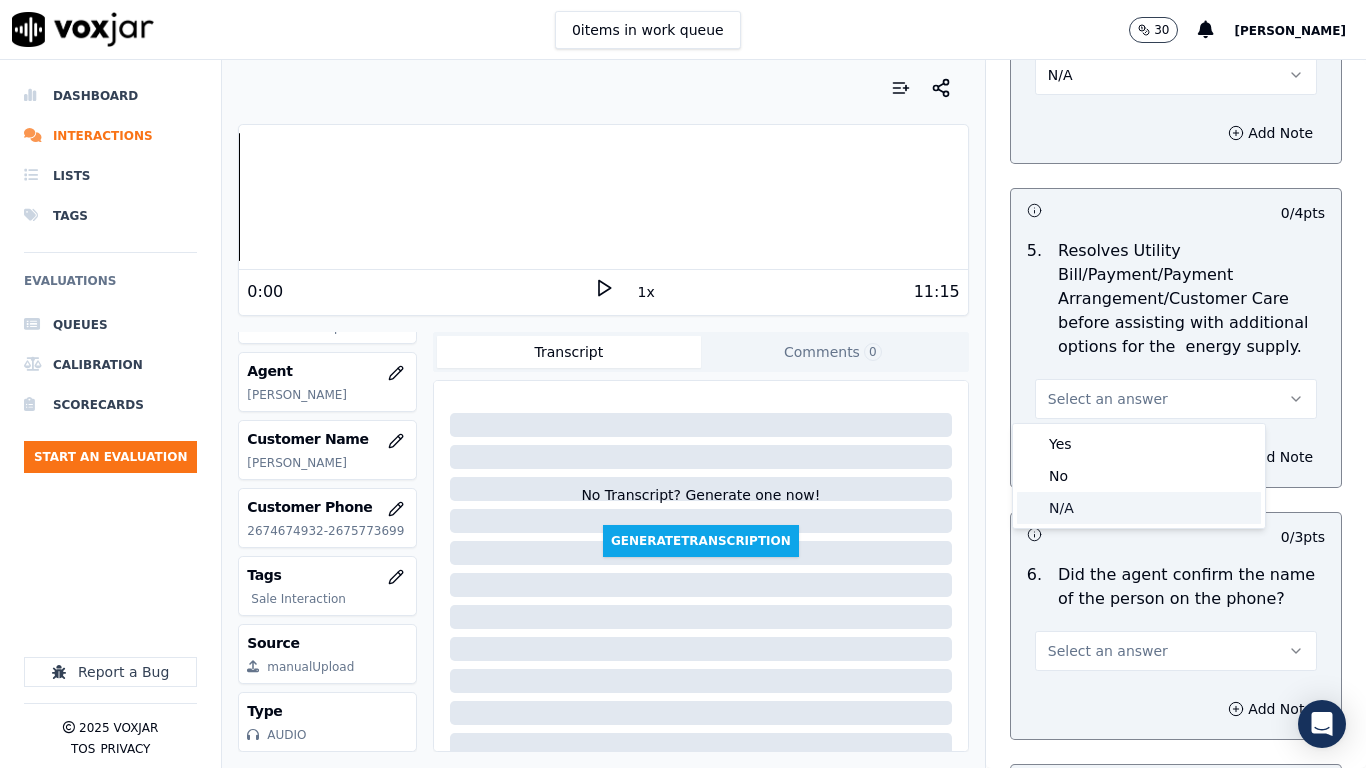
click at [1121, 511] on div "N/A" at bounding box center [1139, 508] width 244 height 32
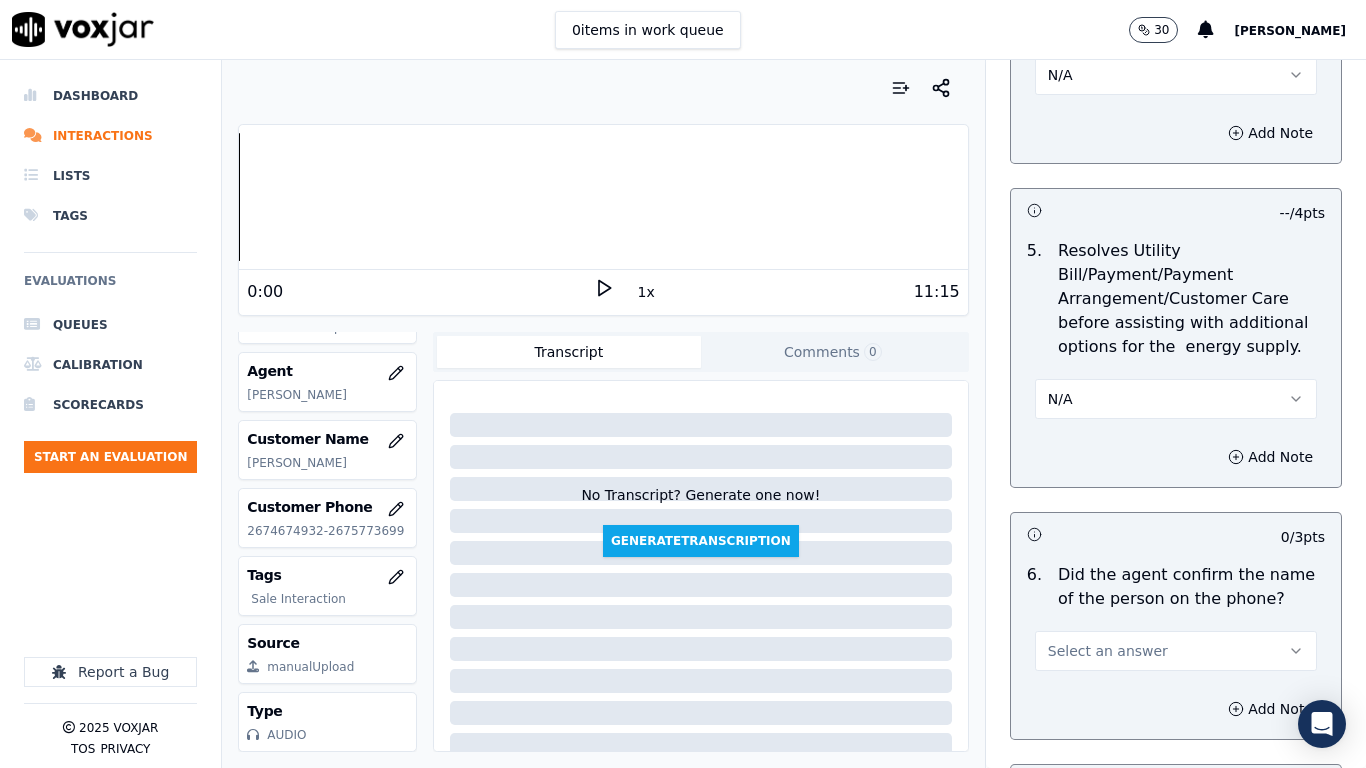
click at [1128, 606] on button "Select an answer" at bounding box center [1176, 651] width 282 height 40
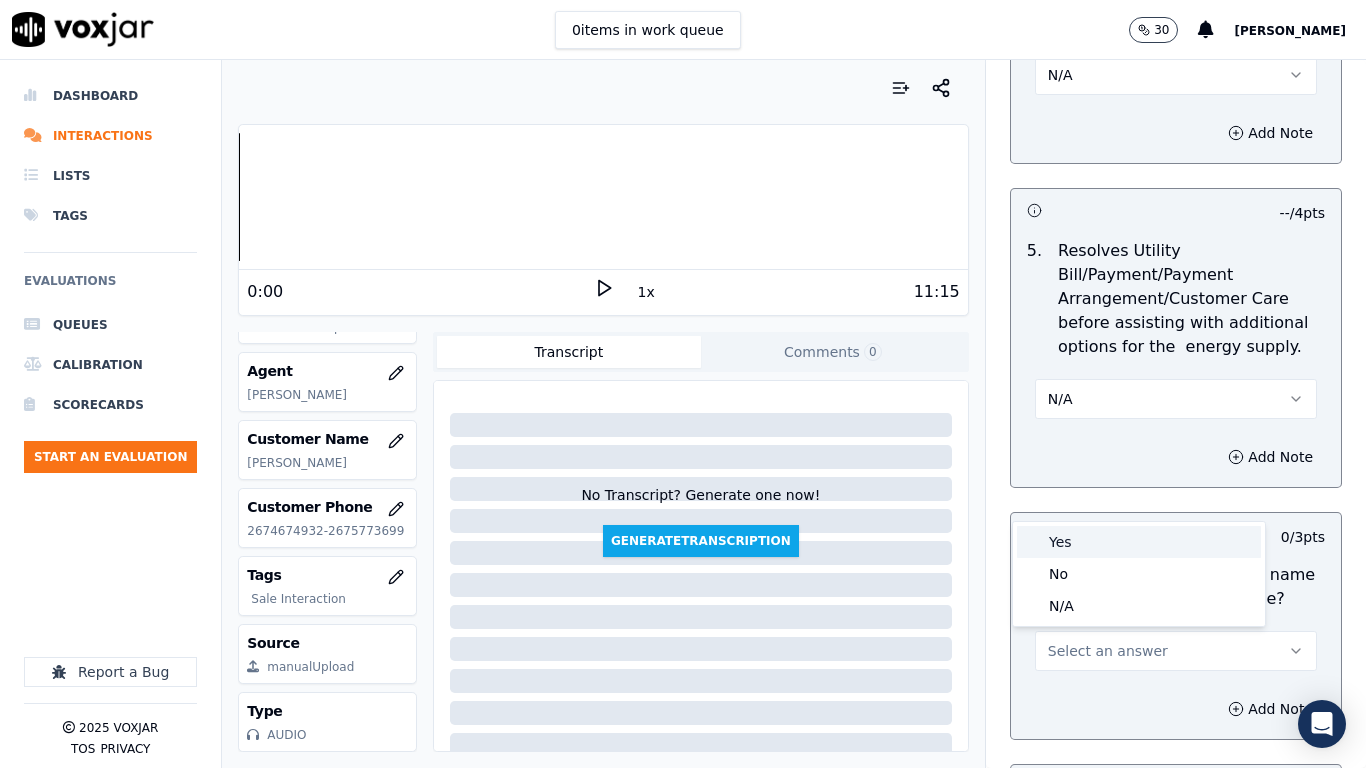
click at [1106, 539] on div "Yes" at bounding box center [1139, 542] width 244 height 32
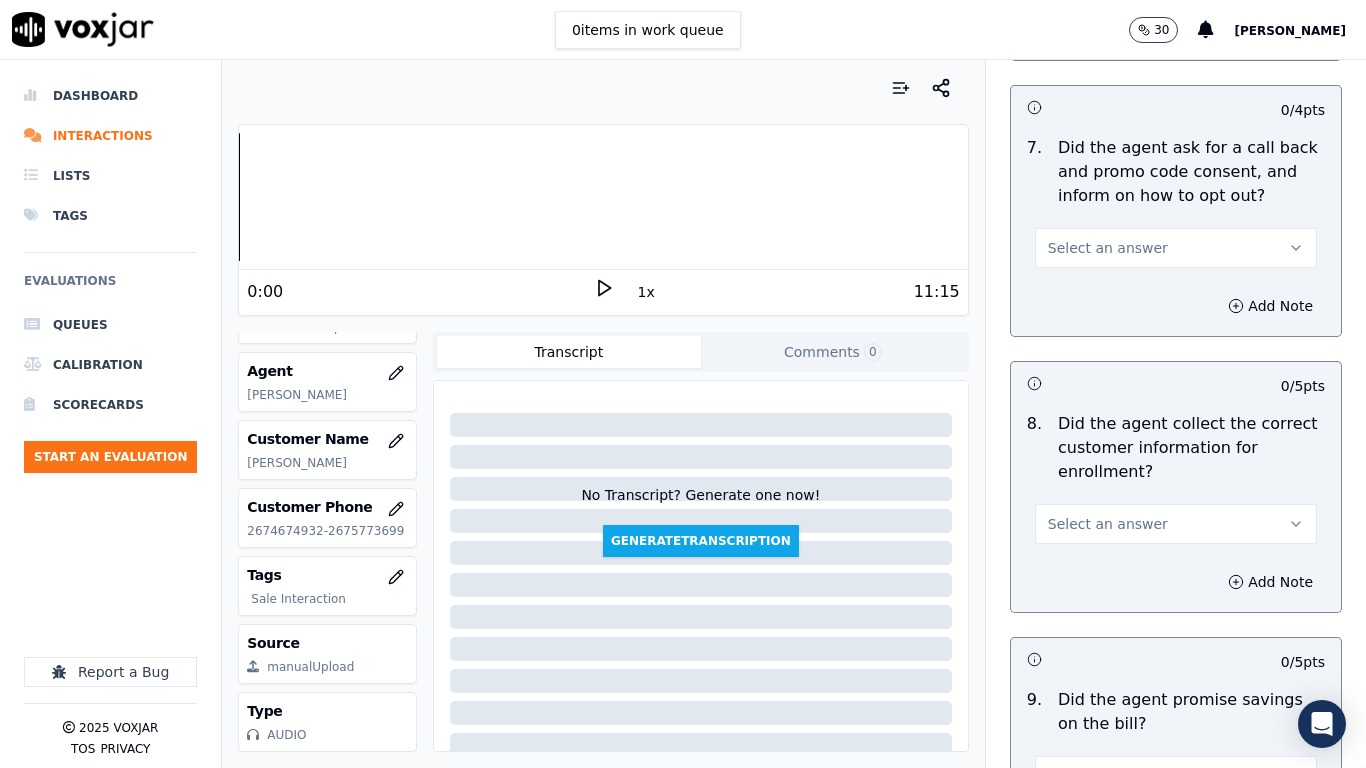
scroll to position [1900, 0]
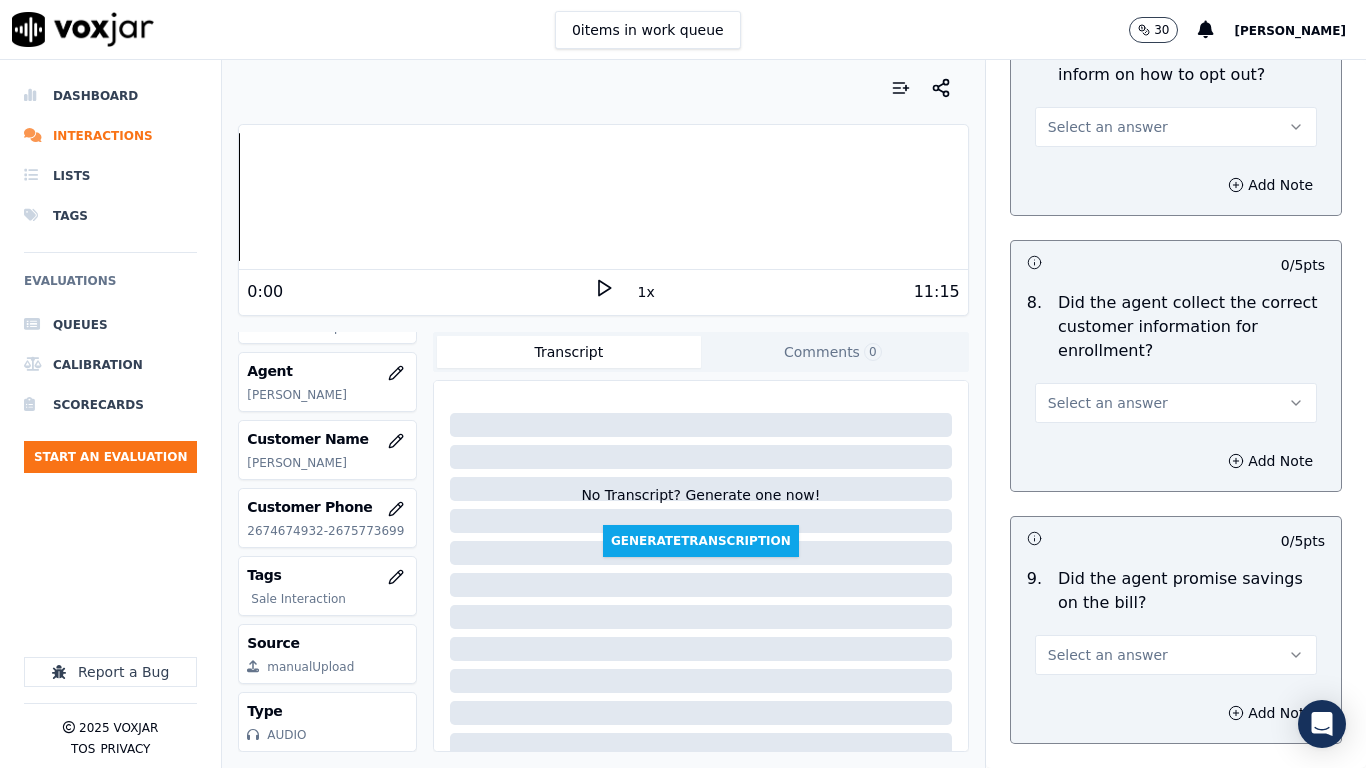
click at [1079, 125] on span "Select an answer" at bounding box center [1108, 127] width 120 height 20
click at [1081, 166] on div "Yes" at bounding box center [1139, 172] width 244 height 32
click at [1111, 404] on span "Select an answer" at bounding box center [1108, 403] width 120 height 20
click at [1098, 449] on div "Yes" at bounding box center [1139, 448] width 244 height 32
click at [1092, 606] on button "Select an answer" at bounding box center [1176, 655] width 282 height 40
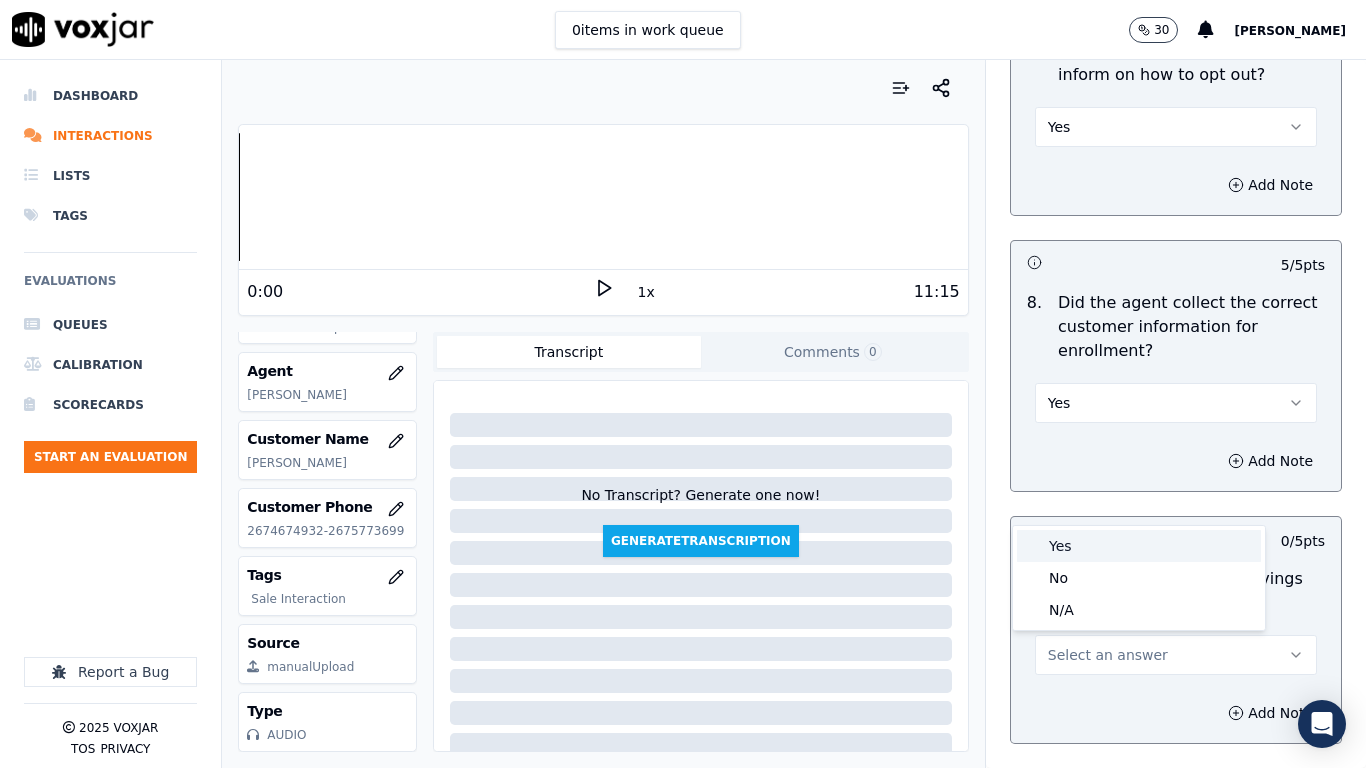
click at [1066, 540] on div "Yes" at bounding box center [1139, 546] width 244 height 32
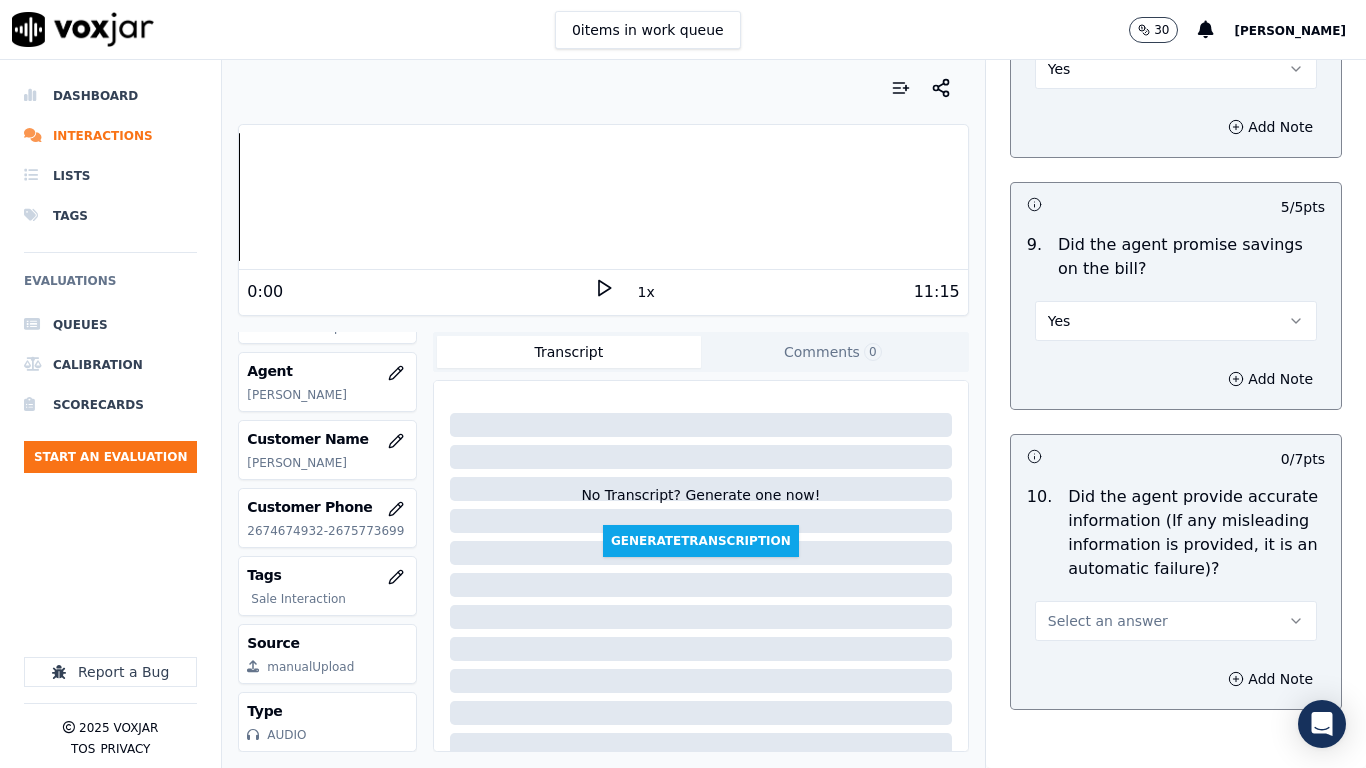
scroll to position [2700, 0]
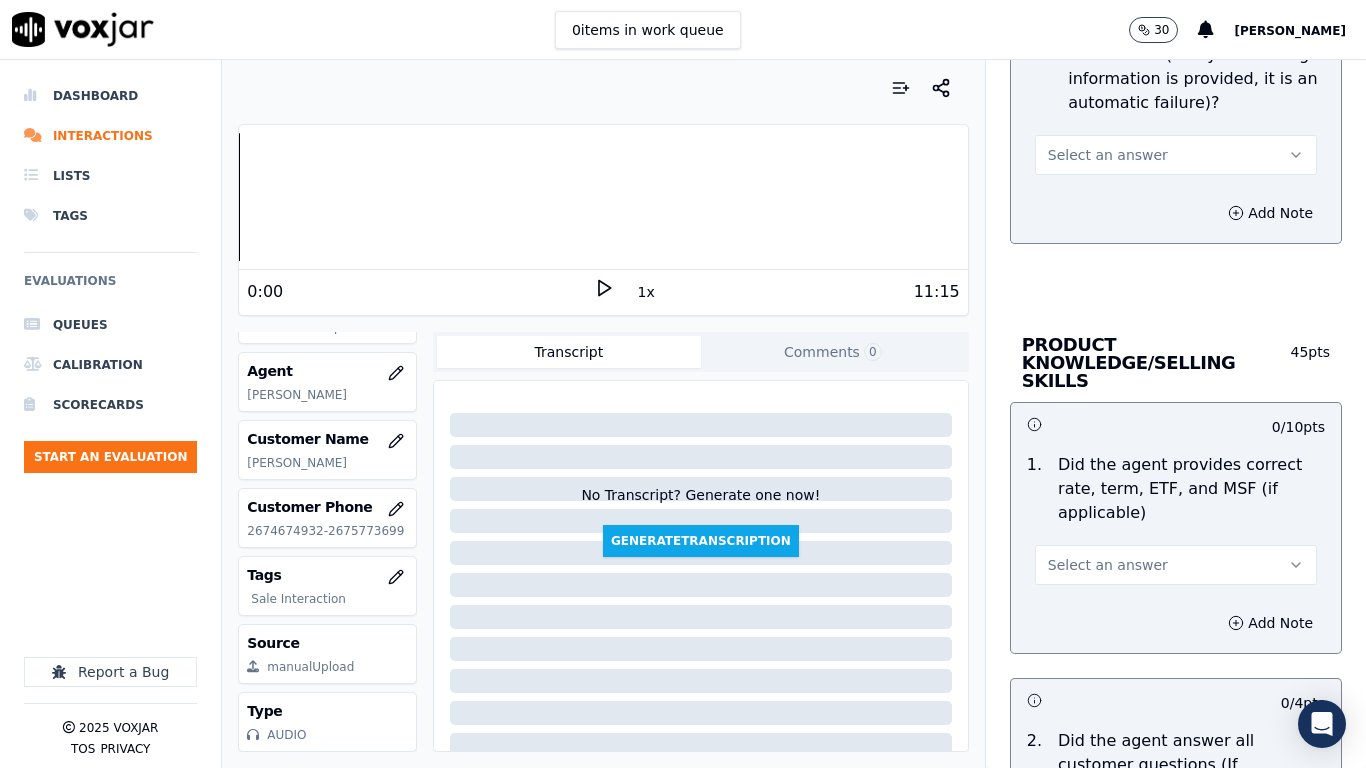
drag, startPoint x: 1095, startPoint y: 151, endPoint x: 1099, endPoint y: 172, distance: 21.4
click at [1095, 153] on span "Select an answer" at bounding box center [1108, 155] width 120 height 20
click at [1099, 186] on div "Yes" at bounding box center [1139, 200] width 244 height 32
drag, startPoint x: 1076, startPoint y: 540, endPoint x: 1083, endPoint y: 560, distance: 21.2
click at [1076, 555] on span "Select an answer" at bounding box center [1108, 565] width 120 height 20
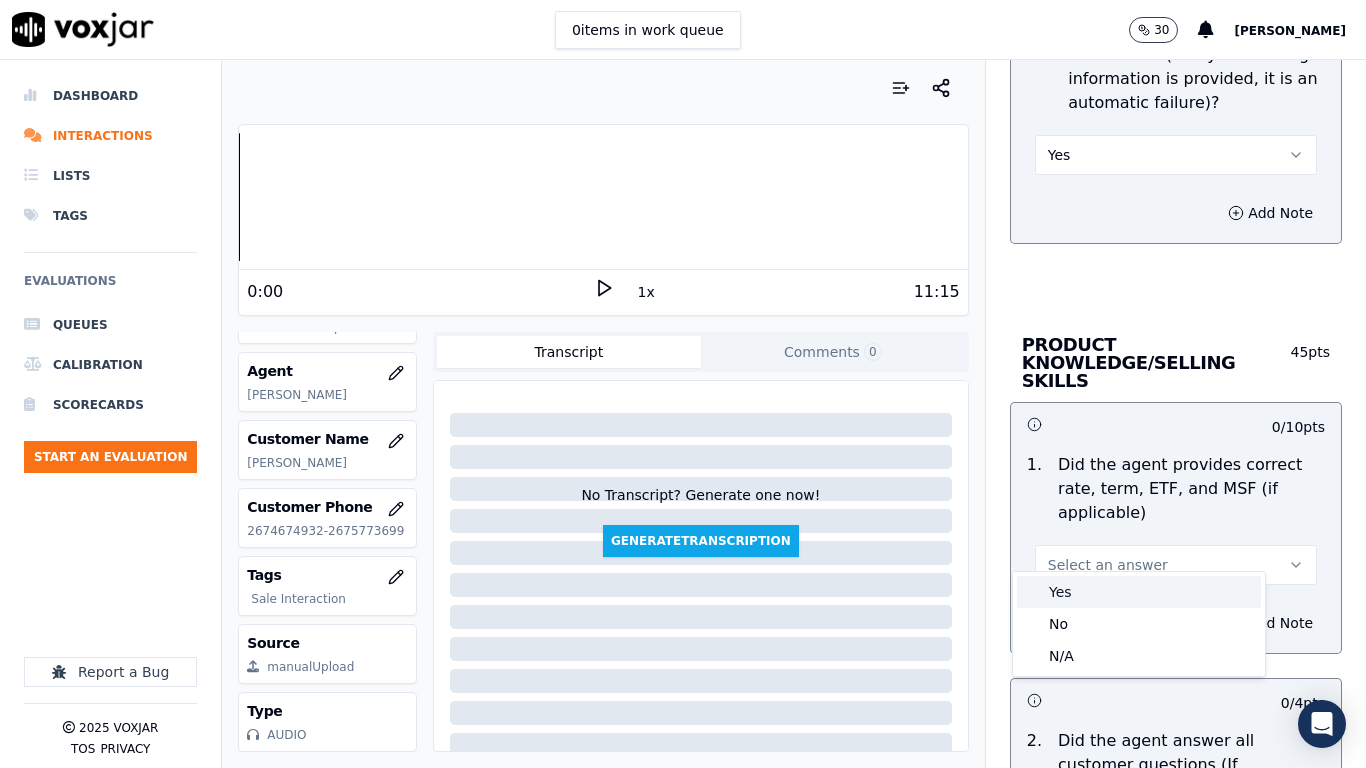
click at [1081, 587] on div "Yes" at bounding box center [1139, 592] width 244 height 32
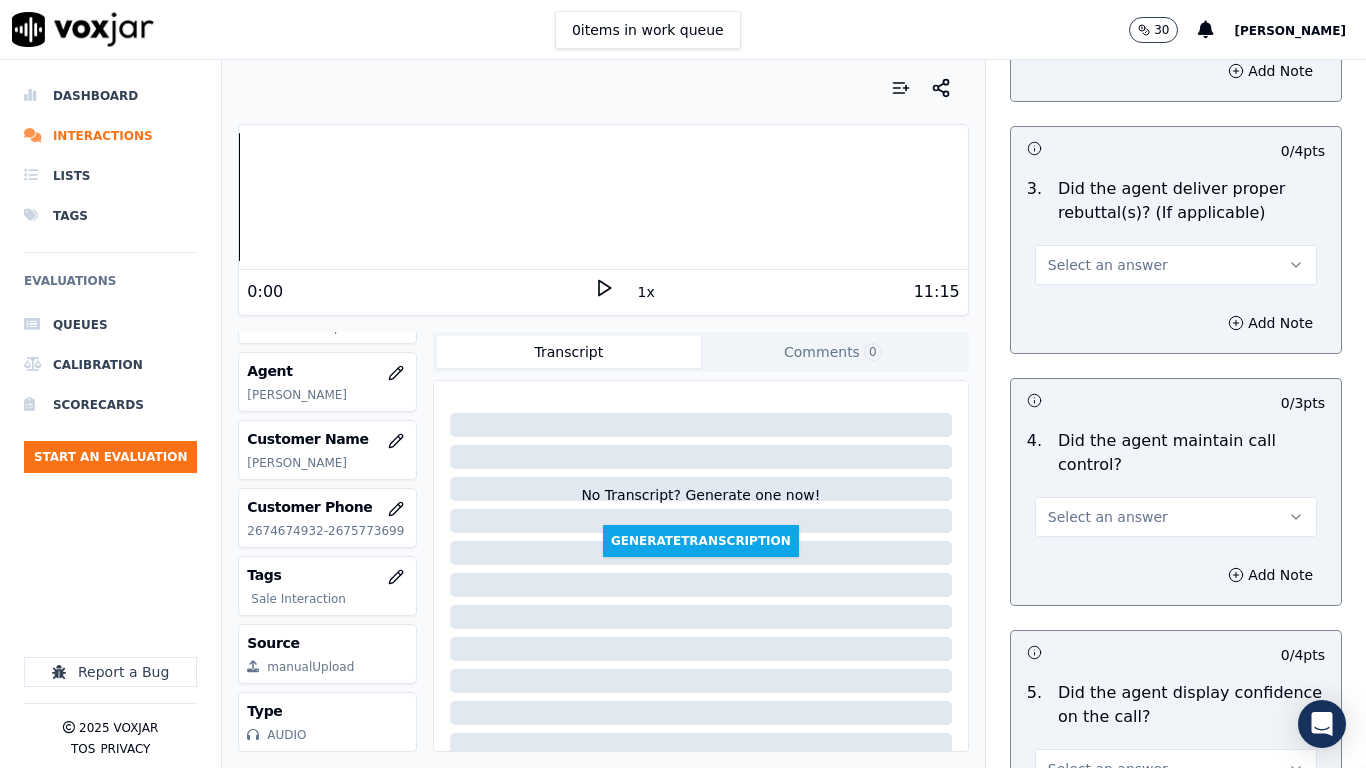
scroll to position [3499, 0]
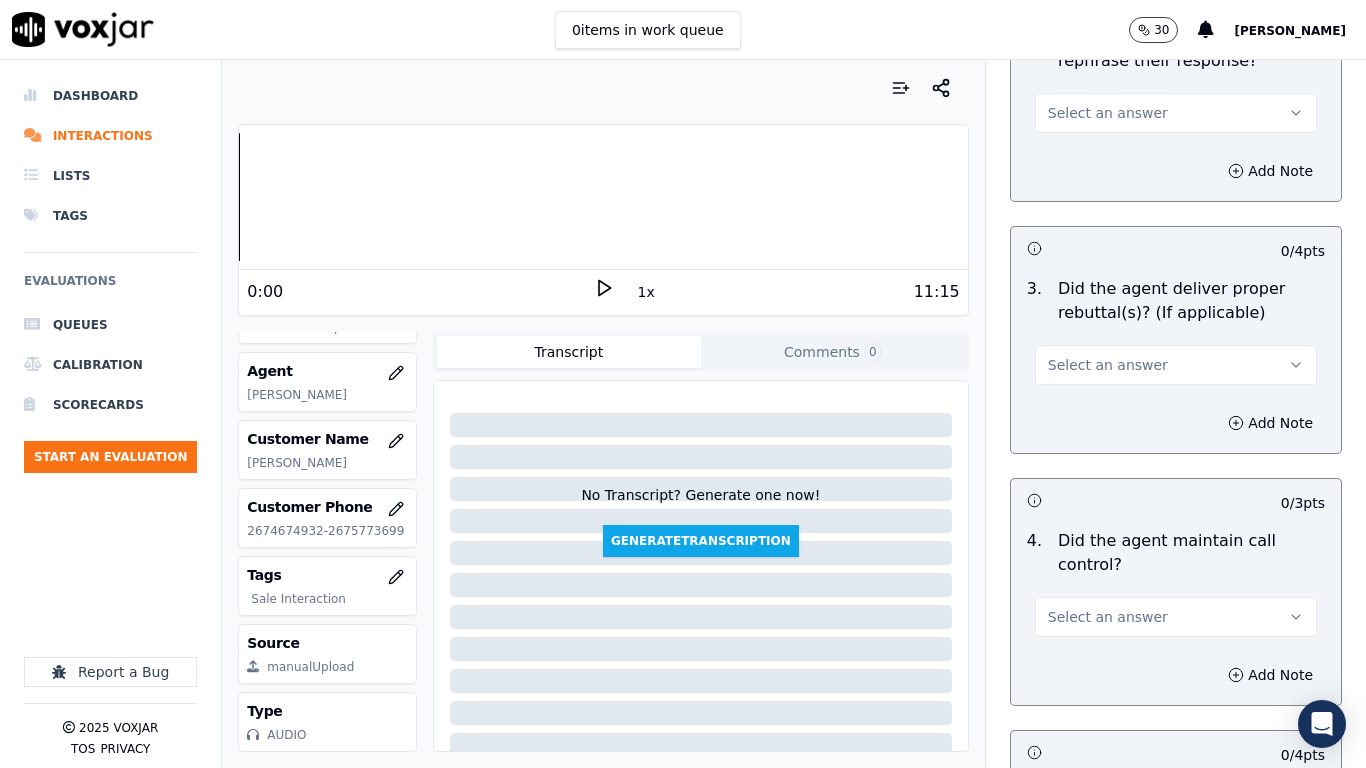
click at [1069, 103] on span "Select an answer" at bounding box center [1108, 113] width 120 height 20
click at [1079, 127] on div "Yes" at bounding box center [1139, 140] width 244 height 32
click at [1080, 355] on span "Select an answer" at bounding box center [1108, 365] width 120 height 20
click at [1087, 394] on div "Yes" at bounding box center [1139, 392] width 244 height 32
click at [1113, 606] on span "Select an answer" at bounding box center [1108, 617] width 120 height 20
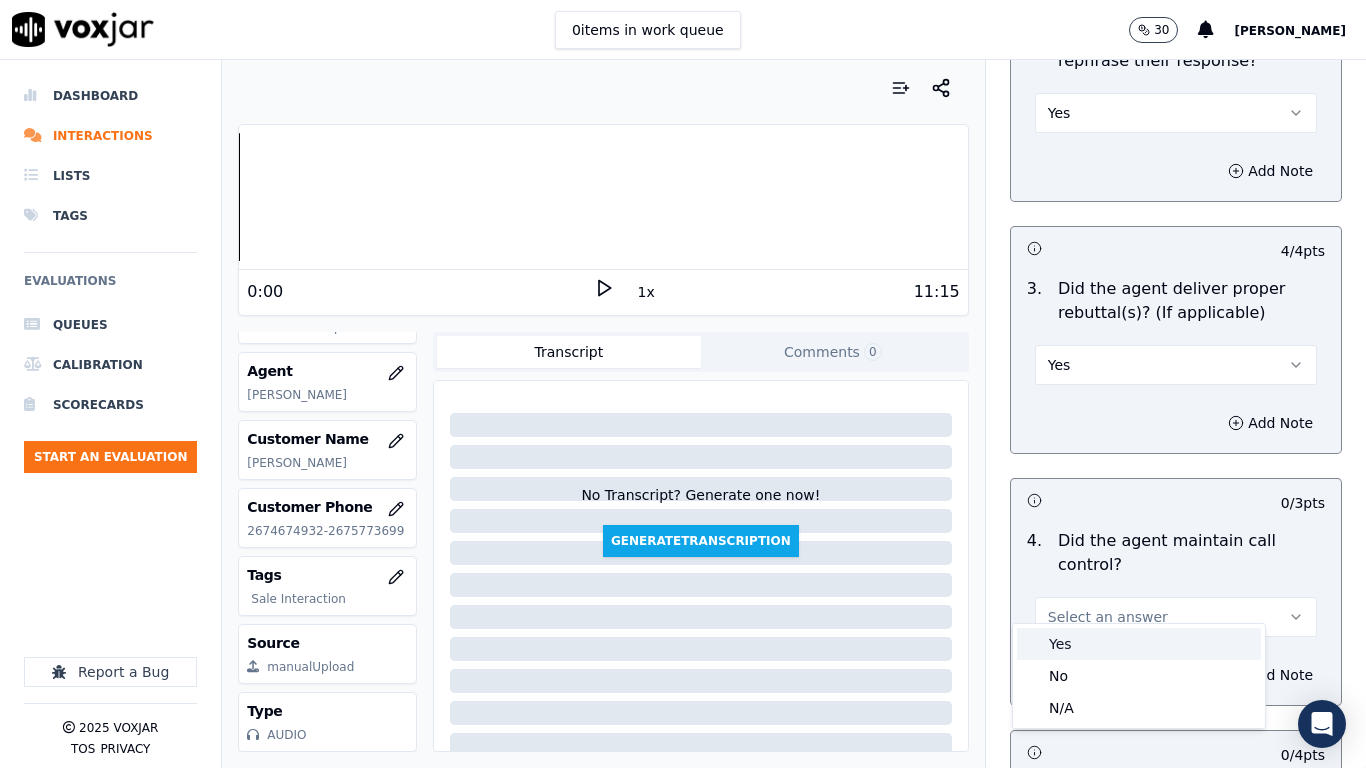
click at [1089, 606] on div "Yes" at bounding box center [1139, 644] width 244 height 32
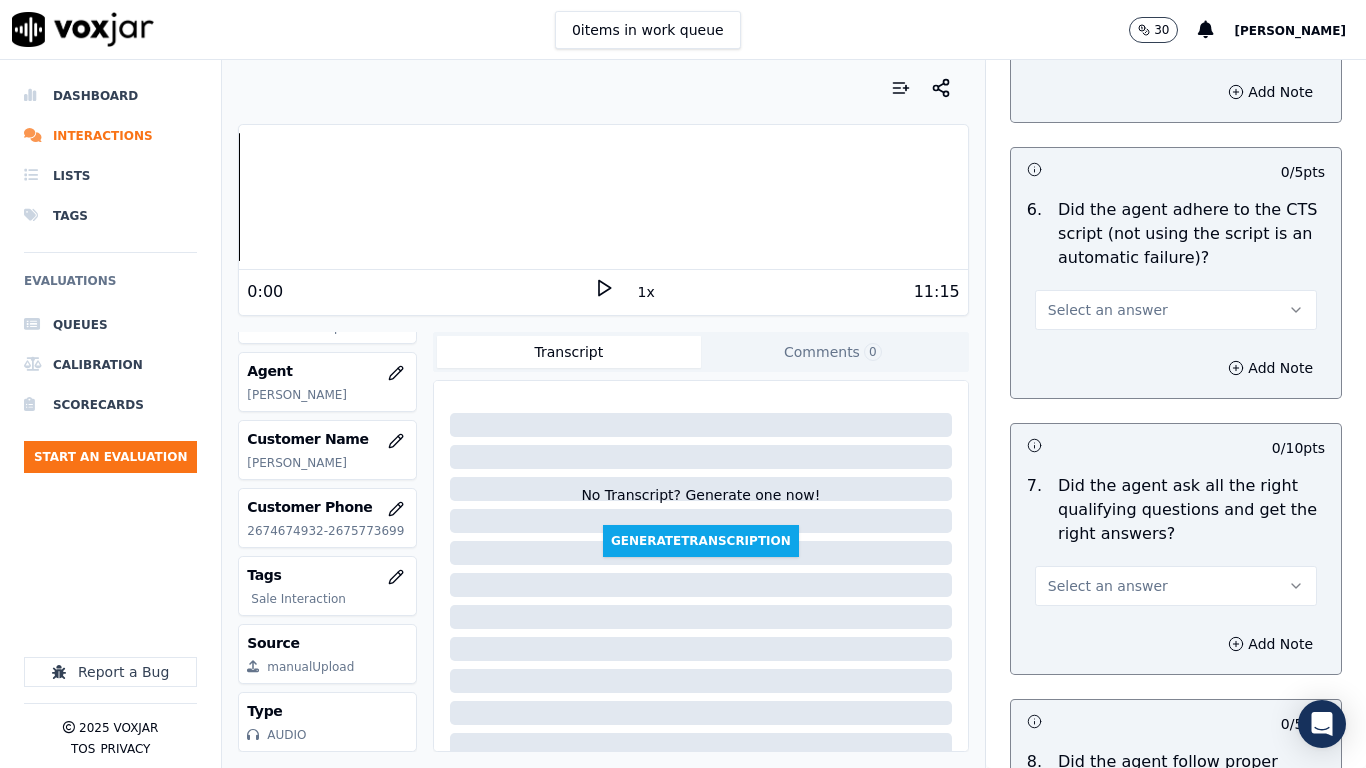
scroll to position [4299, 0]
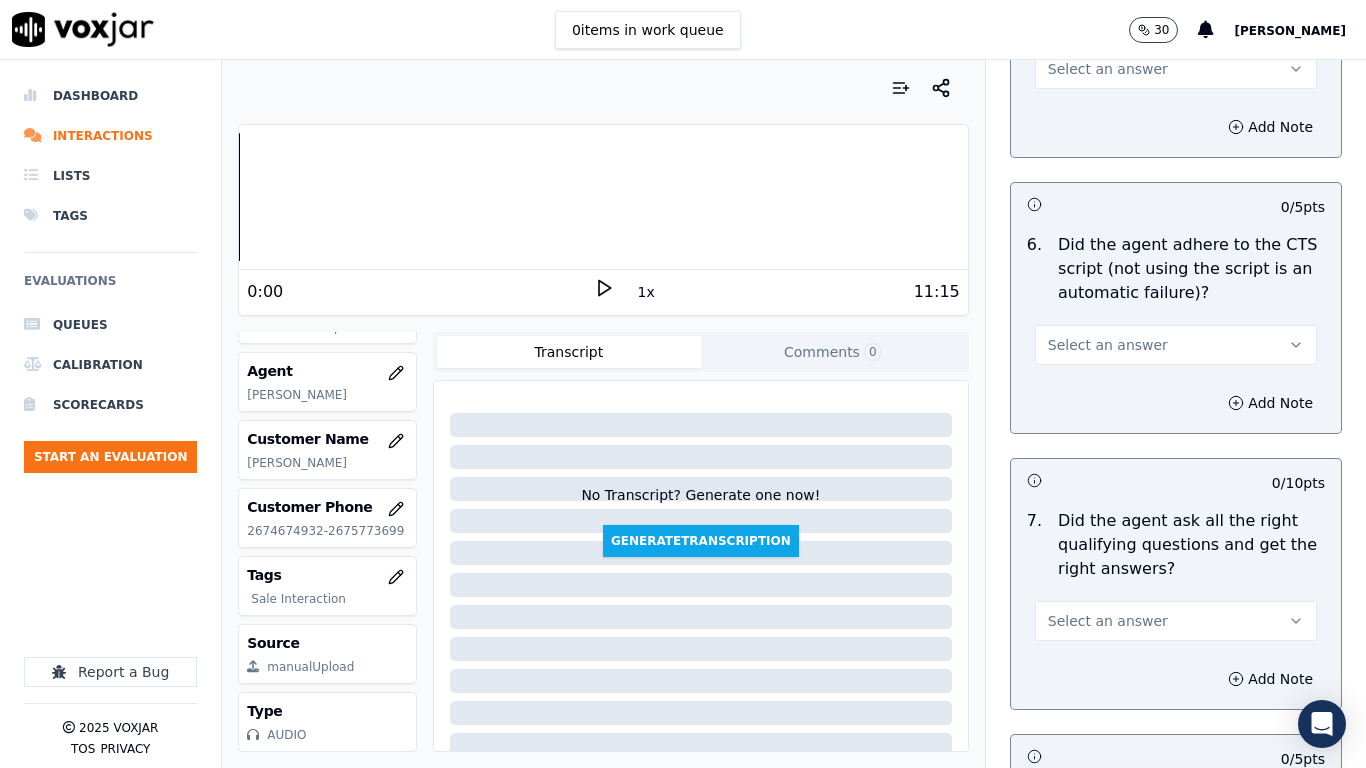
click at [1061, 62] on button "Select an answer" at bounding box center [1176, 69] width 282 height 40
click at [1067, 88] on div "Yes" at bounding box center [1139, 96] width 244 height 32
click at [1113, 335] on span "Select an answer" at bounding box center [1108, 345] width 120 height 20
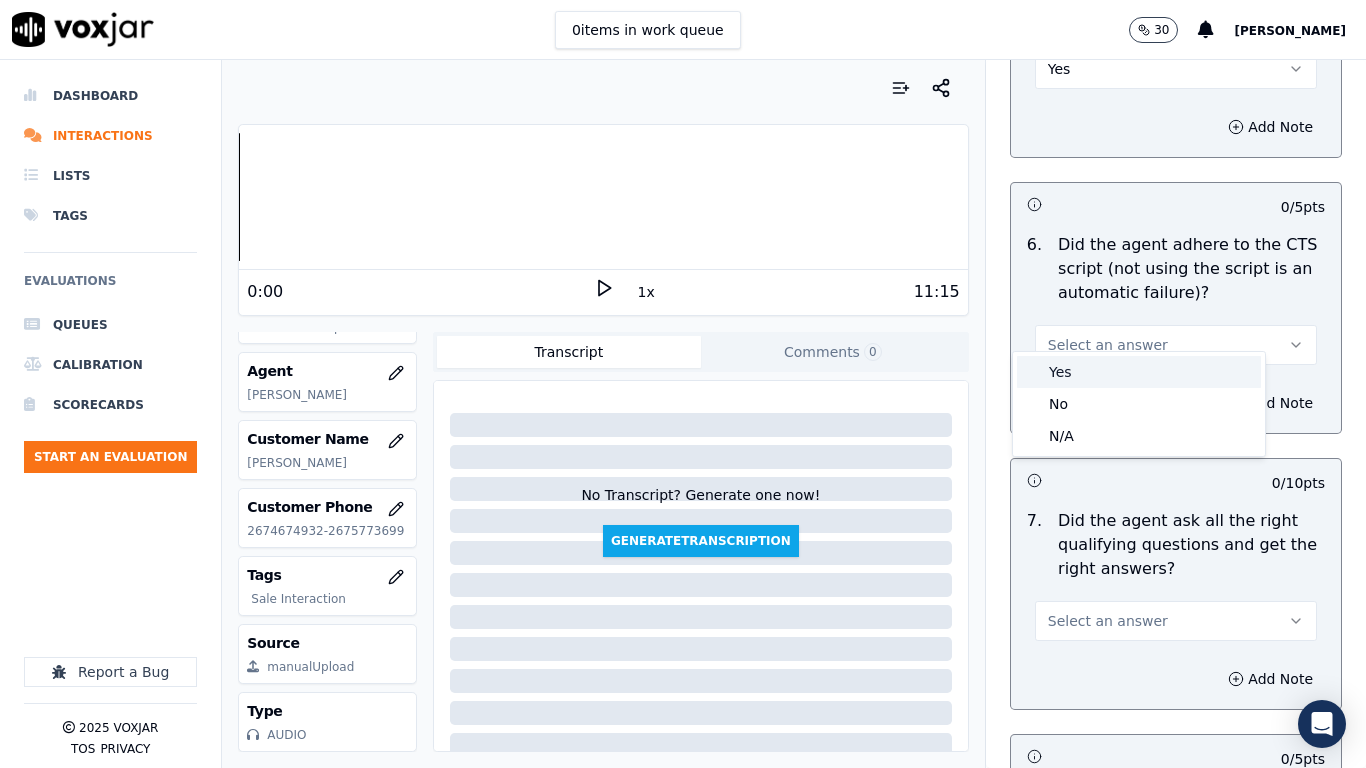
click at [1114, 376] on div "Yes" at bounding box center [1139, 372] width 244 height 32
click at [1130, 606] on button "Select an answer" at bounding box center [1176, 621] width 282 height 40
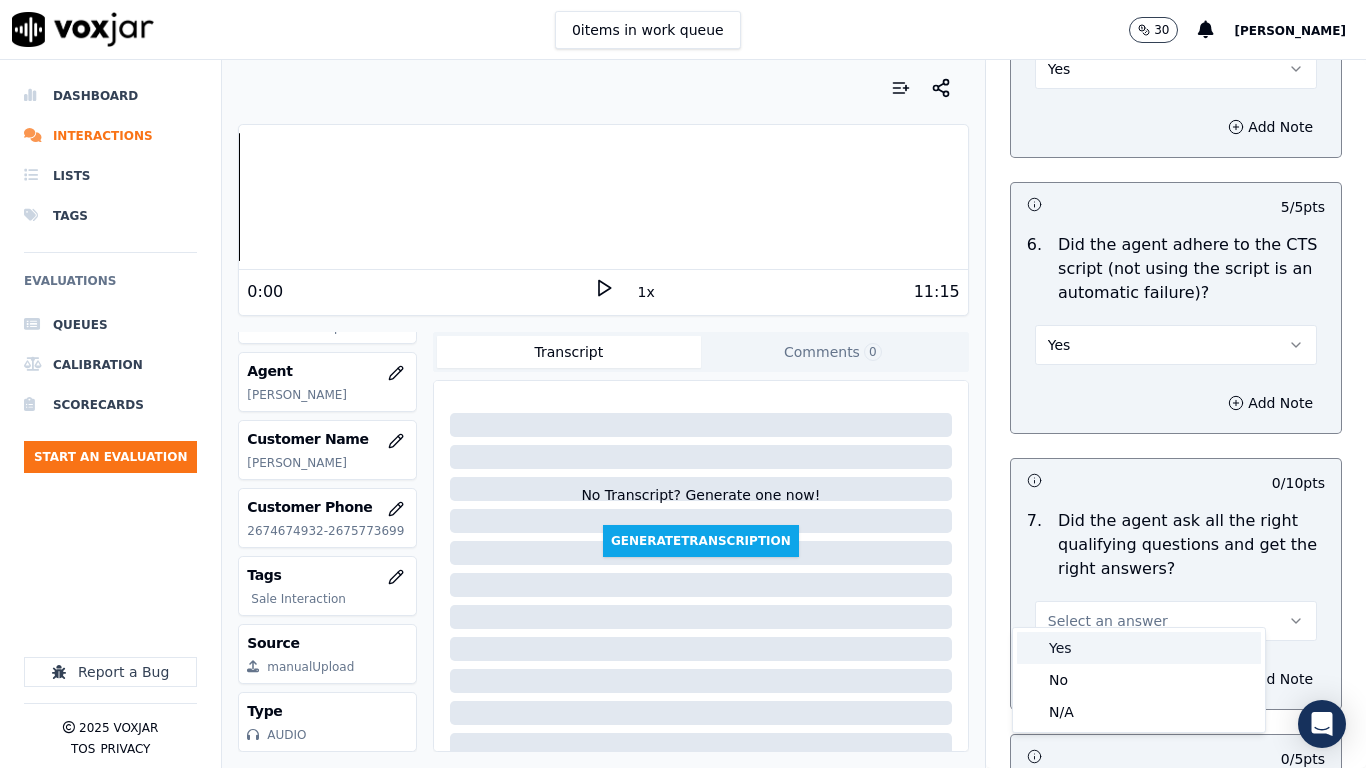
click at [1096, 606] on div "Yes" at bounding box center [1139, 648] width 244 height 32
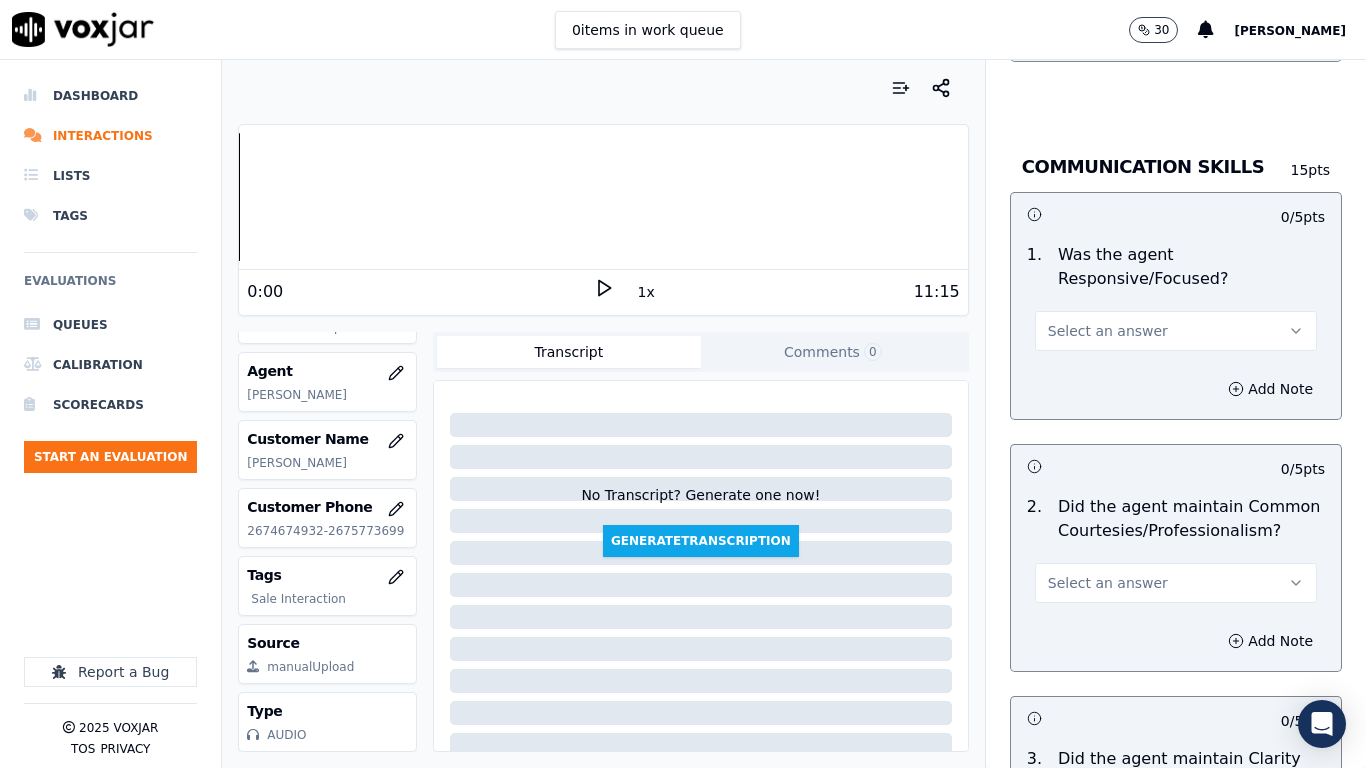
scroll to position [5099, 0]
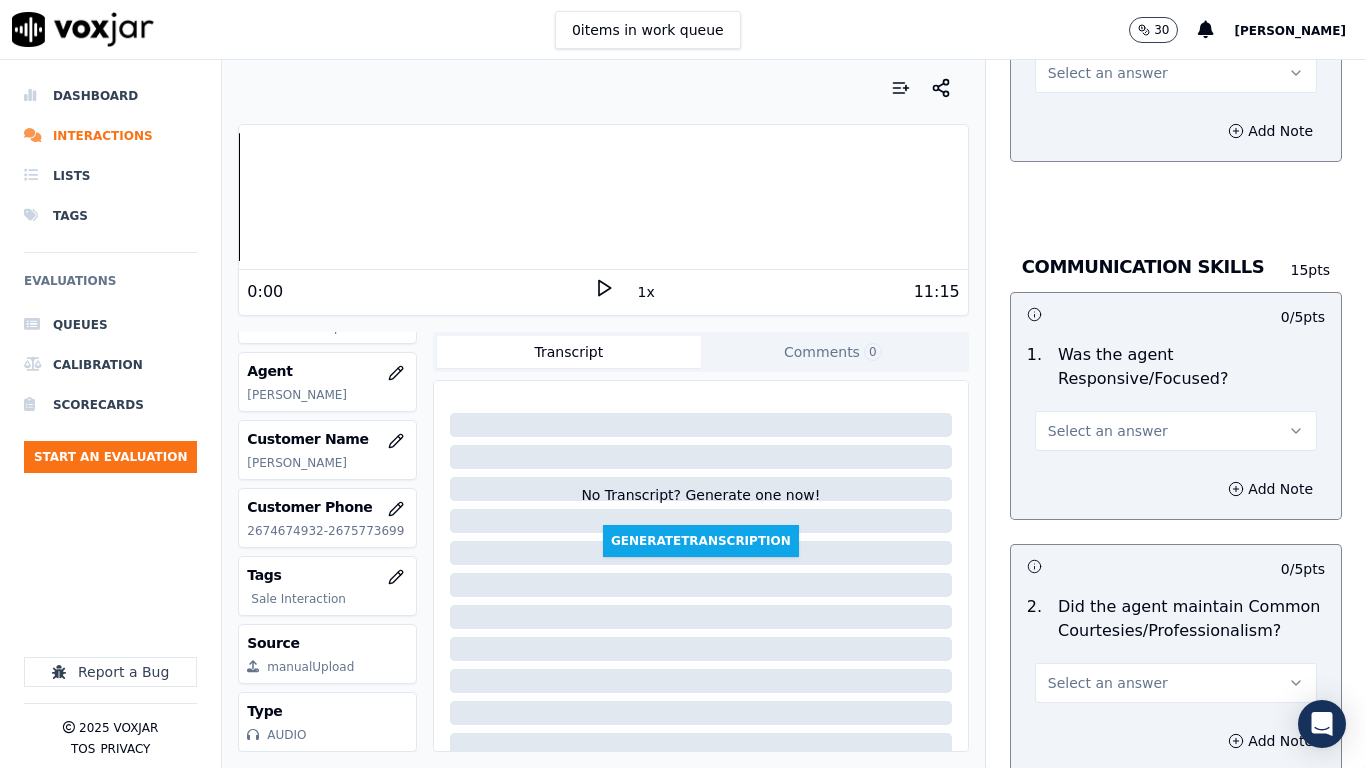
click at [1048, 63] on span "Select an answer" at bounding box center [1108, 73] width 120 height 20
click at [1070, 100] on div "Yes" at bounding box center [1139, 100] width 244 height 32
click at [1091, 421] on span "Select an answer" at bounding box center [1108, 431] width 120 height 20
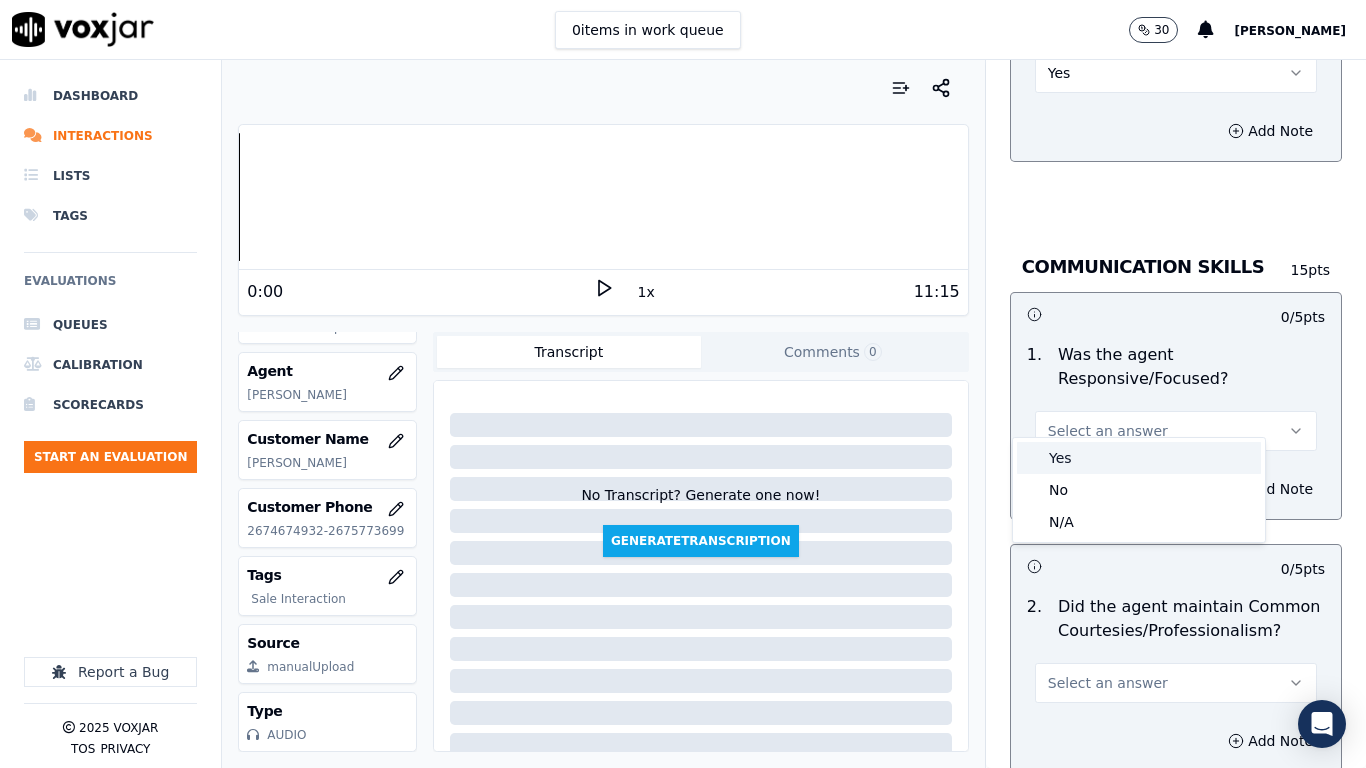
click at [1093, 464] on div "Yes" at bounding box center [1139, 458] width 244 height 32
click at [1102, 606] on span "Select an answer" at bounding box center [1108, 683] width 120 height 20
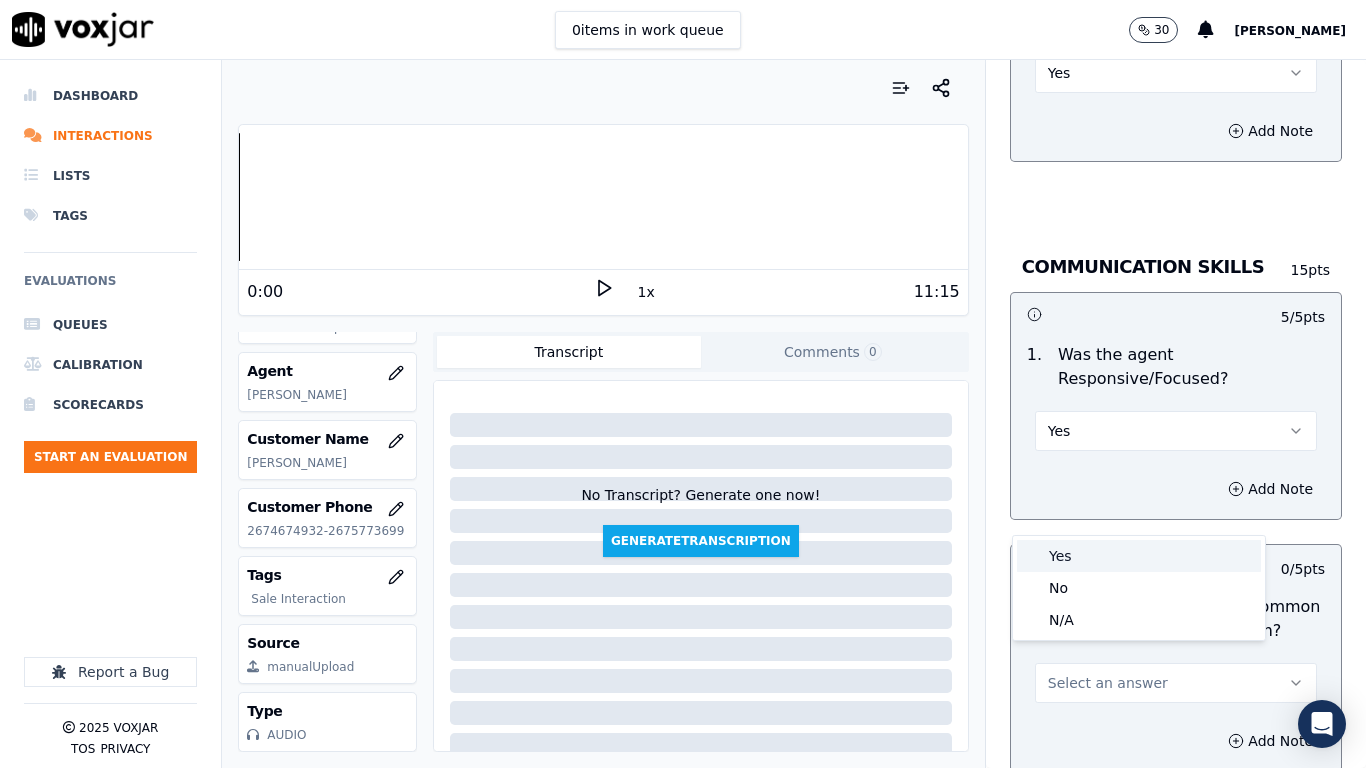
click at [1096, 550] on div "Yes" at bounding box center [1139, 556] width 244 height 32
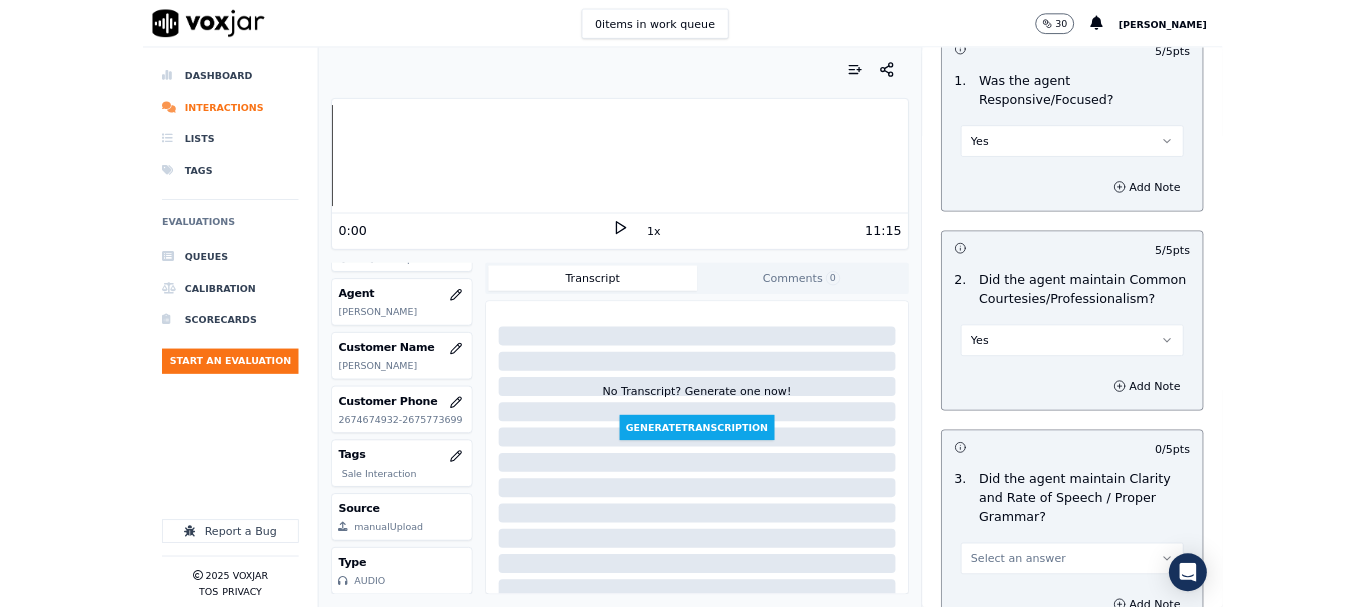
scroll to position [5532, 0]
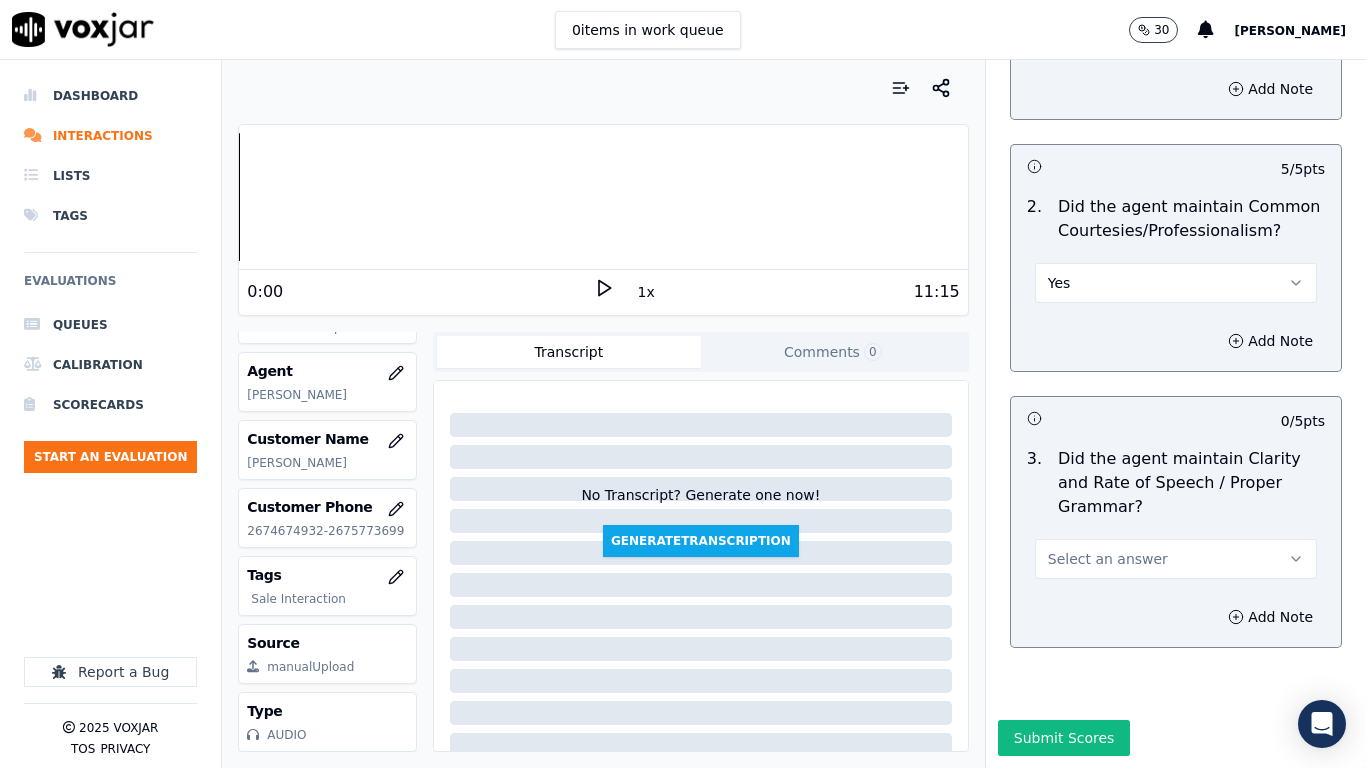
click at [1131, 539] on button "Select an answer" at bounding box center [1176, 559] width 282 height 40
click at [1105, 554] on div "Yes" at bounding box center [1139, 553] width 244 height 32
click at [1049, 606] on button "Submit Scores" at bounding box center [1064, 738] width 133 height 36
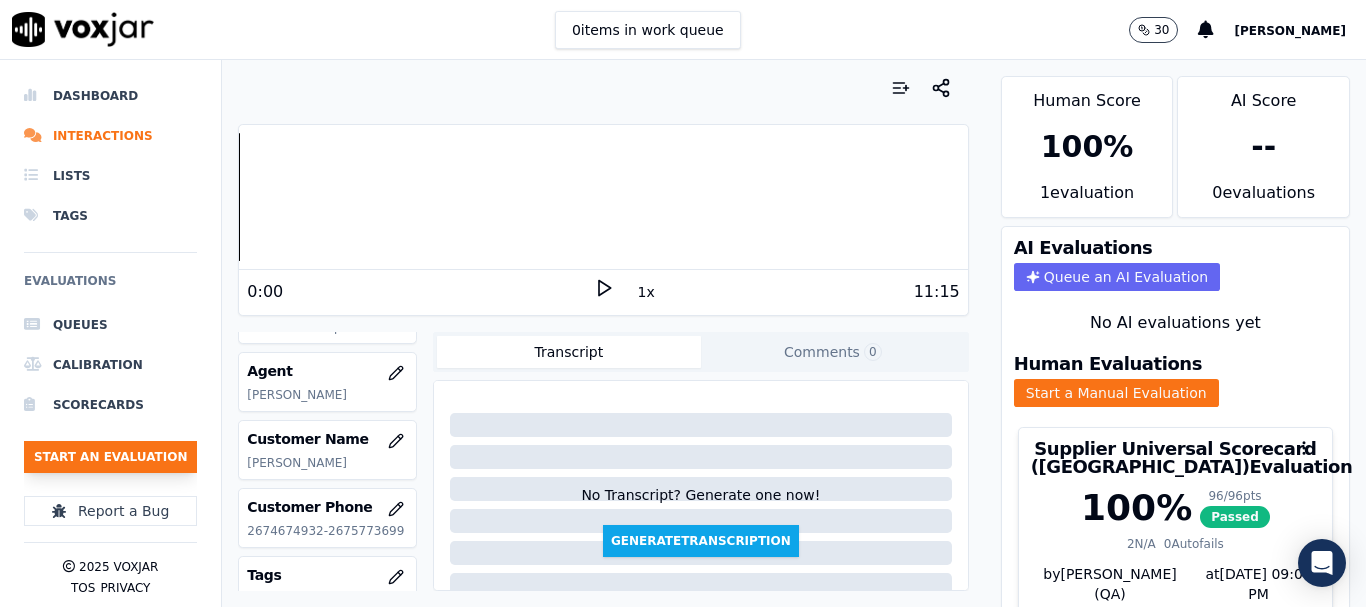
click at [125, 464] on button "Start an Evaluation" at bounding box center [110, 457] width 173 height 32
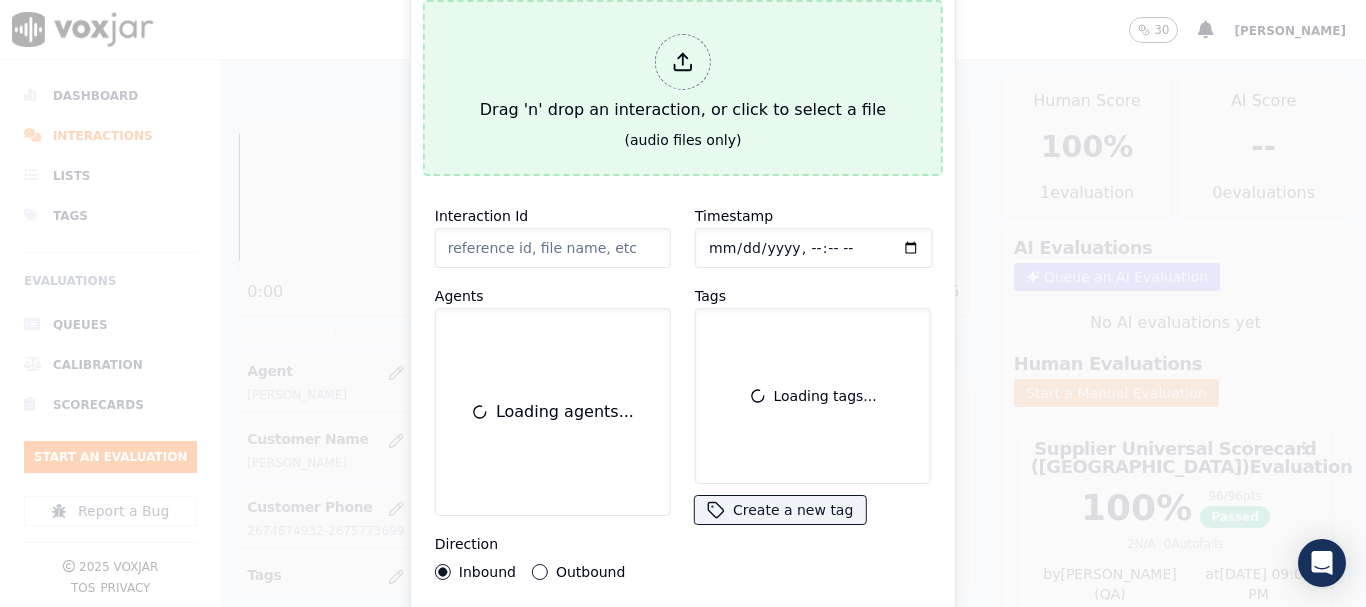
click at [671, 69] on div at bounding box center [683, 62] width 56 height 56
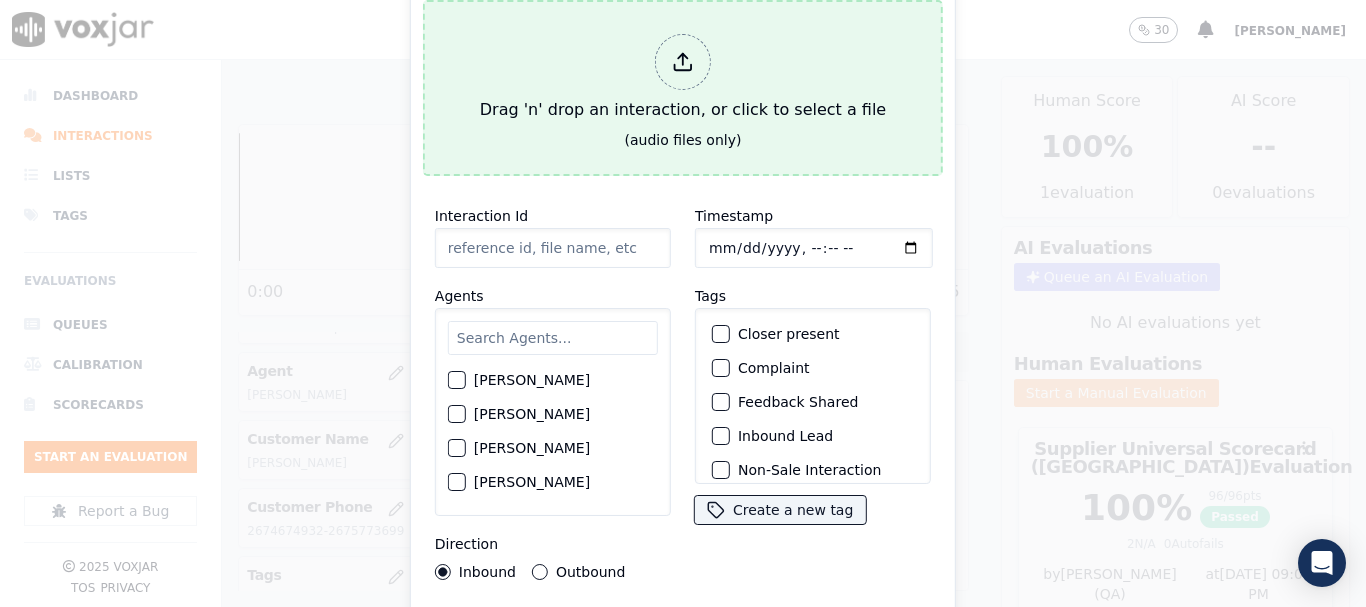
type input "20250909-163149_6106082309-all.mp3"
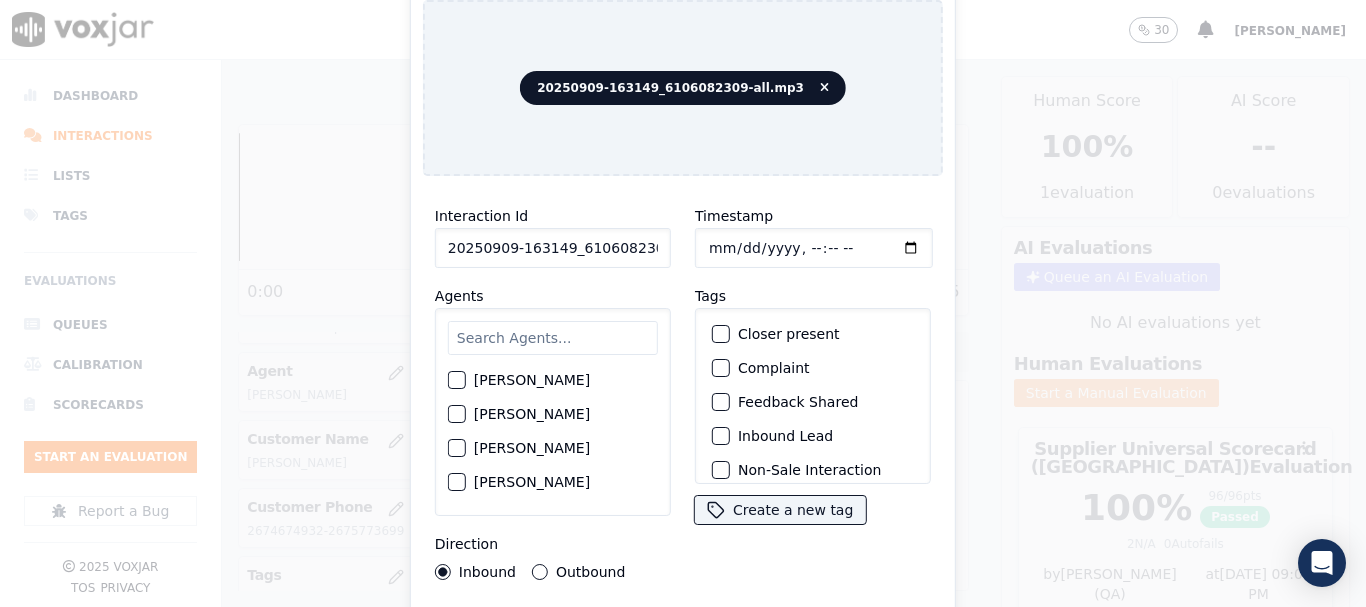
click at [547, 321] on input "text" at bounding box center [553, 338] width 210 height 34
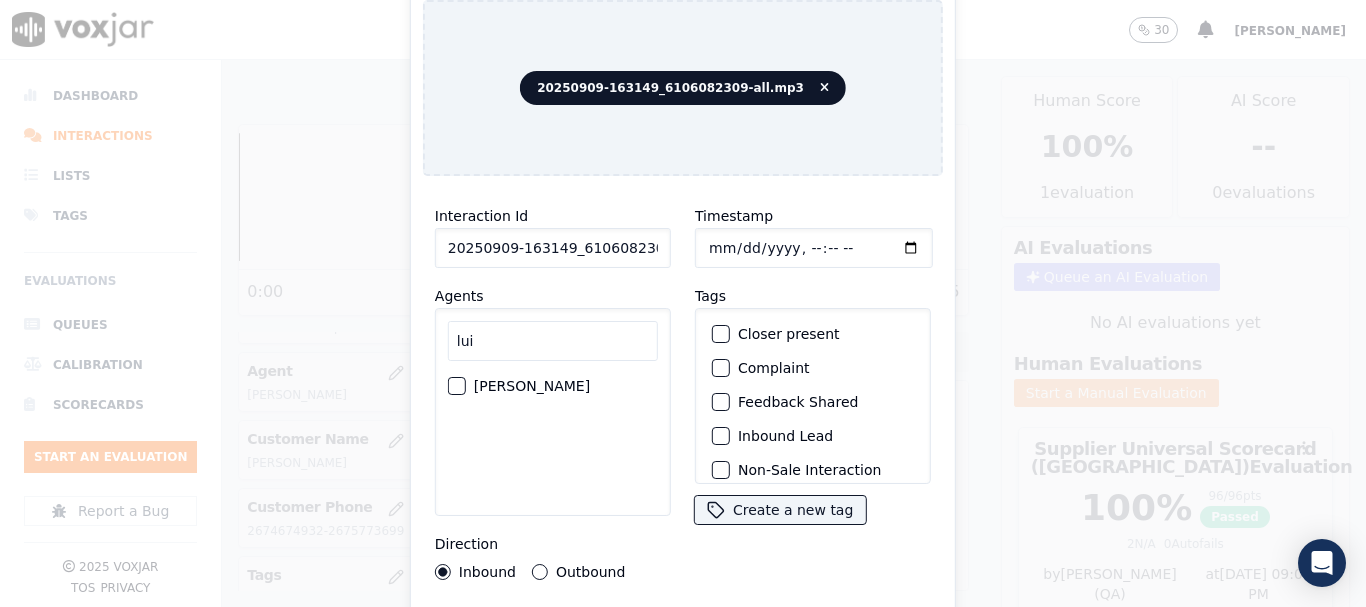
type input "lui"
drag, startPoint x: 530, startPoint y: 382, endPoint x: 592, endPoint y: 367, distance: 63.8
click at [529, 382] on label "[PERSON_NAME]" at bounding box center [532, 386] width 116 height 14
click at [466, 382] on button "[PERSON_NAME]" at bounding box center [457, 386] width 18 height 18
click at [710, 240] on input "Timestamp" at bounding box center [814, 248] width 238 height 40
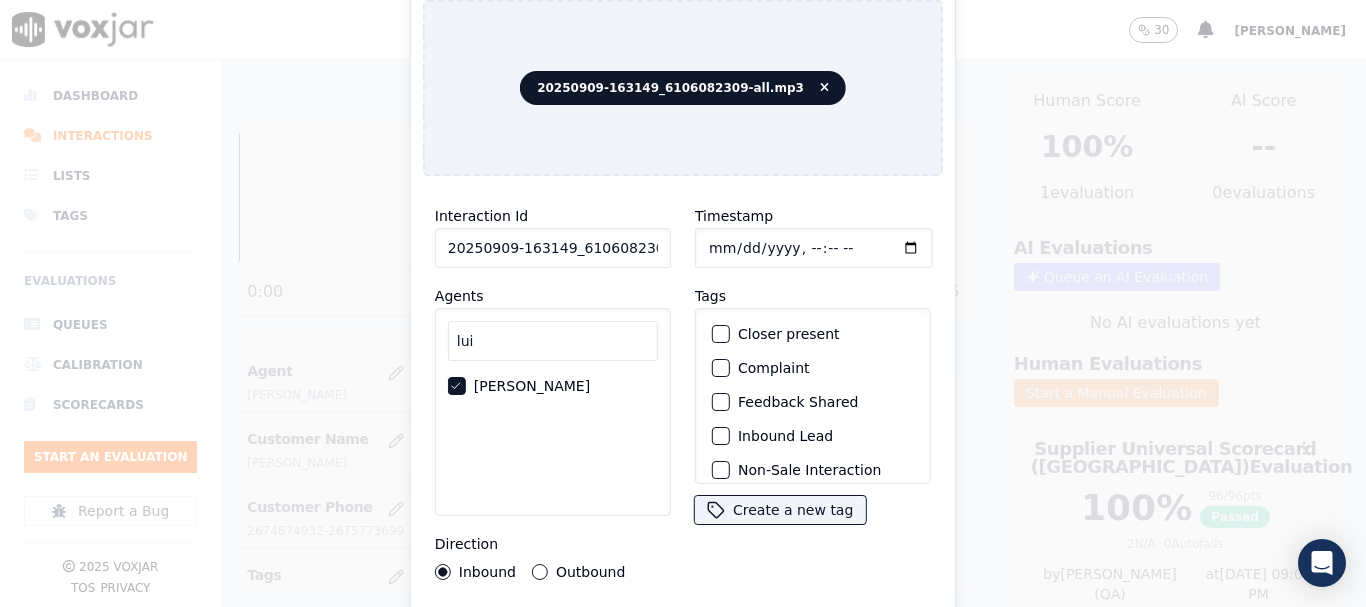
type input "[DATE]T15:38"
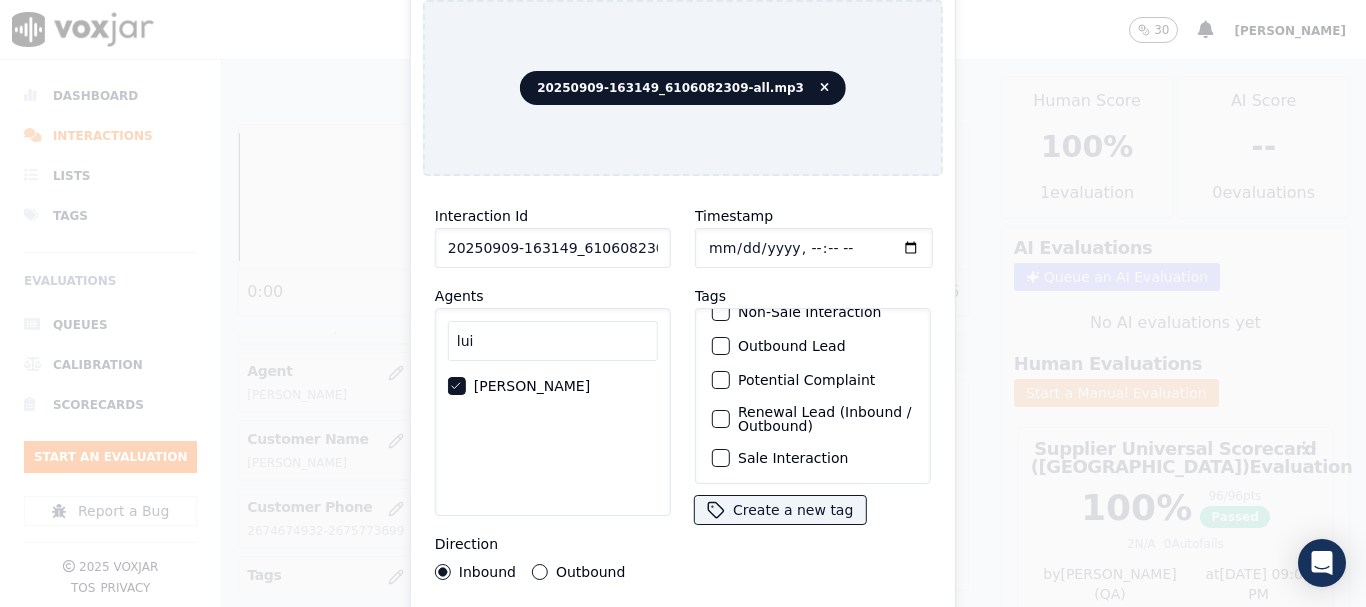
click at [819, 451] on label "Sale Interaction" at bounding box center [793, 458] width 110 height 14
click at [730, 449] on button "Sale Interaction" at bounding box center [721, 458] width 18 height 18
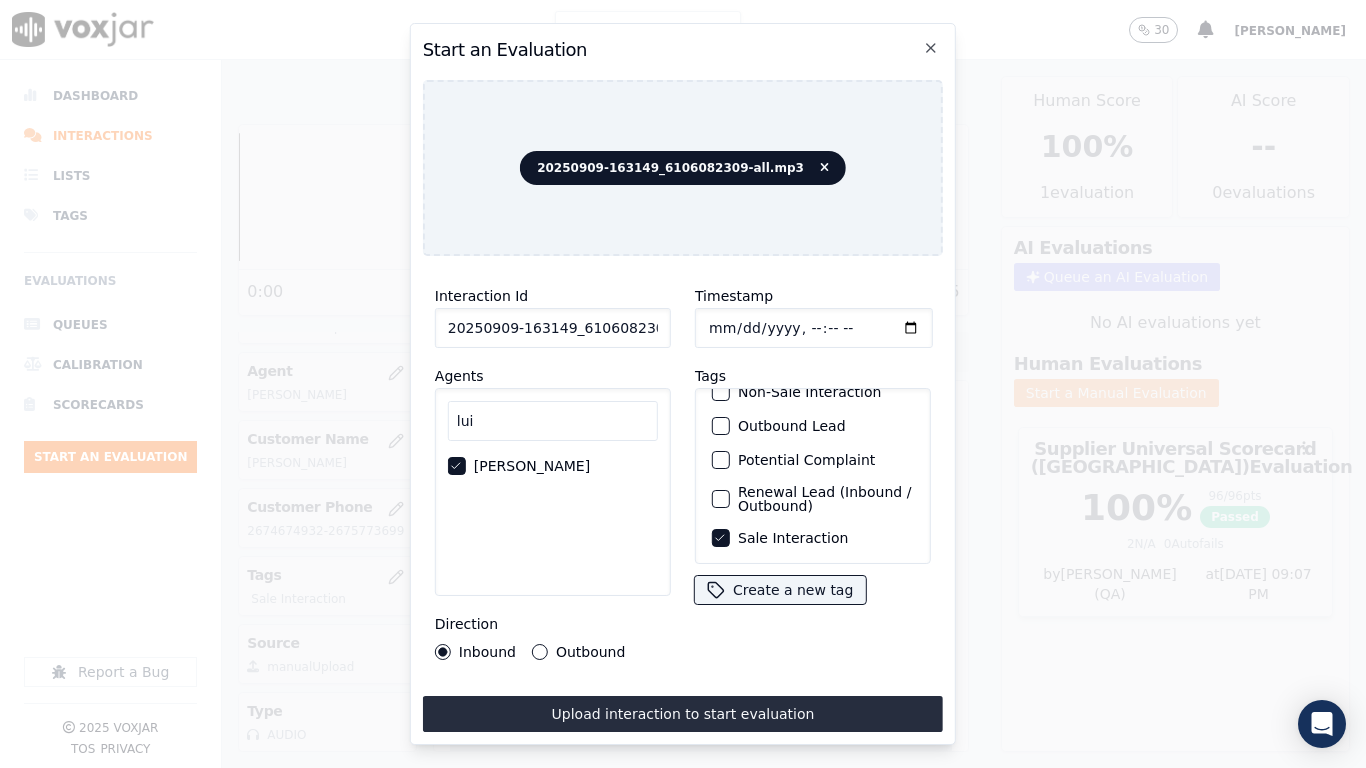
drag, startPoint x: 757, startPoint y: 703, endPoint x: 826, endPoint y: 735, distance: 76.0
click at [757, 606] on button "Upload interaction to start evaluation" at bounding box center [683, 714] width 520 height 36
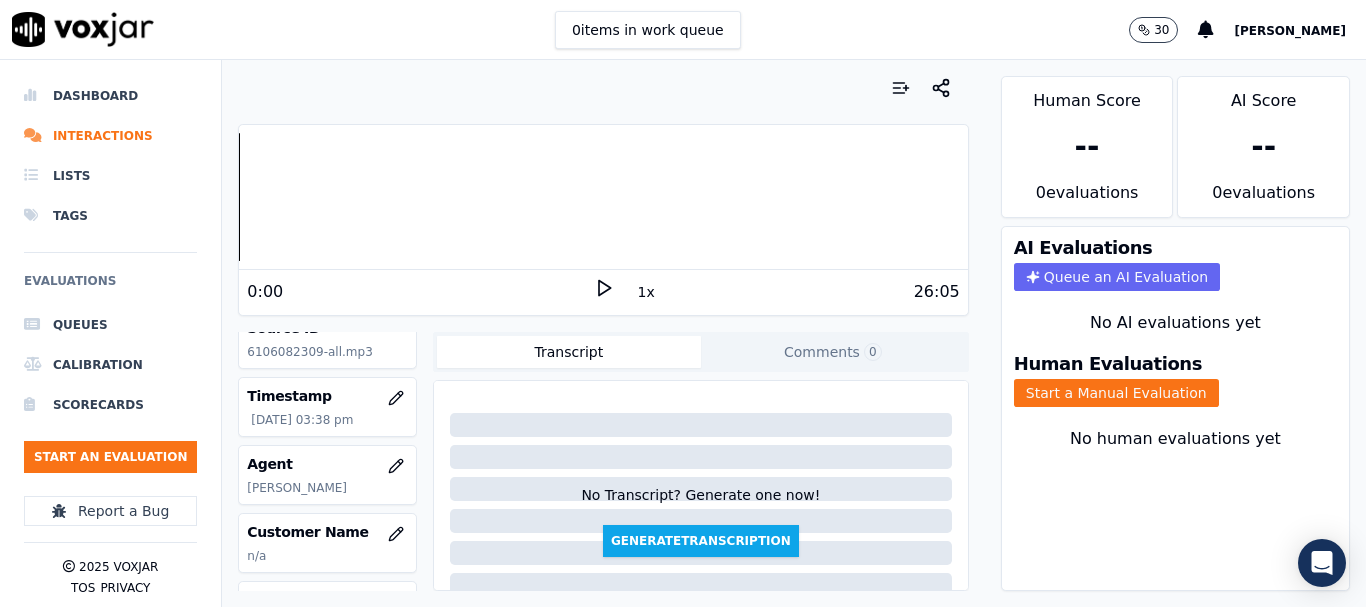
scroll to position [200, 0]
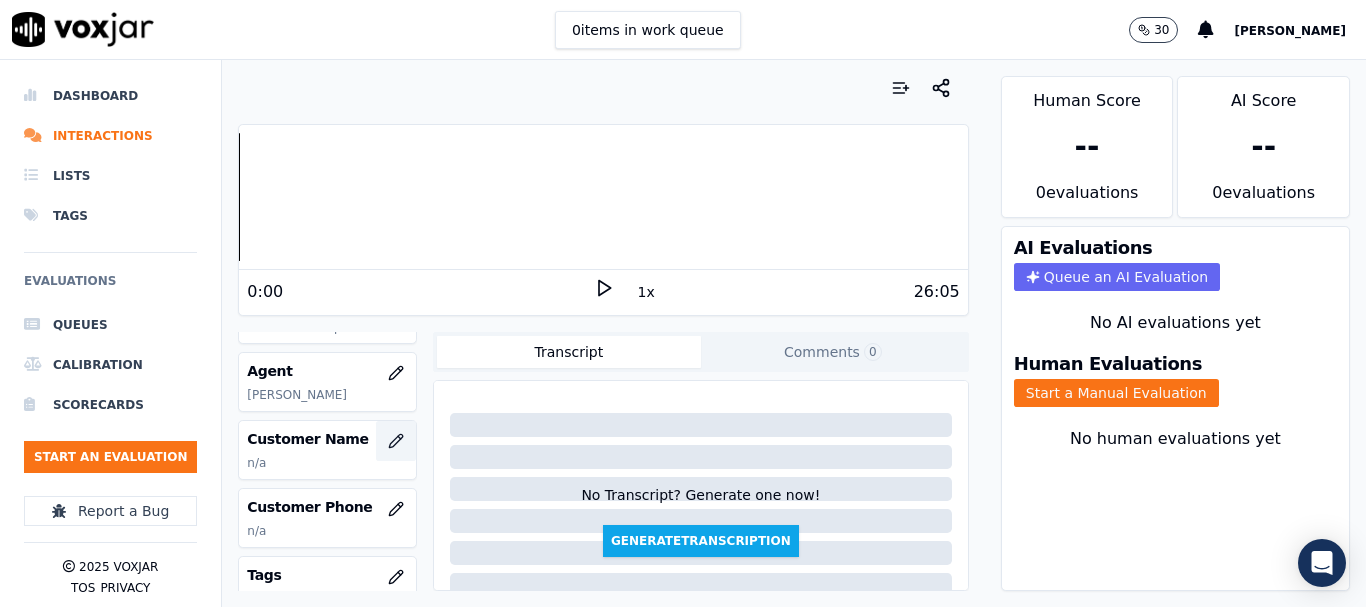
click at [388, 442] on icon "button" at bounding box center [396, 441] width 16 height 16
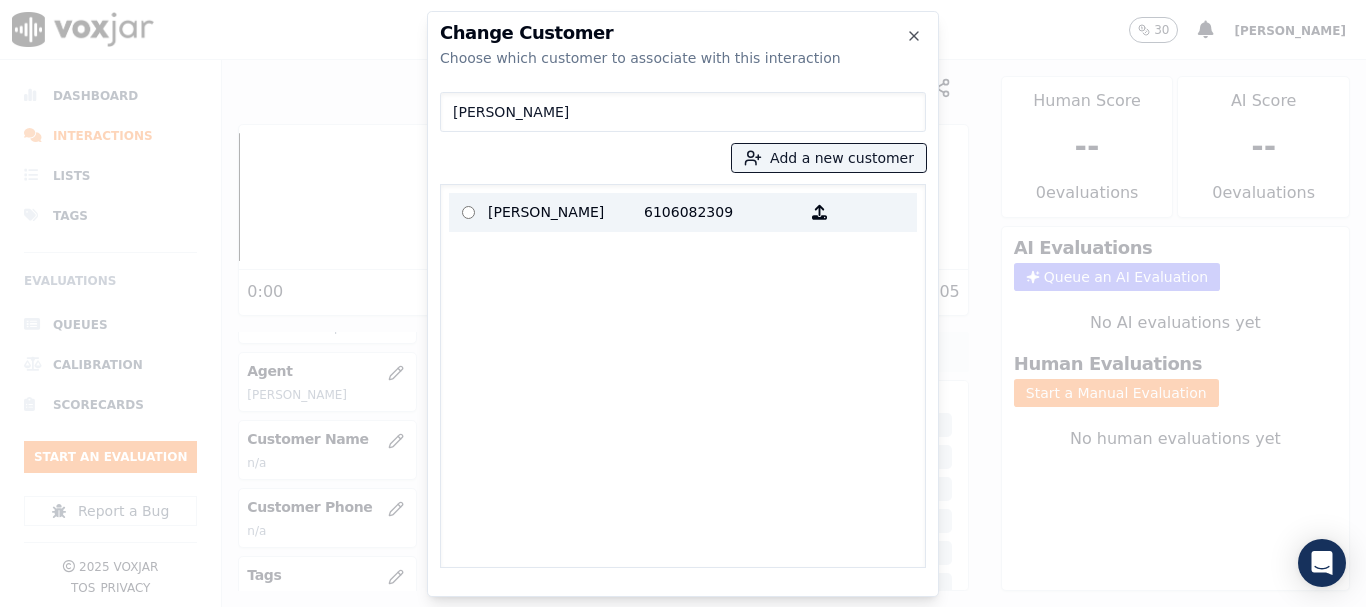
type input "[PERSON_NAME]"
click at [553, 201] on p "[PERSON_NAME]" at bounding box center [566, 212] width 156 height 31
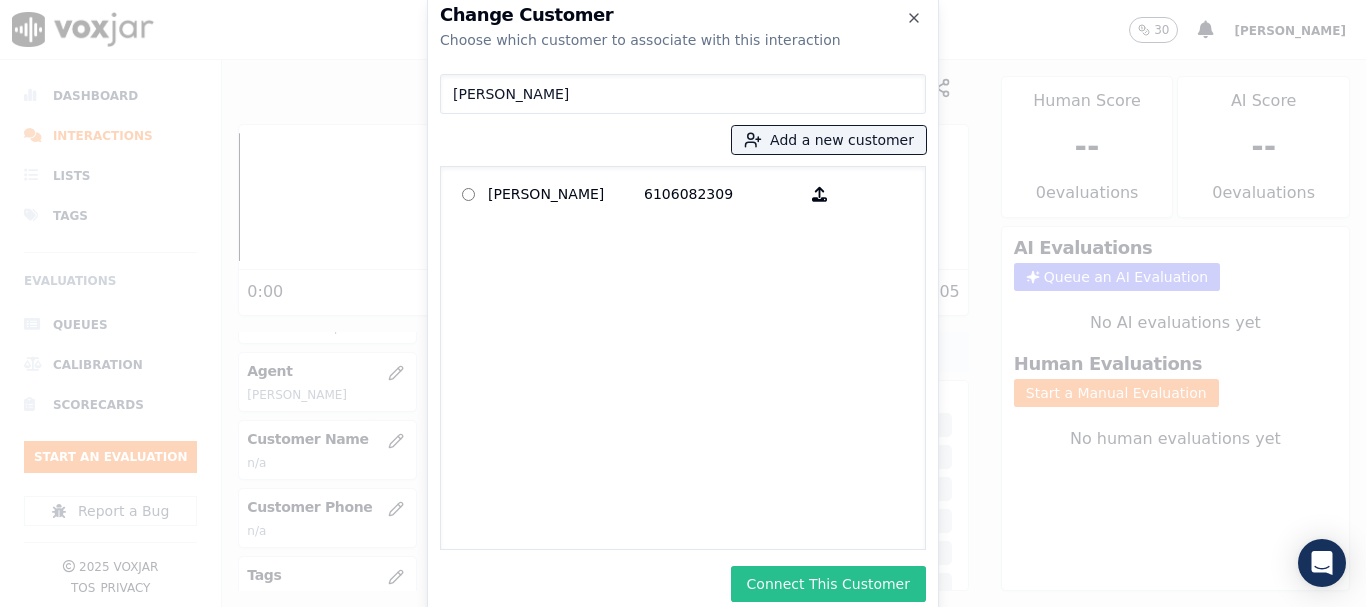
click at [816, 577] on button "Connect This Customer" at bounding box center [828, 584] width 195 height 36
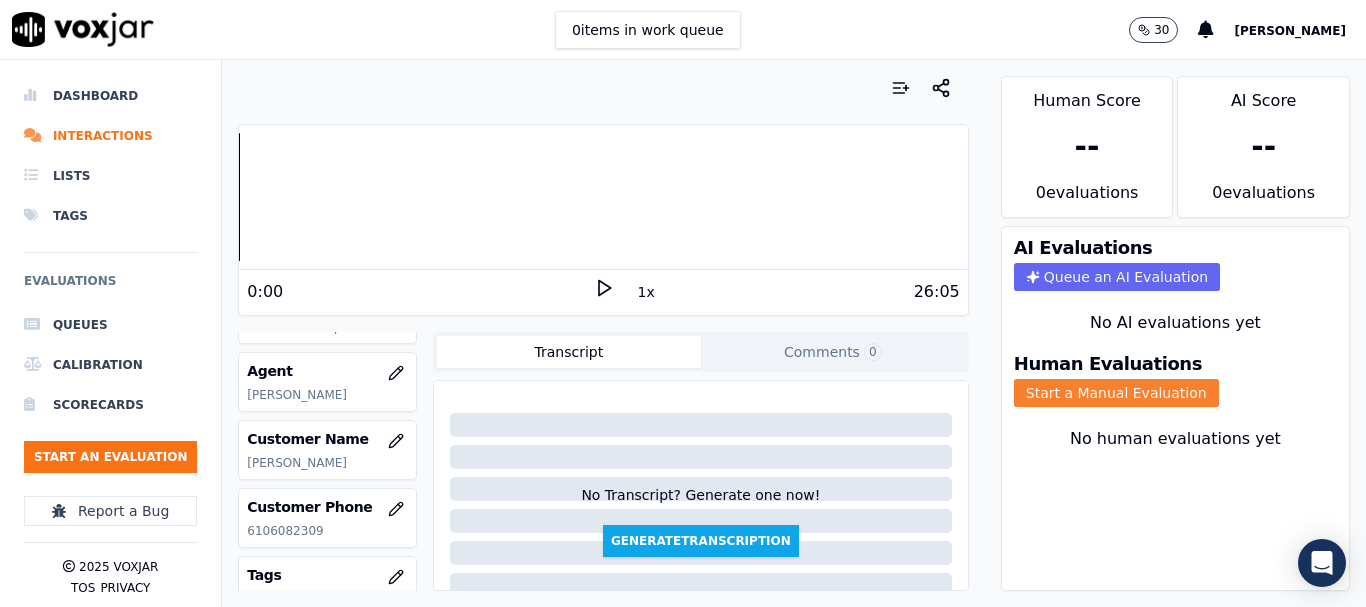
click at [1064, 386] on button "Start a Manual Evaluation" at bounding box center [1116, 393] width 205 height 28
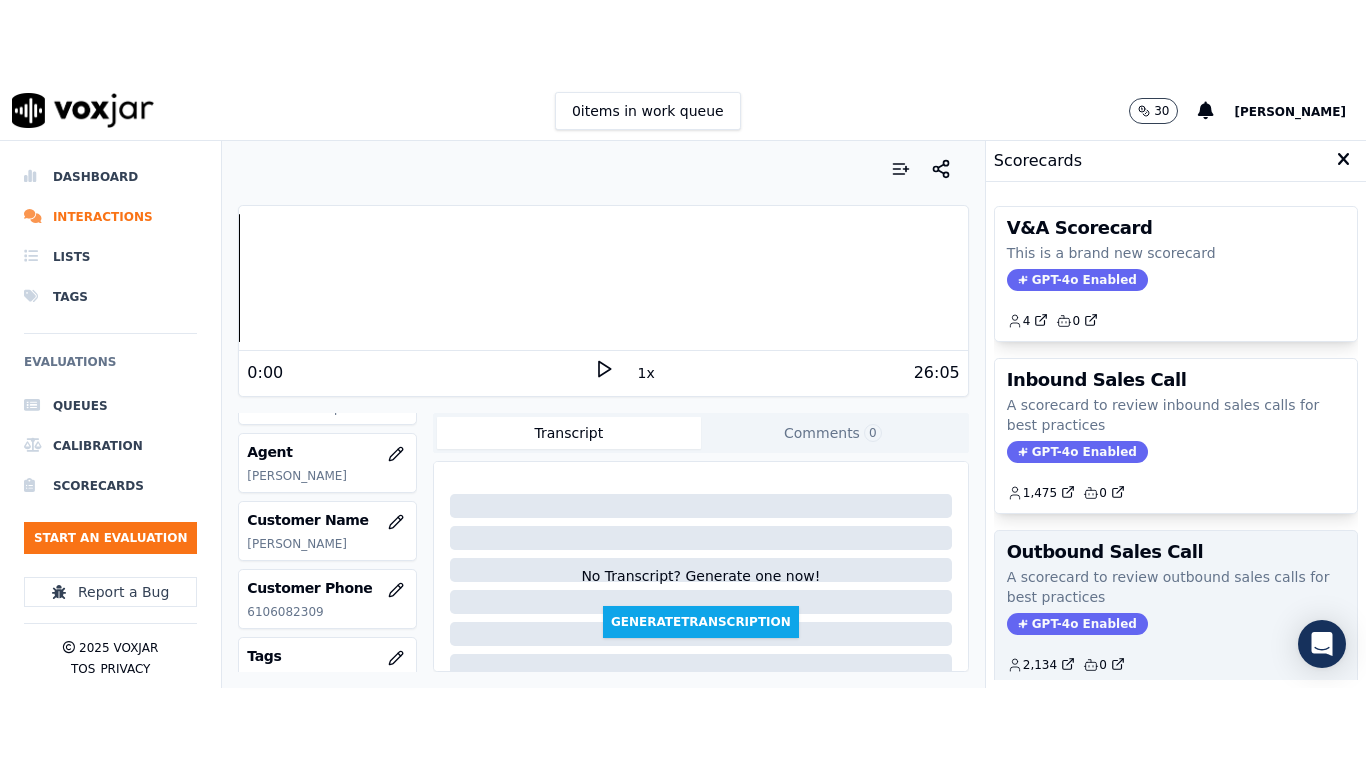
scroll to position [300, 0]
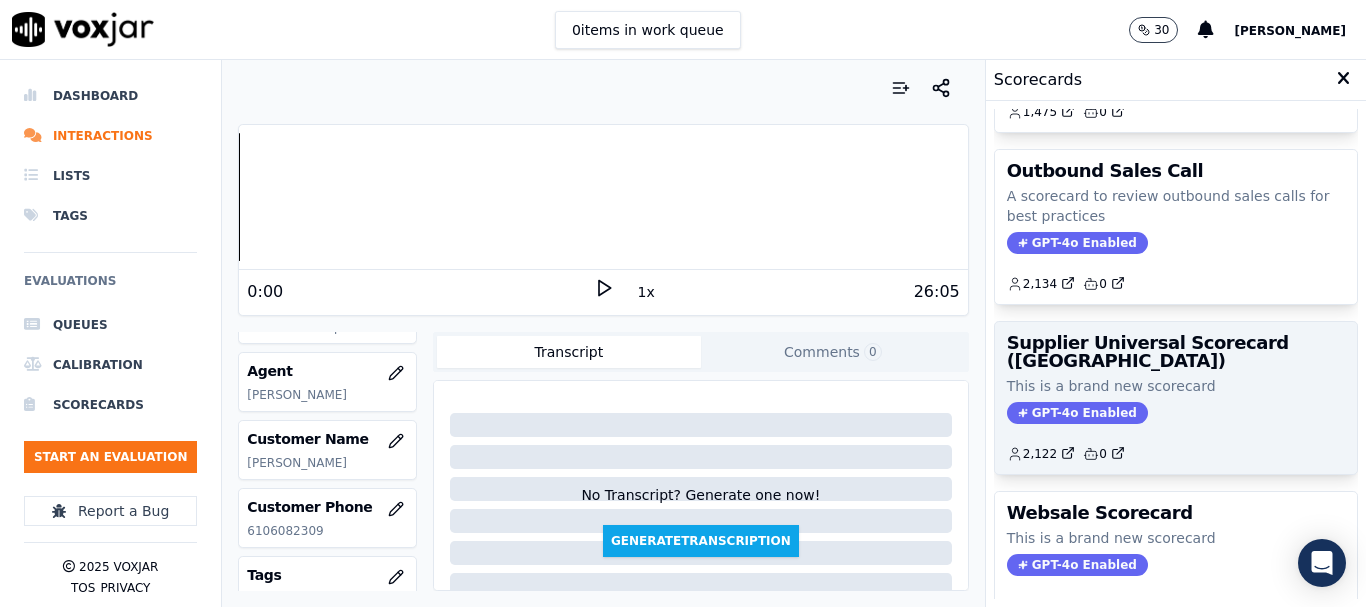
click at [1110, 375] on div "Supplier Universal Scorecard ([GEOGRAPHIC_DATA]) This is a brand new scorecard …" at bounding box center [1176, 398] width 362 height 152
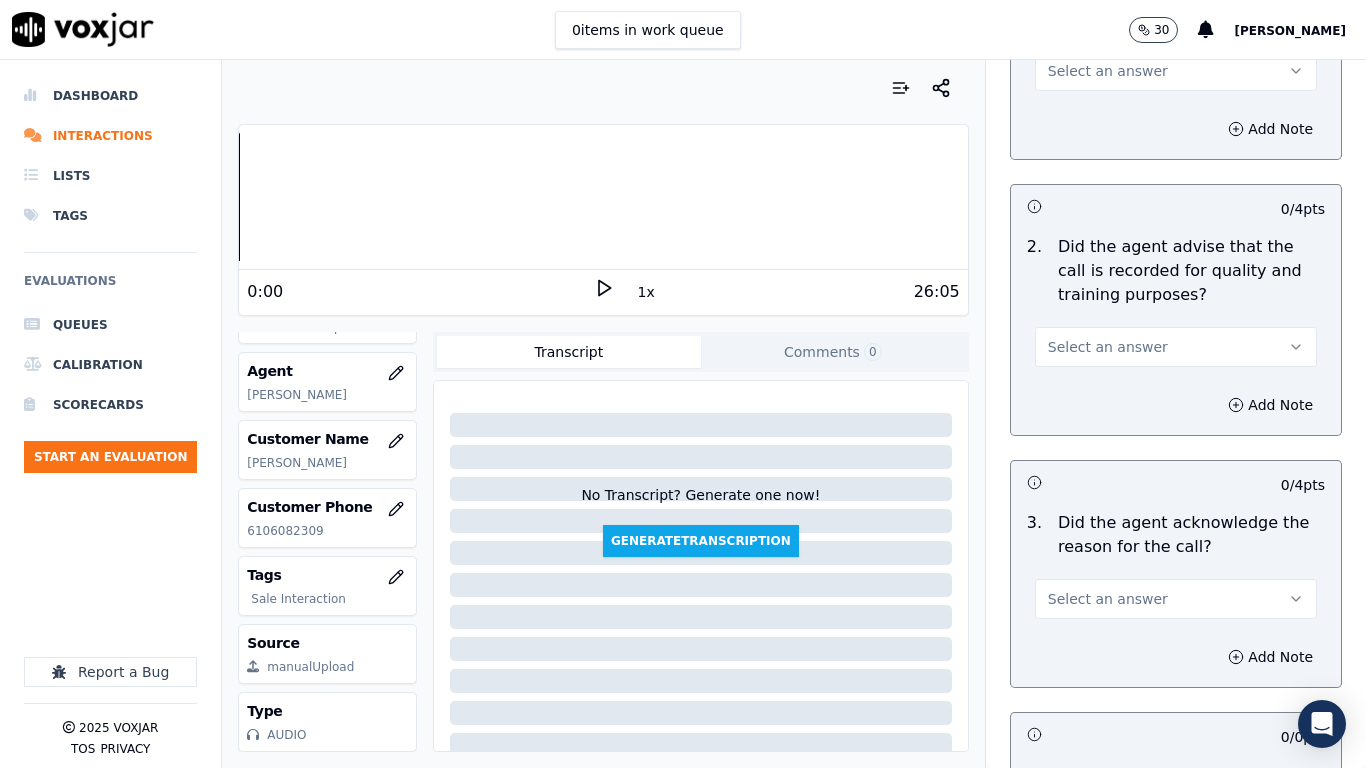
click at [1077, 71] on span "Select an answer" at bounding box center [1108, 71] width 120 height 20
click at [1088, 116] on div "Yes" at bounding box center [1139, 116] width 244 height 32
click at [1117, 354] on span "Select an answer" at bounding box center [1108, 347] width 120 height 20
drag, startPoint x: 1117, startPoint y: 354, endPoint x: 1118, endPoint y: 458, distance: 104.0
click at [1107, 396] on div "Yes" at bounding box center [1139, 392] width 244 height 32
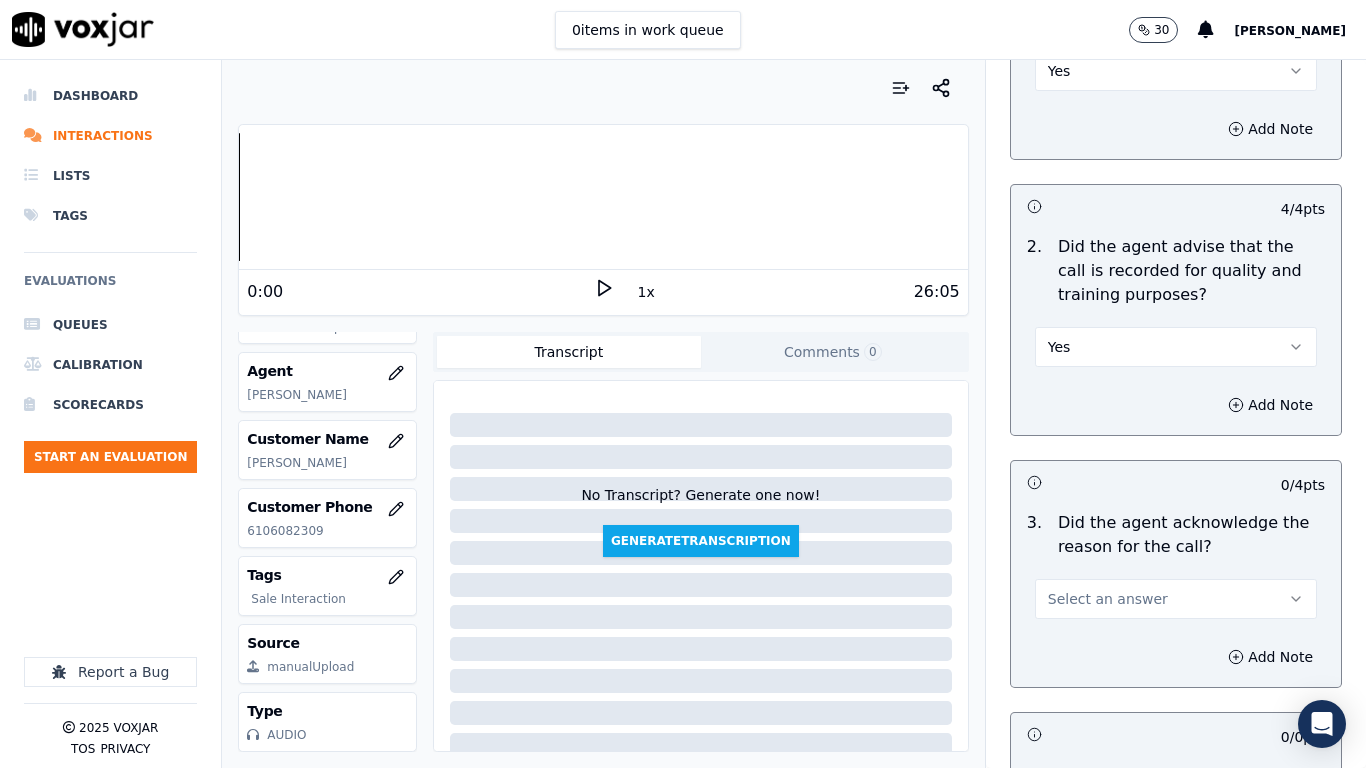
drag, startPoint x: 1103, startPoint y: 605, endPoint x: 1102, endPoint y: 615, distance: 10.0
click at [1103, 605] on span "Select an answer" at bounding box center [1108, 599] width 120 height 20
click at [1093, 606] on div "Yes" at bounding box center [1139, 644] width 244 height 32
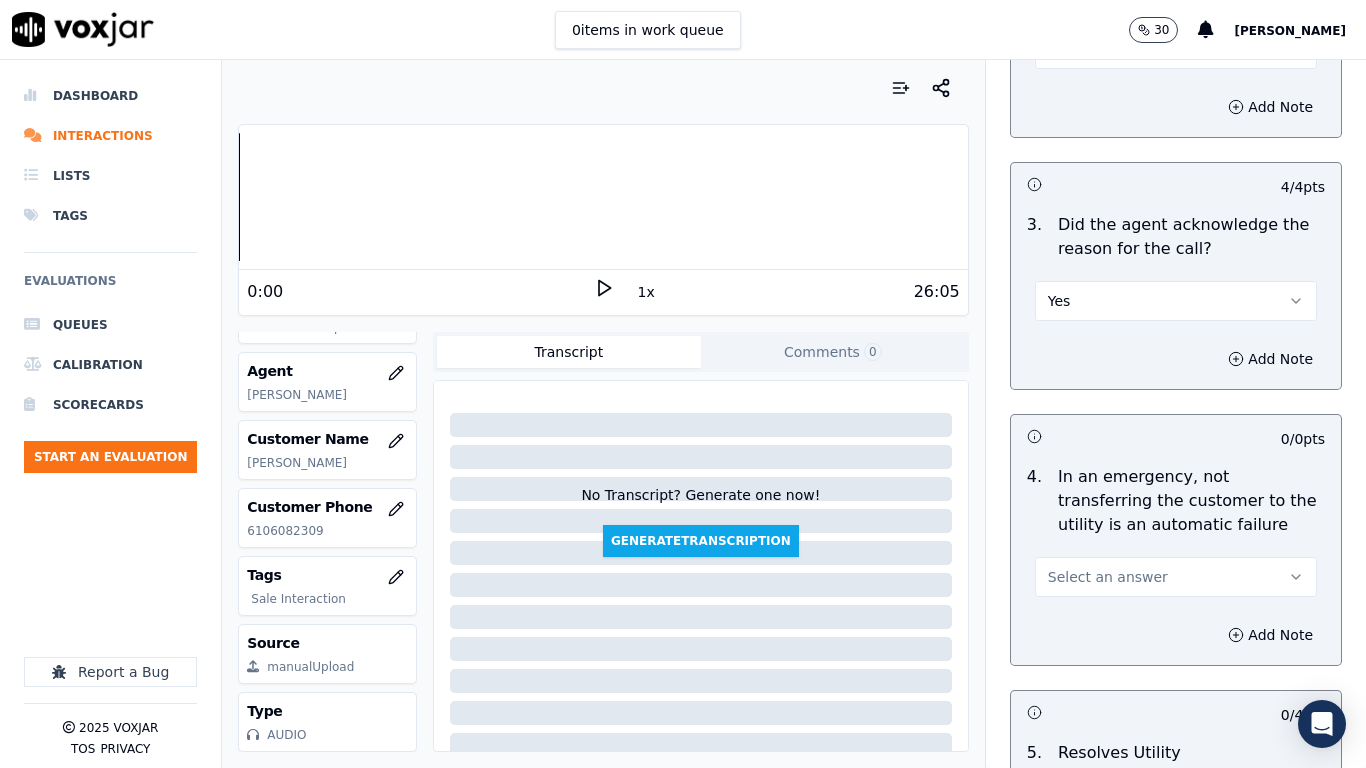
scroll to position [1100, 0]
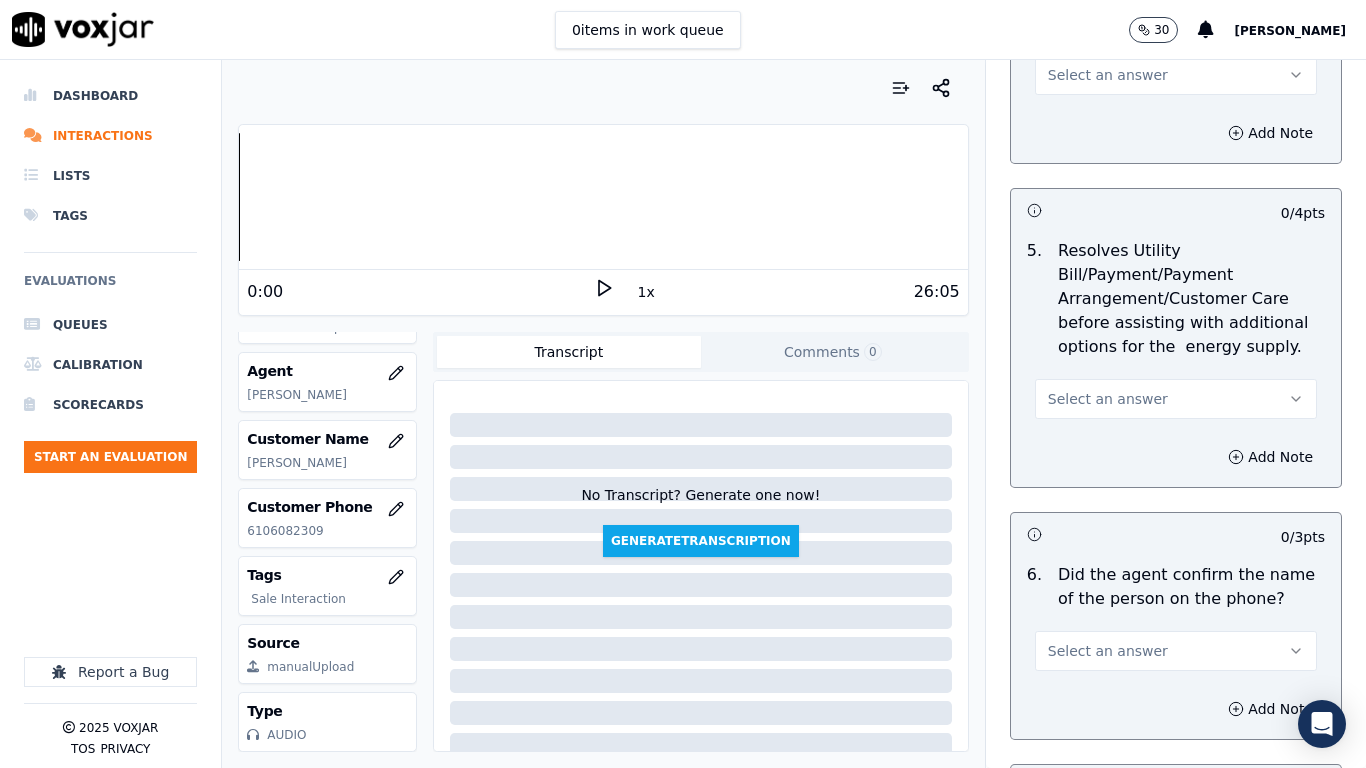
click at [1076, 91] on button "Select an answer" at bounding box center [1176, 75] width 282 height 40
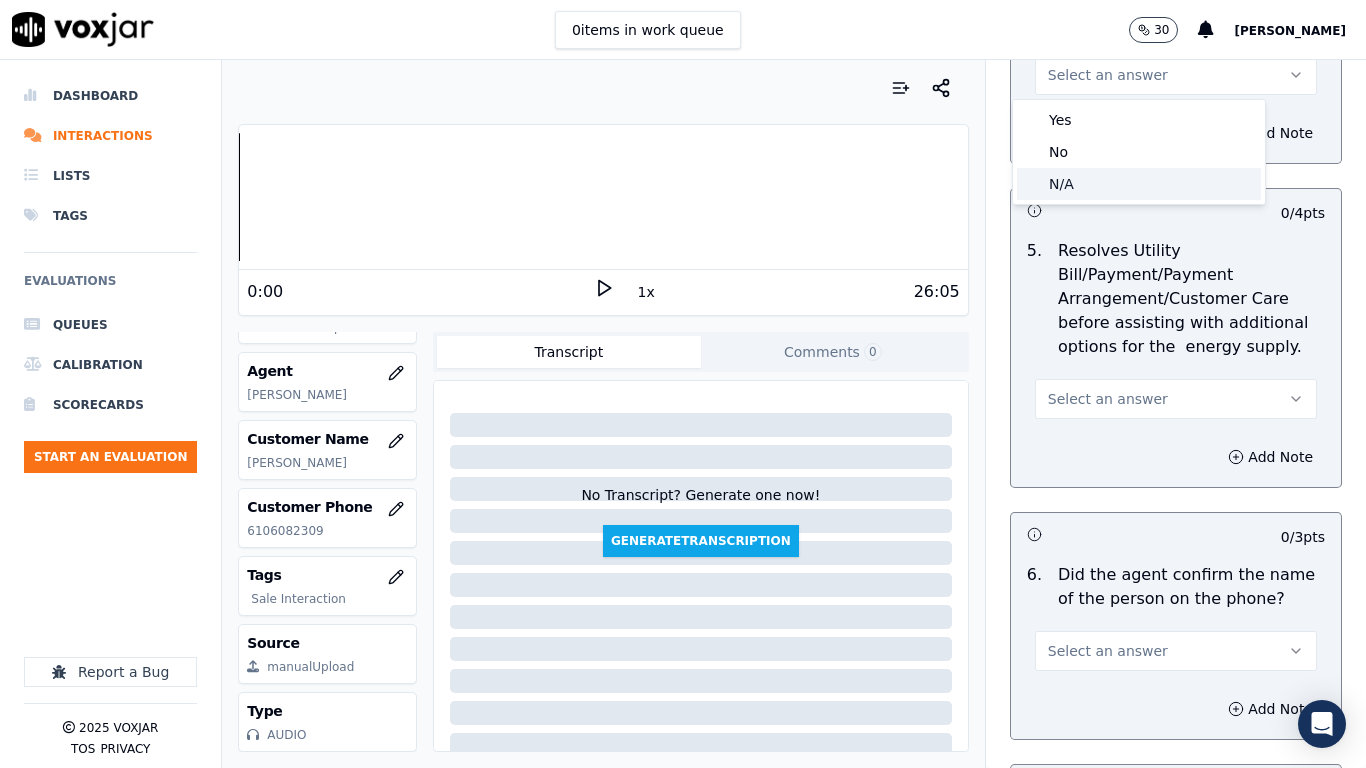
click at [1077, 179] on div "N/A" at bounding box center [1139, 184] width 244 height 32
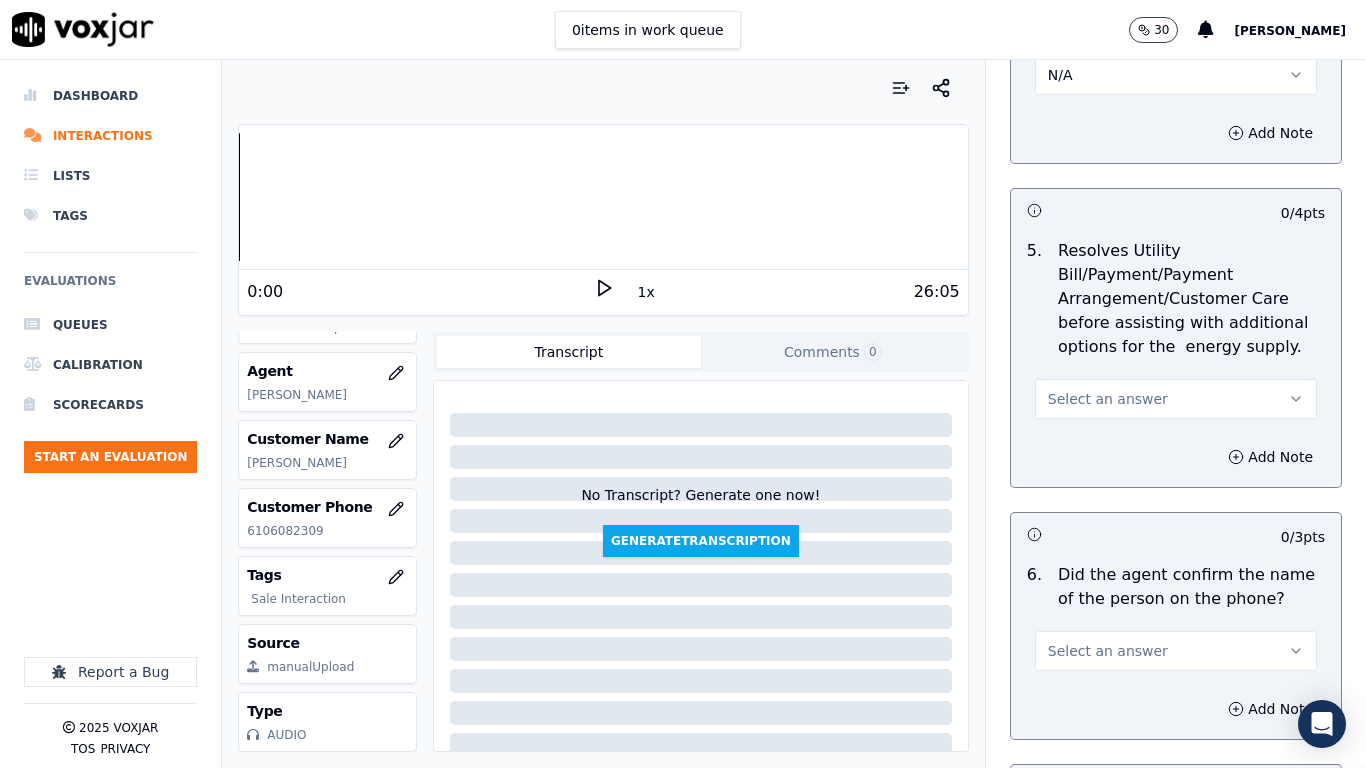
click at [1111, 404] on span "Select an answer" at bounding box center [1108, 399] width 120 height 20
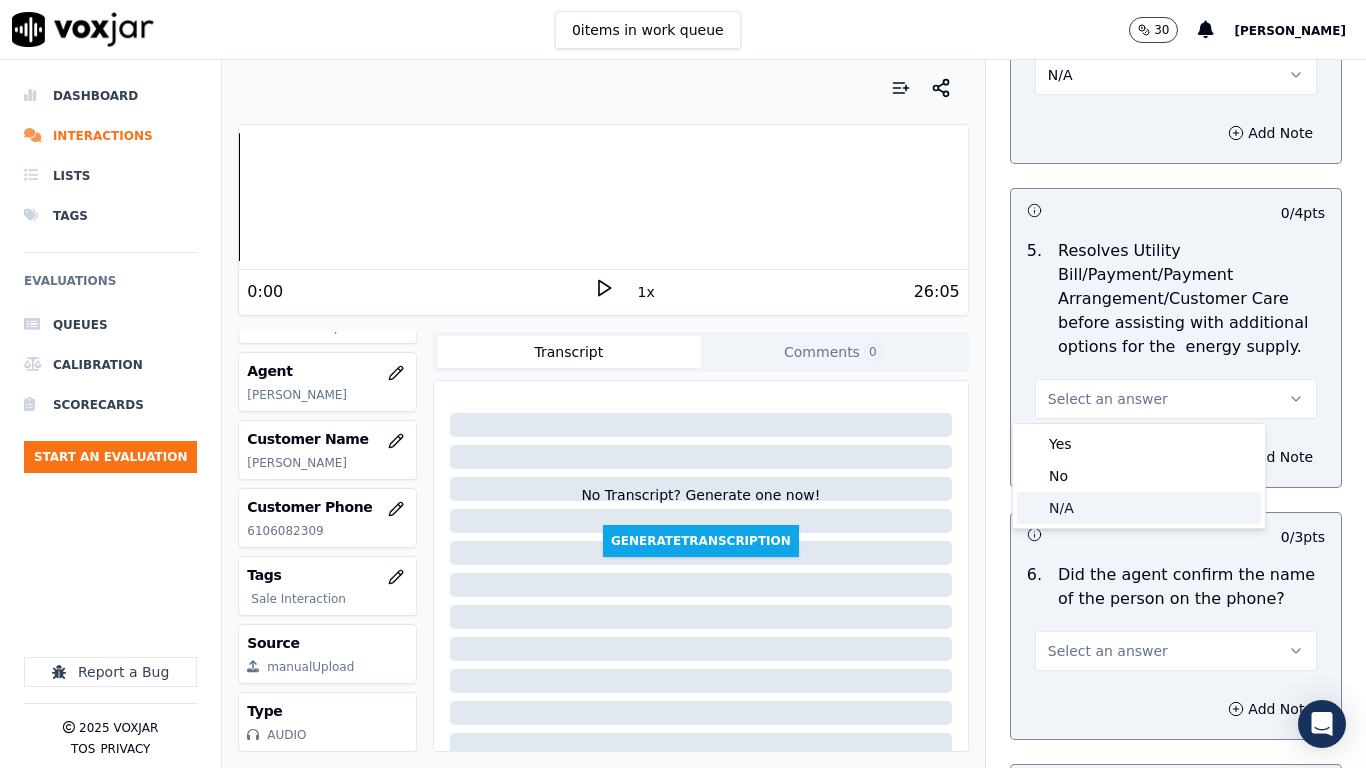
click at [1109, 511] on div "N/A" at bounding box center [1139, 508] width 244 height 32
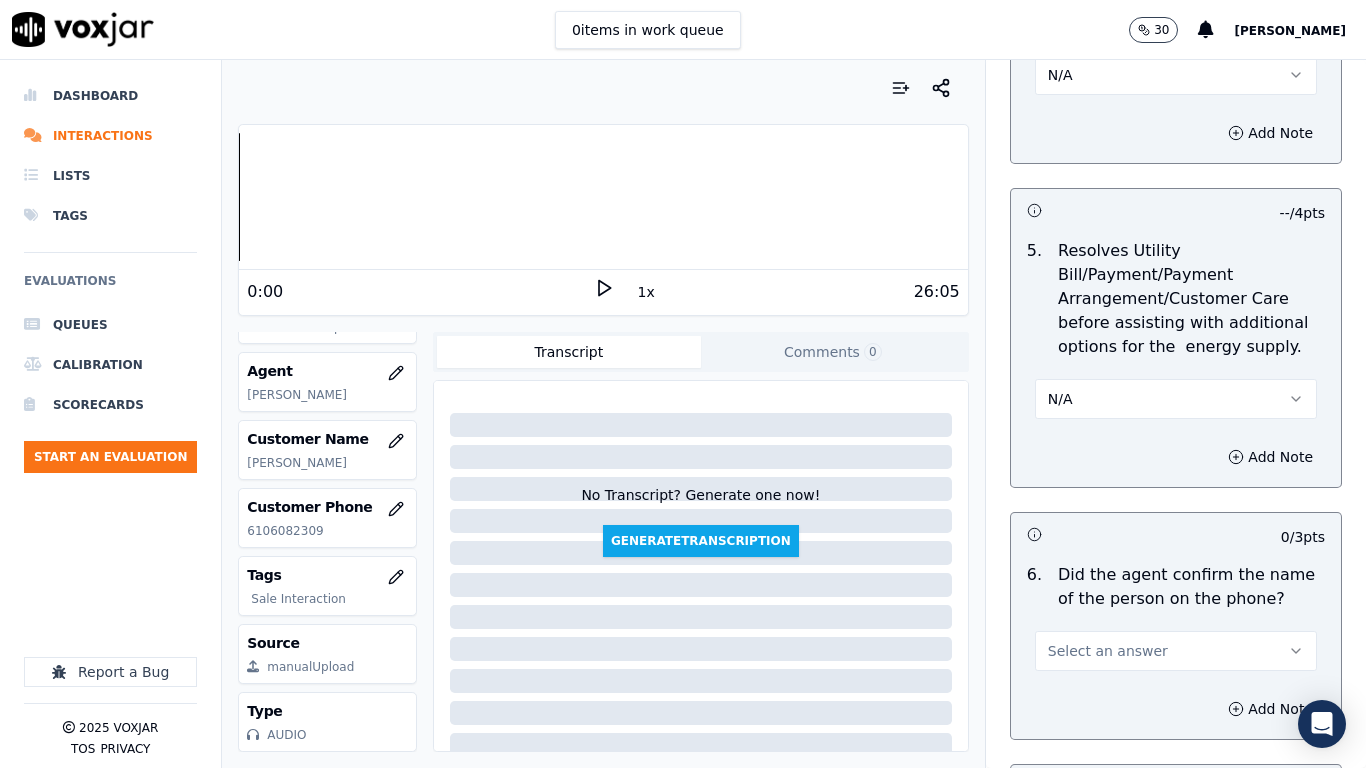
click at [1112, 606] on span "Select an answer" at bounding box center [1108, 651] width 120 height 20
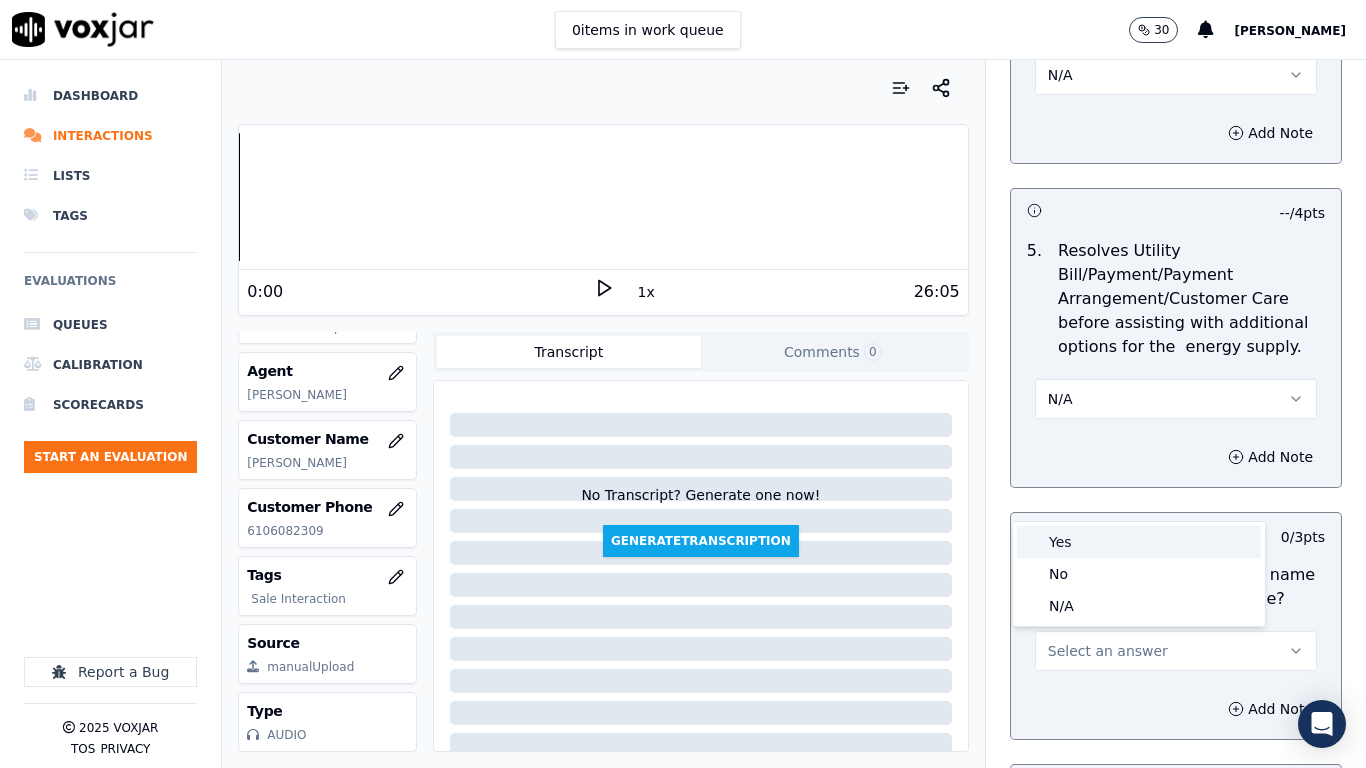
click at [1076, 537] on div "Yes" at bounding box center [1139, 542] width 244 height 32
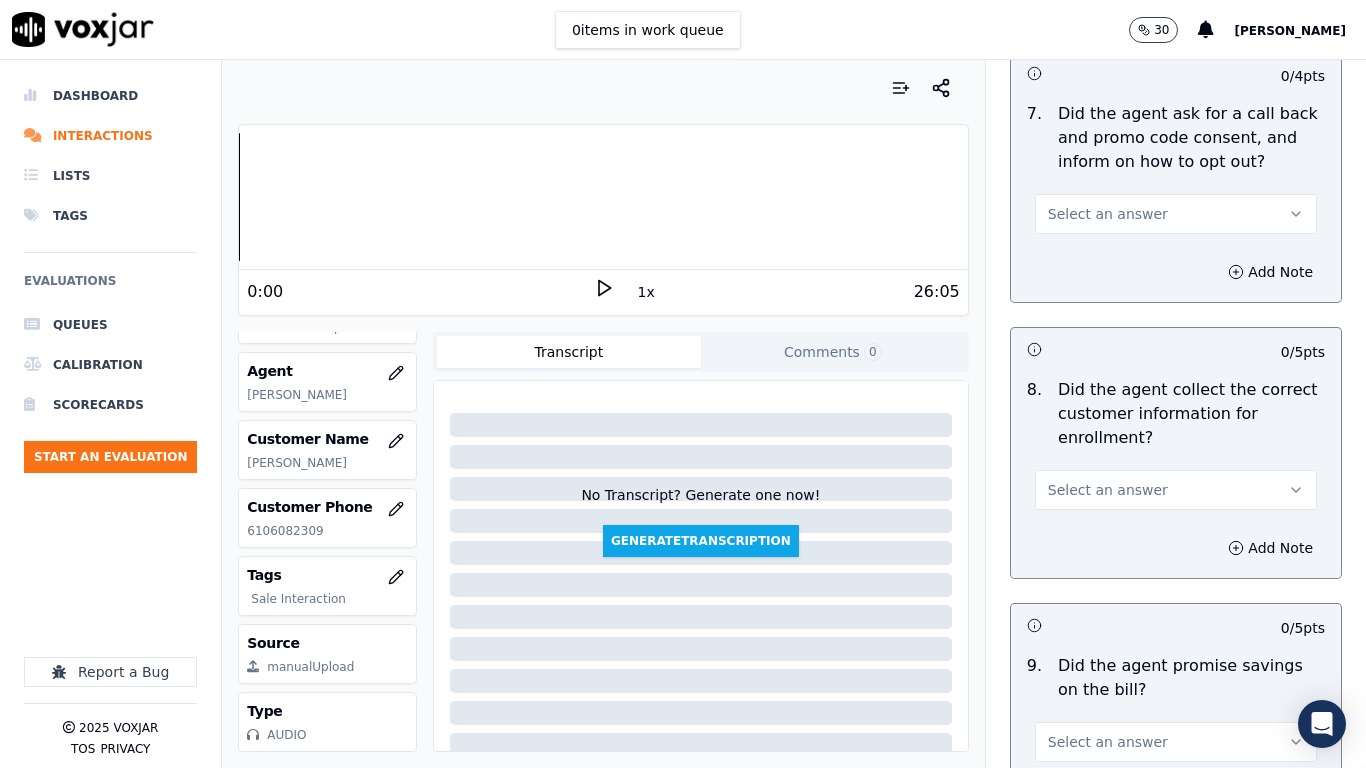
scroll to position [1900, 0]
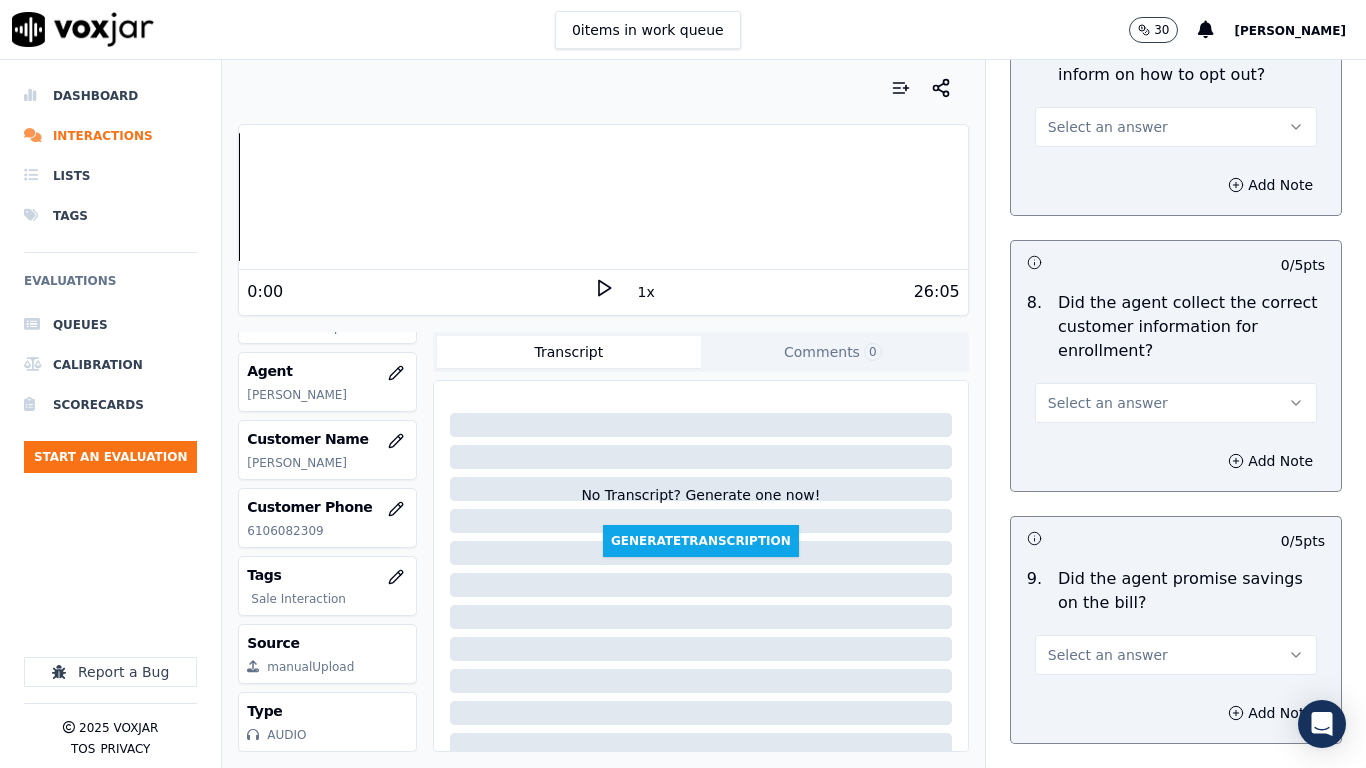
click at [1106, 125] on span "Select an answer" at bounding box center [1108, 127] width 120 height 20
click at [1103, 162] on div "Yes" at bounding box center [1139, 172] width 244 height 32
click at [1109, 402] on span "Select an answer" at bounding box center [1108, 403] width 120 height 20
click at [1116, 448] on div "Yes" at bounding box center [1139, 448] width 244 height 32
click at [1106, 606] on span "Select an answer" at bounding box center [1108, 655] width 120 height 20
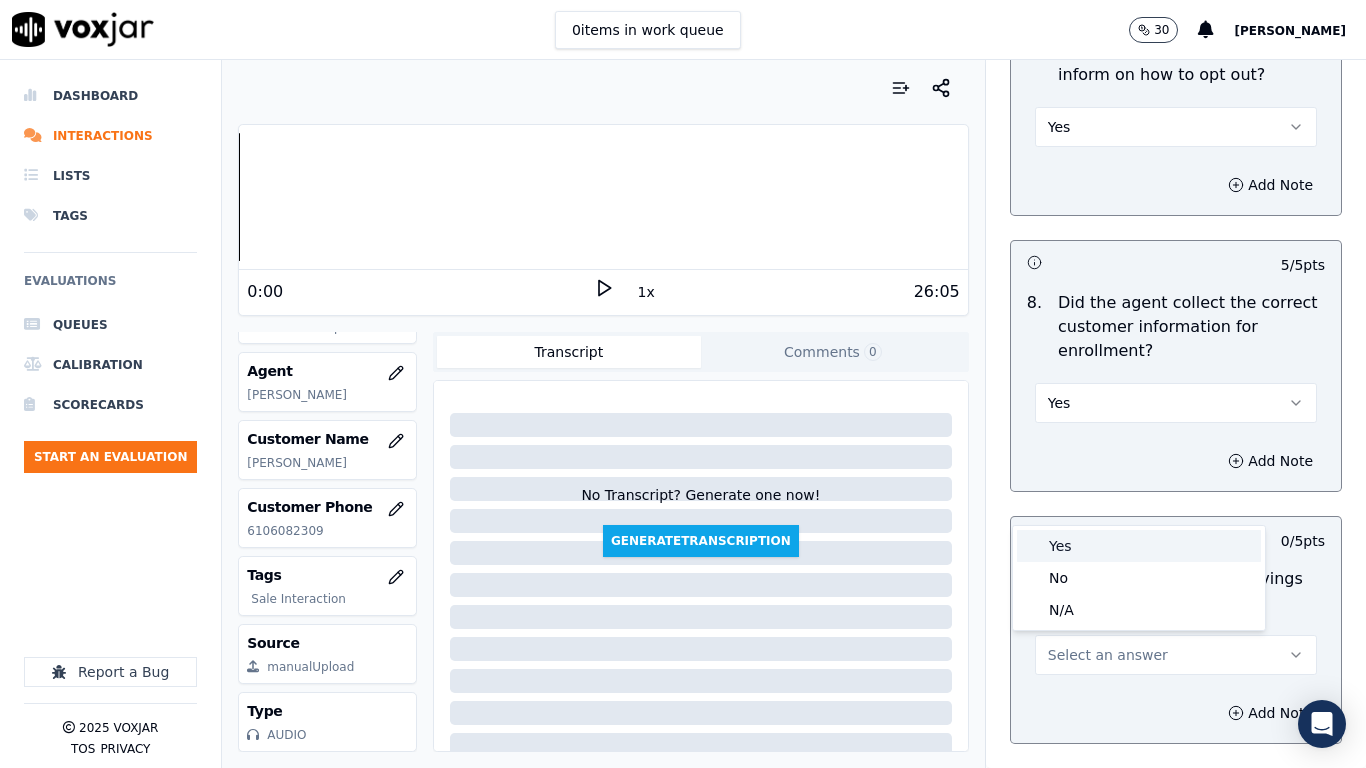
click at [1075, 549] on div "Yes" at bounding box center [1139, 546] width 244 height 32
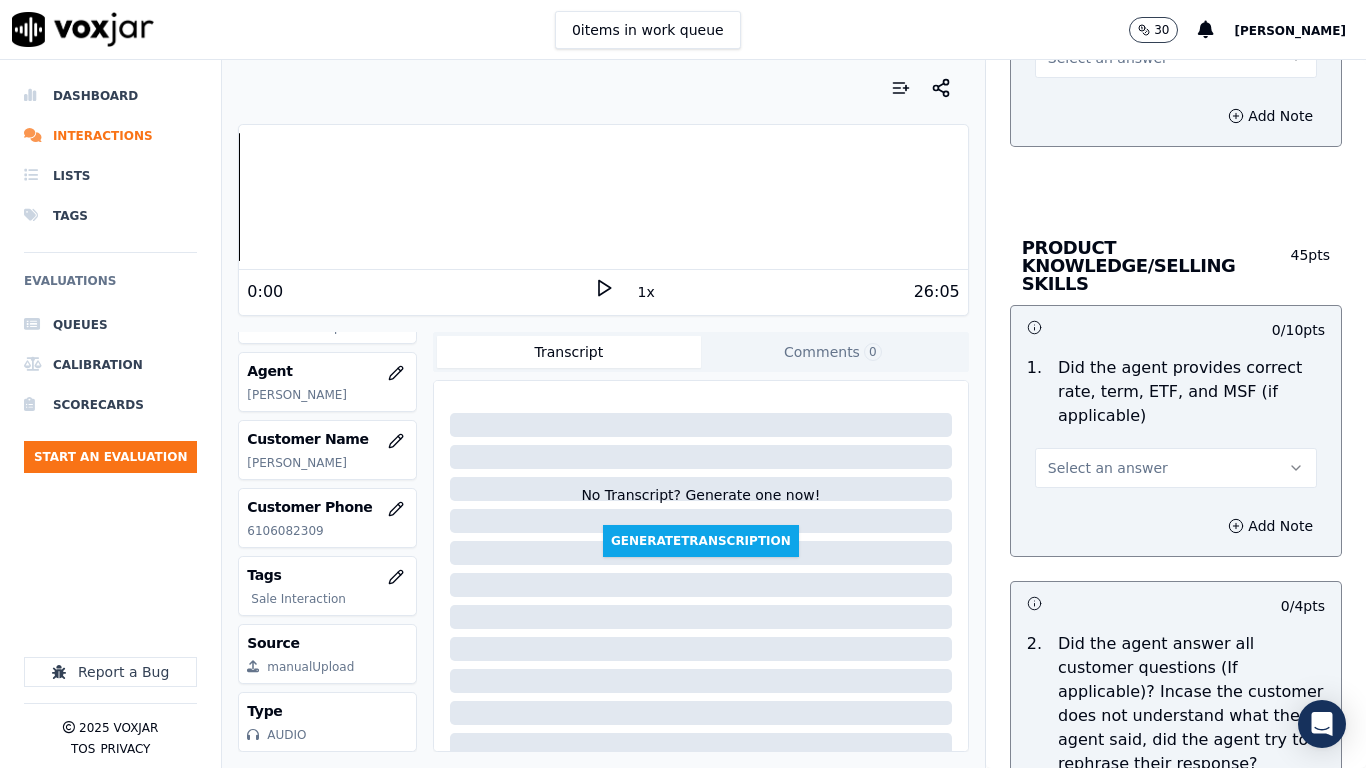
scroll to position [2800, 0]
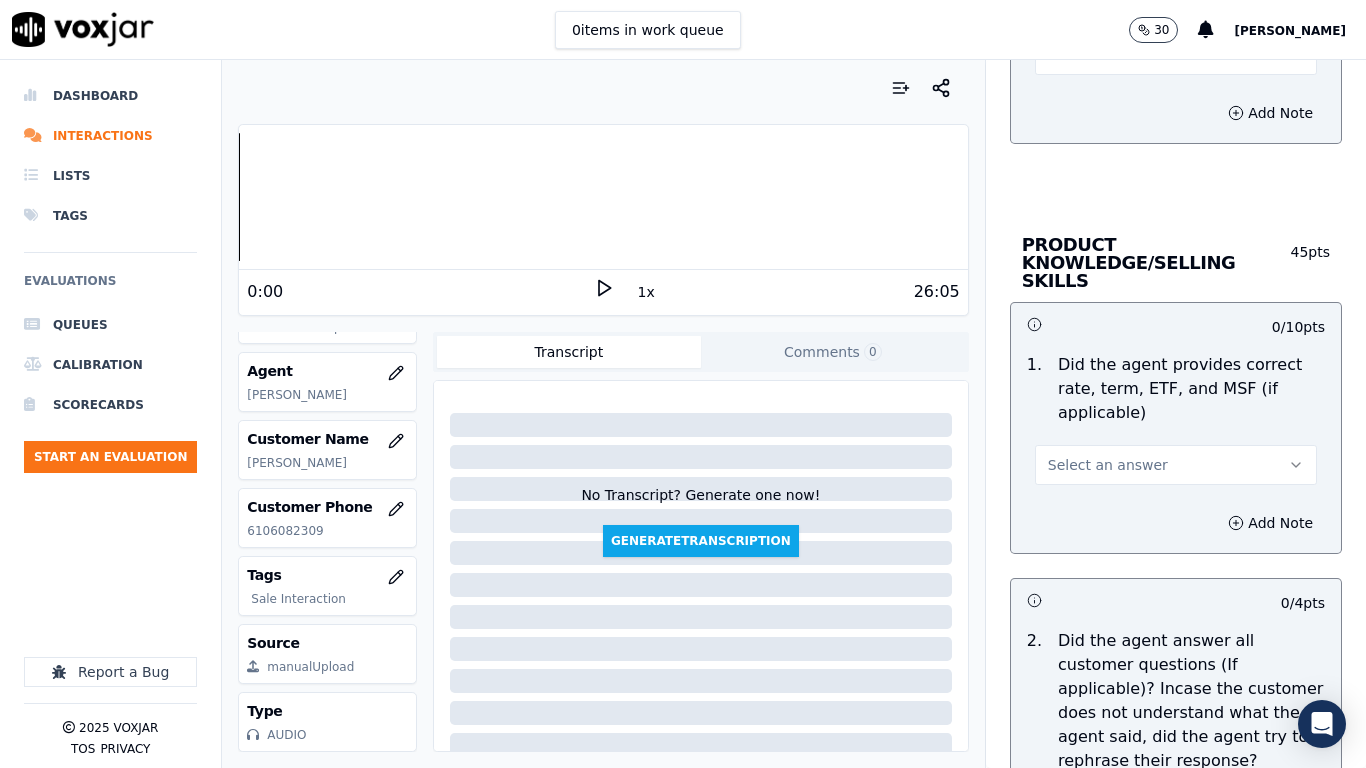
click at [1083, 59] on div "0 items in work queue 30 [PERSON_NAME]" at bounding box center [683, 30] width 1366 height 60
click at [1082, 68] on button "Select an answer" at bounding box center [1176, 55] width 282 height 40
click at [1084, 102] on div "Yes" at bounding box center [1139, 100] width 244 height 32
click at [1109, 445] on button "Select an answer" at bounding box center [1176, 465] width 282 height 40
click at [1103, 488] on div "Yes" at bounding box center [1139, 492] width 244 height 32
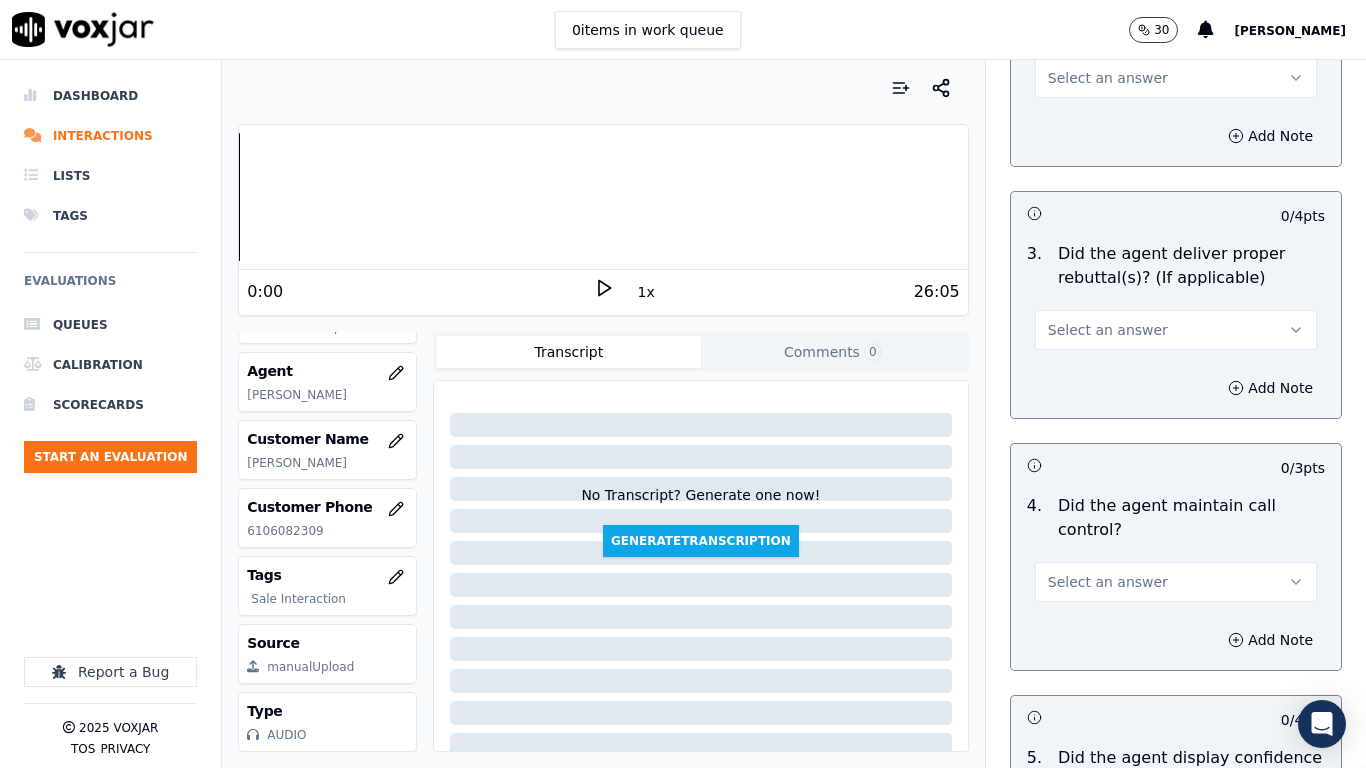
scroll to position [3499, 0]
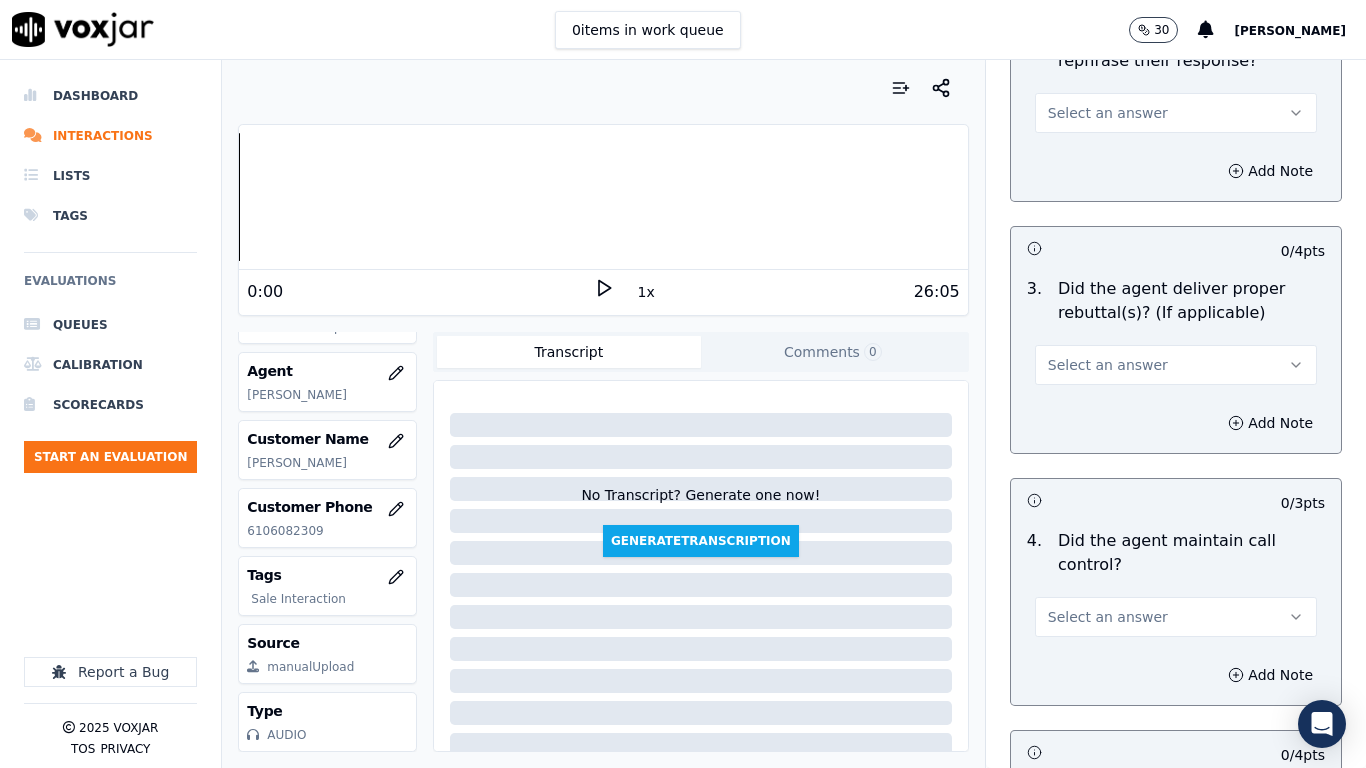
click at [1082, 103] on span "Select an answer" at bounding box center [1108, 113] width 120 height 20
click at [1092, 128] on div "Yes" at bounding box center [1139, 140] width 244 height 32
click at [1101, 355] on span "Select an answer" at bounding box center [1108, 365] width 120 height 20
click at [1100, 398] on div "Yes" at bounding box center [1139, 392] width 244 height 32
click at [1118, 606] on span "Select an answer" at bounding box center [1108, 617] width 120 height 20
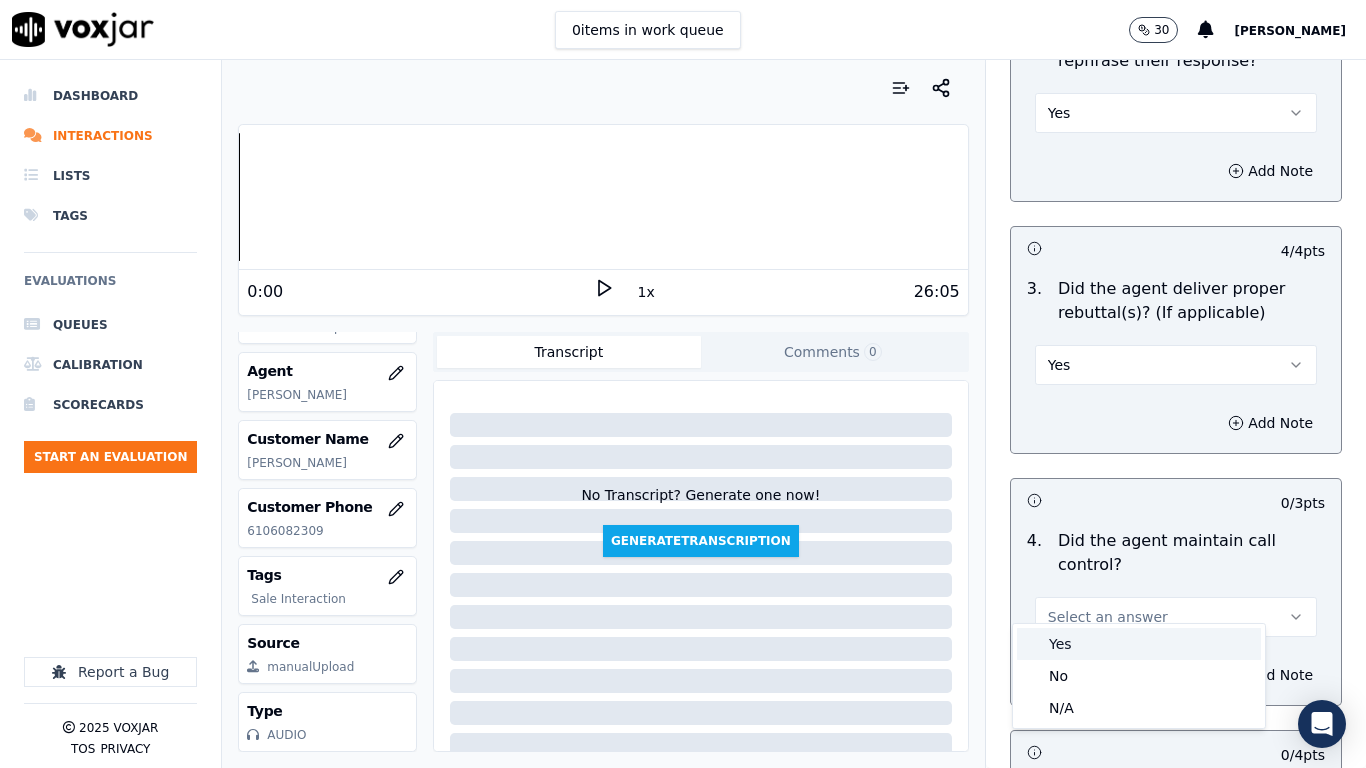
click at [1094, 606] on div "Yes" at bounding box center [1139, 644] width 244 height 32
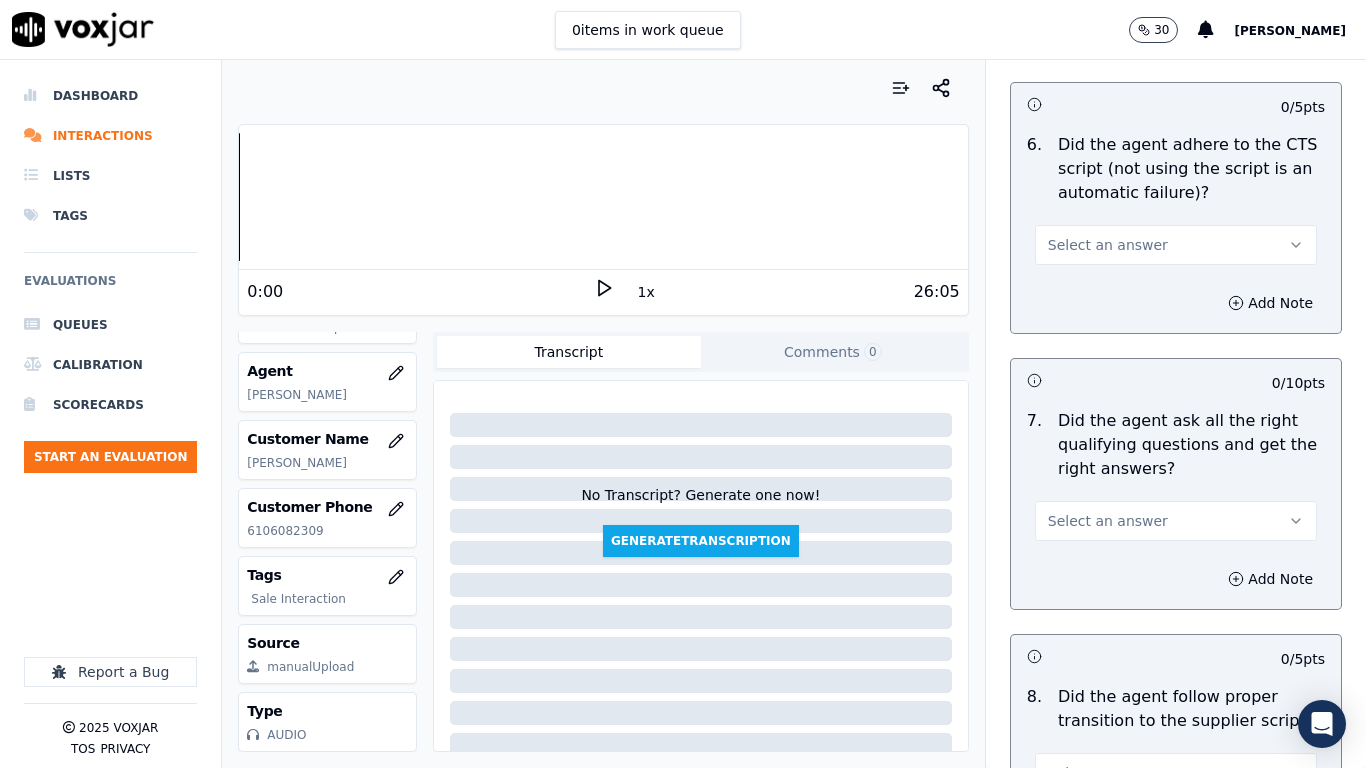
scroll to position [4299, 0]
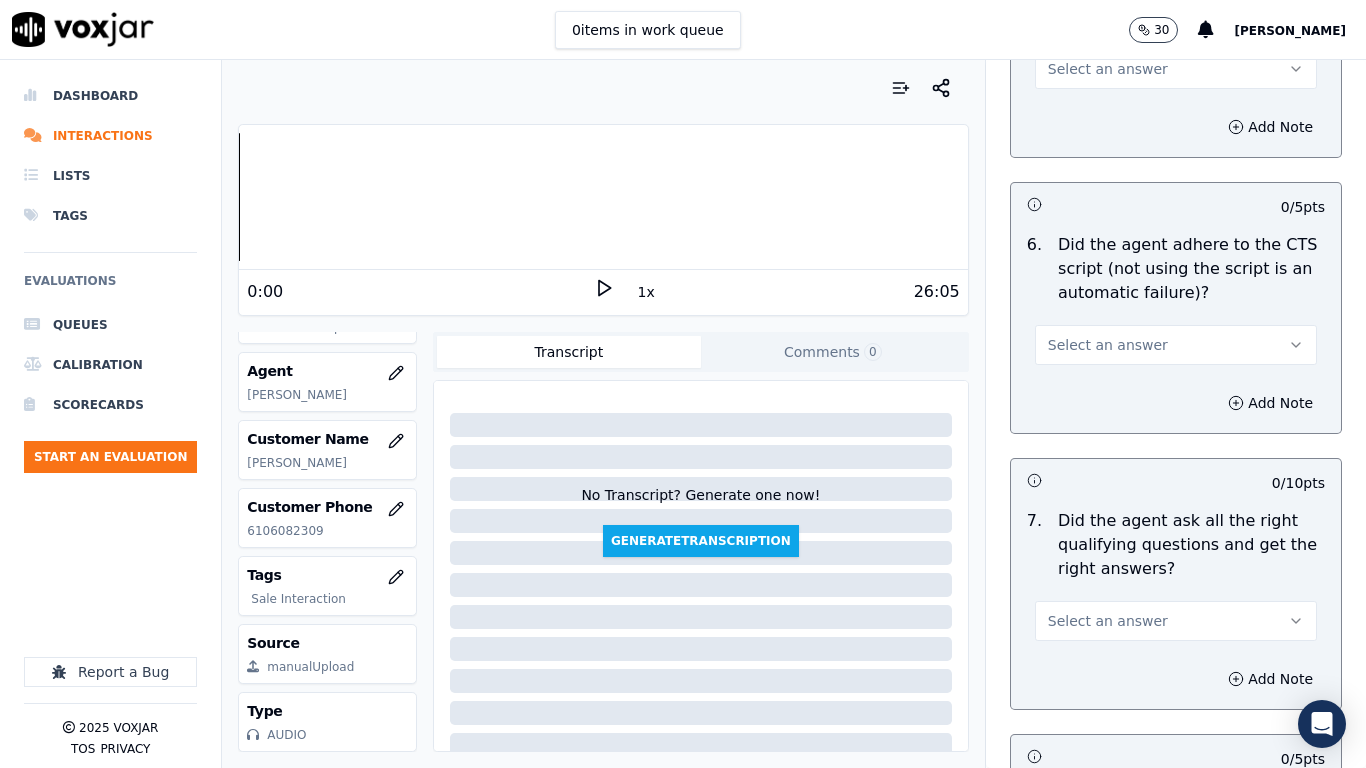
click at [1053, 64] on button "Select an answer" at bounding box center [1176, 69] width 282 height 40
click at [1059, 97] on div "Yes" at bounding box center [1139, 96] width 244 height 32
click at [1071, 325] on button "Select an answer" at bounding box center [1176, 345] width 282 height 40
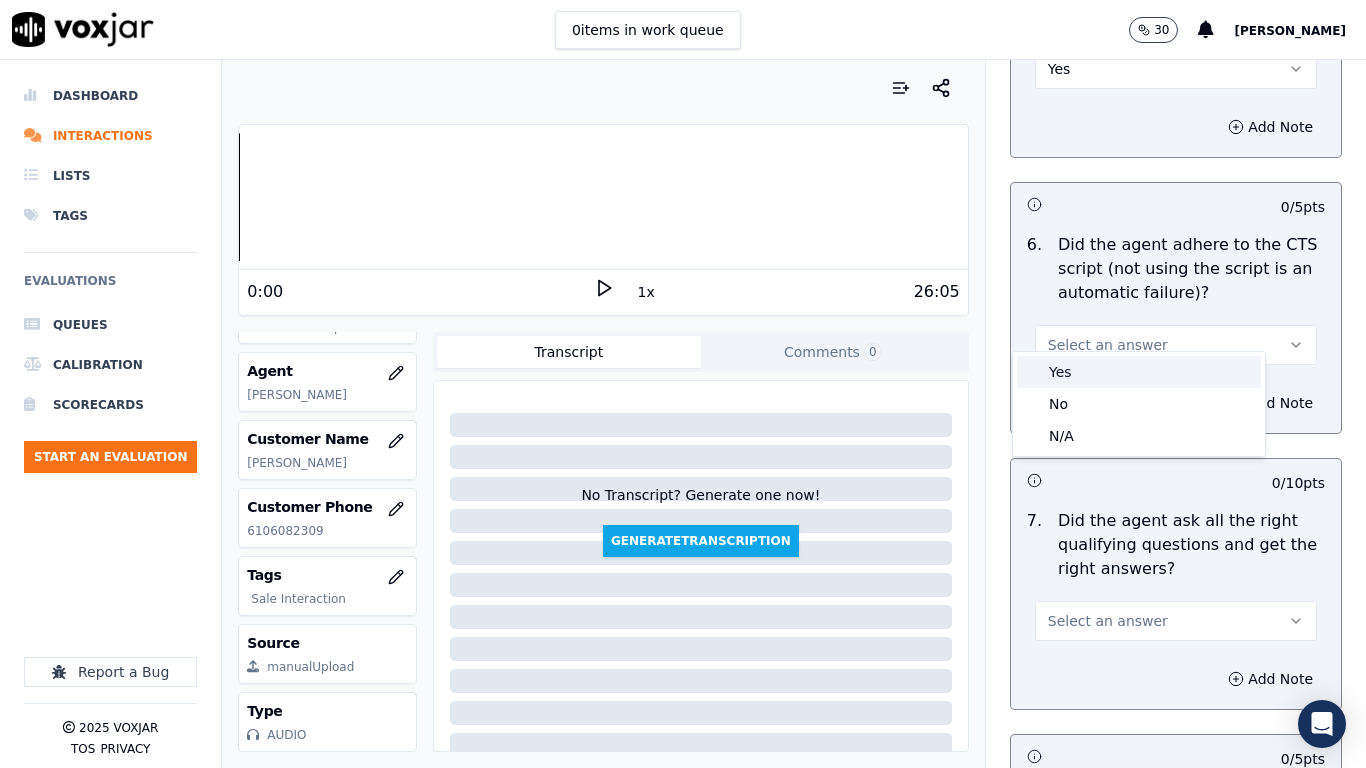
click at [1066, 378] on div "Yes" at bounding box center [1139, 372] width 244 height 32
click at [1110, 601] on button "Select an answer" at bounding box center [1176, 621] width 282 height 40
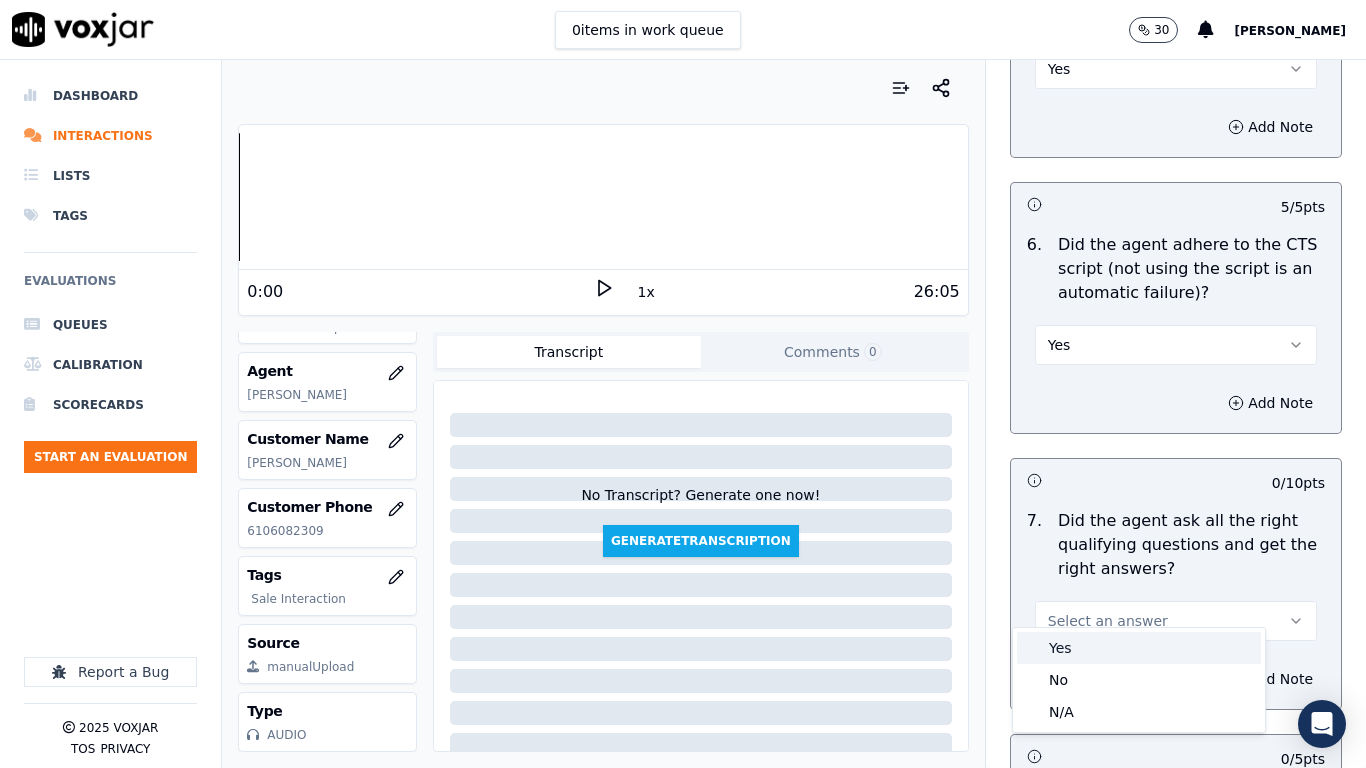
click at [1089, 606] on div "Yes" at bounding box center [1139, 648] width 244 height 32
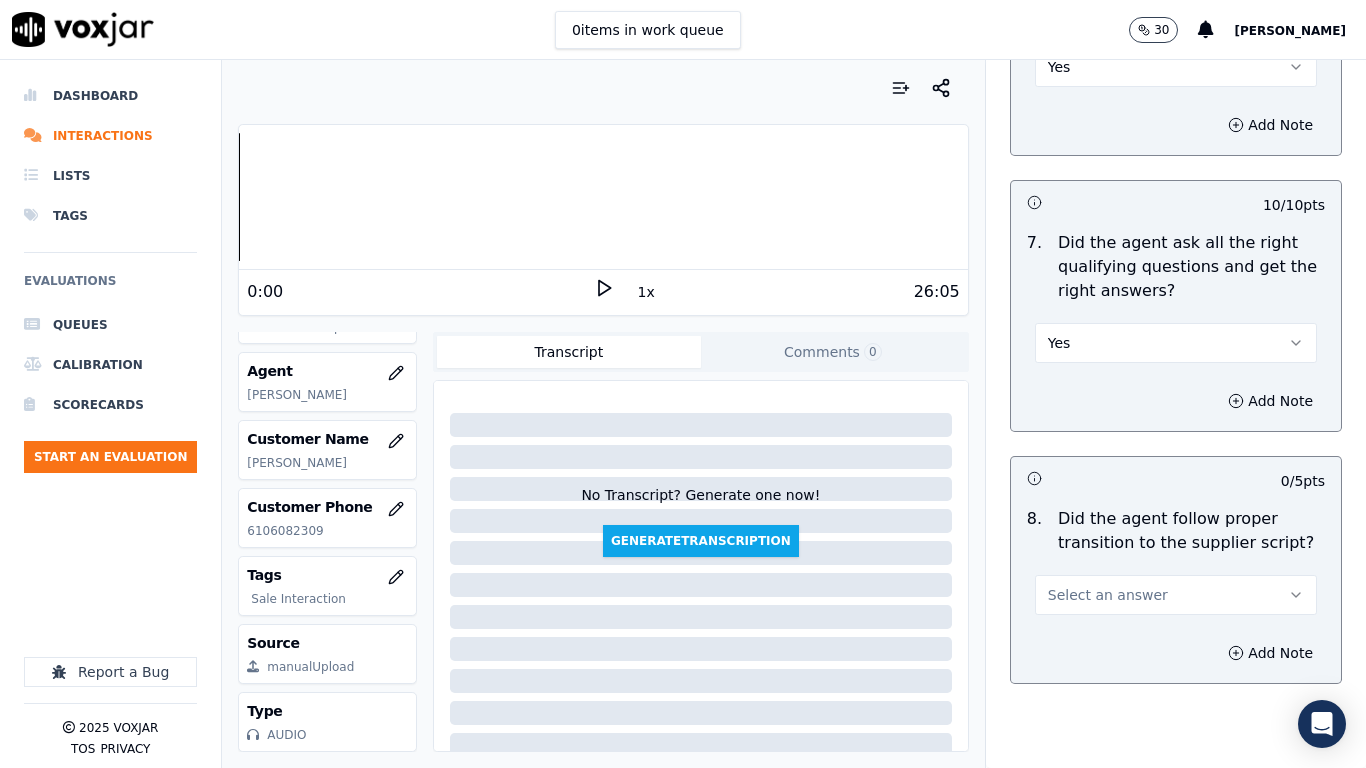
scroll to position [5099, 0]
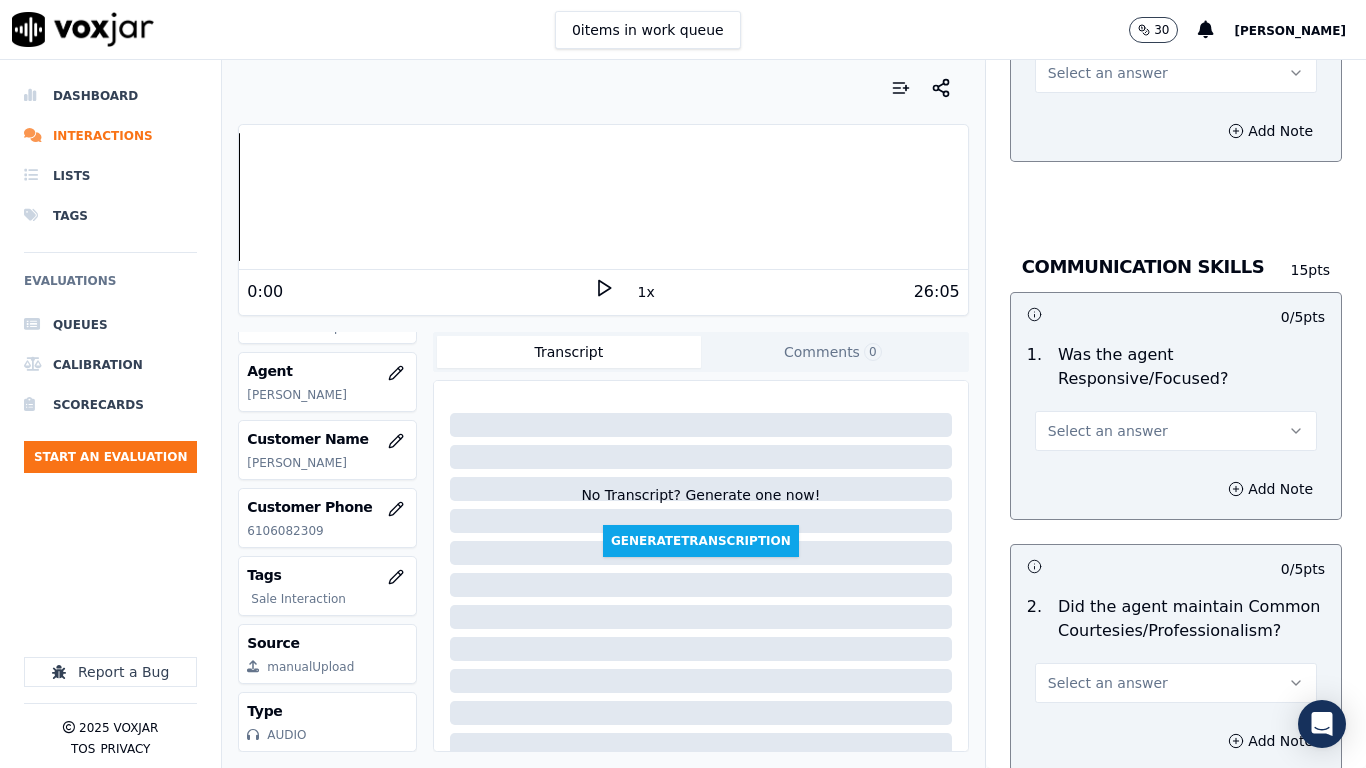
click at [1088, 63] on span "Select an answer" at bounding box center [1108, 73] width 120 height 20
click at [1088, 107] on div "Yes" at bounding box center [1139, 100] width 244 height 32
click at [1111, 423] on button "Select an answer" at bounding box center [1176, 431] width 282 height 40
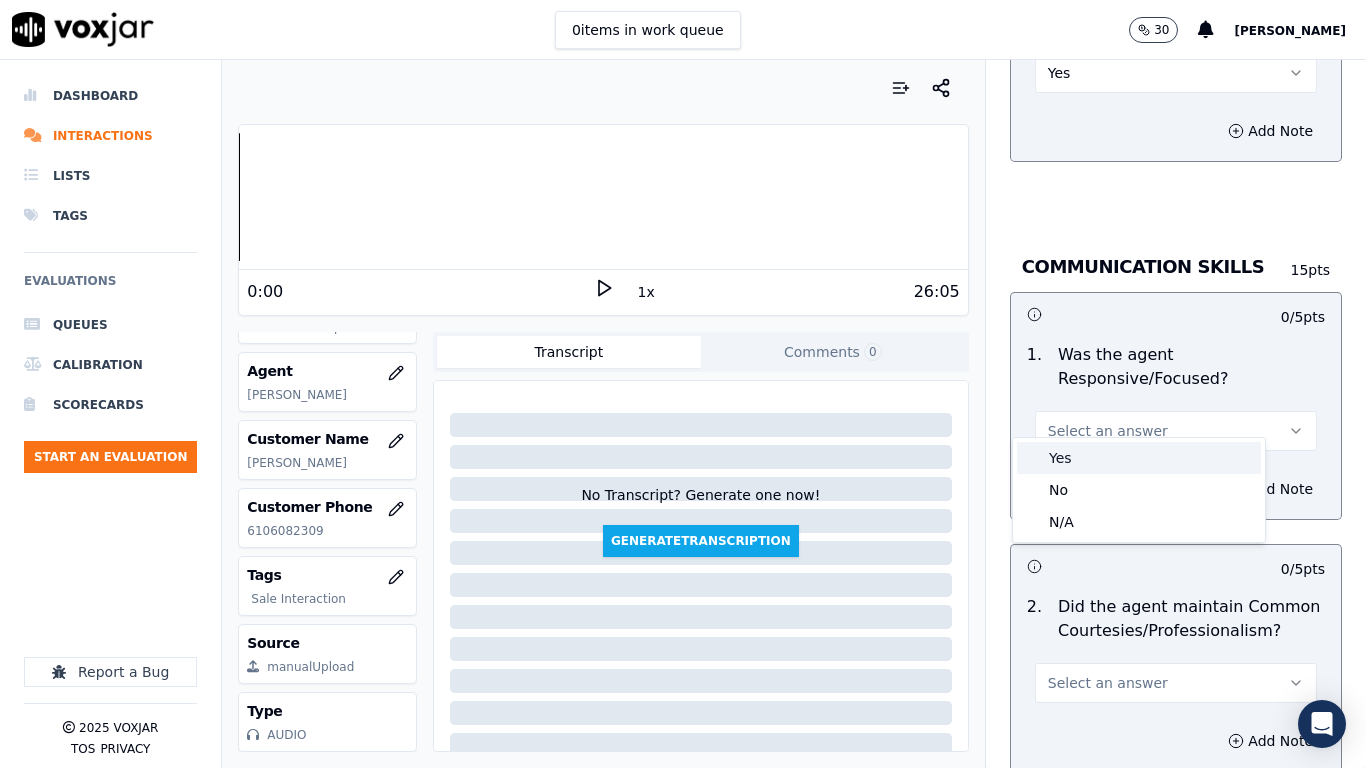
click at [1104, 460] on div "Yes" at bounding box center [1139, 458] width 244 height 32
drag, startPoint x: 1097, startPoint y: 652, endPoint x: 1134, endPoint y: 662, distance: 38.3
click at [1134, 606] on button "Select an answer" at bounding box center [1176, 683] width 282 height 40
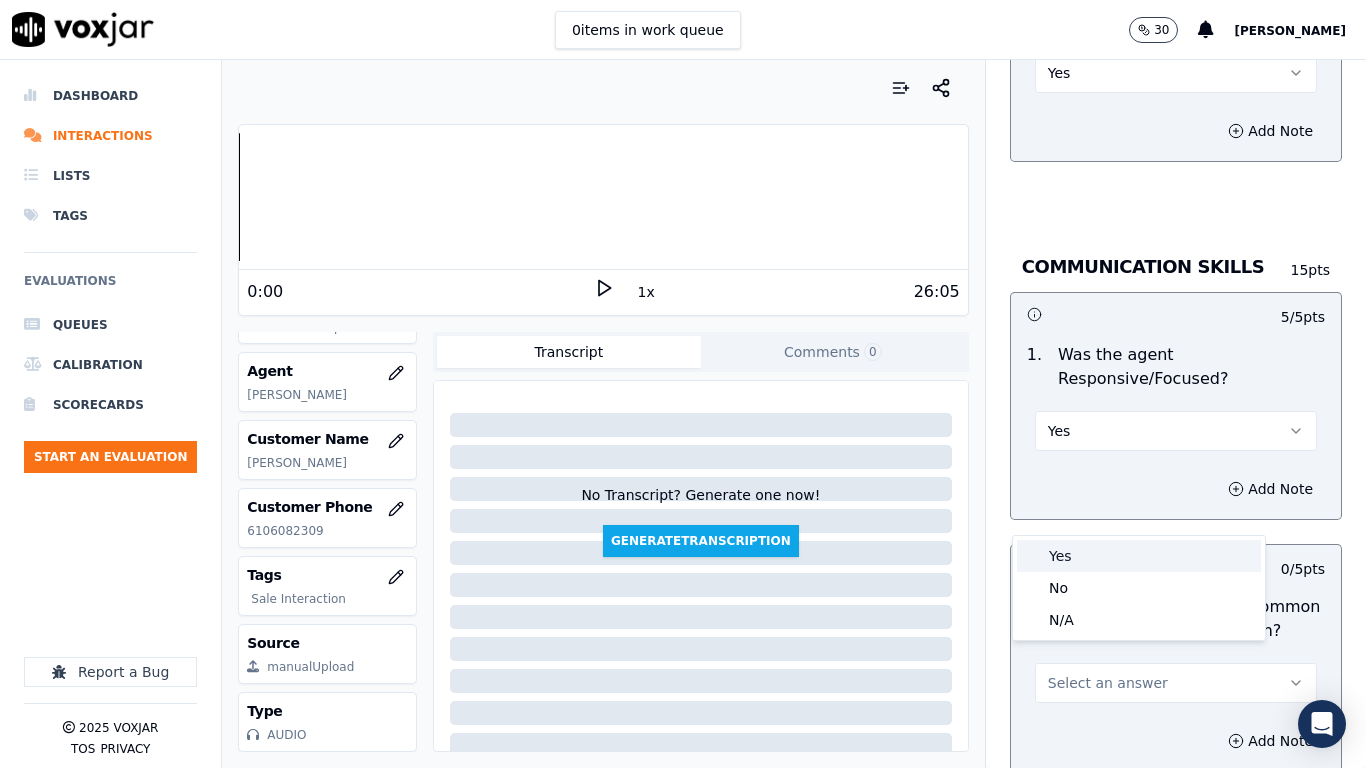
click at [1081, 556] on div "Yes" at bounding box center [1139, 556] width 244 height 32
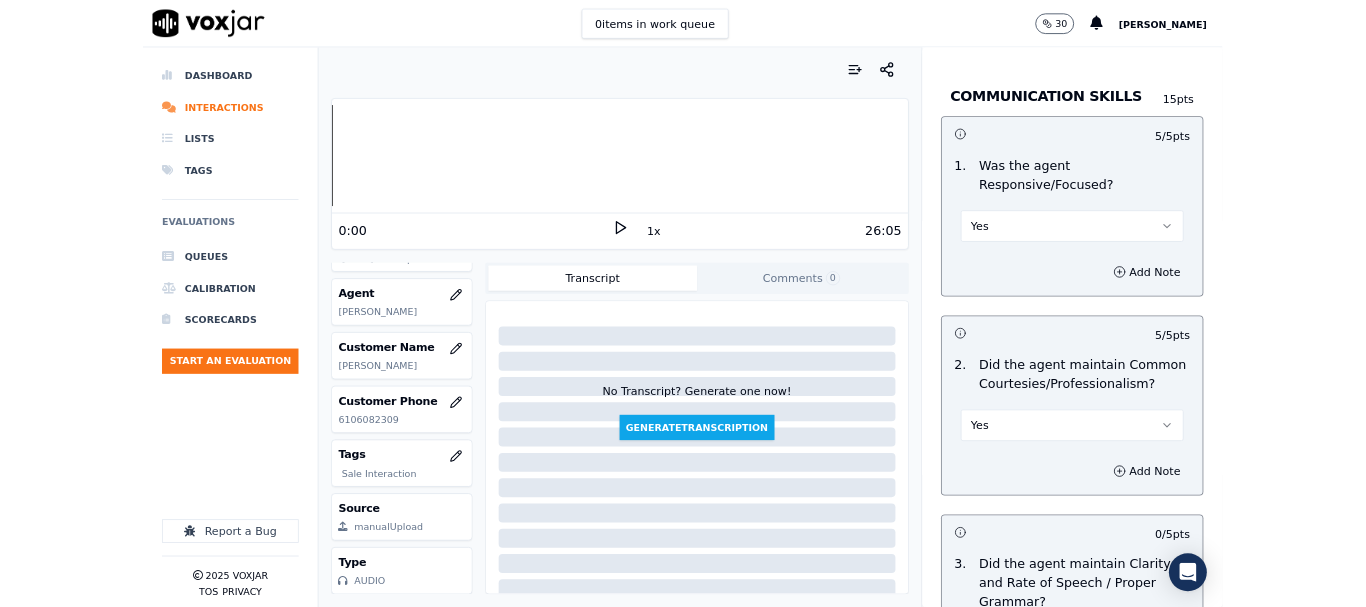
scroll to position [5532, 0]
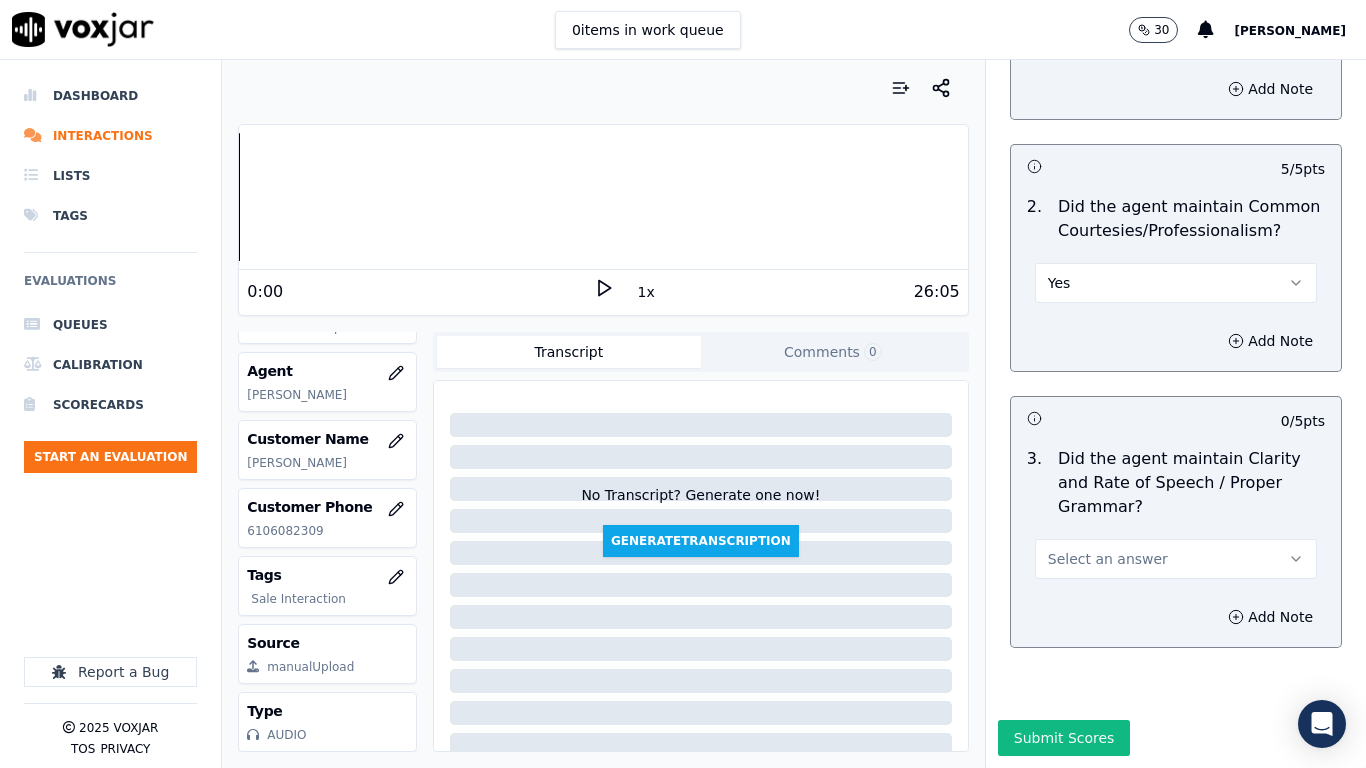
click at [1094, 549] on span "Select an answer" at bounding box center [1108, 559] width 120 height 20
drag, startPoint x: 1090, startPoint y: 524, endPoint x: 1082, endPoint y: 573, distance: 49.6
click at [1088, 549] on div "Yes" at bounding box center [1139, 553] width 244 height 32
click at [1049, 606] on button "Submit Scores" at bounding box center [1064, 738] width 133 height 36
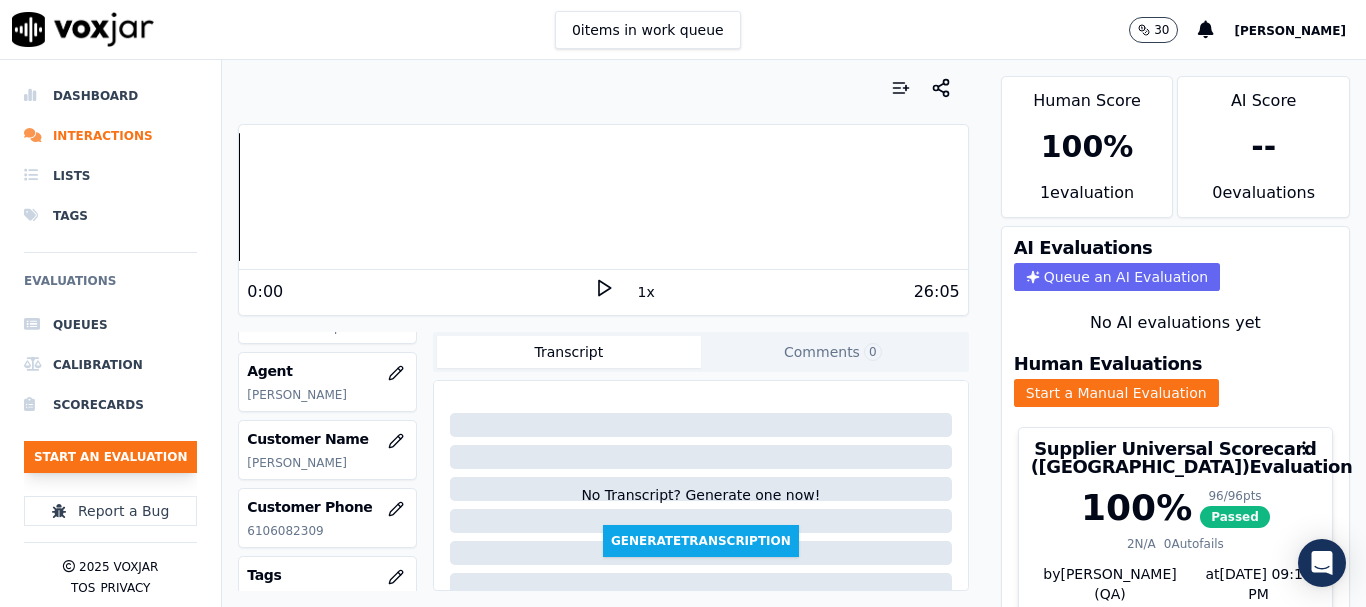
click at [133, 456] on button "Start an Evaluation" at bounding box center [110, 457] width 173 height 32
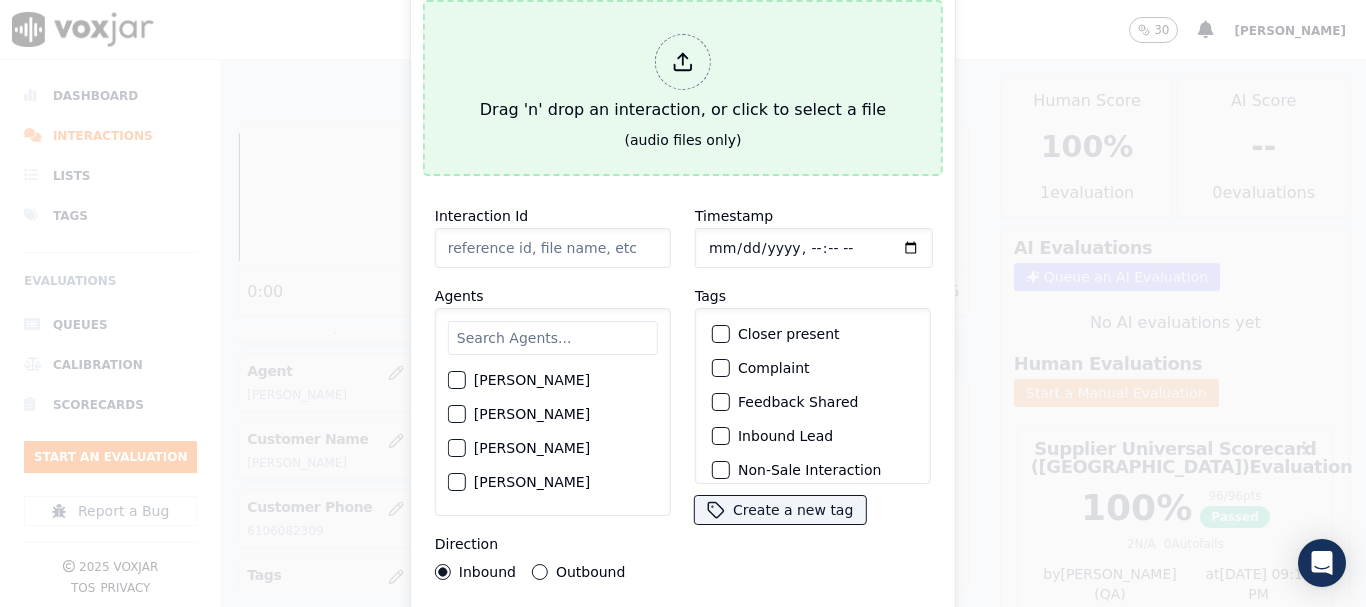
click at [716, 94] on div "Drag 'n' drop an interaction, or click to select a file" at bounding box center [683, 78] width 422 height 104
type input "20250909-173620_5708093876-all.mp3"
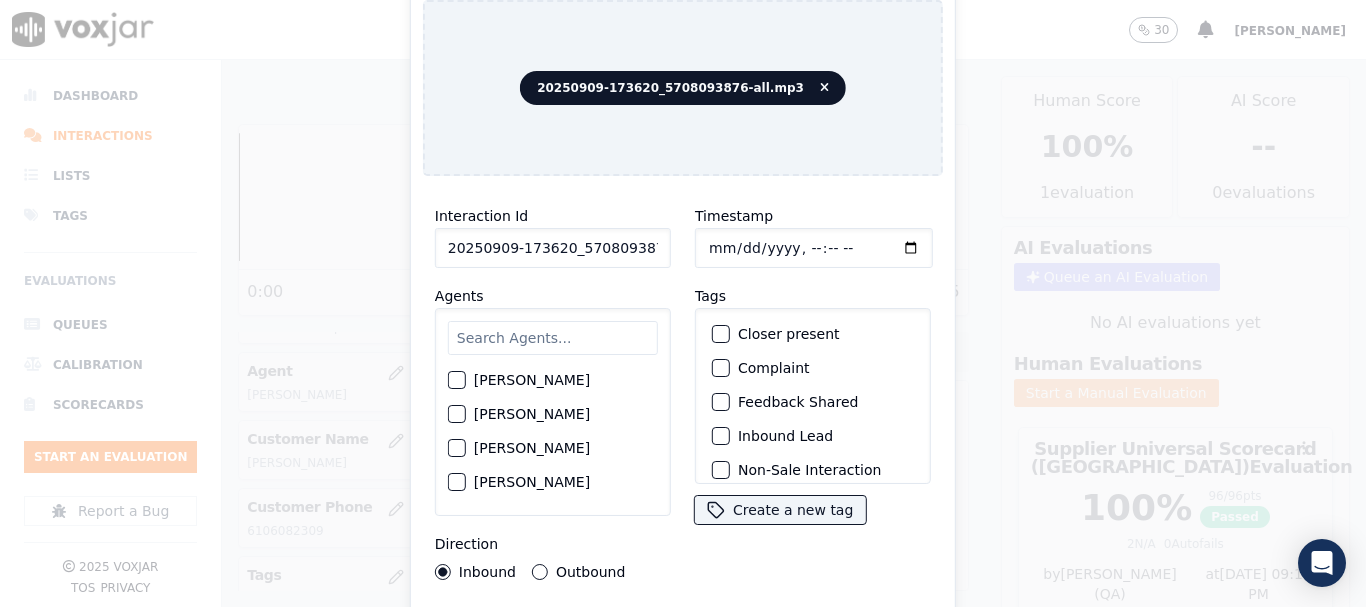
click at [553, 334] on input "text" at bounding box center [553, 338] width 210 height 34
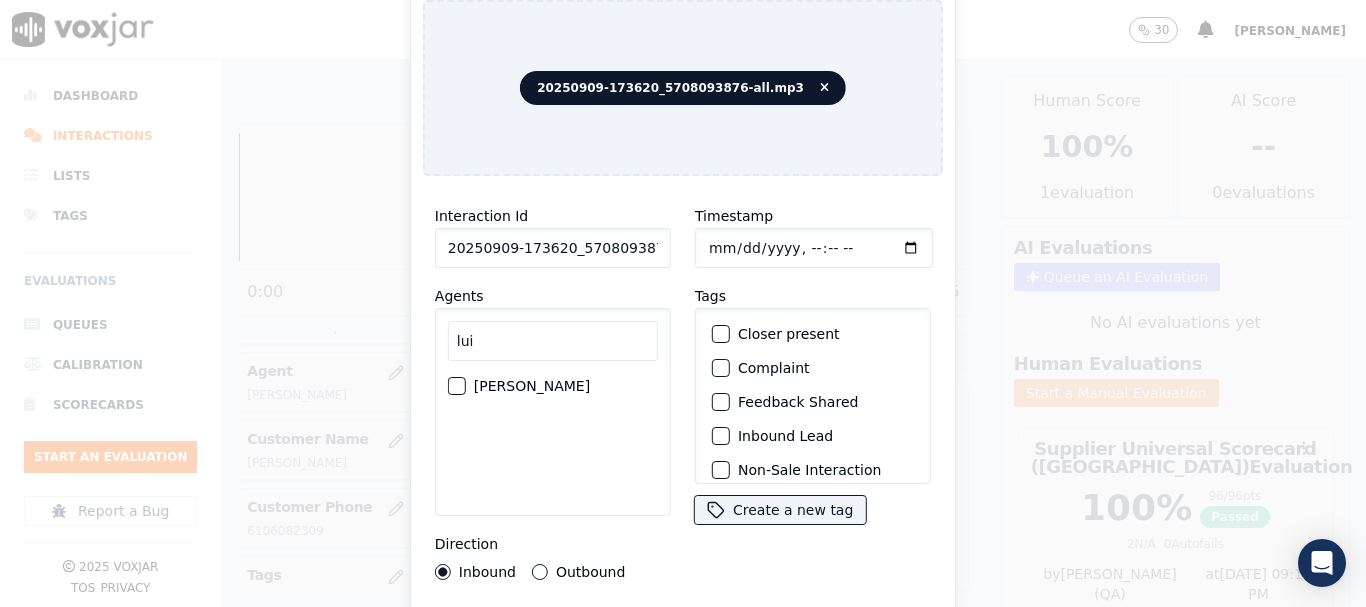
type input "lui"
click at [542, 379] on label "[PERSON_NAME]" at bounding box center [532, 386] width 116 height 14
click at [466, 378] on button "[PERSON_NAME]" at bounding box center [457, 386] width 18 height 18
click at [707, 238] on input "Timestamp" at bounding box center [814, 248] width 238 height 40
type input "[DATE]T15:51"
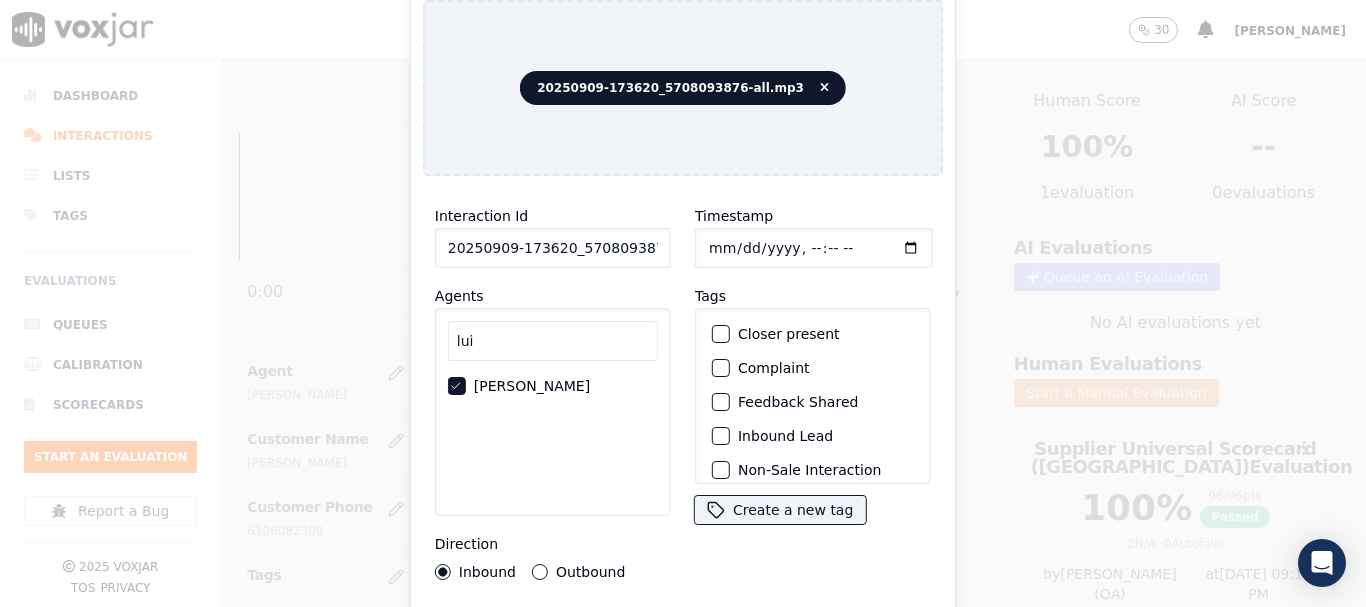
scroll to position [175, 0]
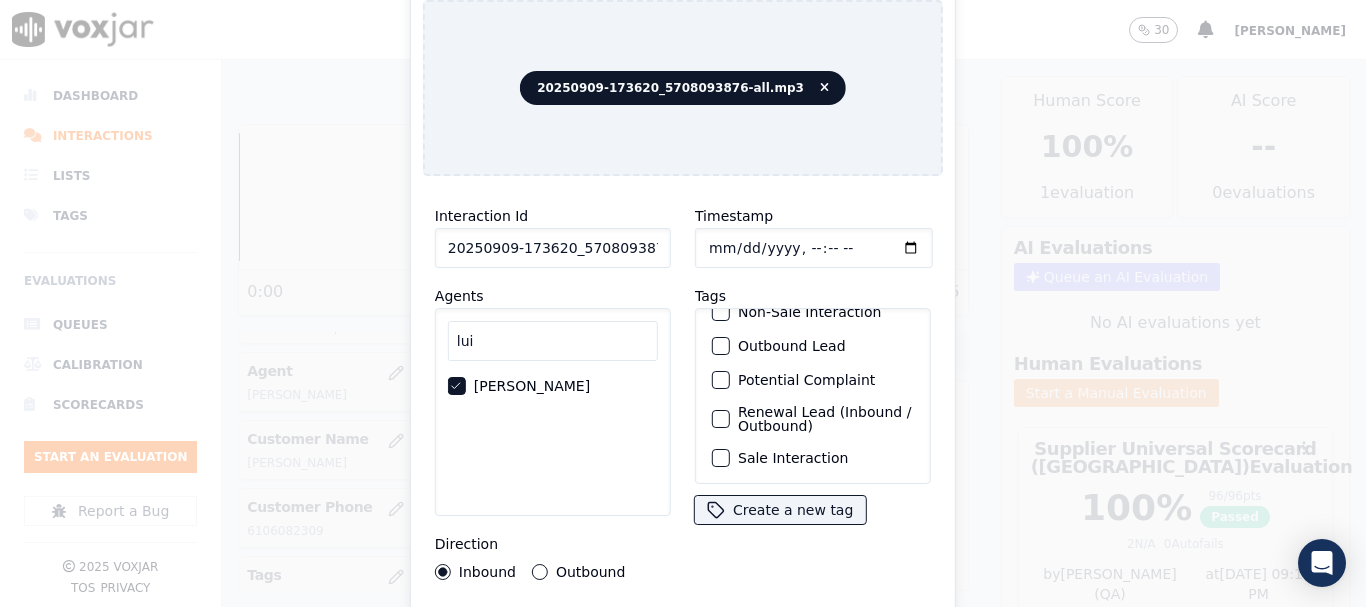
click at [791, 451] on label "Sale Interaction" at bounding box center [793, 458] width 110 height 14
click at [730, 449] on button "Sale Interaction" at bounding box center [721, 458] width 18 height 18
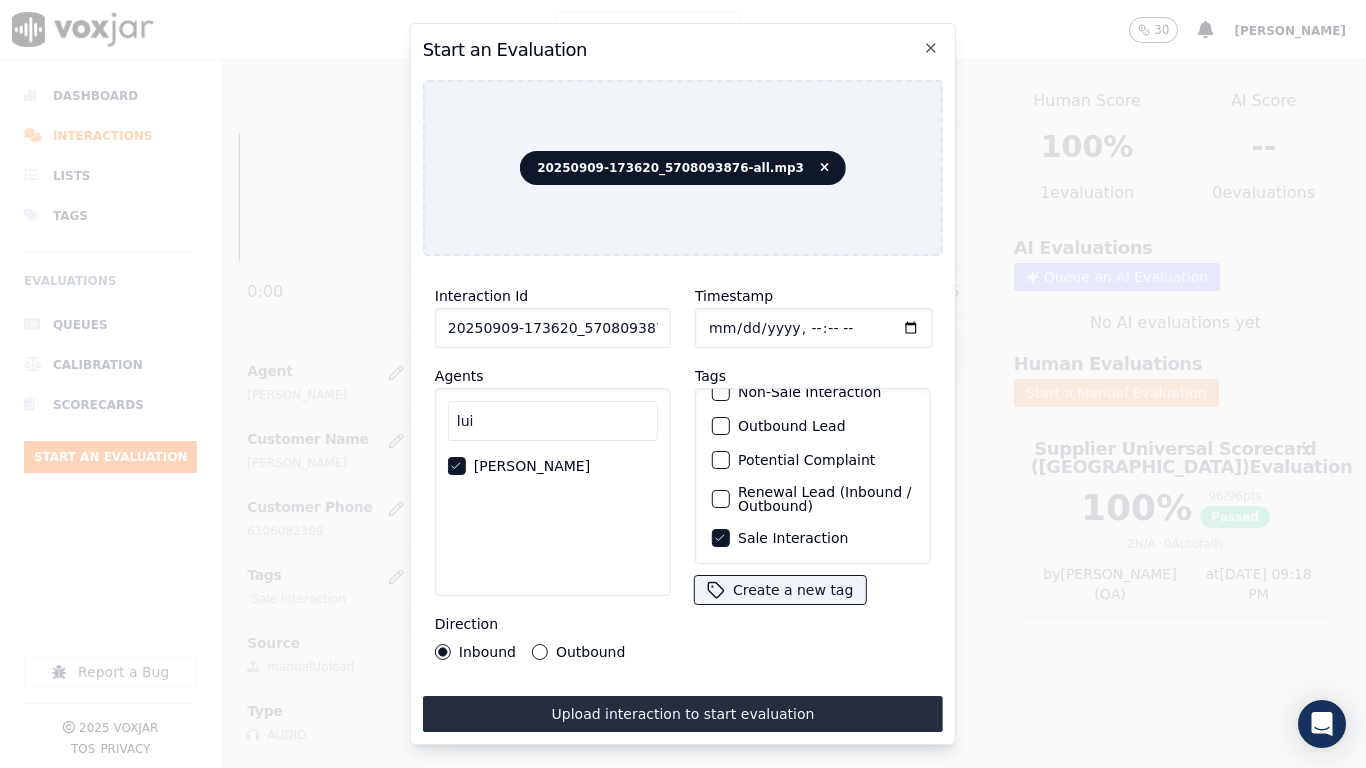
click at [741, 606] on button "Upload interaction to start evaluation" at bounding box center [683, 714] width 520 height 36
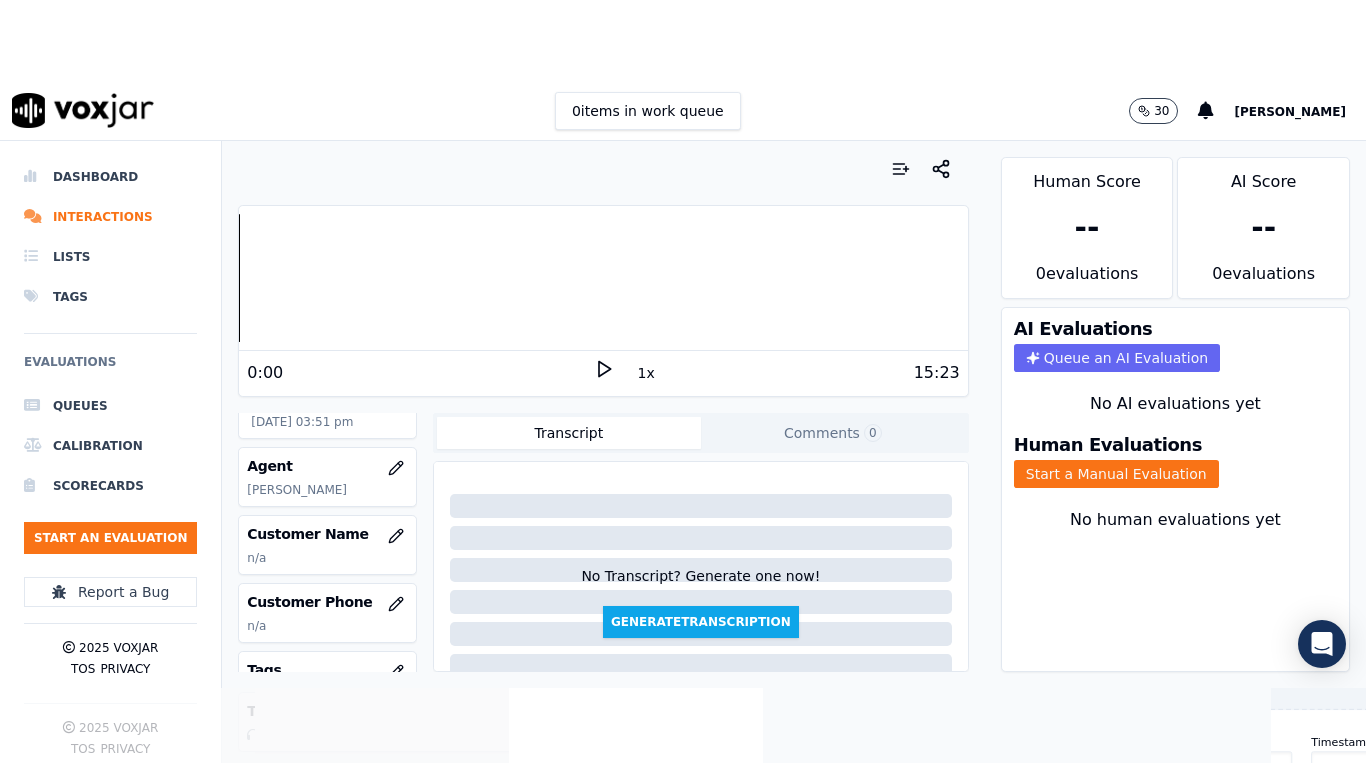
scroll to position [200, 0]
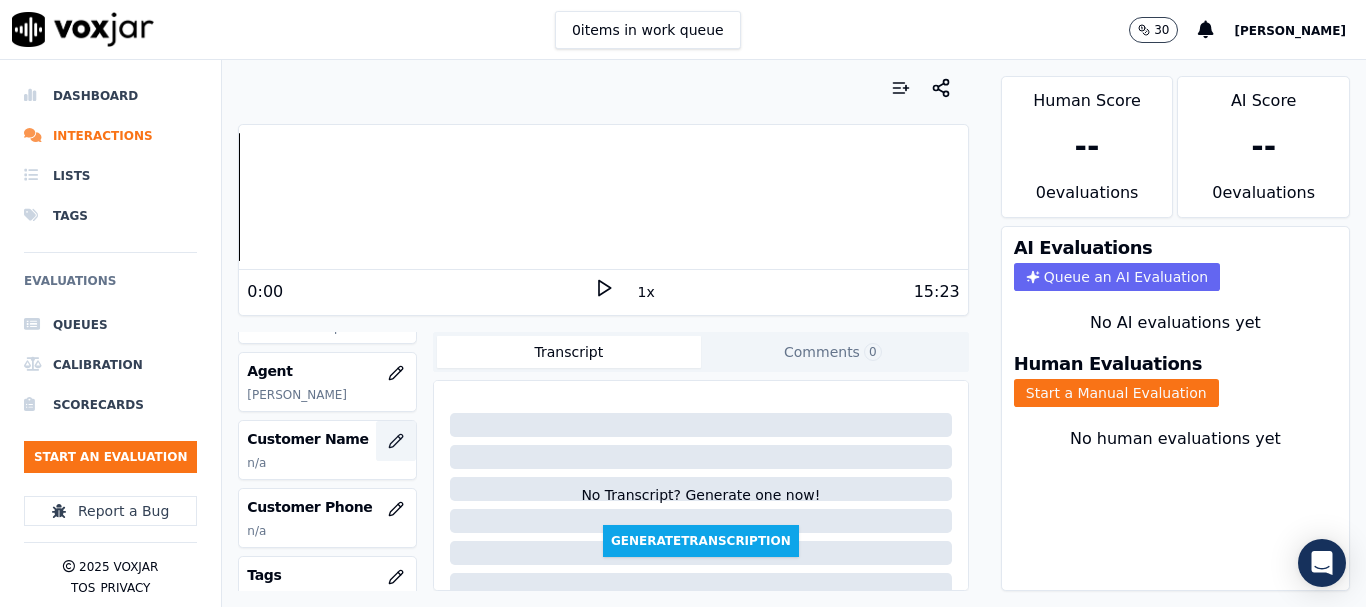
click at [388, 441] on icon "button" at bounding box center [396, 441] width 16 height 16
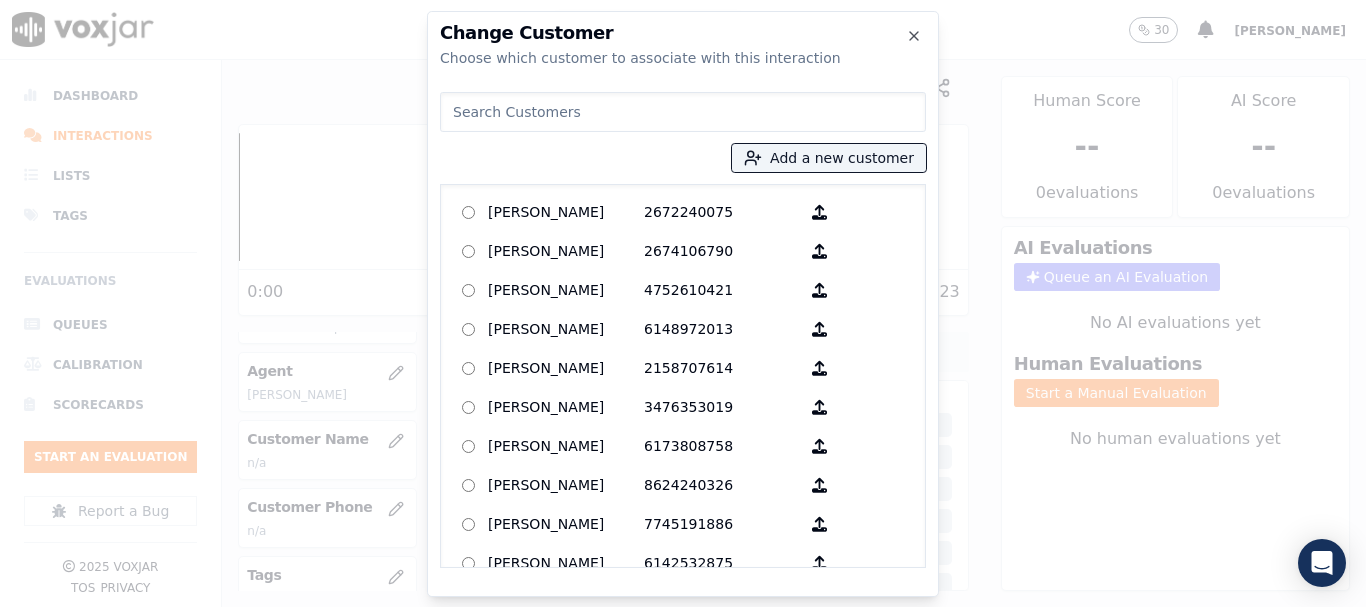
paste input "[PERSON_NAME]"
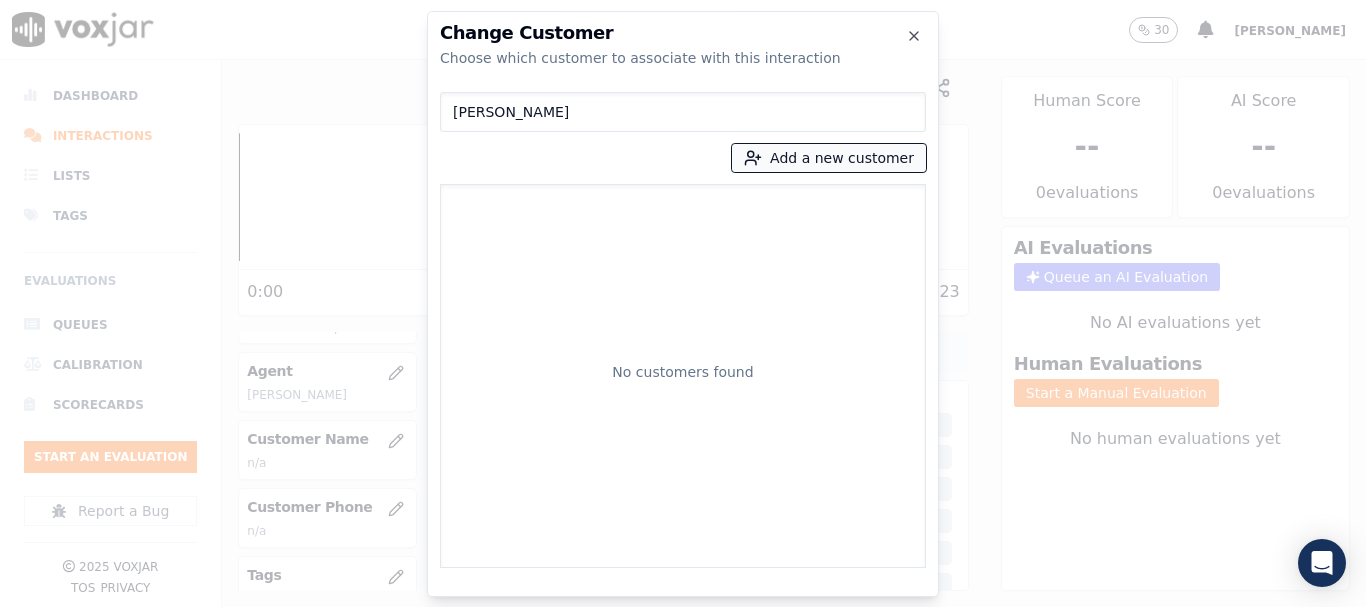
type input "[PERSON_NAME]"
click at [828, 153] on button "Add a new customer" at bounding box center [829, 158] width 194 height 28
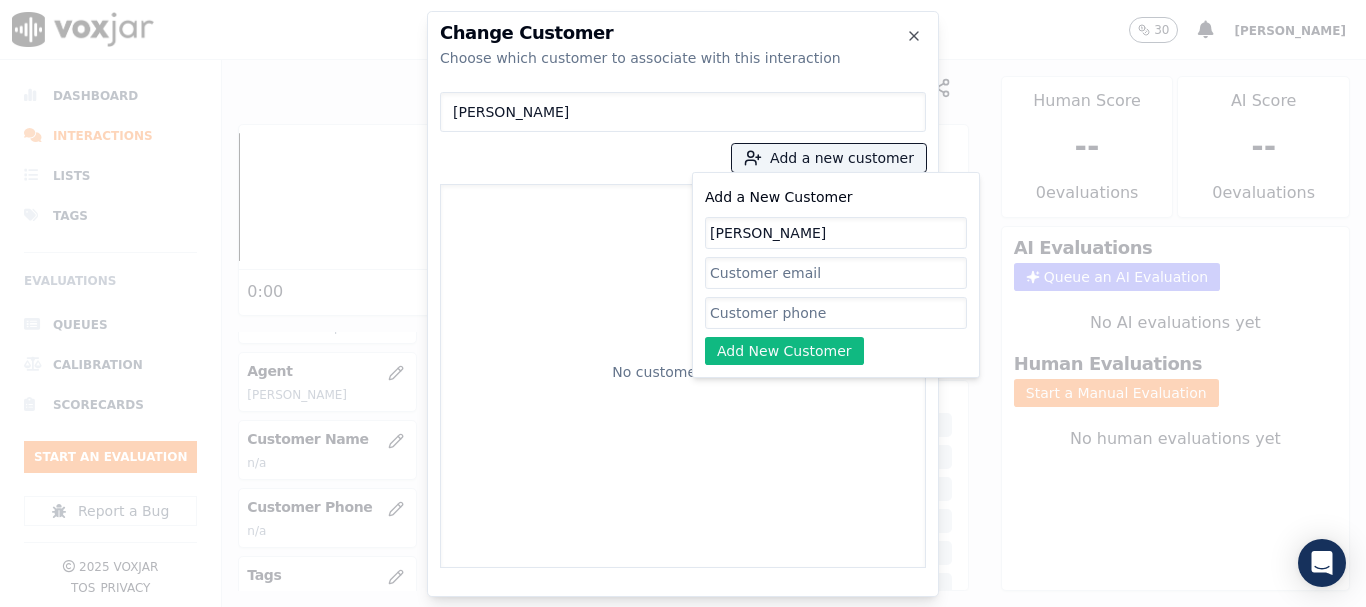
type input "[PERSON_NAME]"
drag, startPoint x: 806, startPoint y: 303, endPoint x: 816, endPoint y: 328, distance: 26.9
click at [806, 303] on input "Add a New Customer" at bounding box center [836, 313] width 262 height 32
paste input "5708093876"
type input "5708093876"
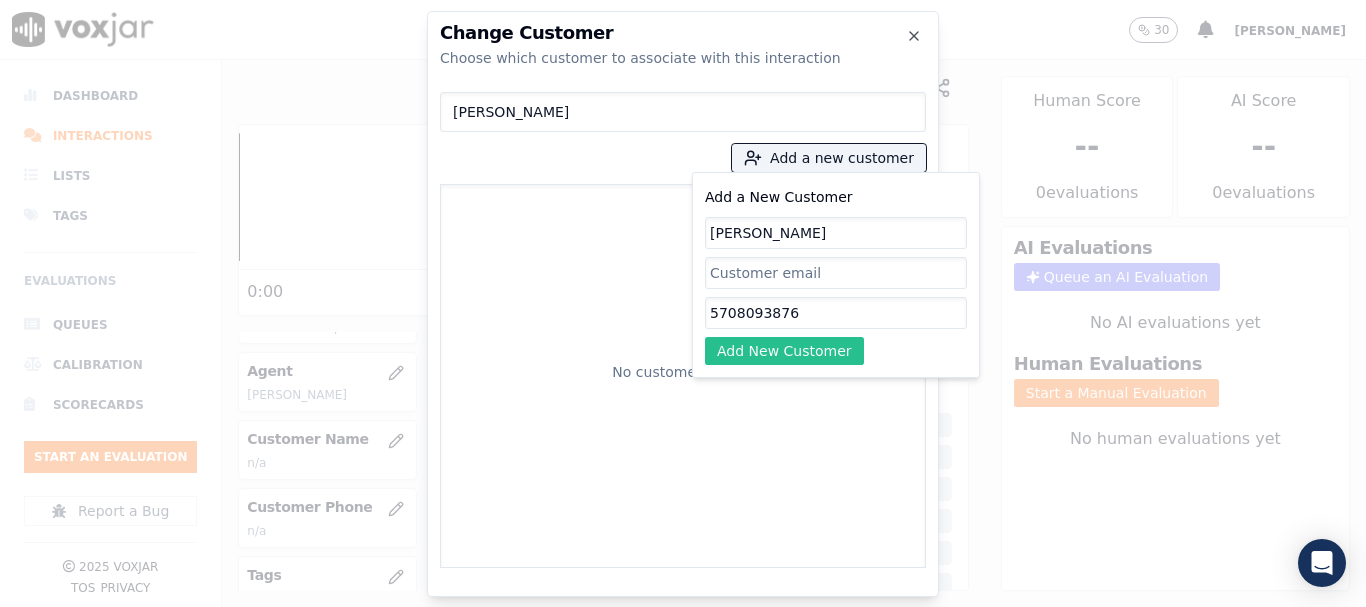
click at [773, 347] on button "Add New Customer" at bounding box center [784, 351] width 159 height 28
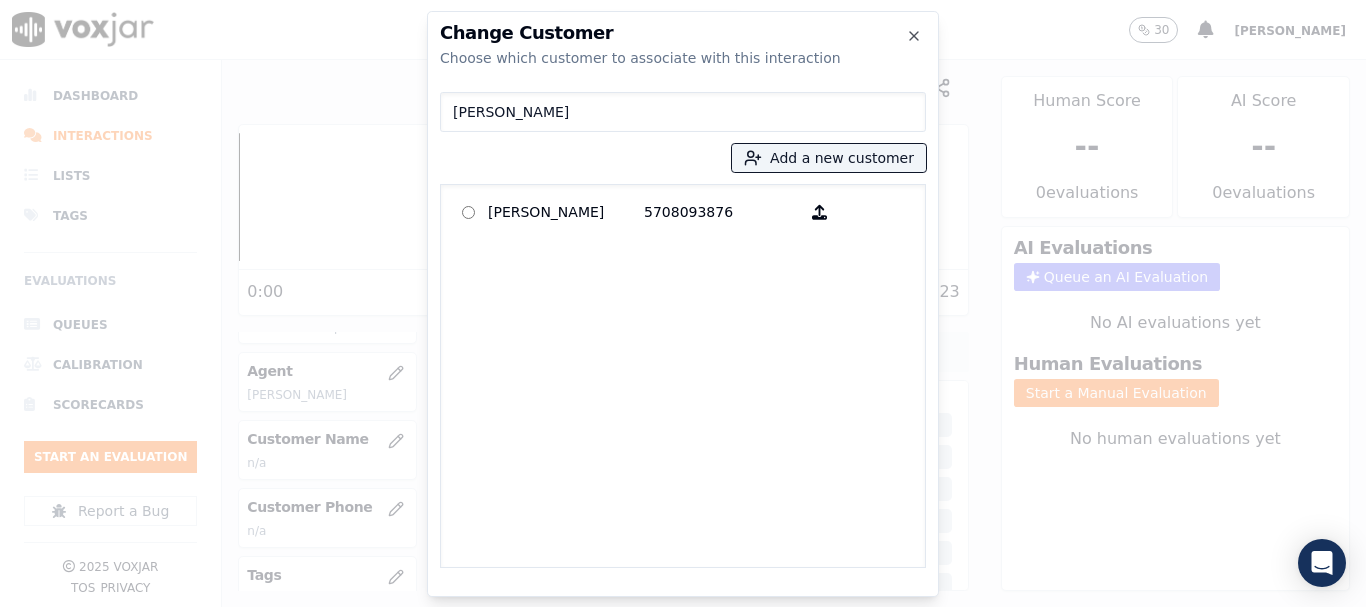
click at [542, 212] on p "[PERSON_NAME]" at bounding box center [566, 212] width 156 height 31
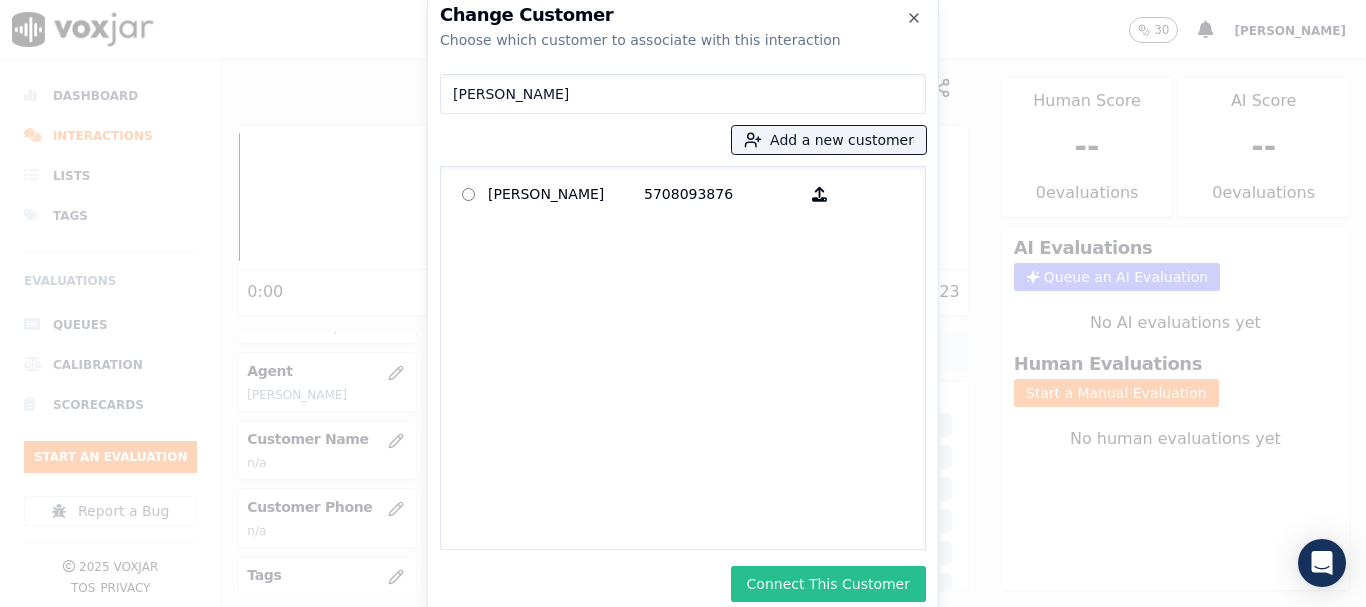
click at [851, 591] on button "Connect This Customer" at bounding box center [828, 584] width 195 height 36
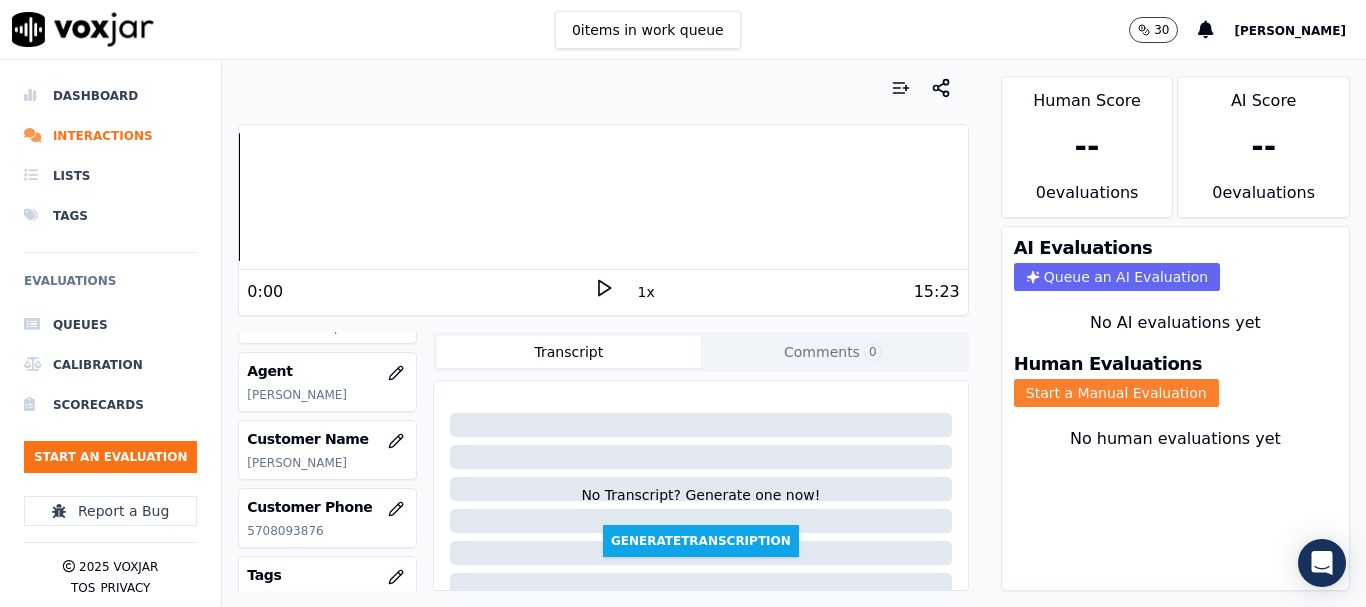
click at [1089, 399] on button "Start a Manual Evaluation" at bounding box center [1116, 393] width 205 height 28
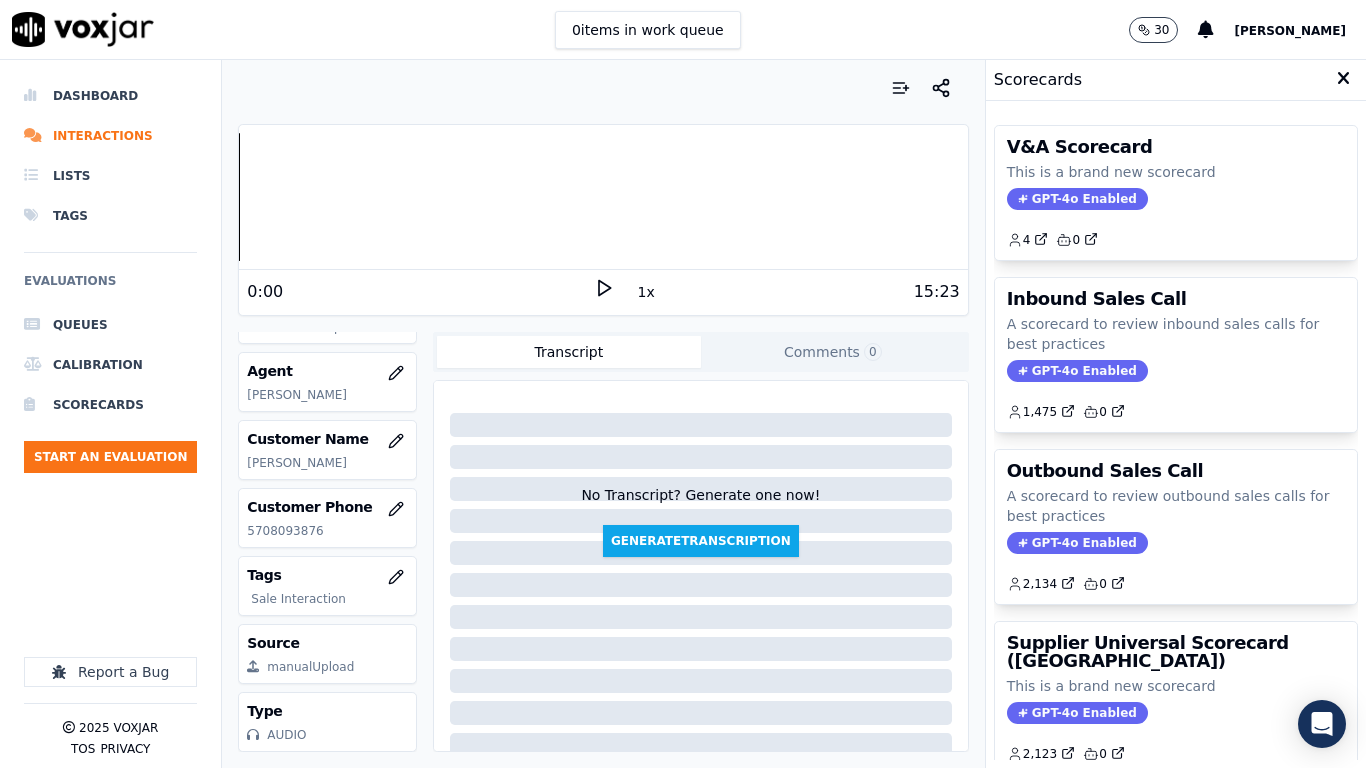
drag, startPoint x: 1151, startPoint y: 662, endPoint x: 1133, endPoint y: 578, distance: 85.9
click at [1151, 606] on h3 "Supplier Universal Scorecard ([GEOGRAPHIC_DATA])" at bounding box center [1176, 652] width 338 height 36
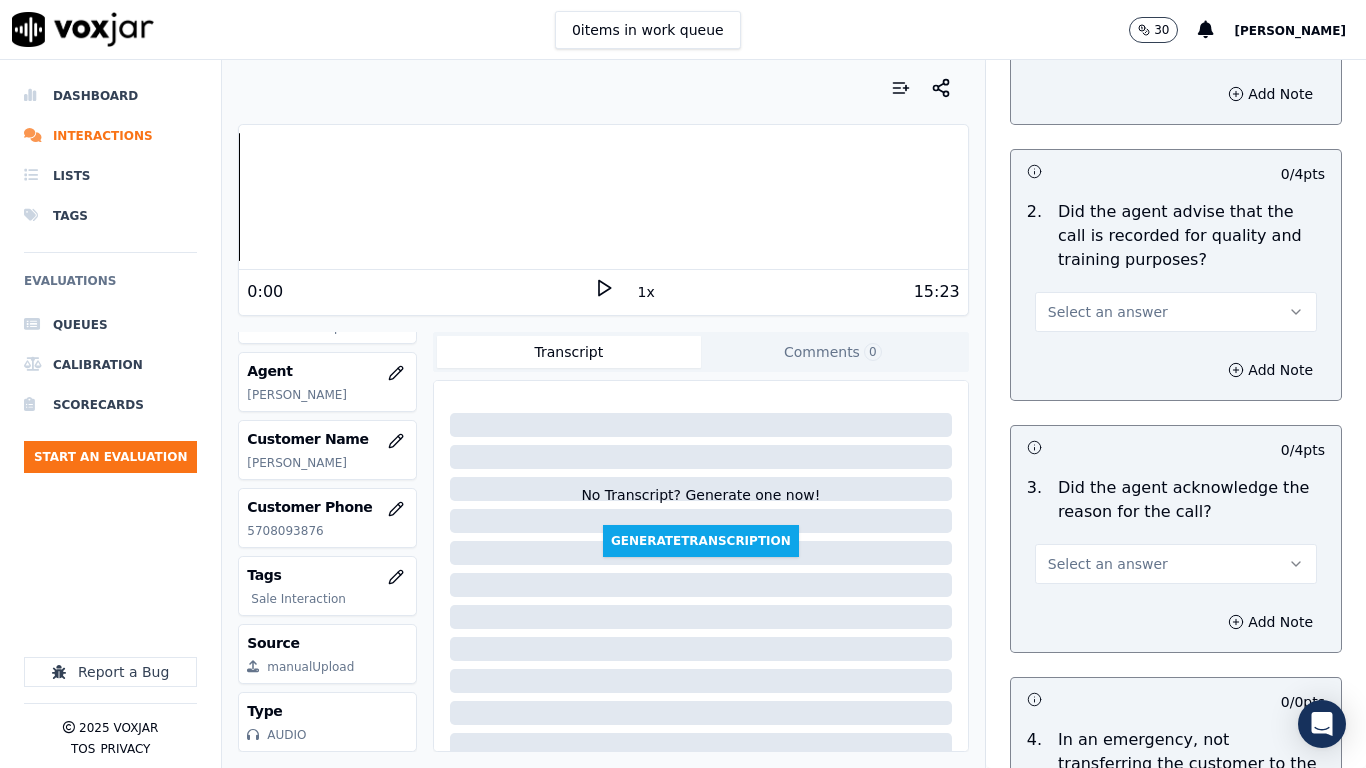
scroll to position [300, 0]
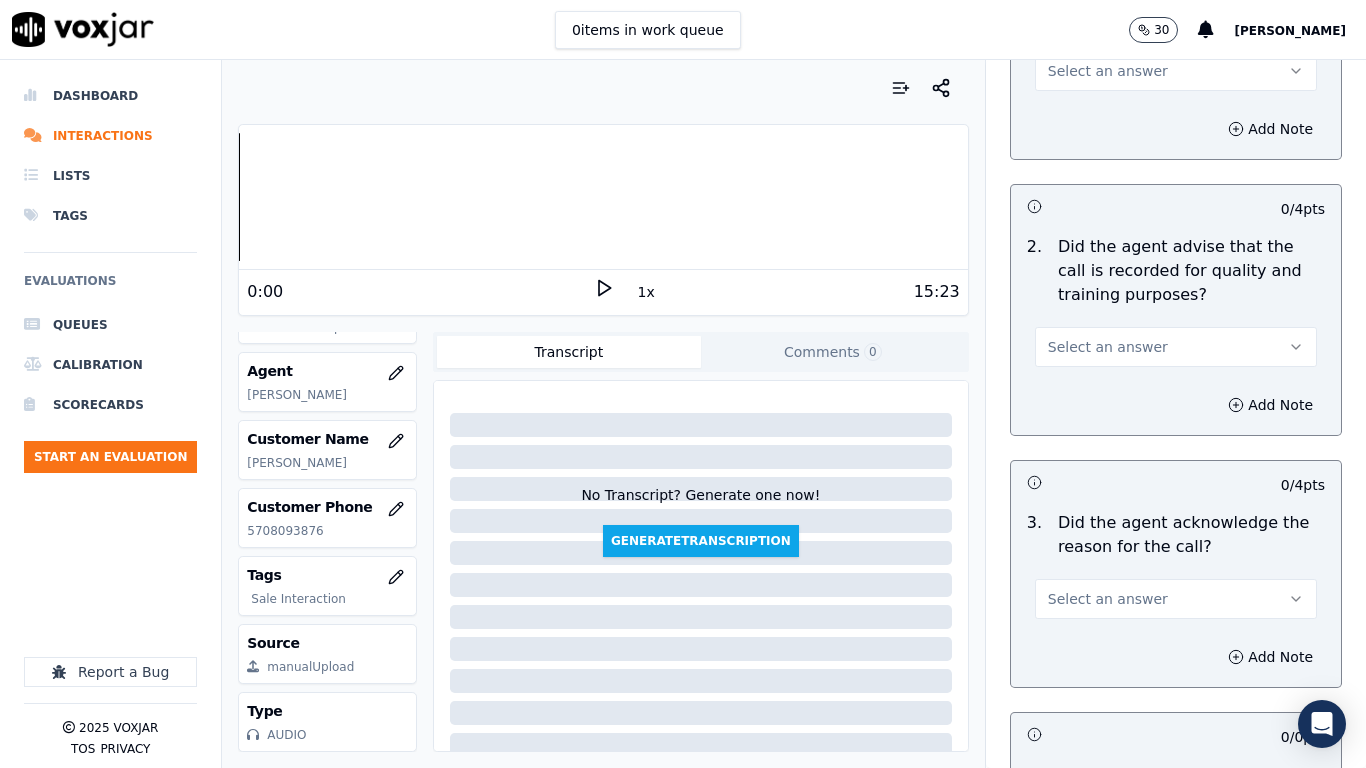
click at [1067, 70] on span "Select an answer" at bounding box center [1108, 71] width 120 height 20
drag, startPoint x: 1076, startPoint y: 108, endPoint x: 1131, endPoint y: 422, distance: 318.7
click at [1076, 108] on div "Yes" at bounding box center [1139, 116] width 244 height 32
click at [1087, 352] on span "Select an answer" at bounding box center [1108, 347] width 120 height 20
click at [1098, 406] on div "Yes" at bounding box center [1139, 392] width 244 height 32
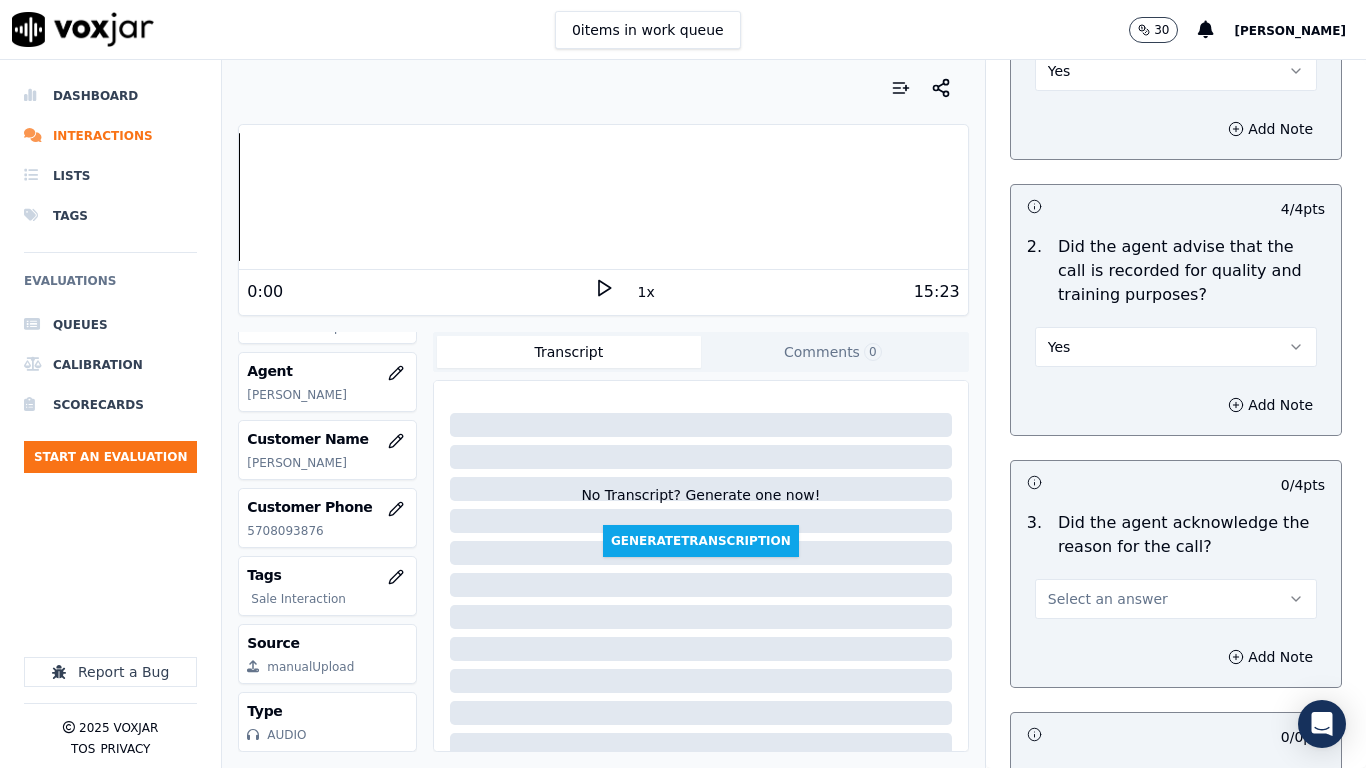
click at [1080, 600] on span "Select an answer" at bounding box center [1108, 599] width 120 height 20
click at [1085, 606] on div "Yes" at bounding box center [1139, 644] width 244 height 32
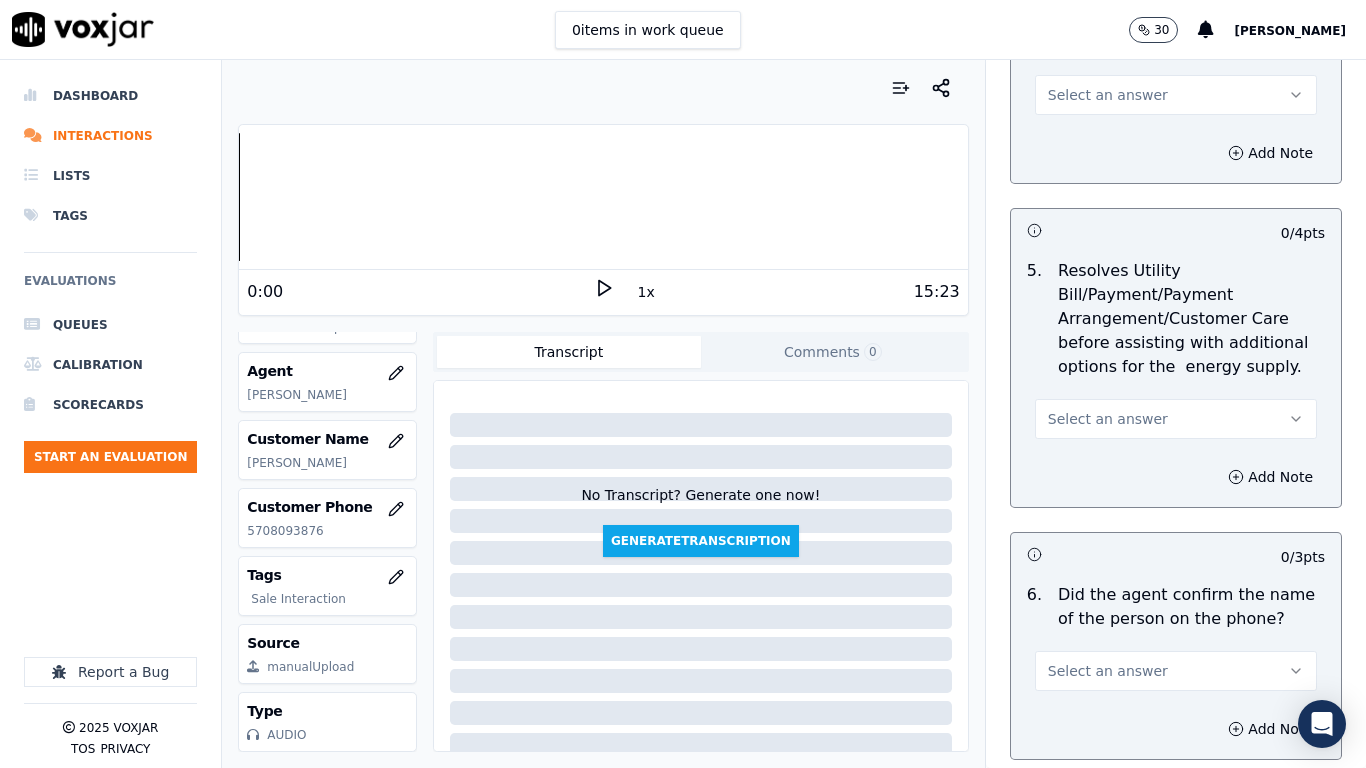
scroll to position [1100, 0]
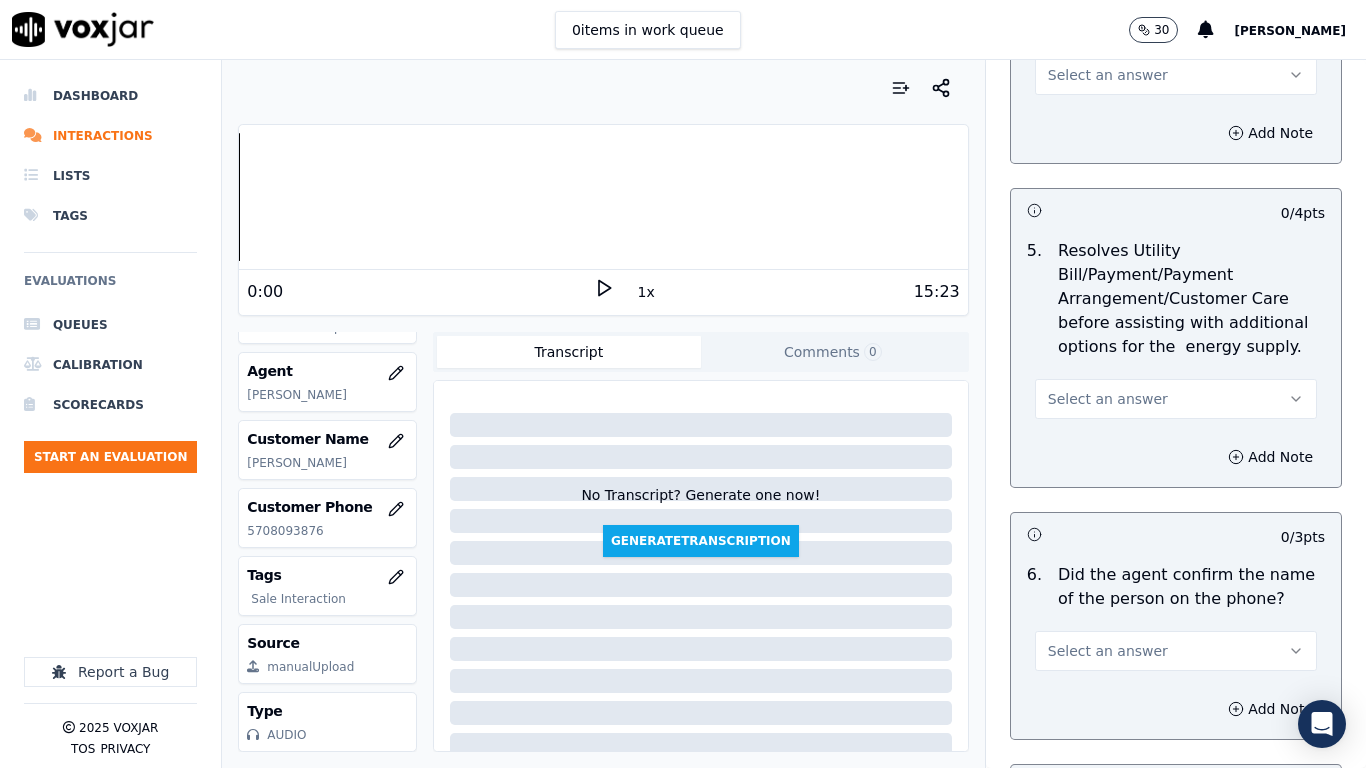
click at [1075, 77] on span "Select an answer" at bounding box center [1108, 75] width 120 height 20
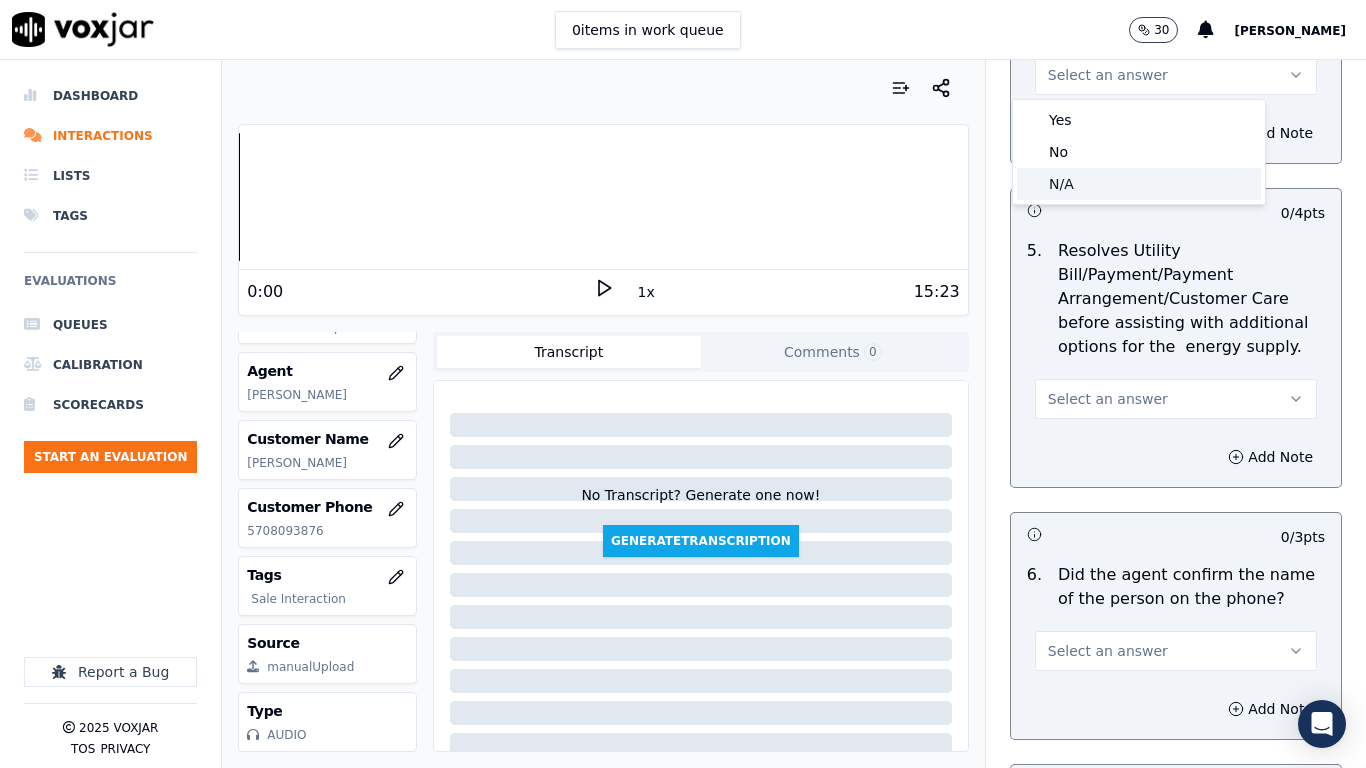
click at [1079, 185] on div "N/A" at bounding box center [1139, 184] width 244 height 32
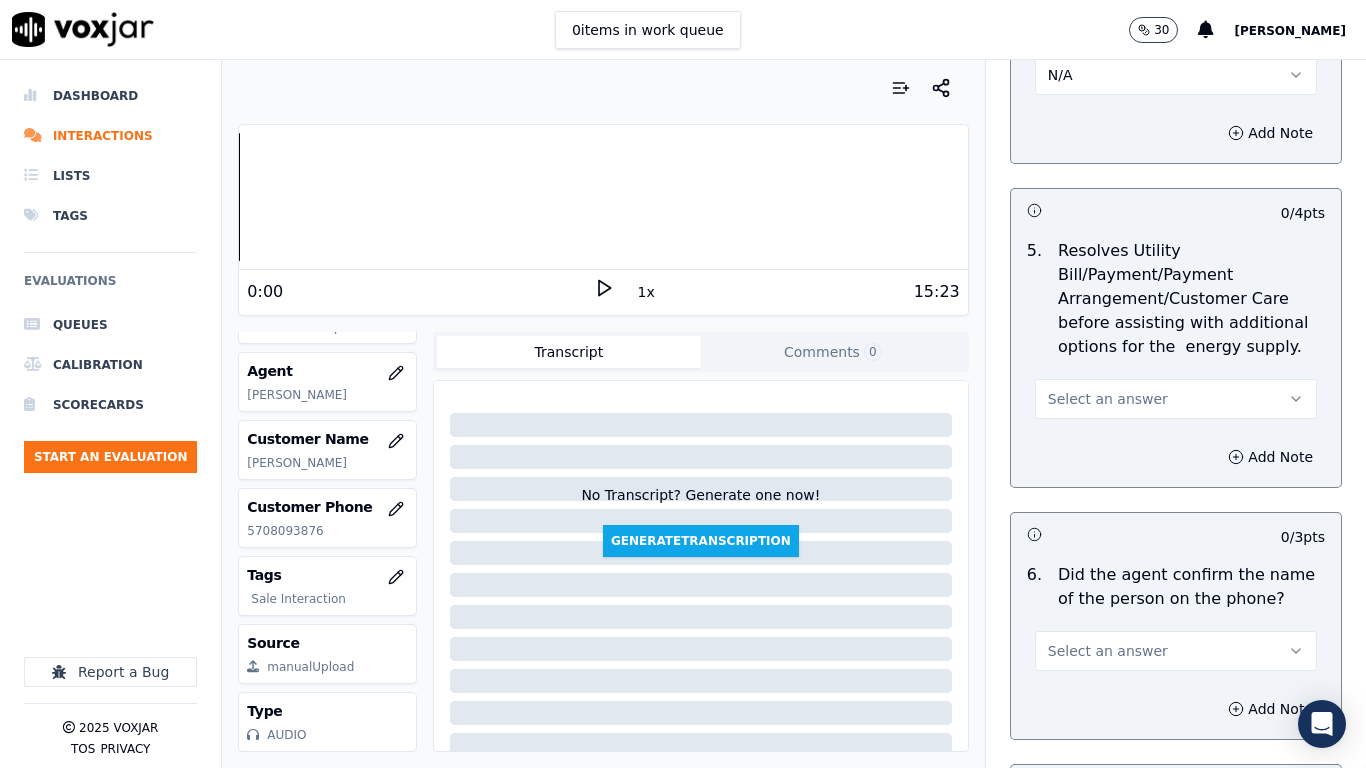
click at [1116, 398] on span "Select an answer" at bounding box center [1108, 399] width 120 height 20
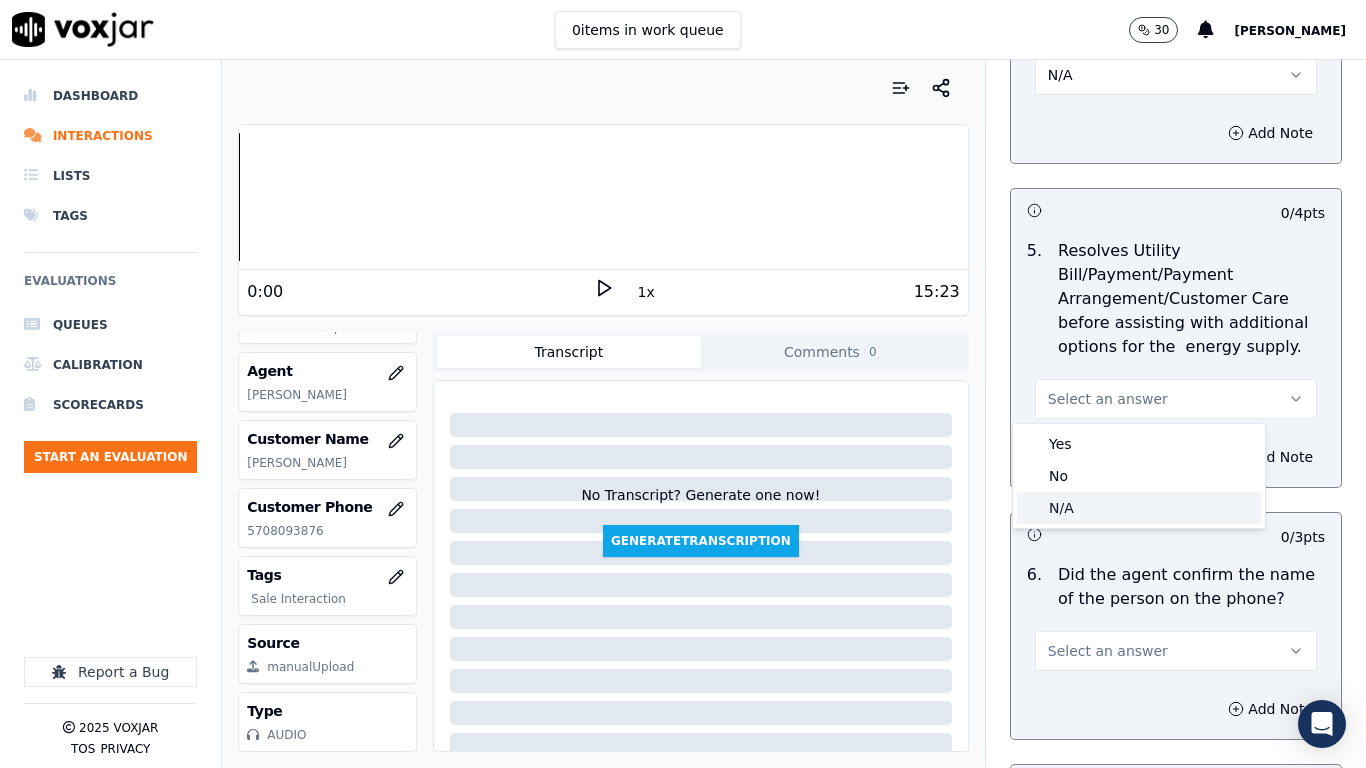
click at [1088, 514] on div "N/A" at bounding box center [1139, 508] width 244 height 32
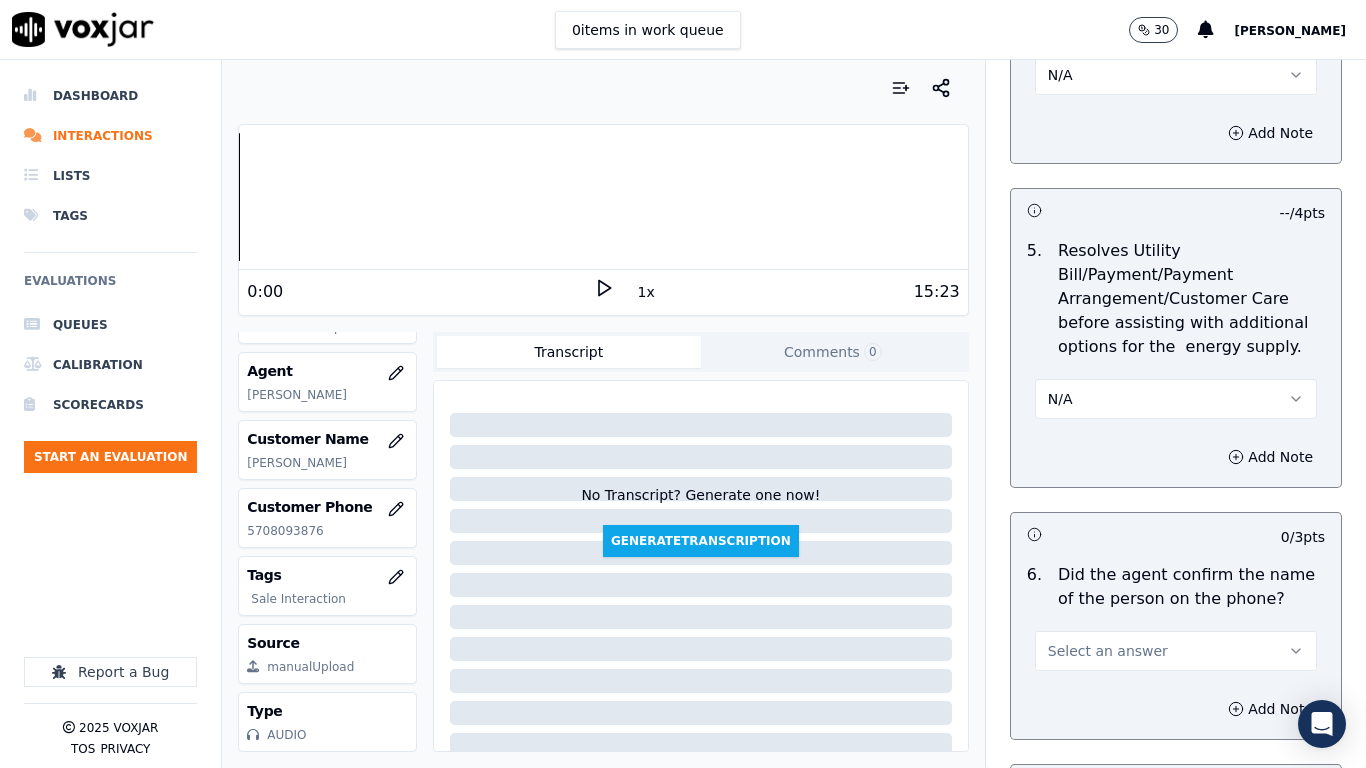
drag, startPoint x: 1056, startPoint y: 655, endPoint x: 1055, endPoint y: 694, distance: 39.0
click at [1056, 606] on button "Select an answer" at bounding box center [1176, 651] width 282 height 40
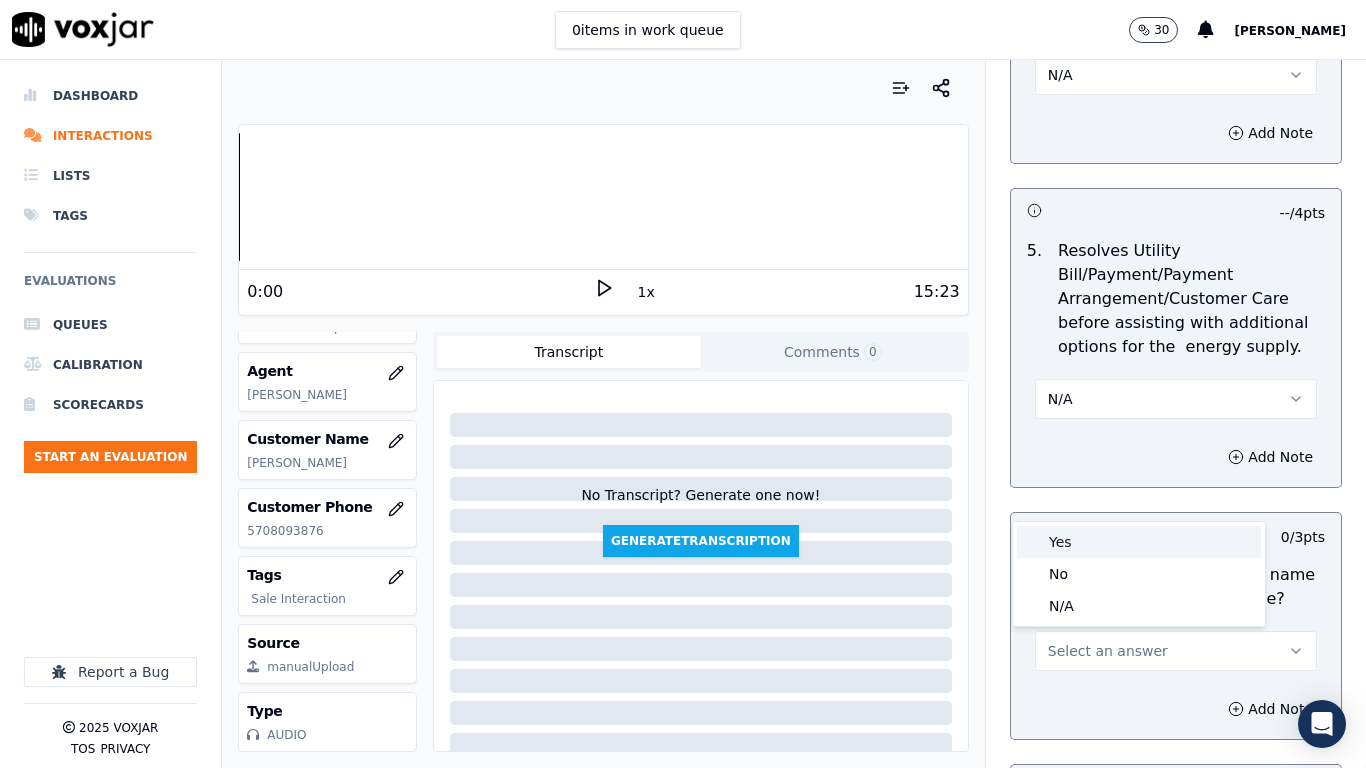
click at [1082, 549] on div "Yes" at bounding box center [1139, 542] width 244 height 32
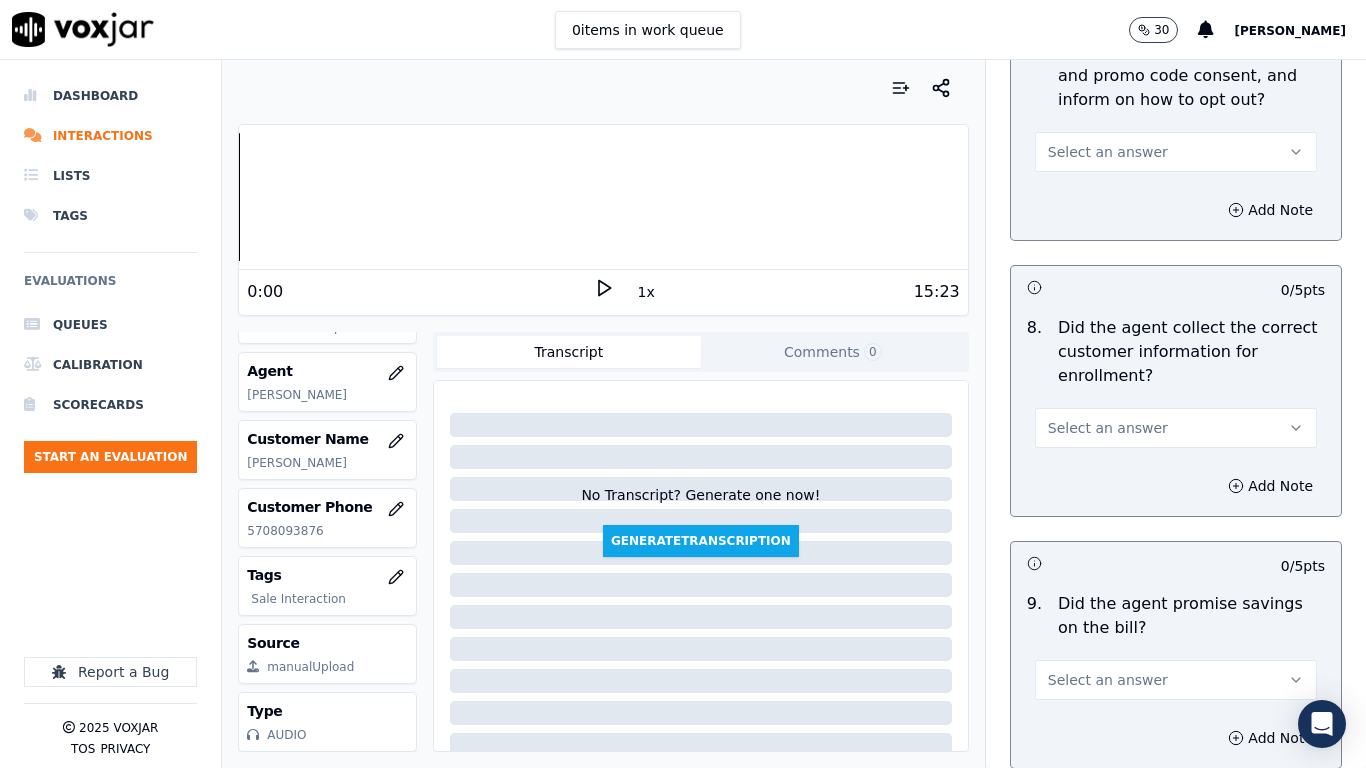
scroll to position [1900, 0]
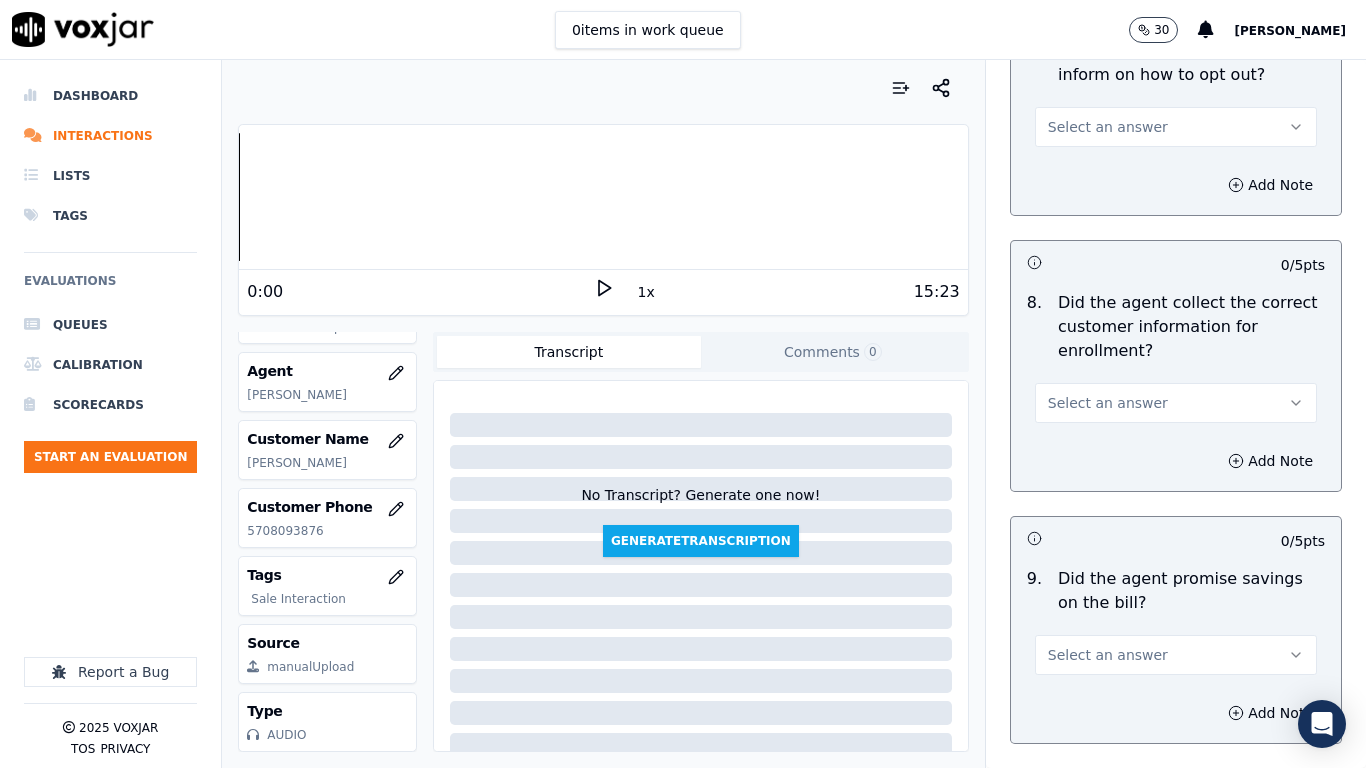
click at [1106, 132] on span "Select an answer" at bounding box center [1108, 127] width 120 height 20
click at [1093, 167] on div "Yes" at bounding box center [1139, 172] width 244 height 32
click at [1100, 393] on span "Select an answer" at bounding box center [1108, 403] width 120 height 20
click at [1099, 451] on div "Yes" at bounding box center [1139, 448] width 244 height 32
click at [1096, 606] on span "Select an answer" at bounding box center [1108, 655] width 120 height 20
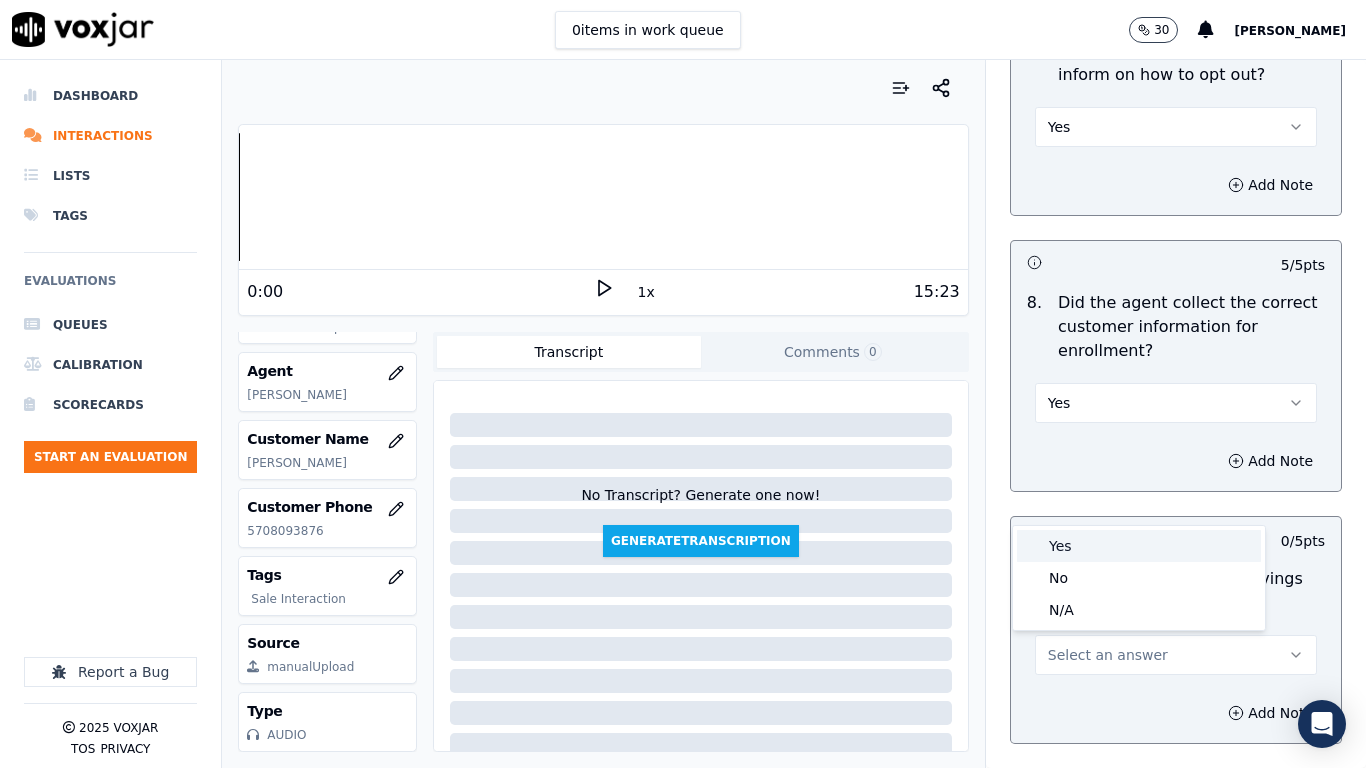
click at [1080, 535] on div "Yes" at bounding box center [1139, 546] width 244 height 32
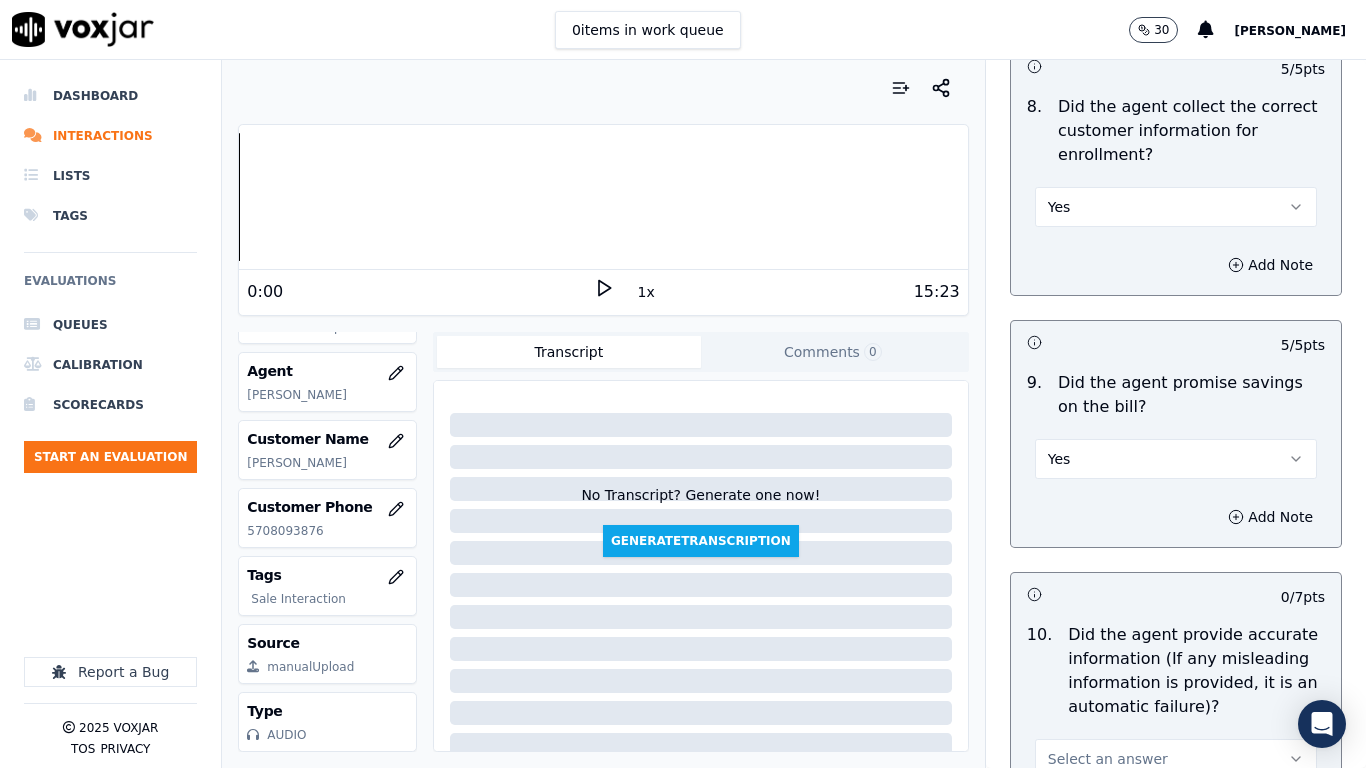
scroll to position [2800, 0]
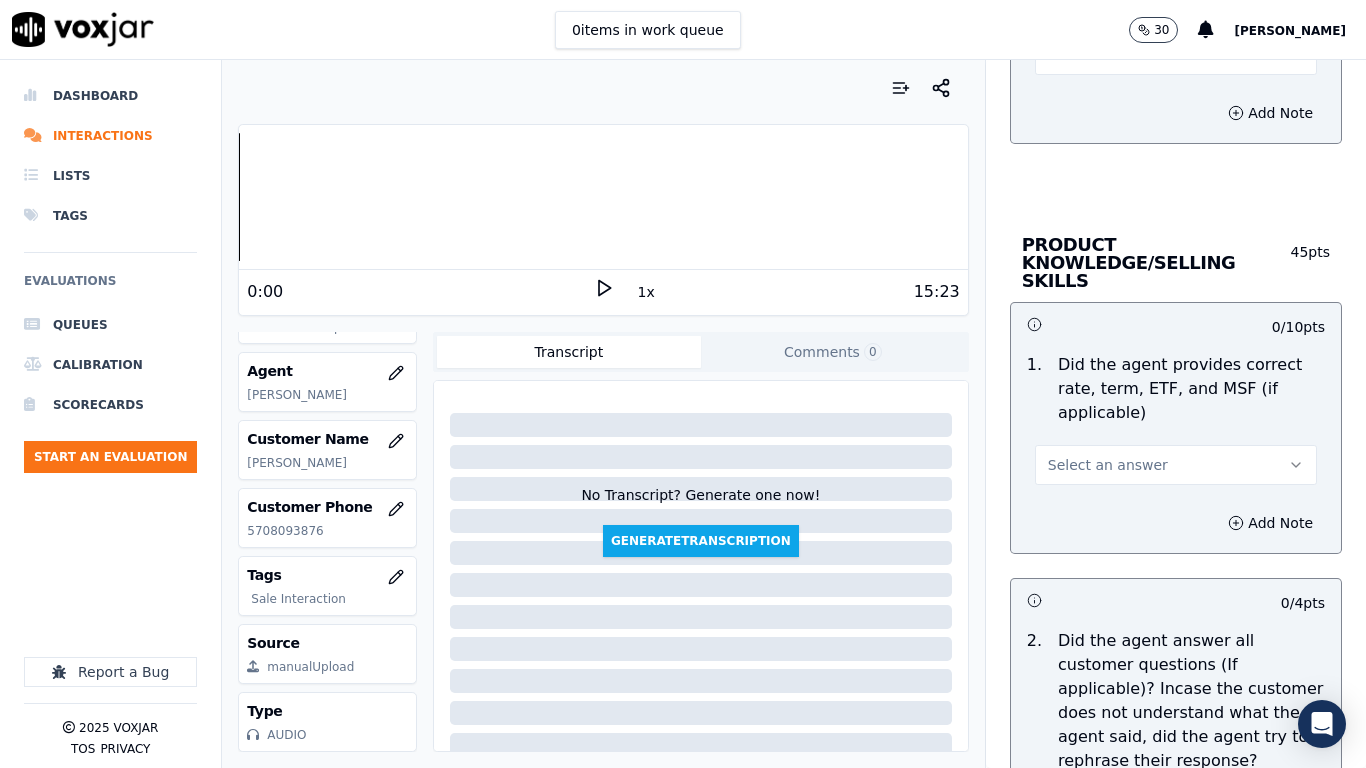
click at [1075, 65] on button "Select an answer" at bounding box center [1176, 55] width 282 height 40
click at [1077, 101] on div "Yes" at bounding box center [1139, 100] width 244 height 32
click at [1087, 455] on span "Select an answer" at bounding box center [1108, 465] width 120 height 20
click at [1093, 501] on div "Yes" at bounding box center [1139, 492] width 244 height 32
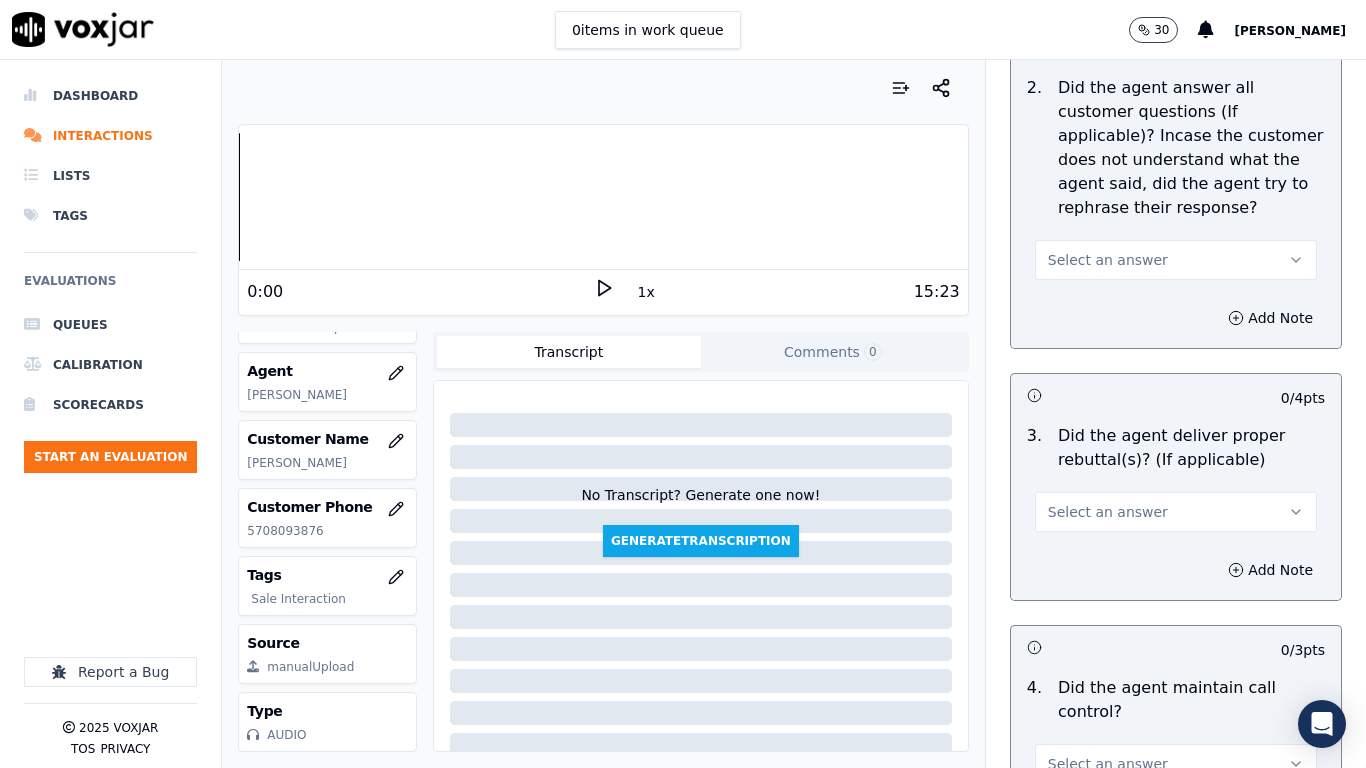
scroll to position [3499, 0]
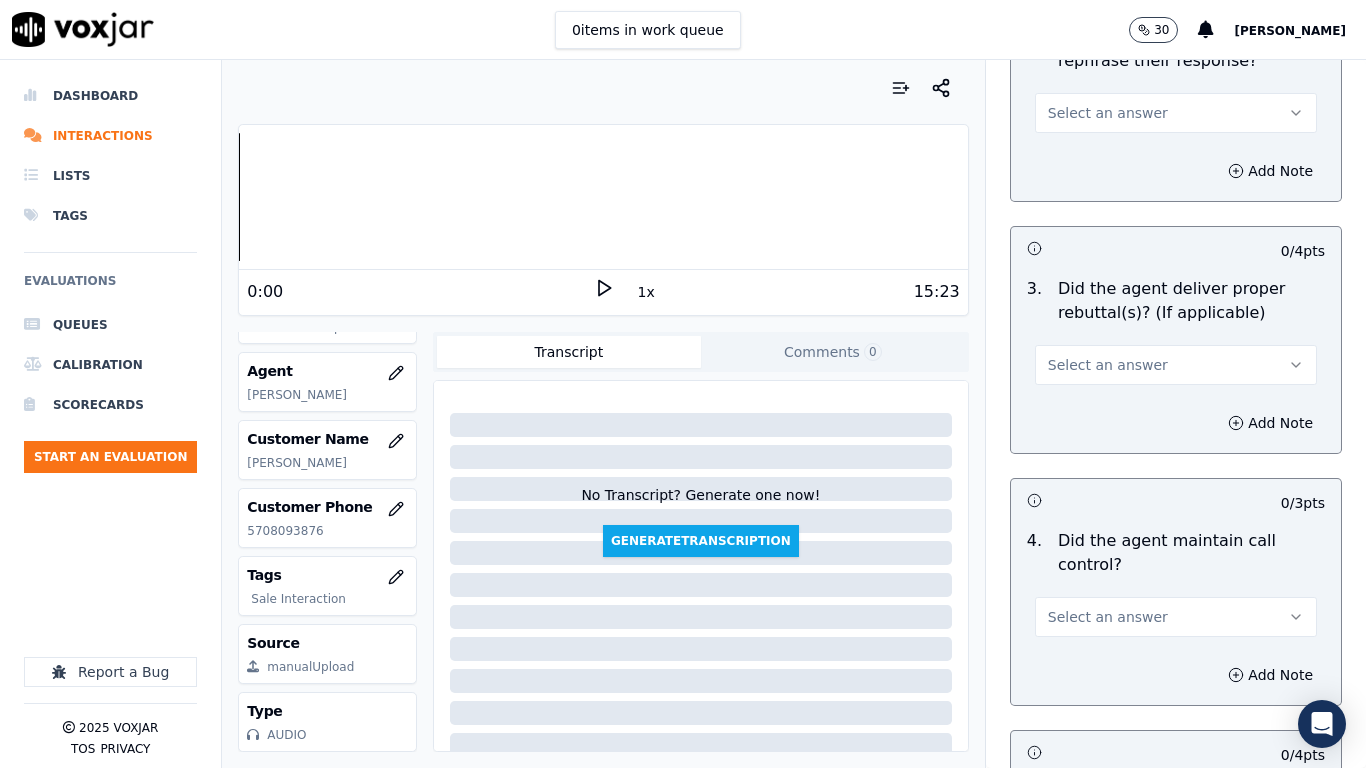
click at [1098, 103] on span "Select an answer" at bounding box center [1108, 113] width 120 height 20
click at [1090, 138] on div "Yes" at bounding box center [1139, 140] width 244 height 32
click at [1088, 355] on span "Select an answer" at bounding box center [1108, 365] width 120 height 20
drag, startPoint x: 1079, startPoint y: 397, endPoint x: 1100, endPoint y: 571, distance: 175.2
click at [1079, 399] on div "Yes" at bounding box center [1139, 392] width 244 height 32
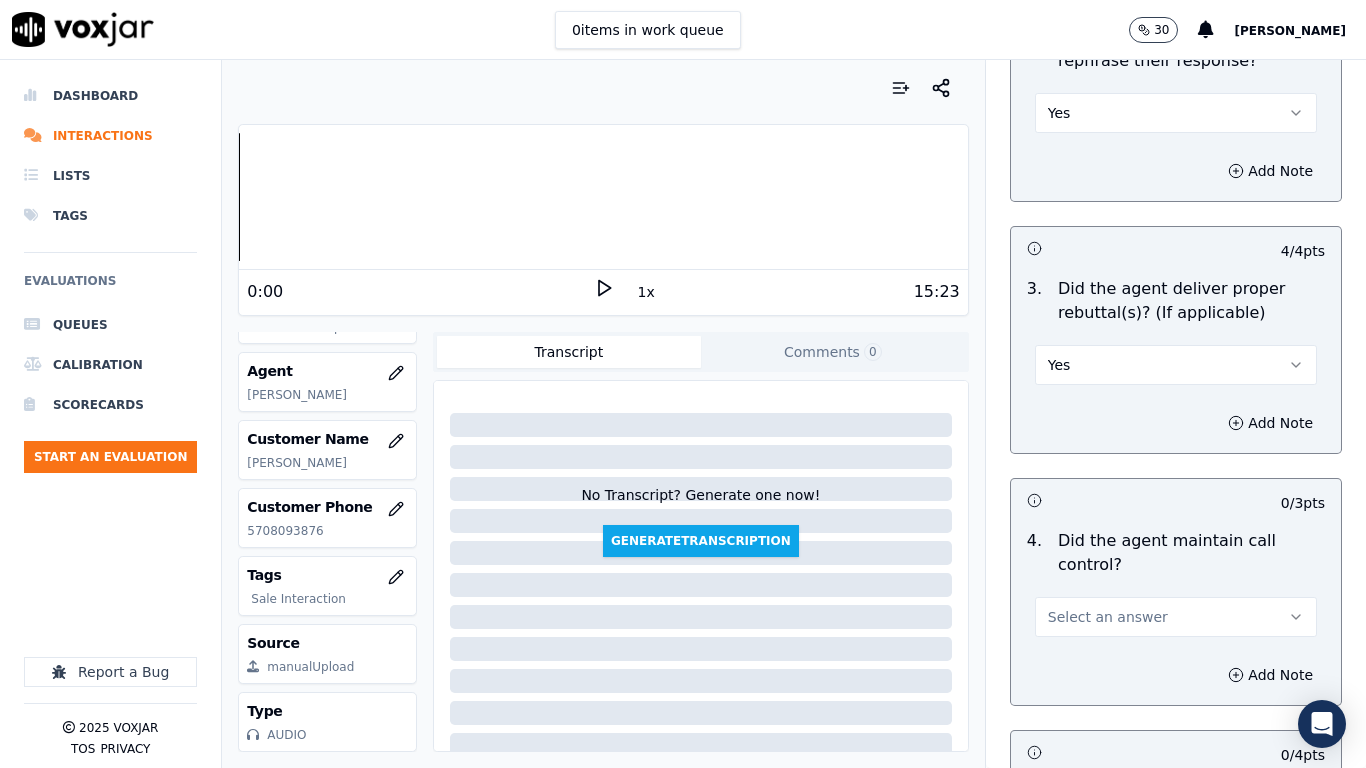
click at [1075, 606] on span "Select an answer" at bounding box center [1108, 617] width 120 height 20
click at [1080, 606] on div "Yes" at bounding box center [1139, 644] width 244 height 32
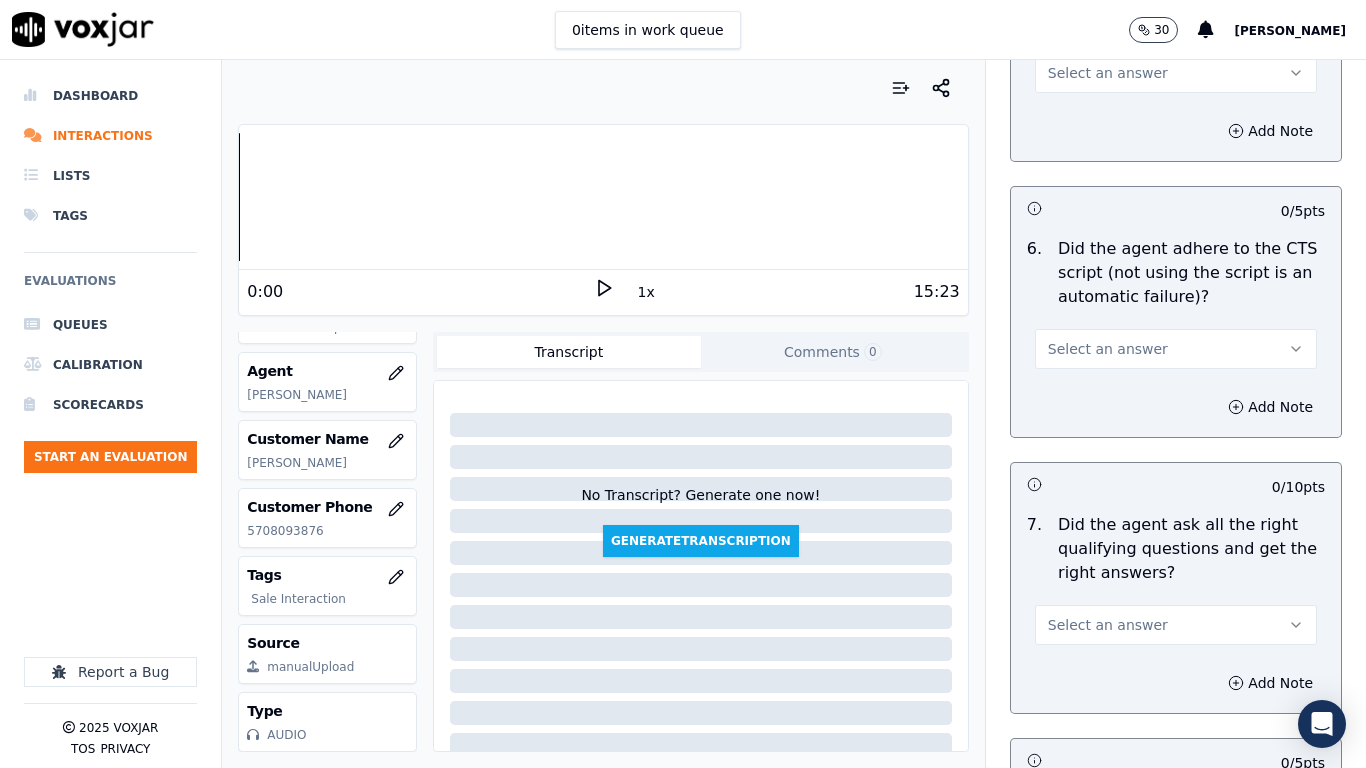
scroll to position [4299, 0]
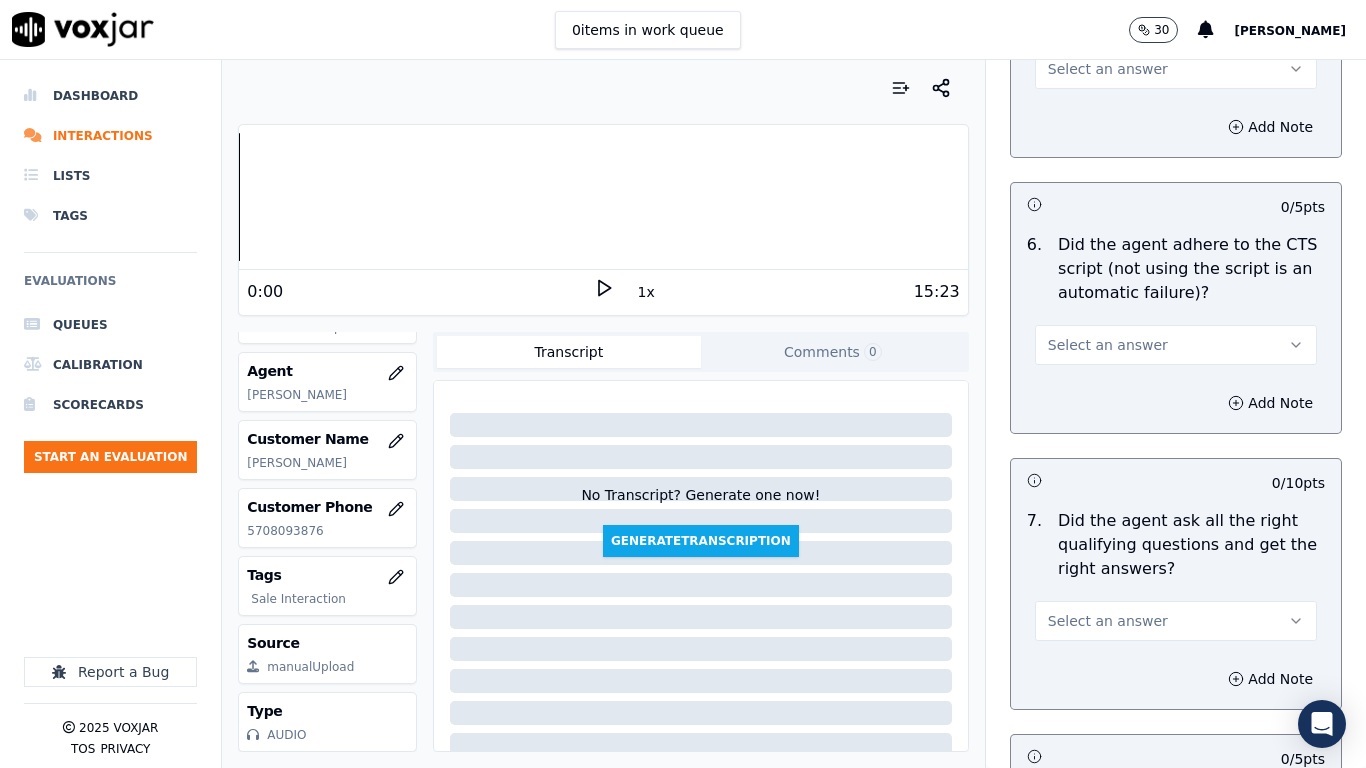
click at [1092, 55] on div "0 items in work queue 30 [PERSON_NAME]" at bounding box center [683, 30] width 1366 height 60
click at [1081, 61] on button "Select an answer" at bounding box center [1176, 69] width 282 height 40
click at [1079, 90] on div "Yes" at bounding box center [1139, 96] width 244 height 32
click at [1066, 335] on span "Select an answer" at bounding box center [1108, 345] width 120 height 20
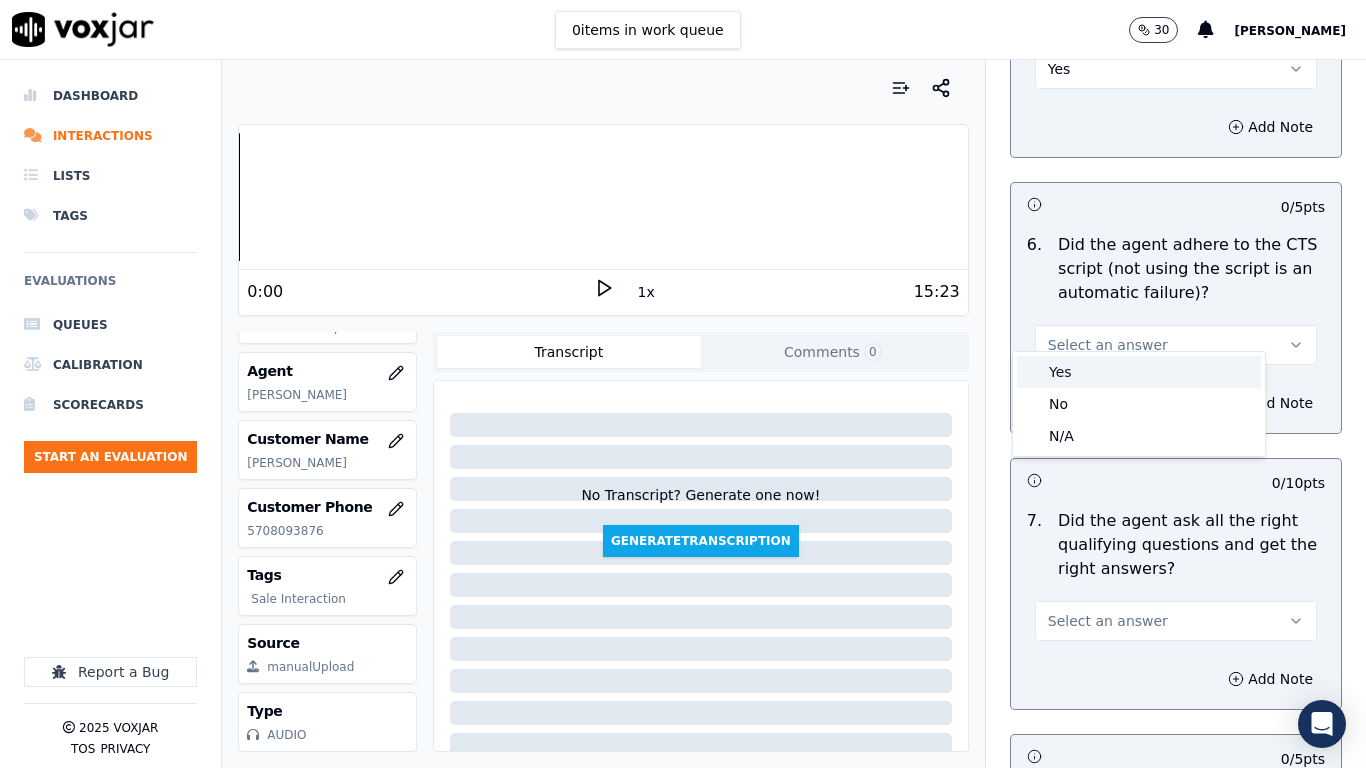
drag, startPoint x: 1081, startPoint y: 382, endPoint x: 1135, endPoint y: 507, distance: 136.1
click at [1082, 385] on div "Yes" at bounding box center [1139, 372] width 244 height 32
click at [1104, 606] on button "Select an answer" at bounding box center [1176, 621] width 282 height 40
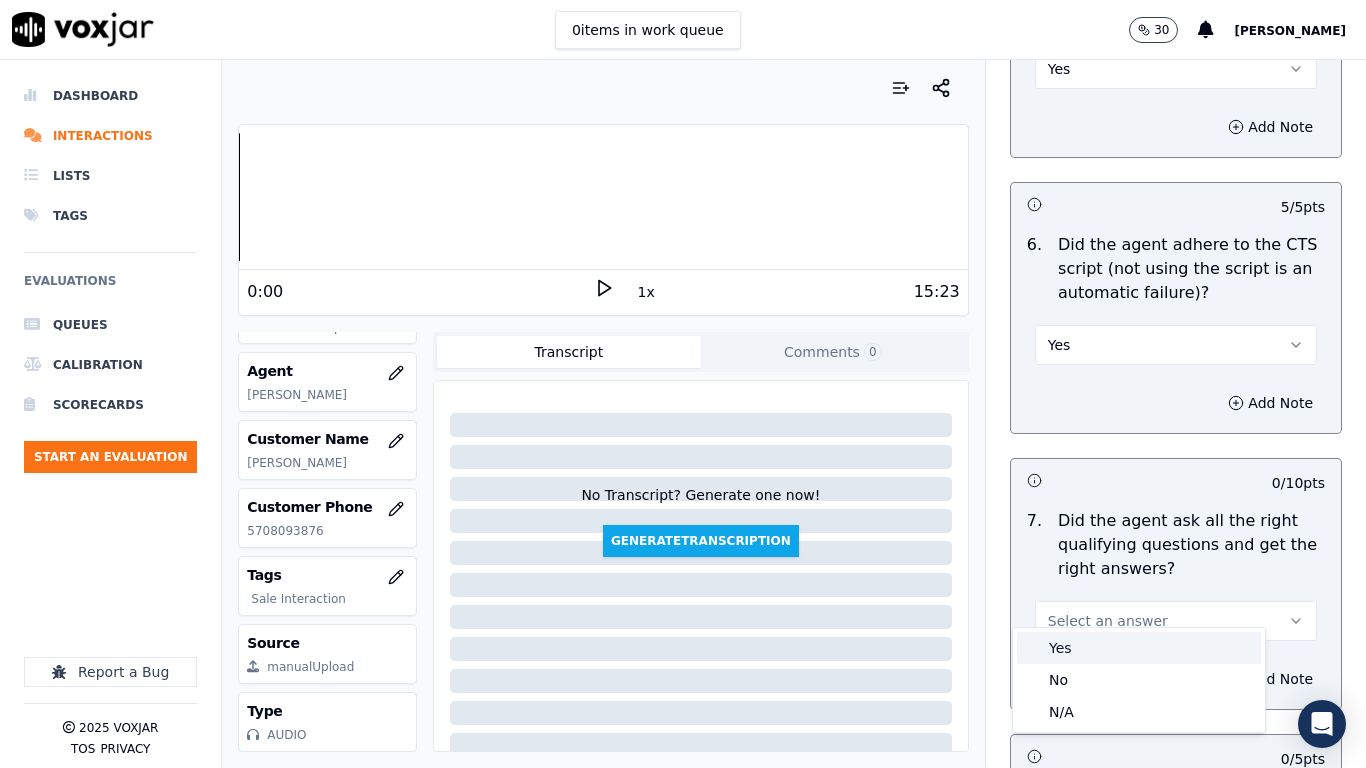
click at [1083, 606] on div "Yes" at bounding box center [1139, 648] width 244 height 32
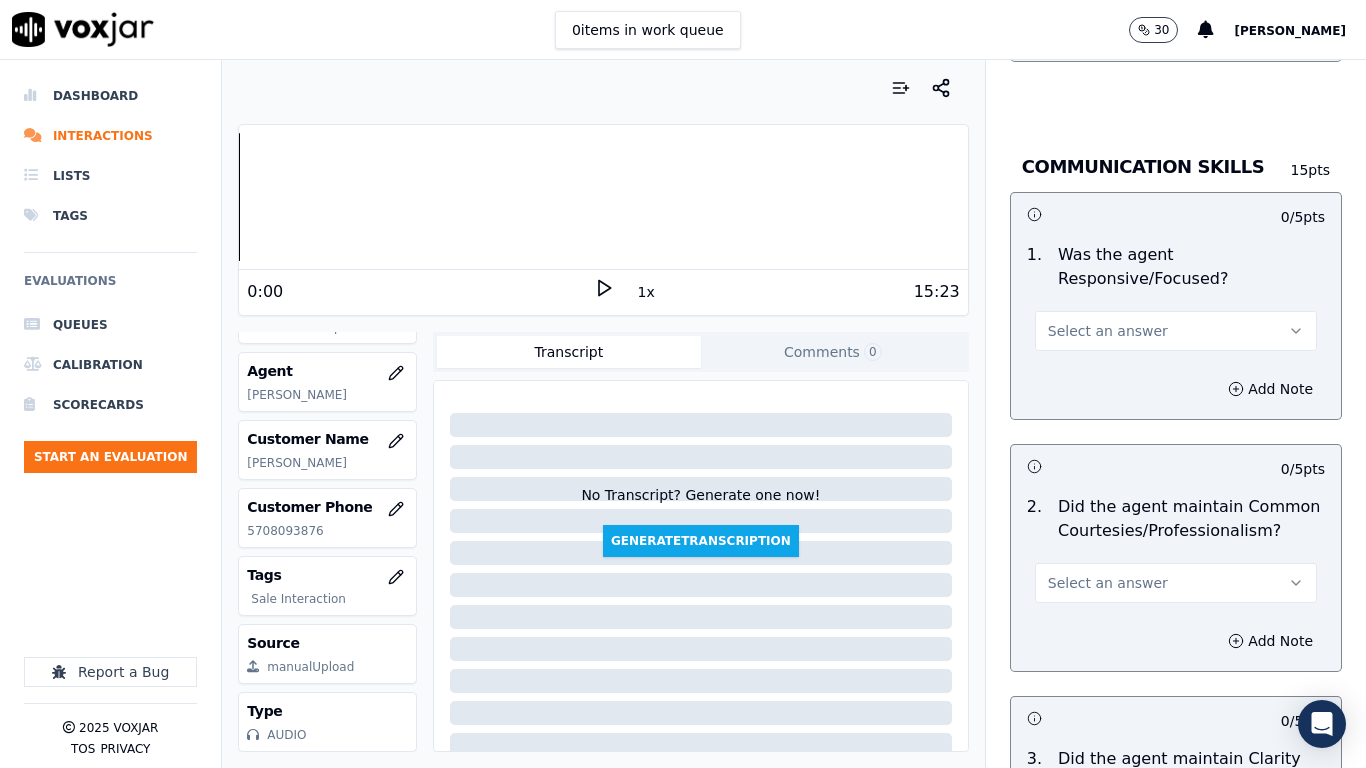
scroll to position [5099, 0]
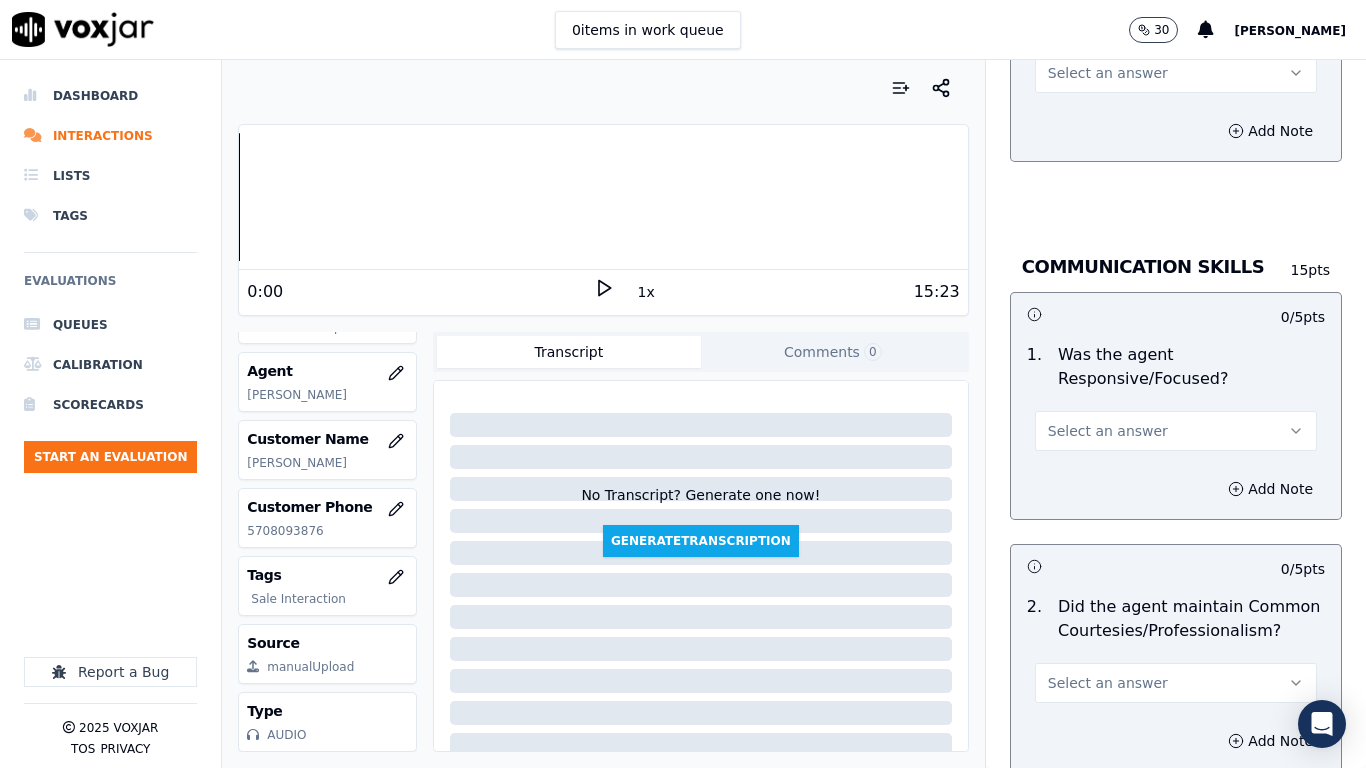
click at [1056, 69] on button "Select an answer" at bounding box center [1176, 73] width 282 height 40
click at [1063, 95] on div "Yes" at bounding box center [1139, 100] width 244 height 32
click at [1091, 426] on button "Select an answer" at bounding box center [1176, 431] width 282 height 40
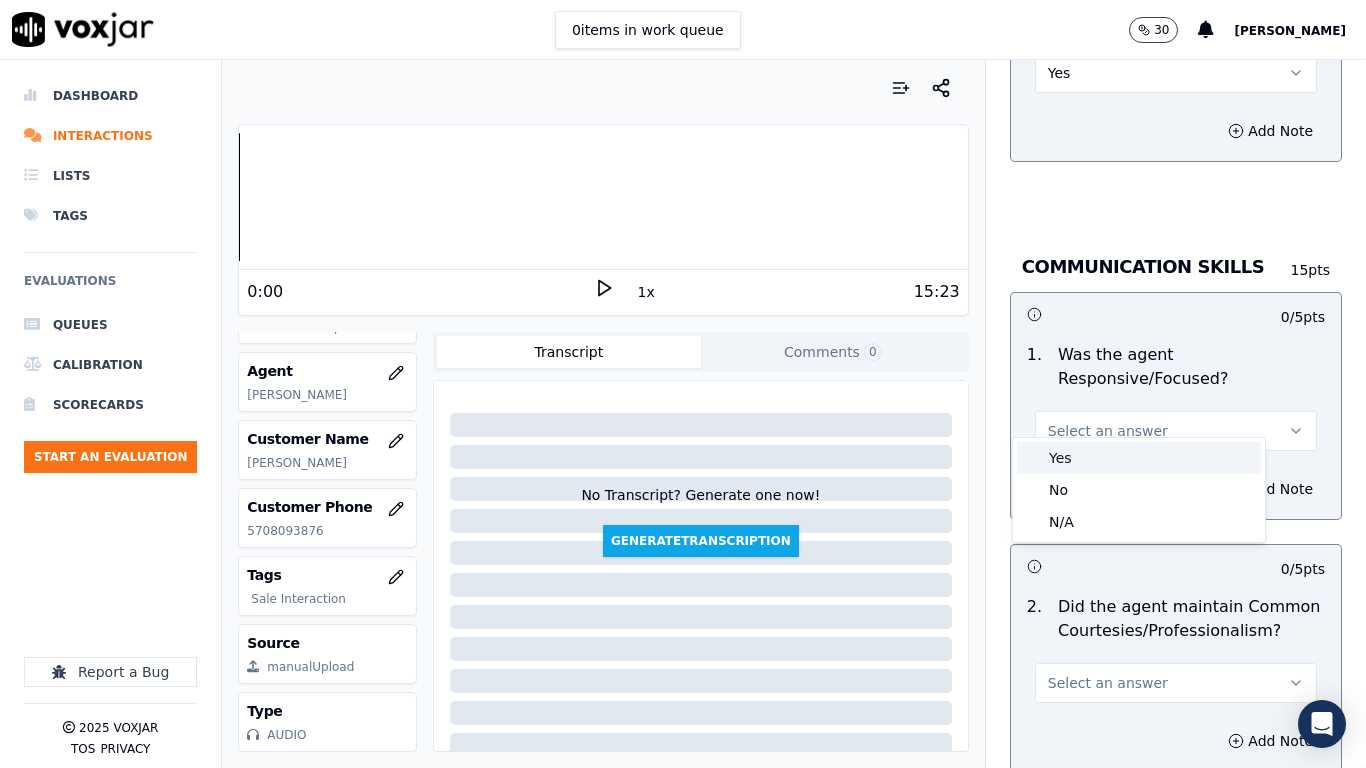
drag, startPoint x: 1097, startPoint y: 452, endPoint x: 1107, endPoint y: 534, distance: 82.6
click at [1097, 453] on div "Yes" at bounding box center [1139, 458] width 244 height 32
click at [1120, 606] on span "Select an answer" at bounding box center [1108, 683] width 120 height 20
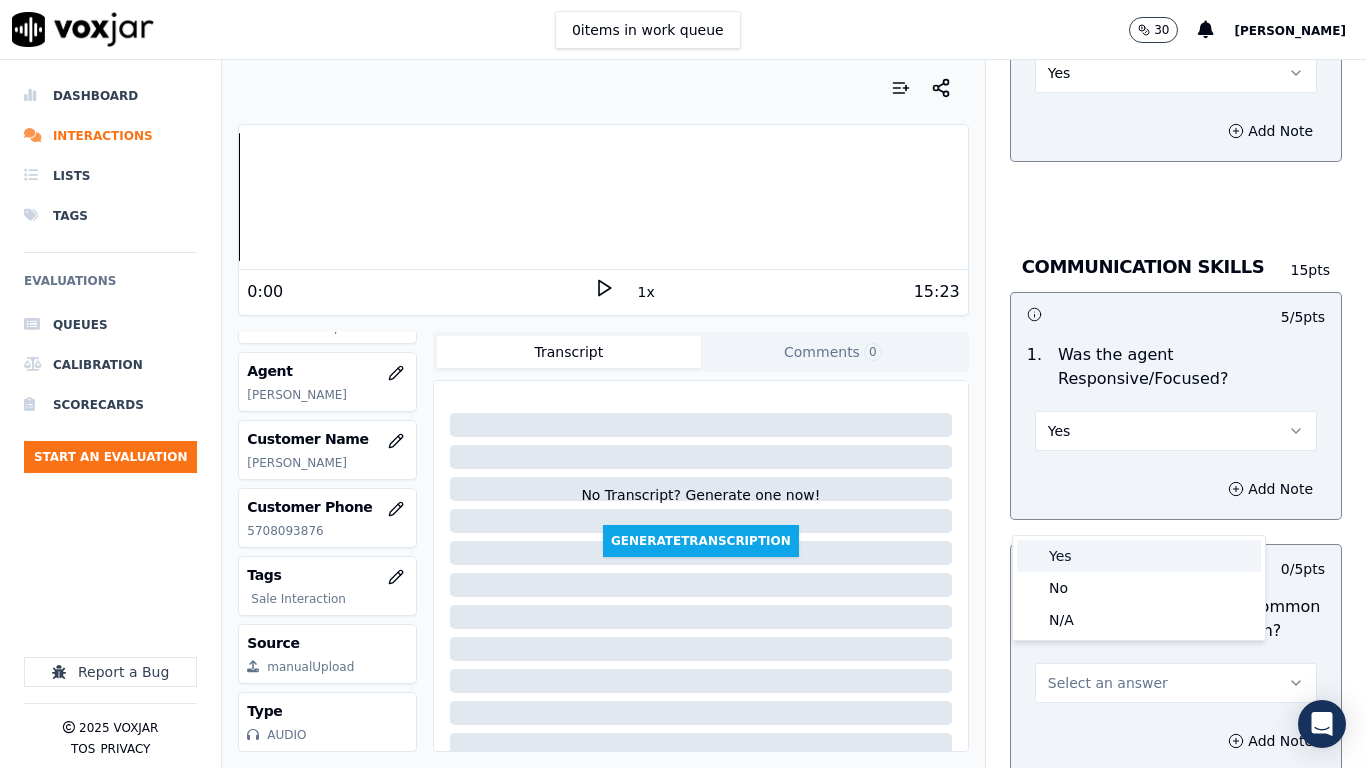
drag, startPoint x: 1070, startPoint y: 560, endPoint x: 1071, endPoint y: 571, distance: 11.0
click at [1070, 561] on div "Yes" at bounding box center [1139, 556] width 244 height 32
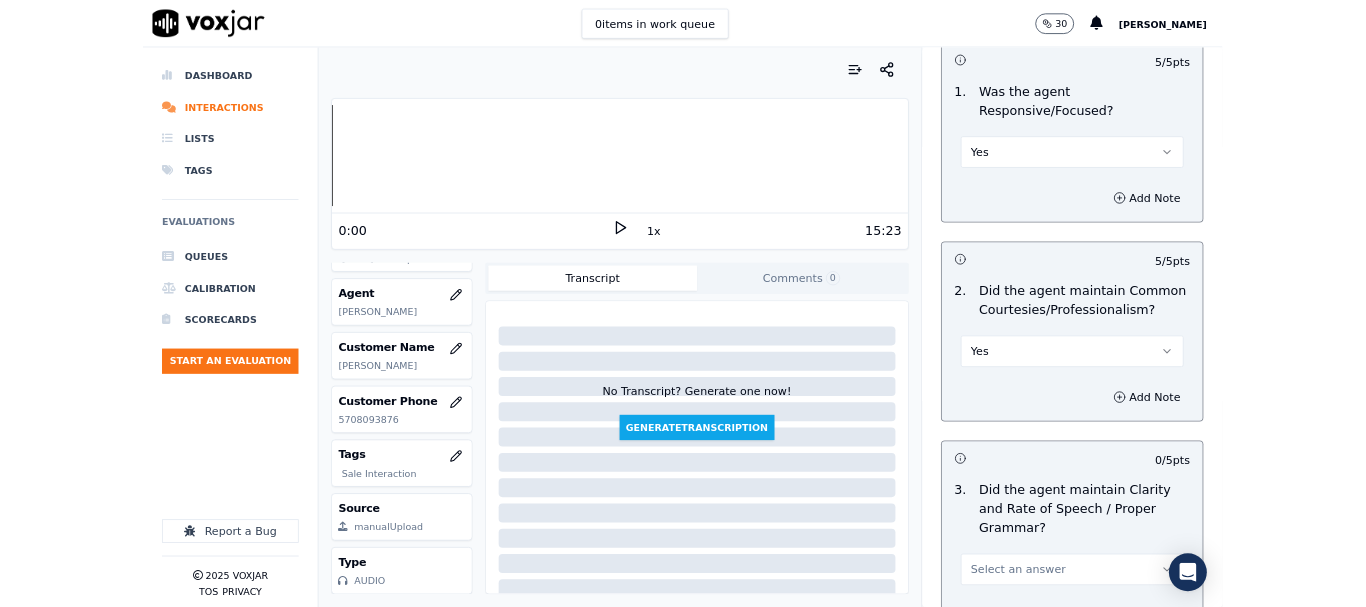
scroll to position [5532, 0]
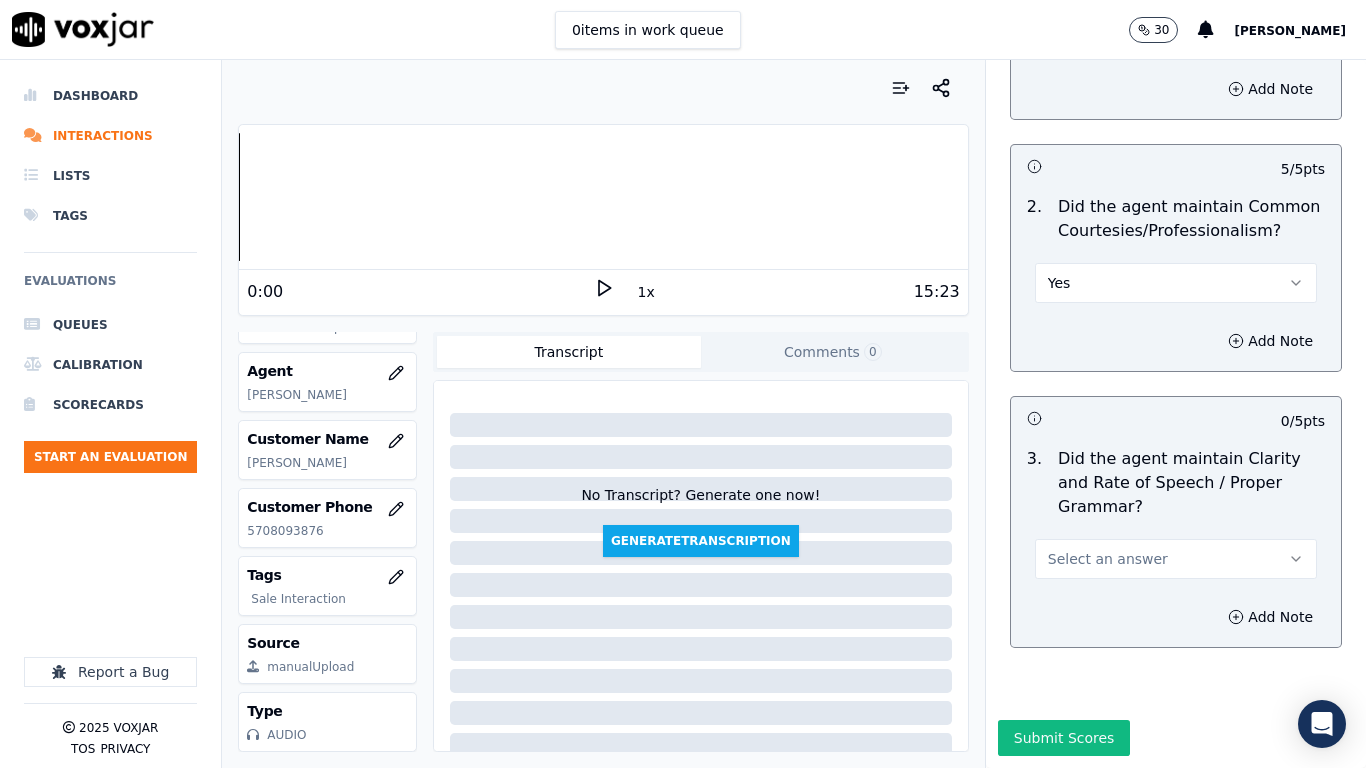
click at [1083, 549] on span "Select an answer" at bounding box center [1108, 559] width 120 height 20
click at [1084, 560] on div "Yes" at bounding box center [1139, 553] width 244 height 32
click at [1062, 606] on button "Submit Scores" at bounding box center [1064, 738] width 133 height 36
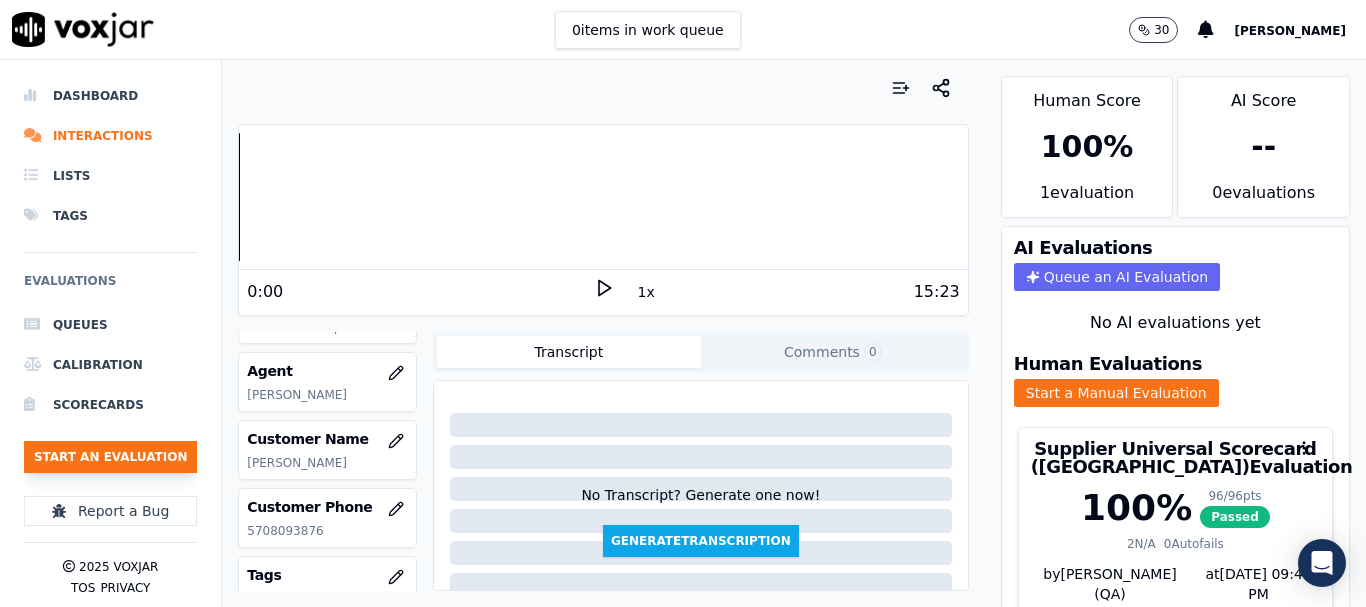
click at [142, 457] on button "Start an Evaluation" at bounding box center [110, 457] width 173 height 32
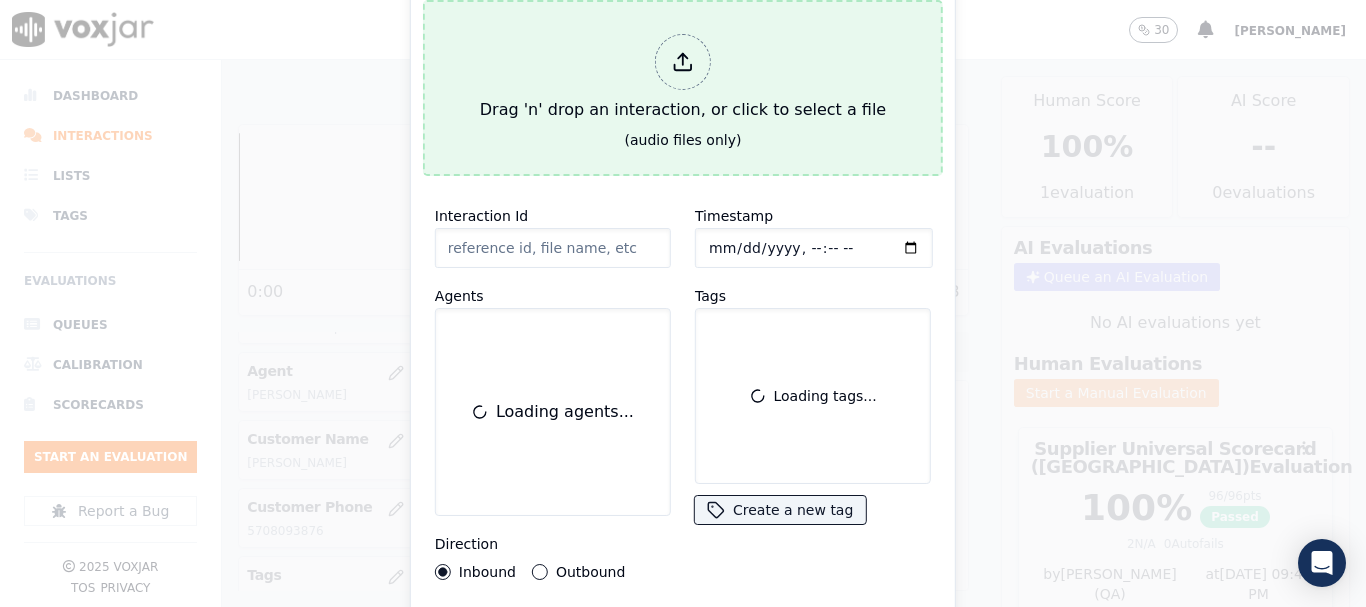
click at [664, 138] on div "(audio files only)" at bounding box center [683, 140] width 117 height 20
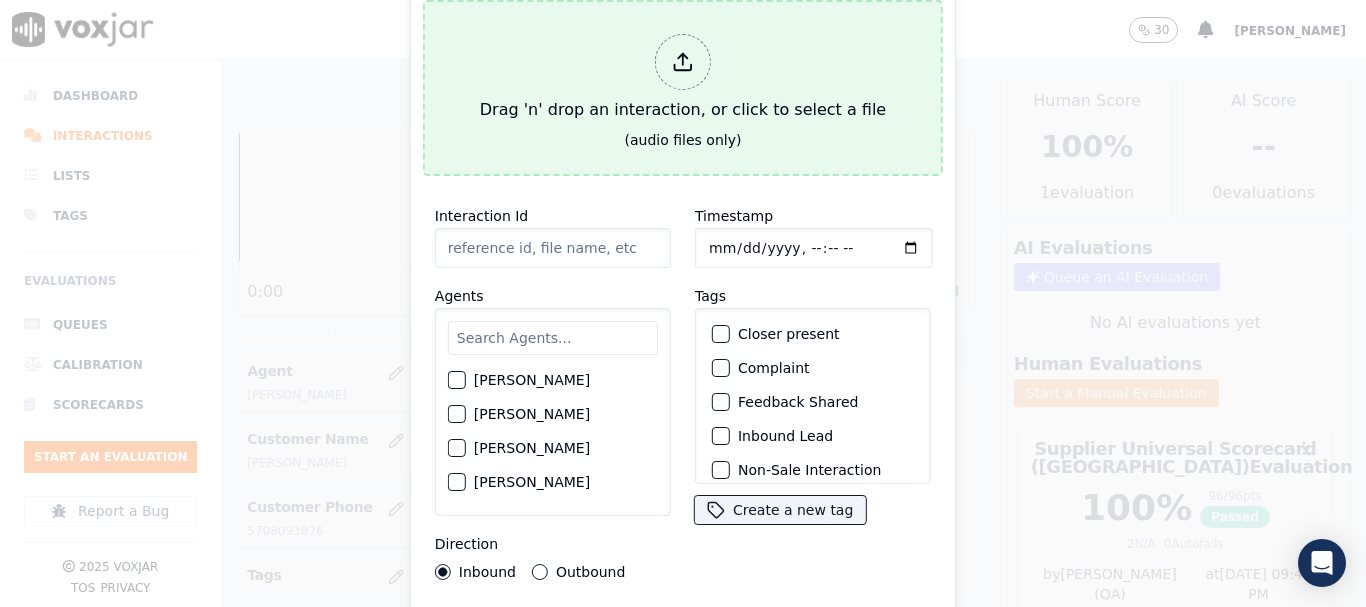
type input "20250909-164623_8145504405-all.mp3"
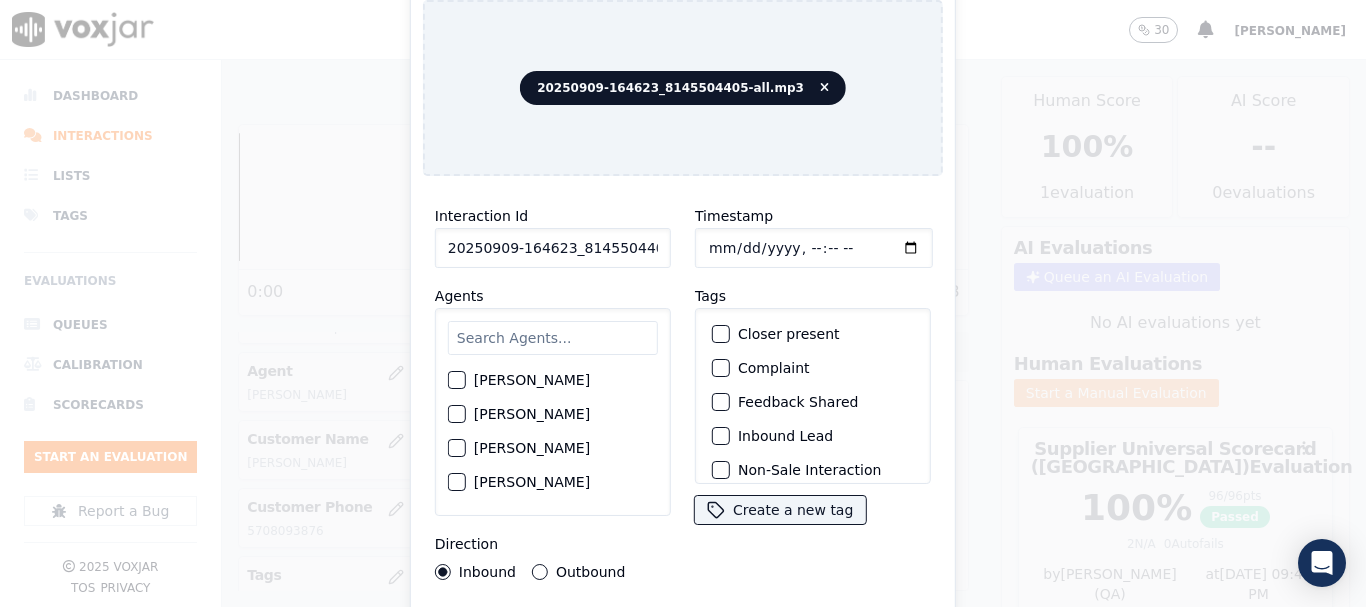
click at [561, 324] on input "text" at bounding box center [553, 338] width 210 height 34
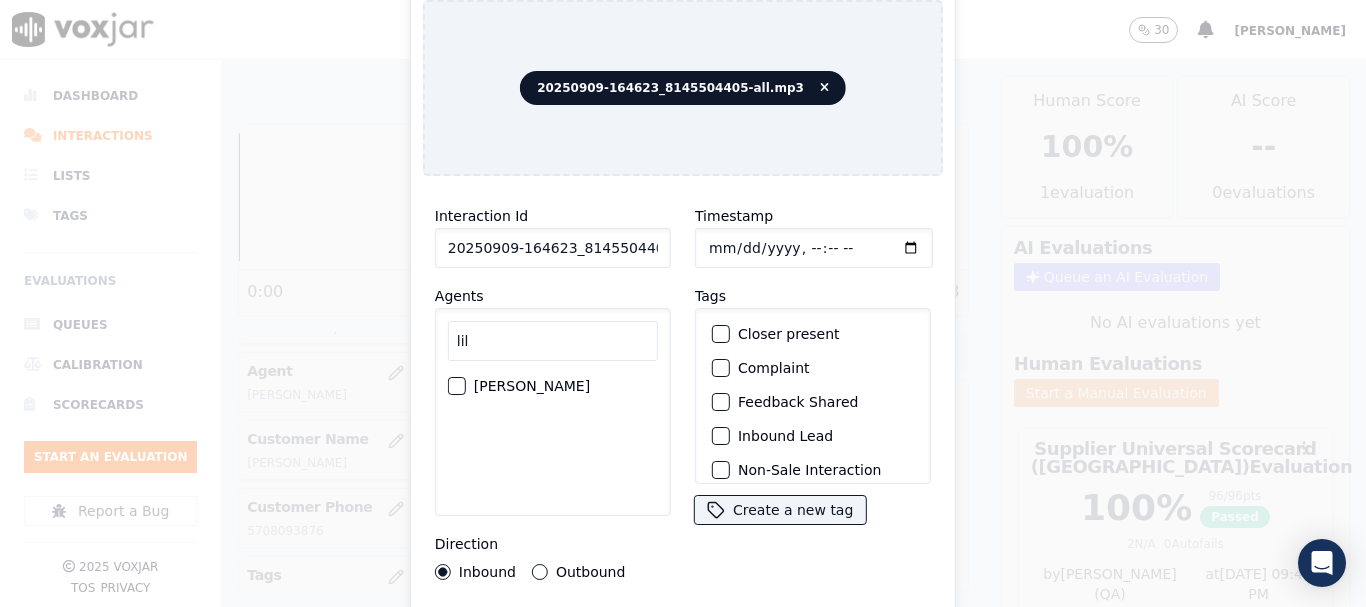
type input "lil"
click at [557, 383] on label "[PERSON_NAME]" at bounding box center [532, 386] width 116 height 14
click at [466, 383] on button "[PERSON_NAME]" at bounding box center [457, 386] width 18 height 18
click at [716, 243] on input "Timestamp" at bounding box center [814, 248] width 238 height 40
type input "[DATE]T16:12"
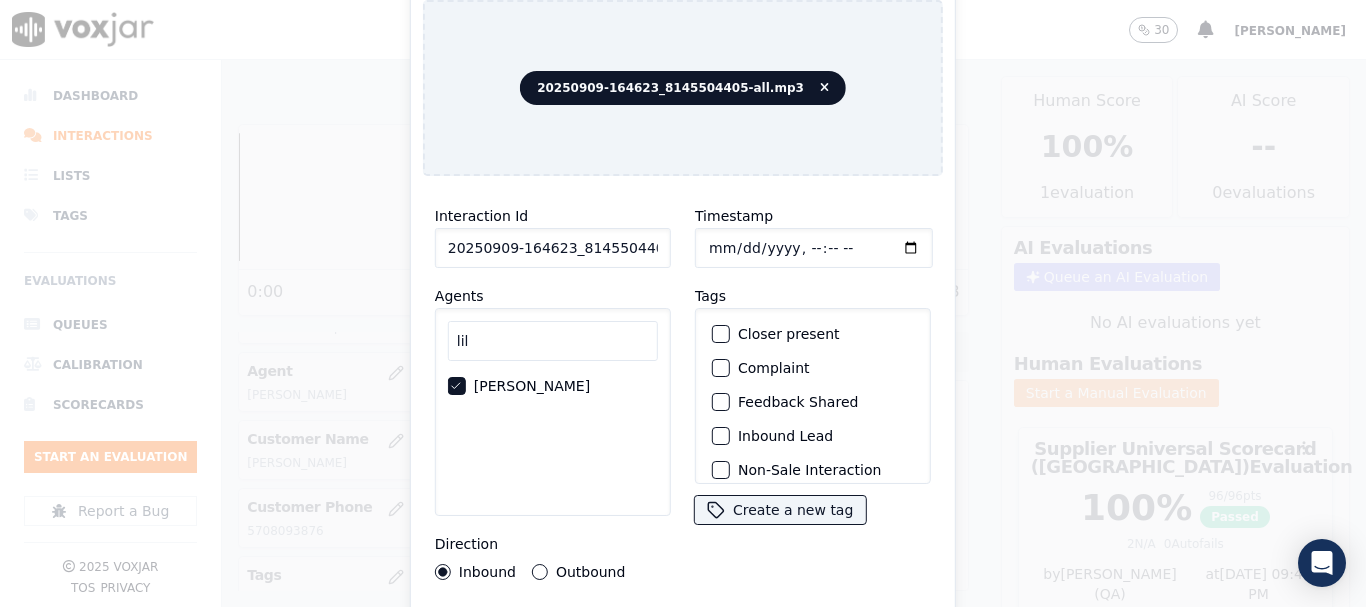
scroll to position [175, 0]
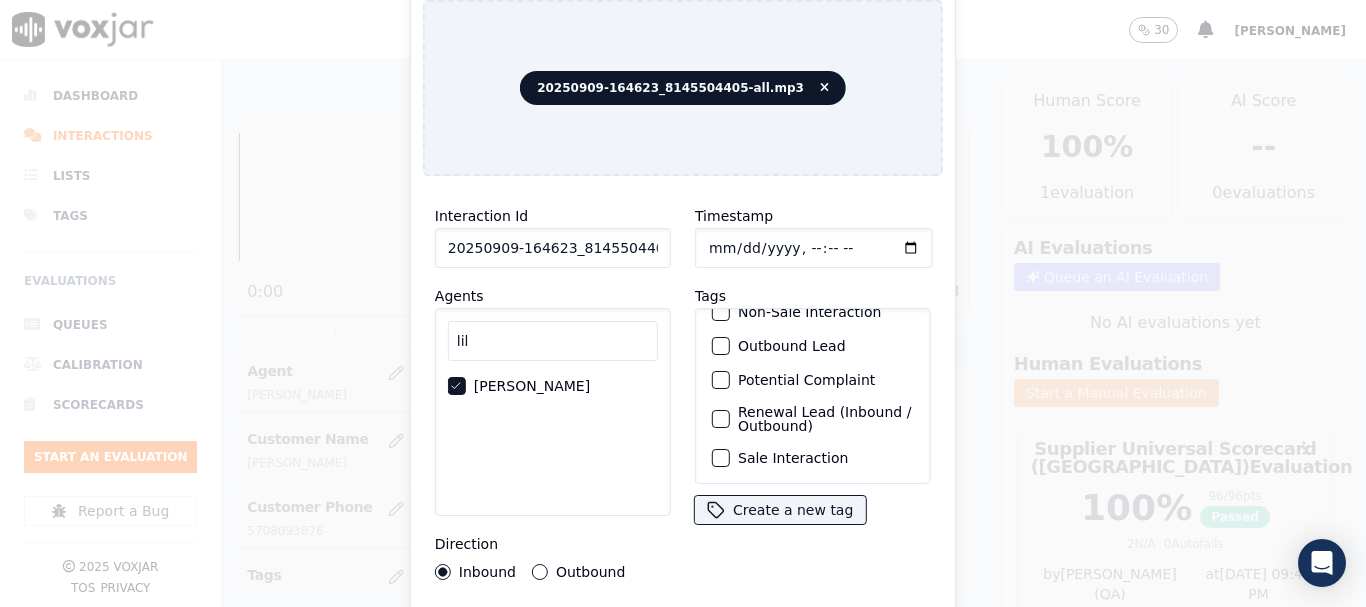
click at [801, 451] on label "Sale Interaction" at bounding box center [793, 458] width 110 height 14
click at [730, 449] on button "Sale Interaction" at bounding box center [721, 458] width 18 height 18
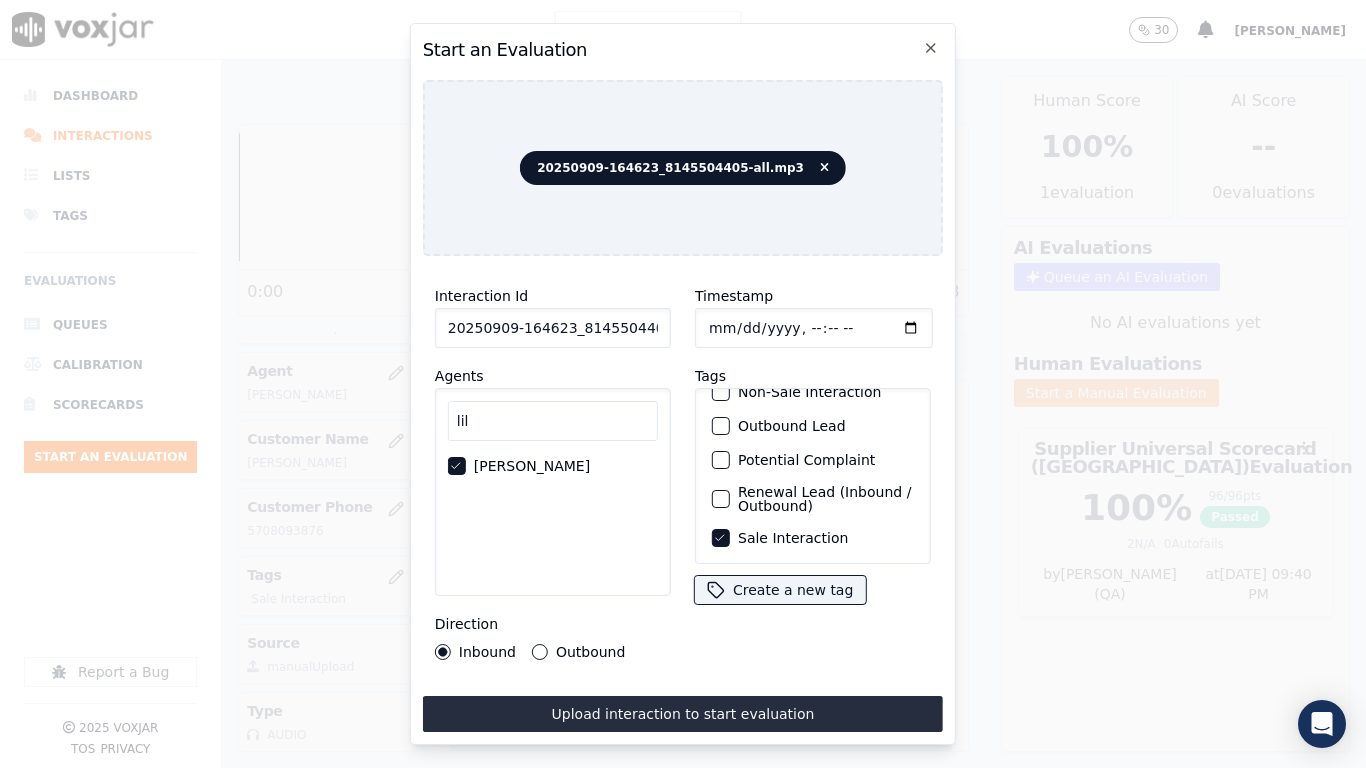
drag, startPoint x: 787, startPoint y: 705, endPoint x: 785, endPoint y: 727, distance: 22.1
click at [787, 606] on button "Upload interaction to start evaluation" at bounding box center [683, 714] width 520 height 36
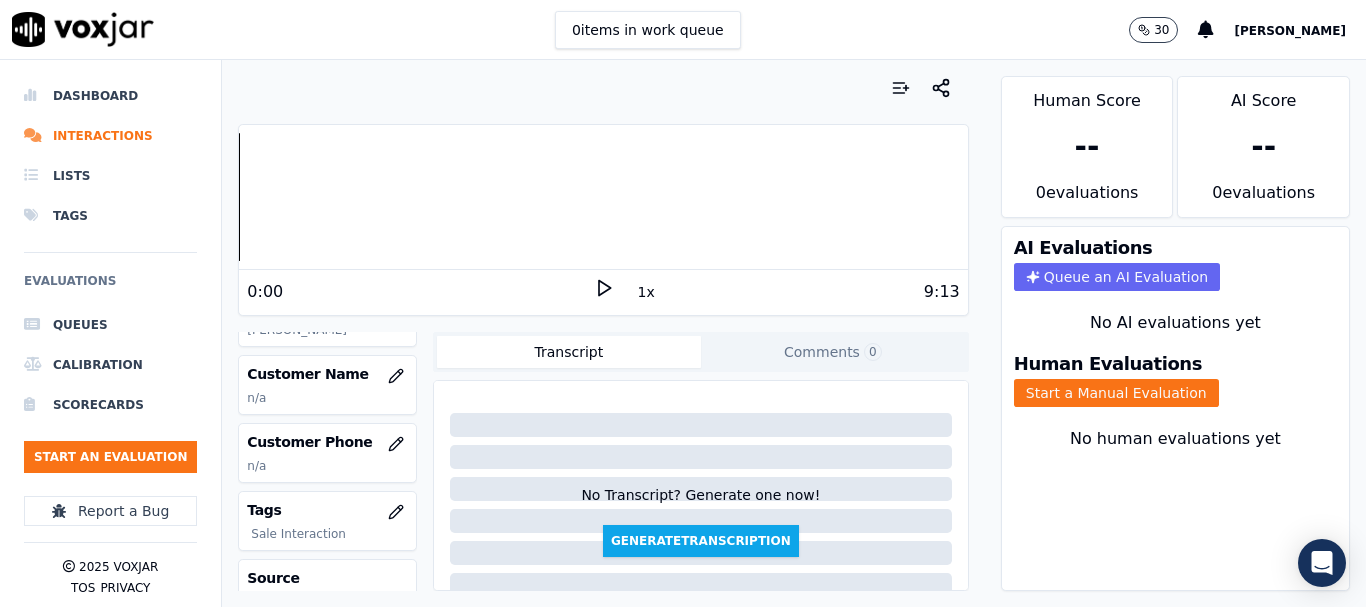
scroll to position [300, 0]
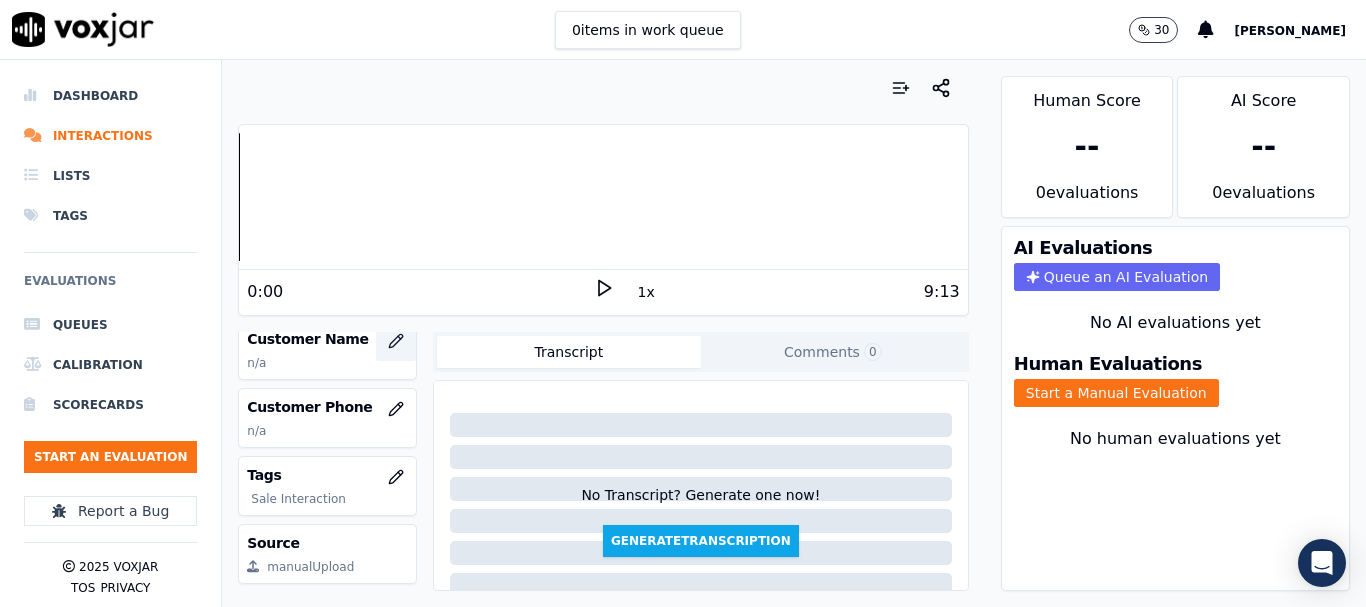
click at [398, 337] on icon "button" at bounding box center [399, 337] width 3 height 3
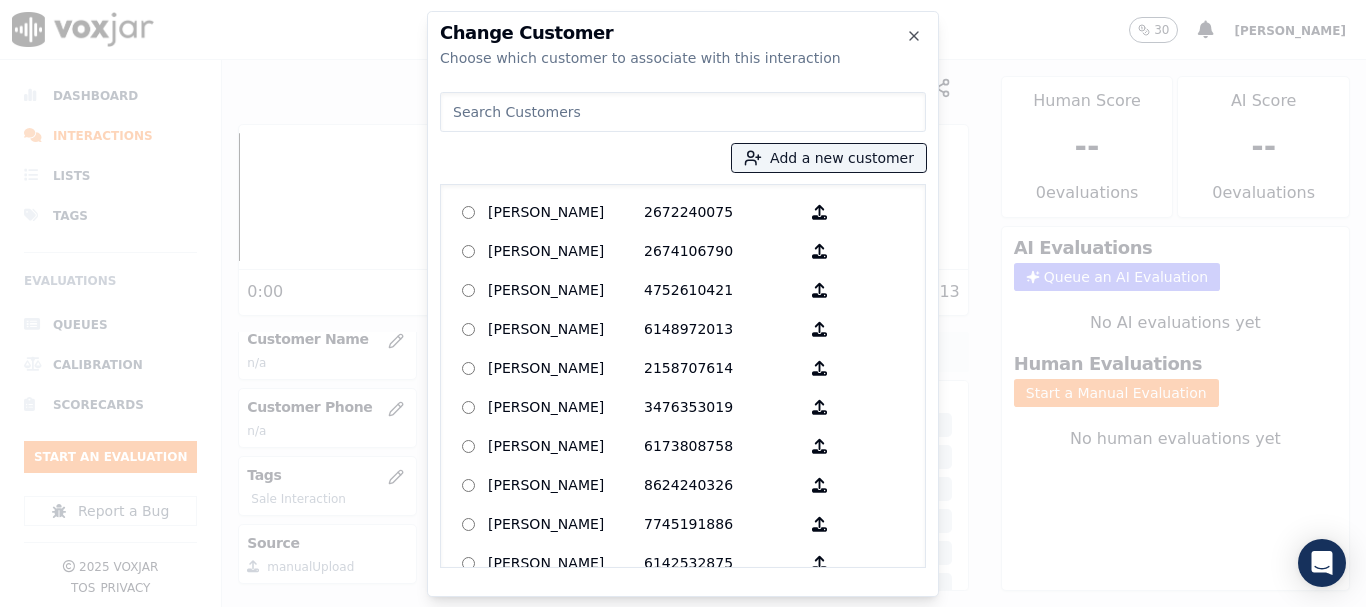
paste input "[PERSON_NAME]"
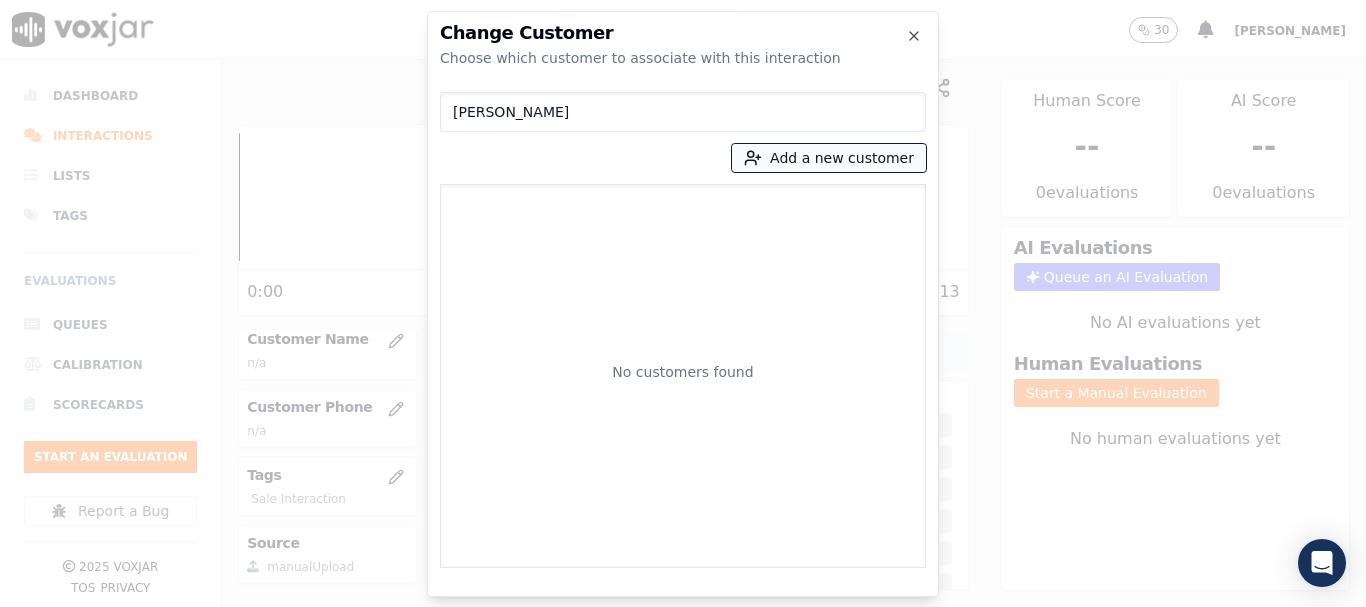
type input "[PERSON_NAME]"
click at [785, 157] on button "Add a new customer" at bounding box center [829, 158] width 194 height 28
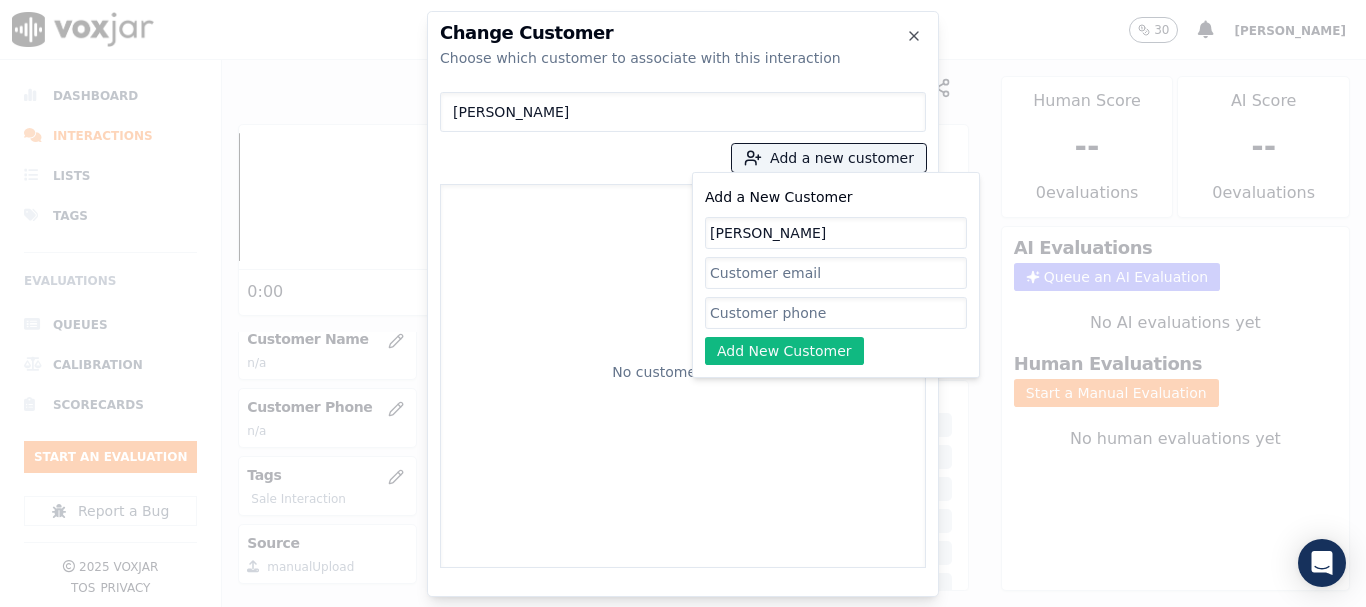
type input "[PERSON_NAME]"
drag, startPoint x: 759, startPoint y: 317, endPoint x: 501, endPoint y: 20, distance: 393.3
click at [759, 317] on input "Add a New Customer" at bounding box center [836, 313] width 262 height 32
paste input "8145504405"
type input "8145504405"
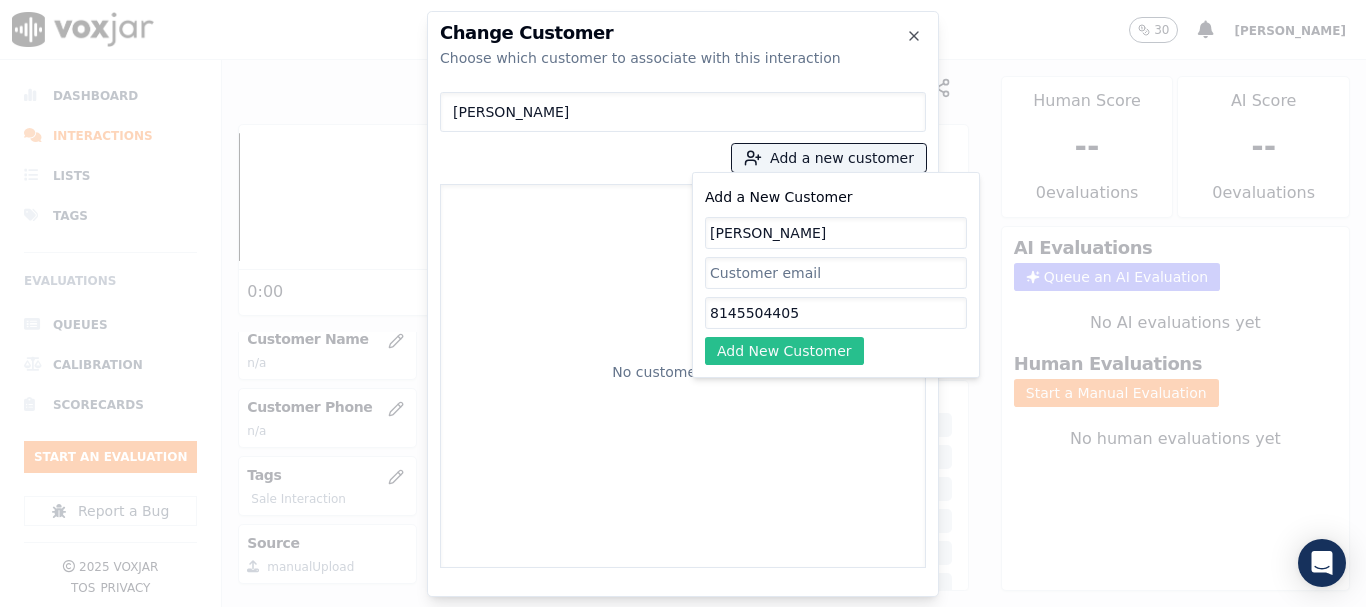
click at [797, 354] on button "Add New Customer" at bounding box center [784, 351] width 159 height 28
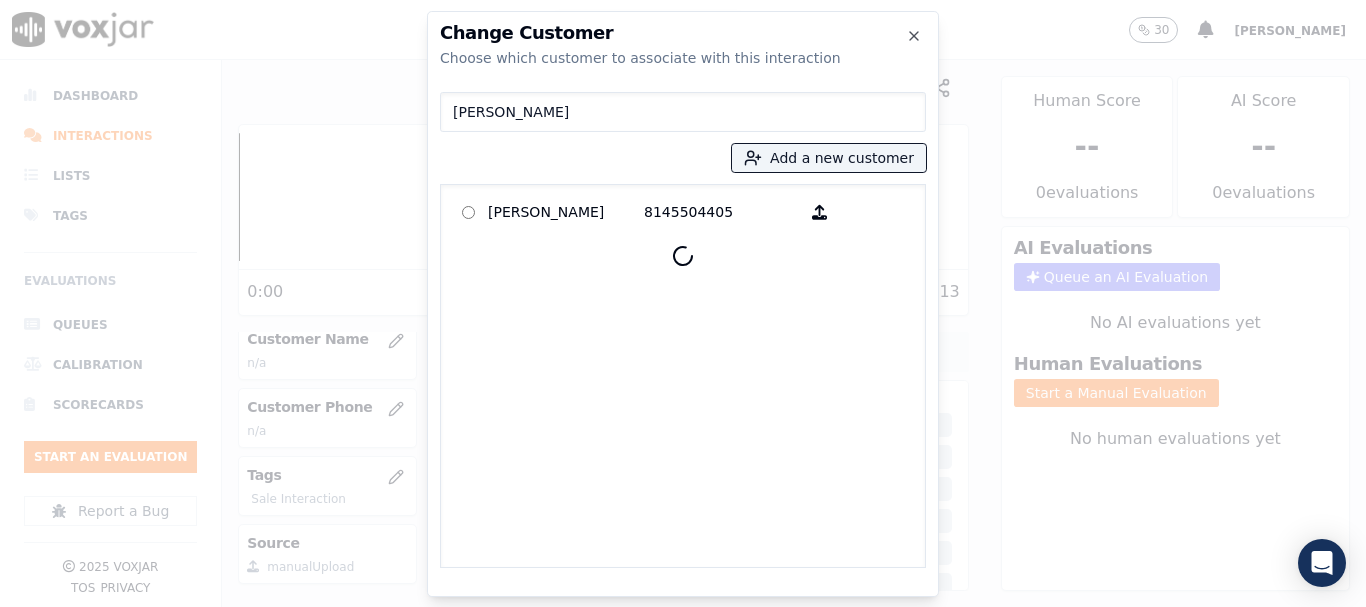
drag, startPoint x: 546, startPoint y: 214, endPoint x: 945, endPoint y: 455, distance: 466.1
click at [545, 214] on p "[PERSON_NAME]" at bounding box center [566, 212] width 156 height 31
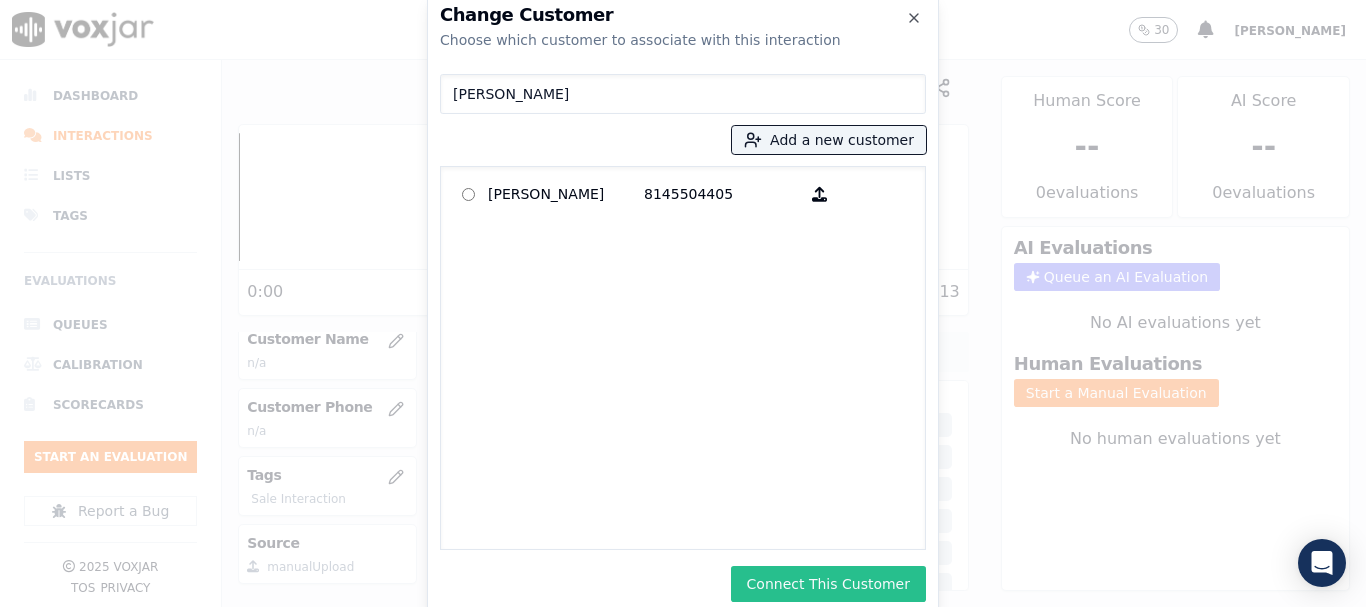
click at [904, 579] on button "Connect This Customer" at bounding box center [828, 584] width 195 height 36
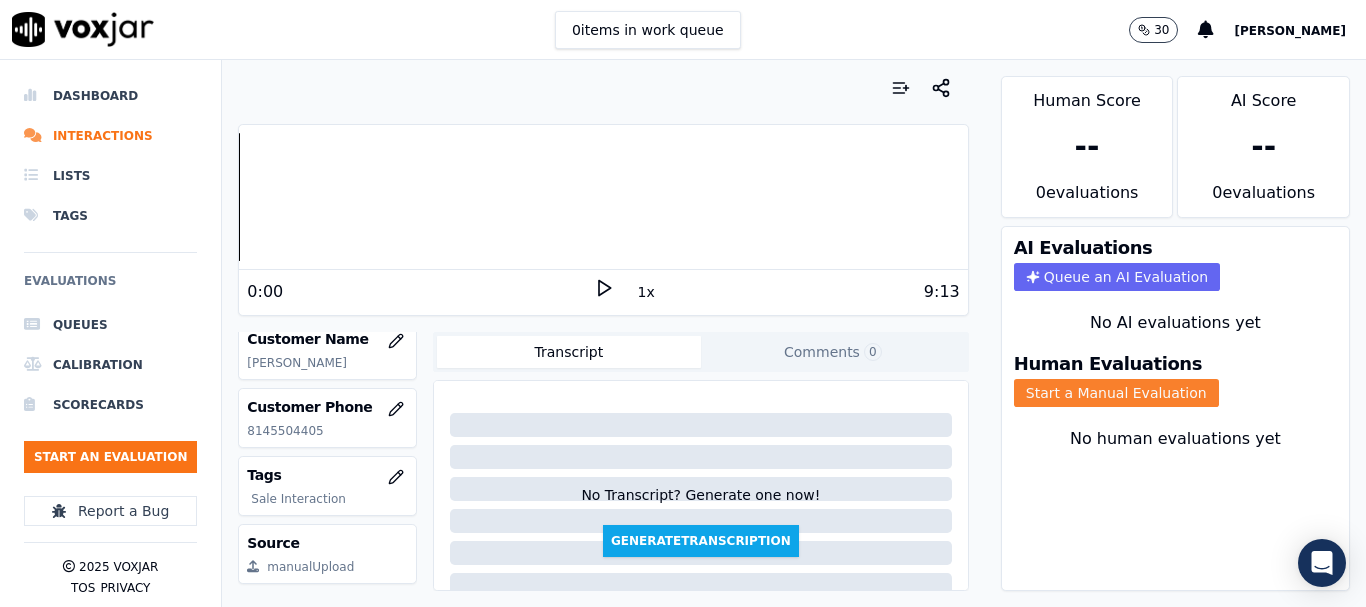
click at [1100, 390] on button "Start a Manual Evaluation" at bounding box center [1116, 393] width 205 height 28
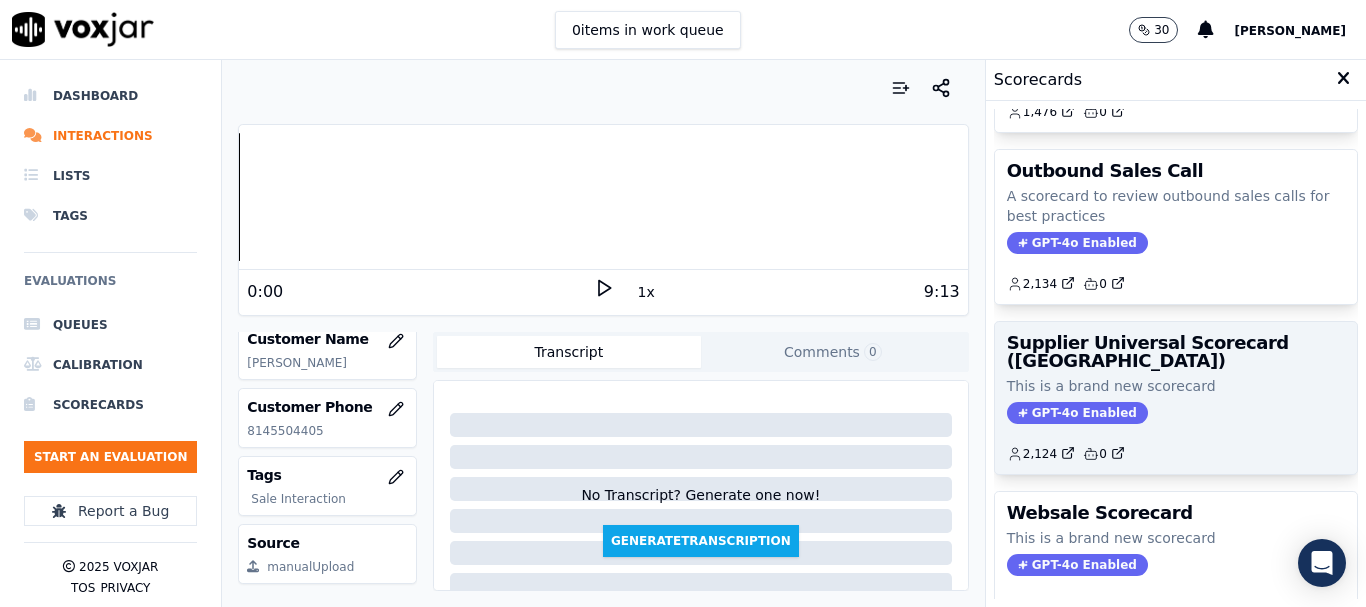
click at [1118, 354] on h3 "Supplier Universal Scorecard ([GEOGRAPHIC_DATA])" at bounding box center [1176, 352] width 338 height 36
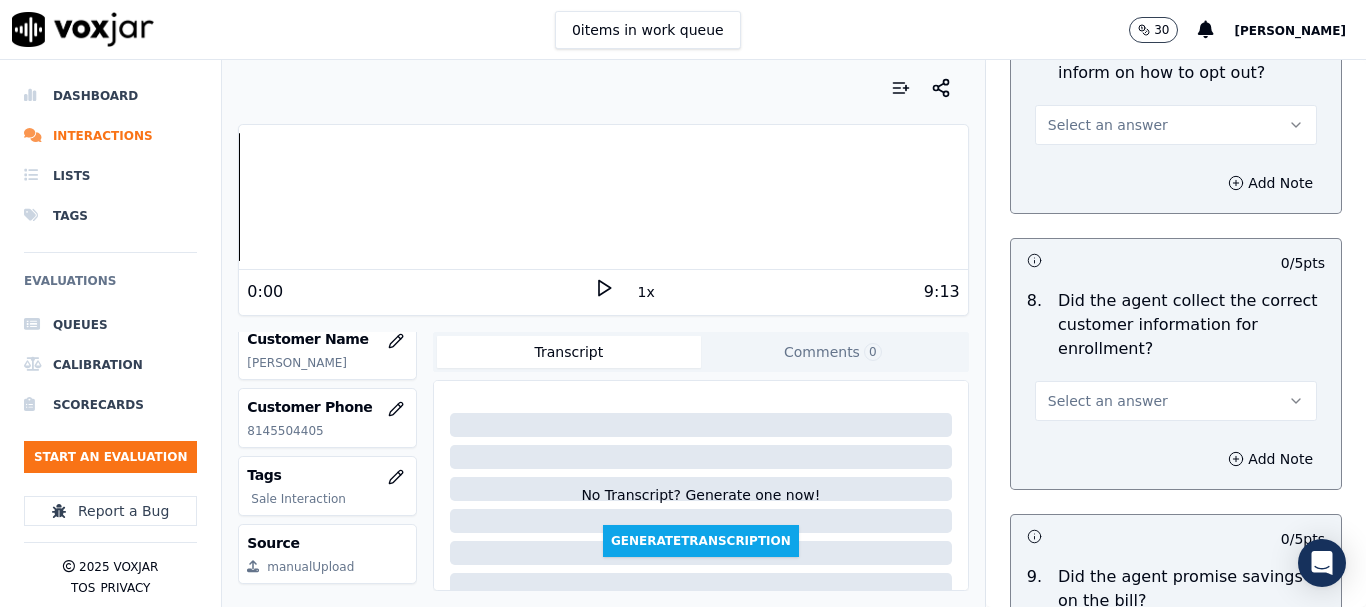
scroll to position [1849, 0]
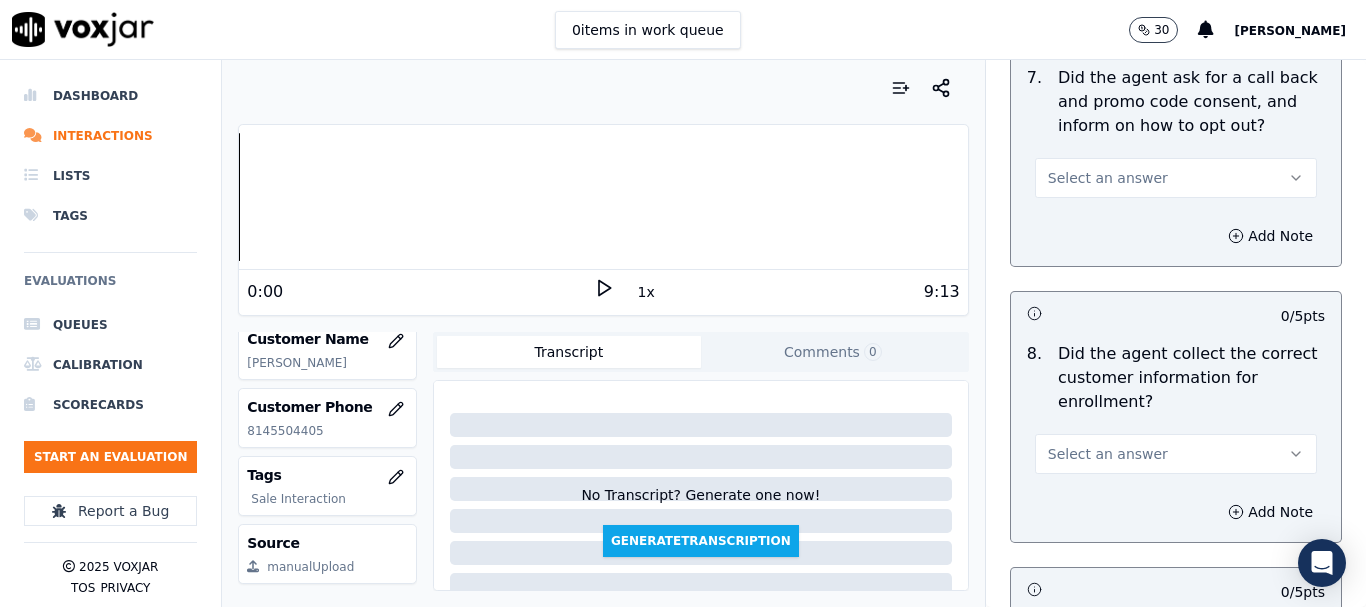
drag, startPoint x: 1087, startPoint y: 453, endPoint x: 1094, endPoint y: 469, distance: 17.5
click at [1087, 454] on span "Select an answer" at bounding box center [1108, 454] width 120 height 20
click at [1091, 533] on div "No" at bounding box center [1139, 531] width 244 height 32
click at [1216, 513] on button "Add Note" at bounding box center [1270, 512] width 109 height 28
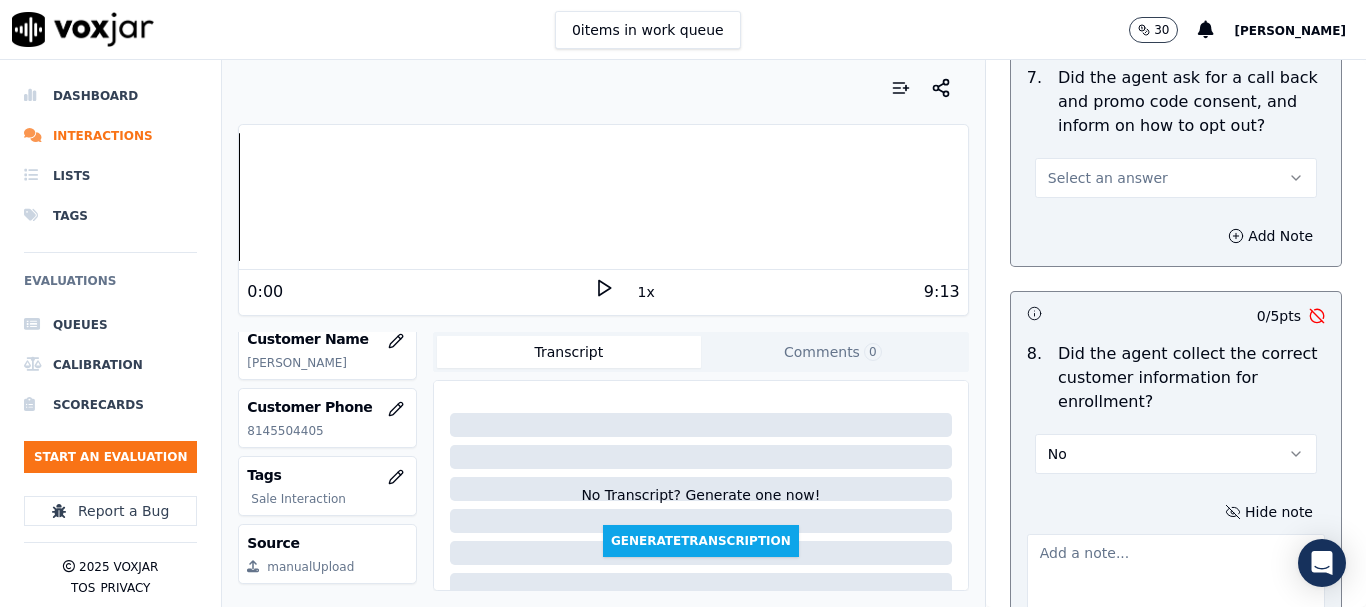
click at [1078, 554] on textarea at bounding box center [1176, 583] width 298 height 98
paste textarea "4.45sec When agent asked for CX number CX gave the Acc number but agent never a…"
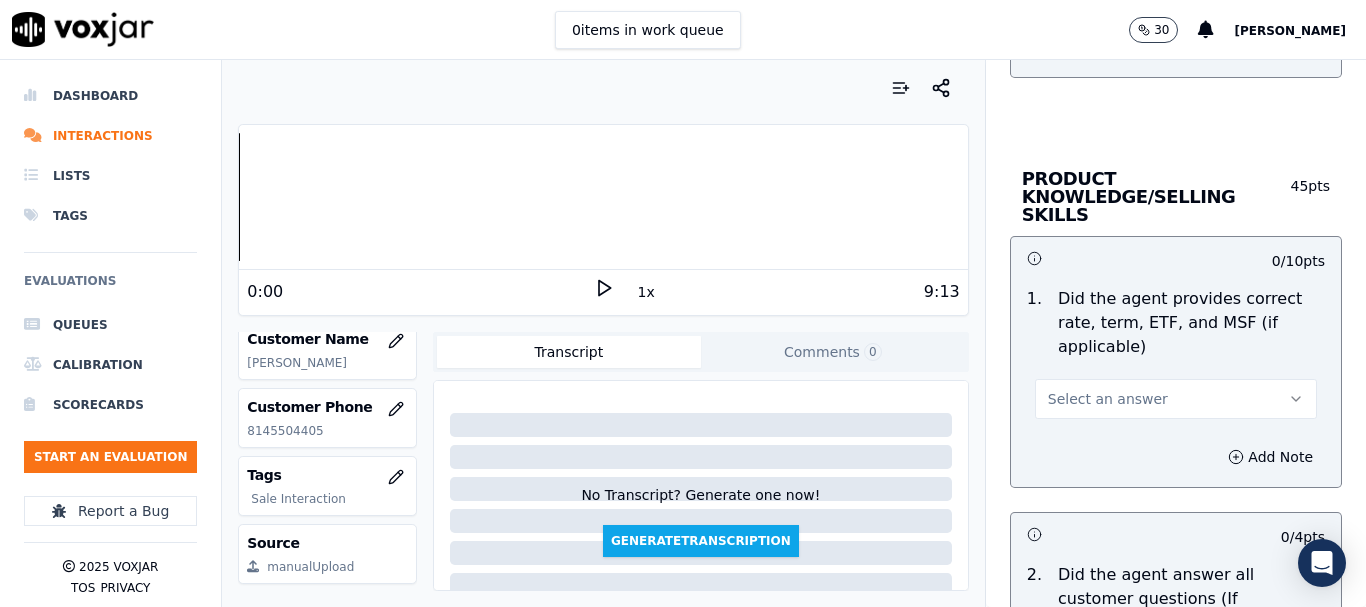
scroll to position [3014, 0]
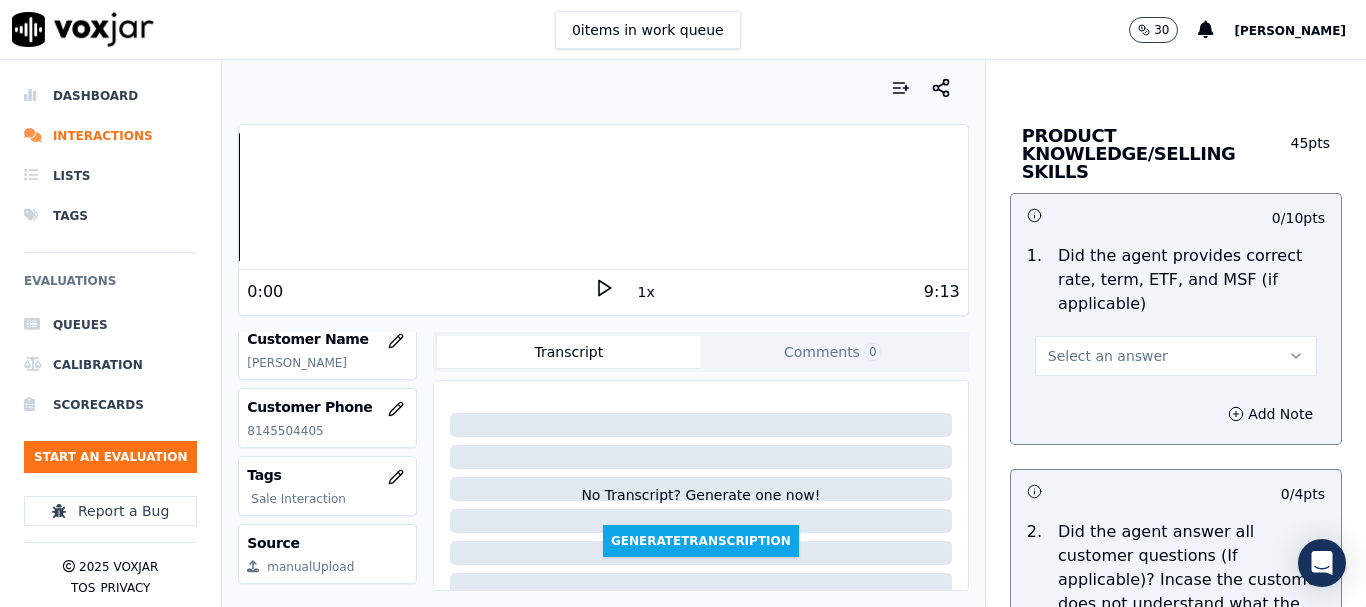
type textarea "4.45sec When agent asked for CX number CX gave the Acc number but agent never a…"
click at [1090, 346] on span "Select an answer" at bounding box center [1108, 356] width 120 height 20
click at [1098, 417] on div "No" at bounding box center [1139, 415] width 244 height 32
click at [1216, 400] on button "Add Note" at bounding box center [1270, 414] width 109 height 28
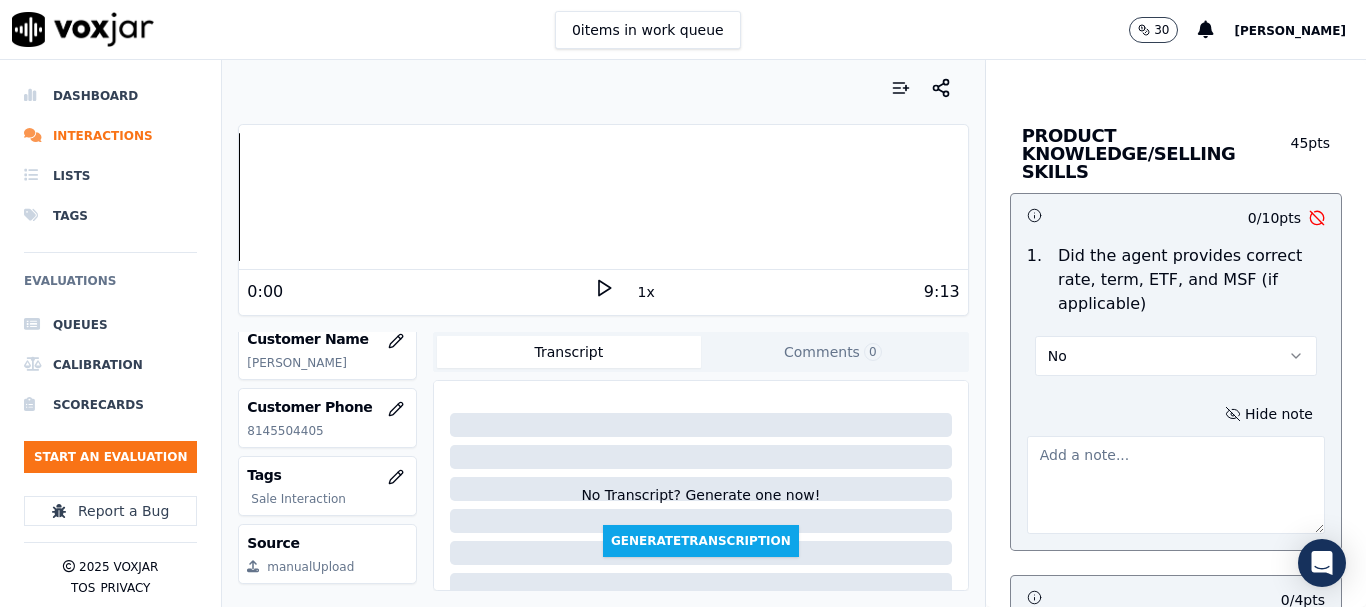
click at [1082, 436] on textarea at bounding box center [1176, 485] width 298 height 98
paste textarea "3.30sec Agent stated incorrect rate for Elec as she said 11.3c/Kwh whereas the …"
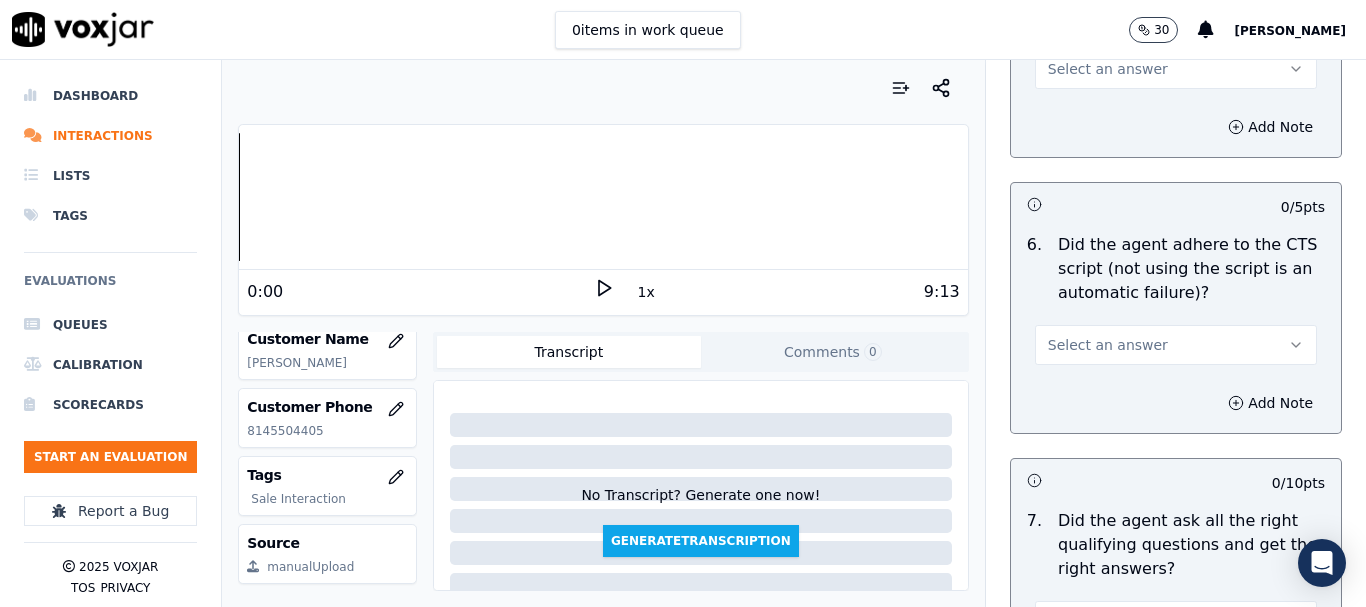
scroll to position [4636, 0]
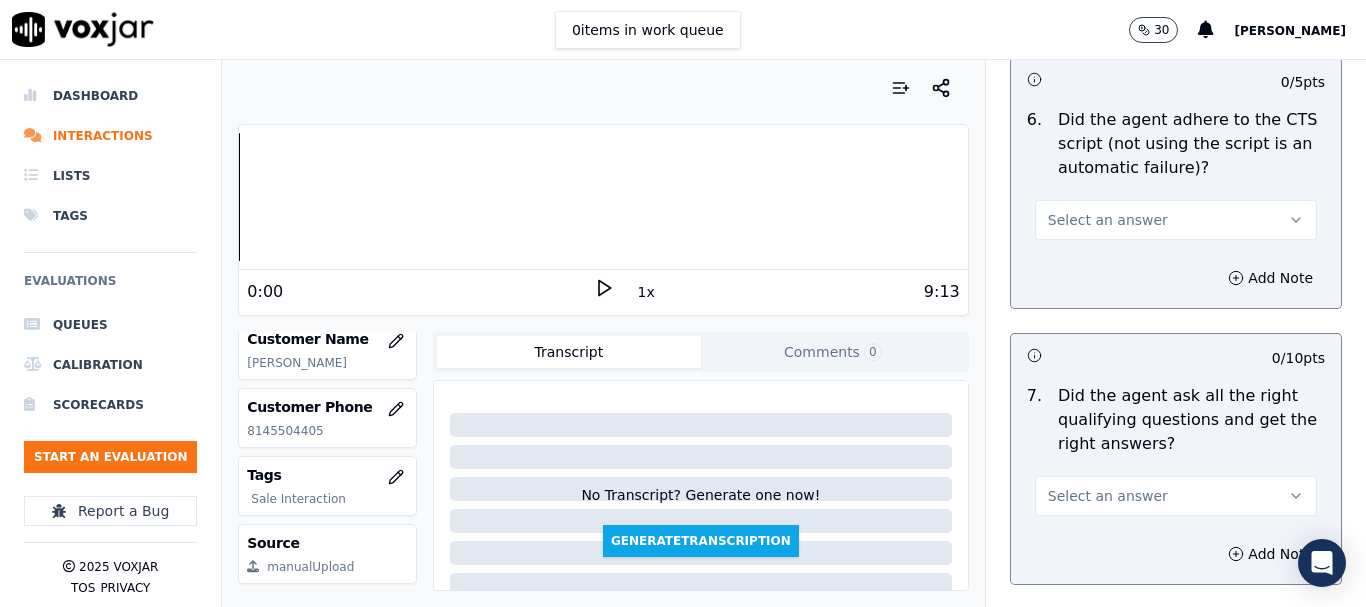
type textarea "3.30sec Agent stated incorrect rate for Elec as she said 11.3c/Kwh whereas the …"
click at [1105, 210] on span "Select an answer" at bounding box center [1108, 220] width 120 height 20
click at [1105, 284] on div "No" at bounding box center [1139, 279] width 244 height 32
click at [1216, 264] on button "Add Note" at bounding box center [1270, 278] width 109 height 28
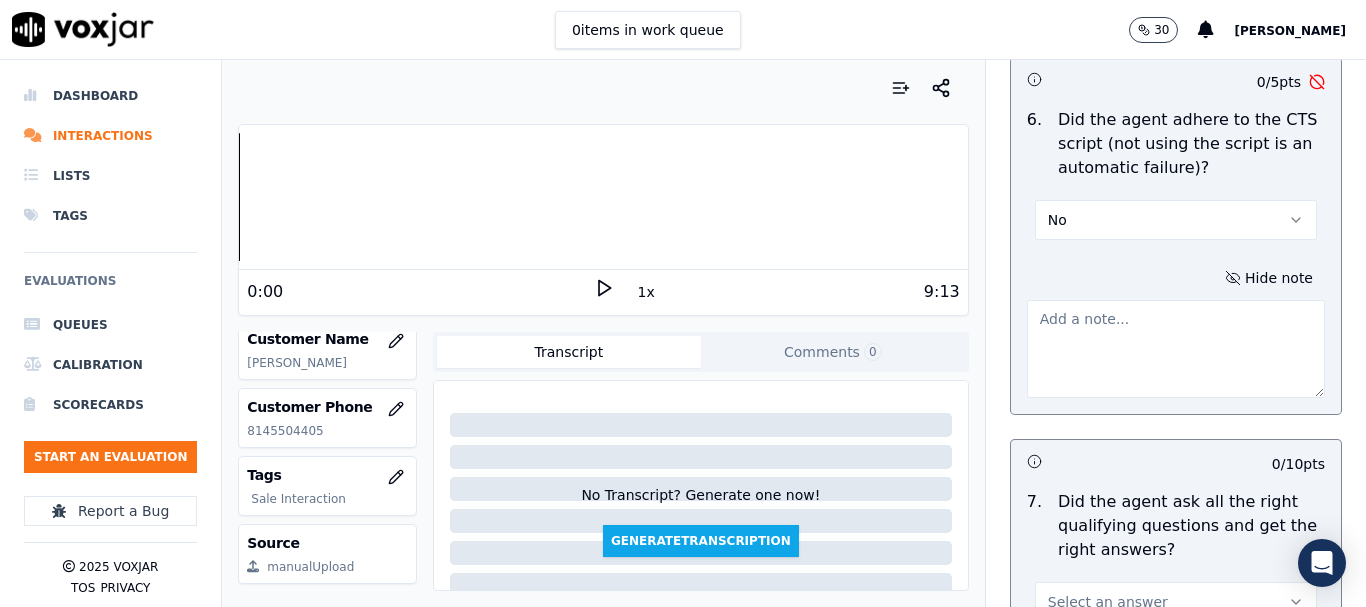
click at [1066, 300] on textarea at bounding box center [1176, 349] width 298 height 98
paste textarea "2.46sec Skipped 2 question's here first being " Are you the Acc holder" the " A…"
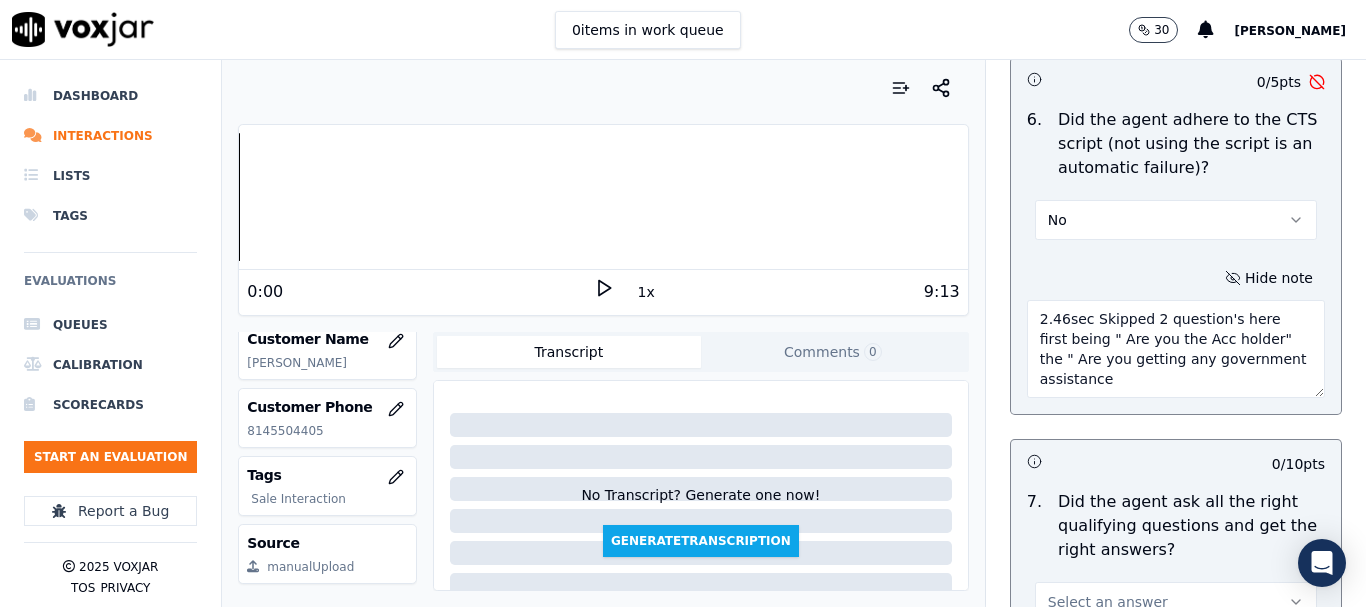
type textarea "2.46sec Skipped 2 question's here first being " Are you the Acc holder" the " A…"
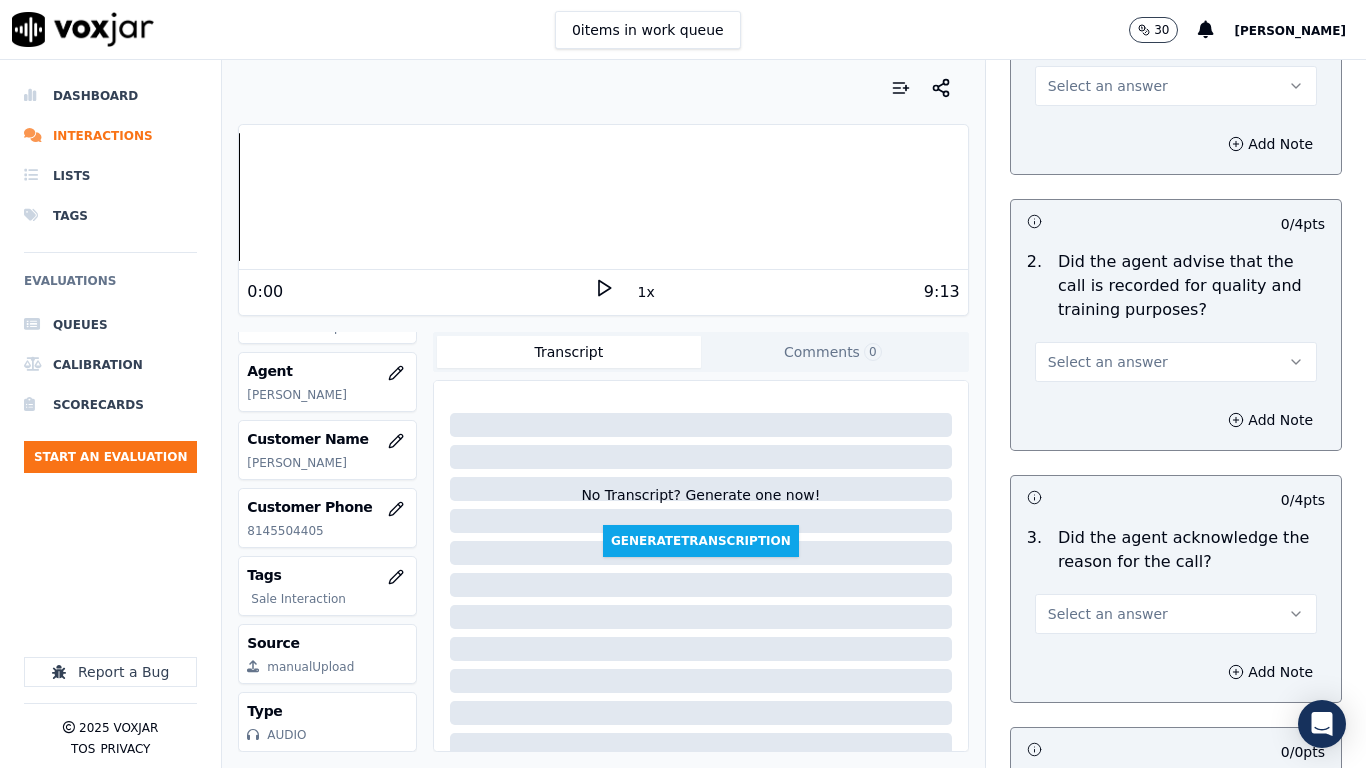
scroll to position [300, 0]
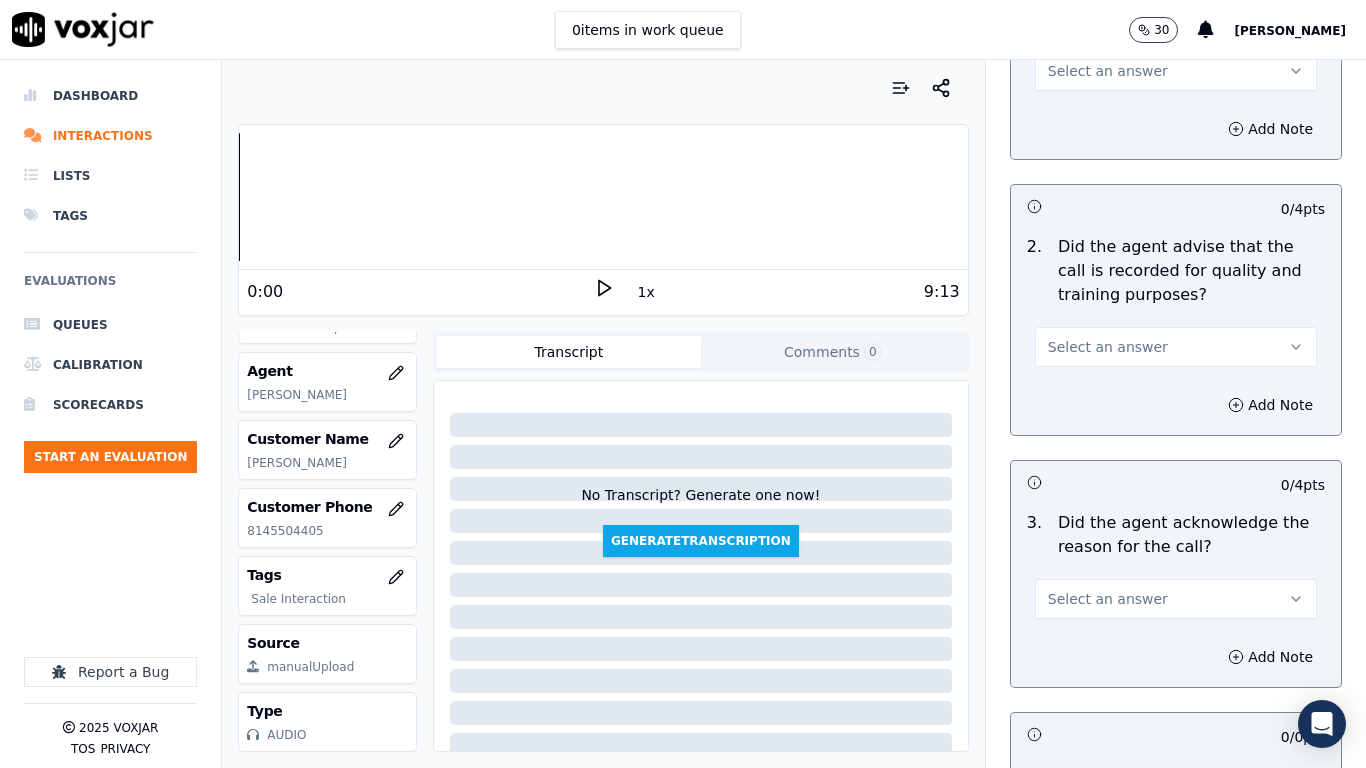
click at [1092, 77] on span "Select an answer" at bounding box center [1108, 71] width 120 height 20
click at [1095, 118] on div "Yes" at bounding box center [1139, 116] width 244 height 32
click at [1121, 351] on span "Select an answer" at bounding box center [1108, 347] width 120 height 20
click at [1119, 389] on div "Yes" at bounding box center [1139, 392] width 244 height 32
click at [1122, 603] on span "Select an answer" at bounding box center [1108, 599] width 120 height 20
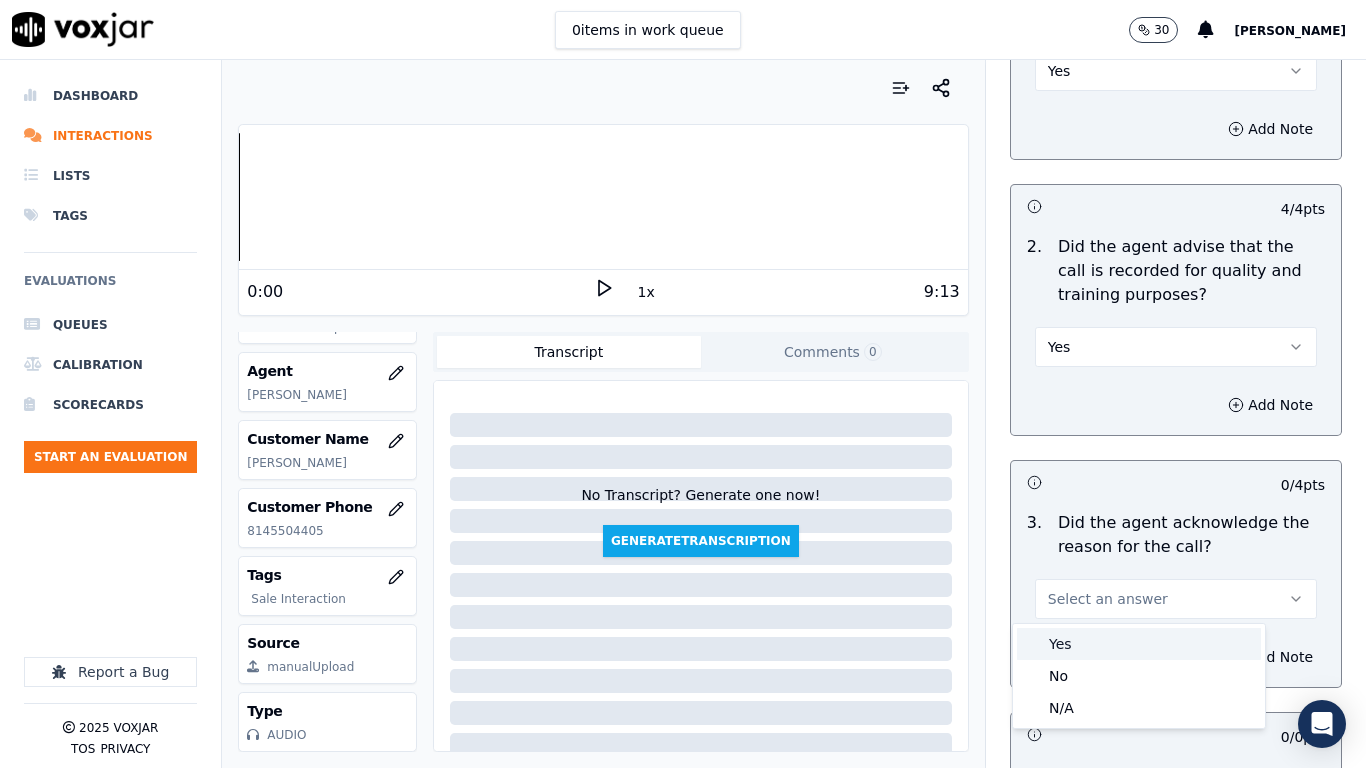
click at [1080, 606] on div "Yes" at bounding box center [1139, 644] width 244 height 32
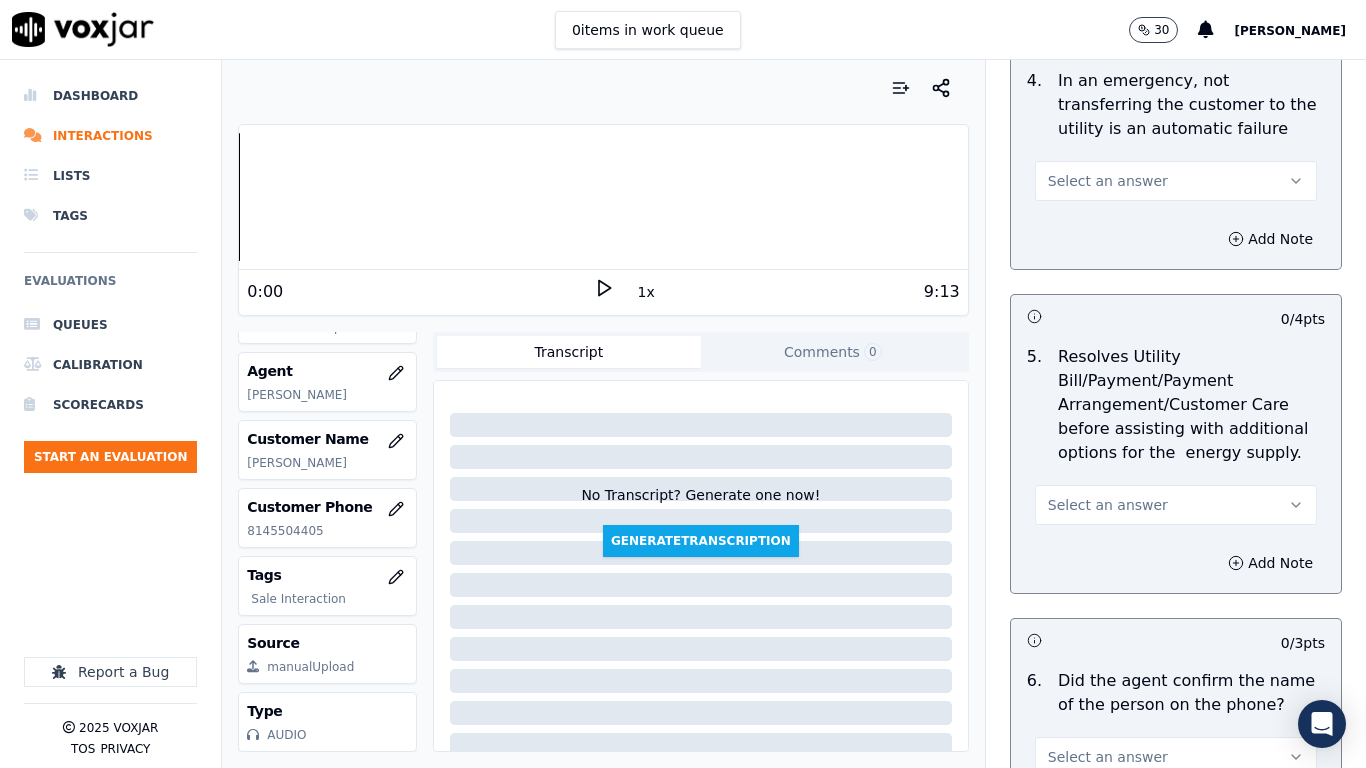
scroll to position [1000, 0]
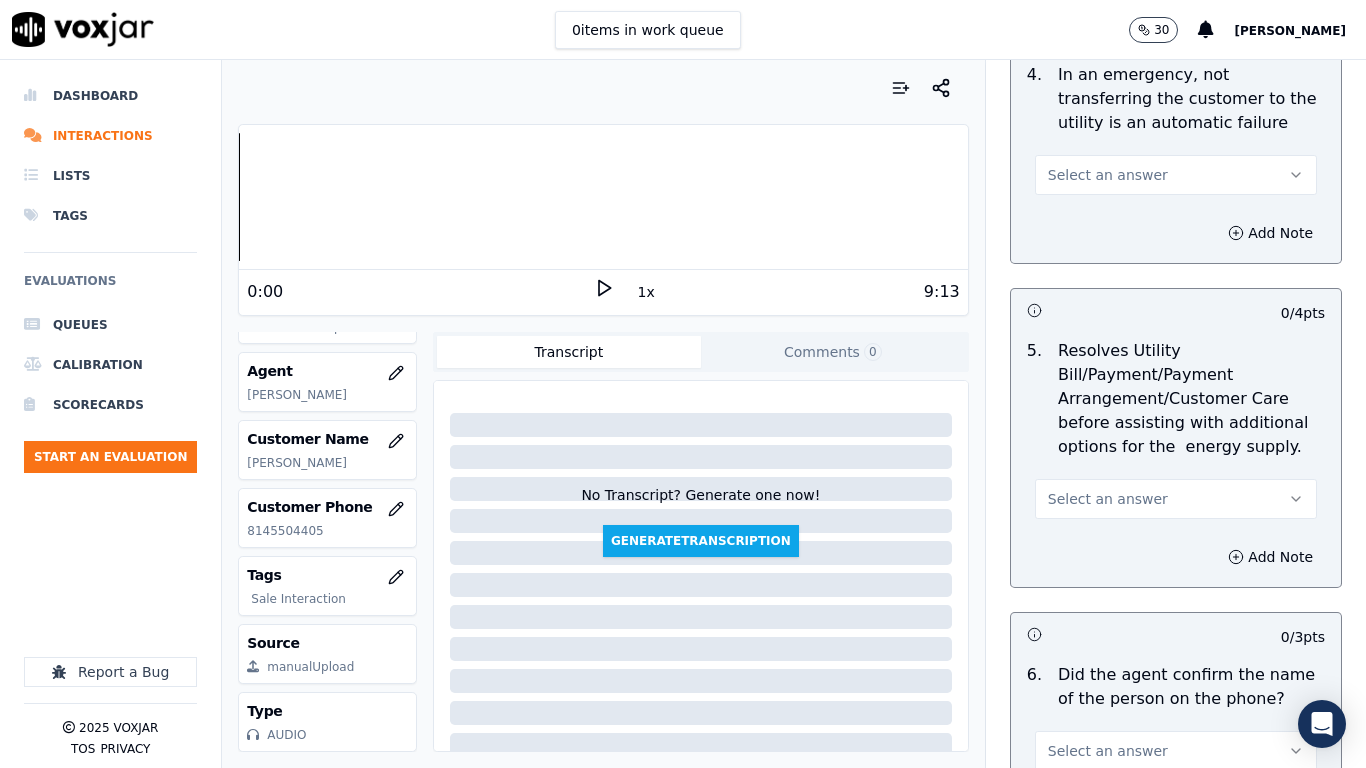
click at [1101, 170] on span "Select an answer" at bounding box center [1108, 175] width 120 height 20
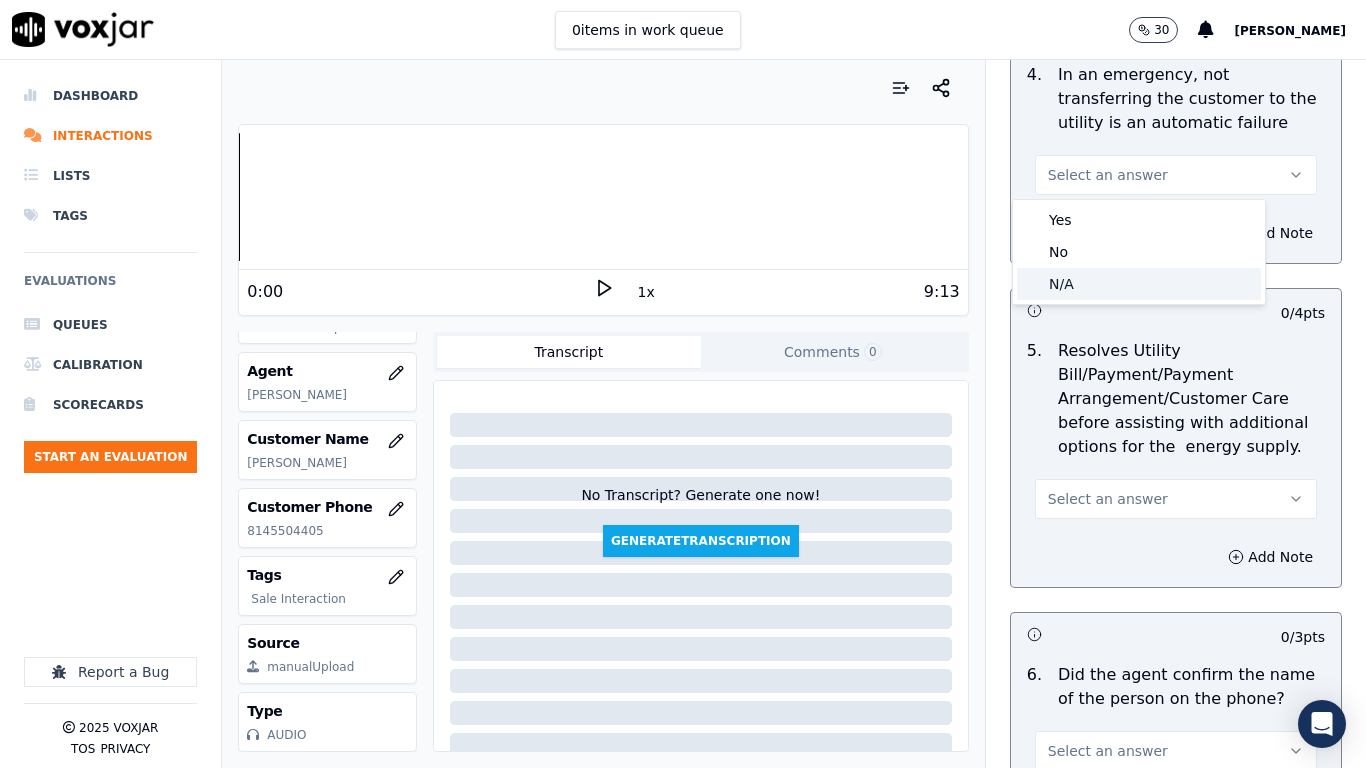
click at [1098, 280] on div "N/A" at bounding box center [1139, 284] width 244 height 32
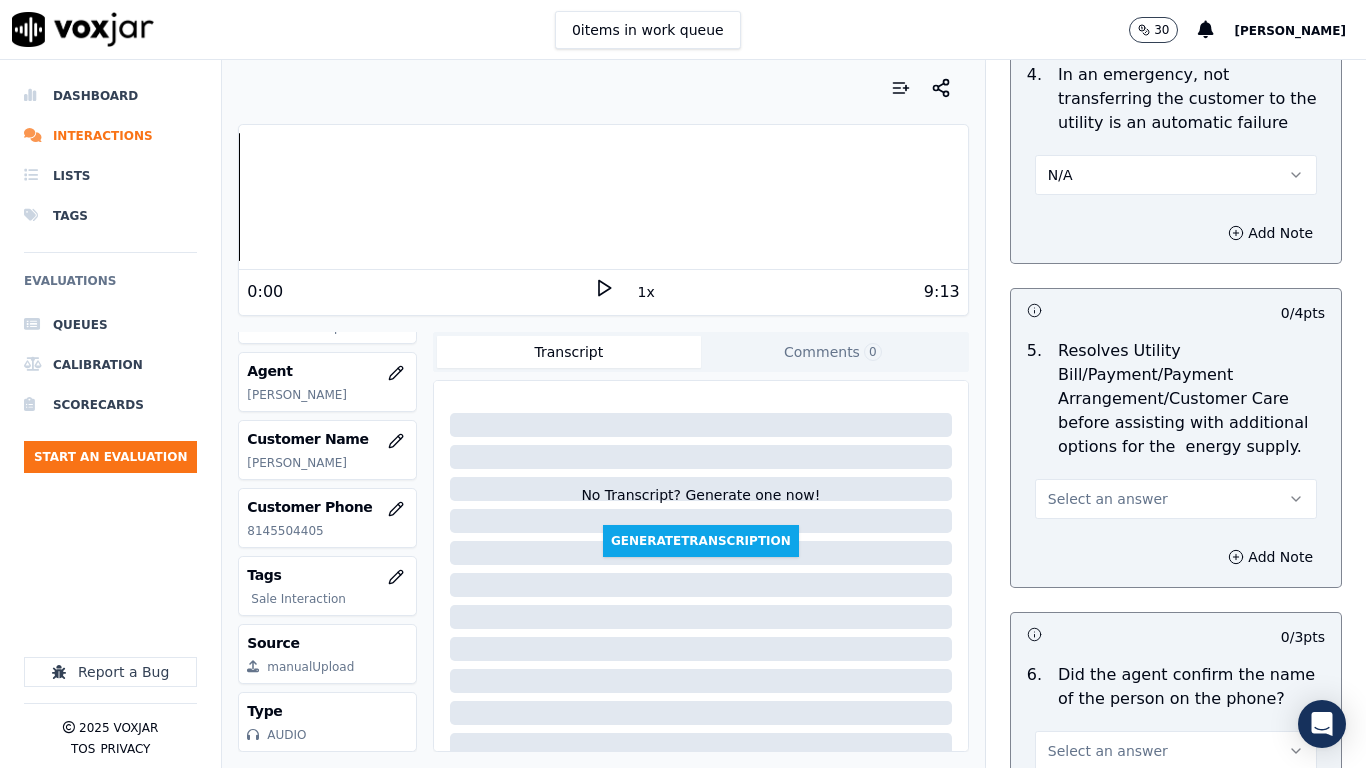
click at [1174, 501] on button "Select an answer" at bounding box center [1176, 499] width 282 height 40
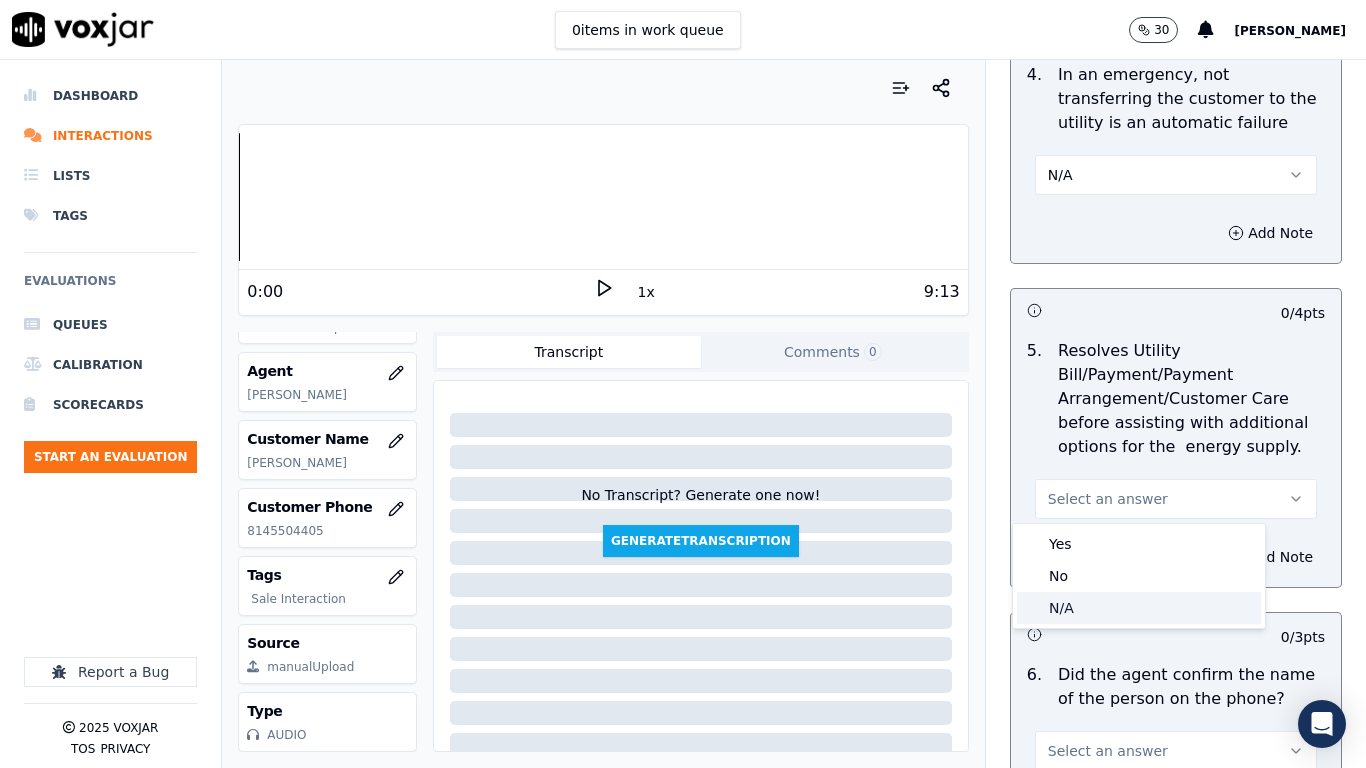
click at [1096, 606] on div "N/A" at bounding box center [1139, 608] width 244 height 32
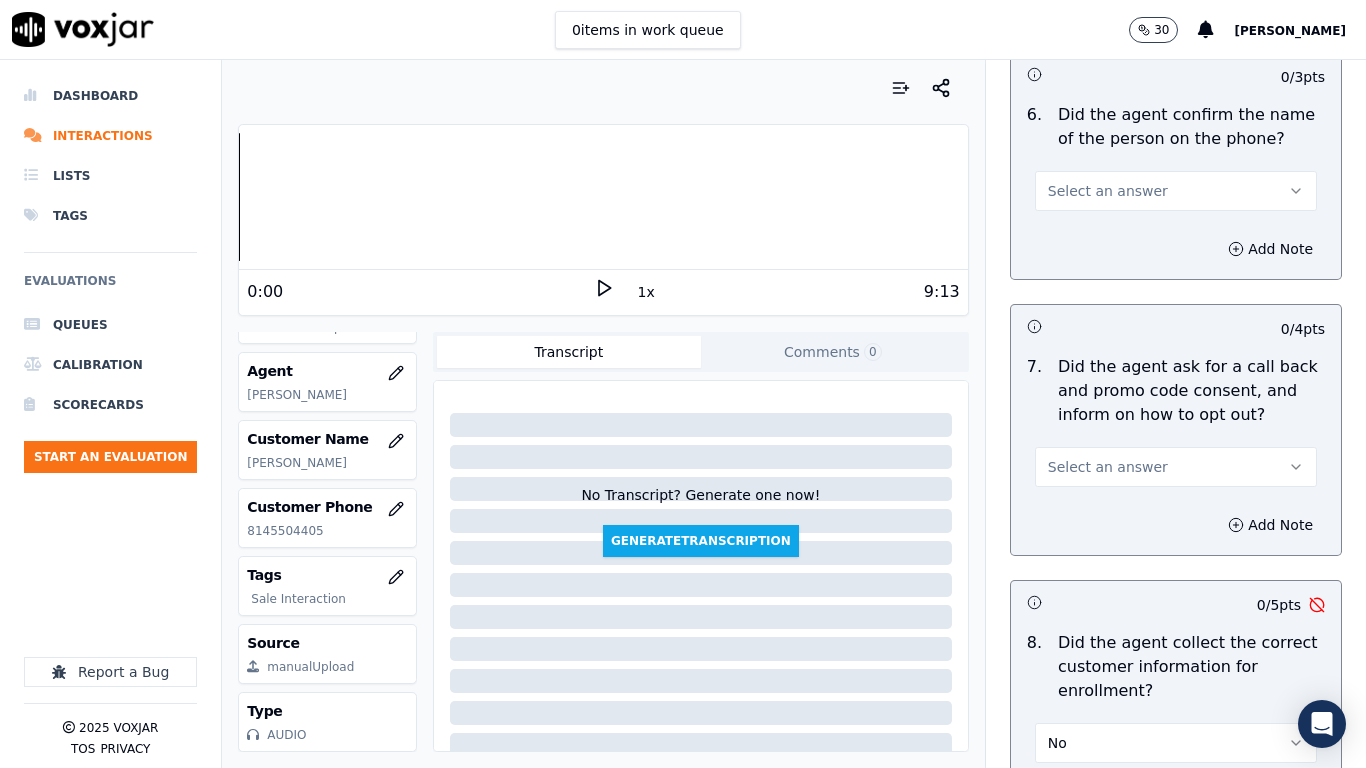
scroll to position [1600, 0]
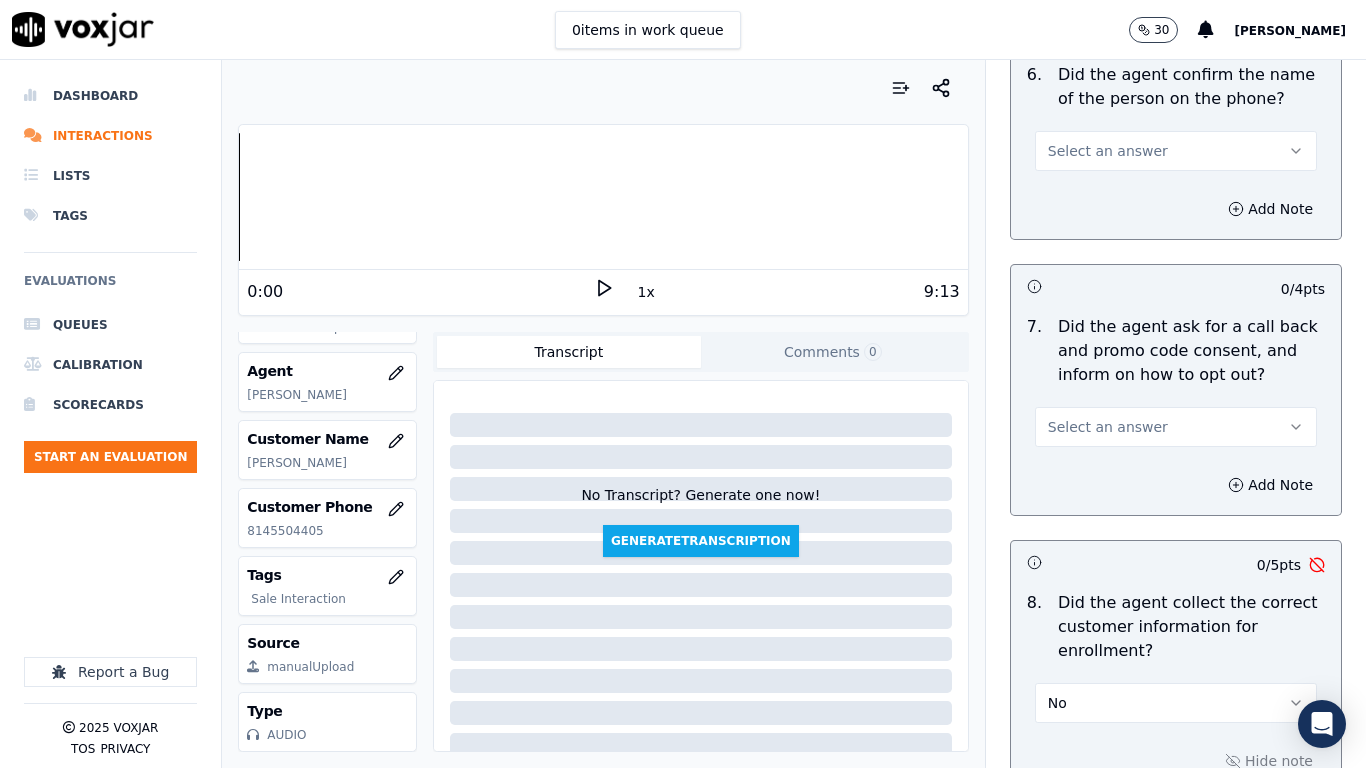
click at [1103, 149] on span "Select an answer" at bounding box center [1108, 151] width 120 height 20
click at [1113, 204] on div "Yes" at bounding box center [1139, 196] width 244 height 32
click at [1103, 419] on span "Select an answer" at bounding box center [1108, 427] width 120 height 20
drag, startPoint x: 1112, startPoint y: 466, endPoint x: 1124, endPoint y: 530, distance: 65.1
click at [1111, 473] on div "Yes" at bounding box center [1139, 472] width 244 height 32
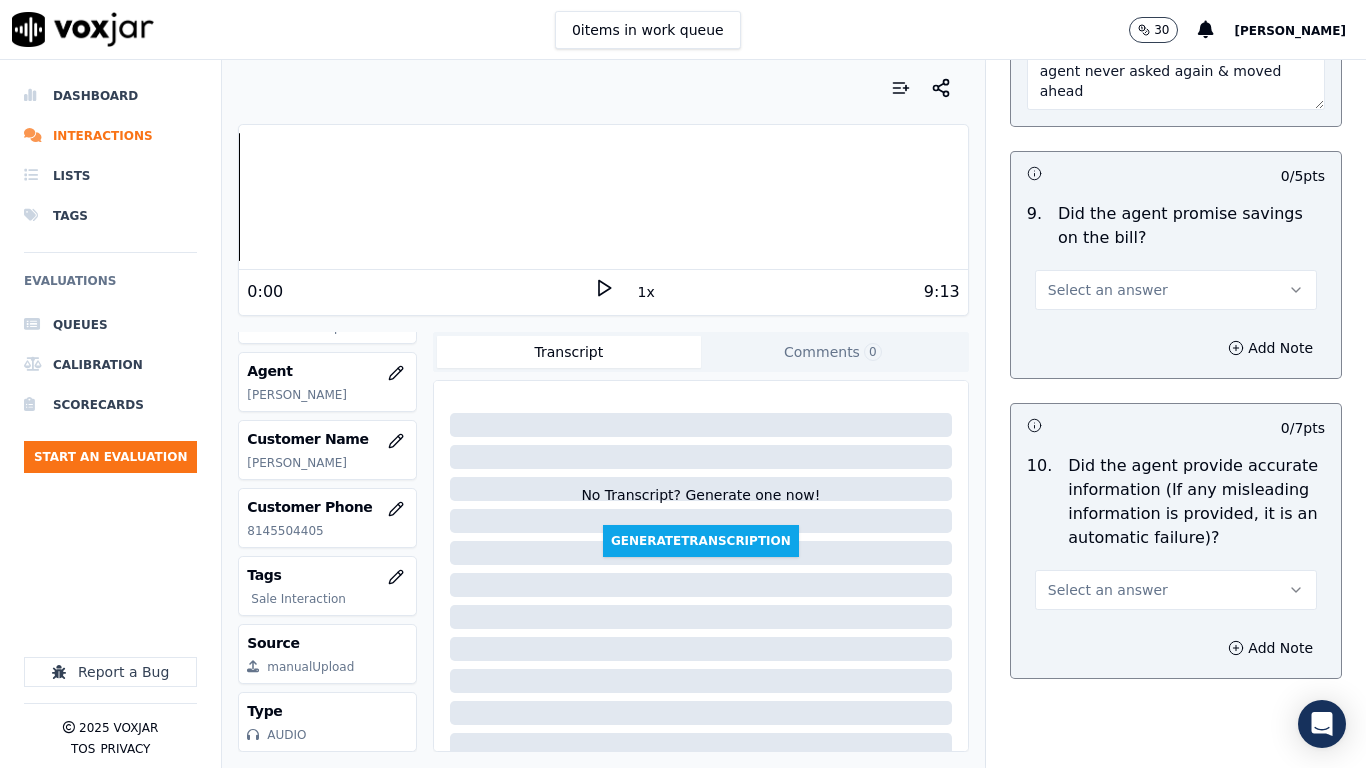
scroll to position [2400, 0]
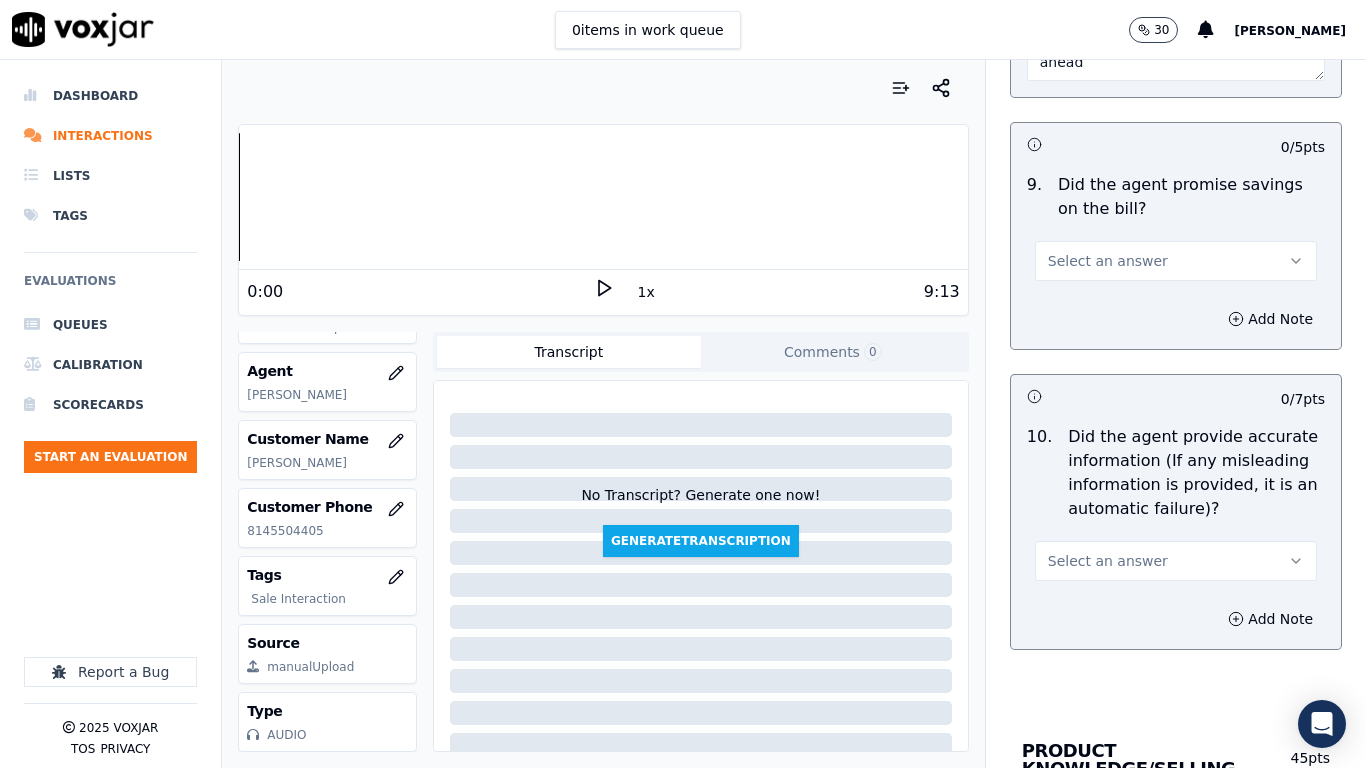
click at [1093, 260] on span "Select an answer" at bounding box center [1108, 261] width 120 height 20
click at [1095, 294] on div "Yes" at bounding box center [1139, 306] width 244 height 32
drag, startPoint x: 1110, startPoint y: 570, endPoint x: 1085, endPoint y: 616, distance: 52.3
click at [1107, 586] on div "10 . Did the agent provide accurate information (If any misleading information …" at bounding box center [1176, 503] width 330 height 172
click at [1082, 553] on span "Select an answer" at bounding box center [1108, 561] width 120 height 20
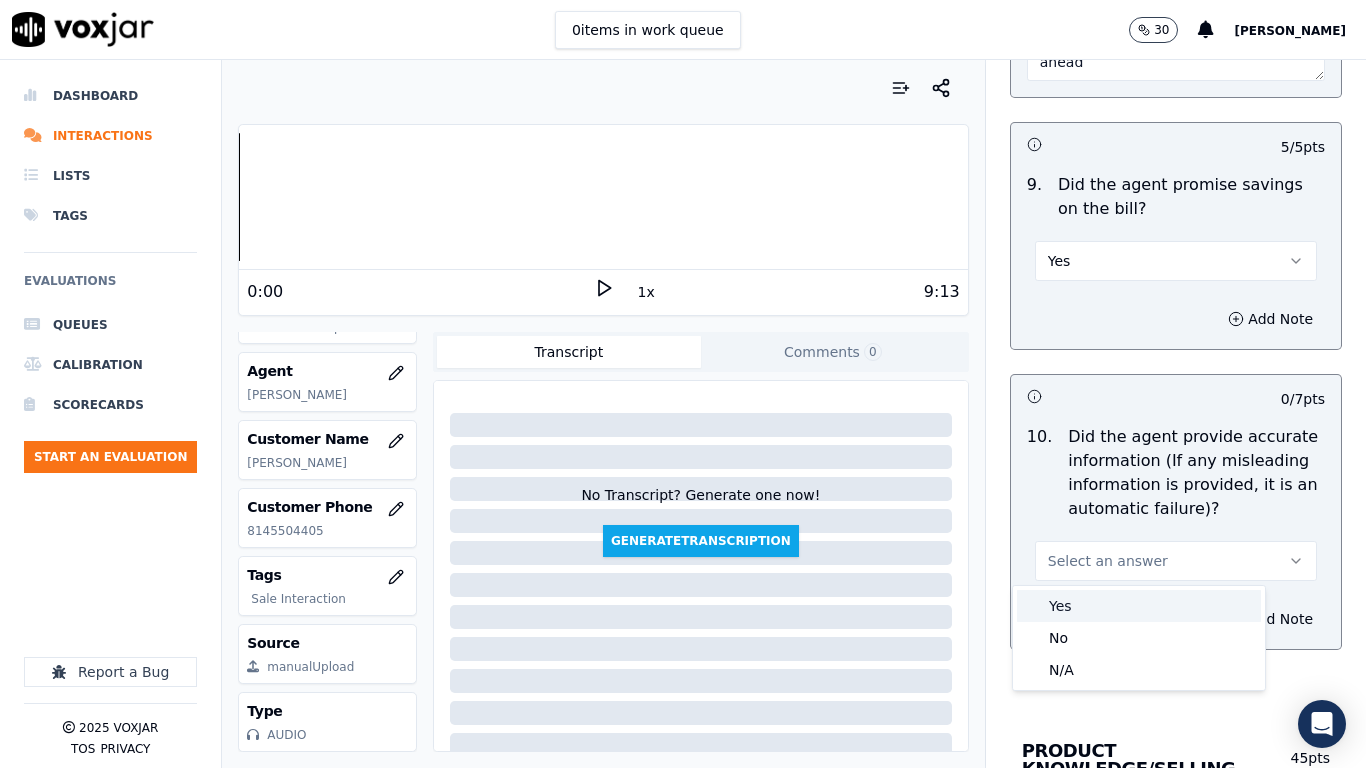
click at [1086, 594] on div "Yes" at bounding box center [1139, 606] width 244 height 32
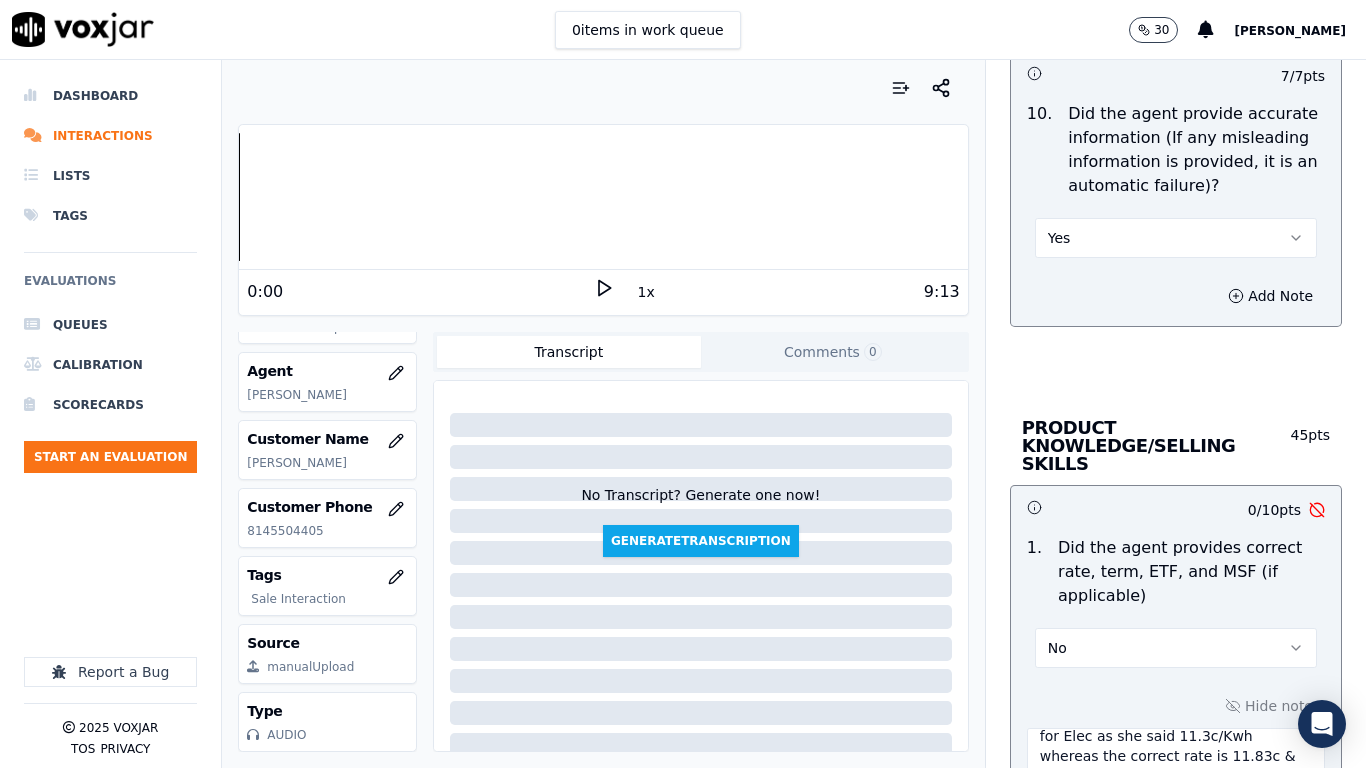
scroll to position [3199, 0]
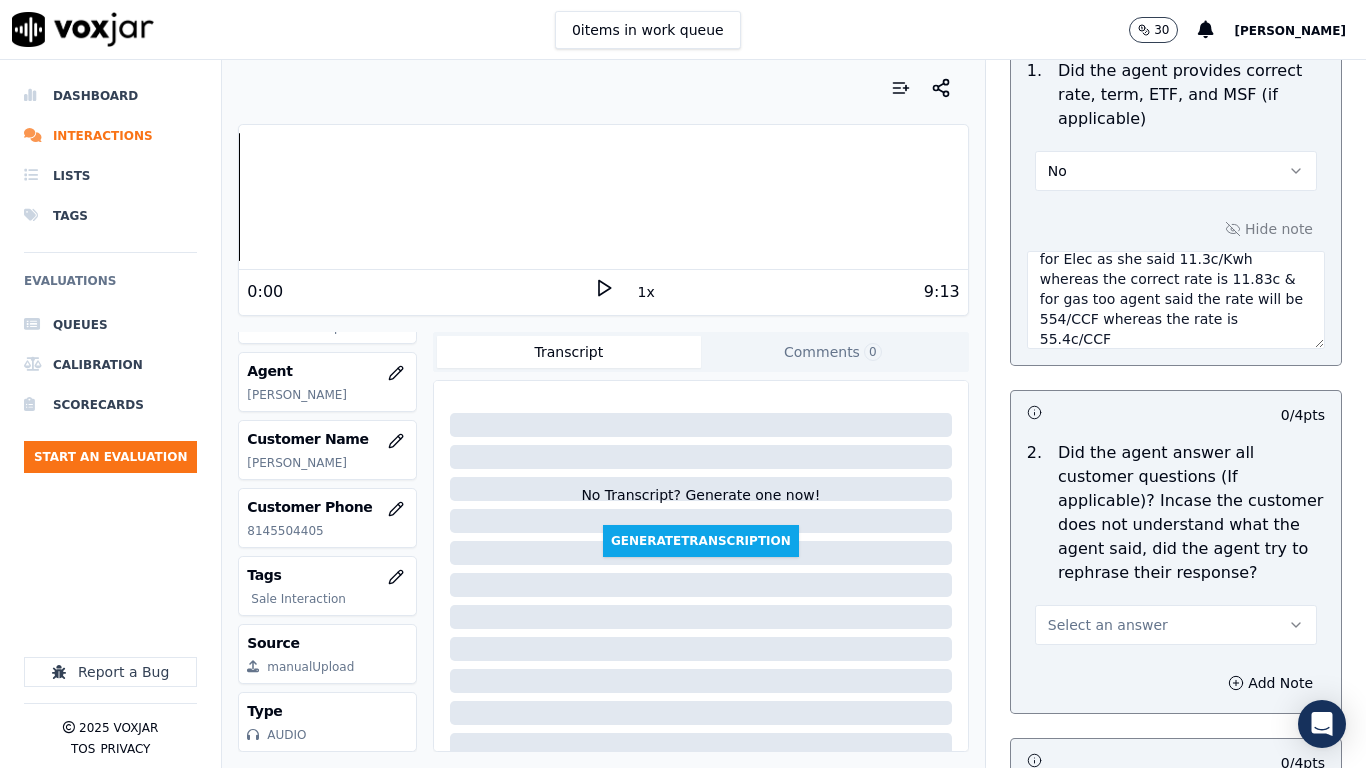
click at [1143, 605] on button "Select an answer" at bounding box center [1176, 625] width 282 height 40
click at [1130, 606] on div "Yes" at bounding box center [1139, 652] width 244 height 32
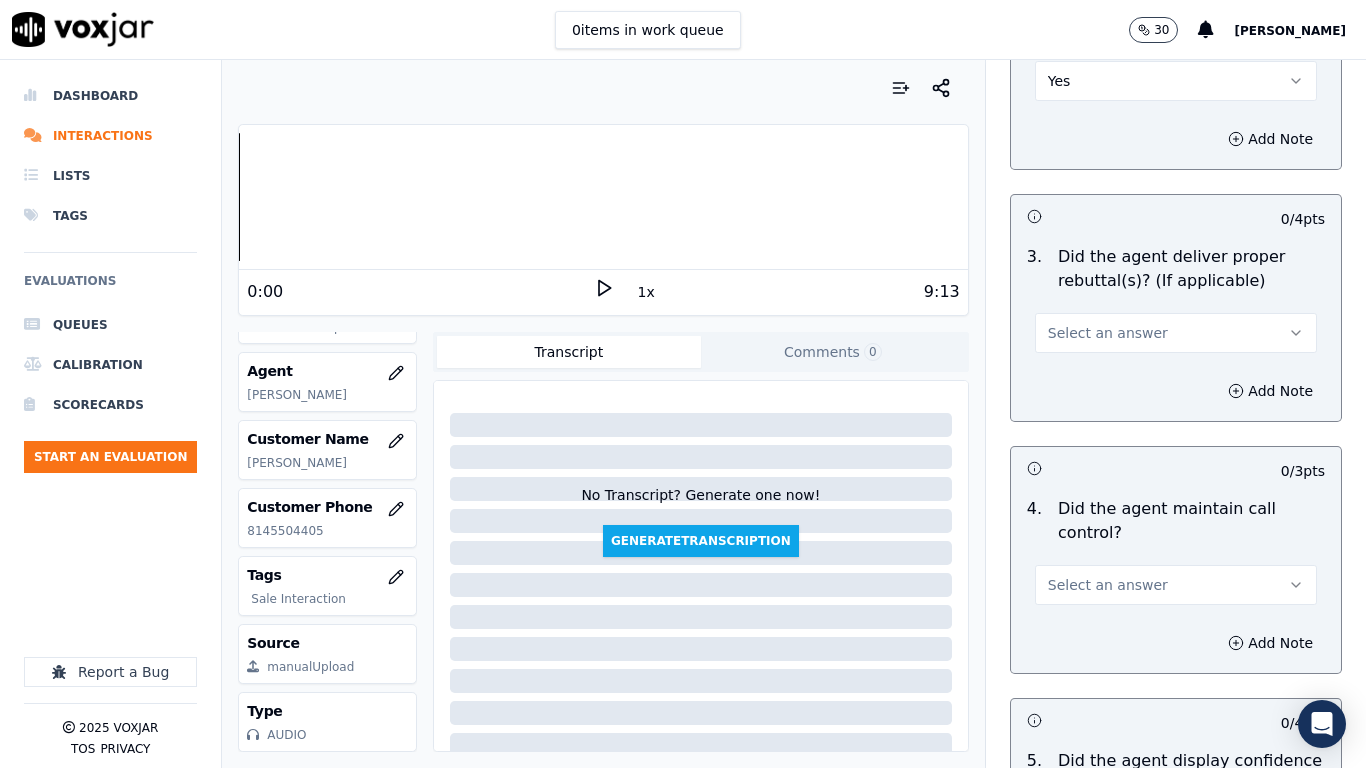
scroll to position [3799, 0]
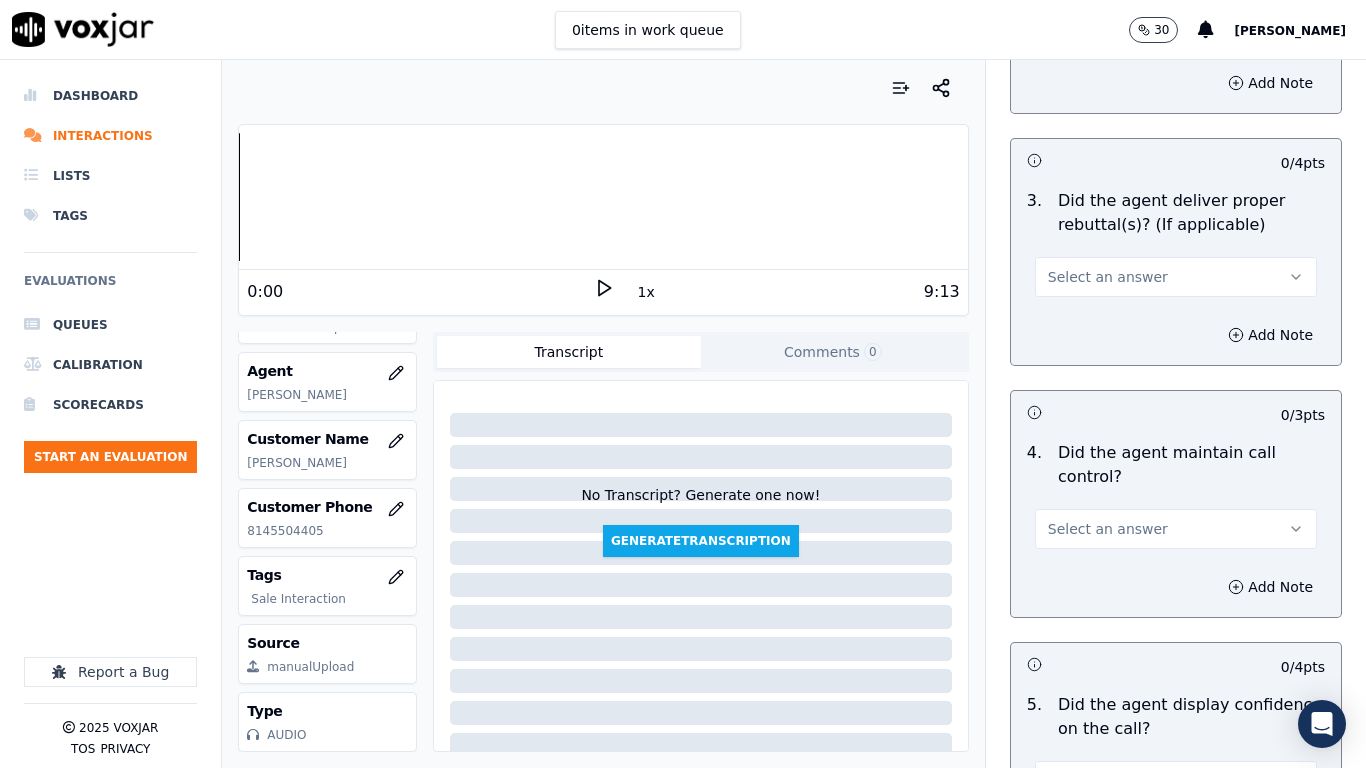
click at [1096, 267] on span "Select an answer" at bounding box center [1108, 277] width 120 height 20
click at [1111, 297] on div "Yes" at bounding box center [1139, 304] width 244 height 32
click at [1099, 519] on span "Select an answer" at bounding box center [1108, 529] width 120 height 20
click at [1089, 548] on div "Yes" at bounding box center [1139, 556] width 244 height 32
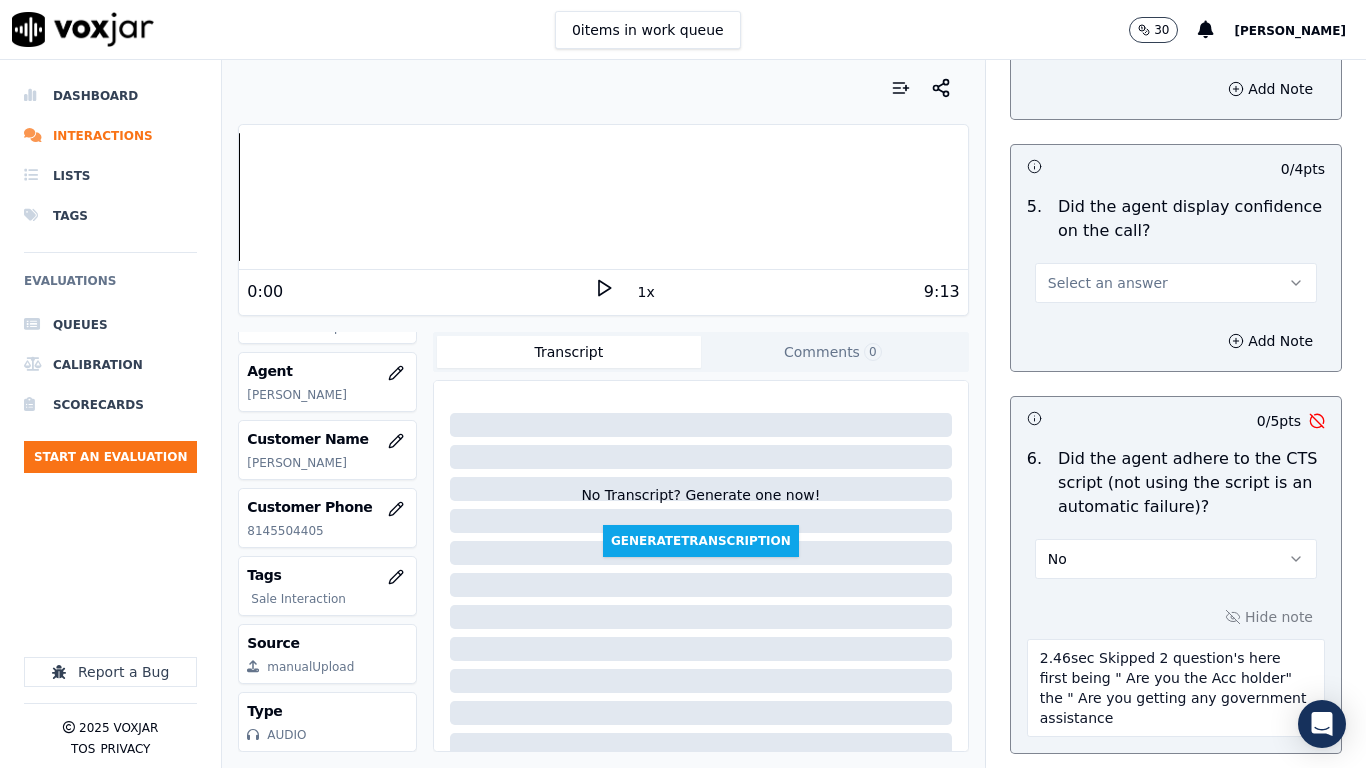
scroll to position [4299, 0]
click at [1087, 271] on span "Select an answer" at bounding box center [1108, 281] width 120 height 20
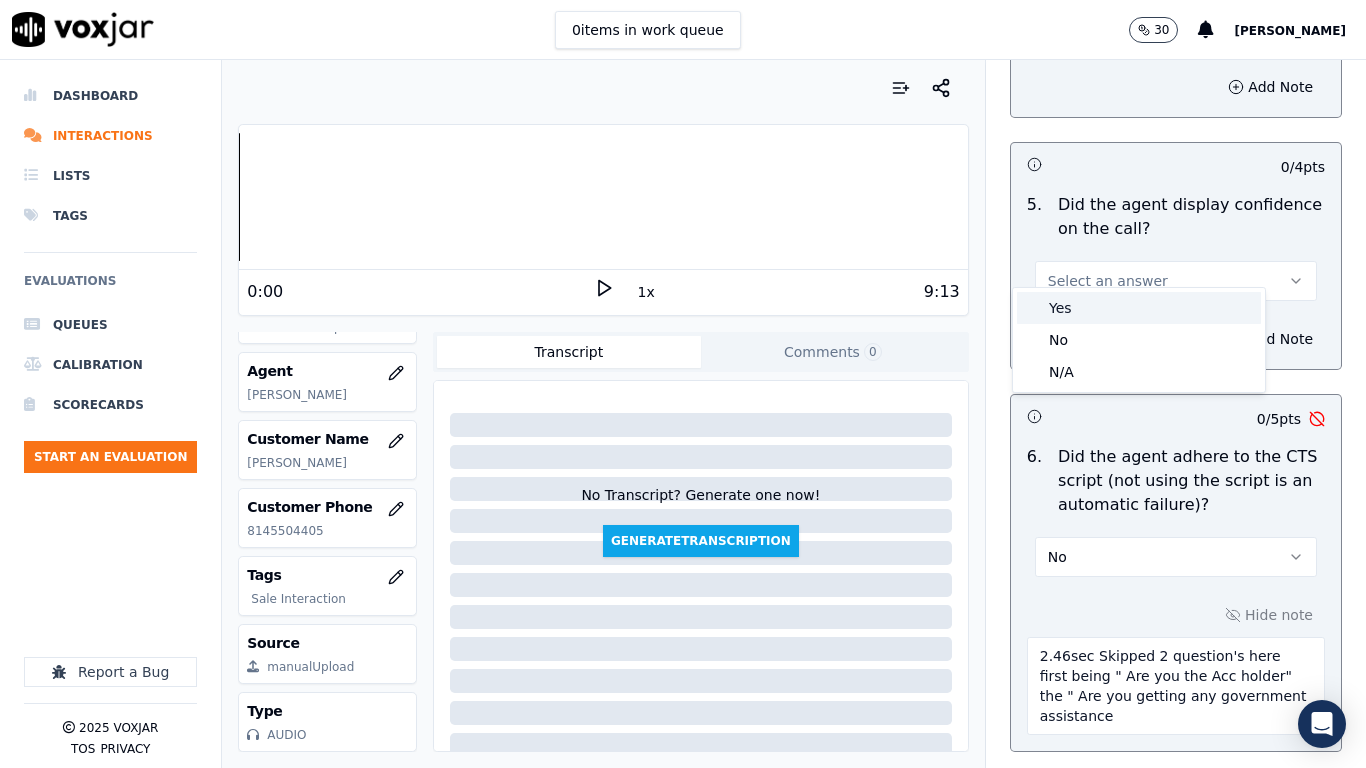
click at [1108, 317] on div "Yes" at bounding box center [1139, 308] width 244 height 32
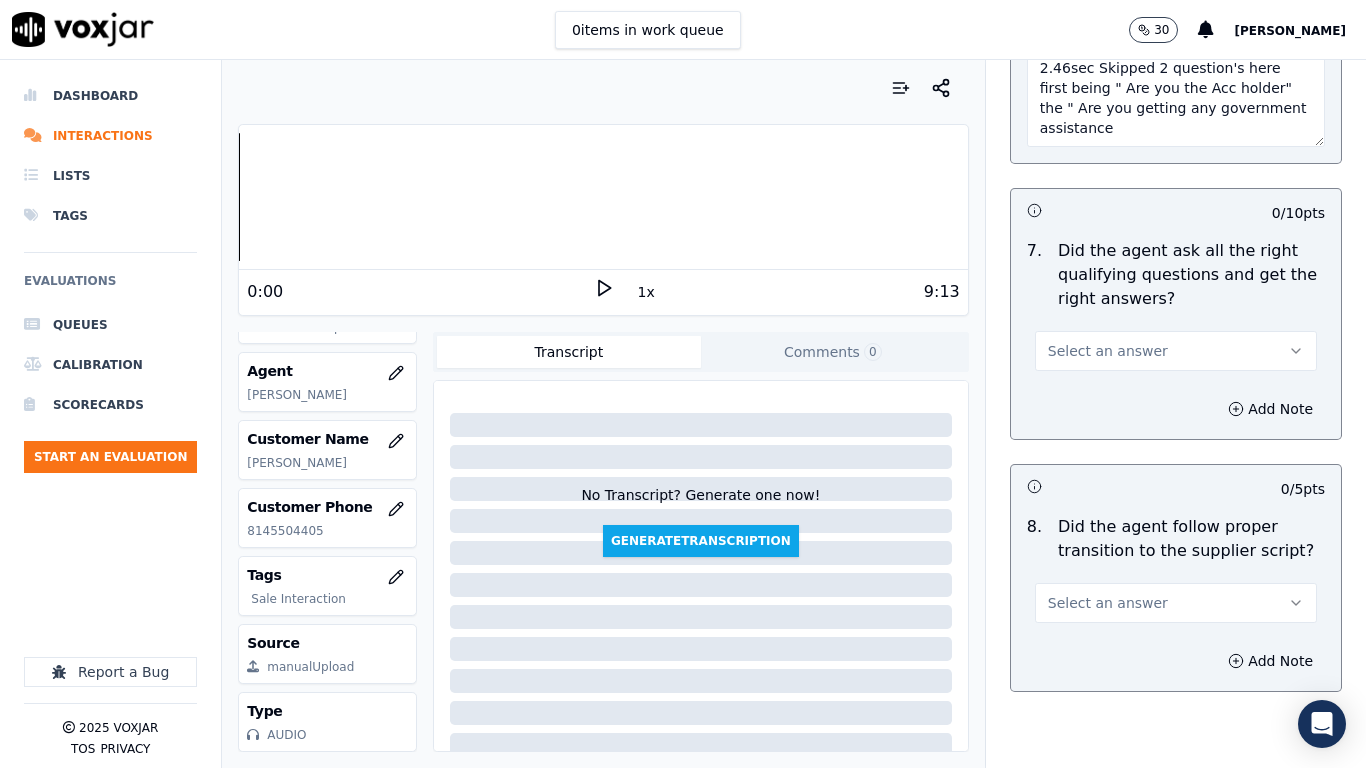
scroll to position [4899, 0]
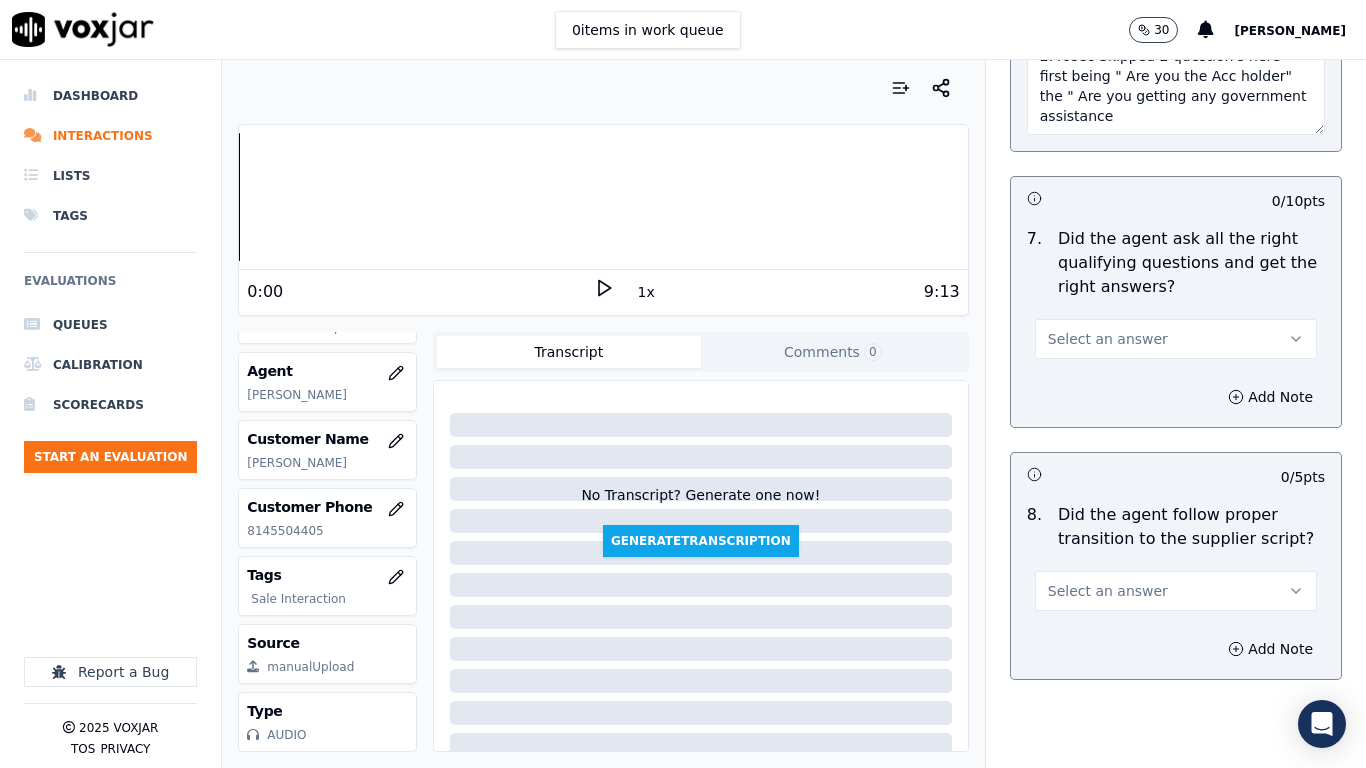
click at [1080, 329] on span "Select an answer" at bounding box center [1108, 339] width 120 height 20
click at [1091, 363] on div "Yes" at bounding box center [1139, 366] width 244 height 32
click at [1142, 573] on button "Select an answer" at bounding box center [1176, 591] width 282 height 40
click at [1120, 606] on div "Yes" at bounding box center [1139, 618] width 244 height 32
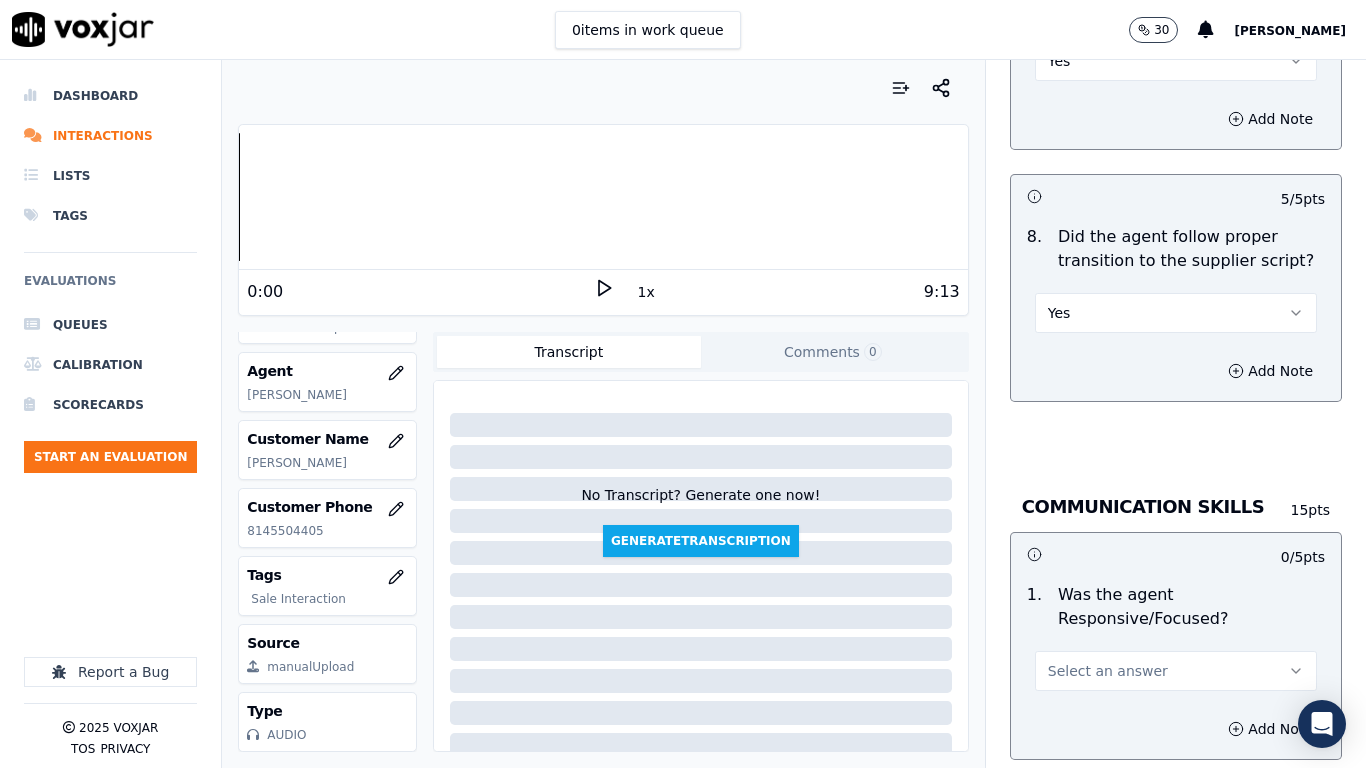
scroll to position [5599, 0]
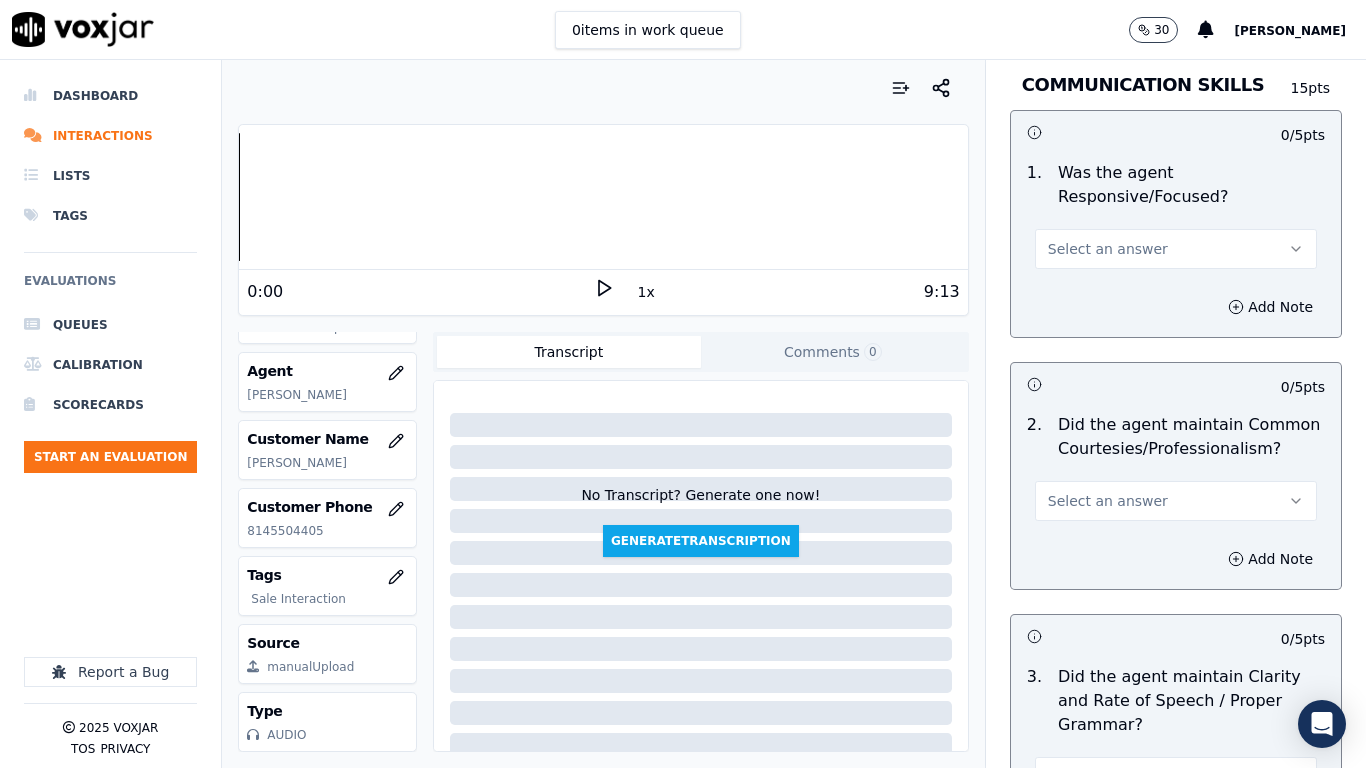
click at [1082, 239] on span "Select an answer" at bounding box center [1108, 249] width 120 height 20
click at [1095, 278] on div "Yes" at bounding box center [1139, 276] width 244 height 32
click at [1119, 461] on div "Select an answer" at bounding box center [1176, 491] width 314 height 60
click at [1126, 491] on span "Select an answer" at bounding box center [1108, 501] width 120 height 20
click at [1111, 520] on div "Yes" at bounding box center [1139, 528] width 244 height 32
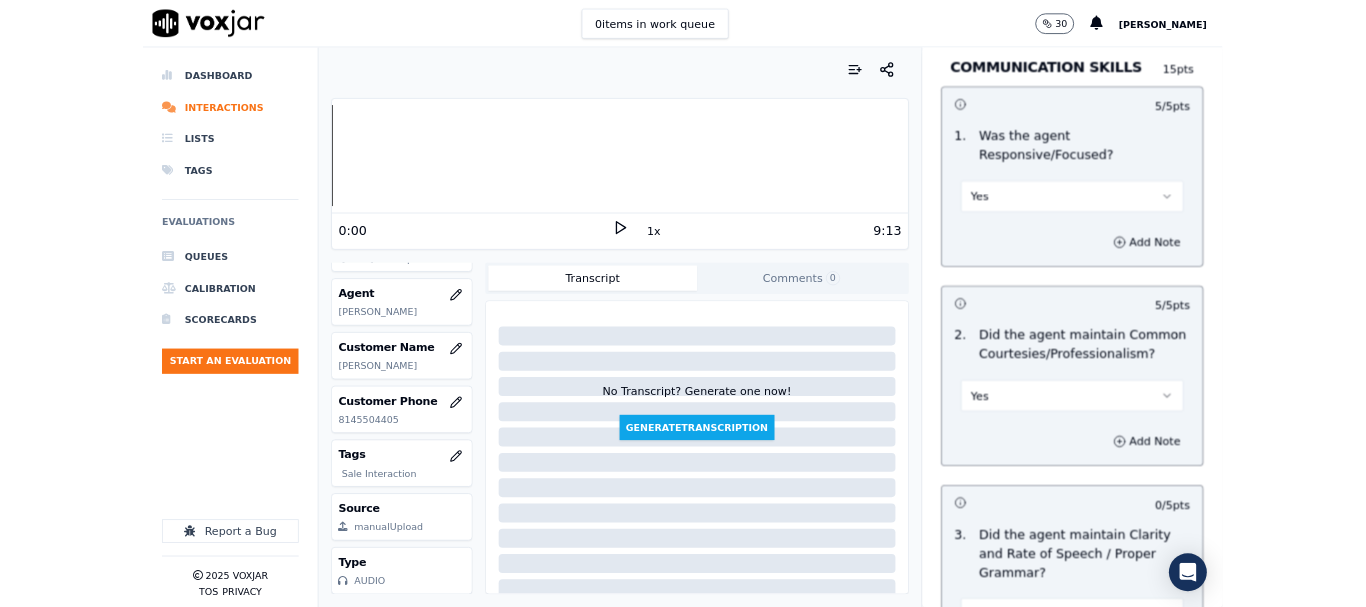
scroll to position [5850, 0]
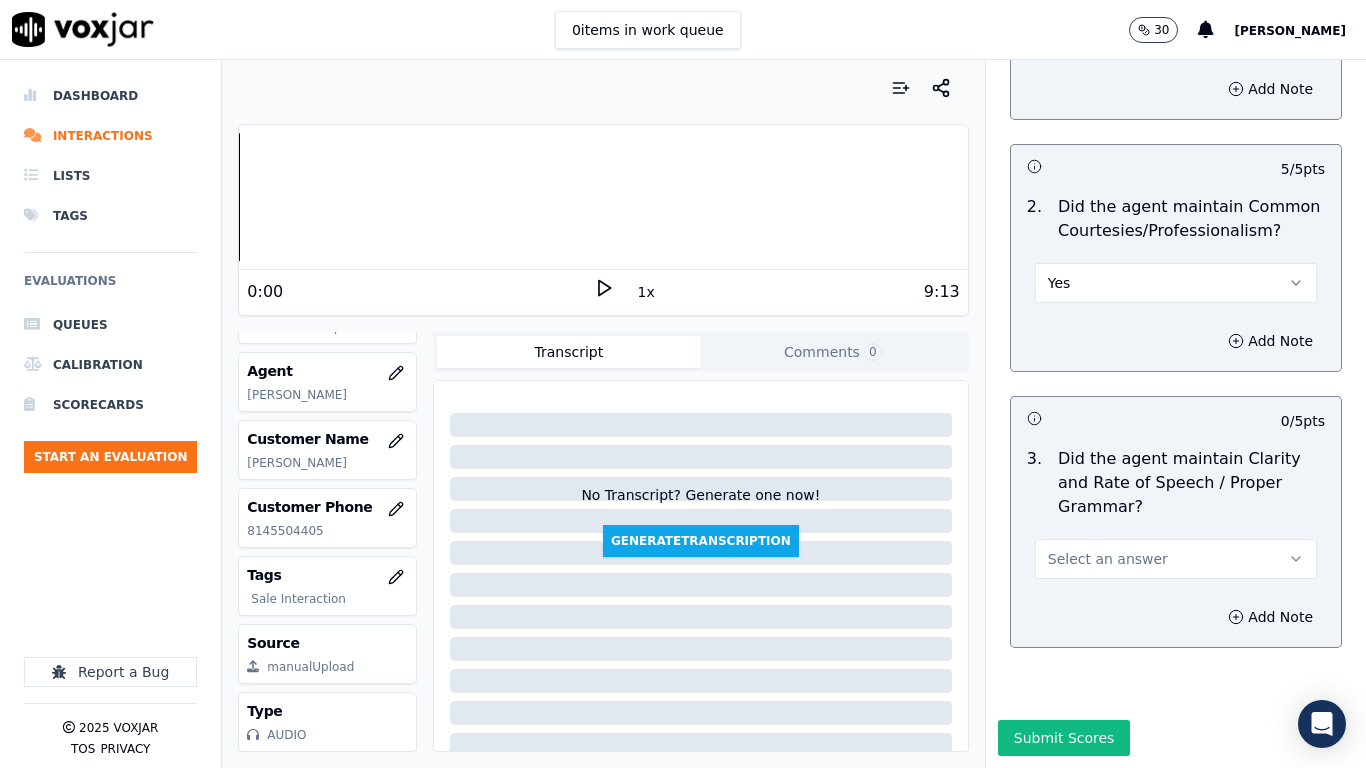
click at [1103, 549] on span "Select an answer" at bounding box center [1108, 559] width 120 height 20
click at [1104, 544] on div "Yes" at bounding box center [1139, 553] width 244 height 32
drag, startPoint x: 1071, startPoint y: 679, endPoint x: 1030, endPoint y: 686, distance: 41.6
click at [1070, 606] on button "Submit Scores" at bounding box center [1064, 738] width 133 height 36
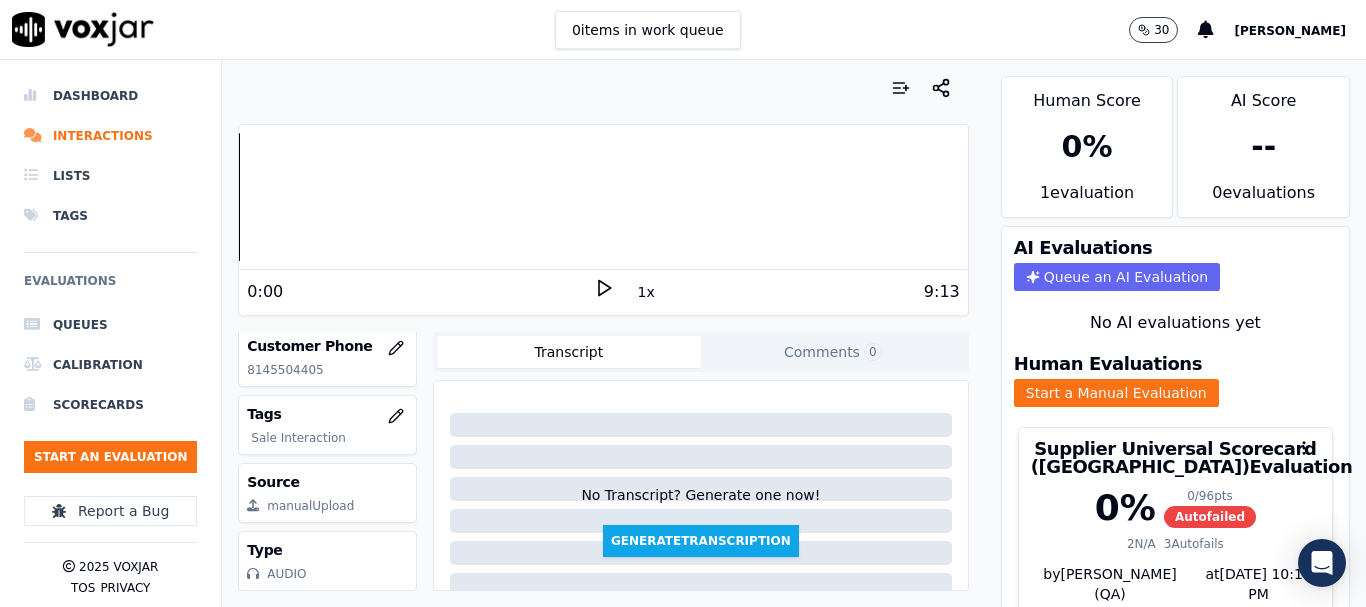
scroll to position [400, 0]
click at [128, 448] on button "Start an Evaluation" at bounding box center [110, 457] width 173 height 32
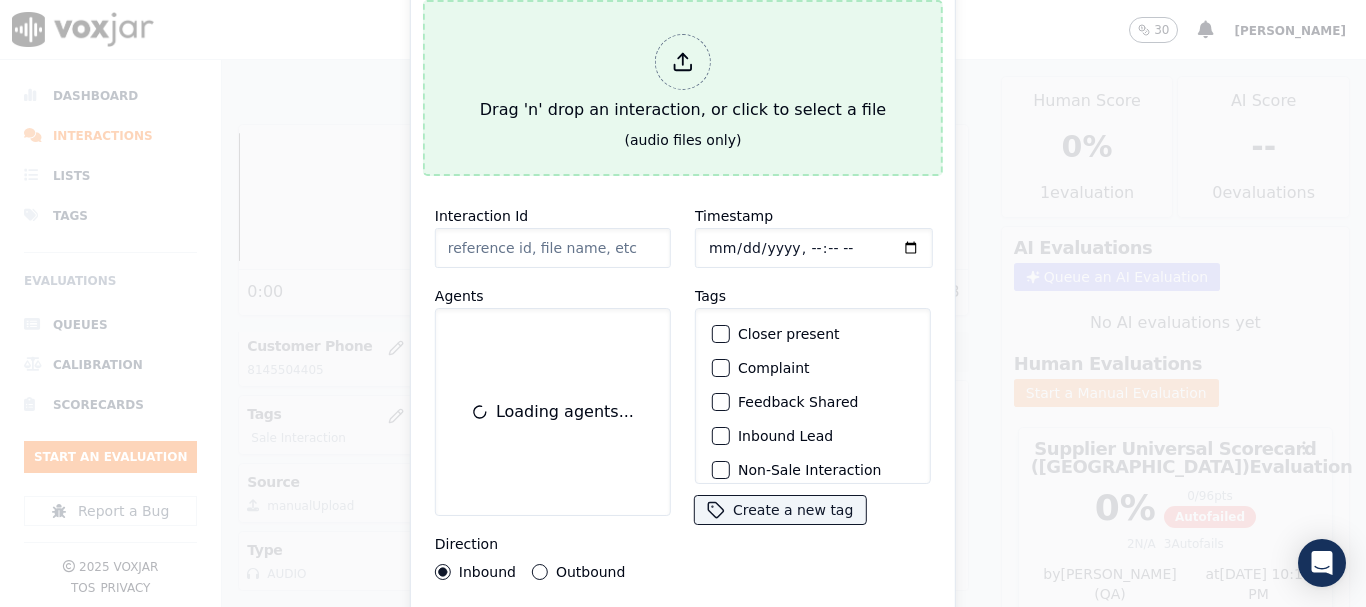
click at [637, 84] on div "Drag 'n' drop an interaction, or click to select a file" at bounding box center [683, 78] width 422 height 104
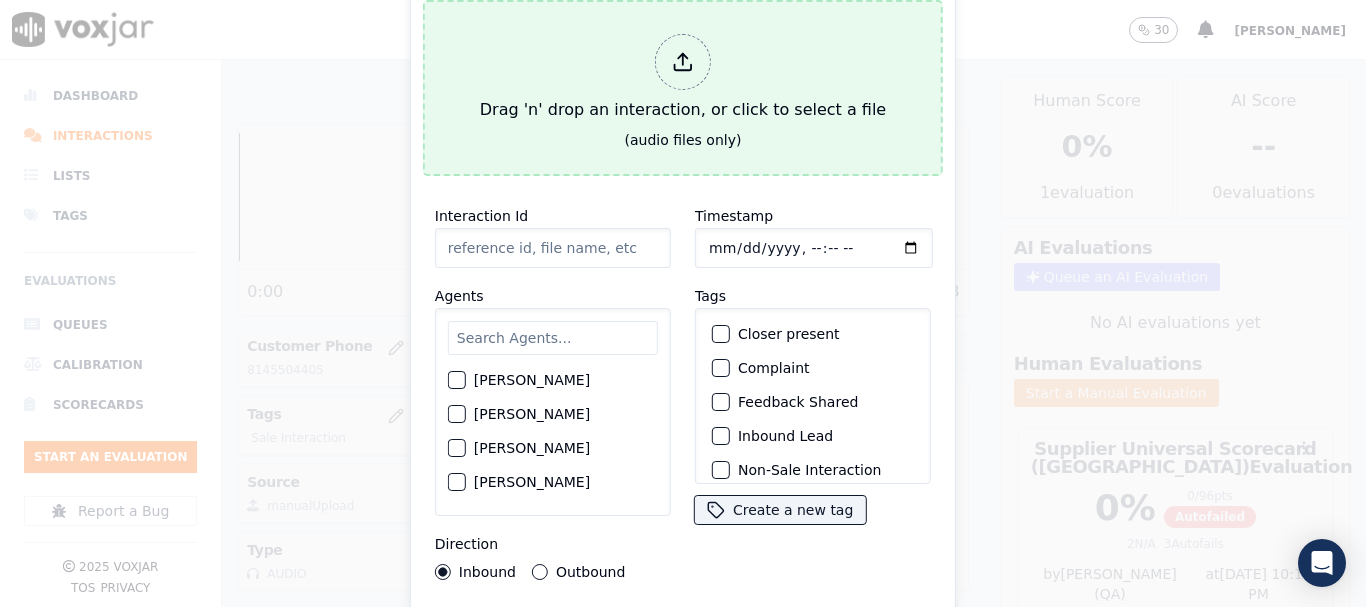
type input "20250909-120221_8144494077-all.mp3"
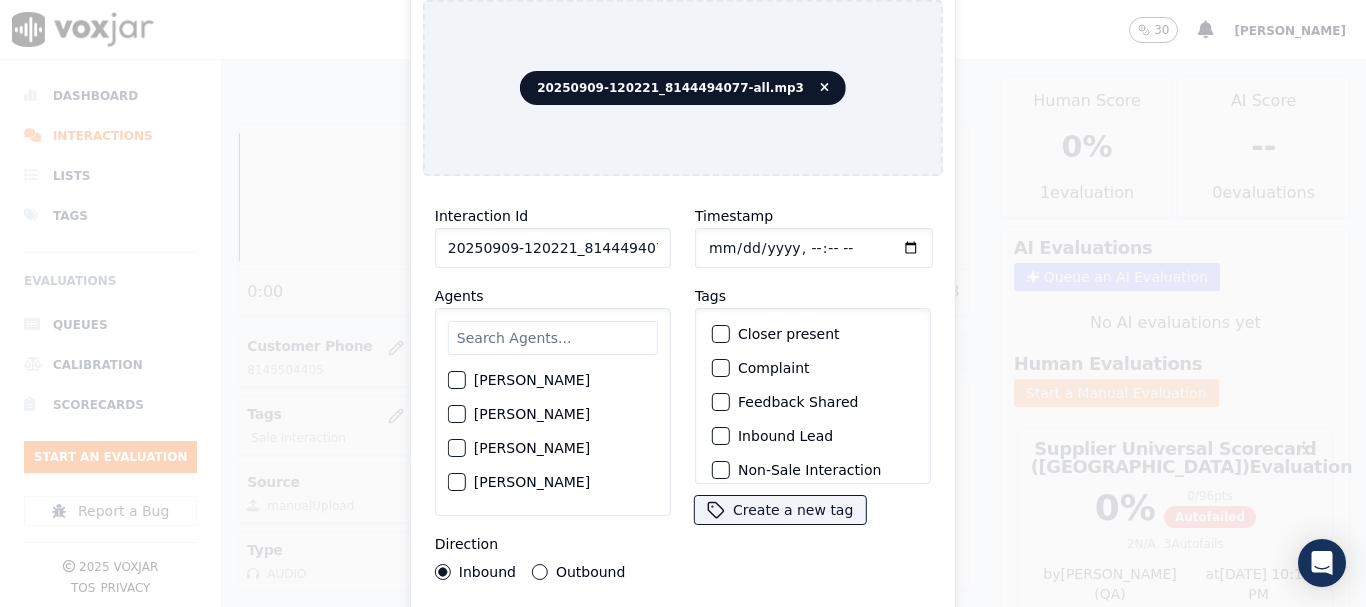
click at [548, 333] on input "text" at bounding box center [553, 338] width 210 height 34
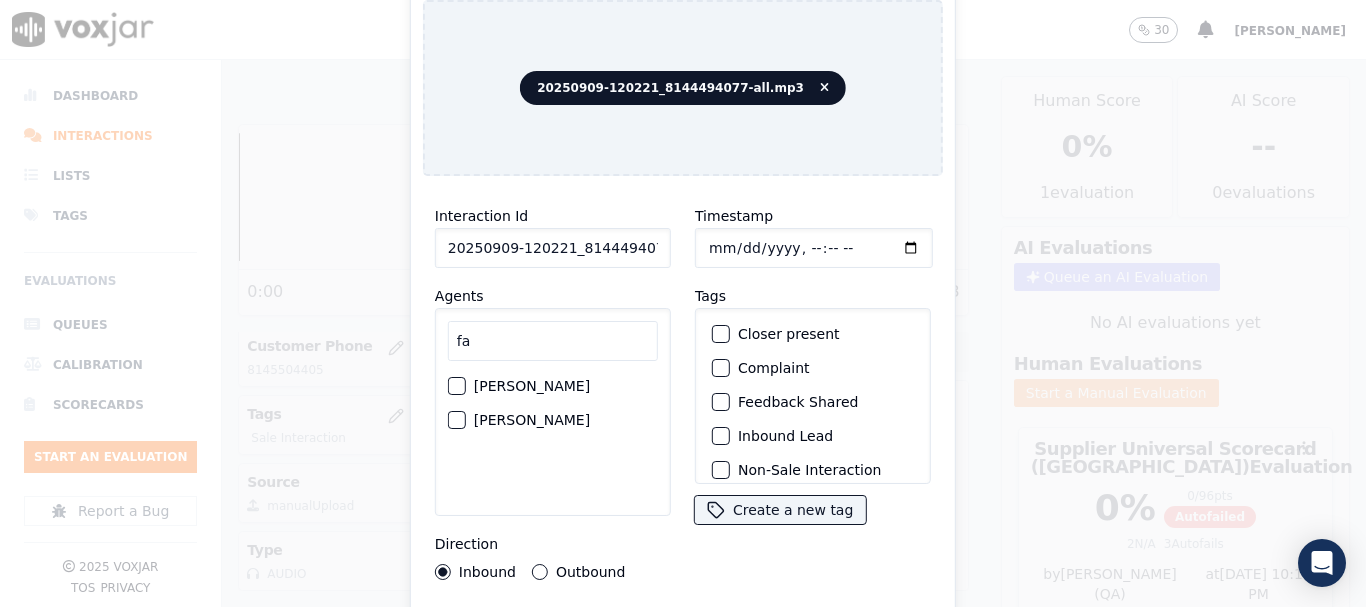
type input "fa"
click at [548, 413] on label "[PERSON_NAME]" at bounding box center [532, 420] width 116 height 14
click at [466, 411] on button "[PERSON_NAME]" at bounding box center [457, 420] width 18 height 18
click at [707, 243] on input "Timestamp" at bounding box center [814, 248] width 238 height 40
type input "[DATE]T17:01"
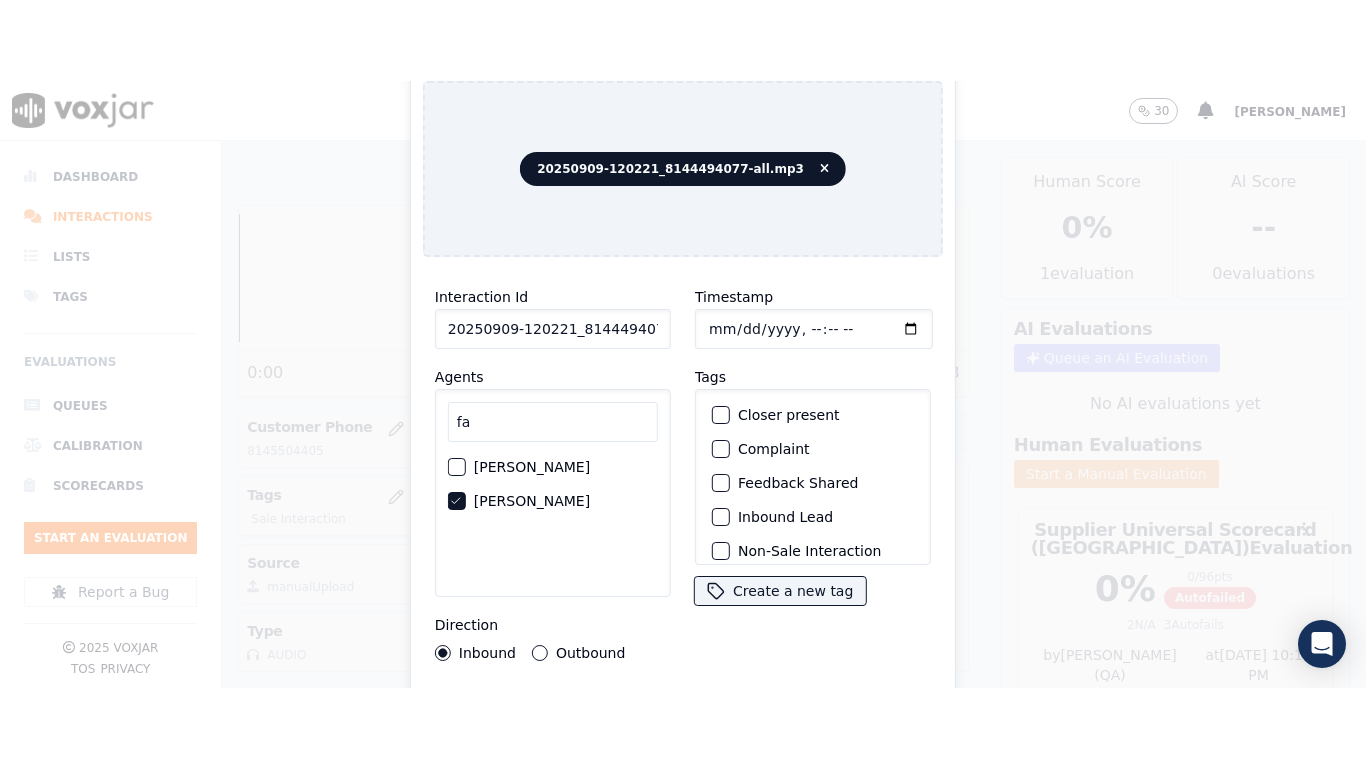
scroll to position [175, 0]
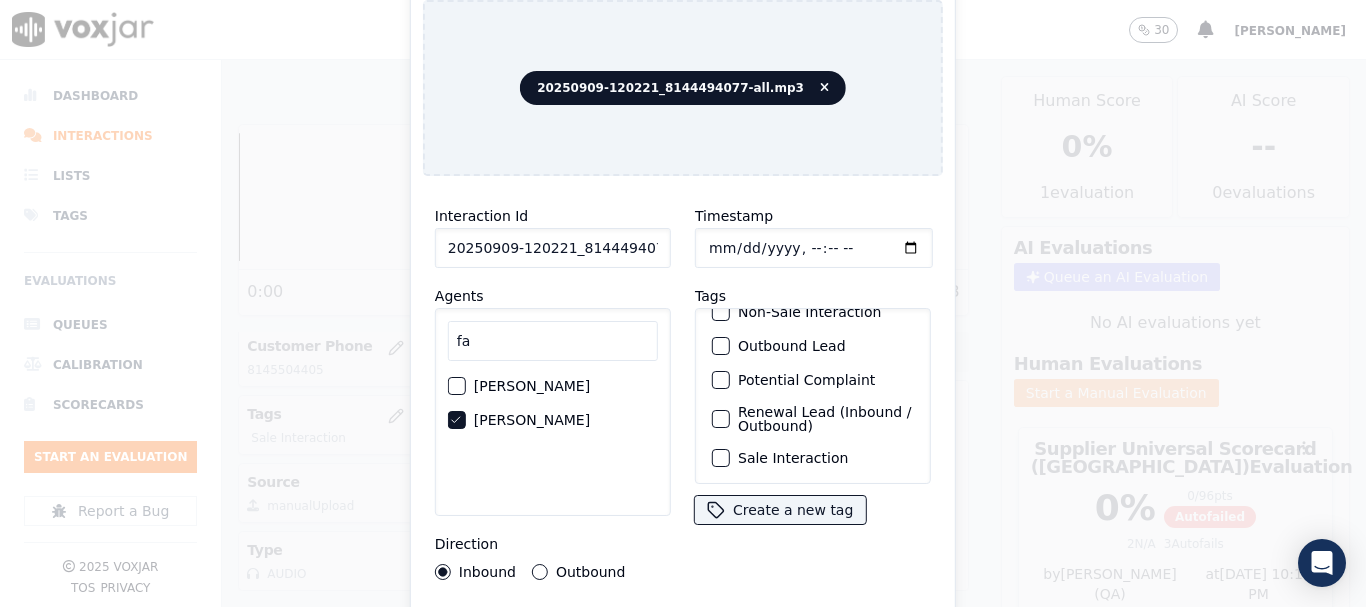
click at [765, 451] on label "Sale Interaction" at bounding box center [793, 458] width 110 height 14
click at [730, 449] on button "Sale Interaction" at bounding box center [721, 458] width 18 height 18
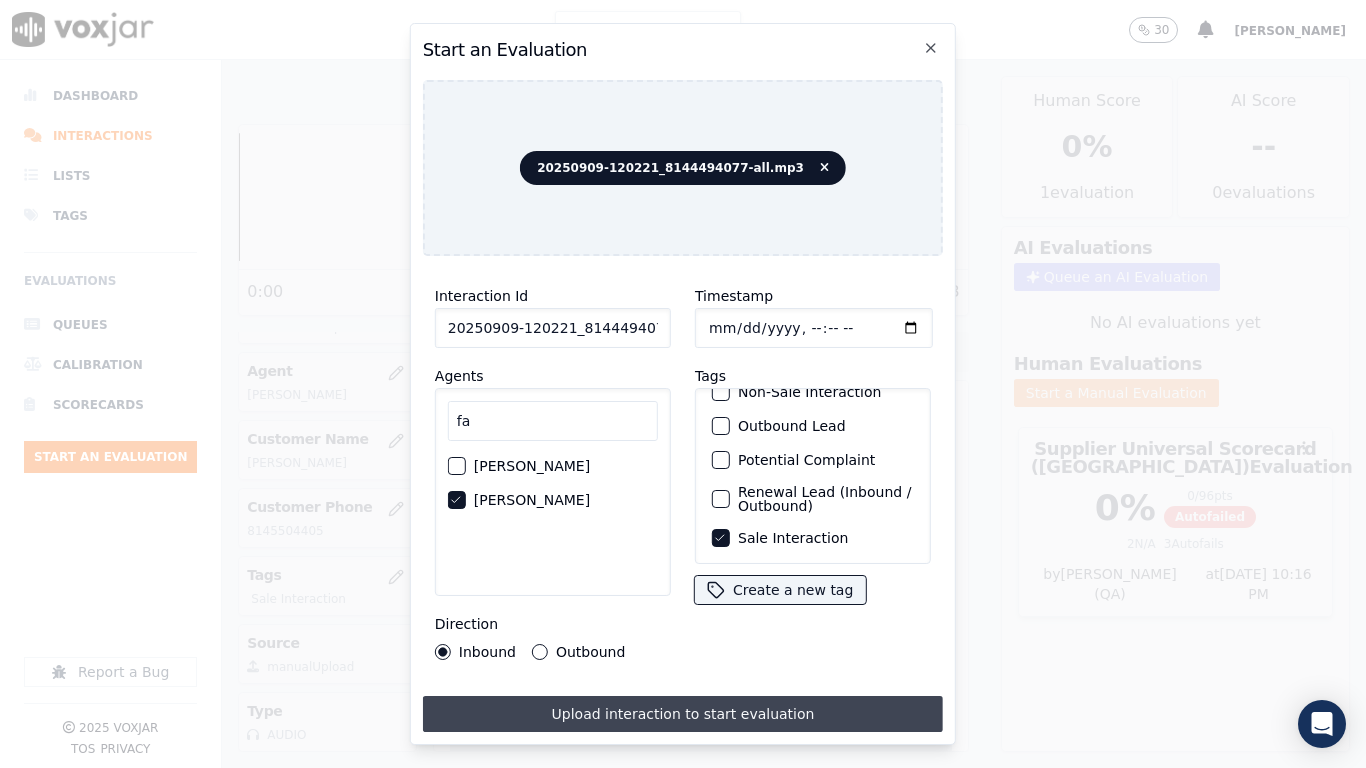
click at [726, 606] on button "Upload interaction to start evaluation" at bounding box center [683, 714] width 520 height 36
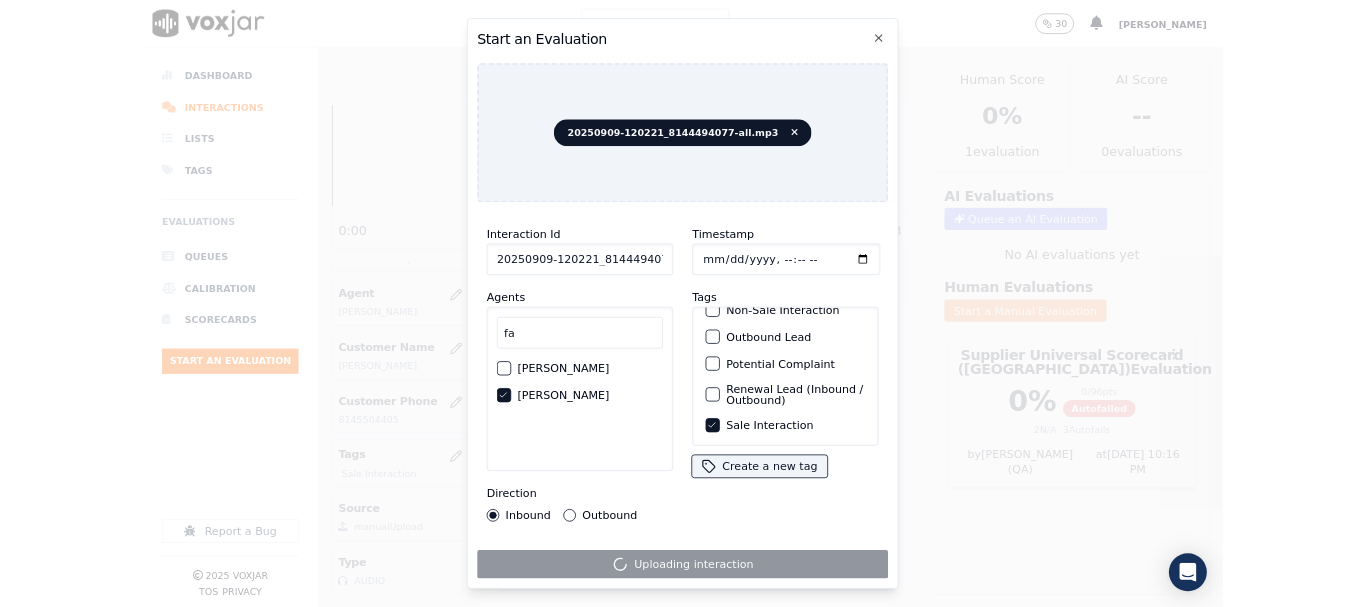
scroll to position [400, 0]
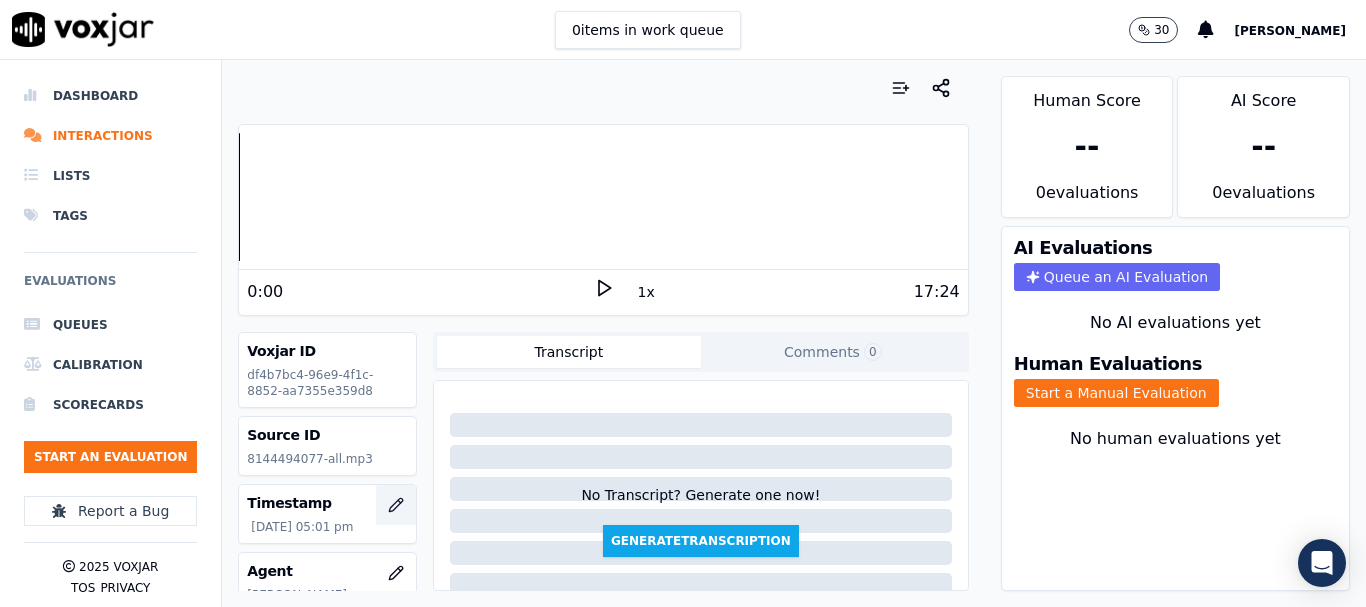
scroll to position [100, 0]
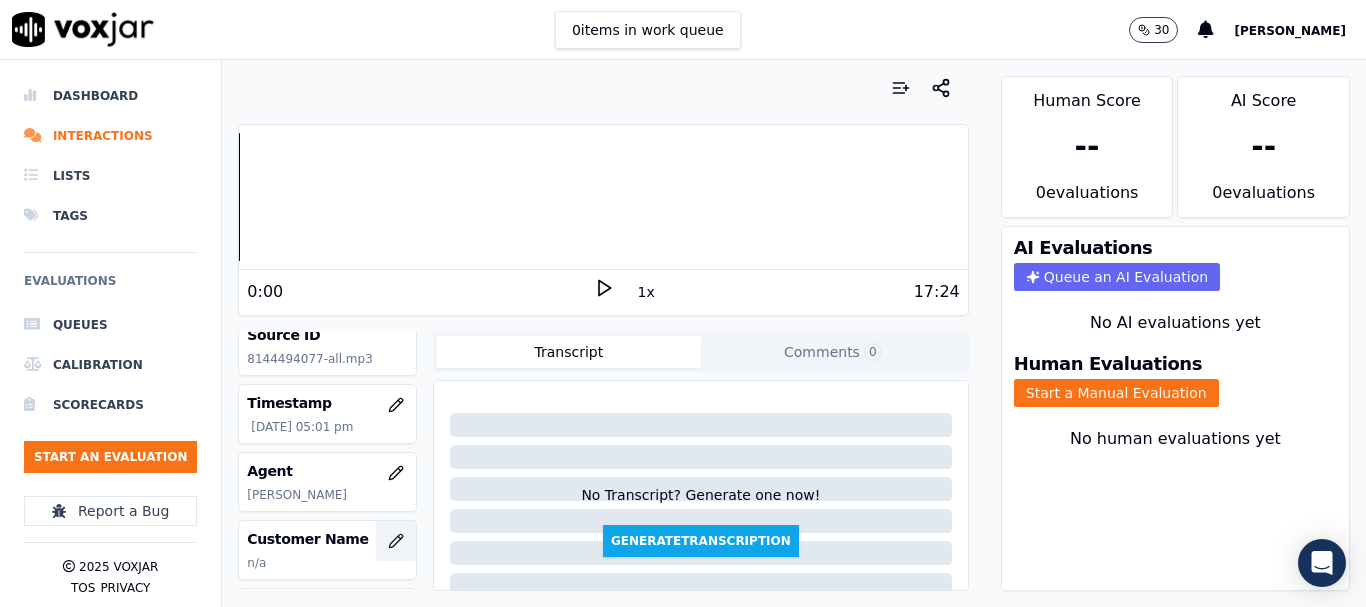
click at [388, 534] on icon "button" at bounding box center [396, 541] width 16 height 16
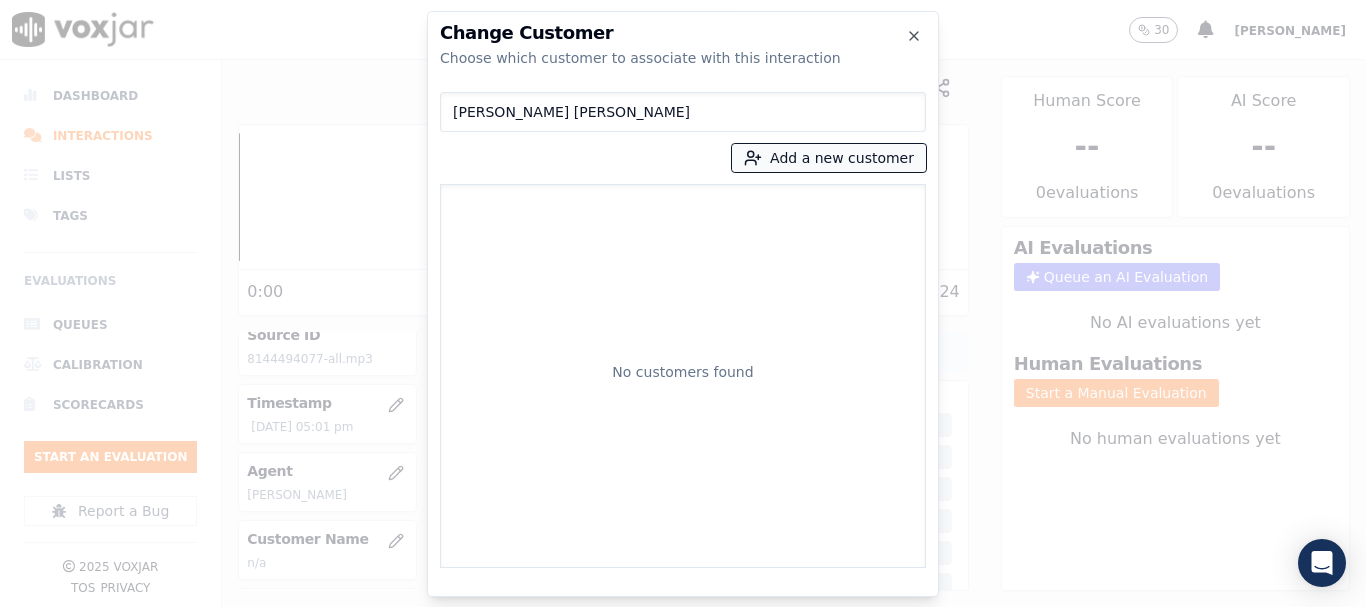
type input "[PERSON_NAME] [PERSON_NAME]"
click at [800, 156] on button "Add a new customer" at bounding box center [829, 158] width 194 height 28
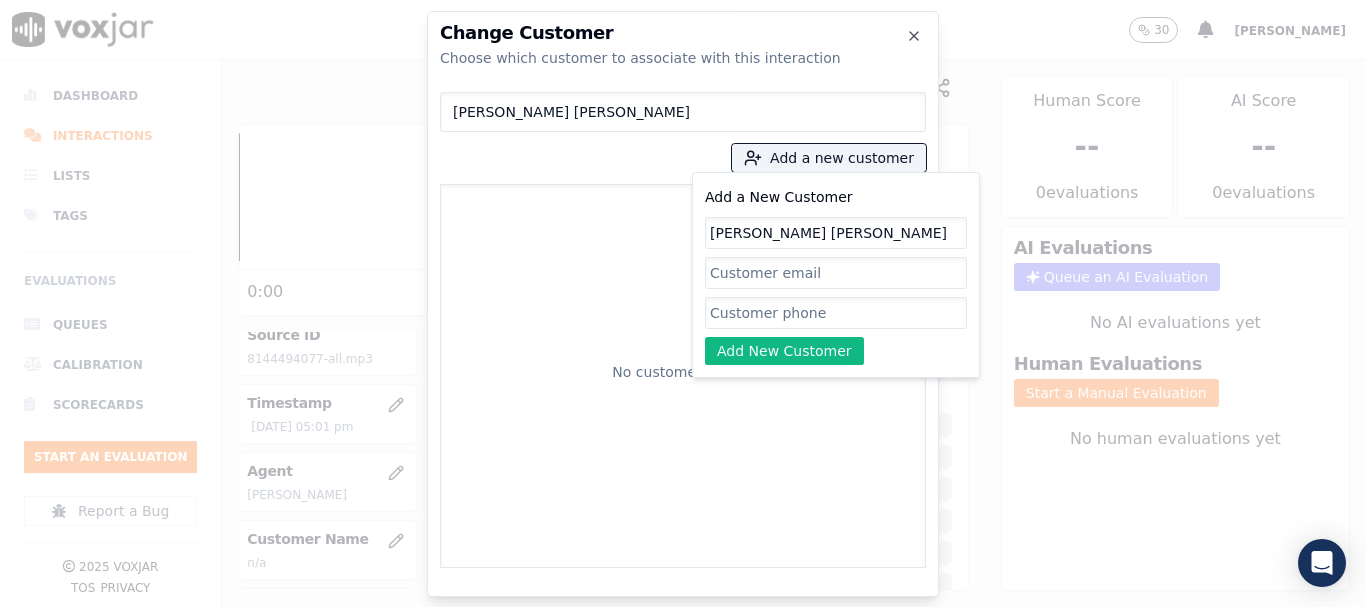
type input "[PERSON_NAME] [PERSON_NAME]"
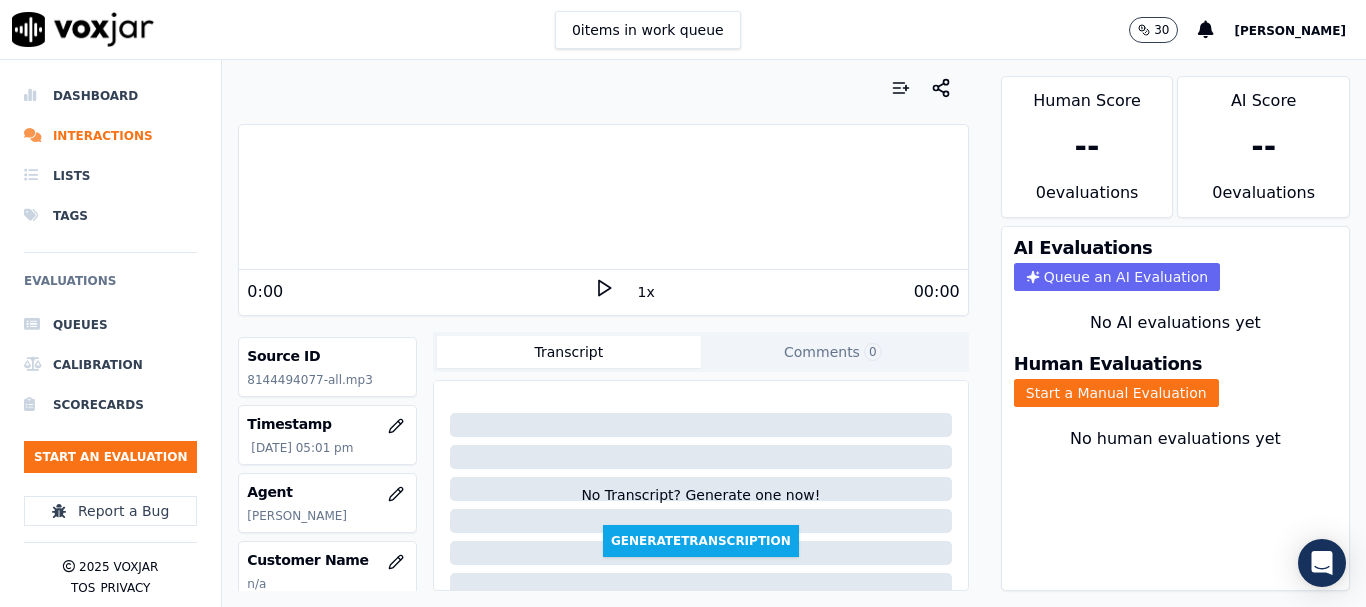
scroll to position [200, 0]
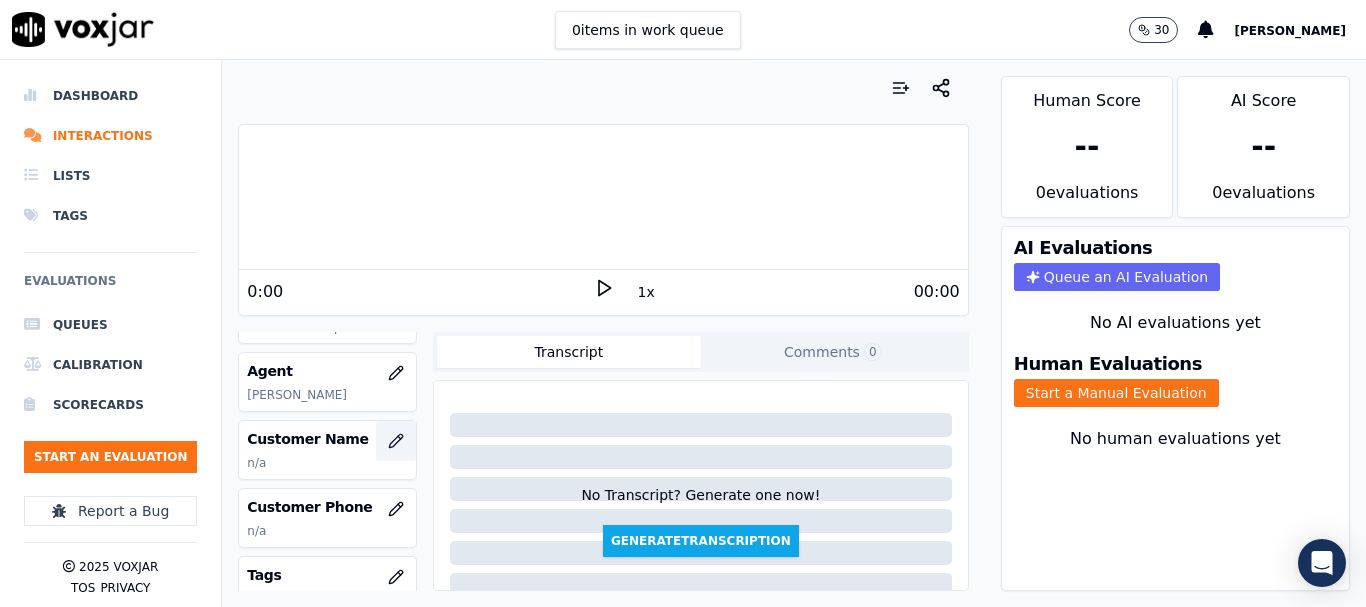
click at [388, 439] on icon "button" at bounding box center [396, 441] width 16 height 16
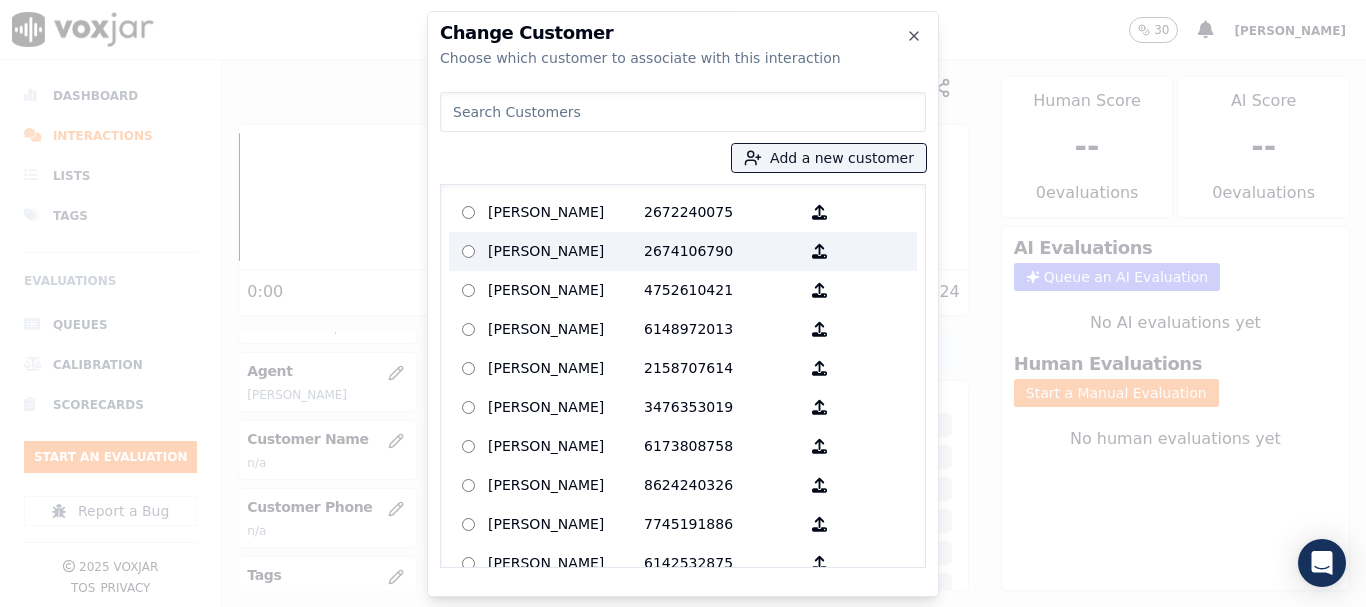
paste input "[PERSON_NAME] [PERSON_NAME]"
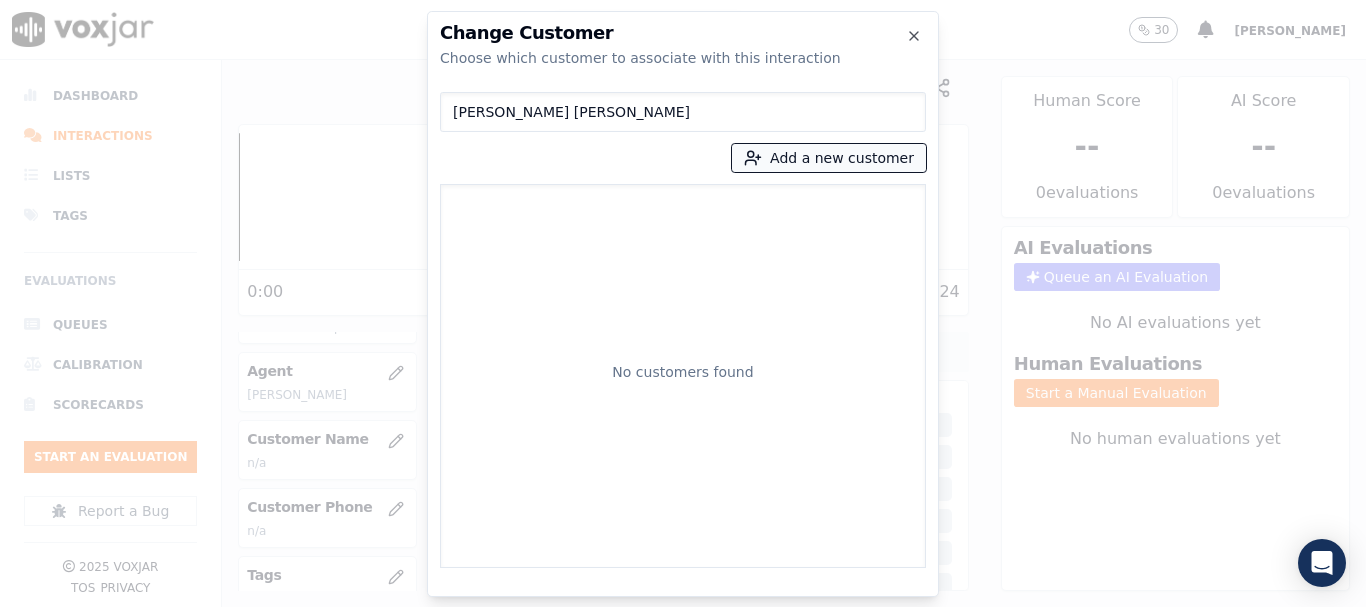
type input "[PERSON_NAME] [PERSON_NAME]"
click at [830, 155] on button "Add a new customer" at bounding box center [829, 158] width 194 height 28
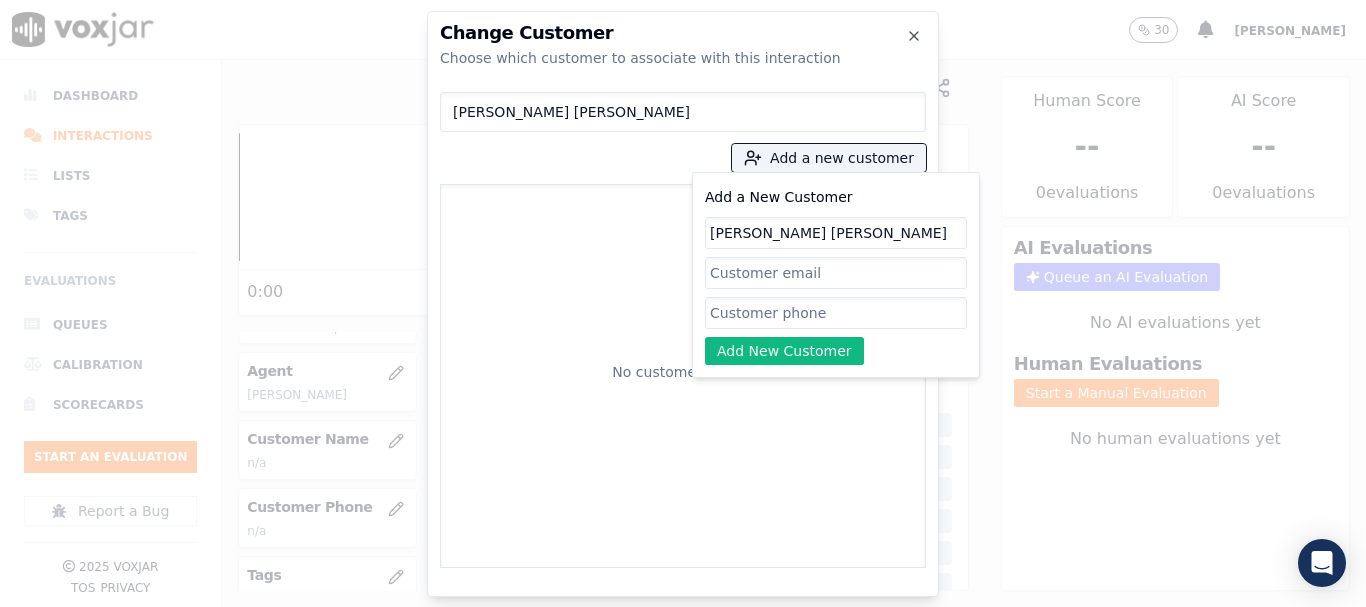
type input "[PERSON_NAME] [PERSON_NAME]"
click at [778, 316] on input "Add a New Customer" at bounding box center [836, 313] width 262 height 32
paste input "8144494077"
paste input "8144400875"
type input "8144494077-8144400875"
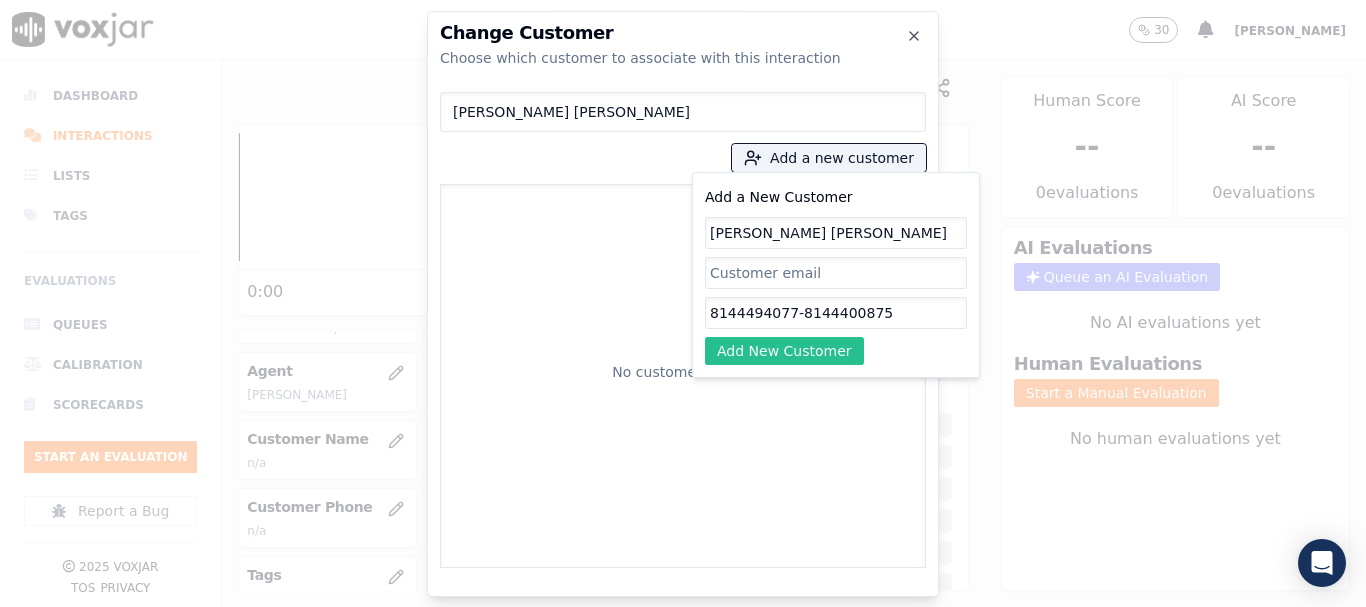
click at [796, 341] on button "Add New Customer" at bounding box center [784, 351] width 159 height 28
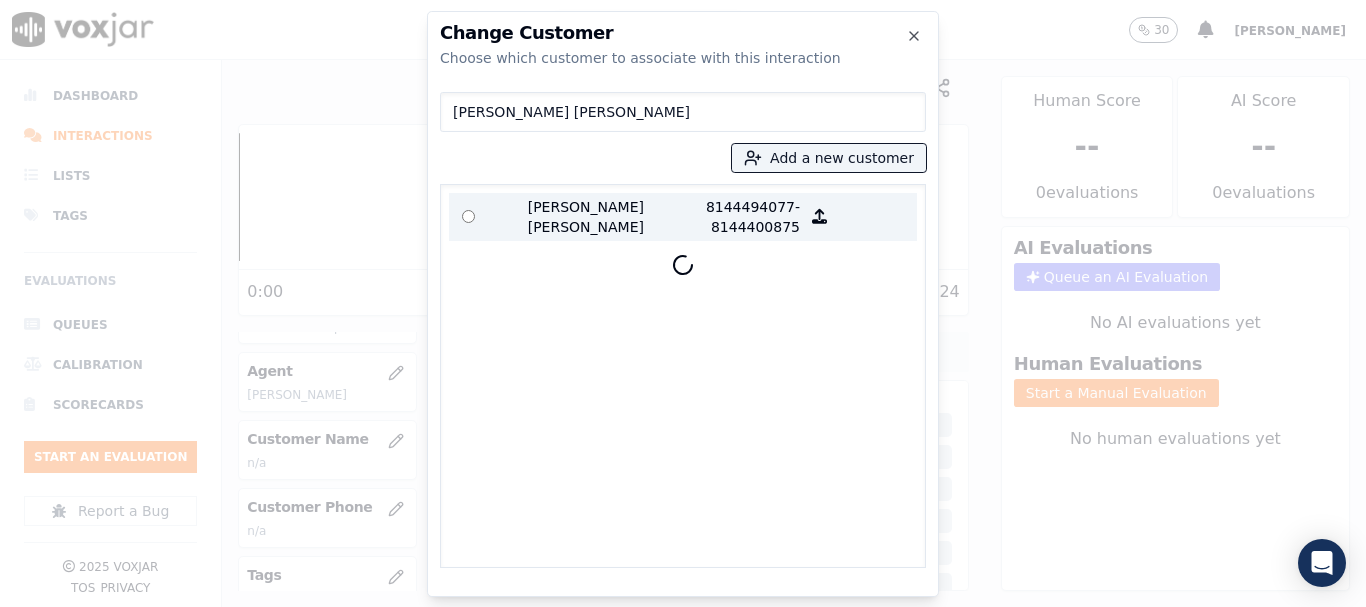
click at [527, 213] on p "[PERSON_NAME] [PERSON_NAME]" at bounding box center [566, 217] width 156 height 40
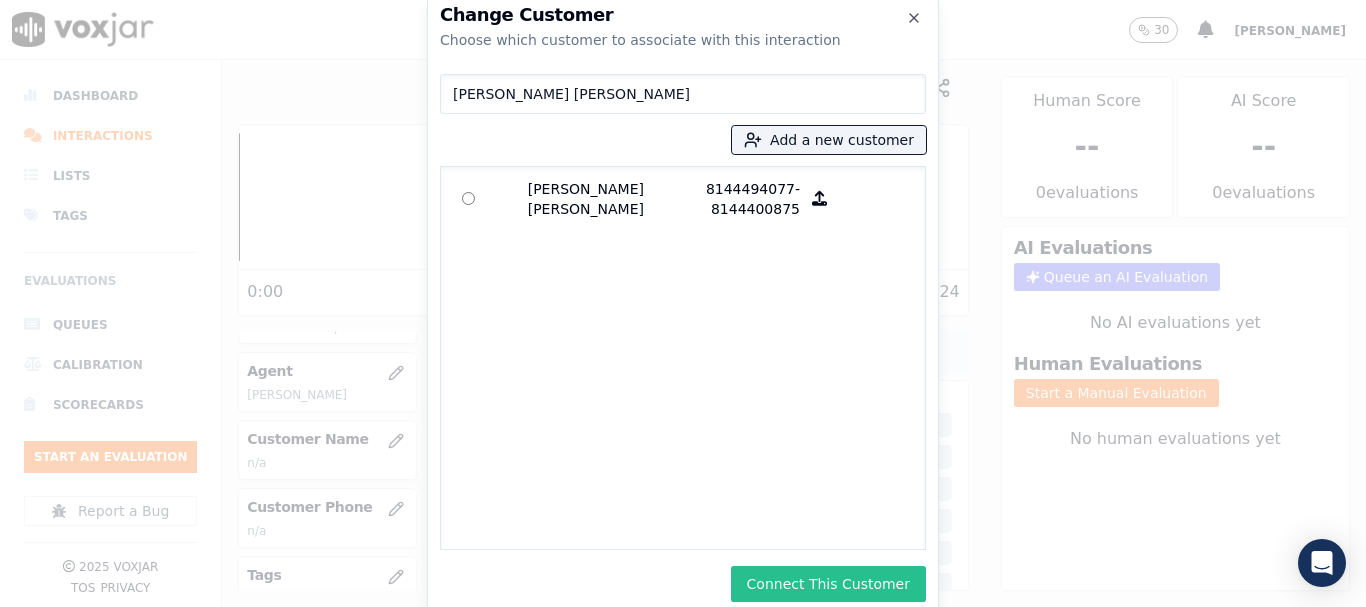
click at [886, 589] on button "Connect This Customer" at bounding box center [828, 584] width 195 height 36
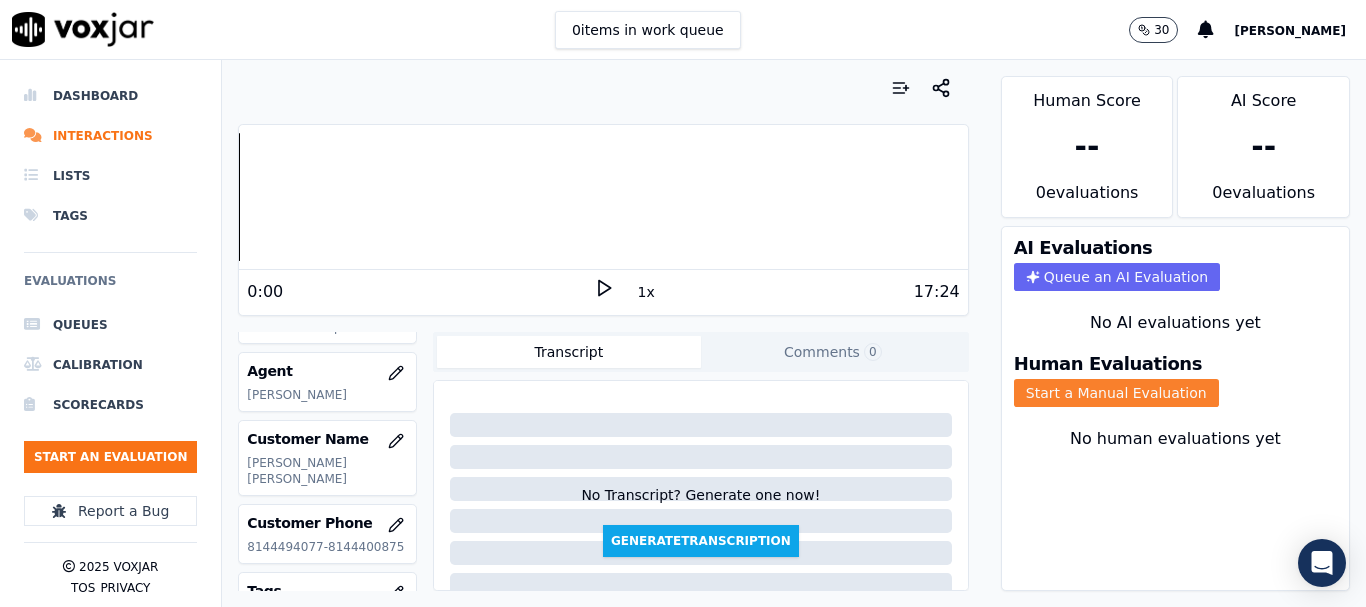
click at [1090, 395] on button "Start a Manual Evaluation" at bounding box center [1116, 393] width 205 height 28
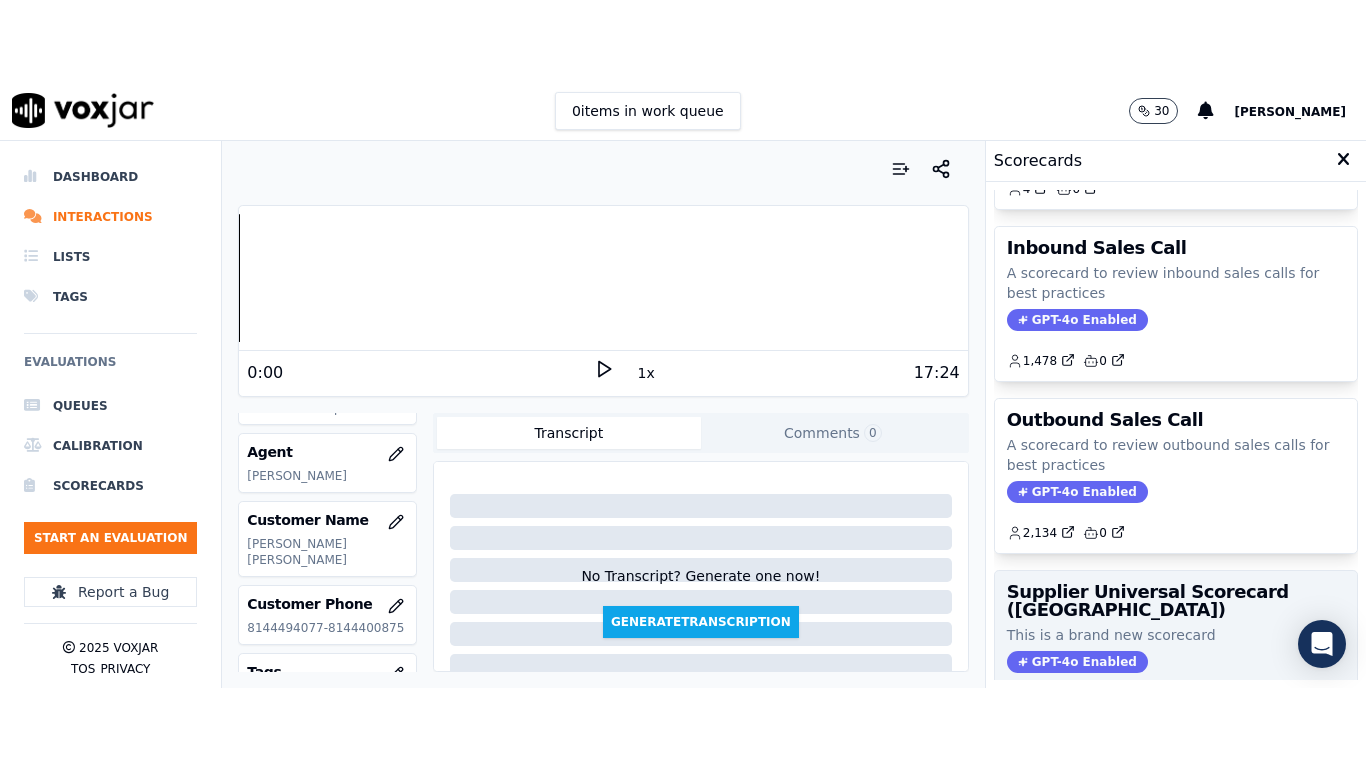
scroll to position [300, 0]
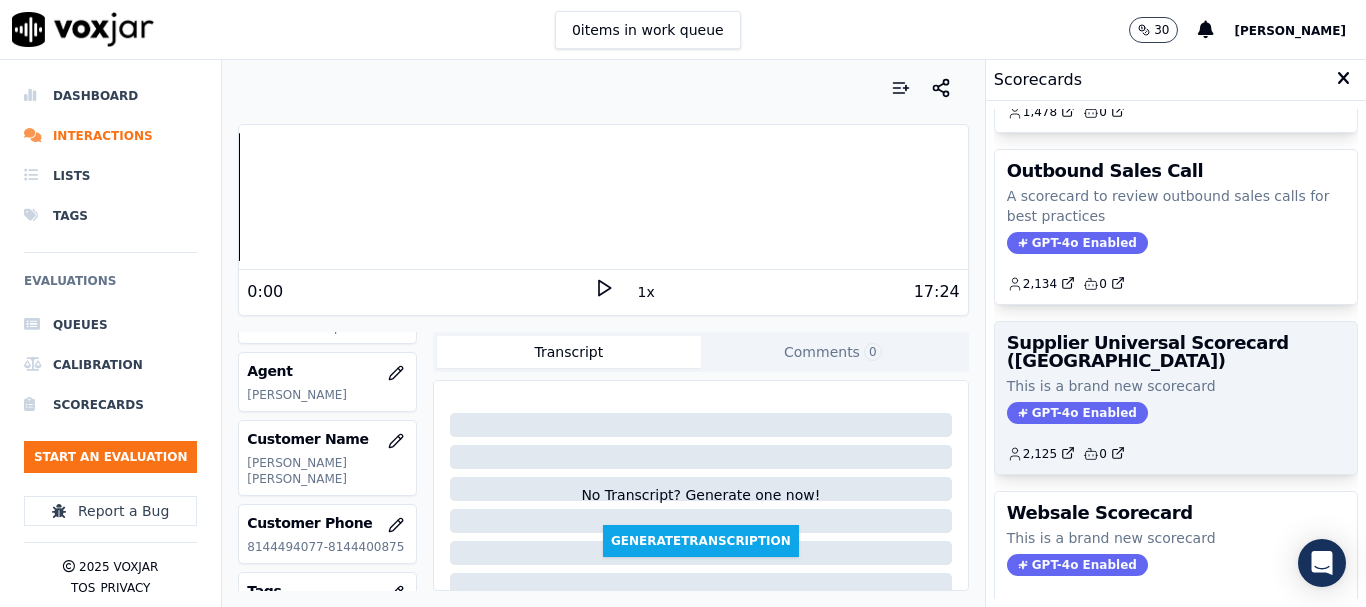
click at [1131, 369] on h3 "Supplier Universal Scorecard ([GEOGRAPHIC_DATA])" at bounding box center [1176, 352] width 338 height 36
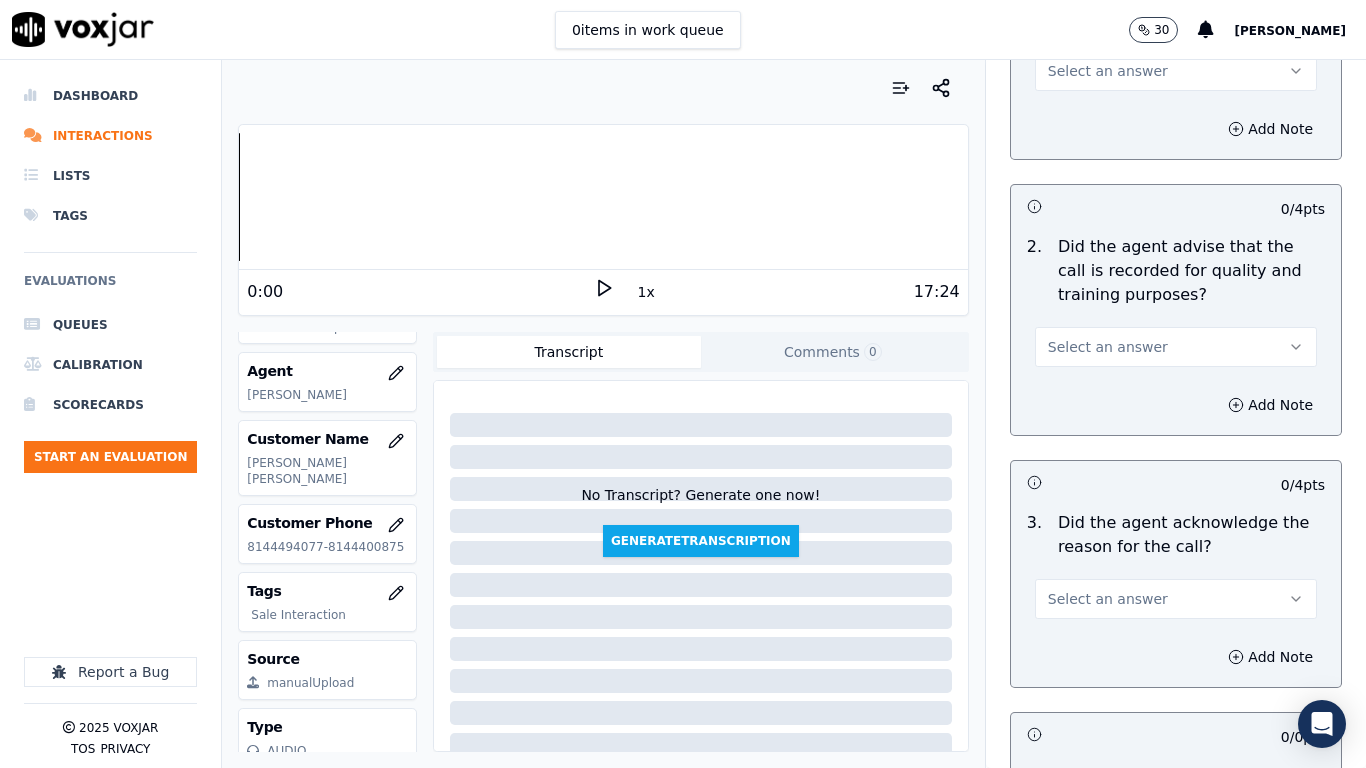
click at [1095, 76] on span "Select an answer" at bounding box center [1108, 71] width 120 height 20
click at [1105, 108] on div "Yes" at bounding box center [1139, 116] width 244 height 32
drag, startPoint x: 1094, startPoint y: 348, endPoint x: 1095, endPoint y: 359, distance: 11.0
click at [1094, 350] on span "Select an answer" at bounding box center [1108, 347] width 120 height 20
drag, startPoint x: 1091, startPoint y: 391, endPoint x: 1121, endPoint y: 561, distance: 172.6
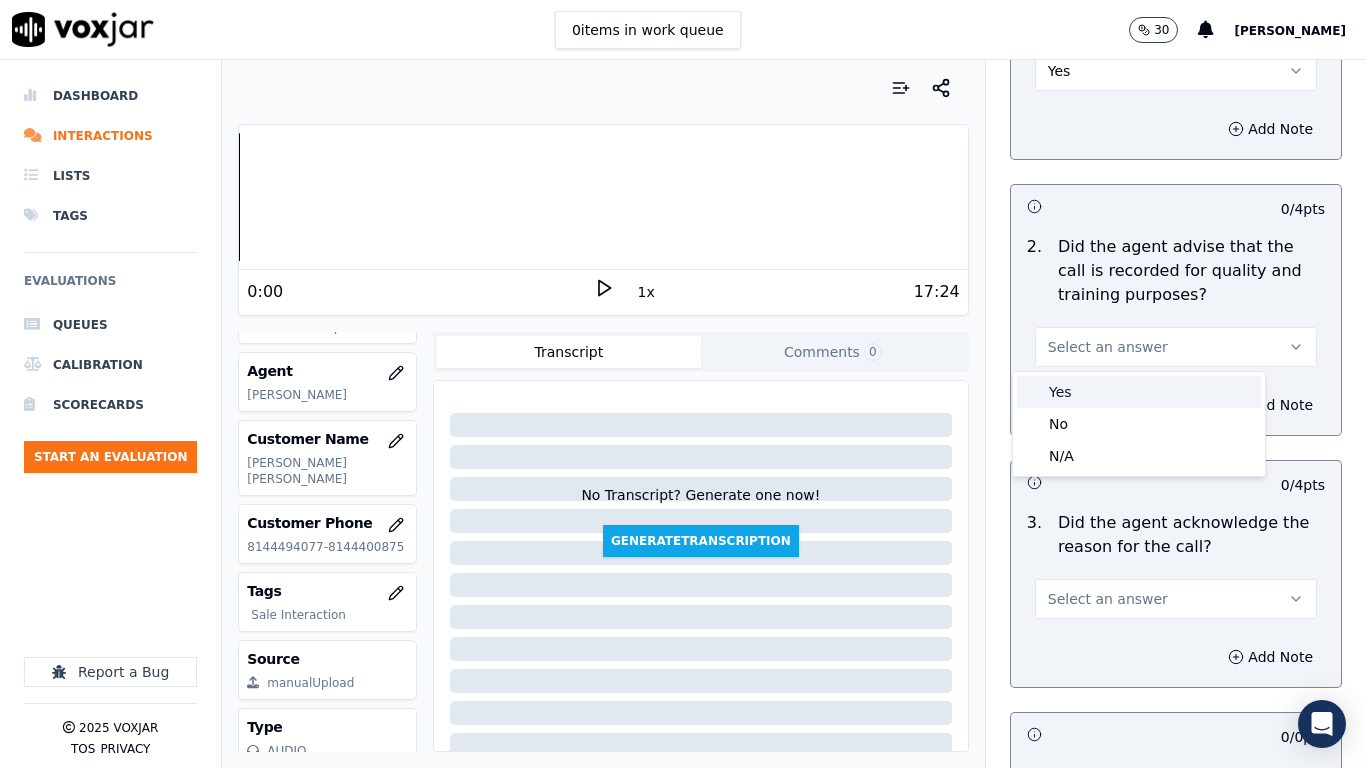
click at [1091, 392] on div "Yes" at bounding box center [1139, 392] width 244 height 32
click at [1118, 604] on span "Select an answer" at bounding box center [1108, 599] width 120 height 20
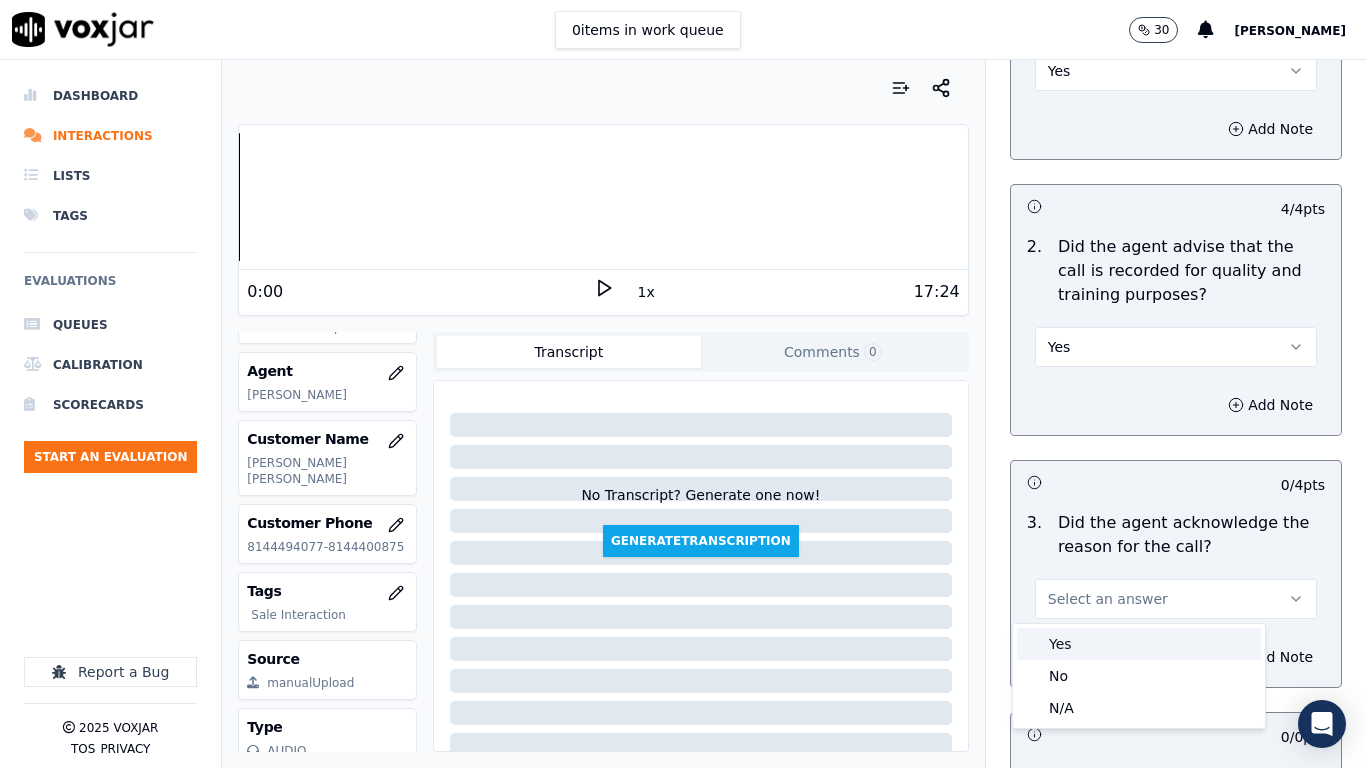
click at [1099, 606] on div "Yes" at bounding box center [1139, 644] width 244 height 32
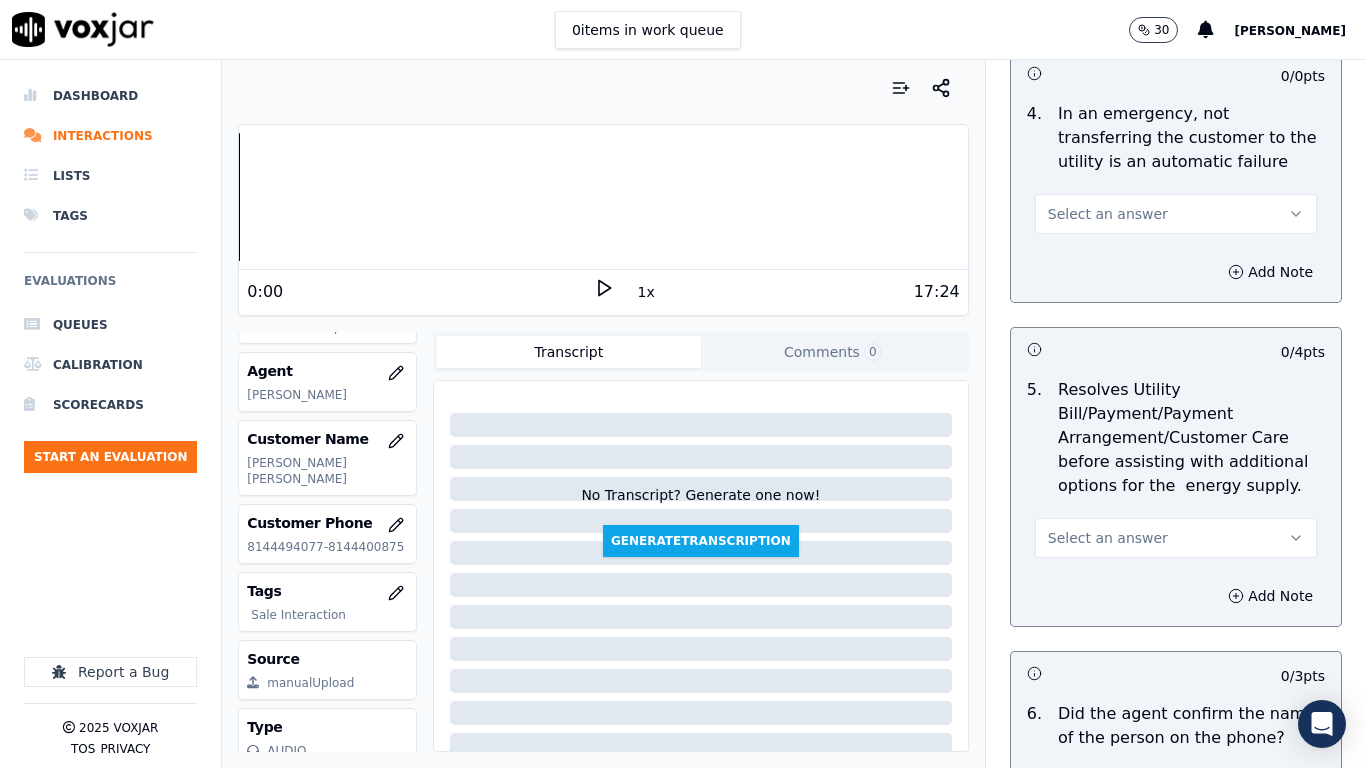
scroll to position [1000, 0]
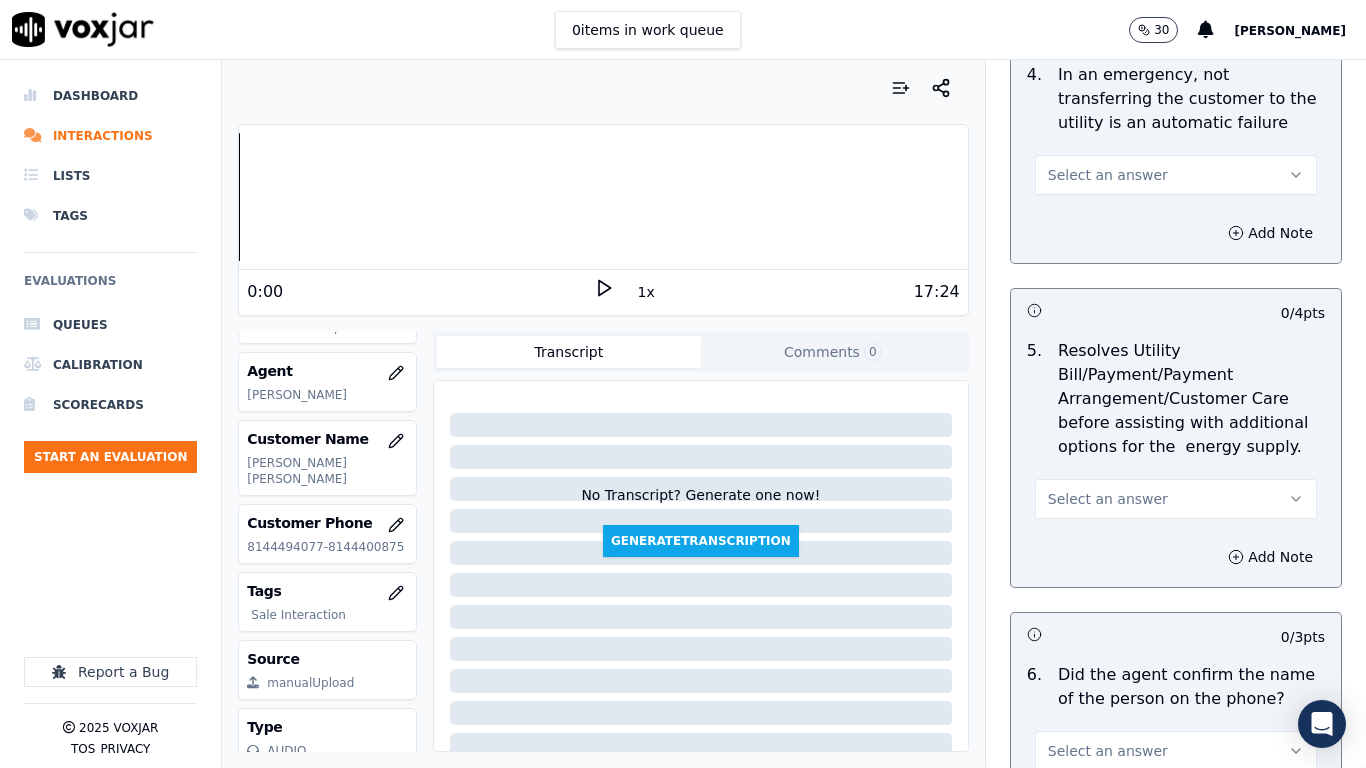
click at [1109, 158] on button "Select an answer" at bounding box center [1176, 175] width 282 height 40
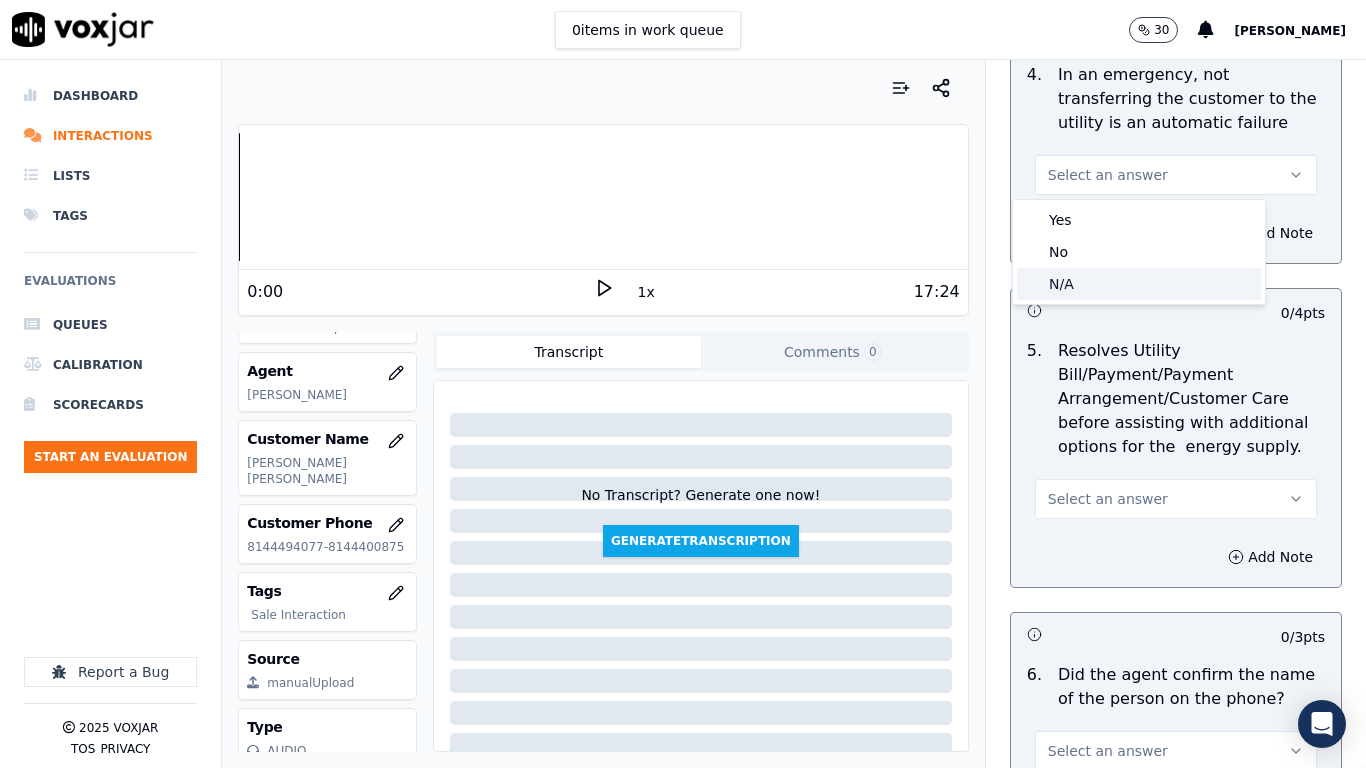
click at [1112, 279] on div "N/A" at bounding box center [1139, 284] width 244 height 32
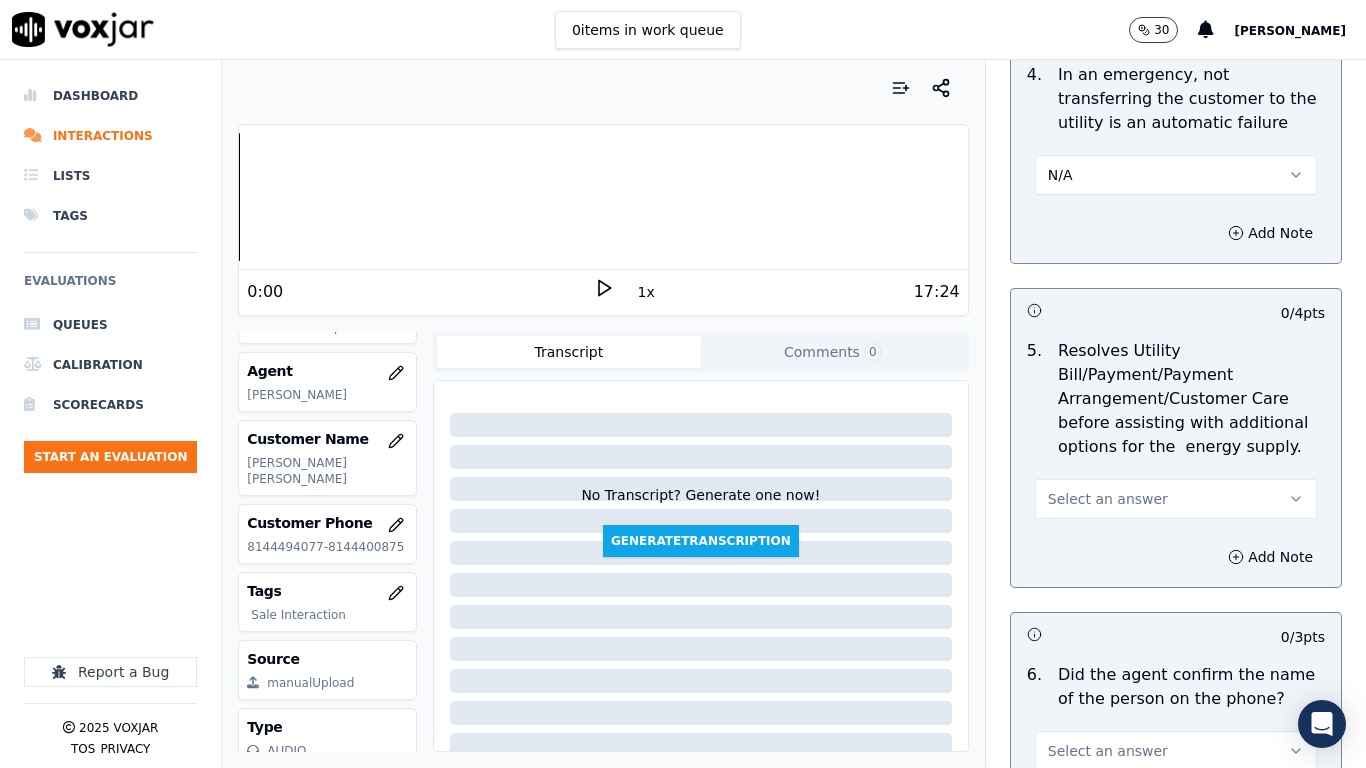
click at [1134, 489] on button "Select an answer" at bounding box center [1176, 499] width 282 height 40
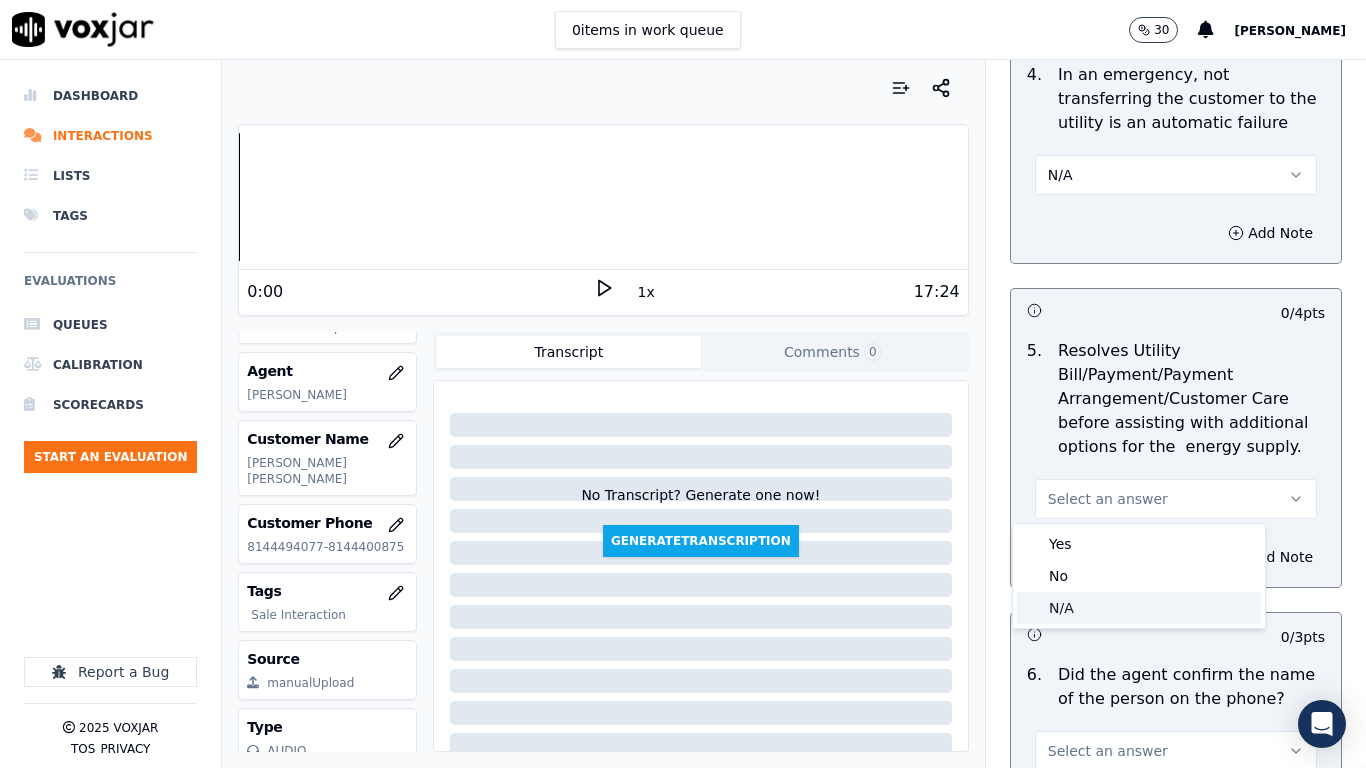
click at [1114, 606] on div "N/A" at bounding box center [1139, 608] width 244 height 32
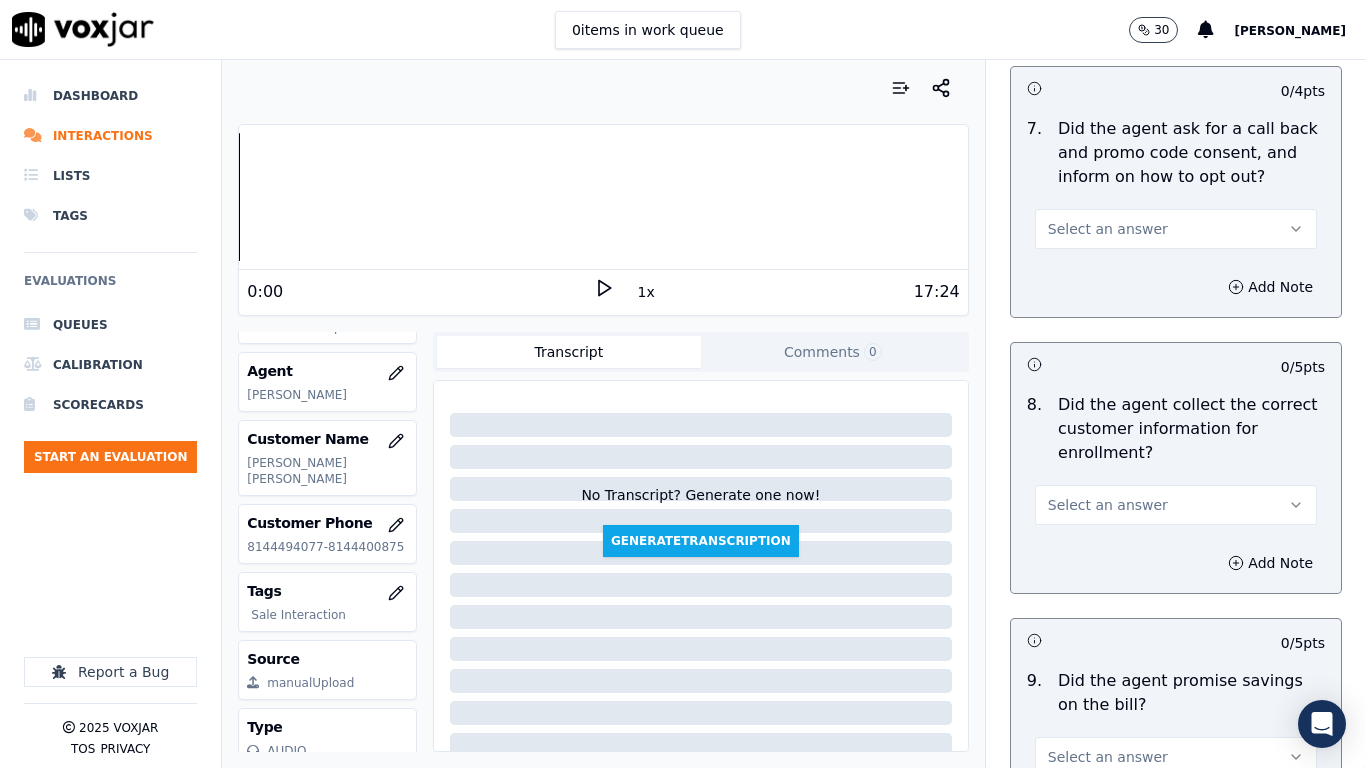
scroll to position [1800, 0]
click at [1068, 220] on span "Select an answer" at bounding box center [1108, 227] width 120 height 20
click at [1084, 266] on div "Yes" at bounding box center [1139, 272] width 244 height 32
click at [1114, 501] on span "Select an answer" at bounding box center [1108, 503] width 120 height 20
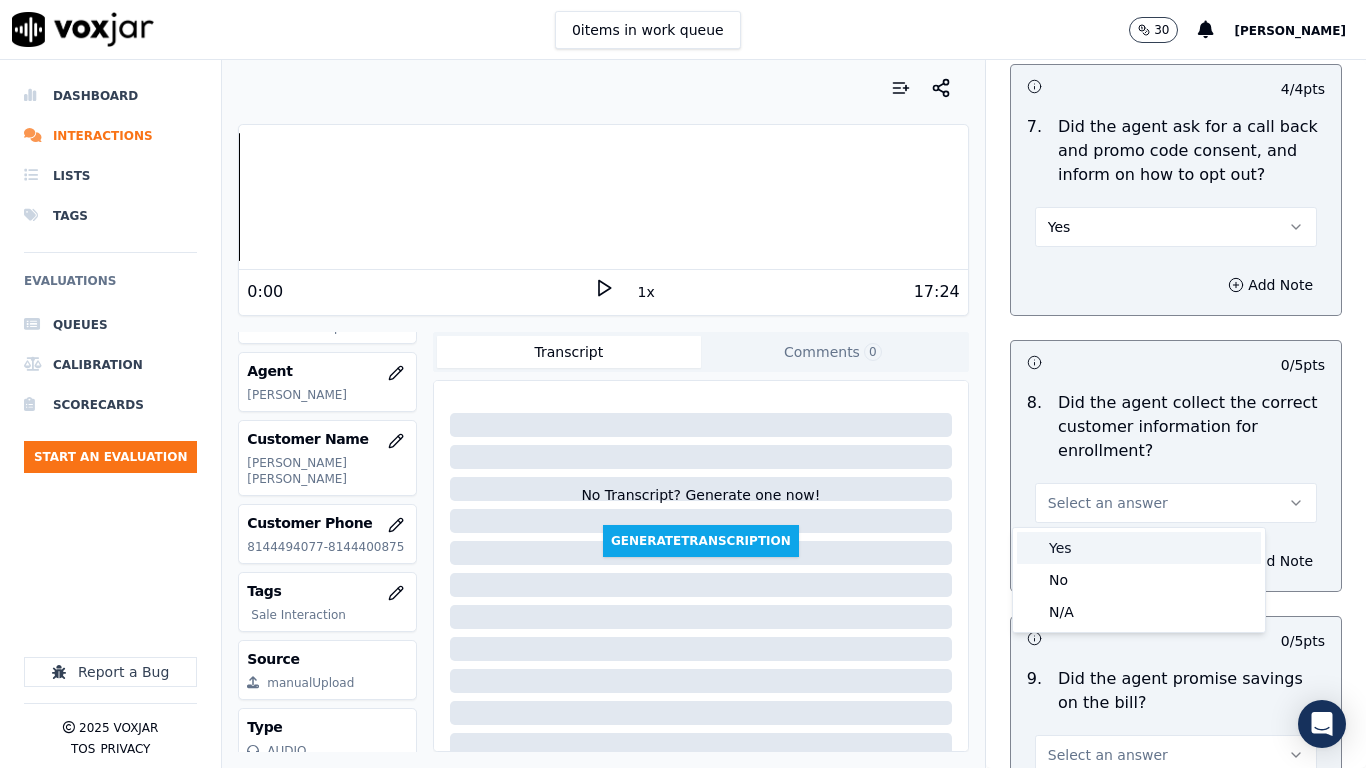
click at [1115, 551] on div "Yes" at bounding box center [1139, 548] width 244 height 32
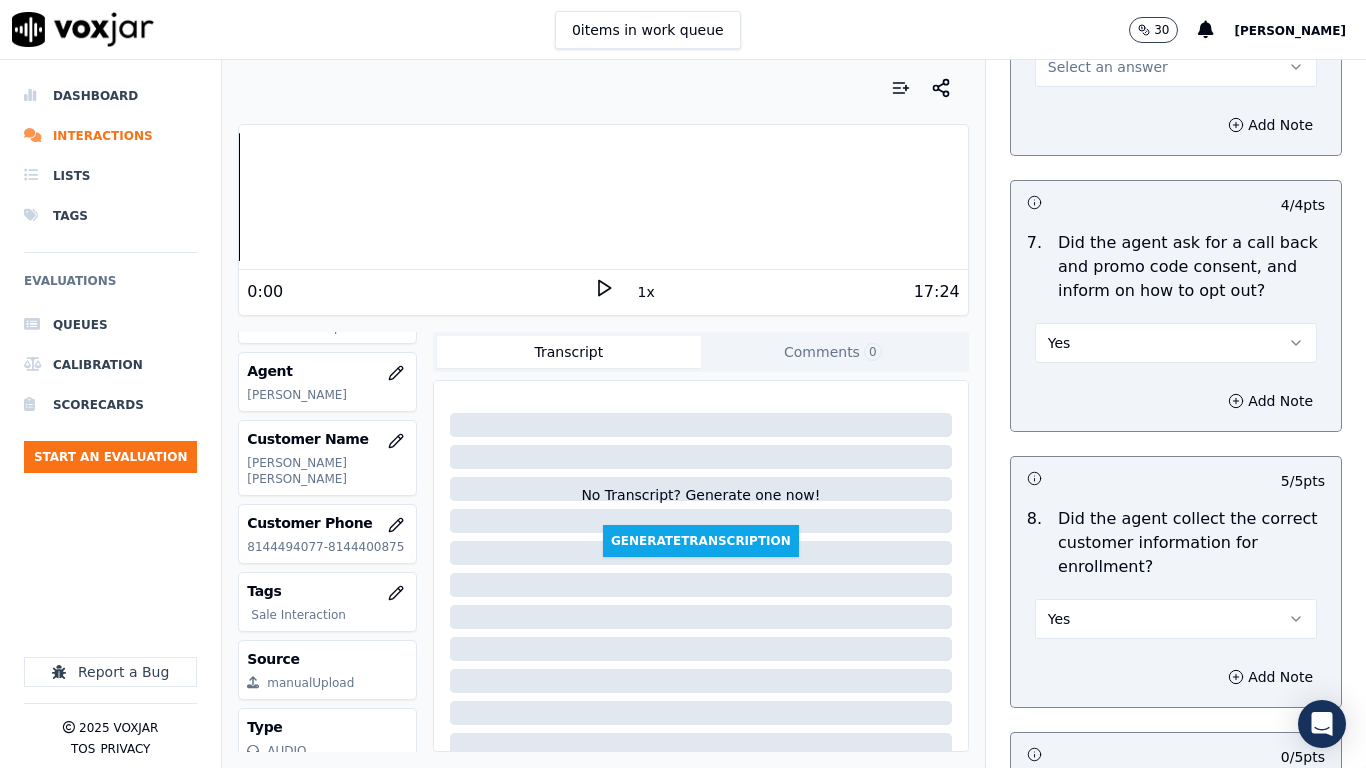
scroll to position [1500, 0]
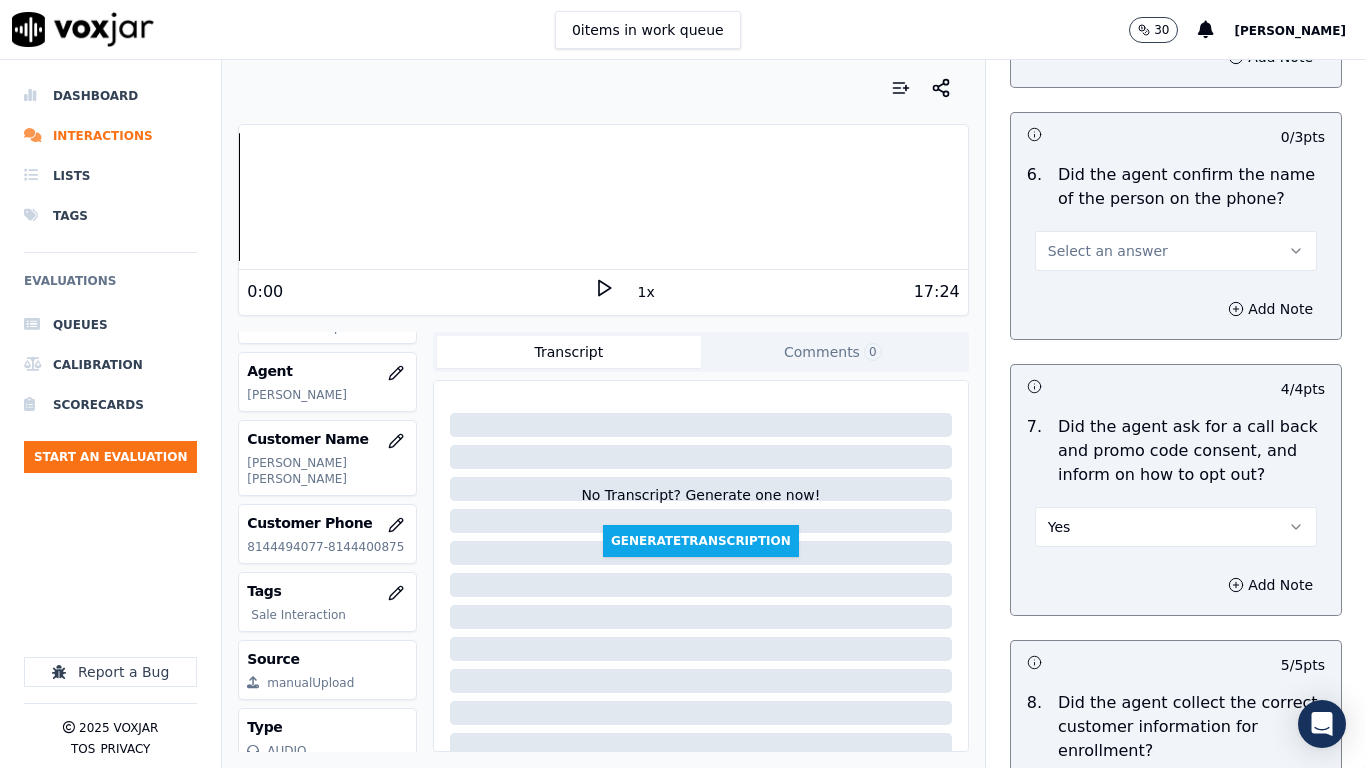
click at [1112, 246] on span "Select an answer" at bounding box center [1108, 251] width 120 height 20
click at [1119, 298] on div "Yes" at bounding box center [1139, 296] width 244 height 32
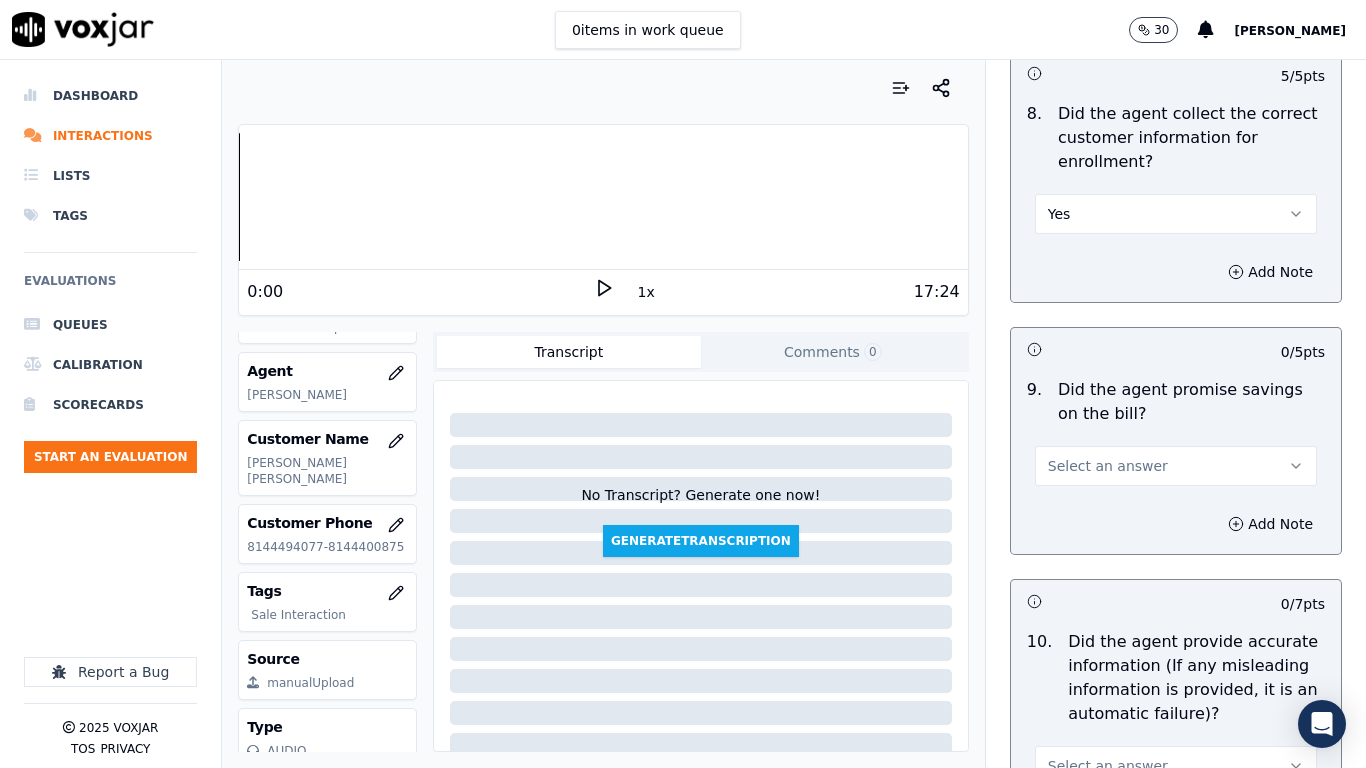
scroll to position [2100, 0]
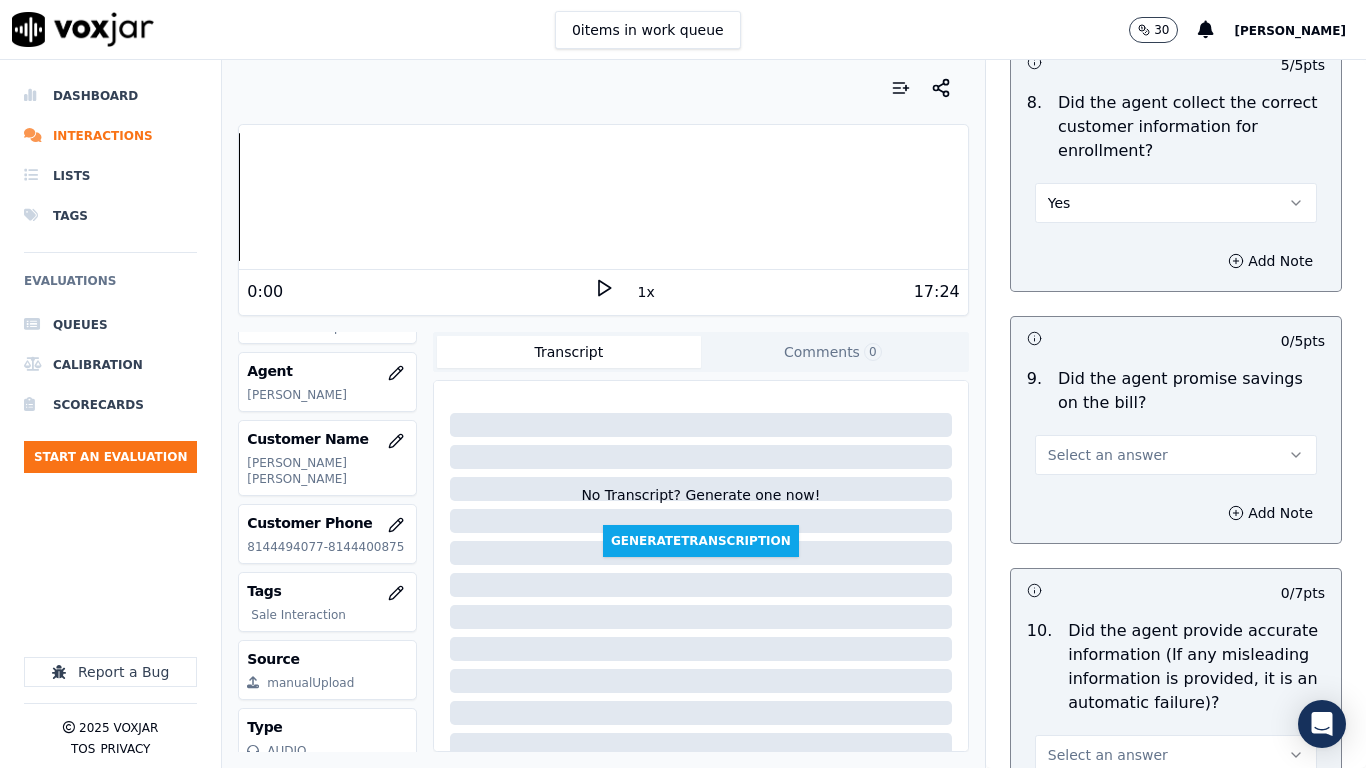
click at [1115, 449] on span "Select an answer" at bounding box center [1108, 455] width 120 height 20
drag, startPoint x: 1107, startPoint y: 506, endPoint x: 1107, endPoint y: 540, distance: 34.0
click at [1107, 513] on div "Yes" at bounding box center [1139, 500] width 244 height 32
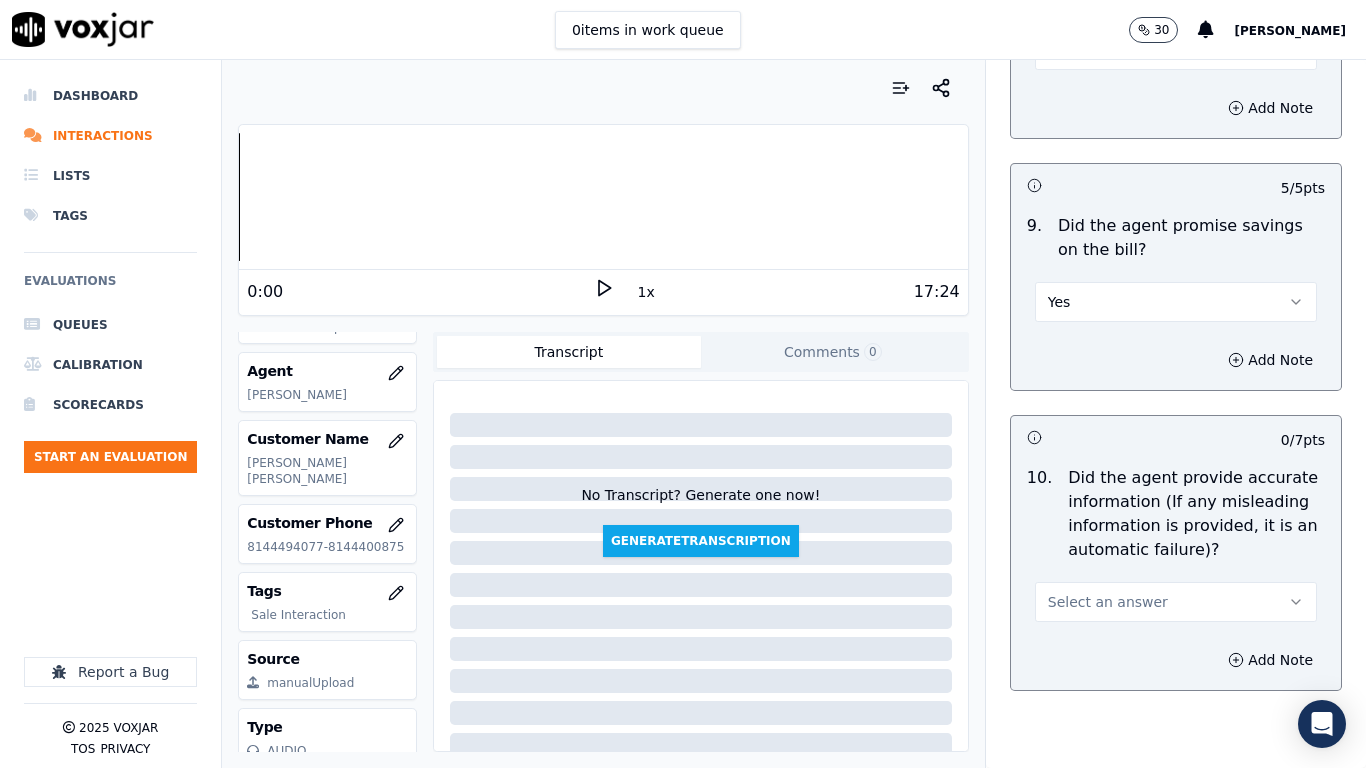
scroll to position [2700, 0]
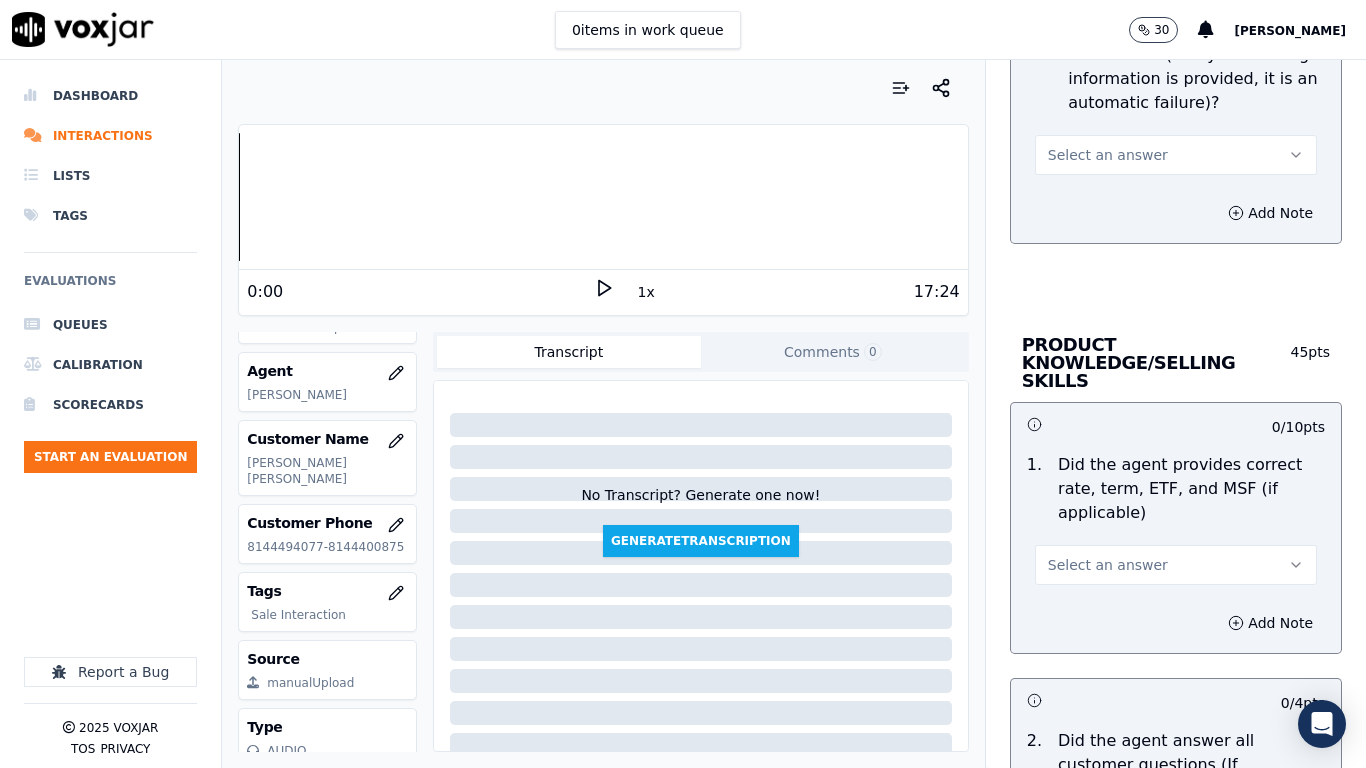
click at [1091, 160] on span "Select an answer" at bounding box center [1108, 155] width 120 height 20
click at [1097, 201] on div "Yes" at bounding box center [1139, 200] width 244 height 32
click at [1098, 555] on span "Select an answer" at bounding box center [1108, 565] width 120 height 20
click at [1083, 586] on div "Yes" at bounding box center [1139, 592] width 244 height 32
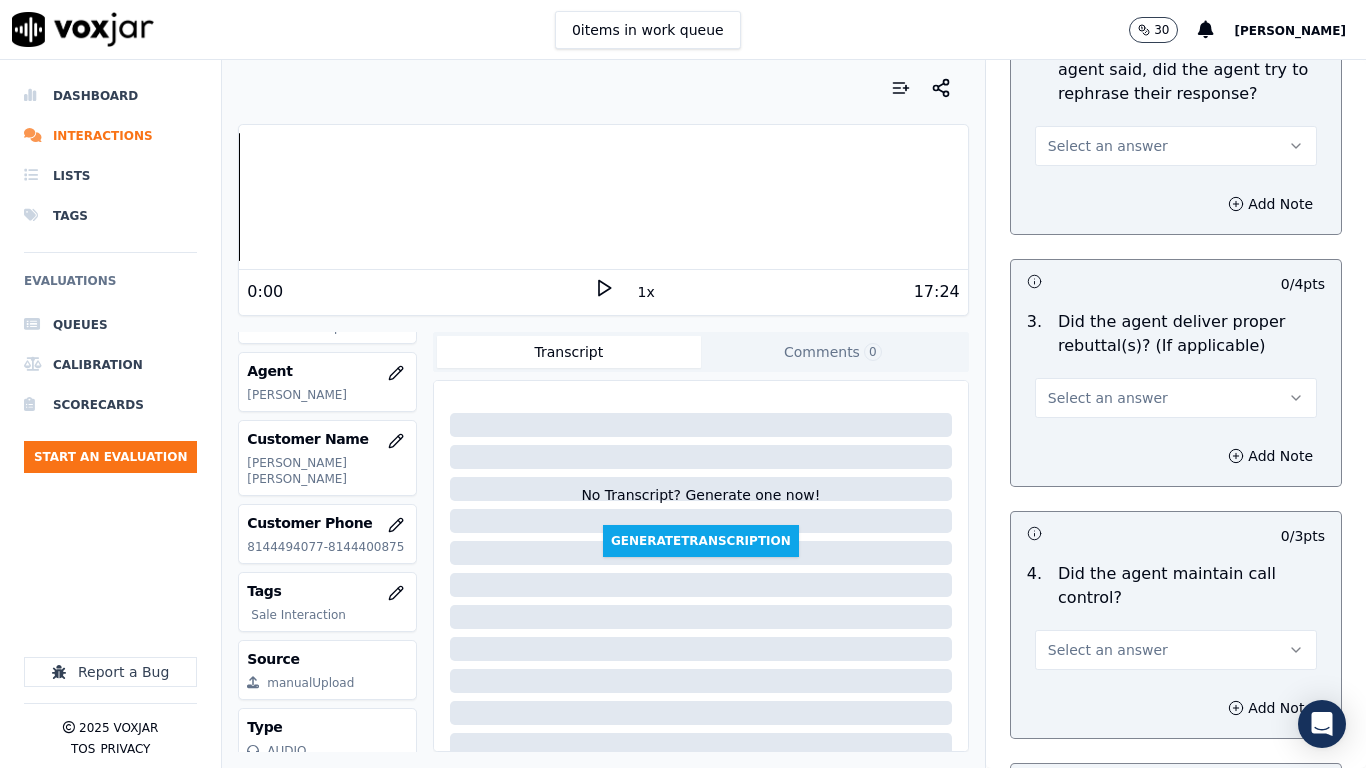
scroll to position [3499, 0]
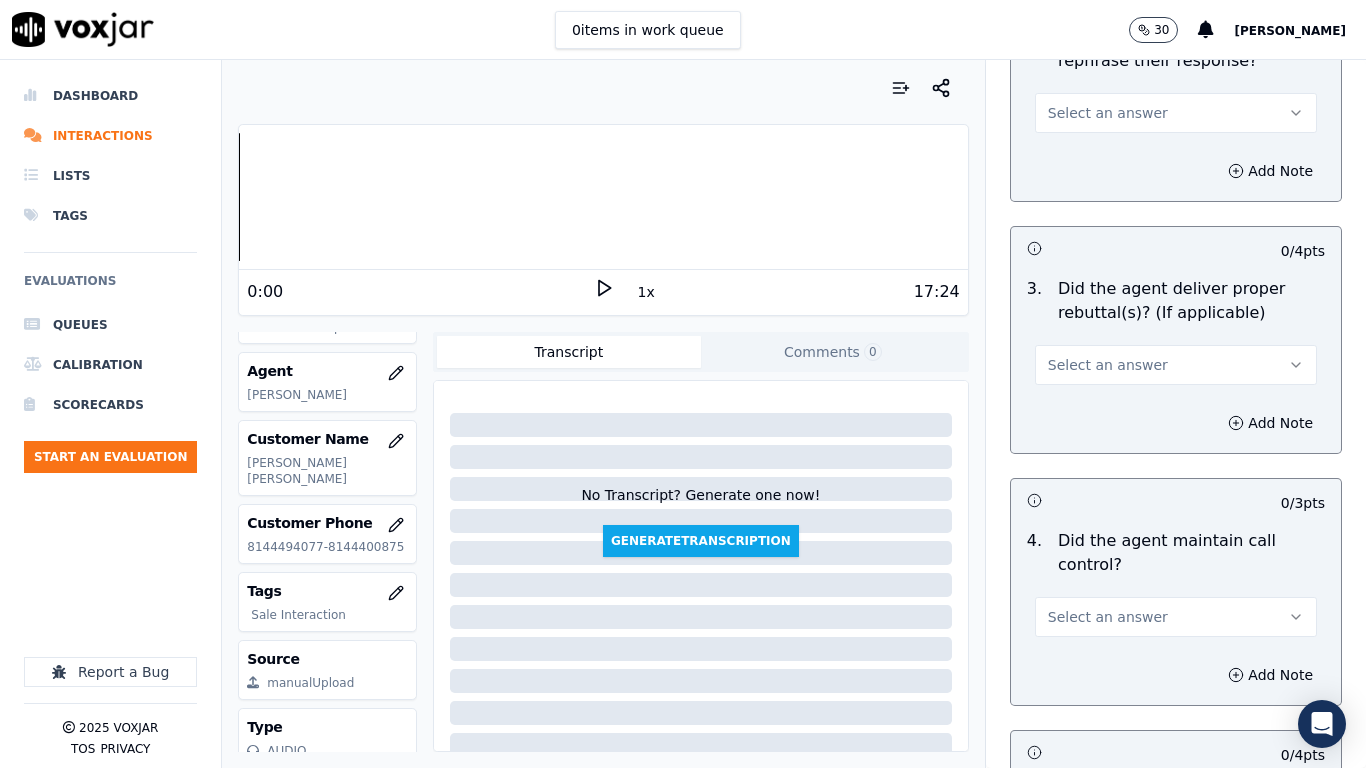
click at [1092, 103] on span "Select an answer" at bounding box center [1108, 113] width 120 height 20
click at [1101, 133] on div "Yes" at bounding box center [1139, 140] width 244 height 32
click at [1129, 345] on button "Select an answer" at bounding box center [1176, 365] width 282 height 40
click at [1129, 396] on div "Yes" at bounding box center [1139, 392] width 244 height 32
click at [1146, 597] on button "Select an answer" at bounding box center [1176, 617] width 282 height 40
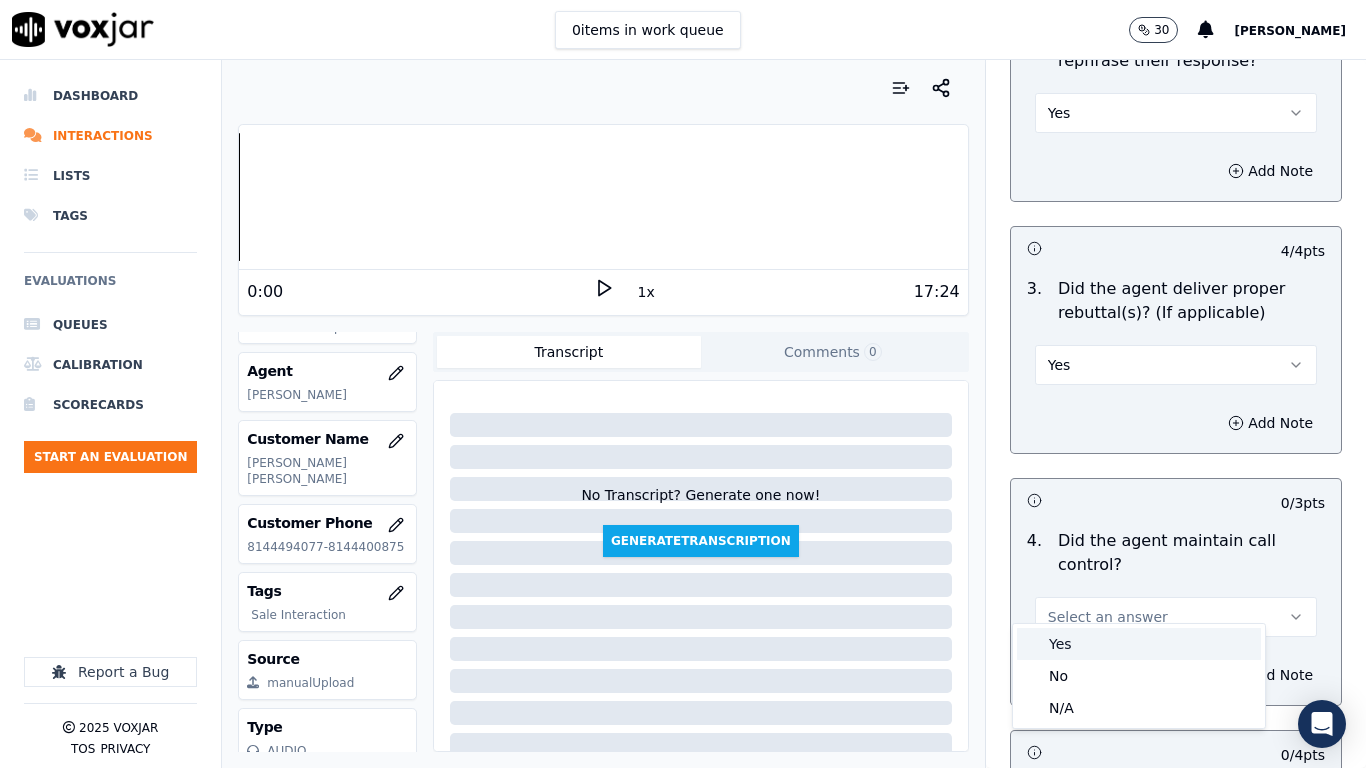
click at [1077, 606] on div "Yes" at bounding box center [1139, 644] width 244 height 32
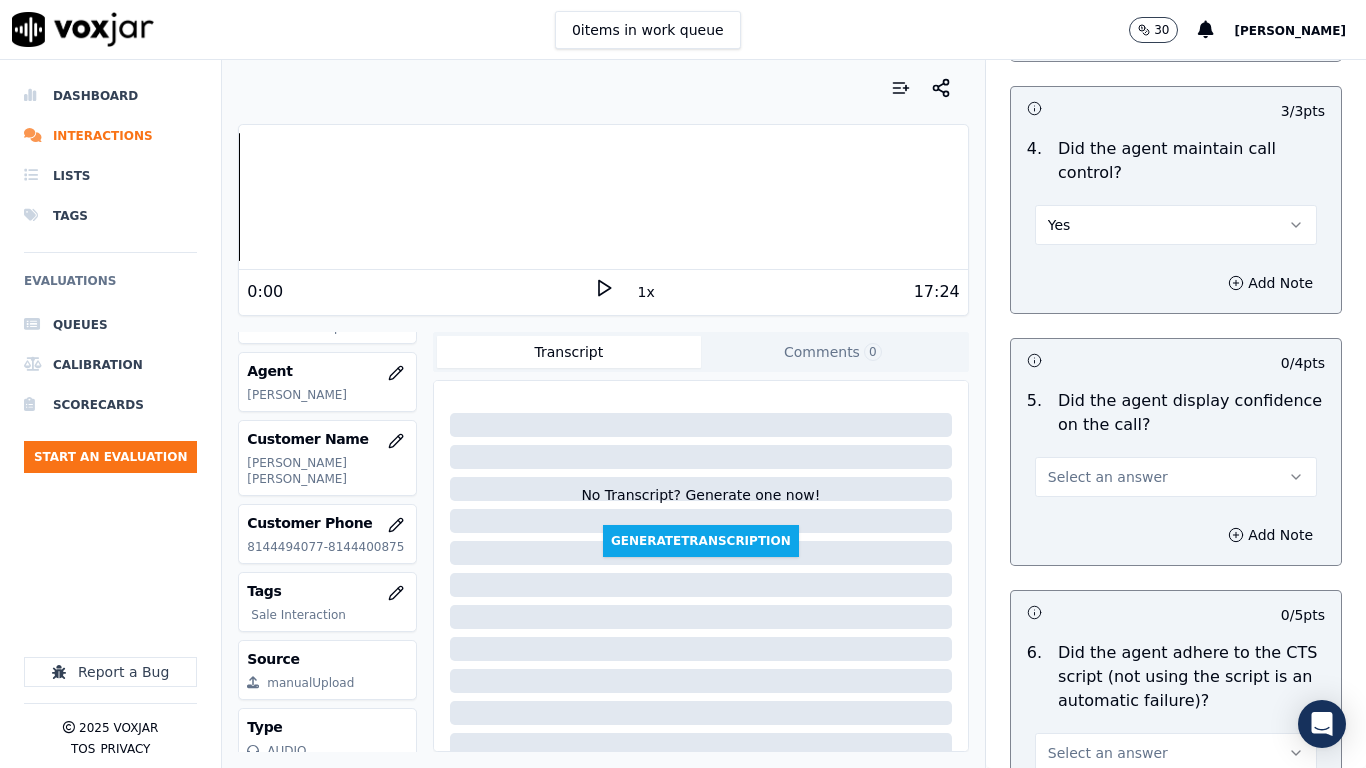
scroll to position [4299, 0]
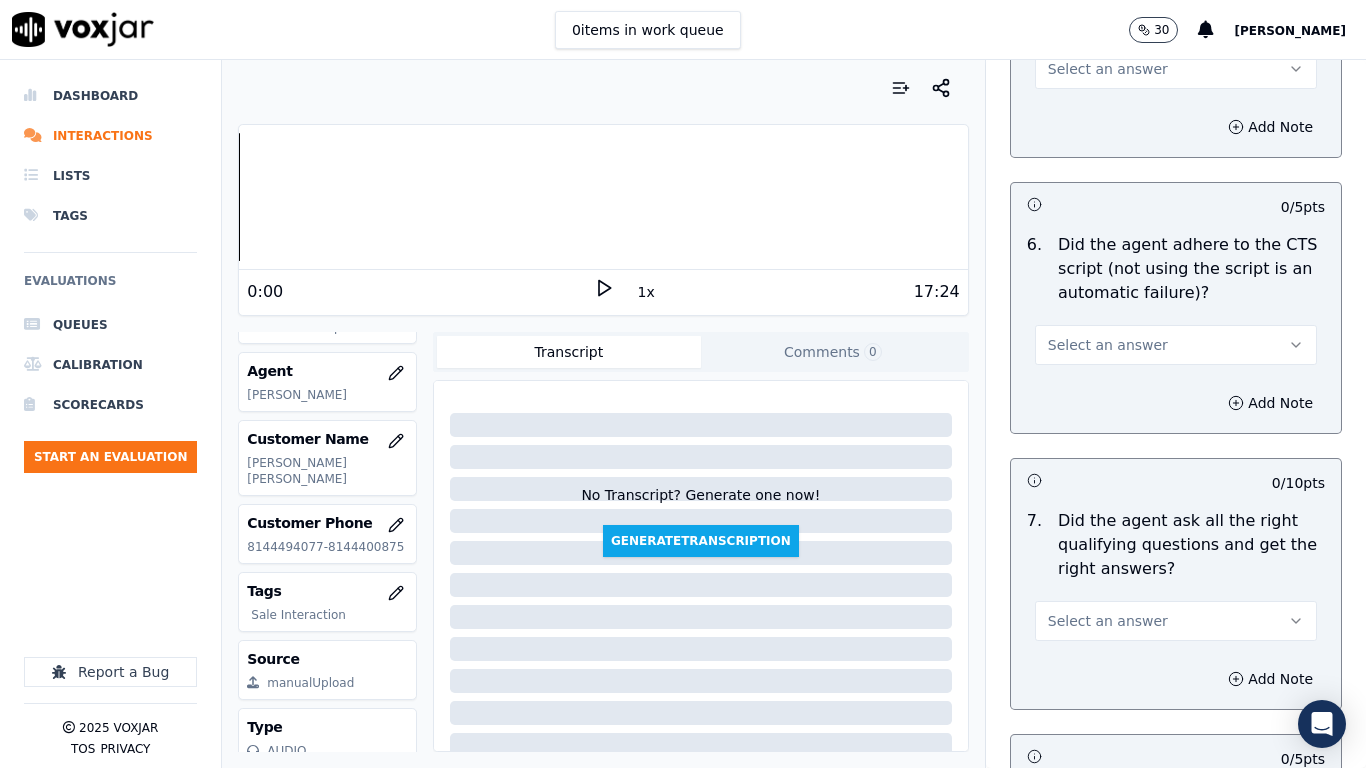
click at [1112, 335] on span "Select an answer" at bounding box center [1108, 345] width 120 height 20
click at [1121, 366] on div "Yes" at bounding box center [1139, 372] width 244 height 32
click at [1160, 603] on button "Select an answer" at bounding box center [1176, 621] width 282 height 40
click at [1133, 606] on div "Yes" at bounding box center [1139, 648] width 244 height 32
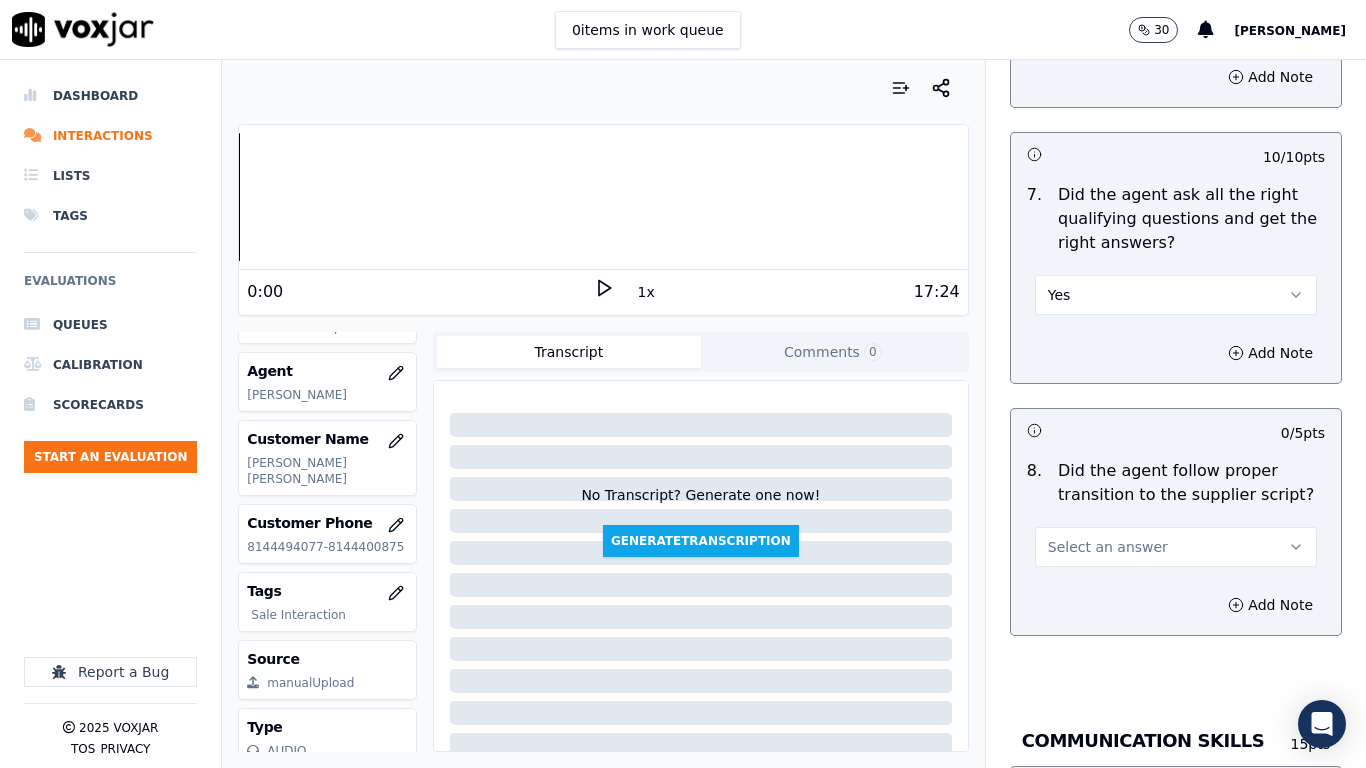
scroll to position [4999, 0]
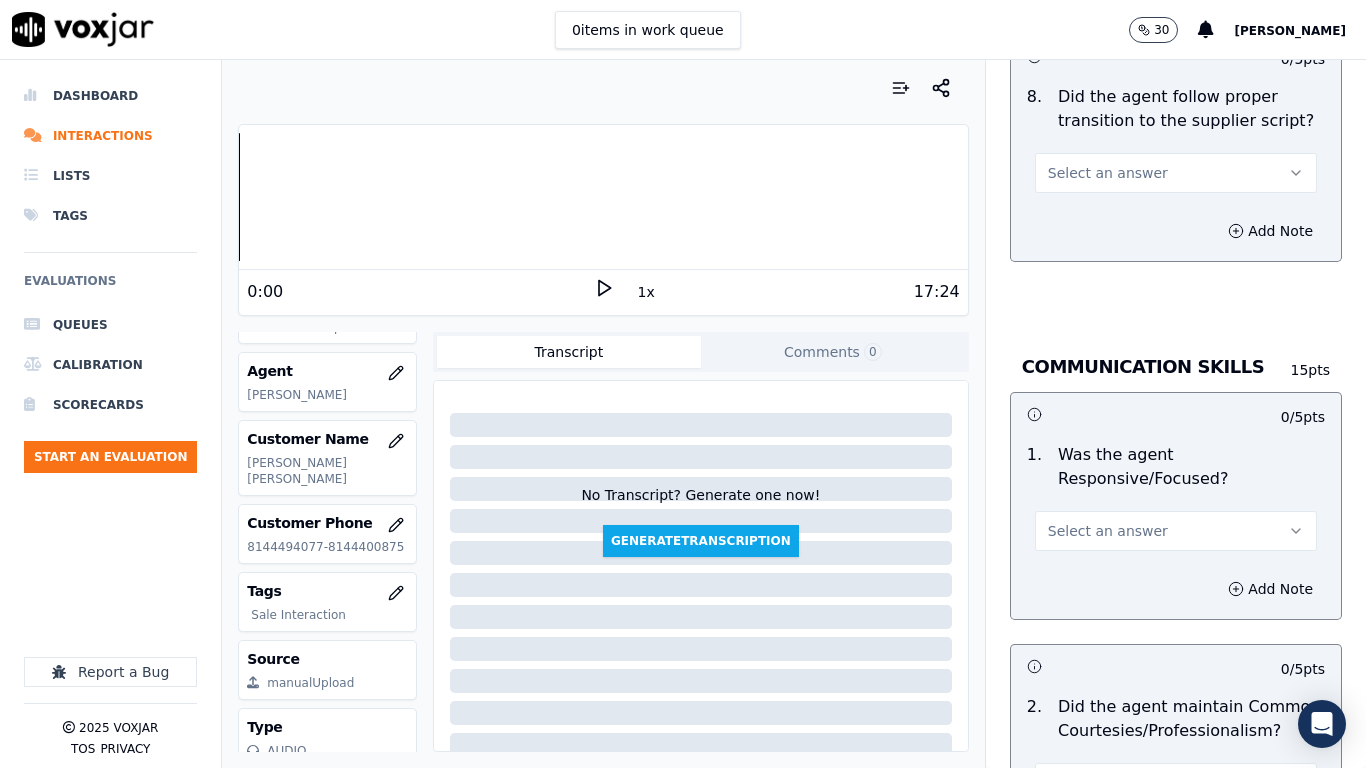
click at [1084, 163] on span "Select an answer" at bounding box center [1108, 173] width 120 height 20
click at [1095, 187] on div "Yes" at bounding box center [1139, 200] width 244 height 32
click at [1111, 521] on span "Select an answer" at bounding box center [1108, 531] width 120 height 20
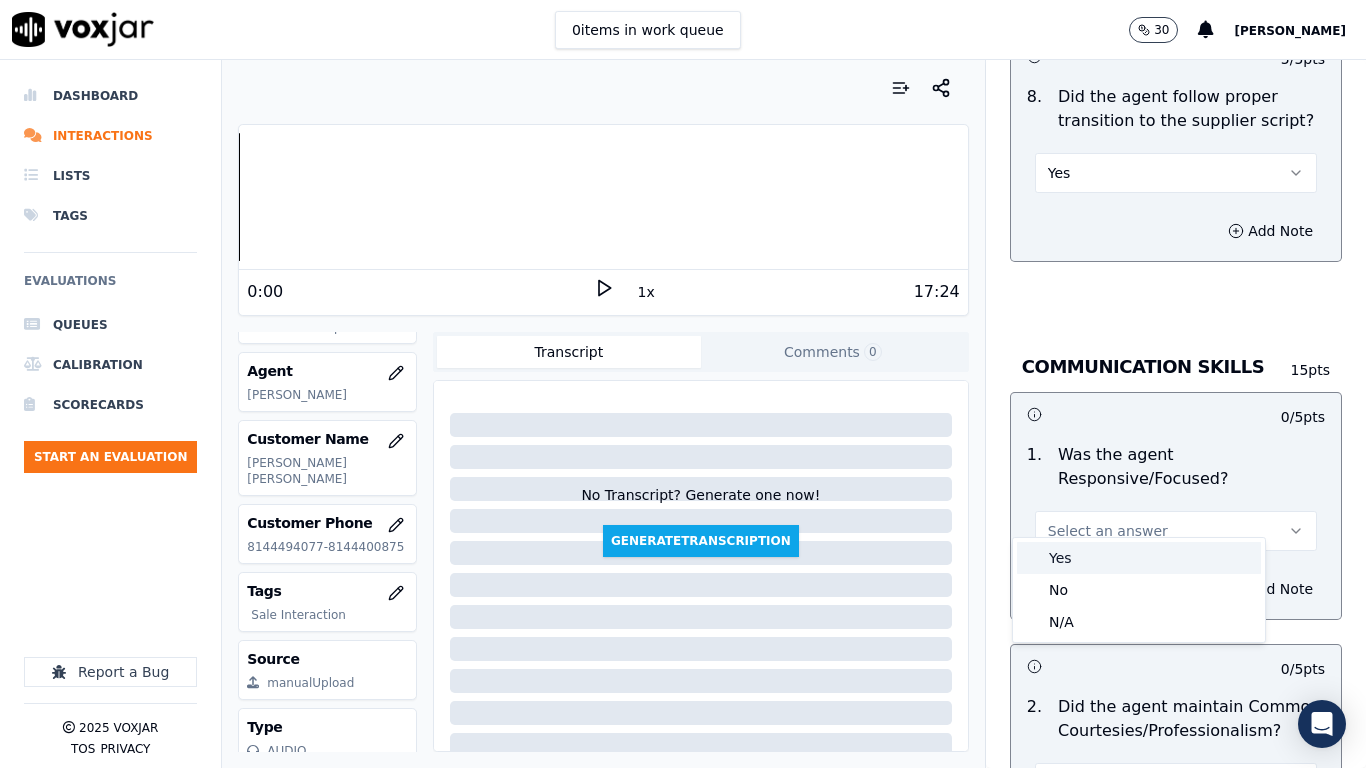
click at [1119, 548] on div "Yes" at bounding box center [1139, 558] width 244 height 32
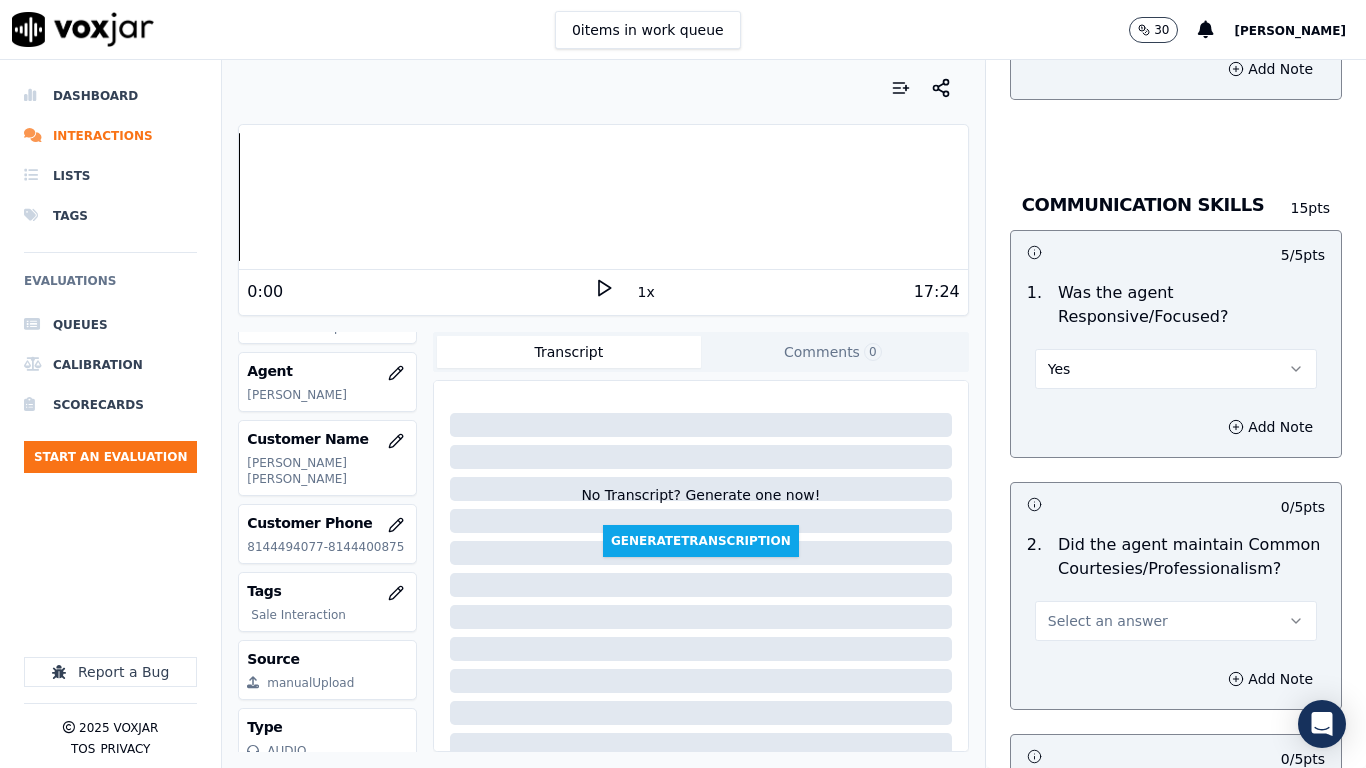
scroll to position [5532, 0]
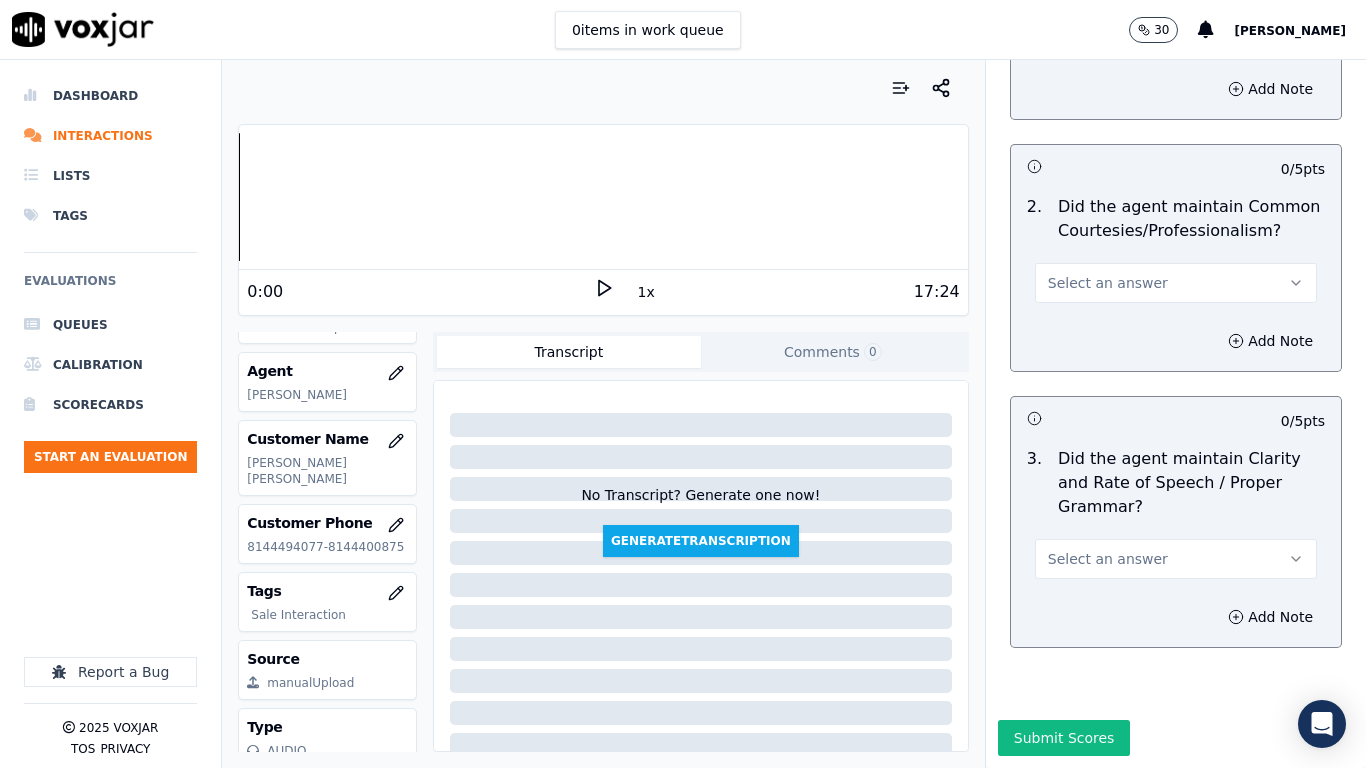
click at [1092, 273] on span "Select an answer" at bounding box center [1108, 283] width 120 height 20
click at [1100, 275] on div "Yes" at bounding box center [1139, 277] width 244 height 32
click at [1131, 539] on button "Select an answer" at bounding box center [1176, 559] width 282 height 40
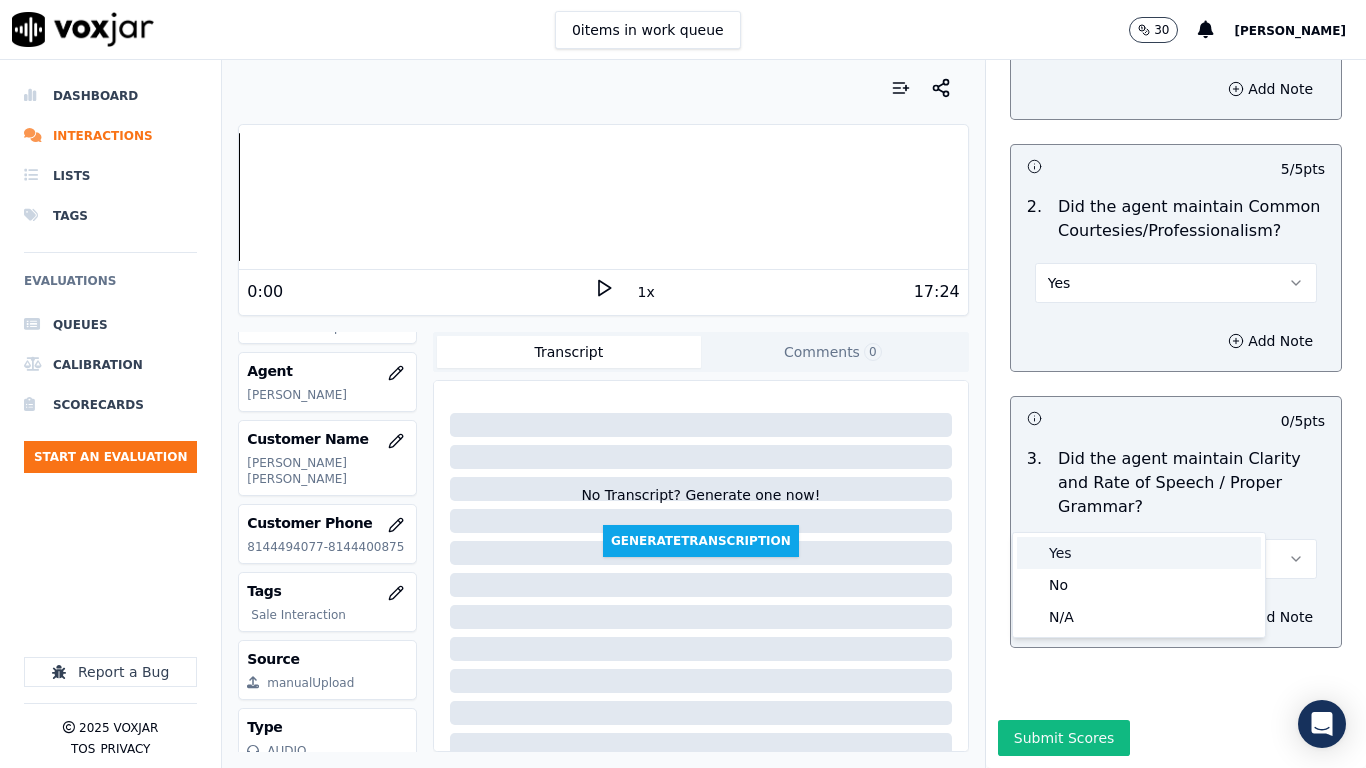
click at [1113, 561] on div "Yes" at bounding box center [1139, 553] width 244 height 32
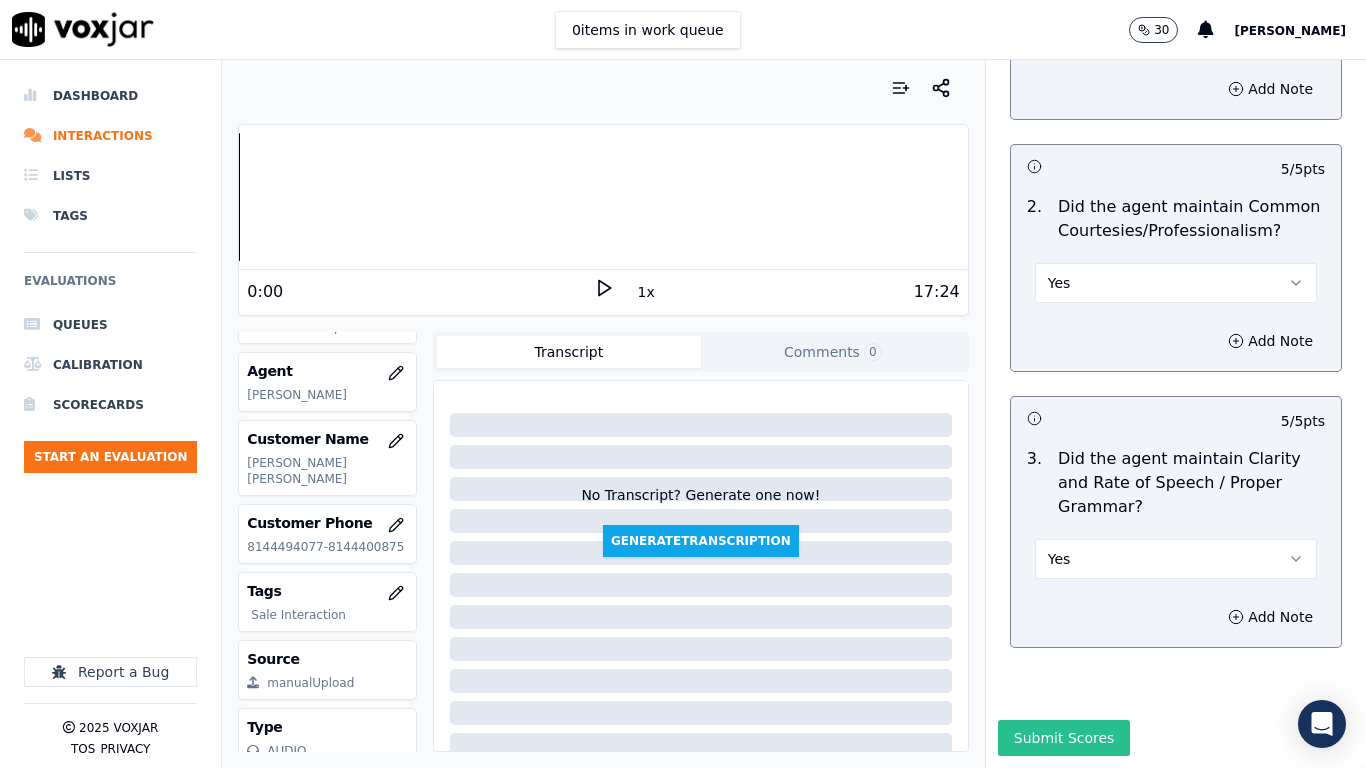
click at [1029, 606] on button "Submit Scores" at bounding box center [1064, 738] width 133 height 36
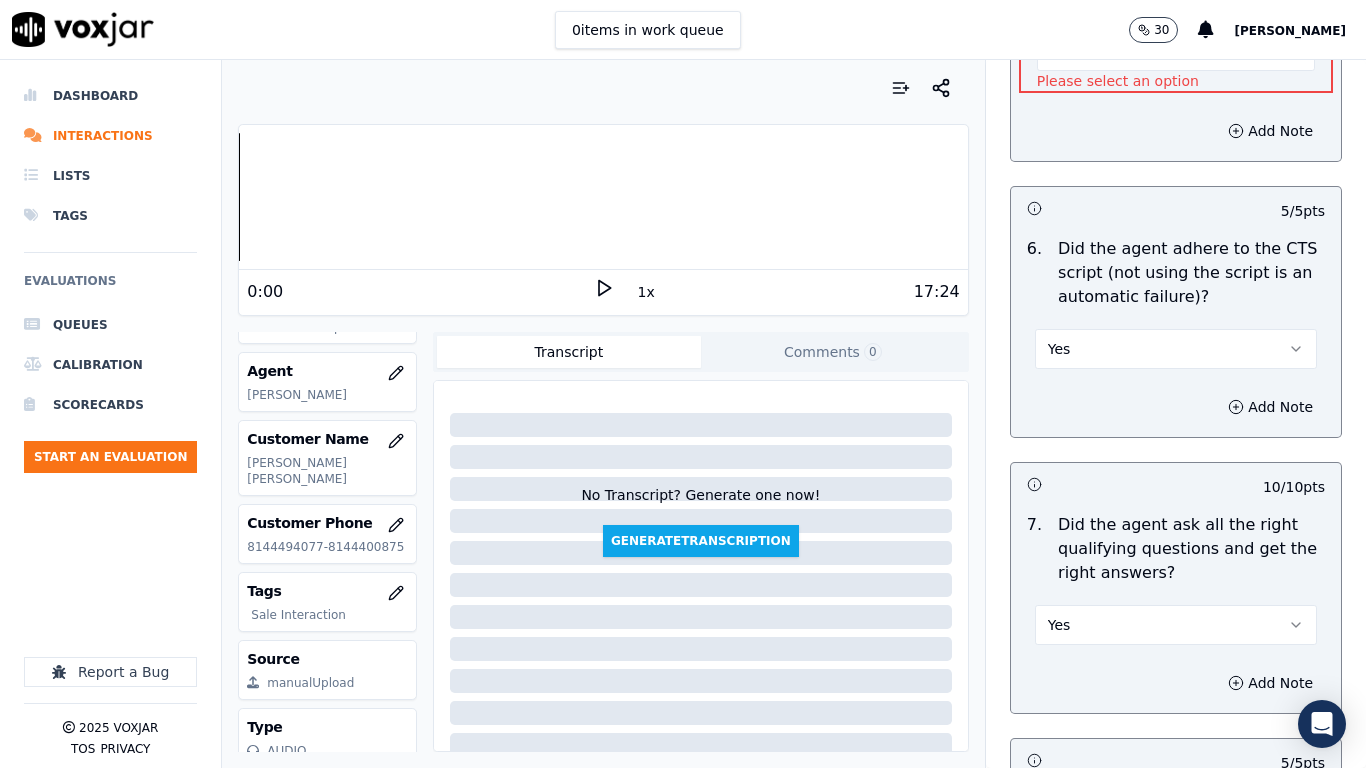
scroll to position [3989, 0]
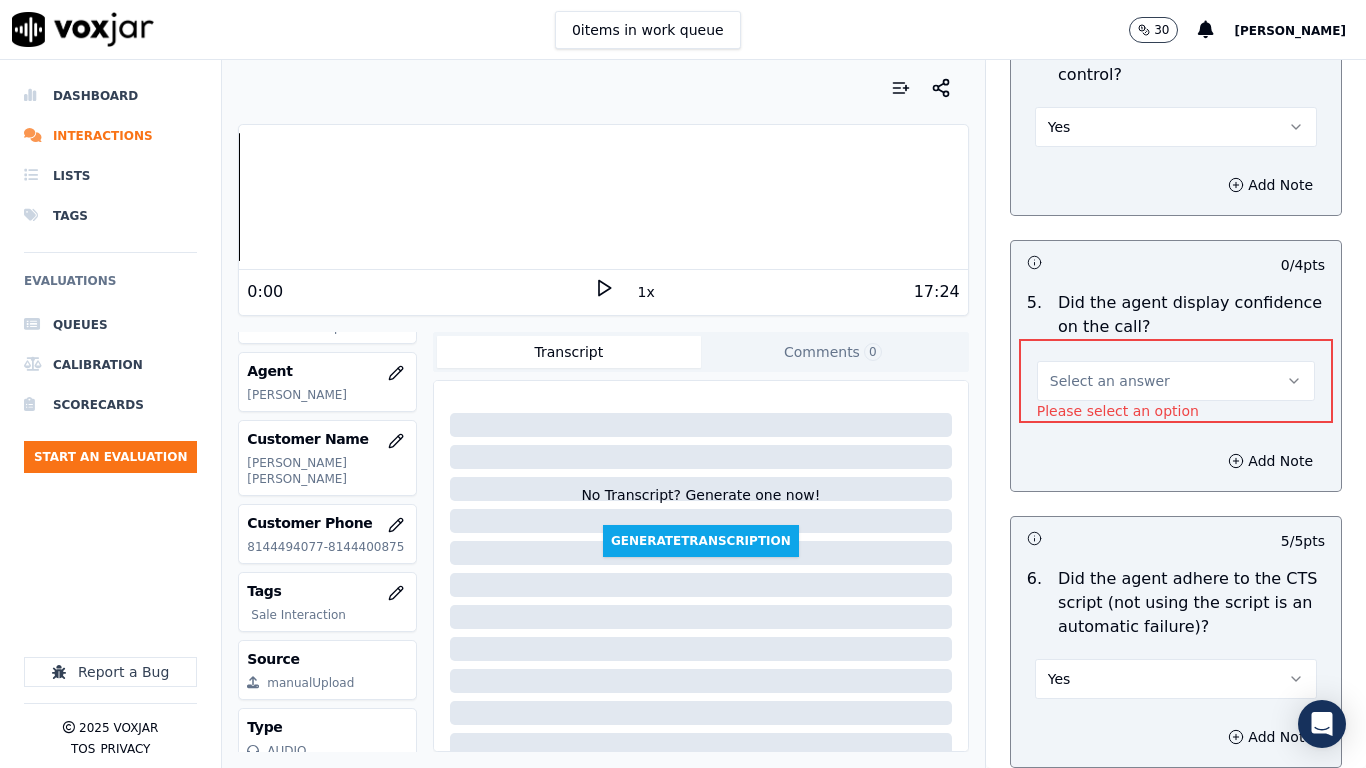
click at [1146, 361] on button "Select an answer" at bounding box center [1176, 381] width 278 height 40
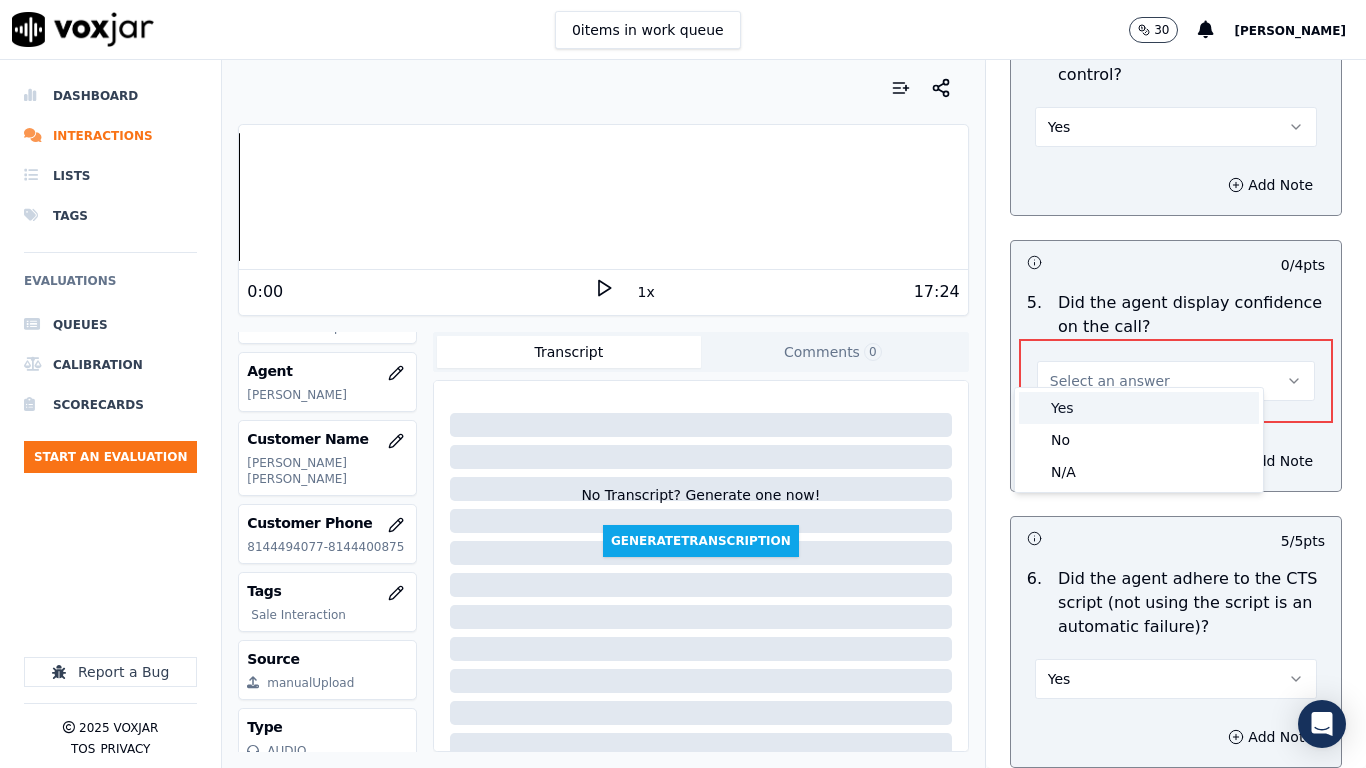
click at [1138, 409] on div "Yes" at bounding box center [1139, 408] width 240 height 32
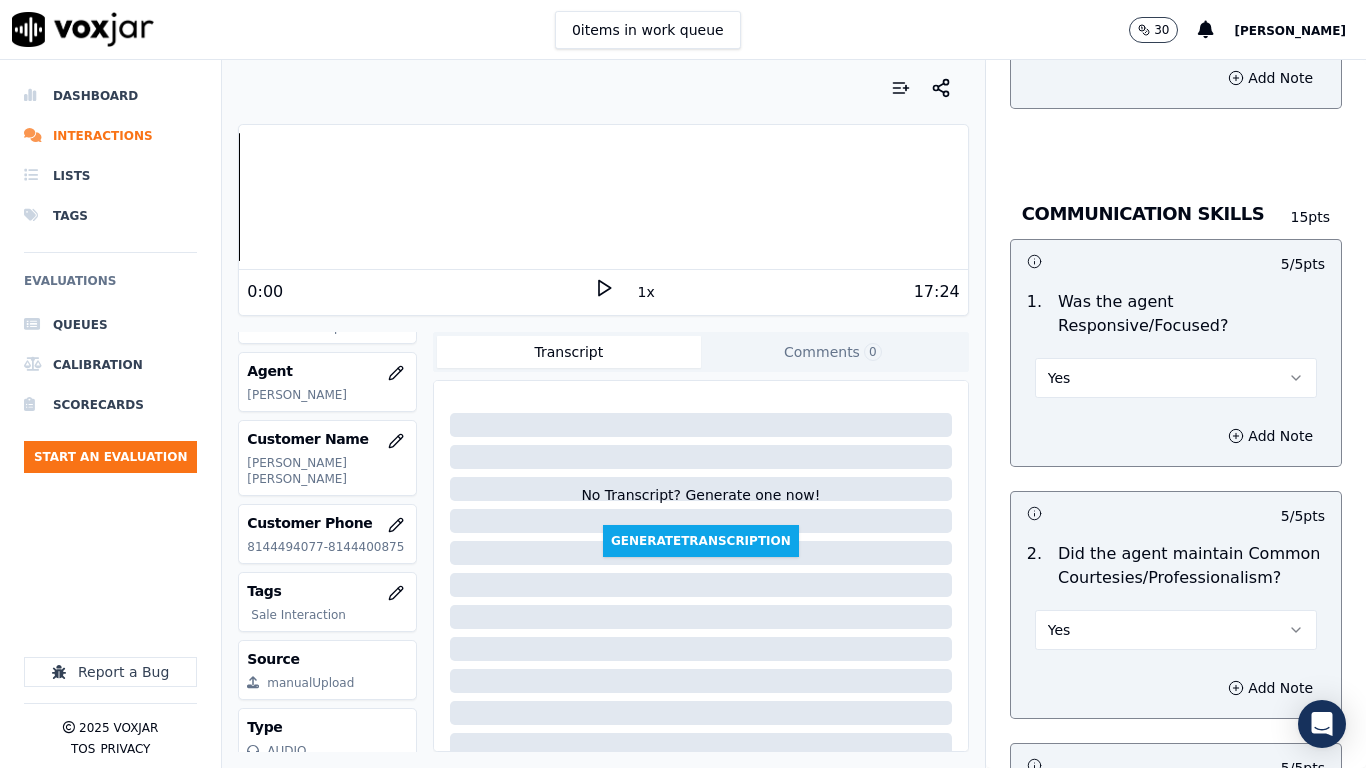
scroll to position [5532, 0]
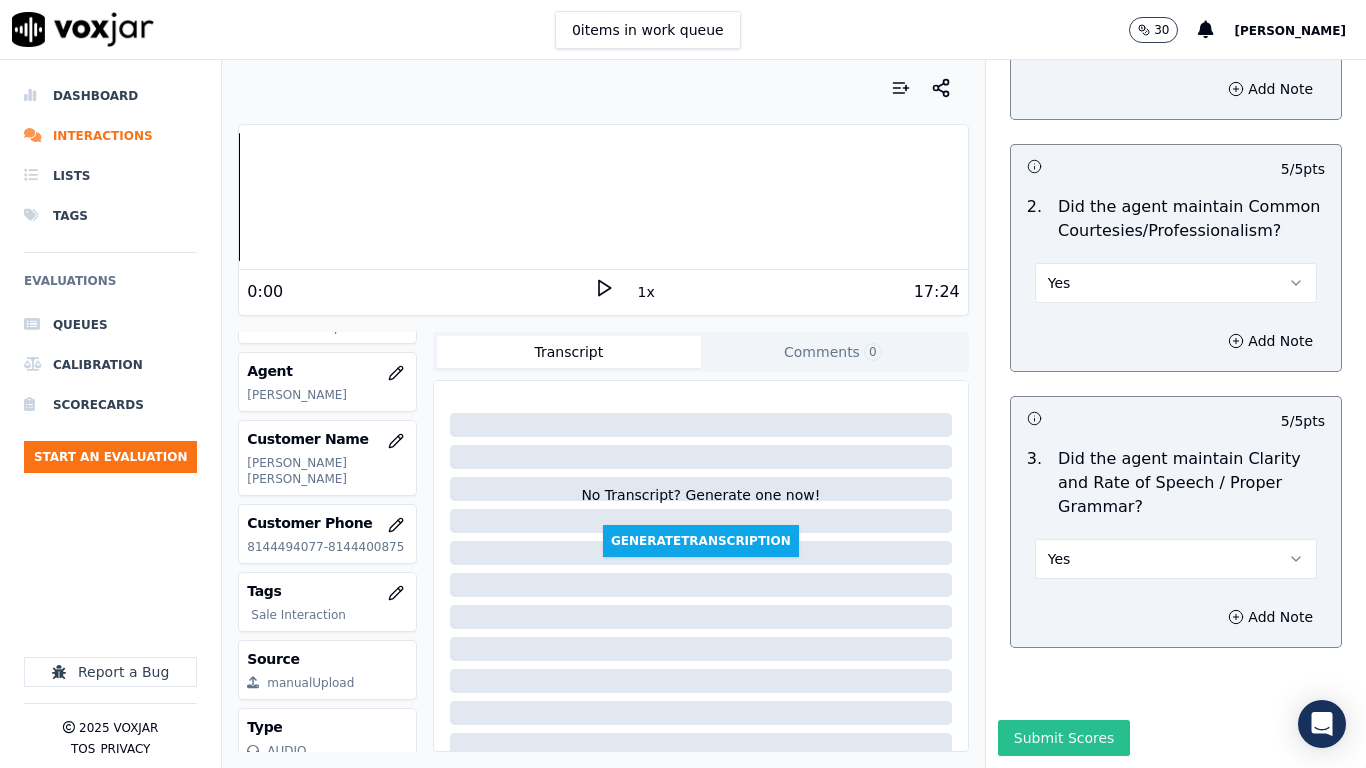
click at [1060, 606] on button "Submit Scores" at bounding box center [1064, 738] width 133 height 36
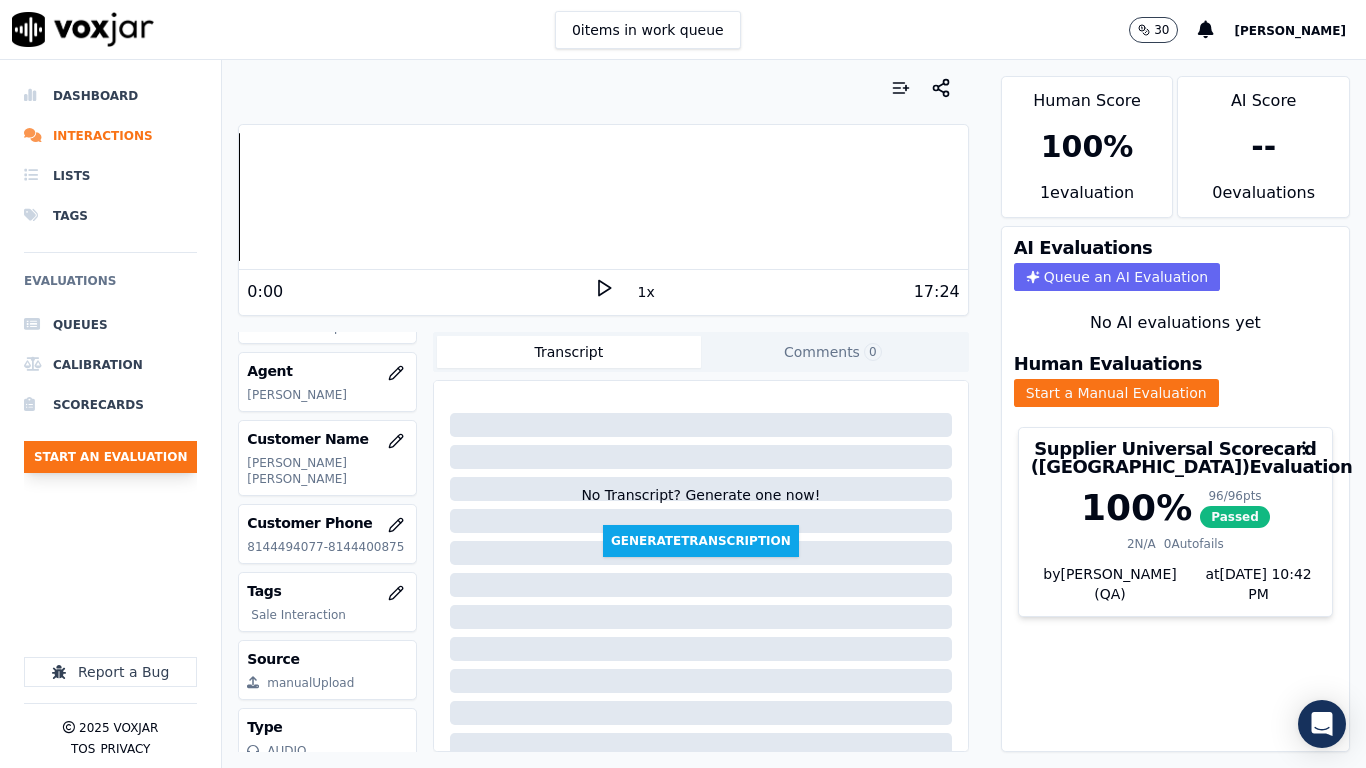
click at [151, 460] on button "Start an Evaluation" at bounding box center [110, 457] width 173 height 32
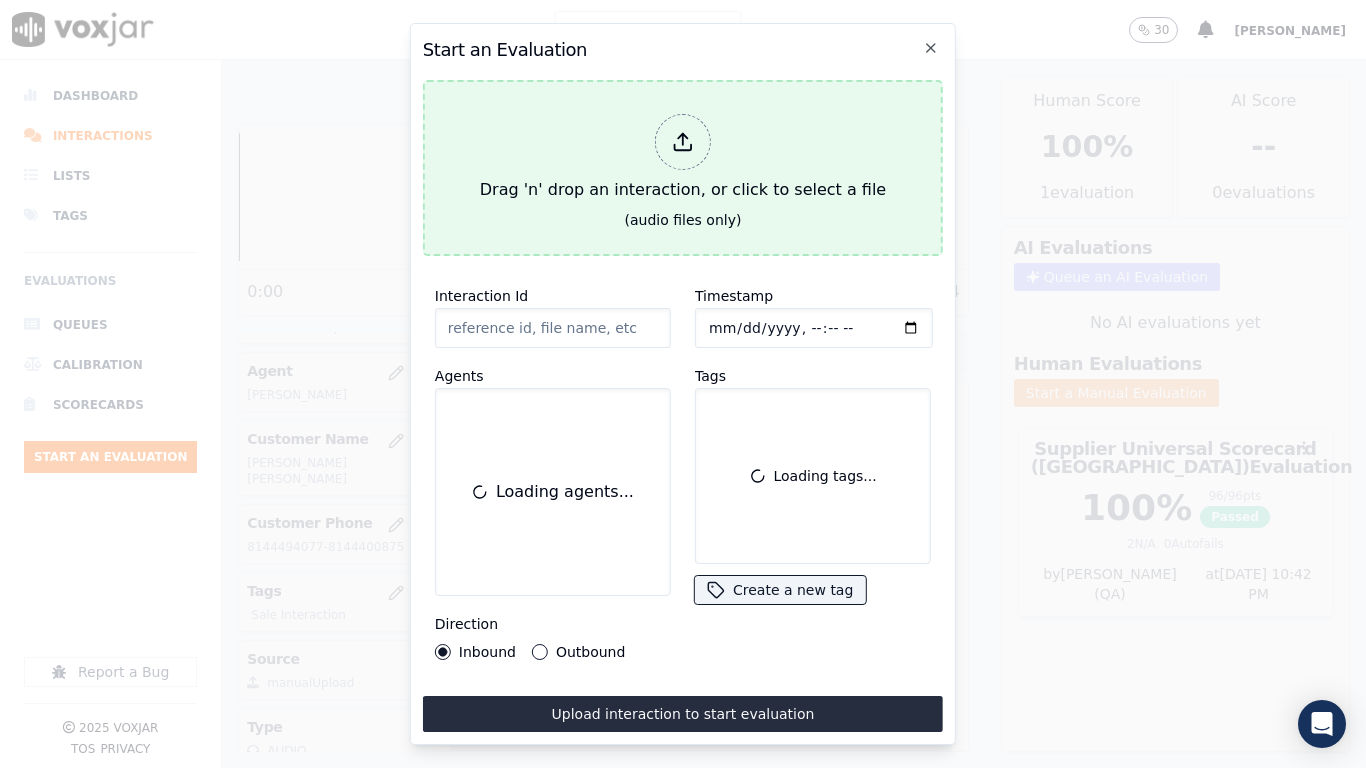
click at [483, 162] on button "Drag 'n' drop an interaction, or click to select a file (audio files only)" at bounding box center [683, 168] width 520 height 176
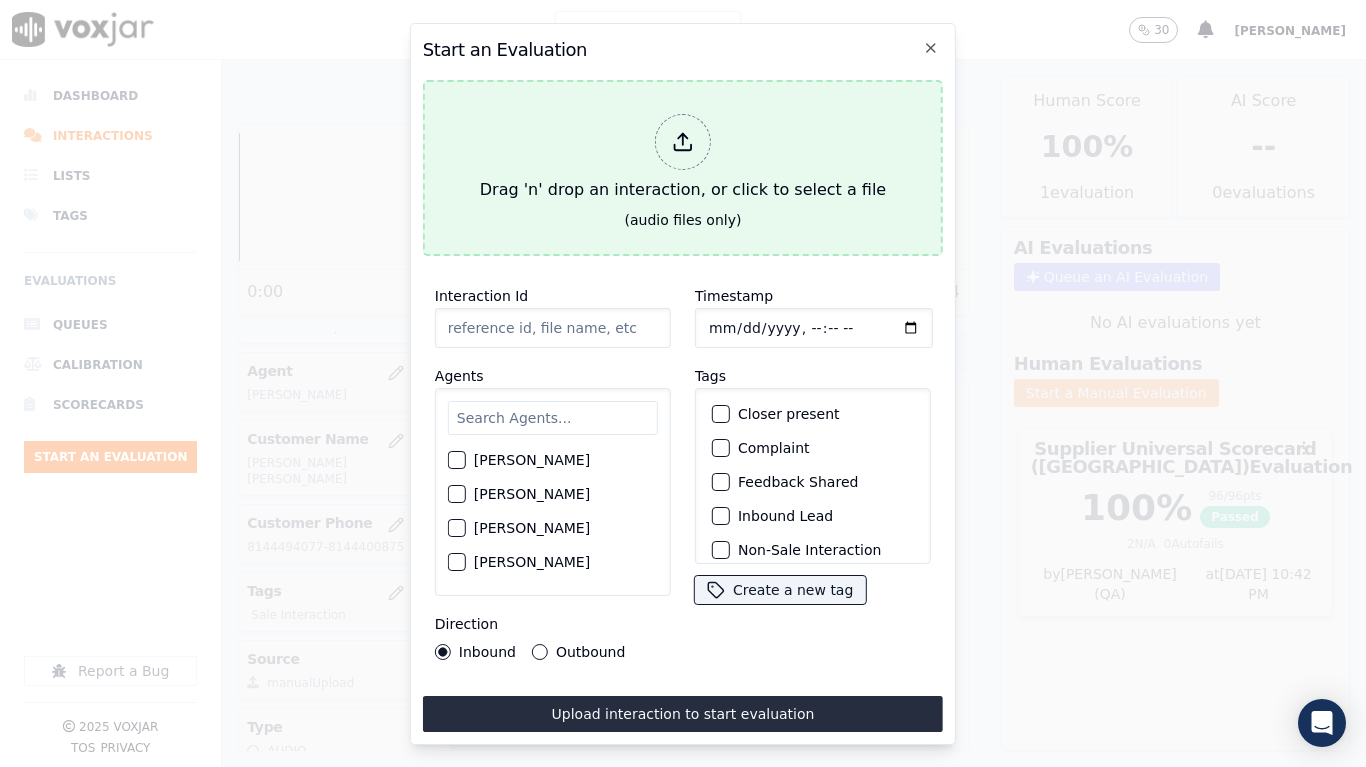
type input "20250909-155811_4123173051-all.mp3"
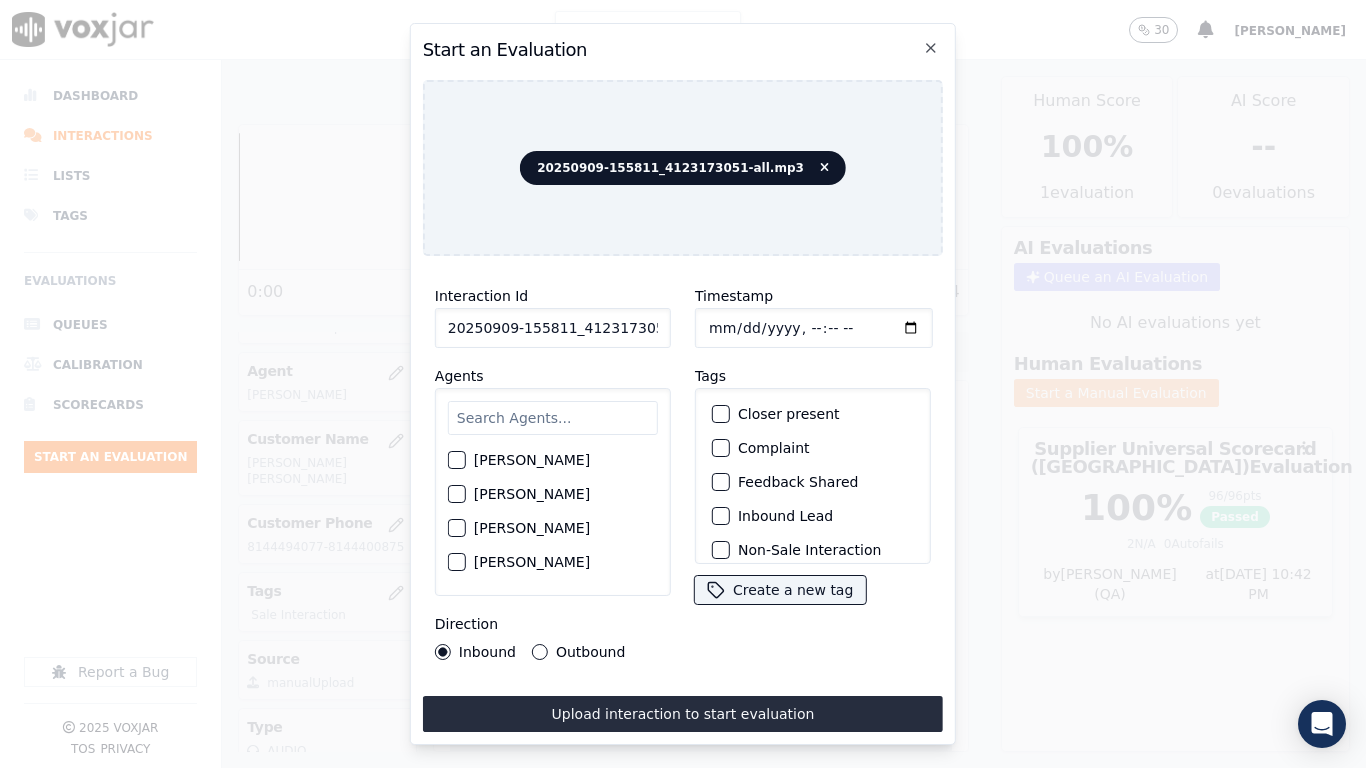
click at [557, 422] on input "text" at bounding box center [553, 418] width 210 height 34
type input "mi"
click at [545, 523] on label "[PERSON_NAME]" at bounding box center [532, 530] width 116 height 14
click at [466, 521] on button "[PERSON_NAME]" at bounding box center [457, 530] width 18 height 18
click at [706, 310] on input "Timestamp" at bounding box center [814, 328] width 238 height 40
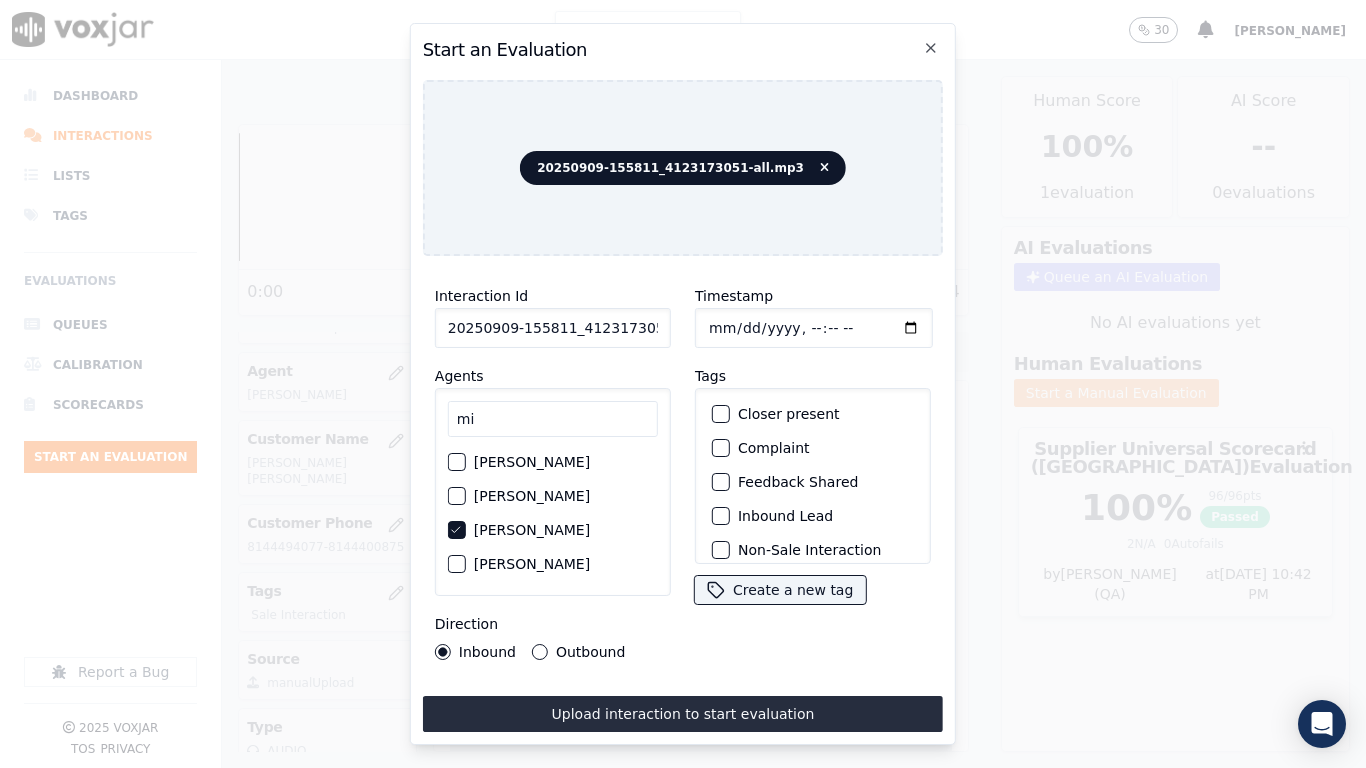
type input "2025-09-09T17:12"
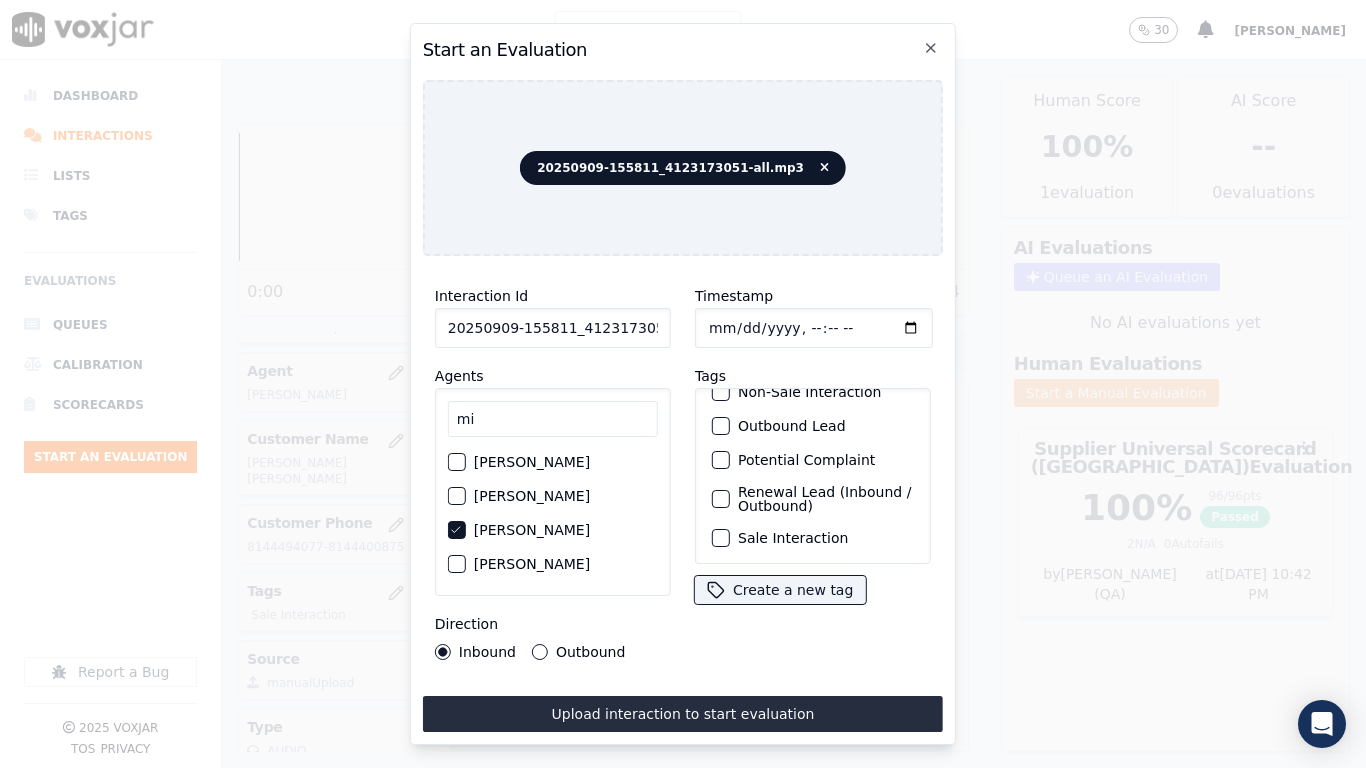
click at [760, 531] on label "Sale Interaction" at bounding box center [793, 538] width 110 height 14
click at [730, 529] on button "Sale Interaction" at bounding box center [721, 538] width 18 height 18
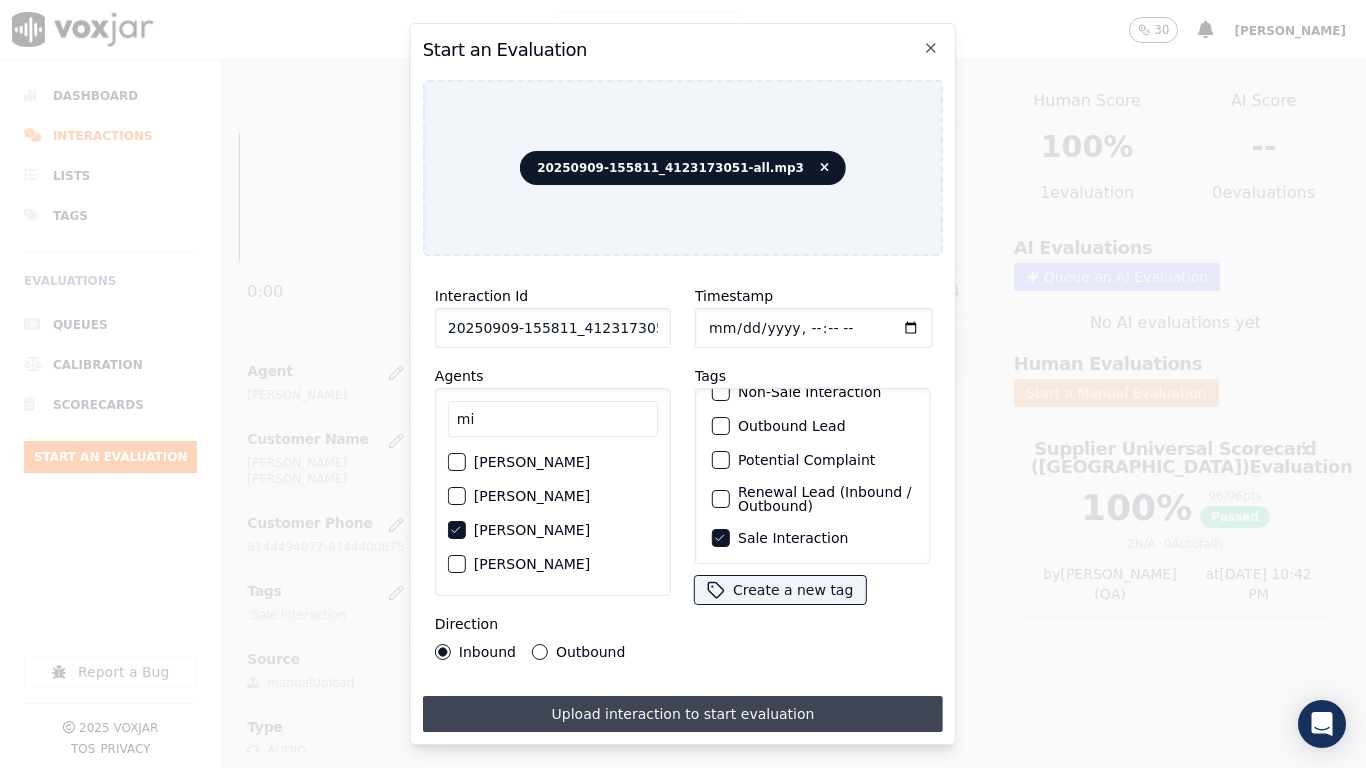
click at [766, 606] on button "Upload interaction to start evaluation" at bounding box center [683, 714] width 520 height 36
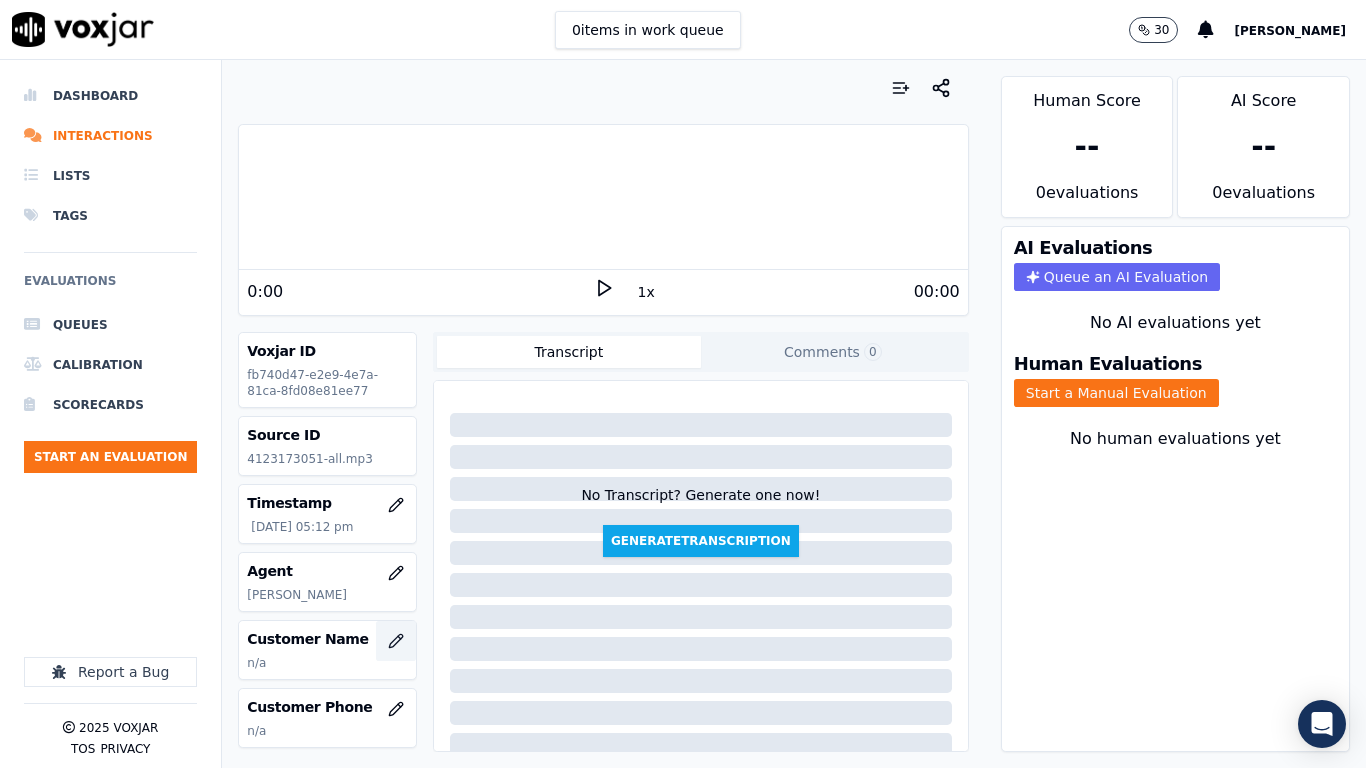
click at [389, 606] on icon "button" at bounding box center [395, 640] width 13 height 13
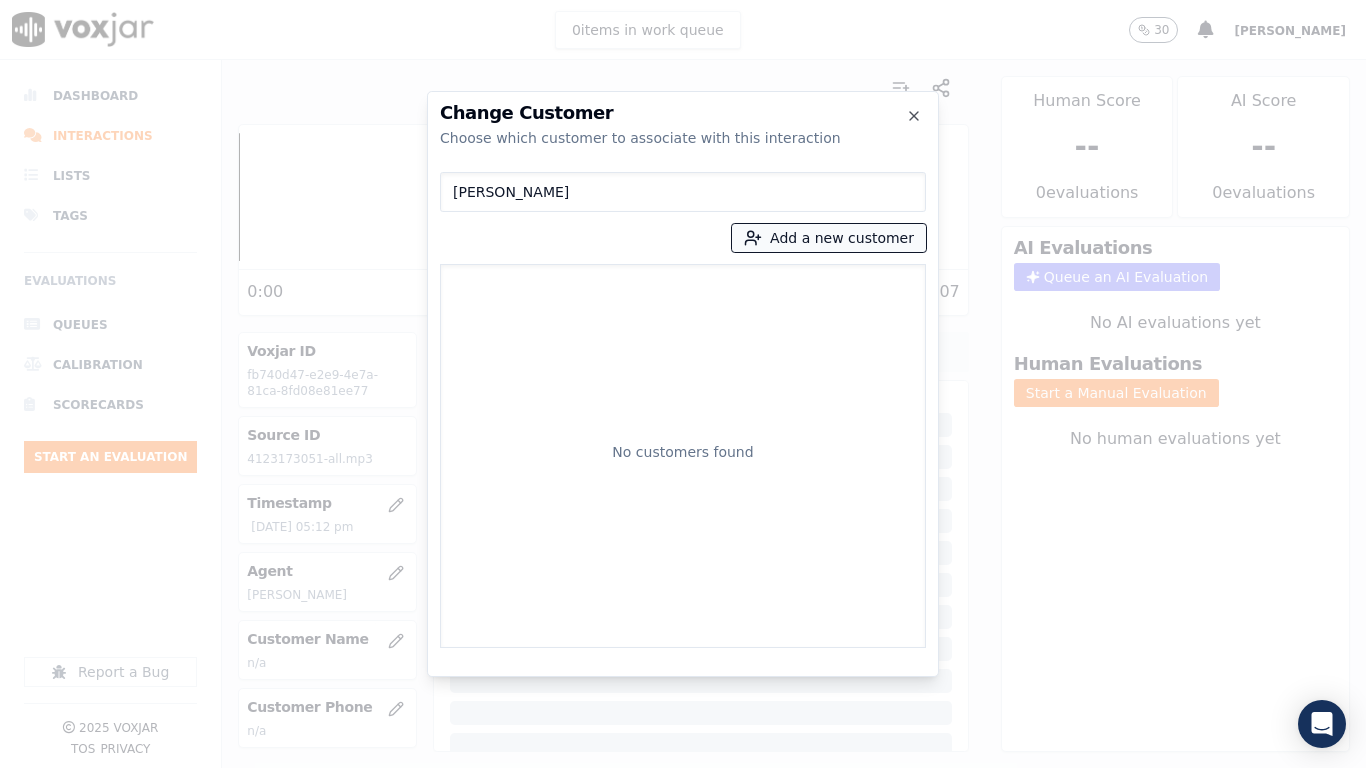
type input "LEON COBBS"
click at [800, 241] on button "Add a new customer" at bounding box center [829, 238] width 194 height 28
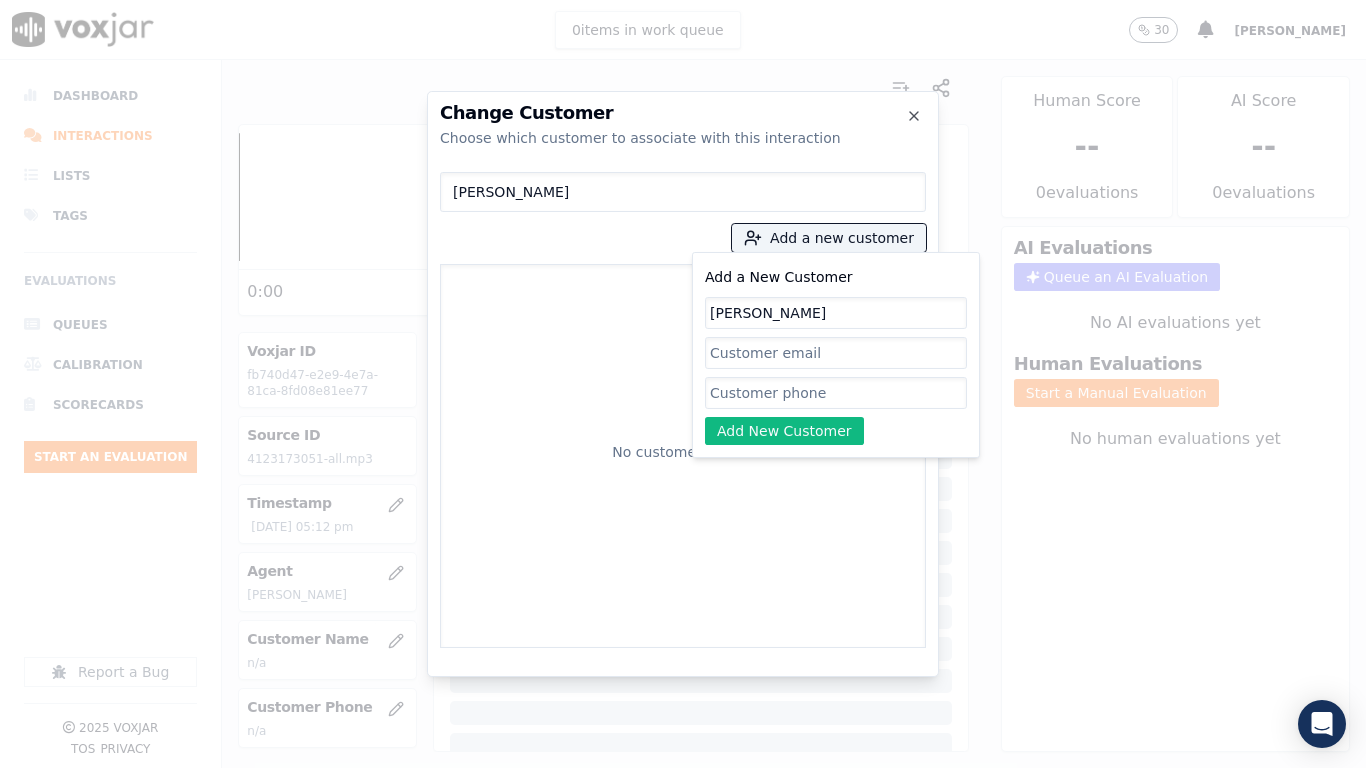
type input "LEON COBBS"
drag, startPoint x: 790, startPoint y: 390, endPoint x: 793, endPoint y: 408, distance: 18.2
click at [790, 390] on input "Add a New Customer" at bounding box center [836, 393] width 262 height 32
paste input "4123173051"
type input "4123173051"
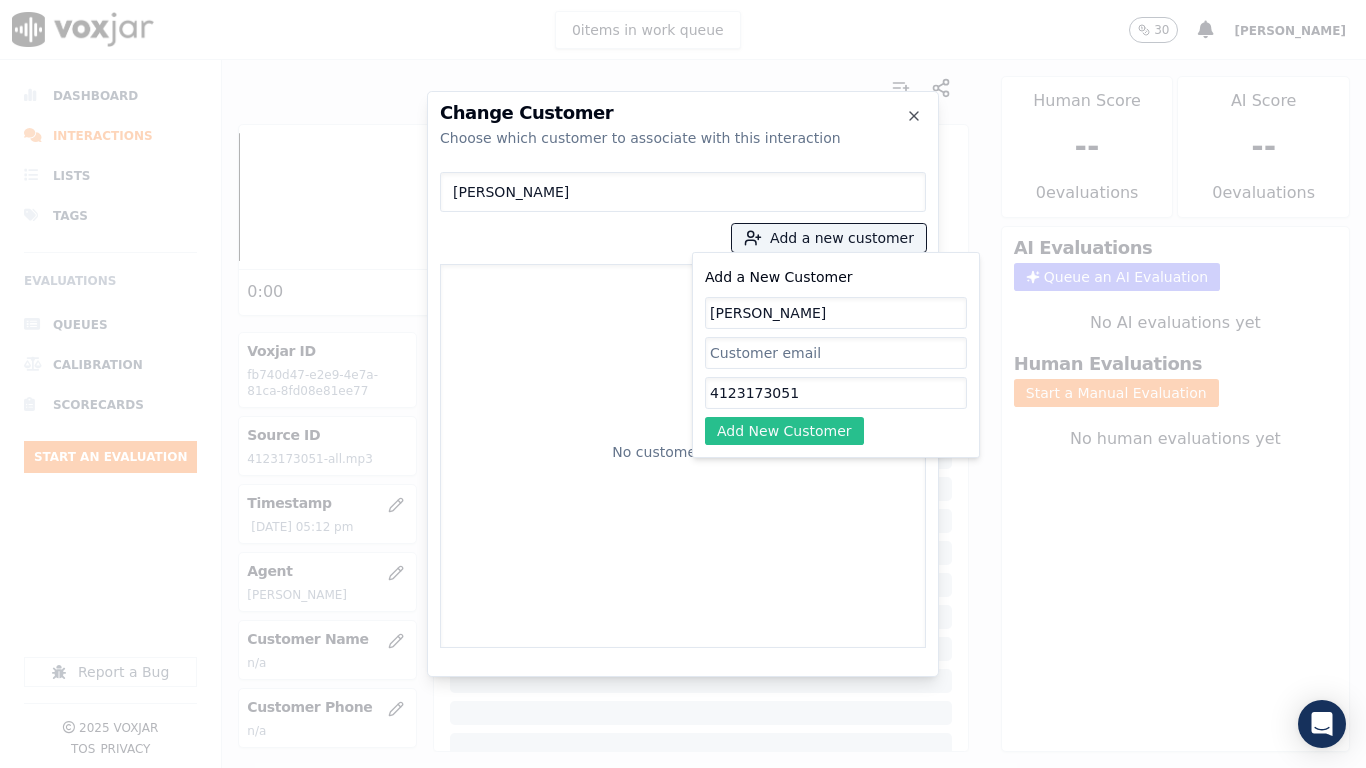
click at [762, 430] on button "Add New Customer" at bounding box center [784, 431] width 159 height 28
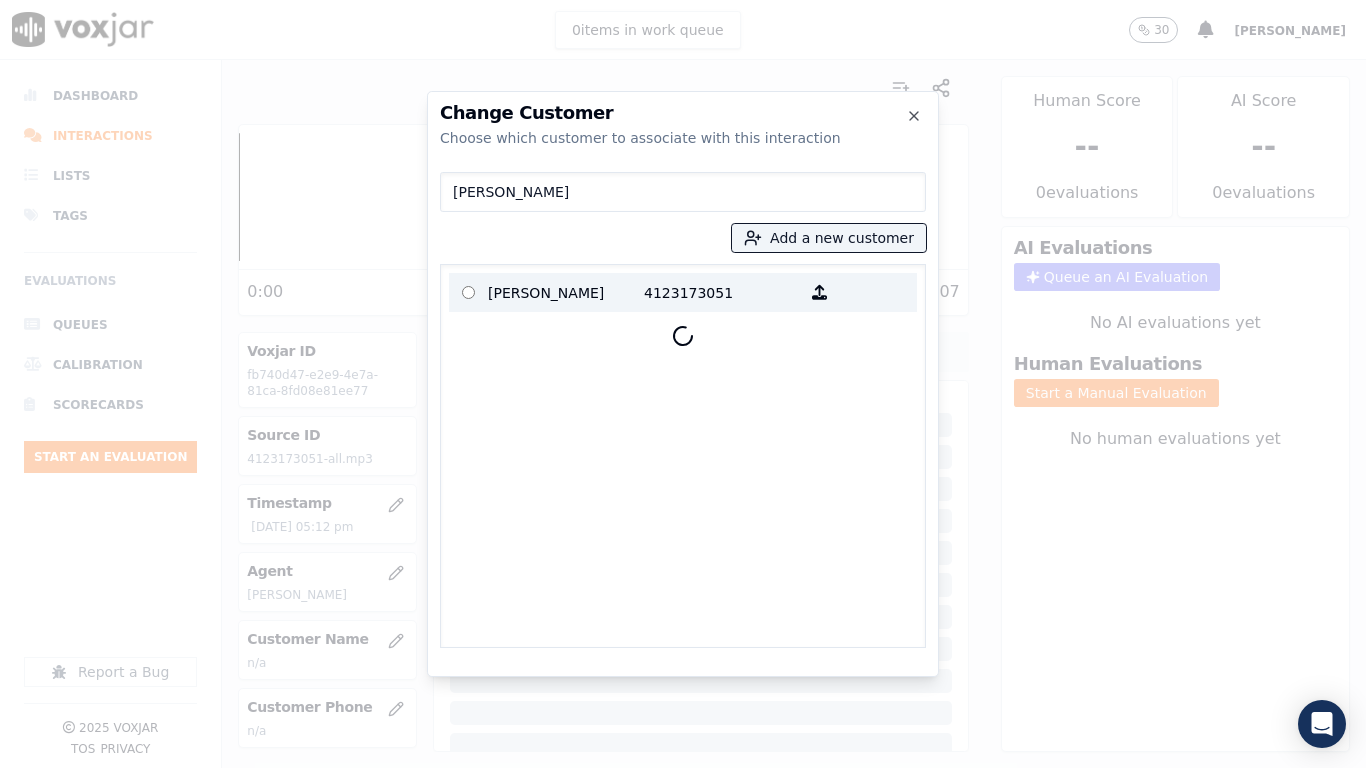
click at [537, 295] on p "LEON COBBS" at bounding box center [566, 292] width 156 height 31
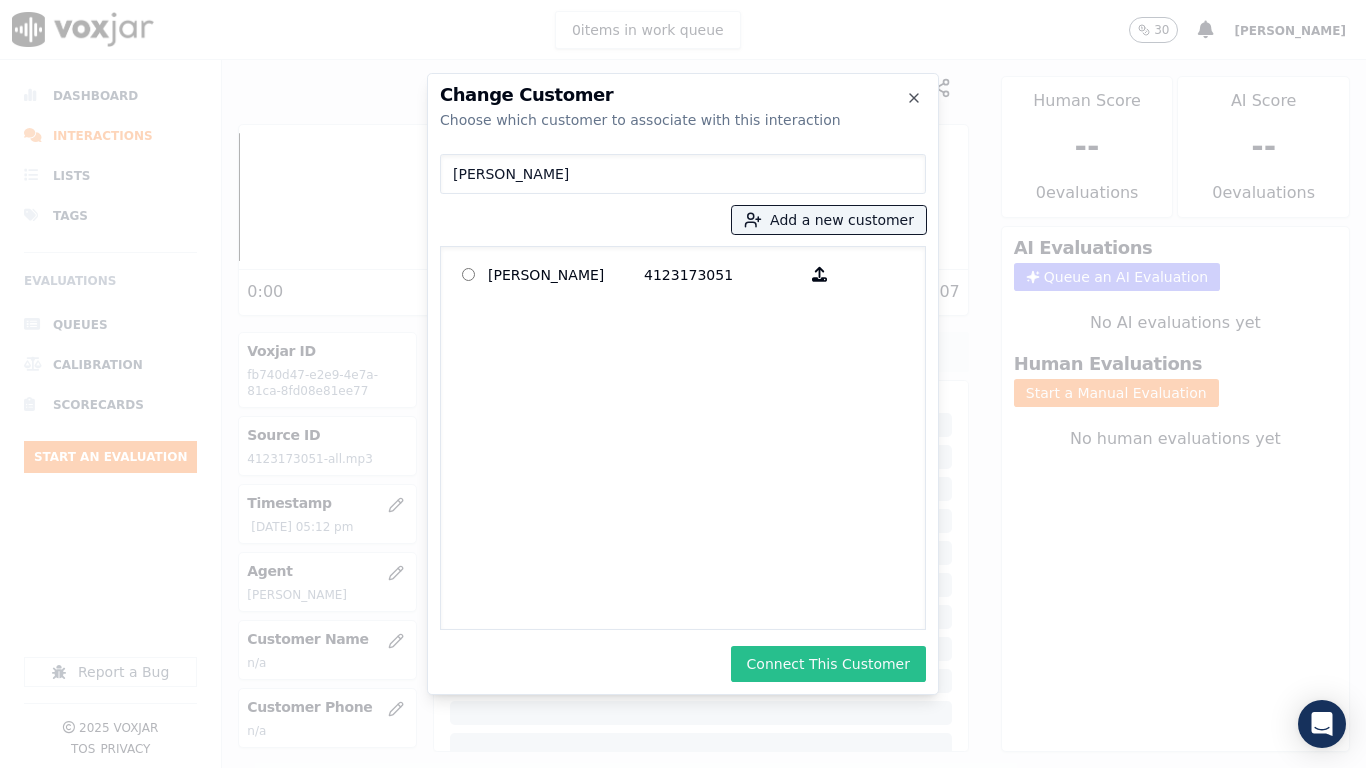
click at [861, 606] on button "Connect This Customer" at bounding box center [828, 664] width 195 height 36
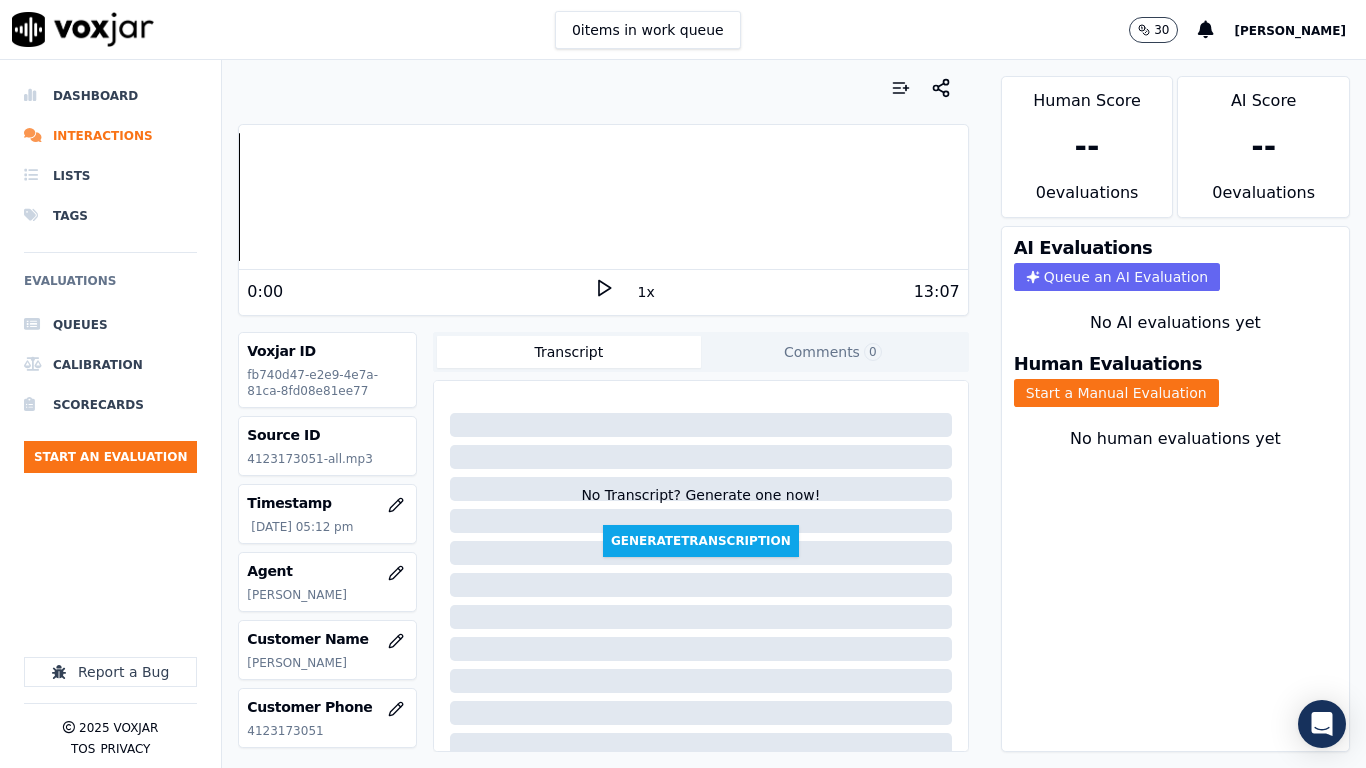
click at [1058, 397] on button "Start a Manual Evaluation" at bounding box center [1116, 393] width 205 height 28
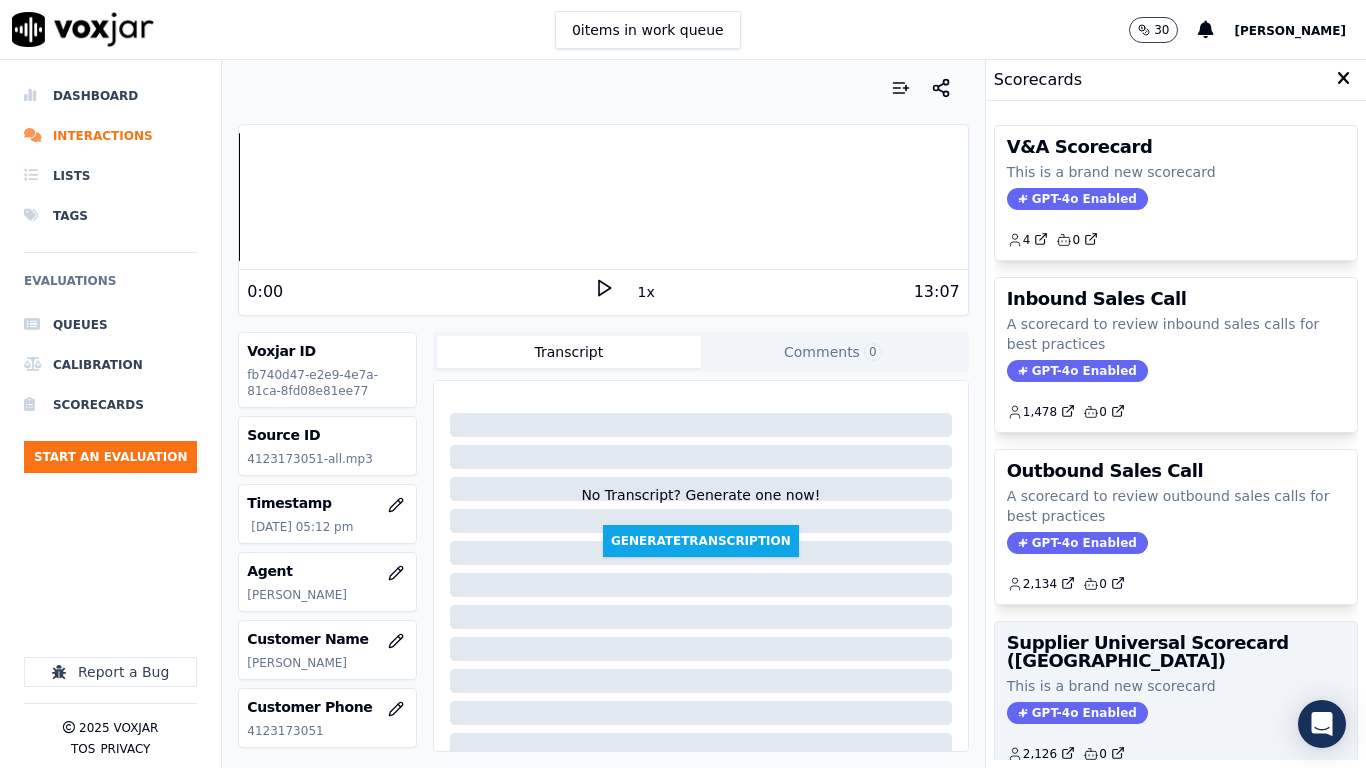
click at [1094, 606] on h3 "Supplier Universal Scorecard ([GEOGRAPHIC_DATA])" at bounding box center [1176, 652] width 338 height 36
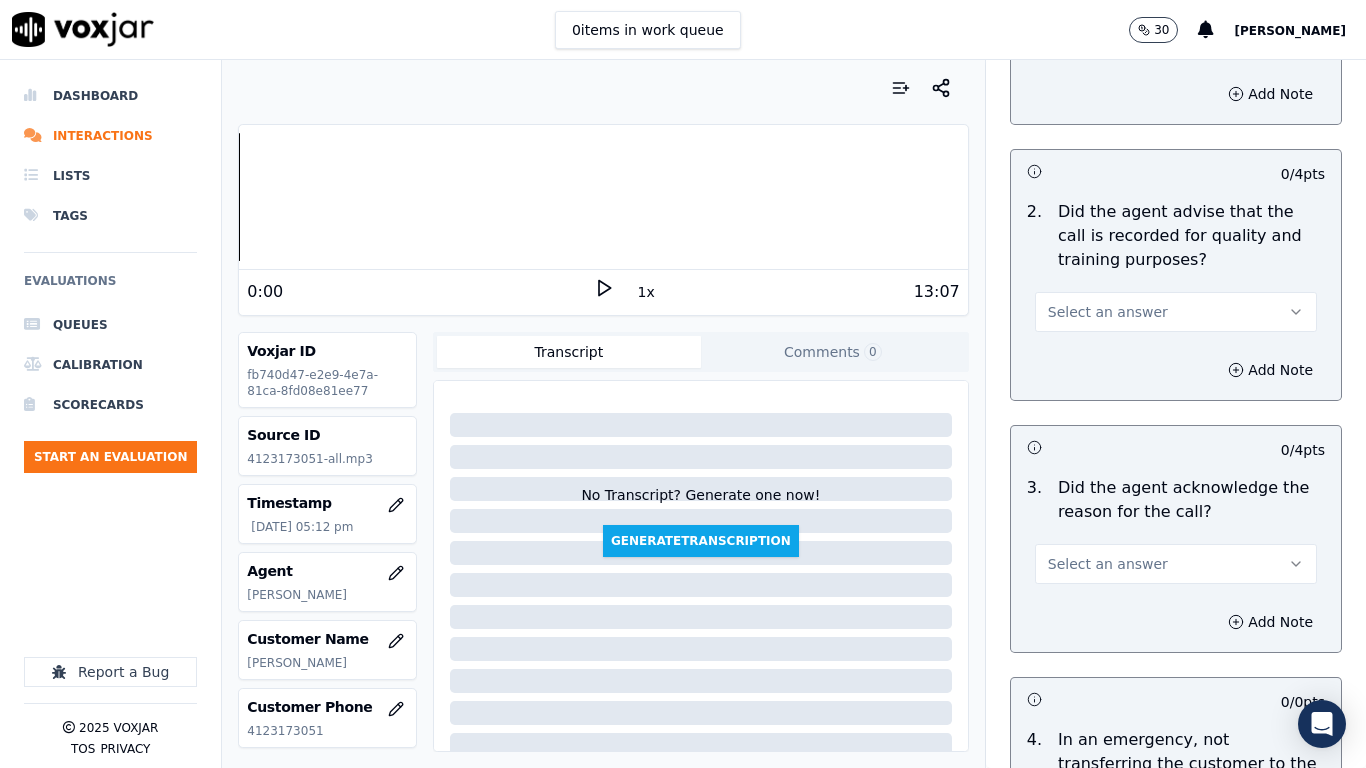
scroll to position [300, 0]
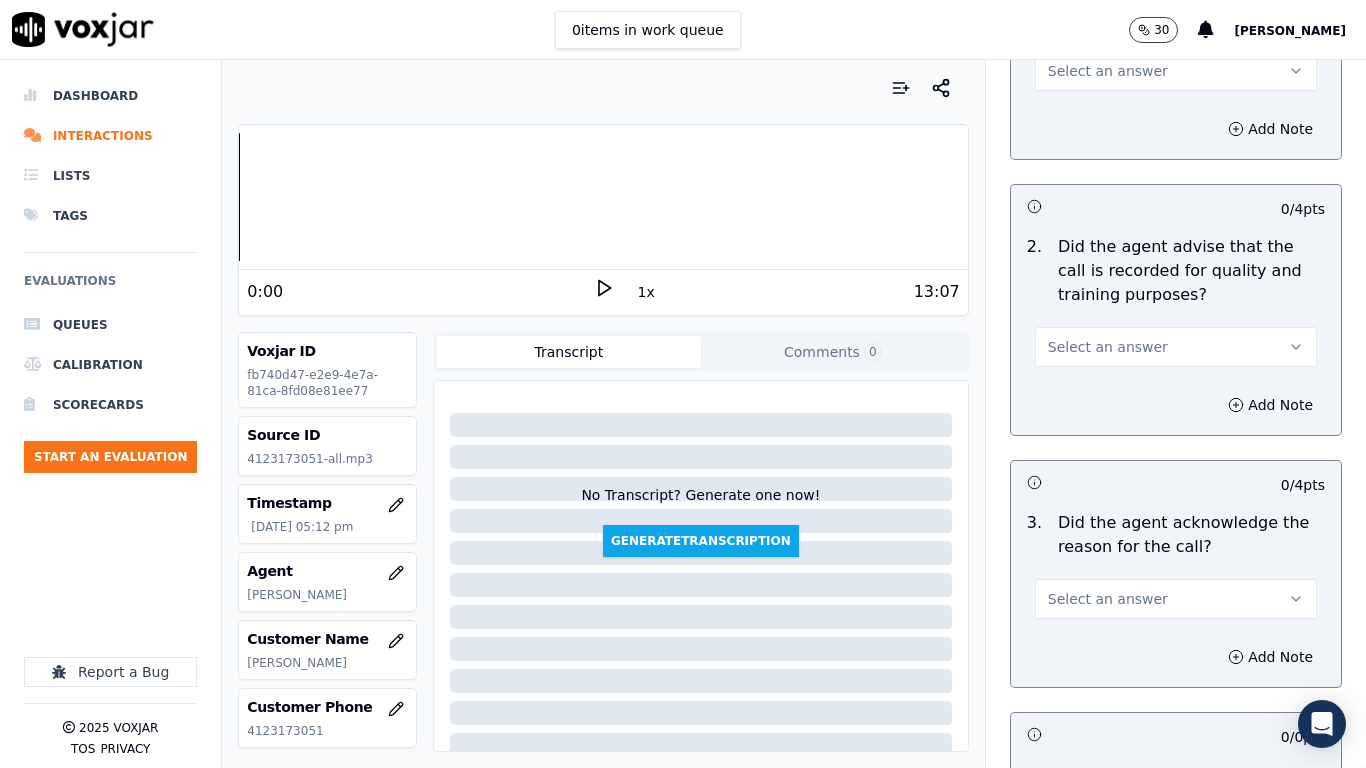
drag, startPoint x: 1095, startPoint y: 70, endPoint x: 1094, endPoint y: 86, distance: 16.0
click at [1095, 69] on span "Select an answer" at bounding box center [1108, 71] width 120 height 20
click at [1094, 124] on div "Yes" at bounding box center [1139, 116] width 244 height 32
click at [1113, 352] on span "Select an answer" at bounding box center [1108, 347] width 120 height 20
drag, startPoint x: 1102, startPoint y: 391, endPoint x: 1153, endPoint y: 663, distance: 276.7
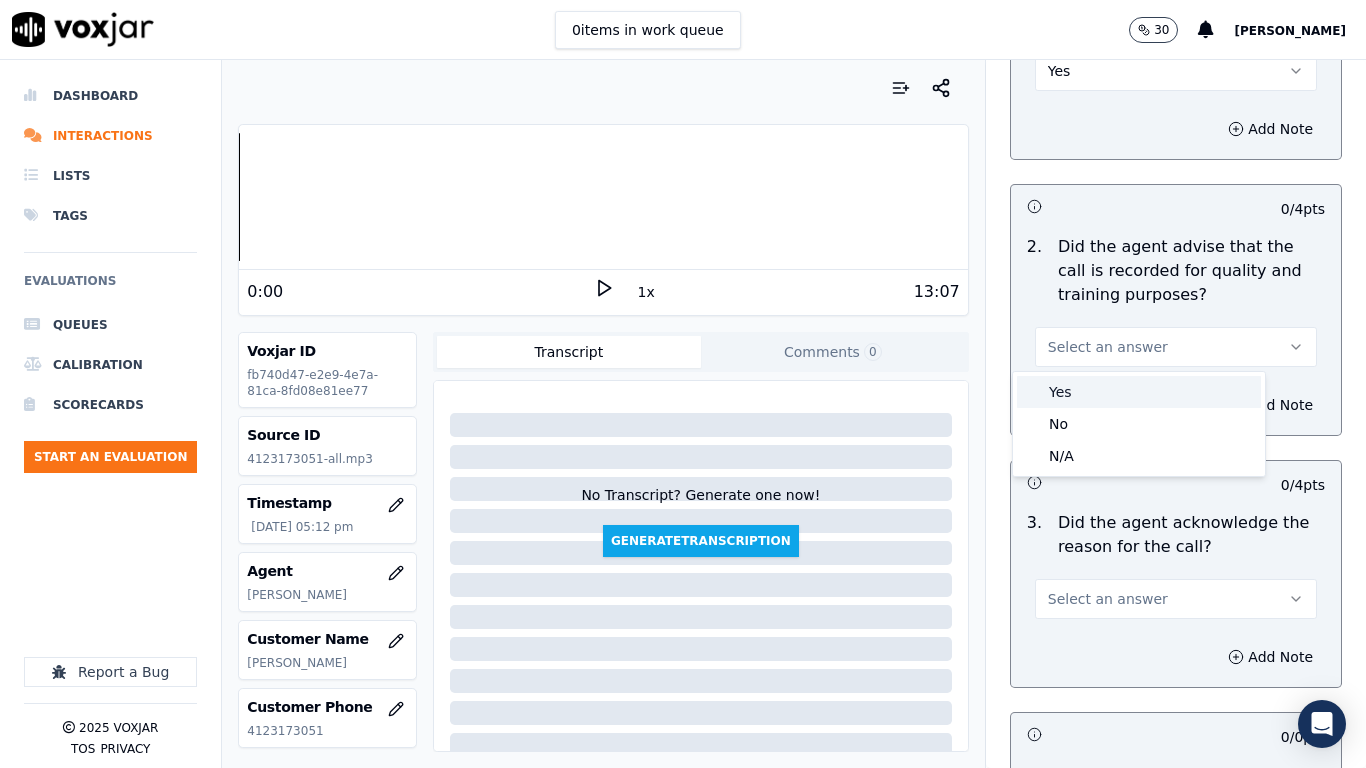
click at [1102, 392] on div "Yes" at bounding box center [1139, 392] width 244 height 32
click at [1106, 597] on span "Select an answer" at bounding box center [1108, 599] width 120 height 20
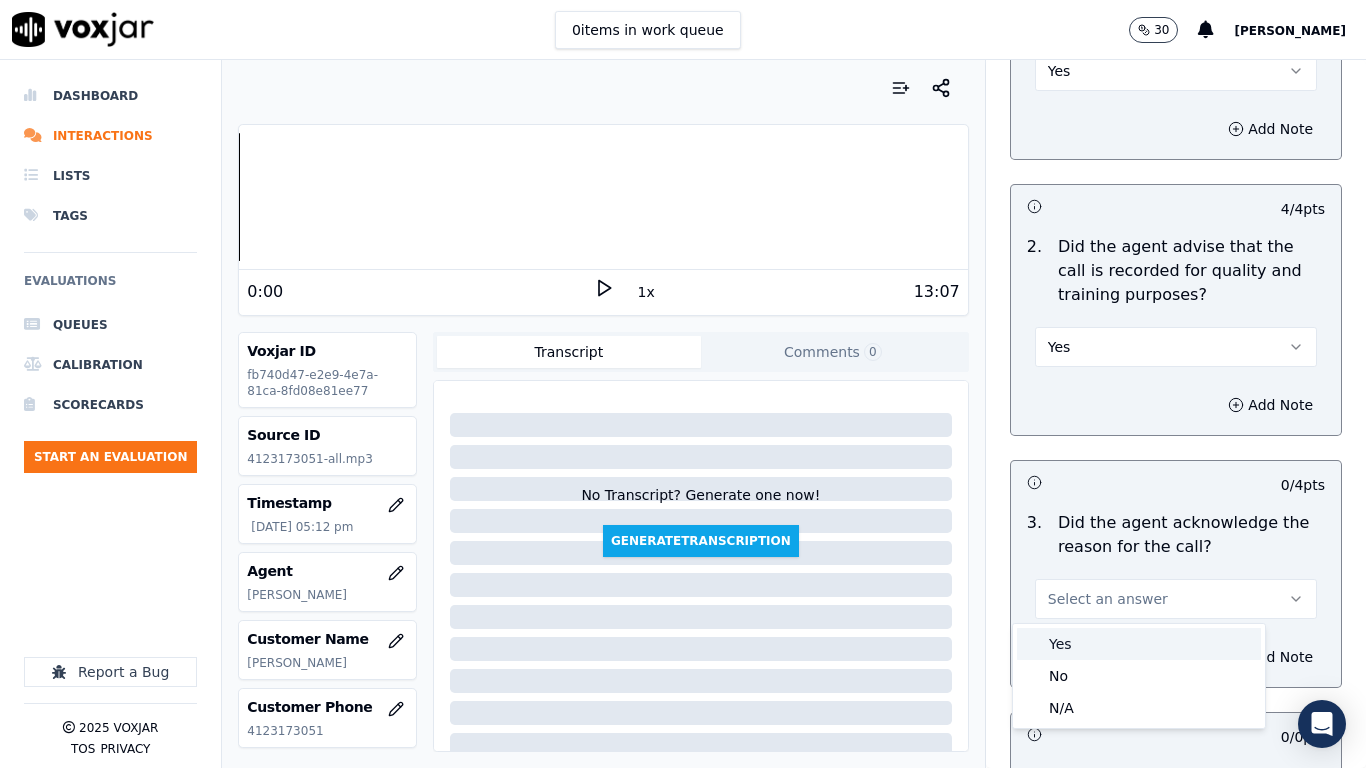
click at [1087, 606] on div "Yes" at bounding box center [1139, 644] width 244 height 32
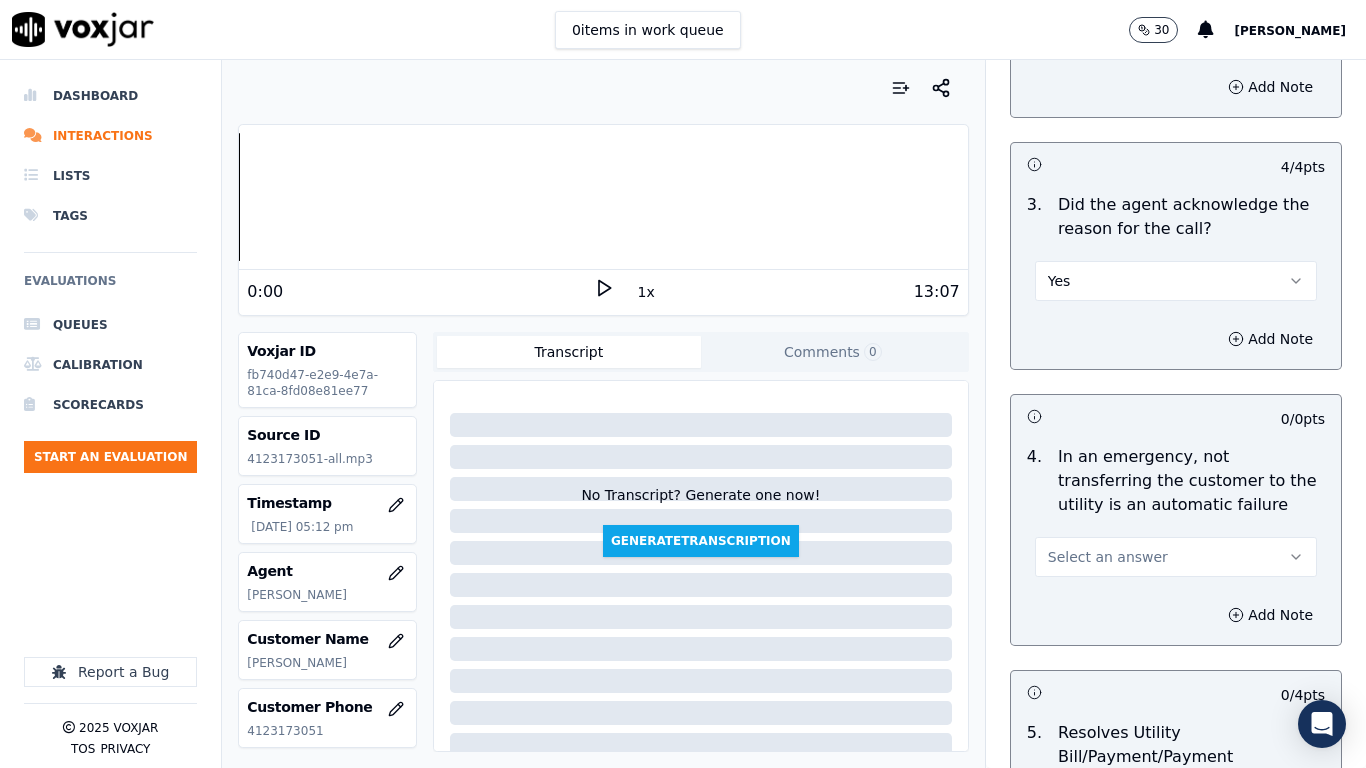
scroll to position [1000, 0]
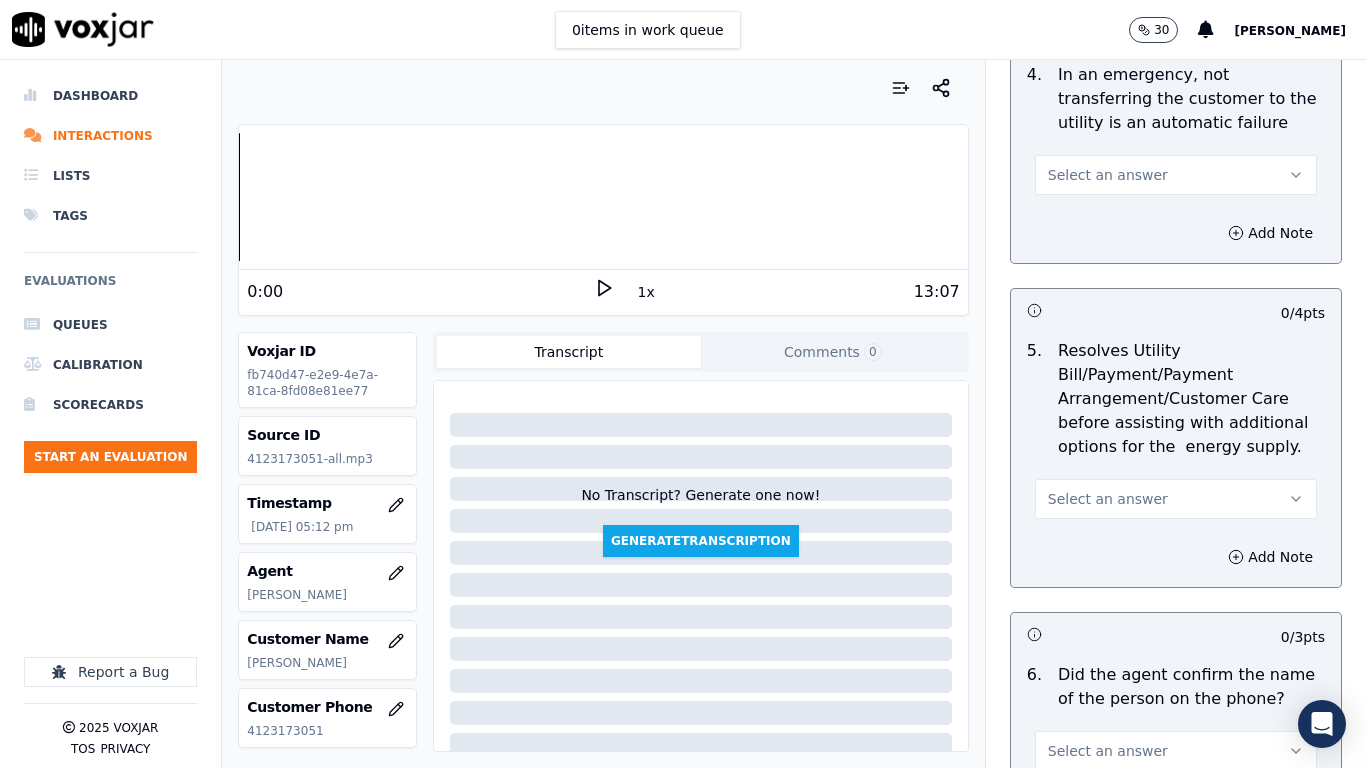
click at [1076, 160] on button "Select an answer" at bounding box center [1176, 175] width 282 height 40
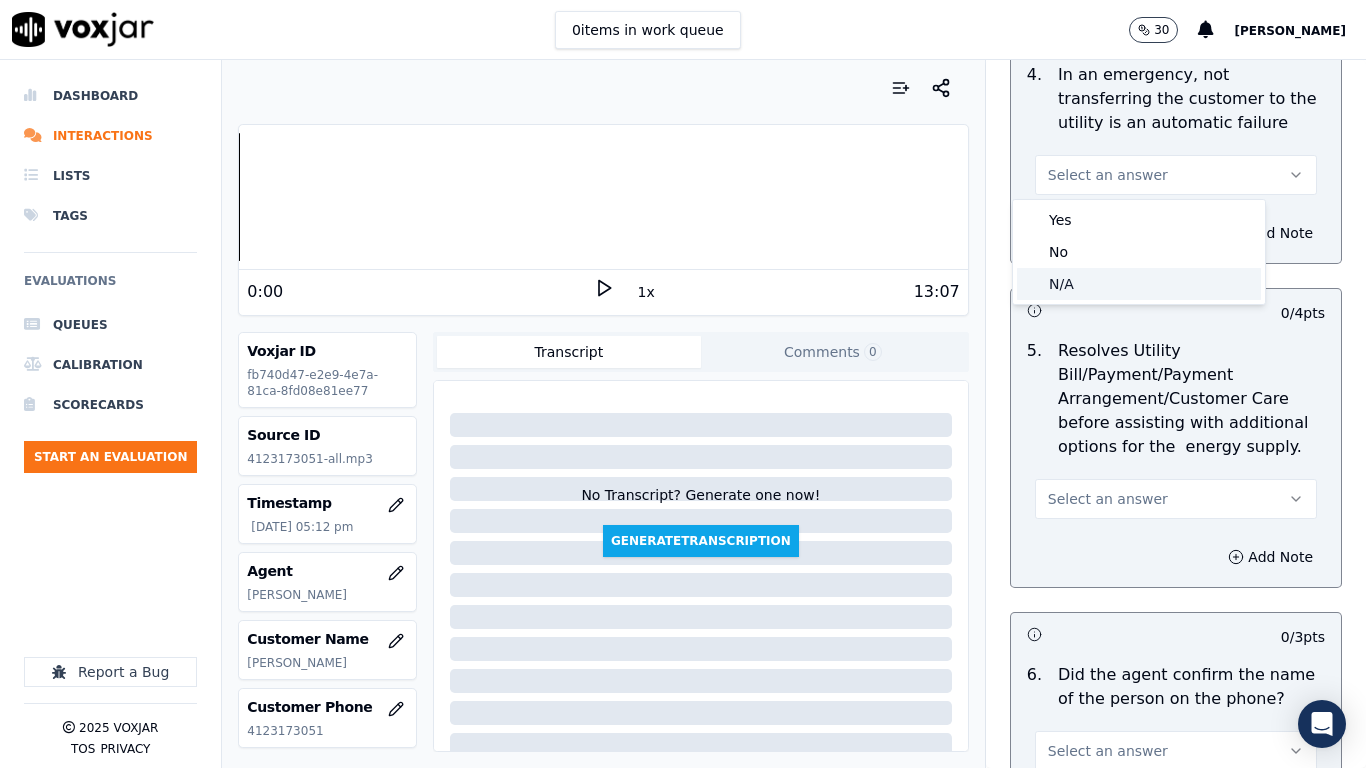
click at [1088, 276] on div "N/A" at bounding box center [1139, 284] width 244 height 32
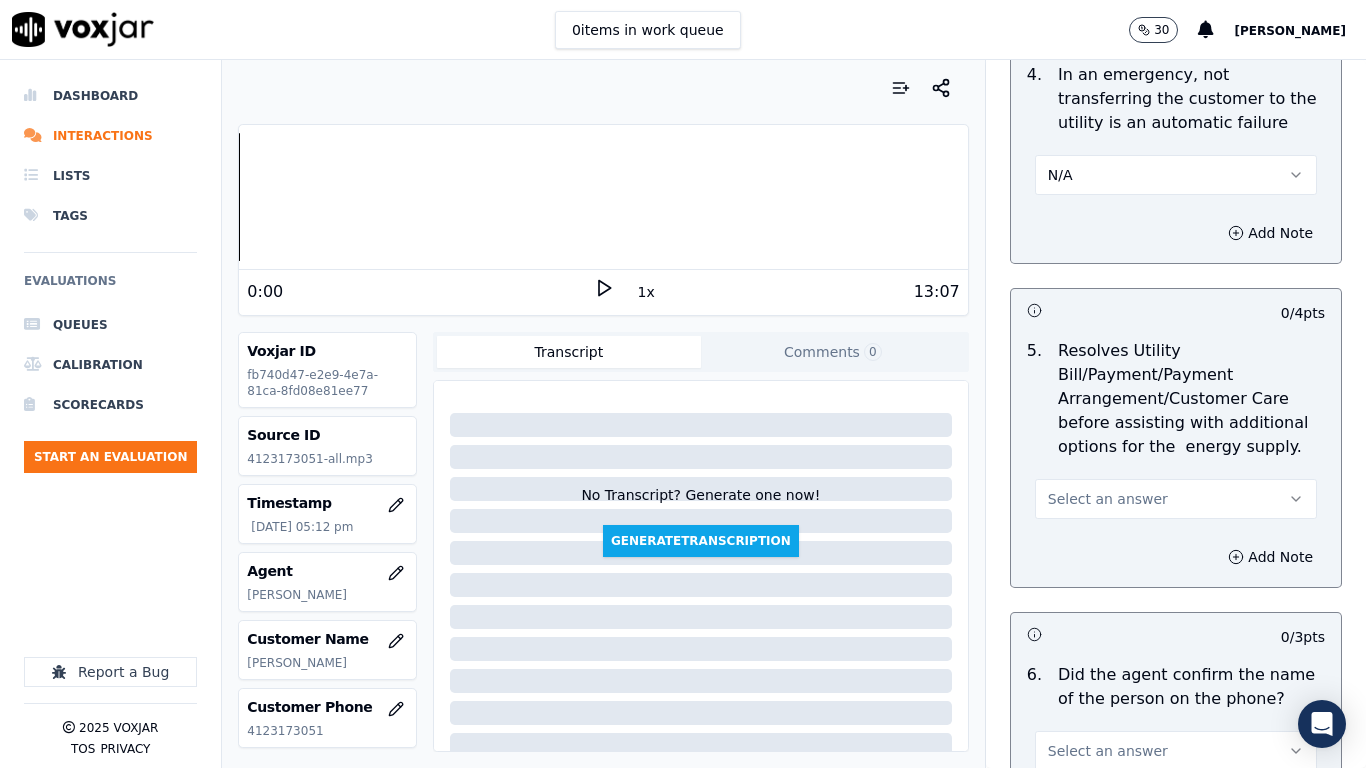
click at [1103, 506] on span "Select an answer" at bounding box center [1108, 499] width 120 height 20
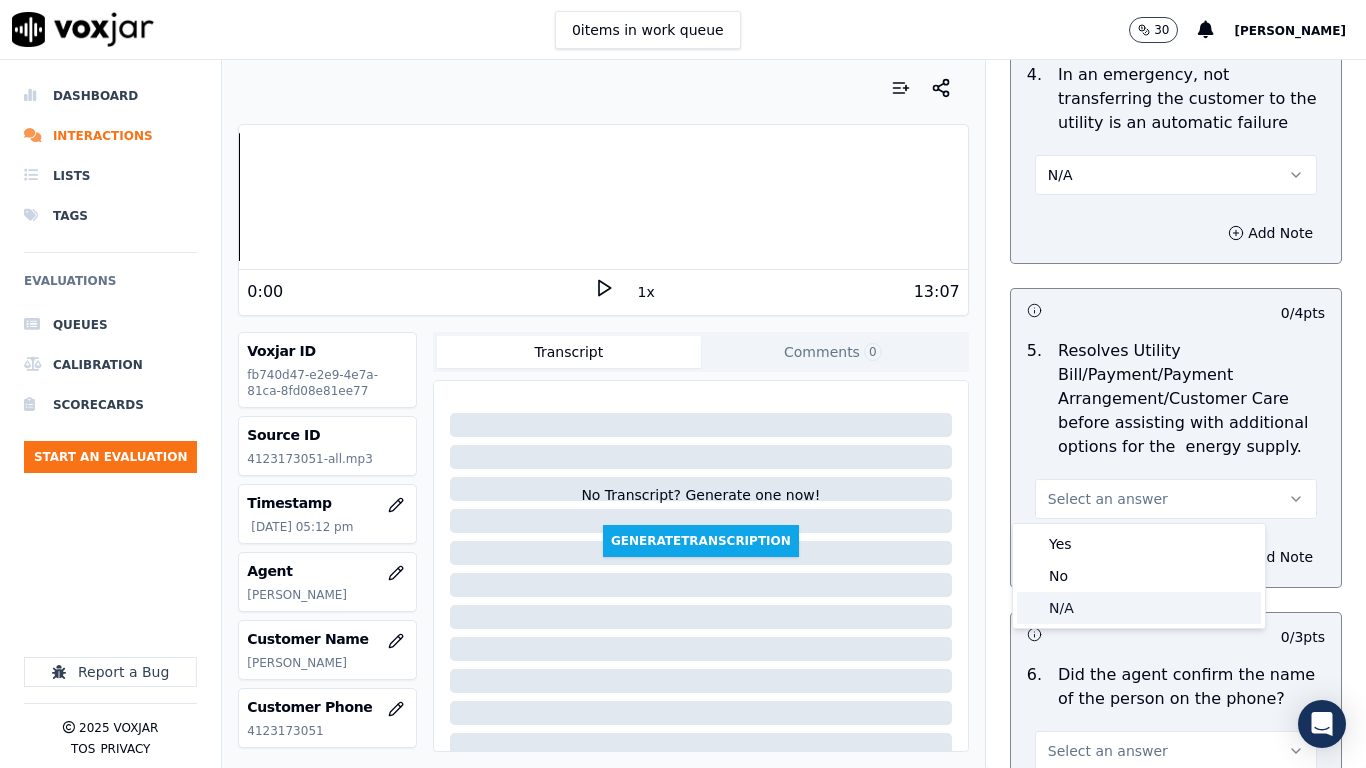
click at [1077, 606] on div "N/A" at bounding box center [1139, 608] width 244 height 32
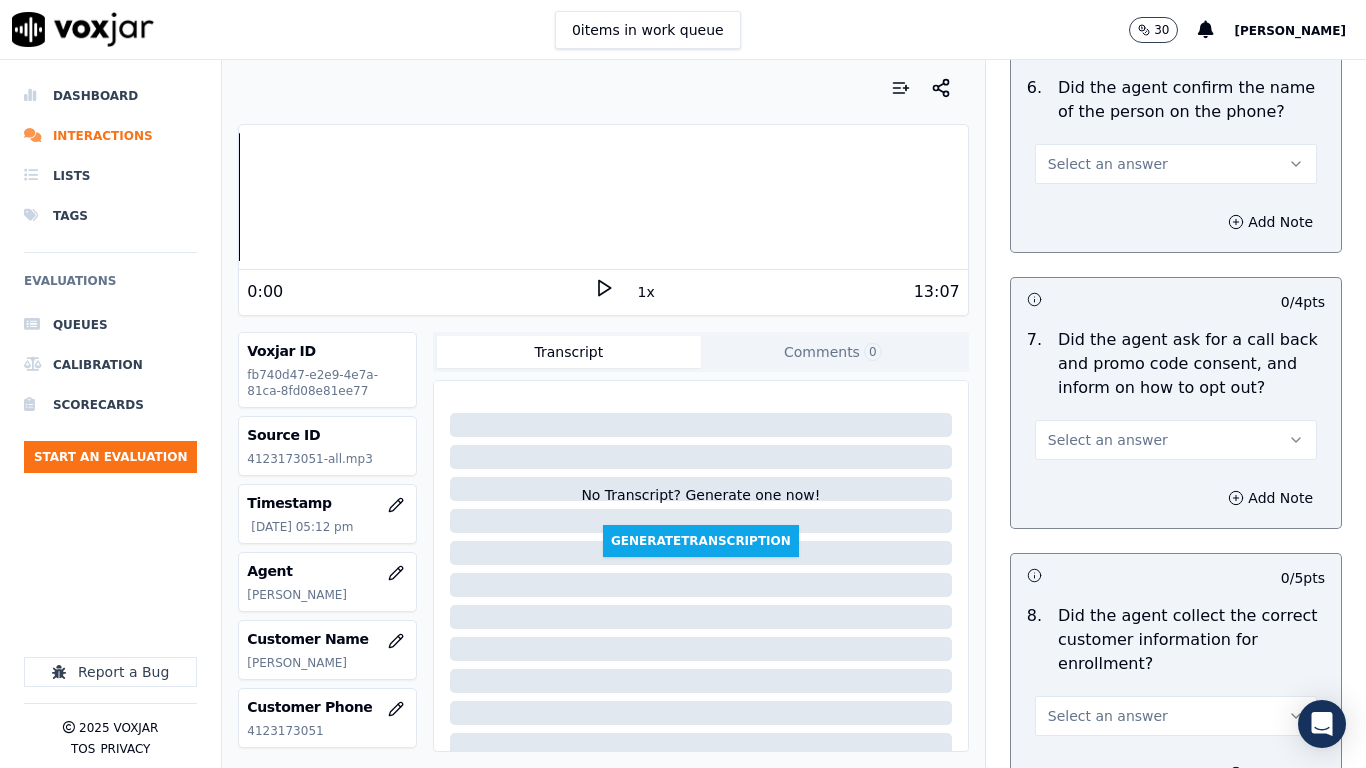
scroll to position [1600, 0]
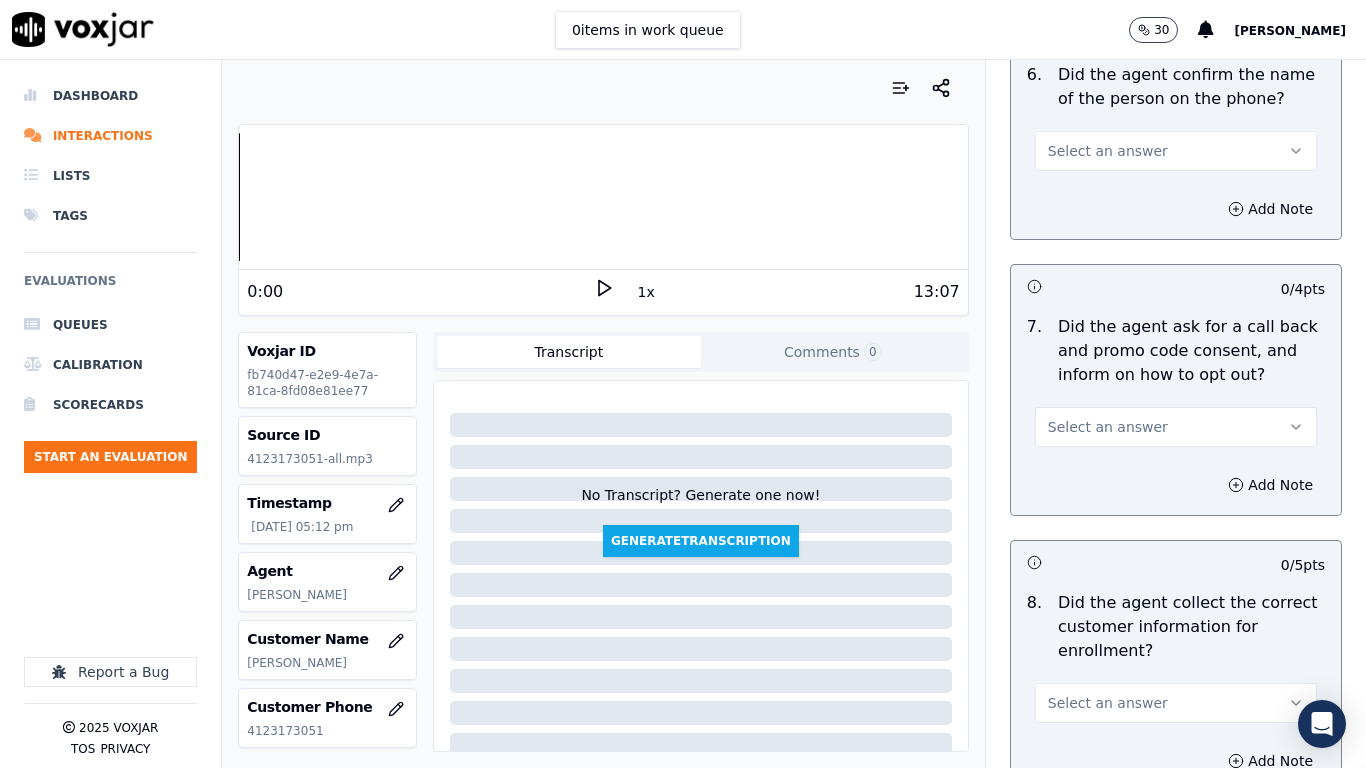
click at [1076, 148] on span "Select an answer" at bounding box center [1108, 151] width 120 height 20
click at [1085, 202] on div "Yes" at bounding box center [1139, 196] width 244 height 32
click at [1105, 420] on span "Select an answer" at bounding box center [1108, 427] width 120 height 20
click at [1099, 474] on div "Yes" at bounding box center [1139, 472] width 244 height 32
drag, startPoint x: 1114, startPoint y: 695, endPoint x: 1056, endPoint y: 696, distance: 58.0
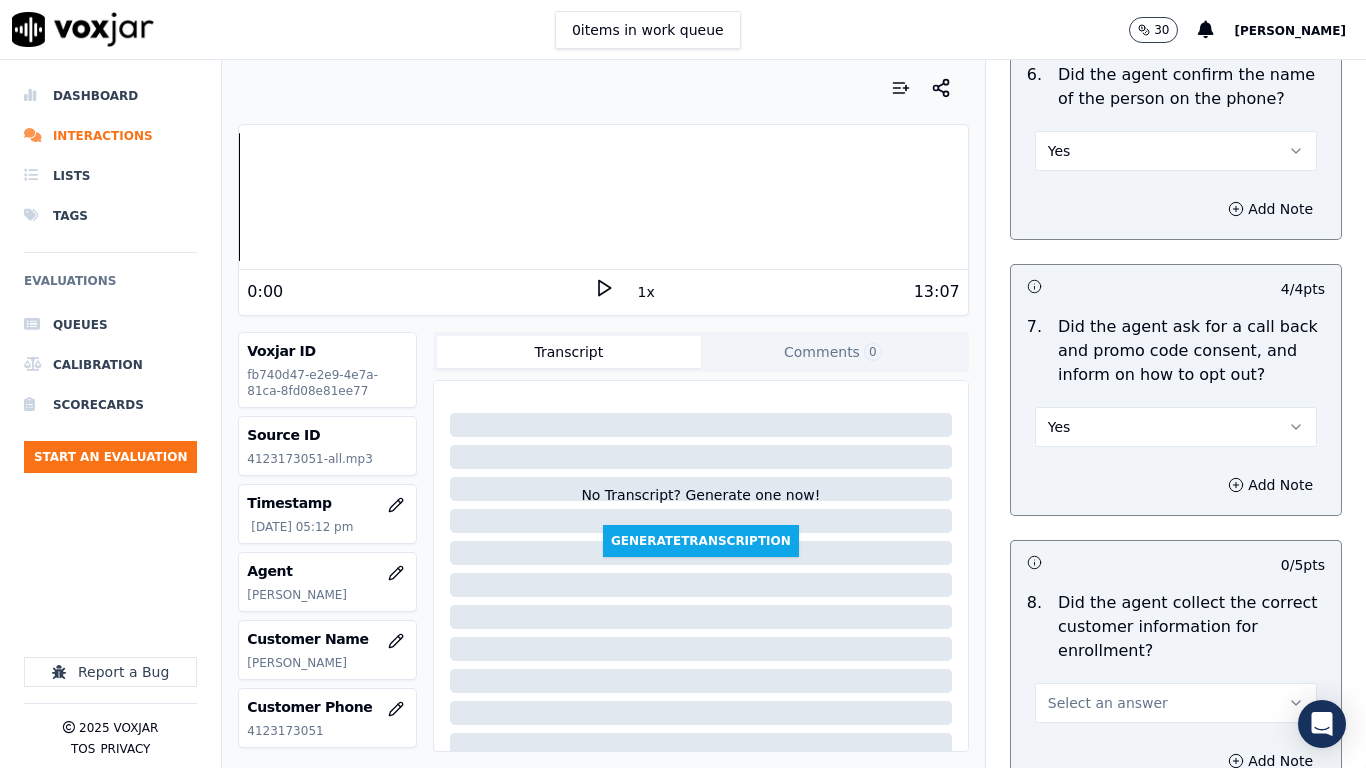
click at [1113, 606] on span "Select an answer" at bounding box center [1108, 703] width 120 height 20
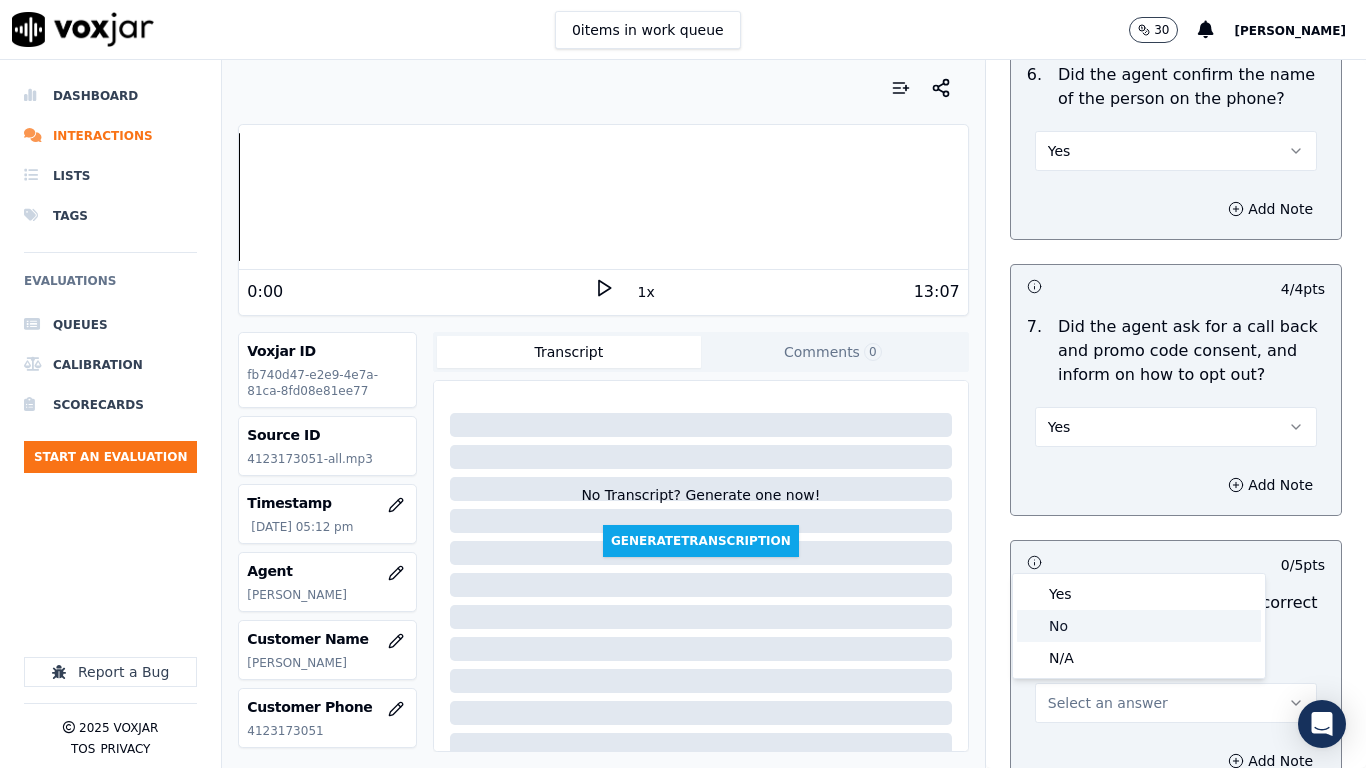
click at [1067, 599] on div "Yes" at bounding box center [1139, 594] width 244 height 32
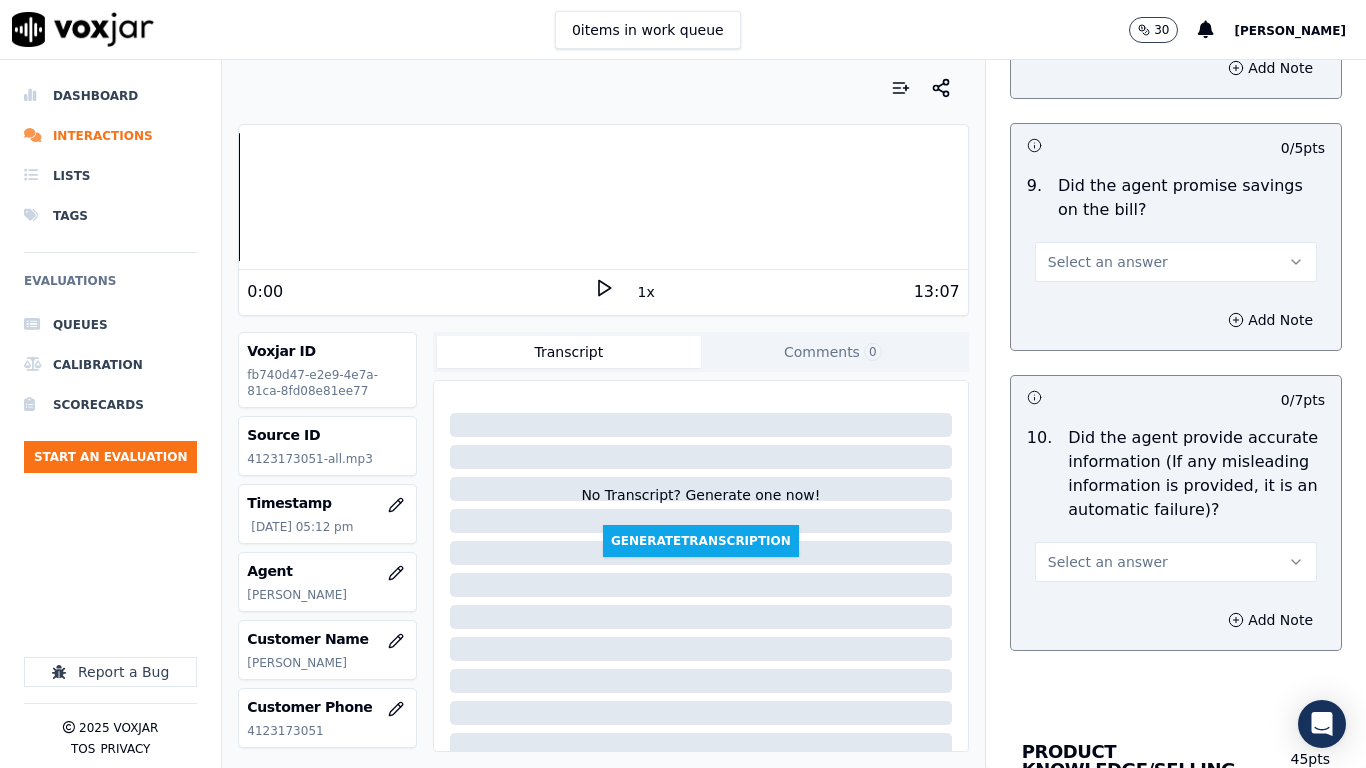
scroll to position [2300, 0]
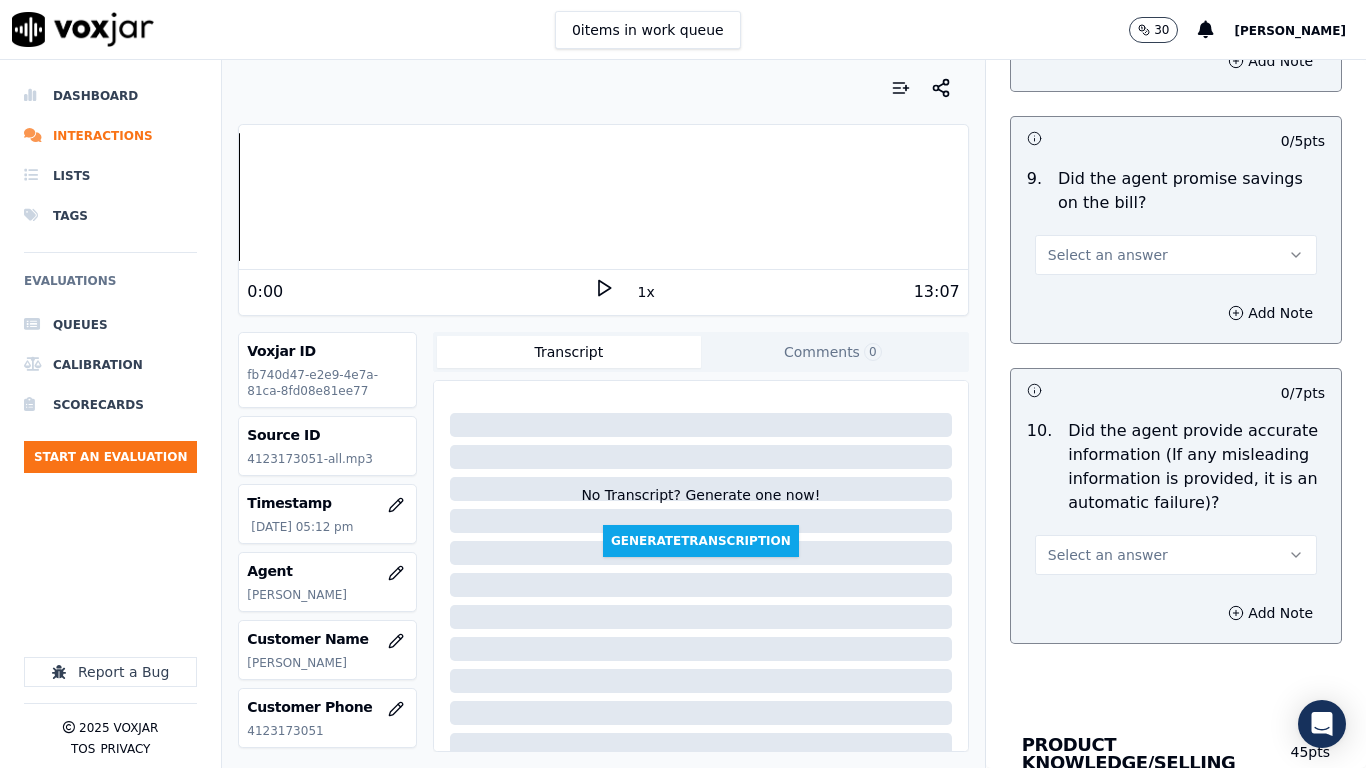
click at [1077, 243] on button "Select an answer" at bounding box center [1176, 255] width 282 height 40
click at [1086, 284] on div "Yes" at bounding box center [1139, 300] width 244 height 32
click at [1096, 552] on span "Select an answer" at bounding box center [1108, 555] width 120 height 20
drag, startPoint x: 1091, startPoint y: 596, endPoint x: 1094, endPoint y: 610, distance: 14.3
click at [1091, 597] on div "Yes" at bounding box center [1139, 600] width 244 height 32
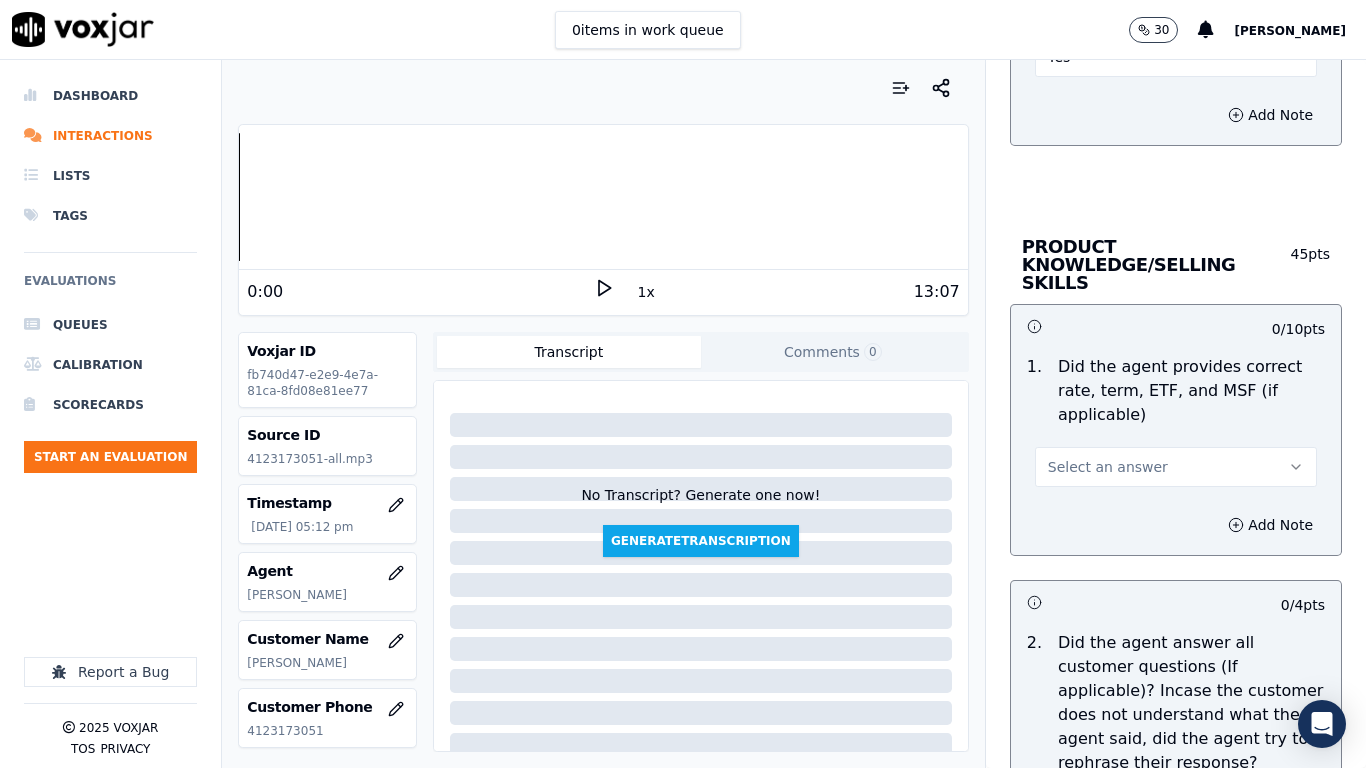
scroll to position [2800, 0]
click at [1097, 455] on span "Select an answer" at bounding box center [1108, 465] width 120 height 20
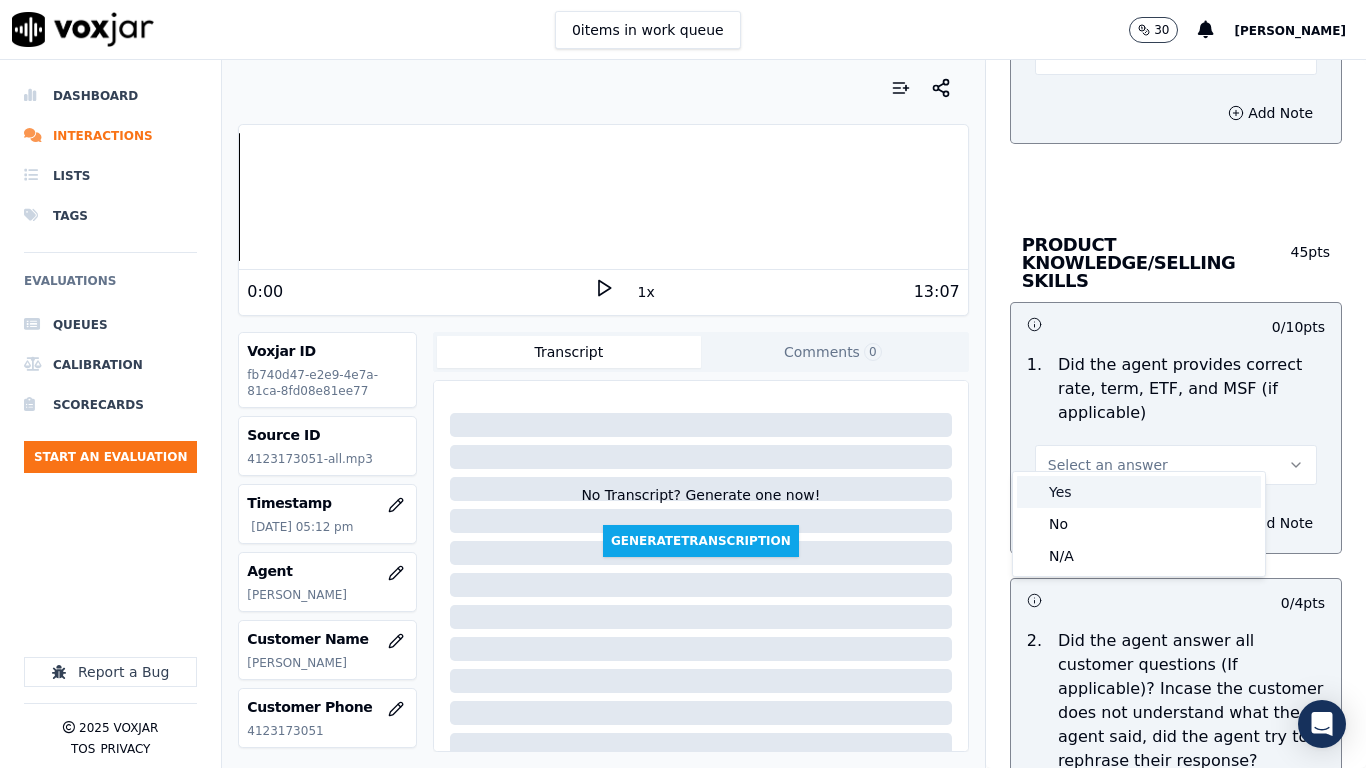
click at [1106, 496] on div "Yes" at bounding box center [1139, 492] width 244 height 32
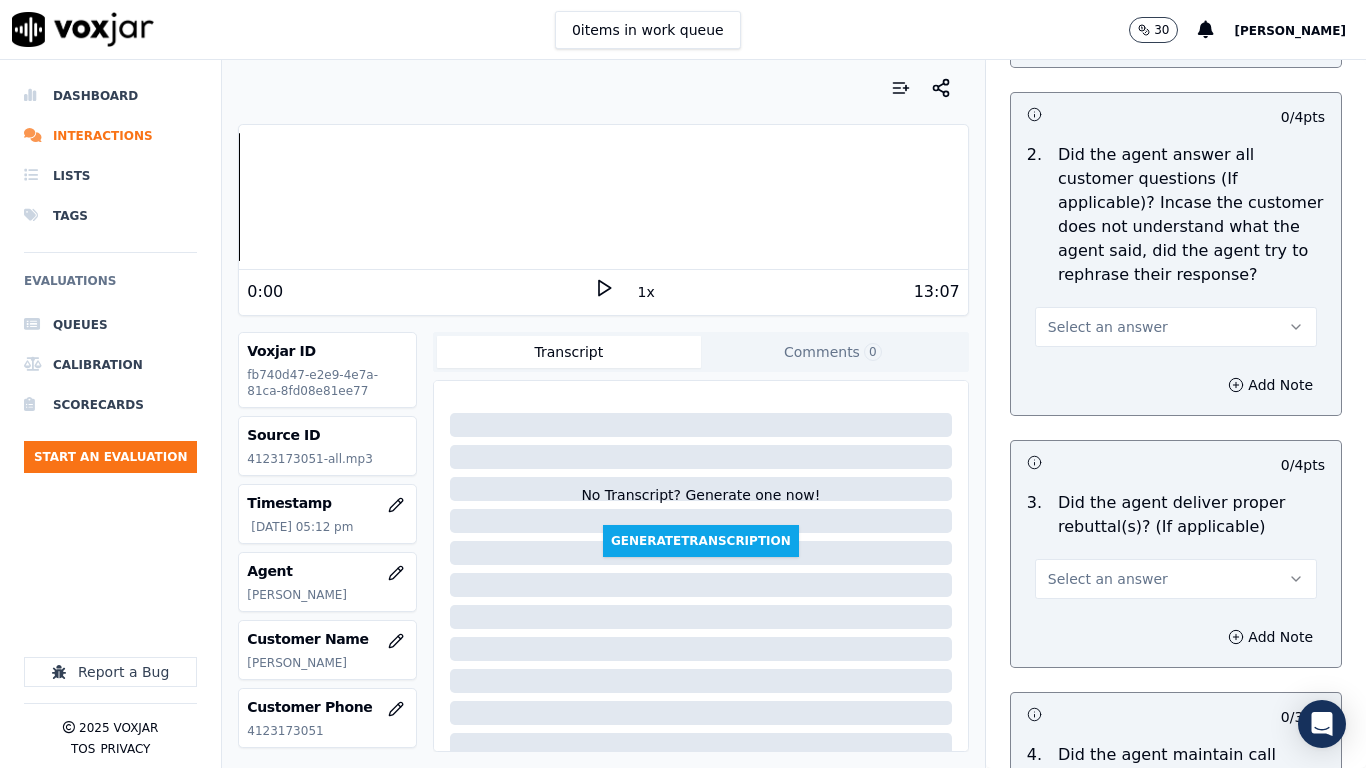
scroll to position [3299, 0]
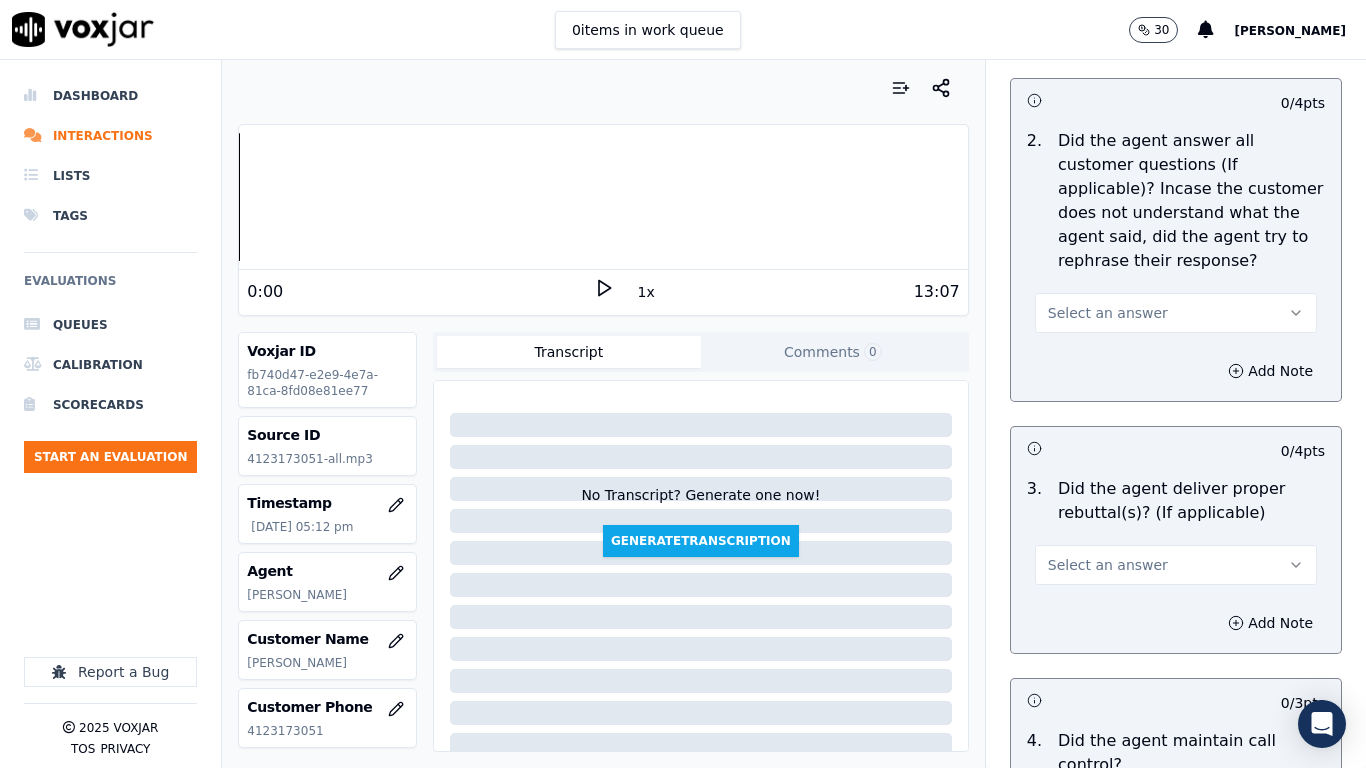
click at [1096, 303] on span "Select an answer" at bounding box center [1108, 313] width 120 height 20
click at [1098, 330] on div "Yes" at bounding box center [1139, 340] width 244 height 32
click at [1122, 555] on span "Select an answer" at bounding box center [1108, 565] width 120 height 20
click at [1118, 589] on div "Yes" at bounding box center [1139, 592] width 244 height 32
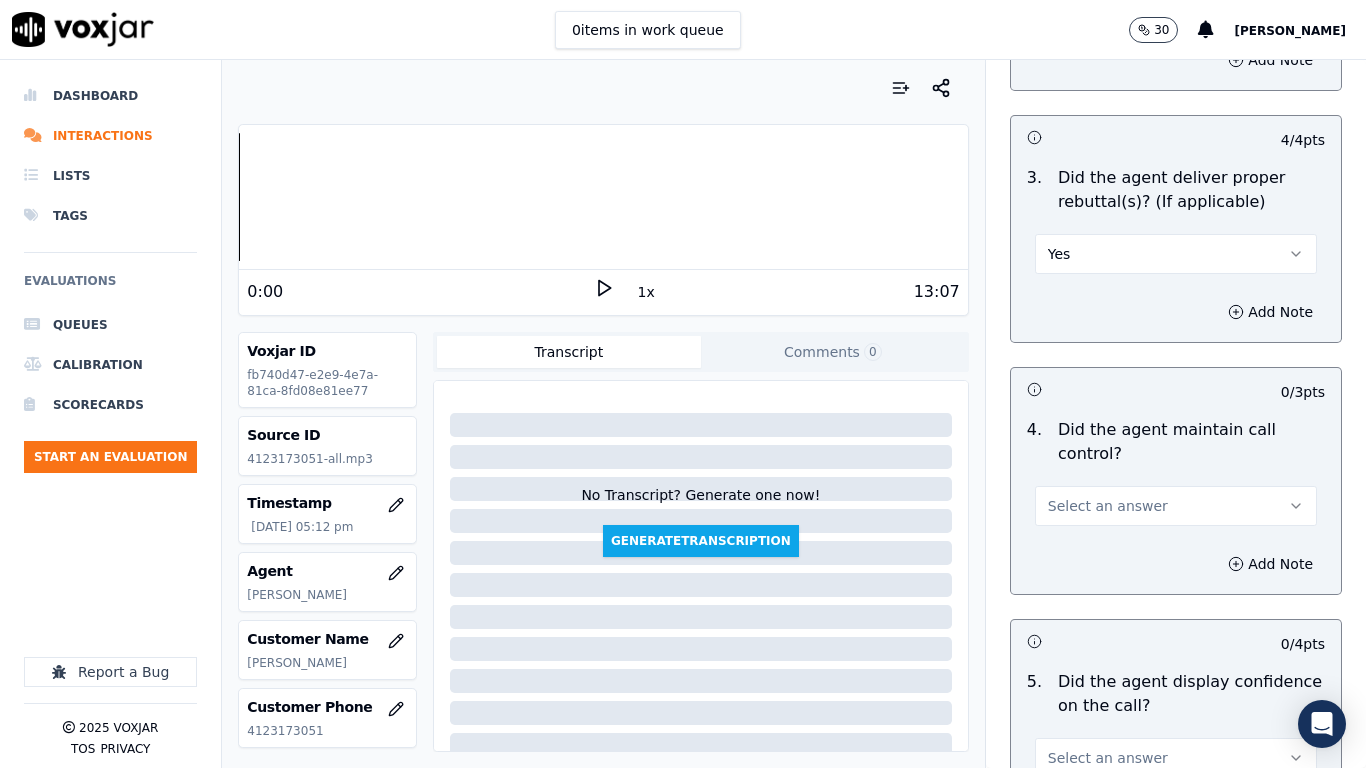
scroll to position [3899, 0]
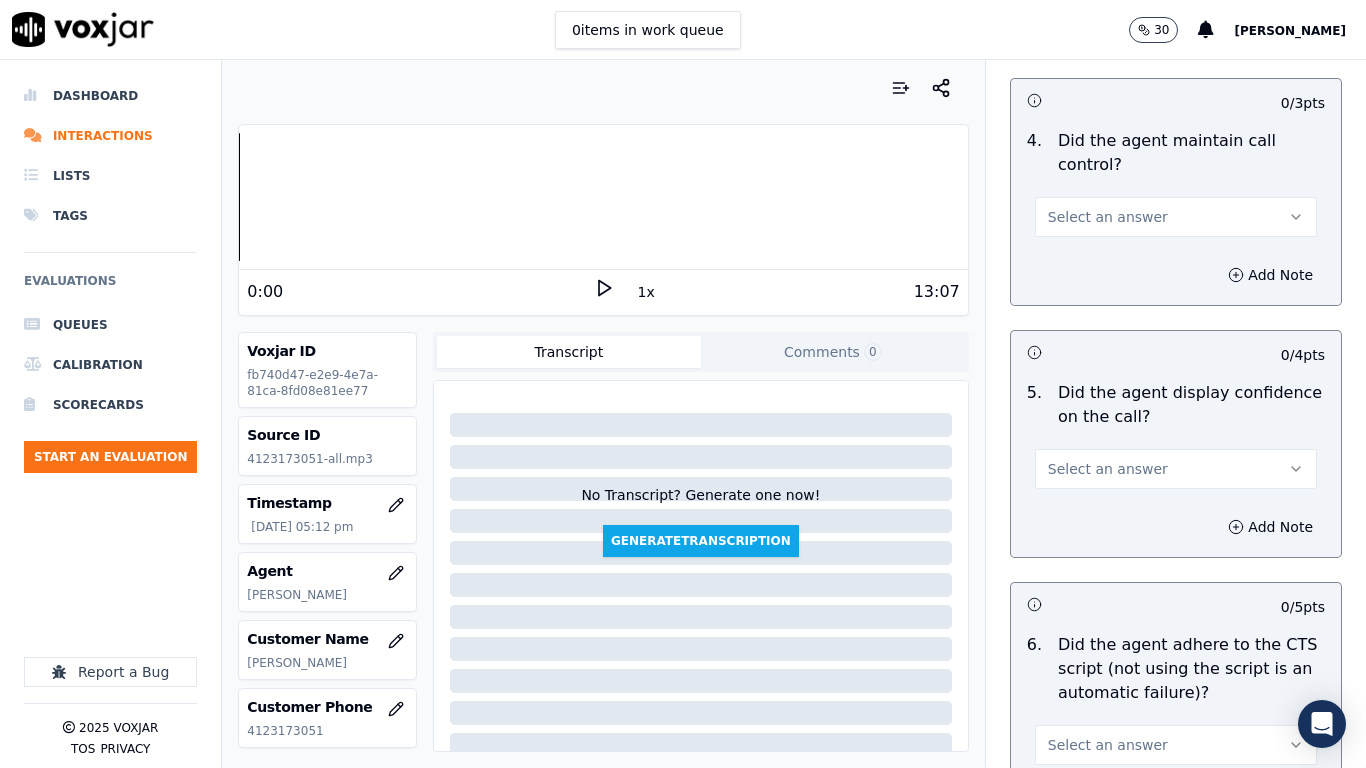
click at [1110, 197] on button "Select an answer" at bounding box center [1176, 217] width 282 height 40
click at [1111, 242] on div "Yes" at bounding box center [1139, 244] width 244 height 32
click at [1121, 459] on span "Select an answer" at bounding box center [1108, 469] width 120 height 20
click at [1083, 496] on div "Yes" at bounding box center [1139, 496] width 244 height 32
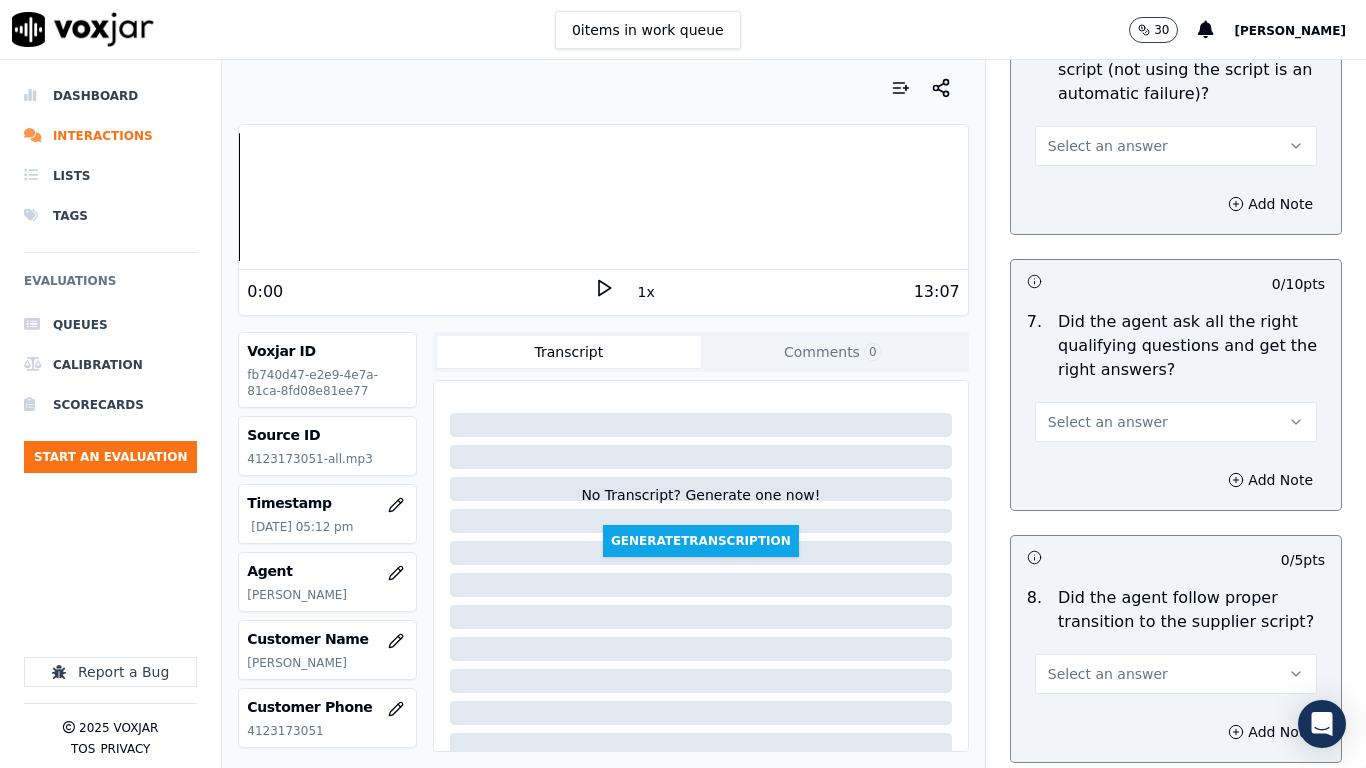
scroll to position [4499, 0]
click at [1097, 125] on button "Select an answer" at bounding box center [1176, 145] width 282 height 40
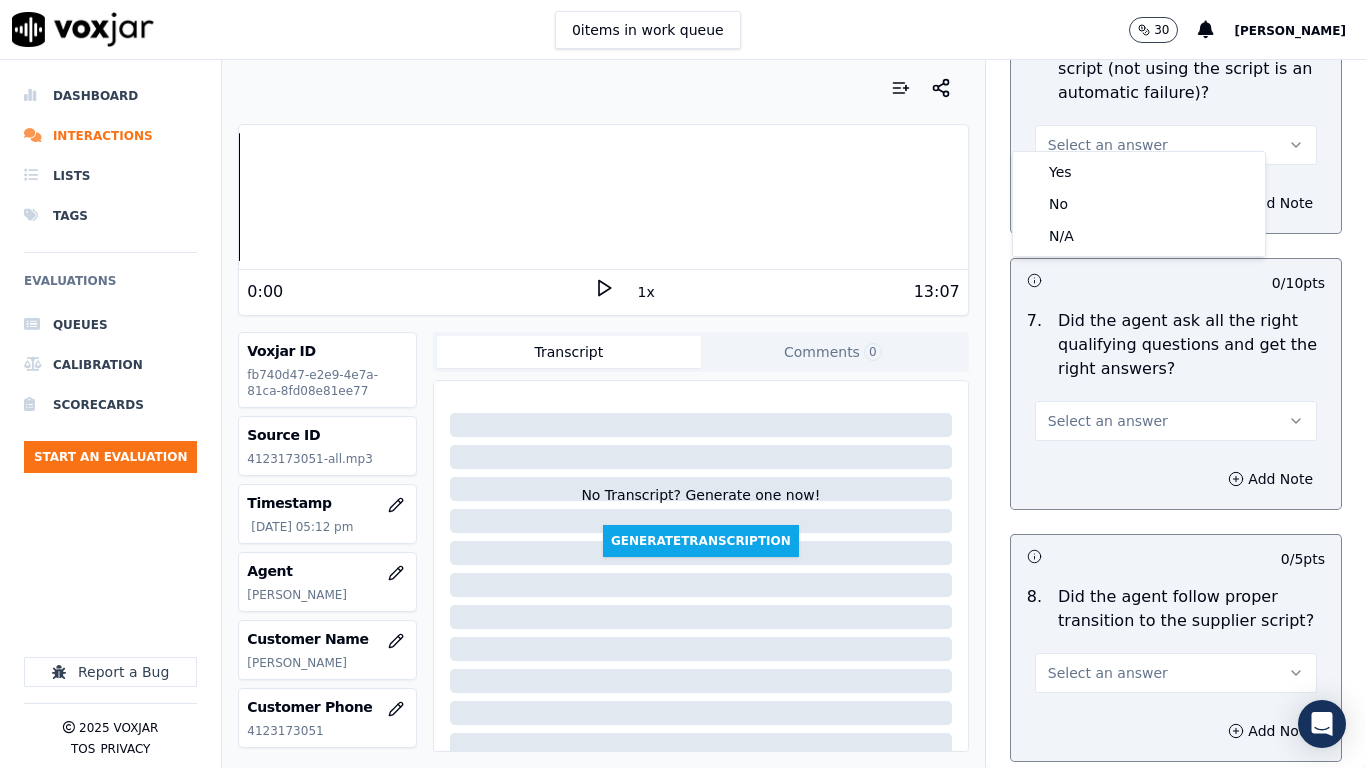
click at [1098, 156] on div "Yes" at bounding box center [1139, 172] width 244 height 32
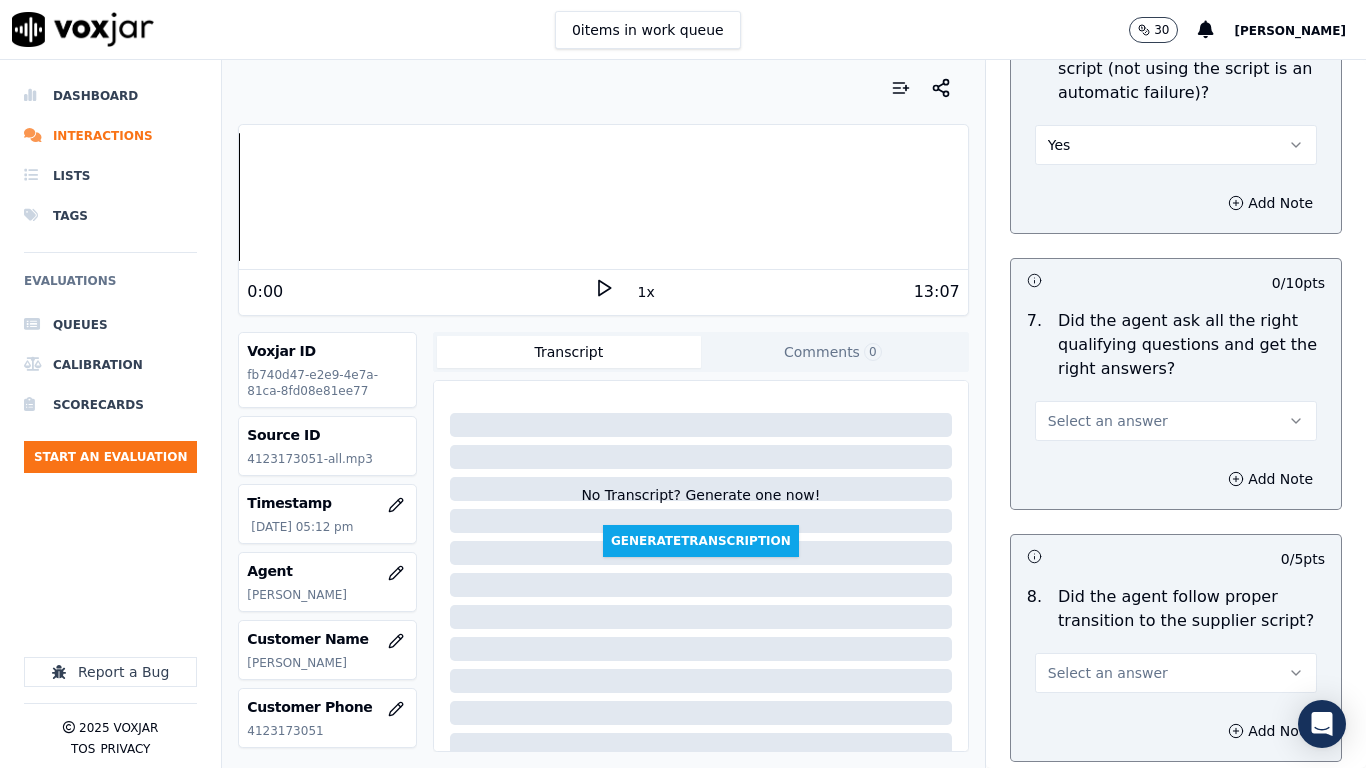
click at [1105, 411] on span "Select an answer" at bounding box center [1108, 421] width 120 height 20
click at [1120, 452] on div "Yes" at bounding box center [1139, 448] width 244 height 32
click at [1117, 606] on span "Select an answer" at bounding box center [1108, 673] width 120 height 20
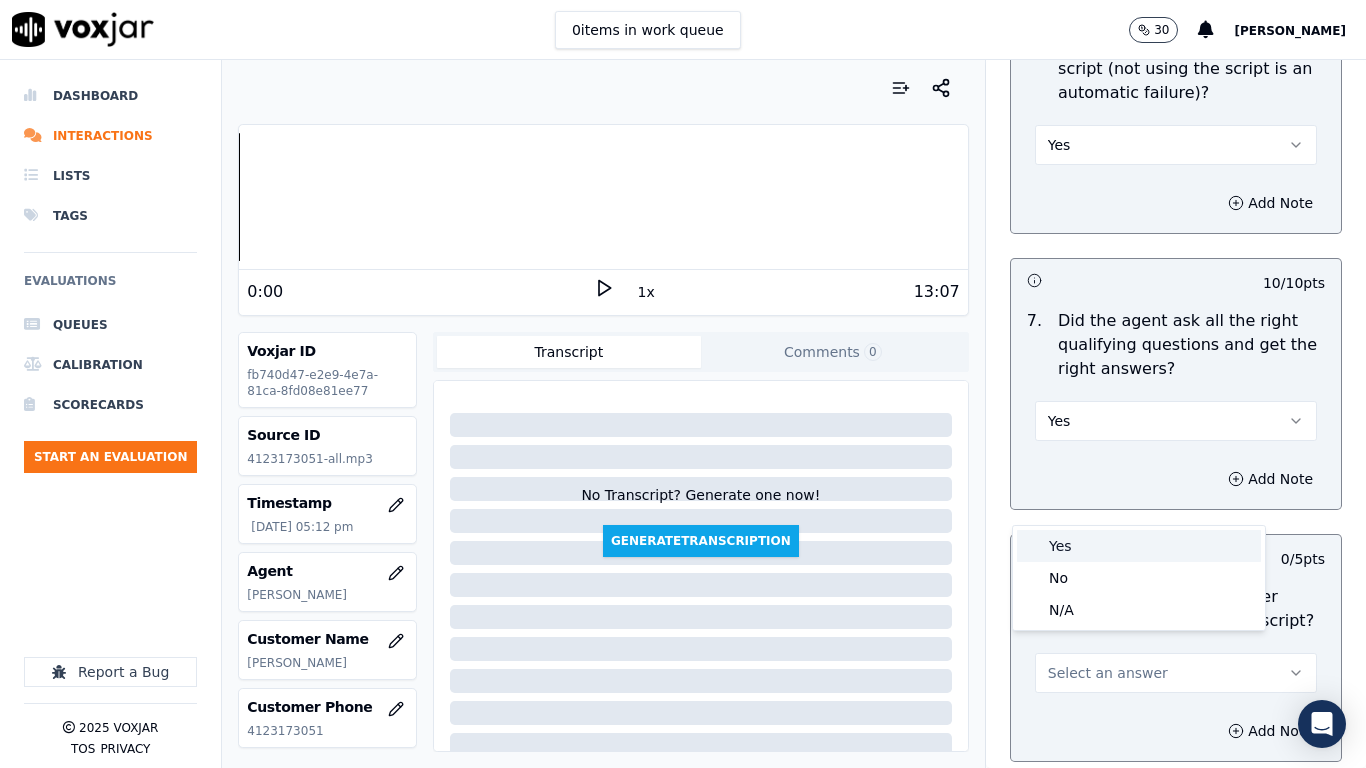
click at [1087, 542] on div "Yes" at bounding box center [1139, 546] width 244 height 32
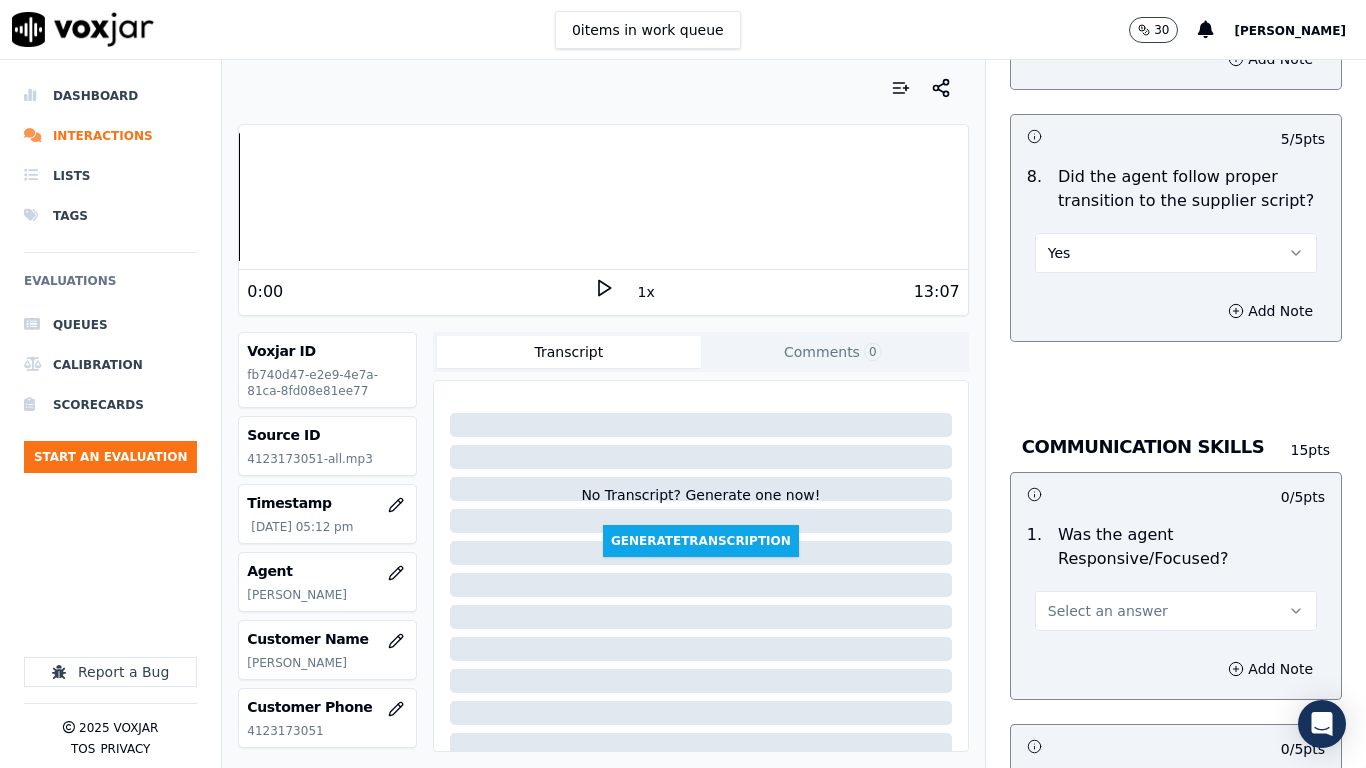
scroll to position [5199, 0]
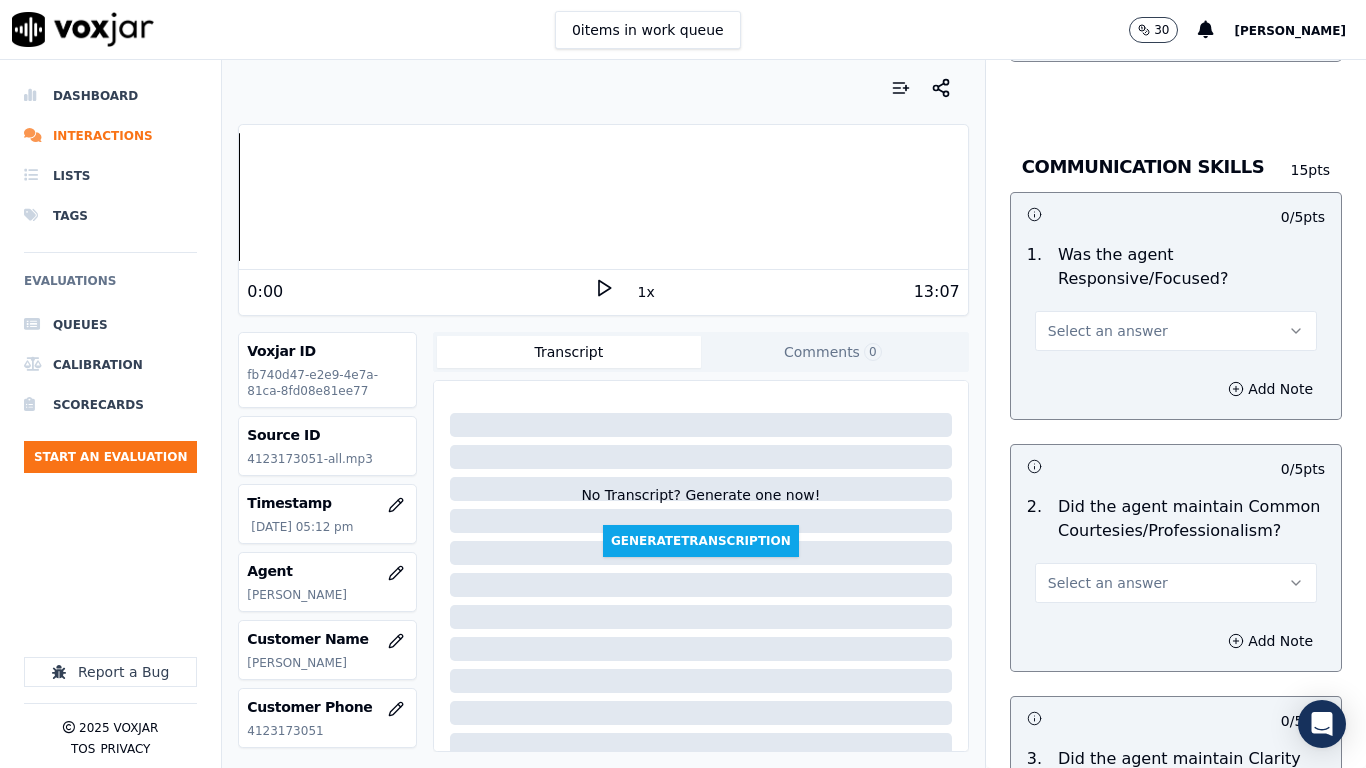
click at [1101, 321] on span "Select an answer" at bounding box center [1108, 331] width 120 height 20
click at [1110, 353] on div "Yes" at bounding box center [1139, 358] width 244 height 32
click at [1113, 573] on span "Select an answer" at bounding box center [1108, 583] width 120 height 20
click at [1093, 606] on div "Yes" at bounding box center [1139, 610] width 244 height 32
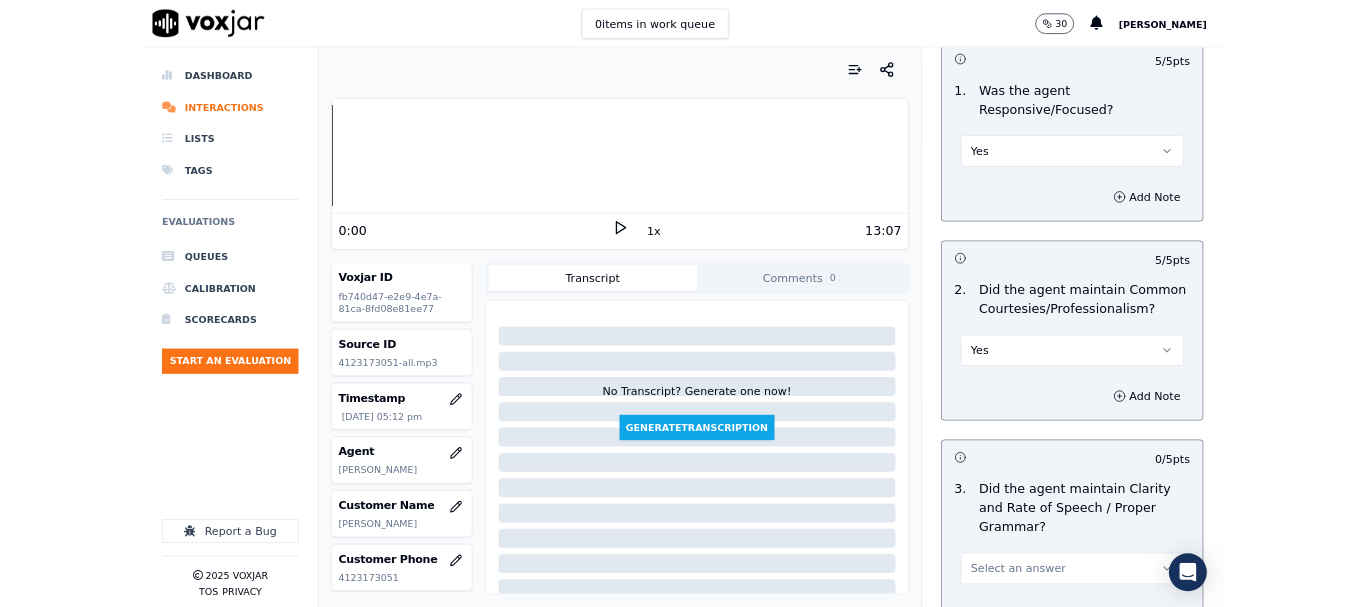
scroll to position [5532, 0]
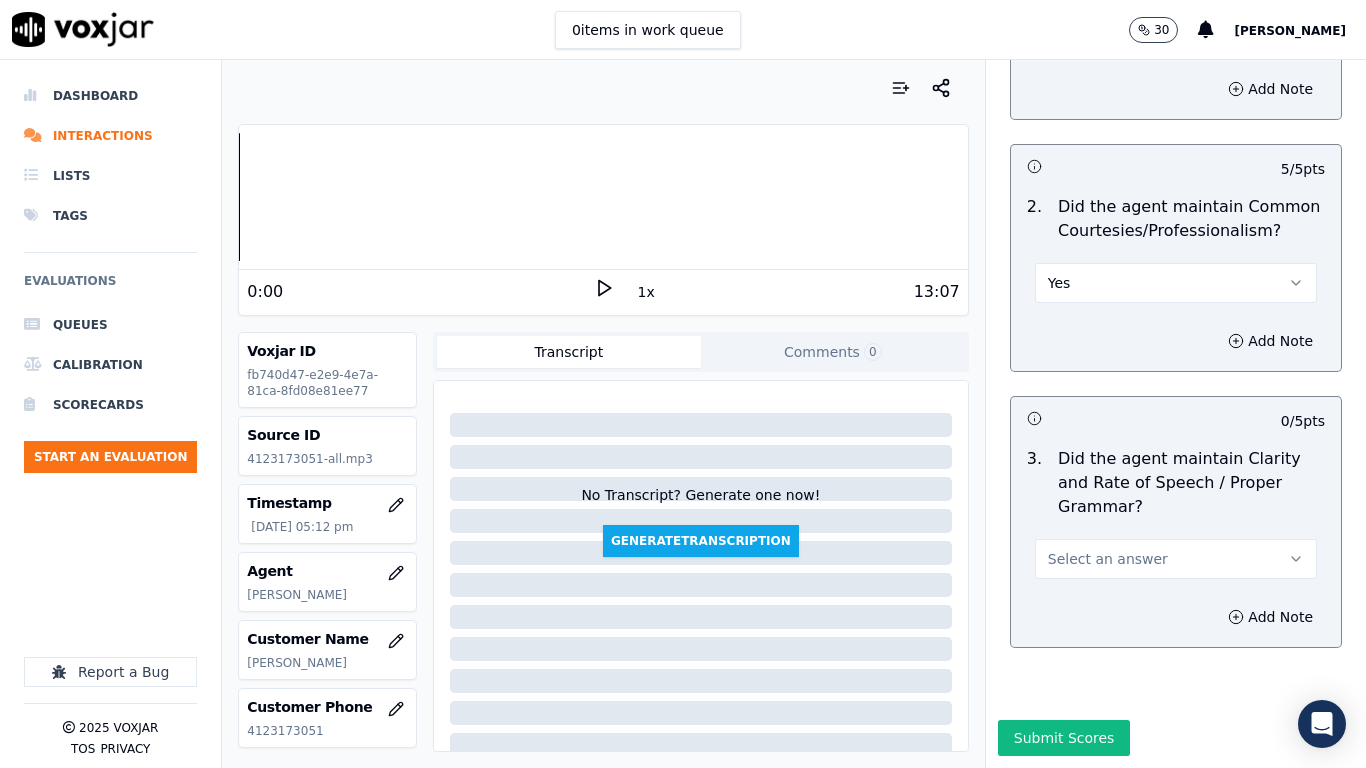
click at [1118, 549] on span "Select an answer" at bounding box center [1108, 559] width 120 height 20
click at [1101, 560] on div "Yes" at bounding box center [1139, 553] width 244 height 32
click at [1047, 606] on button "Submit Scores" at bounding box center [1064, 738] width 133 height 36
